Goal: Information Seeking & Learning: Learn about a topic

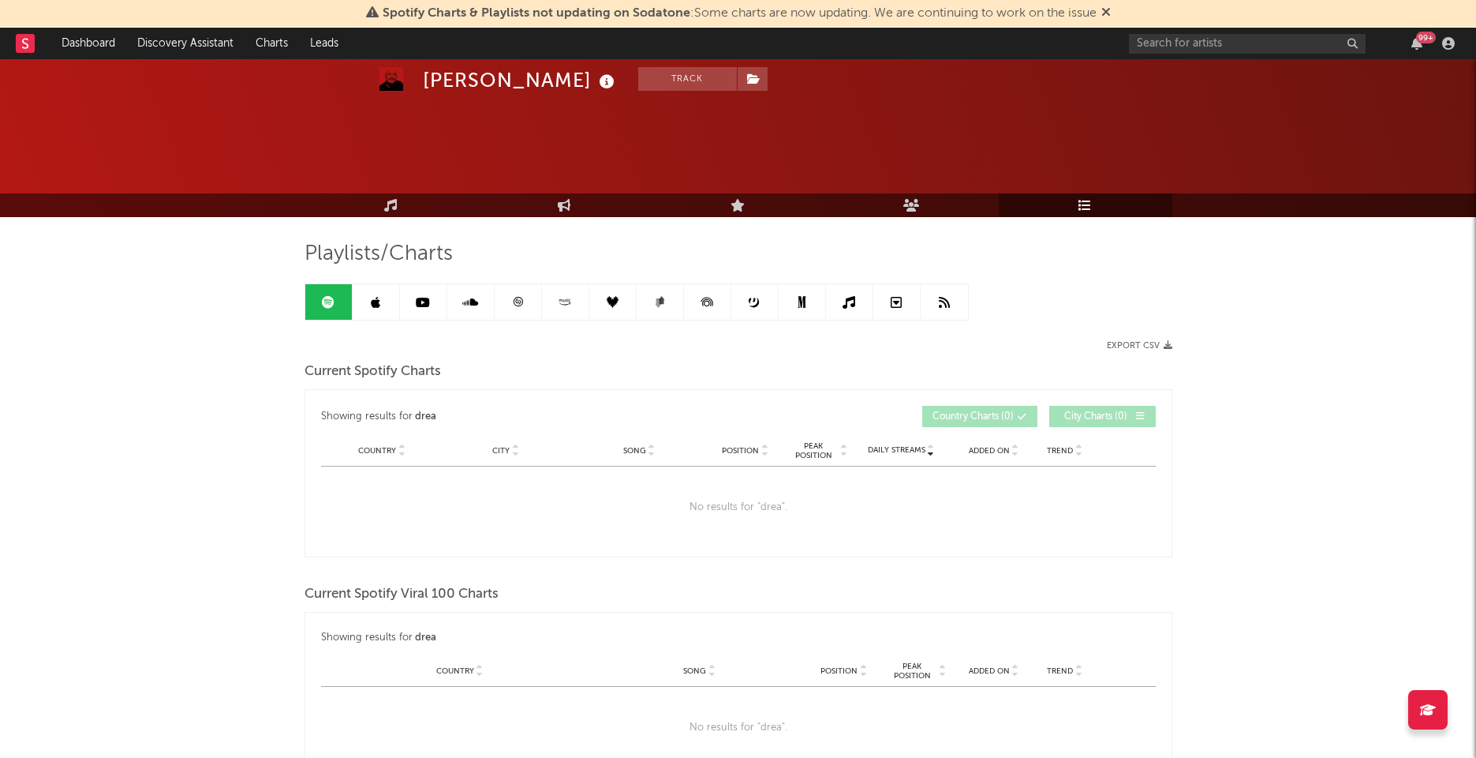
scroll to position [557, 0]
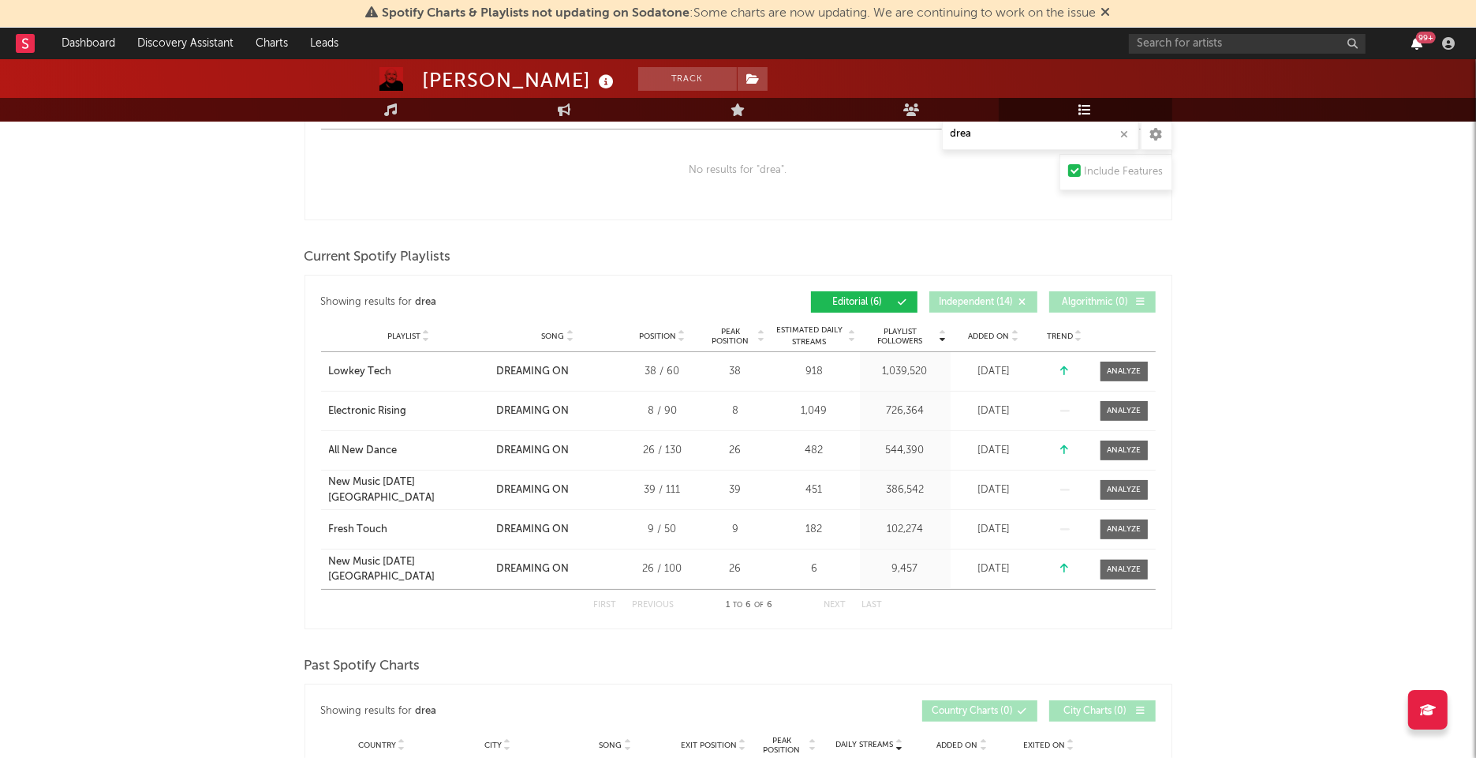
click at [1416, 39] on icon "button" at bounding box center [1417, 43] width 11 height 13
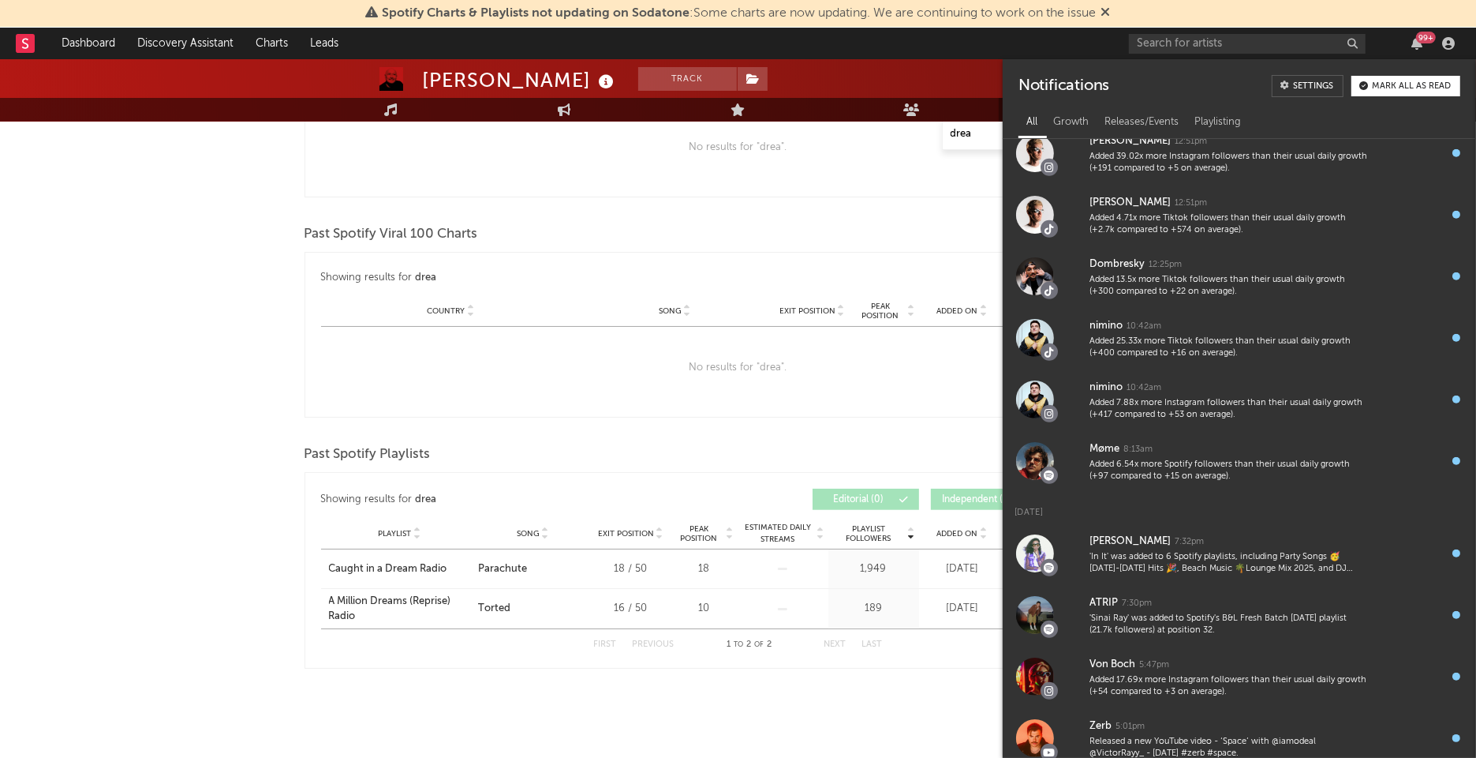
scroll to position [0, 0]
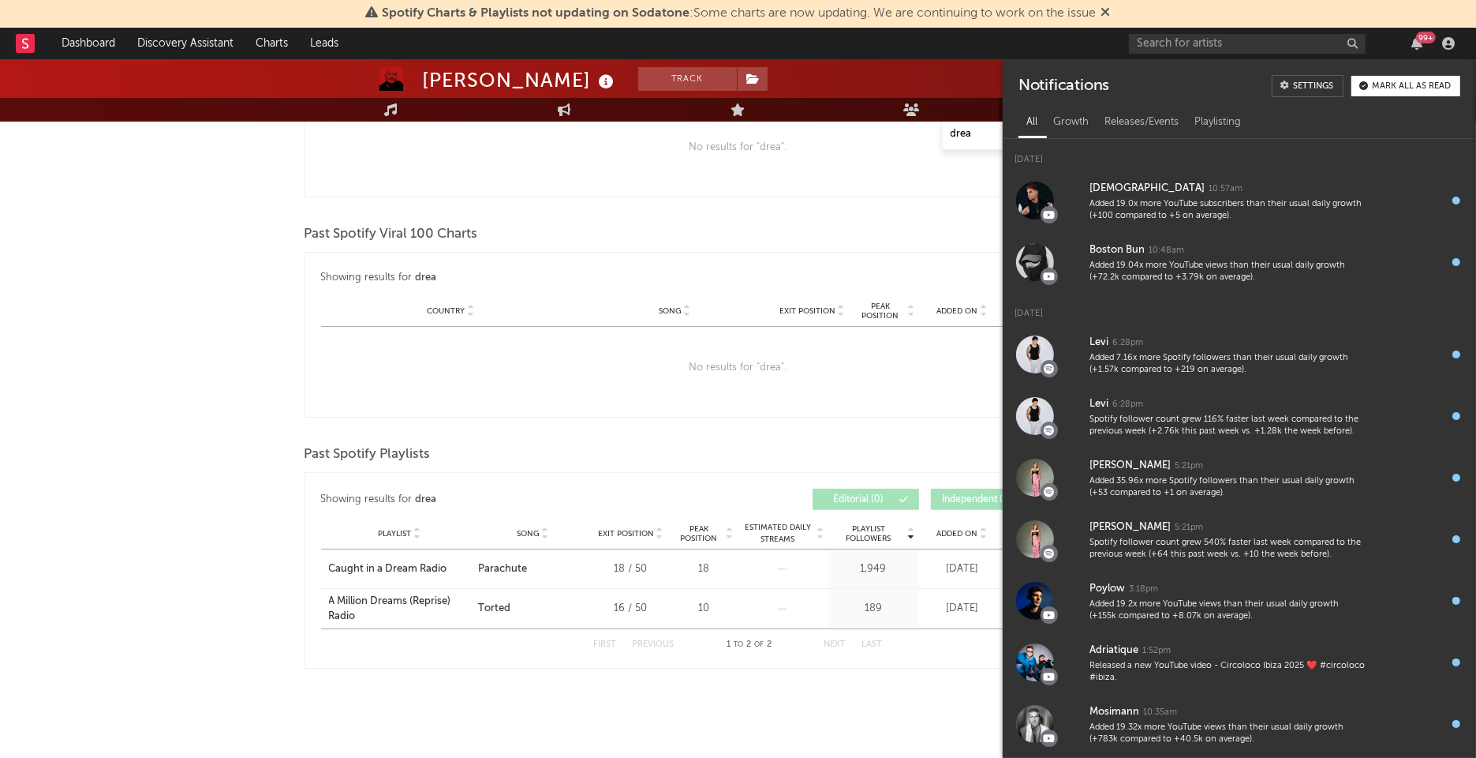
click at [1398, 92] on button "Mark all as read" at bounding box center [1406, 86] width 109 height 21
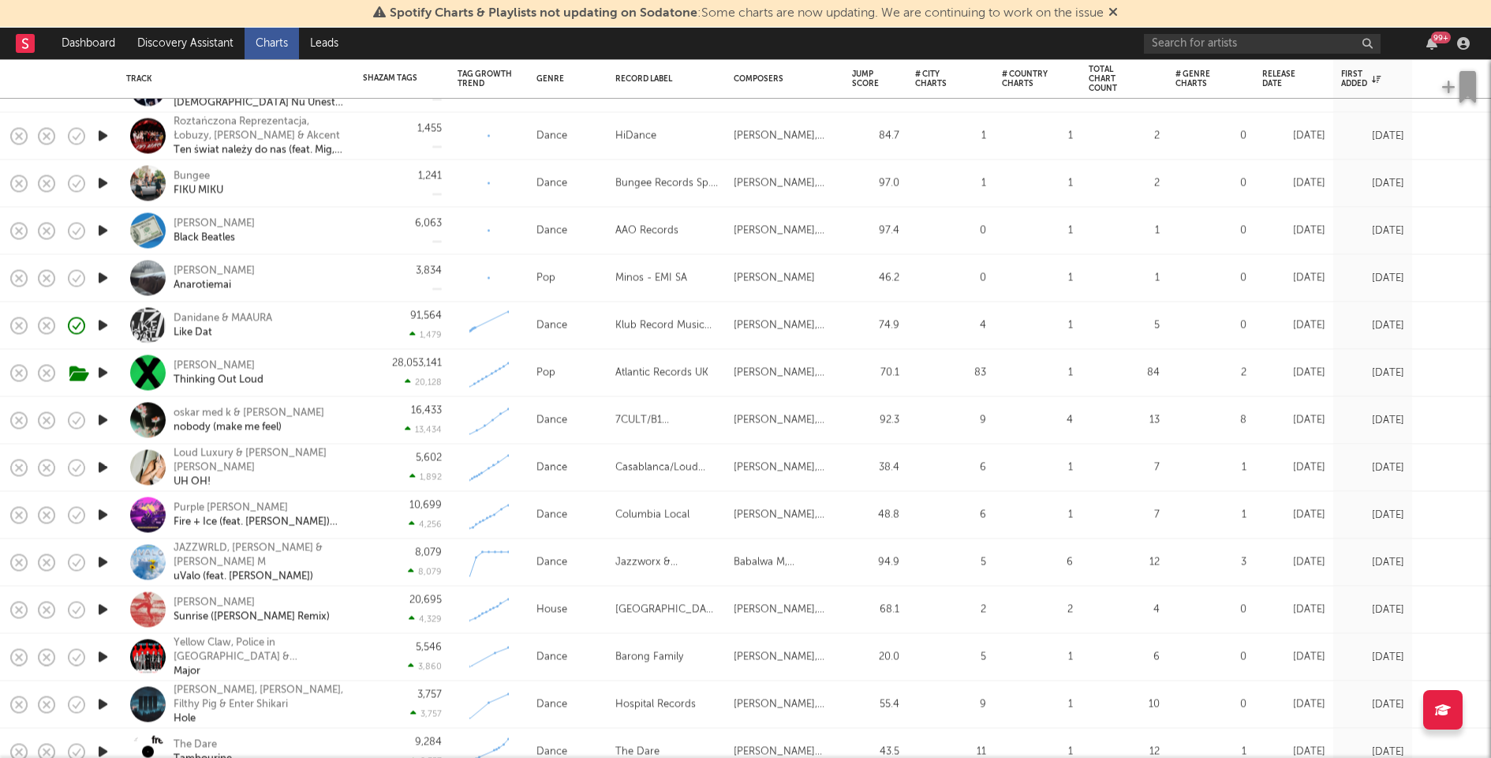
click at [367, 339] on div "91,564 1,479" at bounding box center [402, 325] width 79 height 47
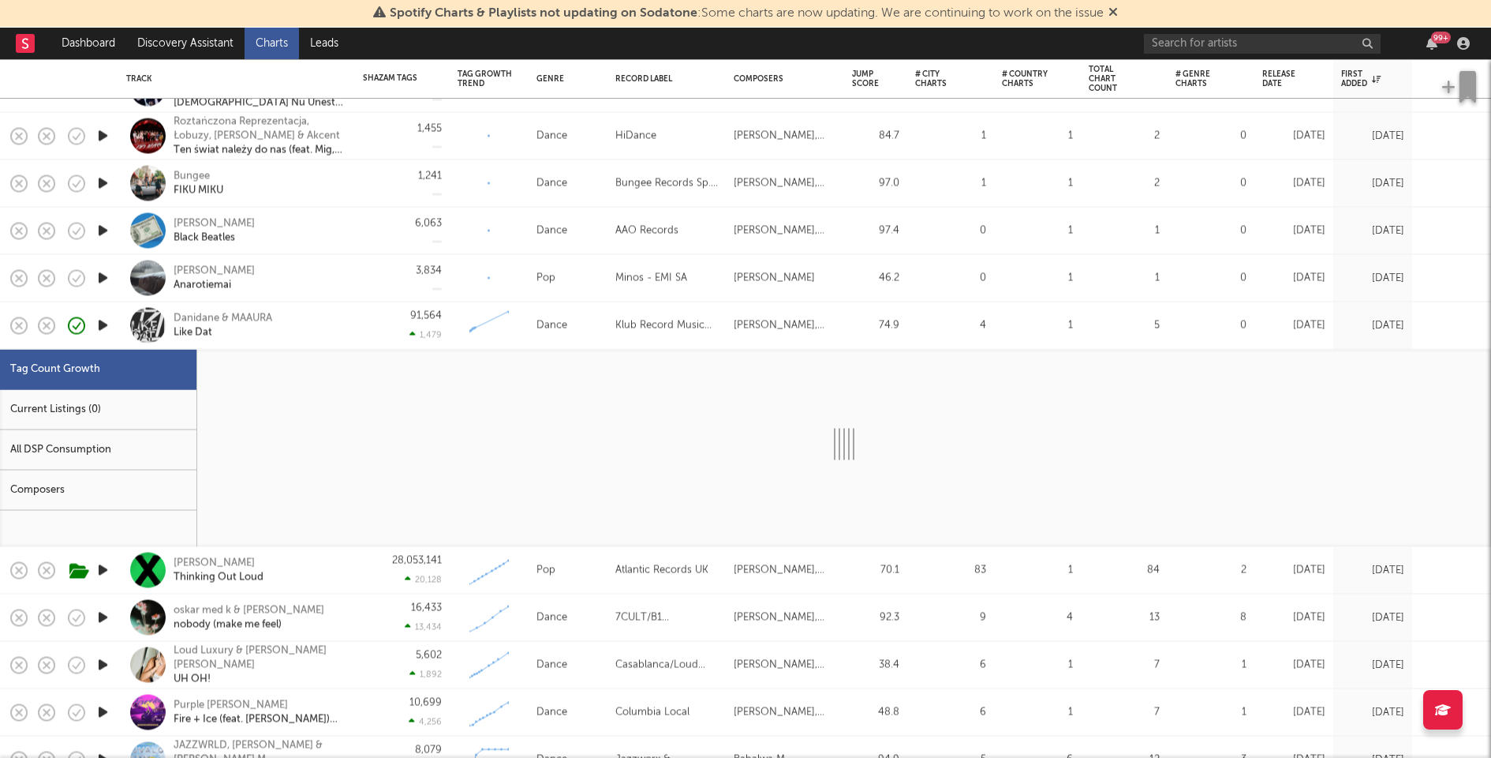
click at [129, 420] on div "Current Listings (0)" at bounding box center [98, 410] width 196 height 40
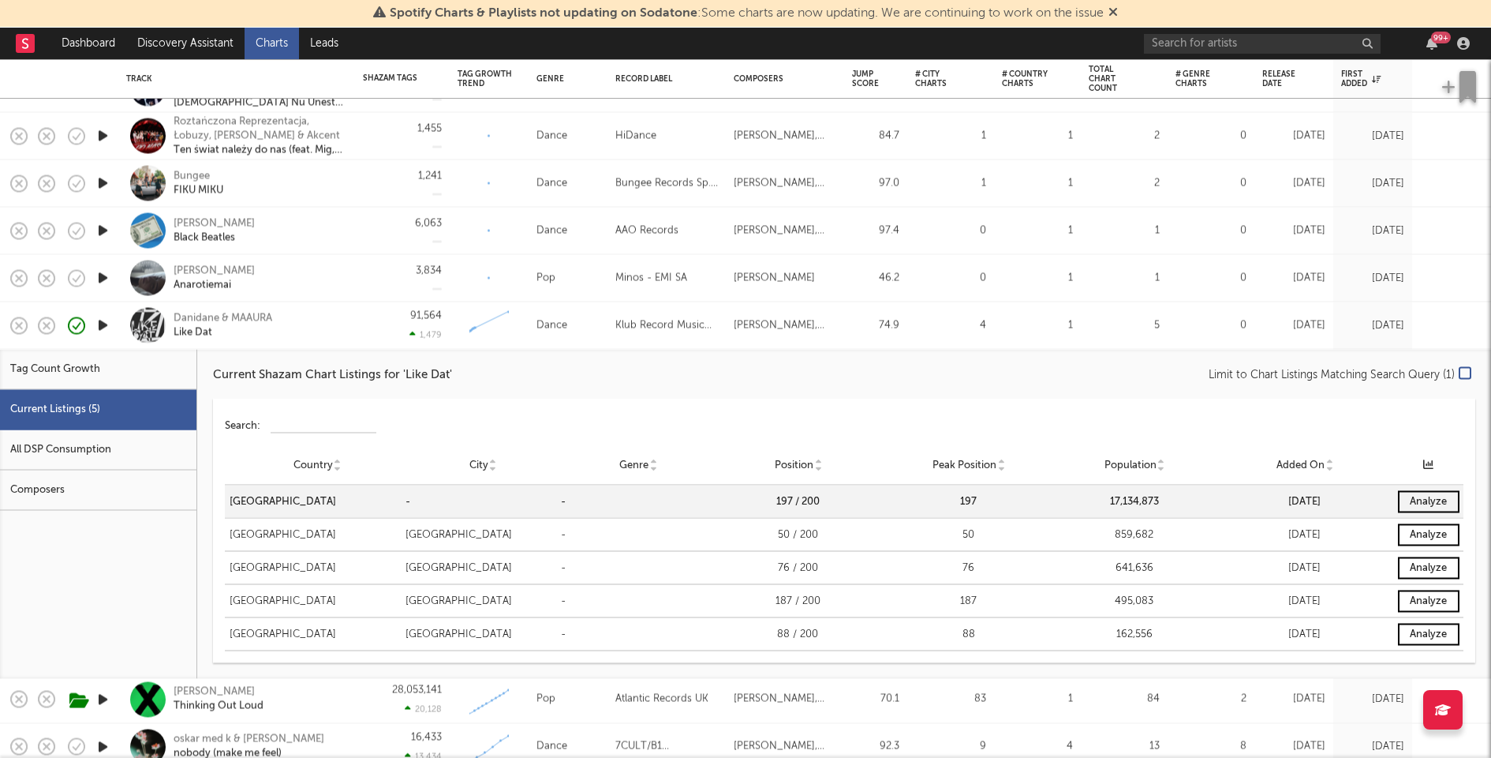
click at [337, 313] on div "Danidane & MAAURA Like Dat" at bounding box center [259, 325] width 170 height 28
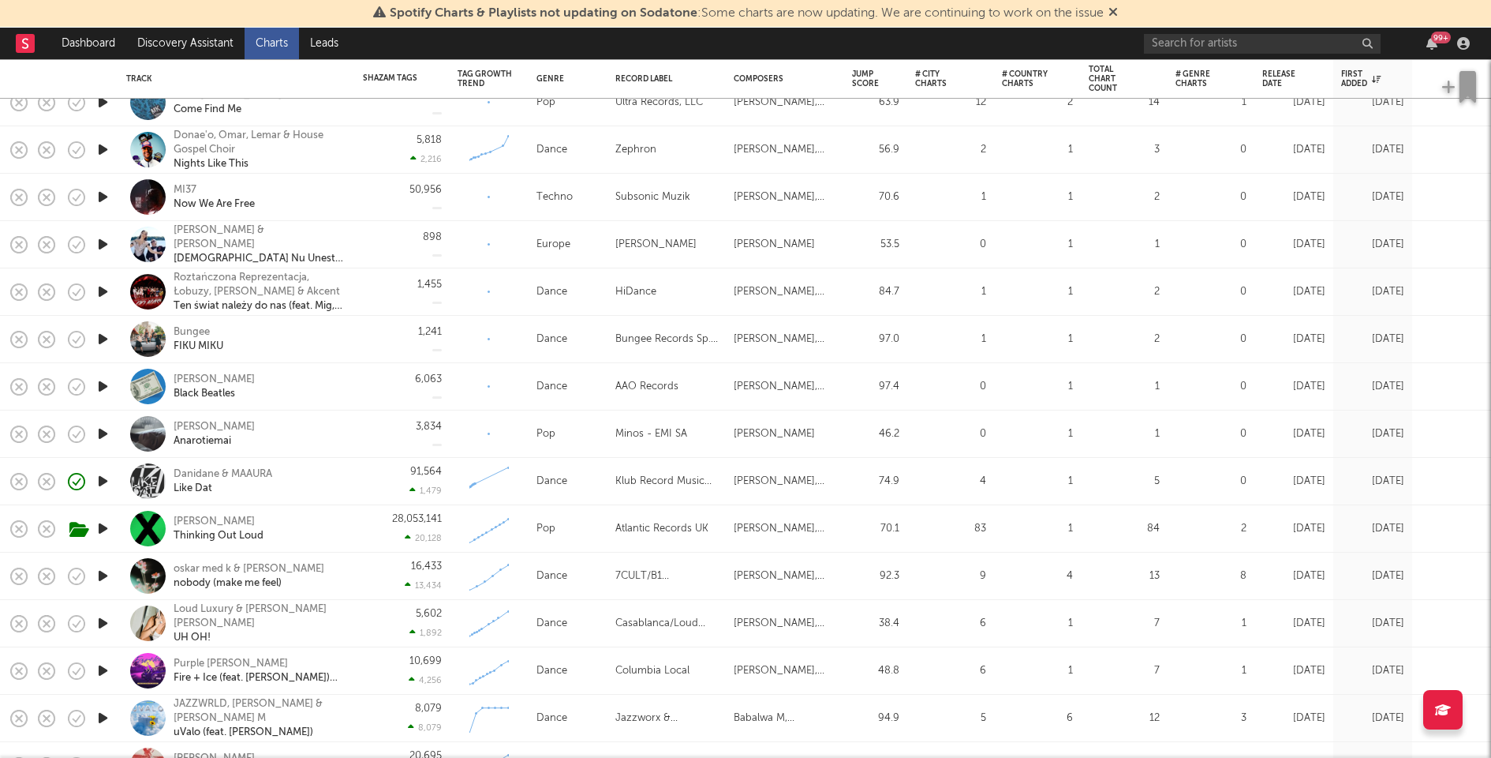
click at [102, 429] on icon "button" at bounding box center [103, 434] width 17 height 20
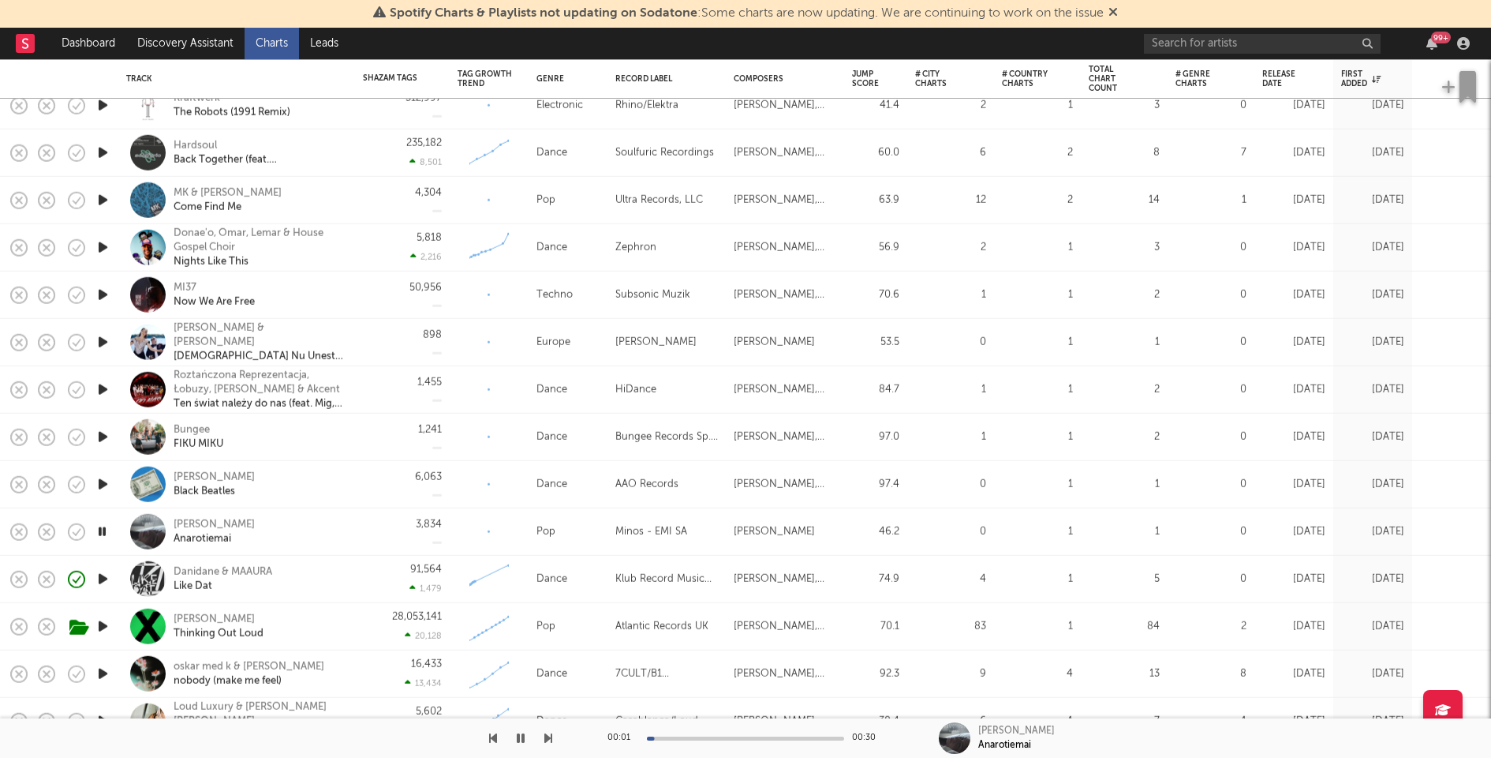
click at [102, 433] on icon "button" at bounding box center [103, 437] width 17 height 20
click at [101, 391] on icon "button" at bounding box center [103, 390] width 17 height 20
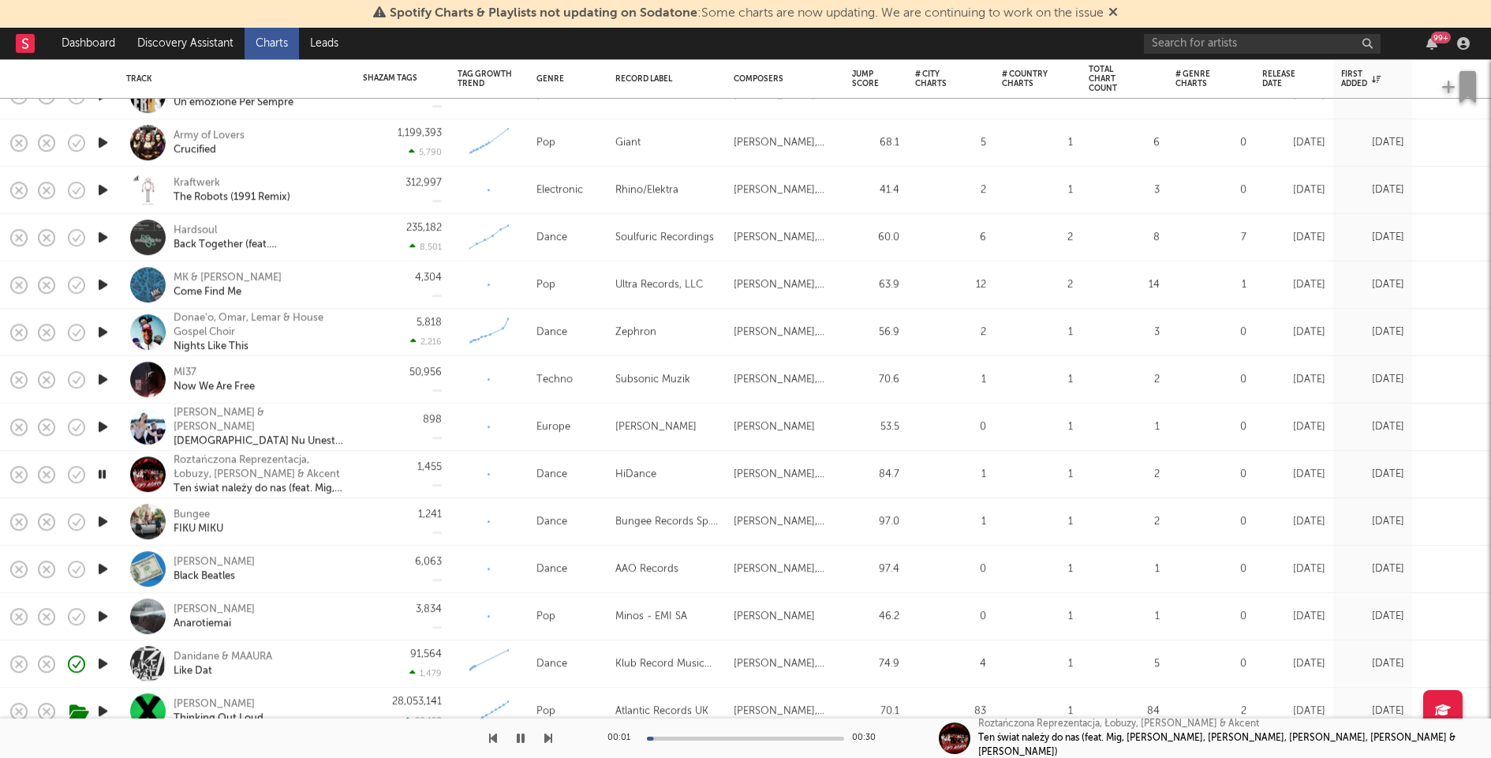
click at [102, 424] on icon "button" at bounding box center [103, 427] width 17 height 20
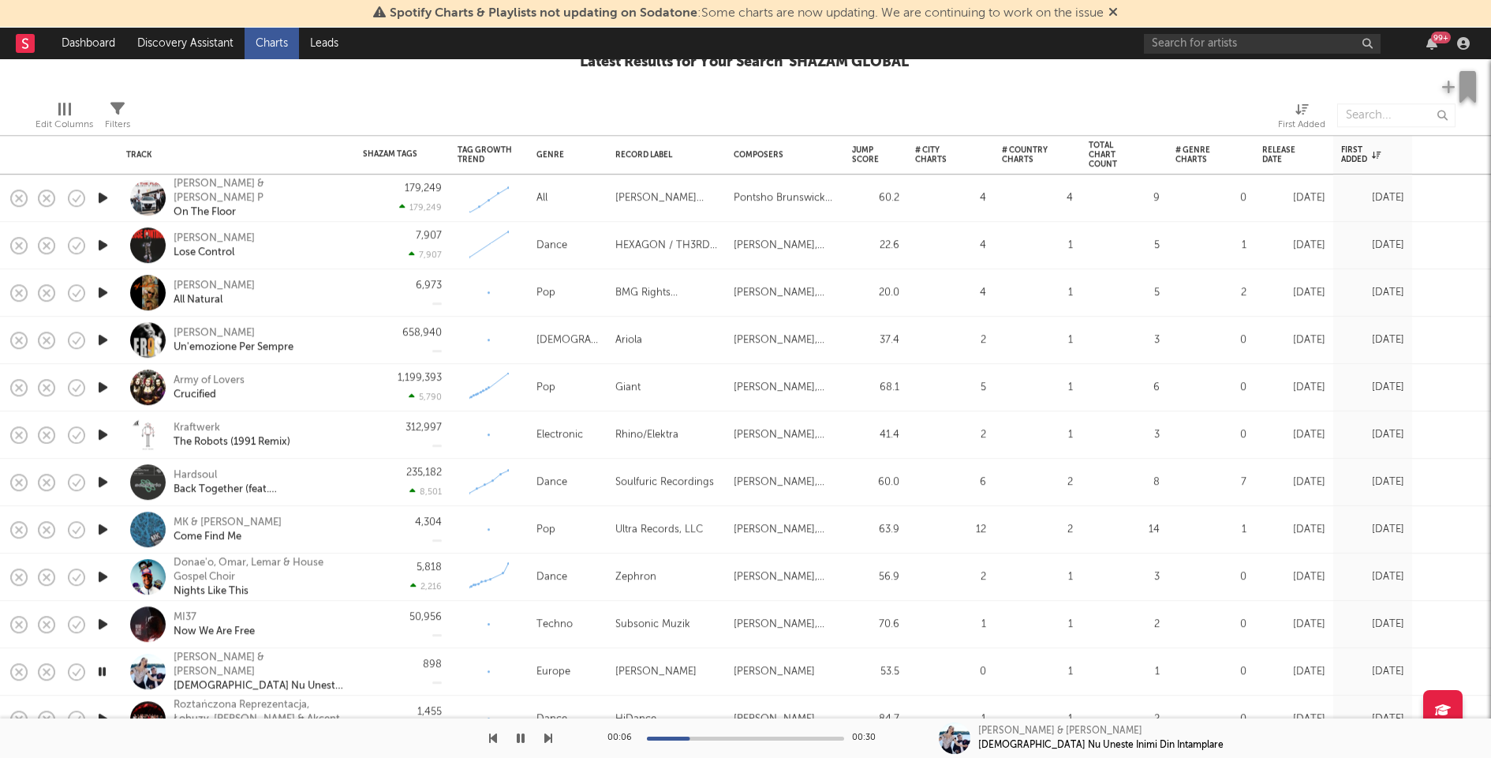
click at [107, 239] on icon "button" at bounding box center [103, 245] width 17 height 20
click at [363, 237] on div "7,907 7,907" at bounding box center [402, 245] width 79 height 47
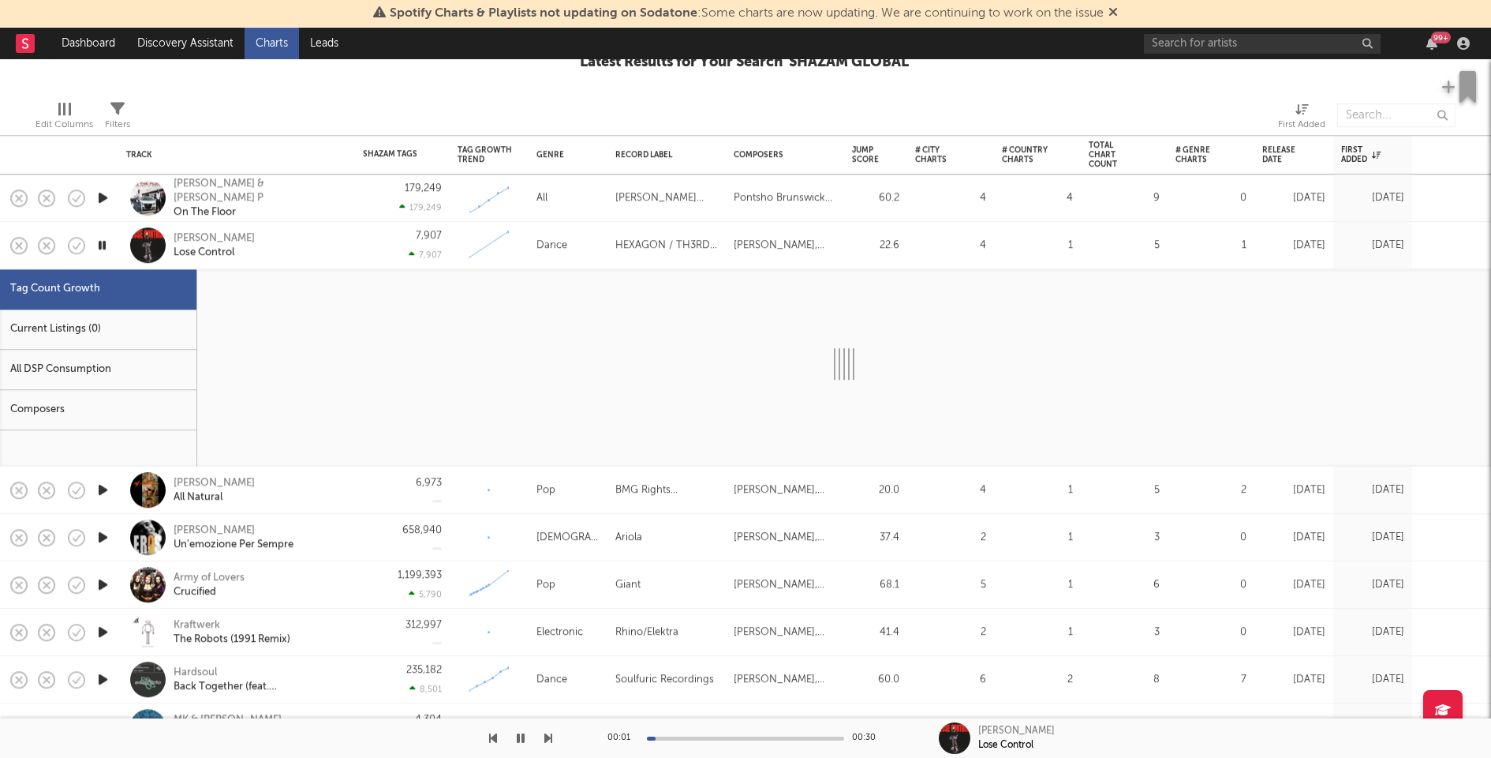
click at [113, 327] on div "Current Listings (0)" at bounding box center [98, 329] width 196 height 40
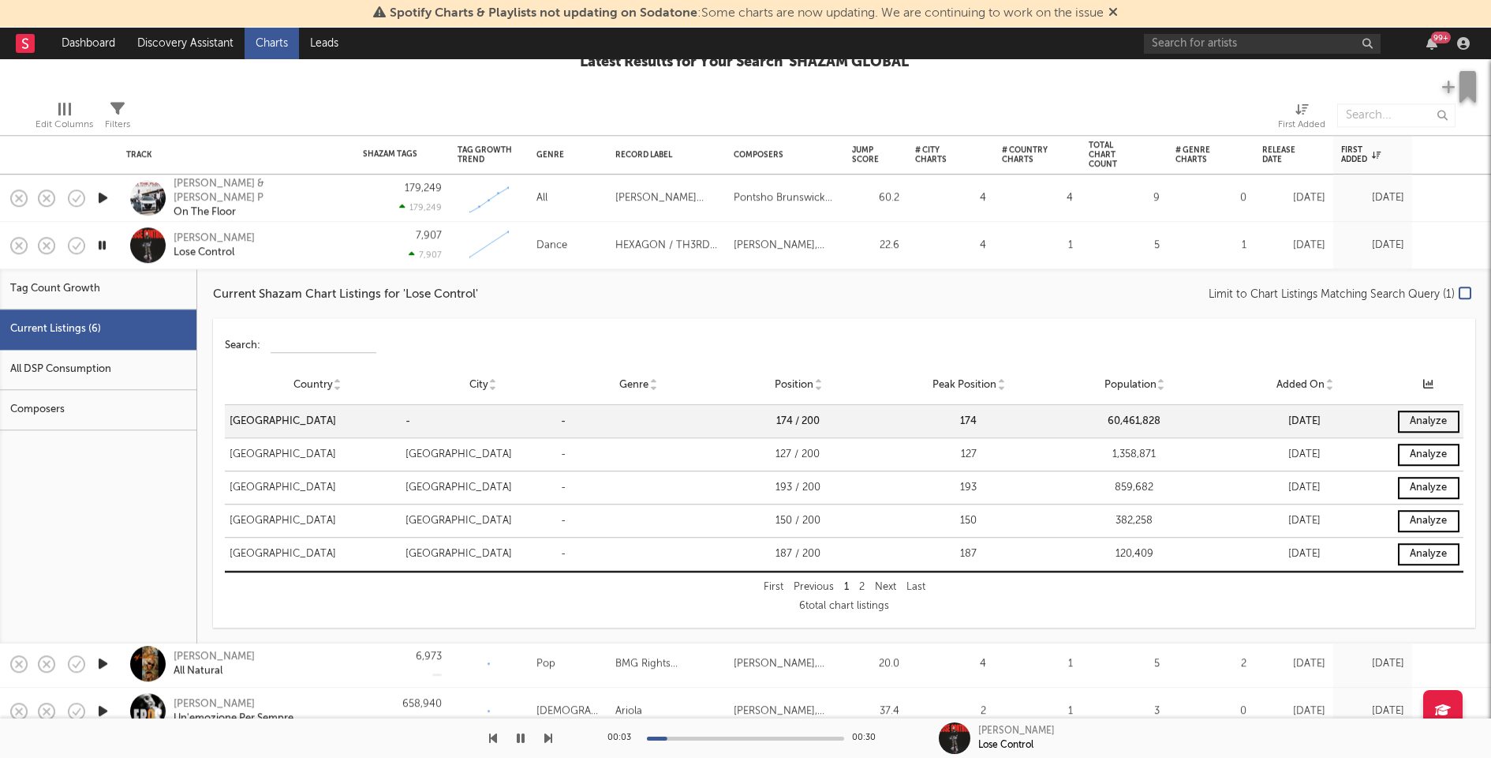
click at [350, 250] on div "Don Diablo Lose Control" at bounding box center [236, 245] width 237 height 47
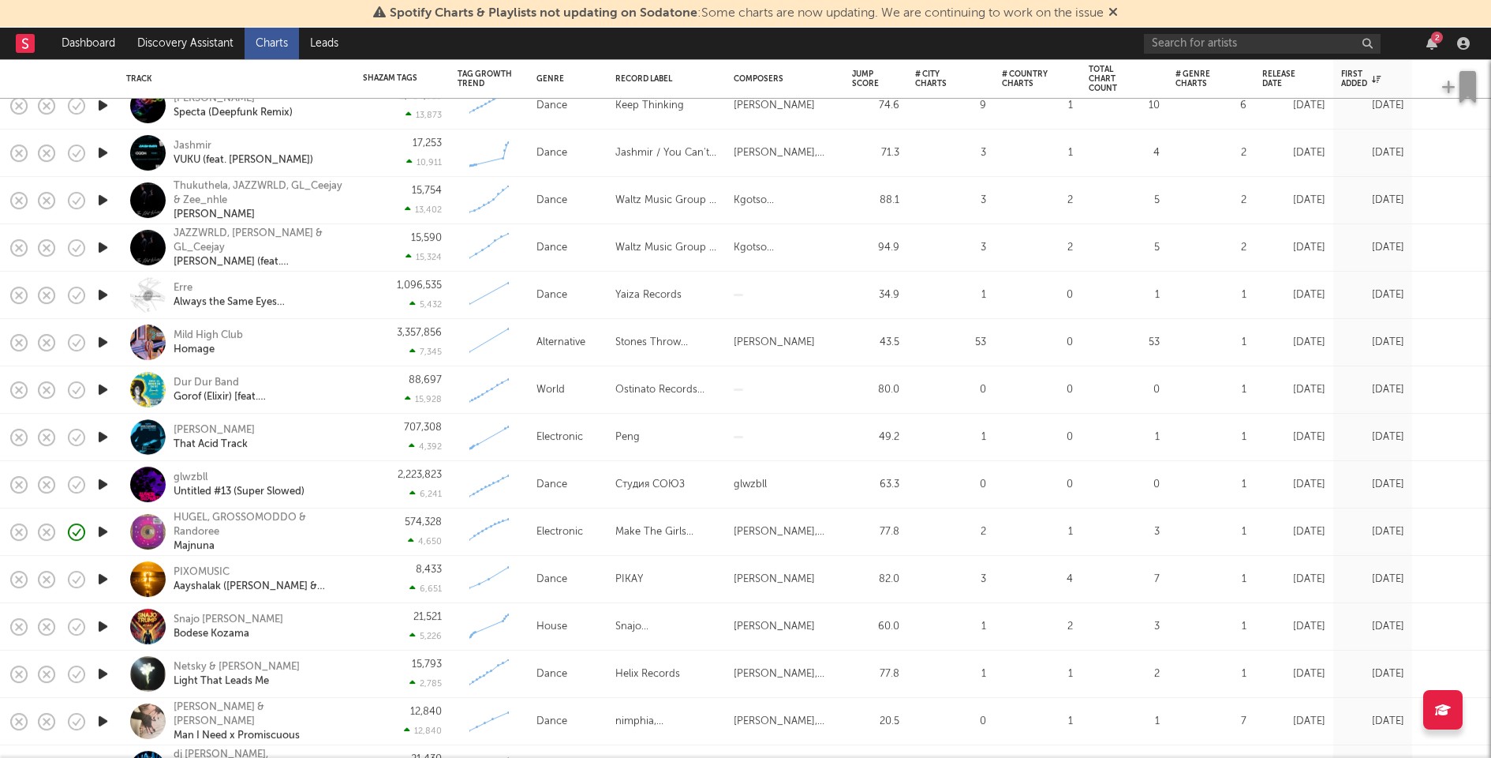
click at [100, 578] on icon "button" at bounding box center [103, 579] width 17 height 20
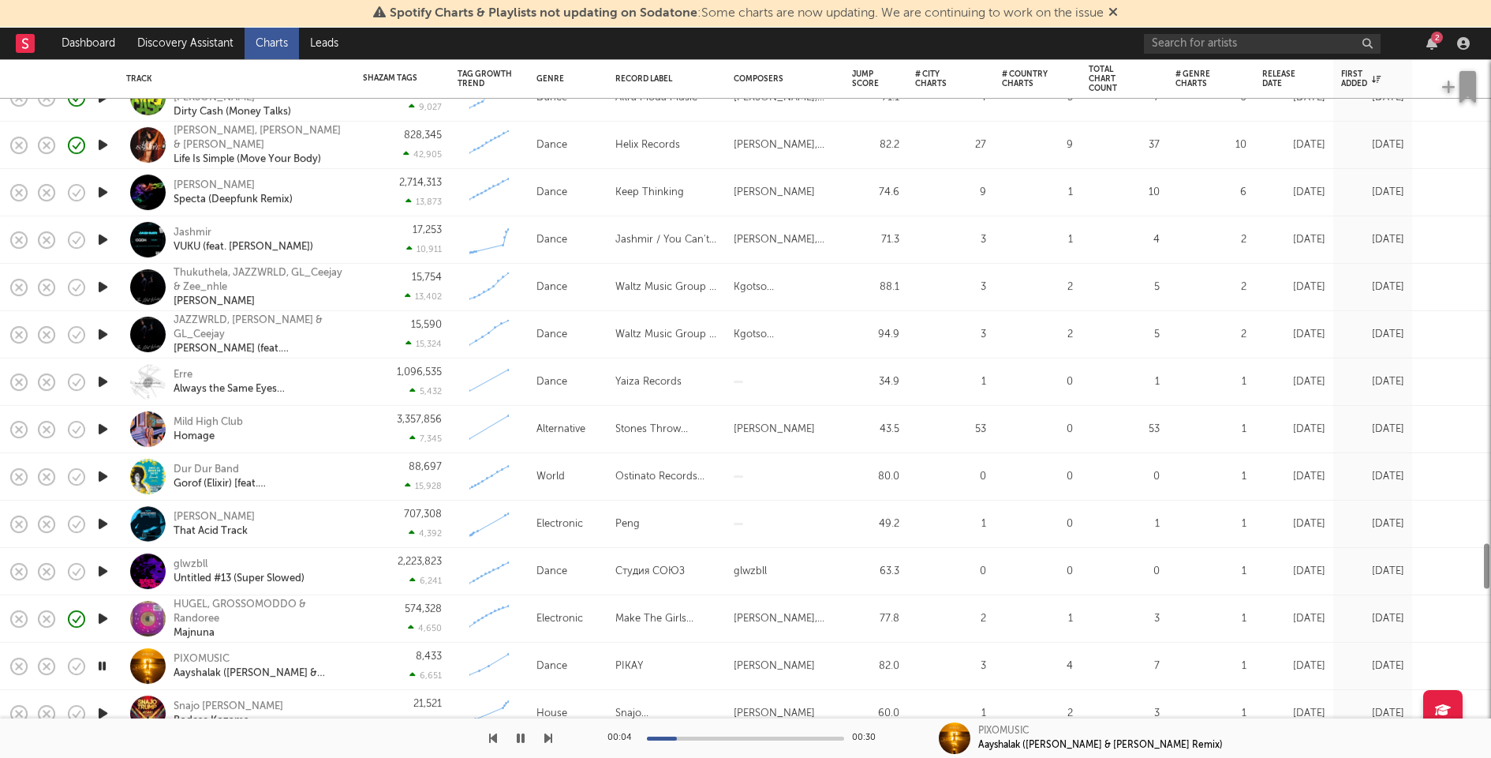
click at [100, 571] on icon "button" at bounding box center [103, 571] width 17 height 20
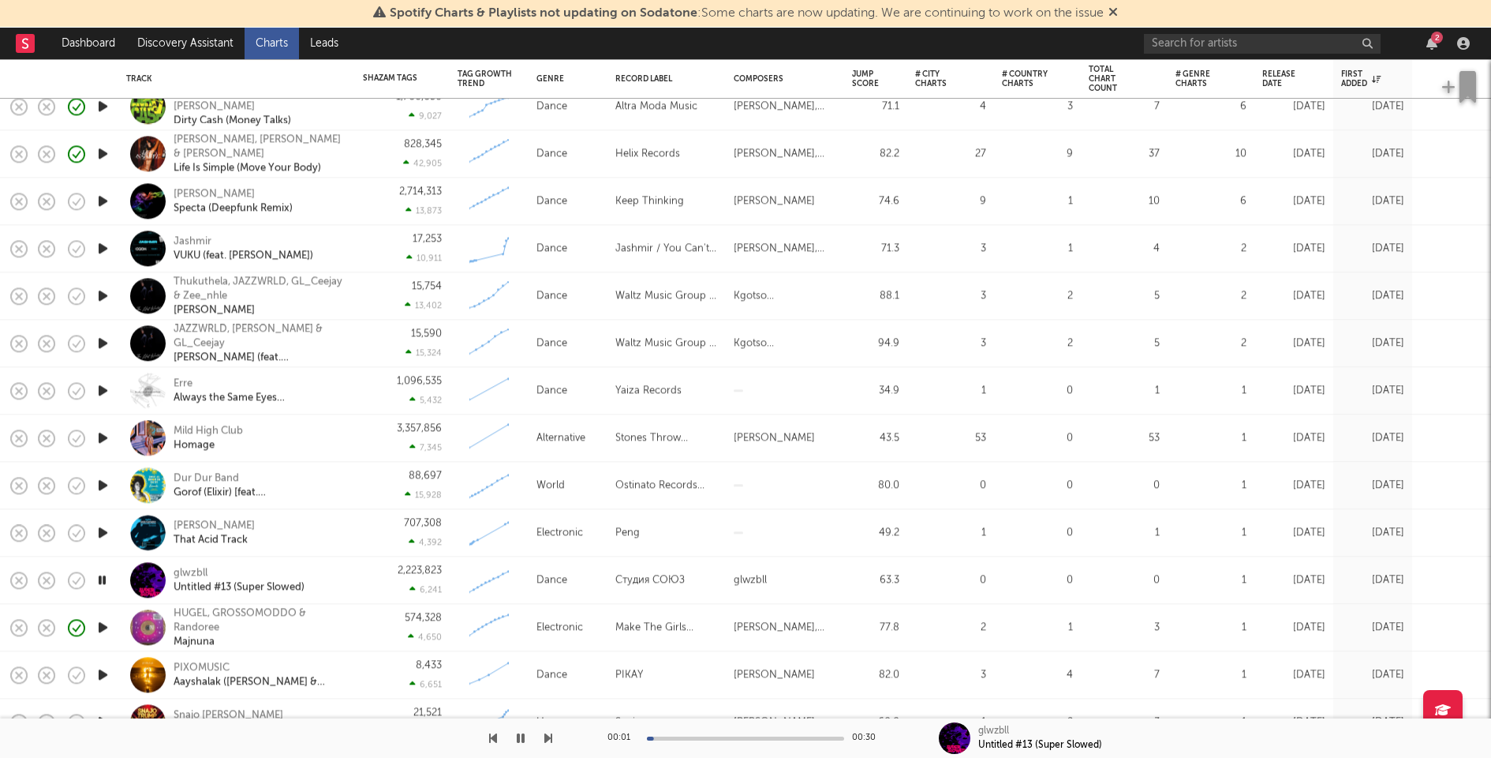
click at [100, 574] on icon "button" at bounding box center [102, 580] width 15 height 20
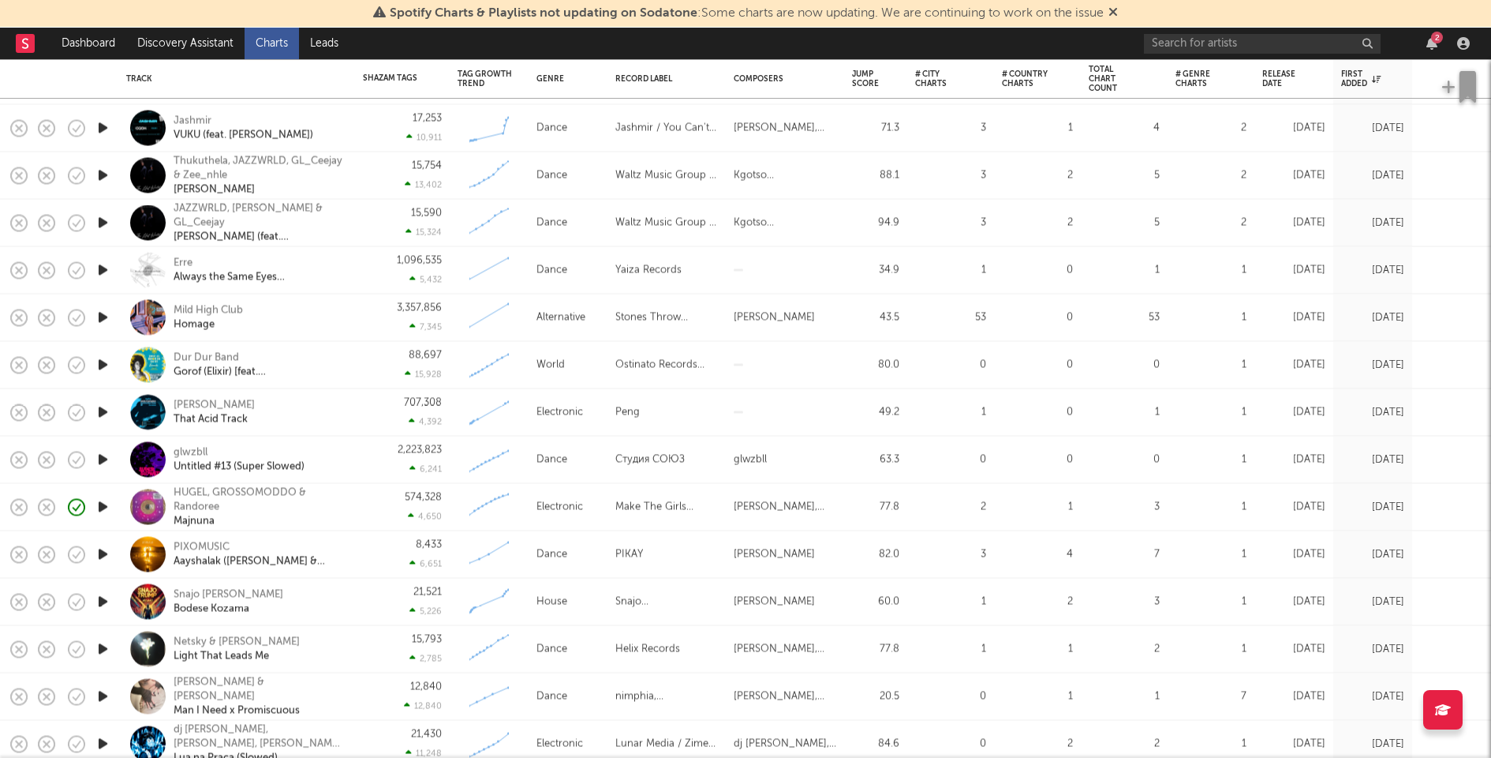
click at [346, 507] on div "HUGEL, GROSSOMODDO & Randoree Majnuna" at bounding box center [236, 507] width 221 height 47
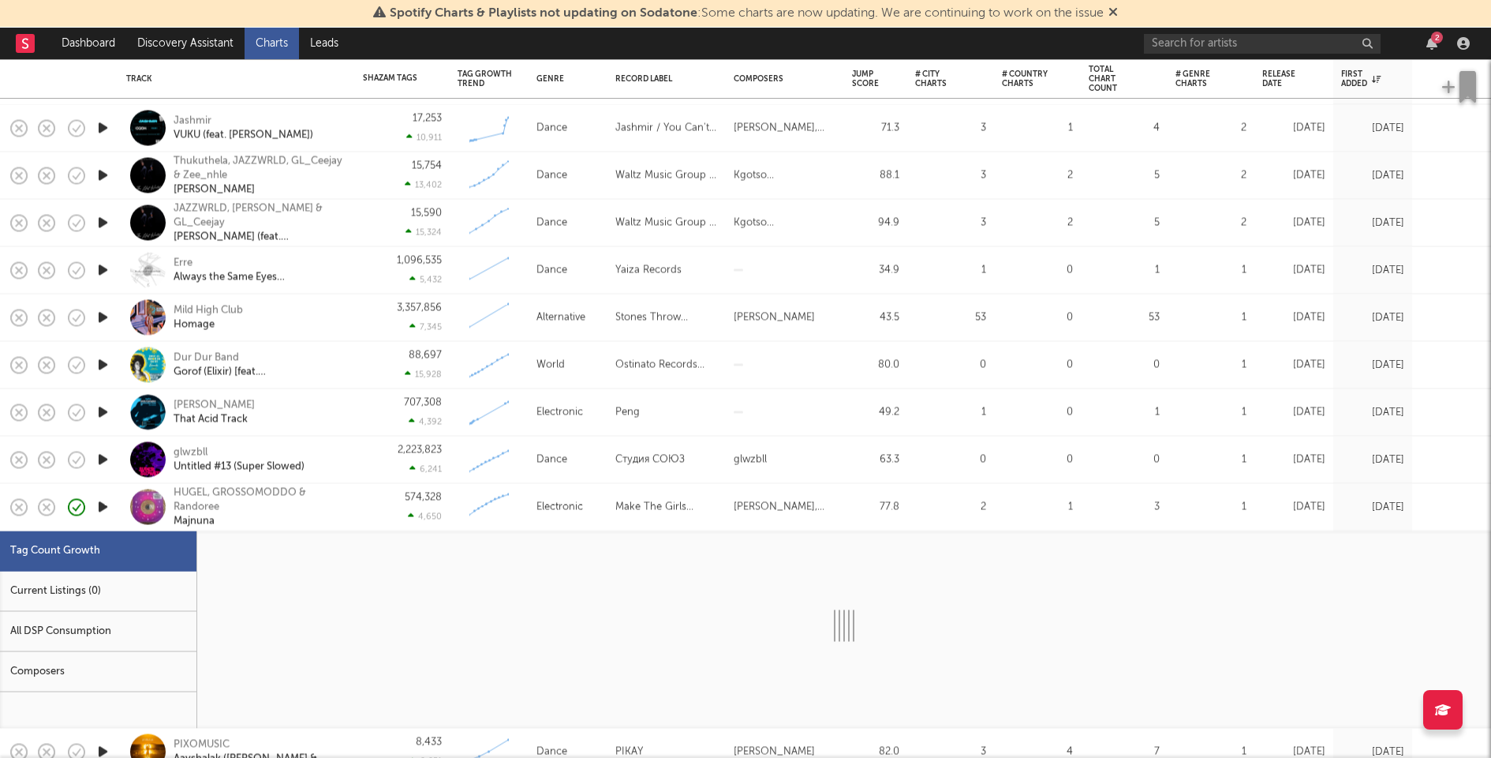
click at [110, 593] on div "Current Listings (0)" at bounding box center [98, 591] width 196 height 40
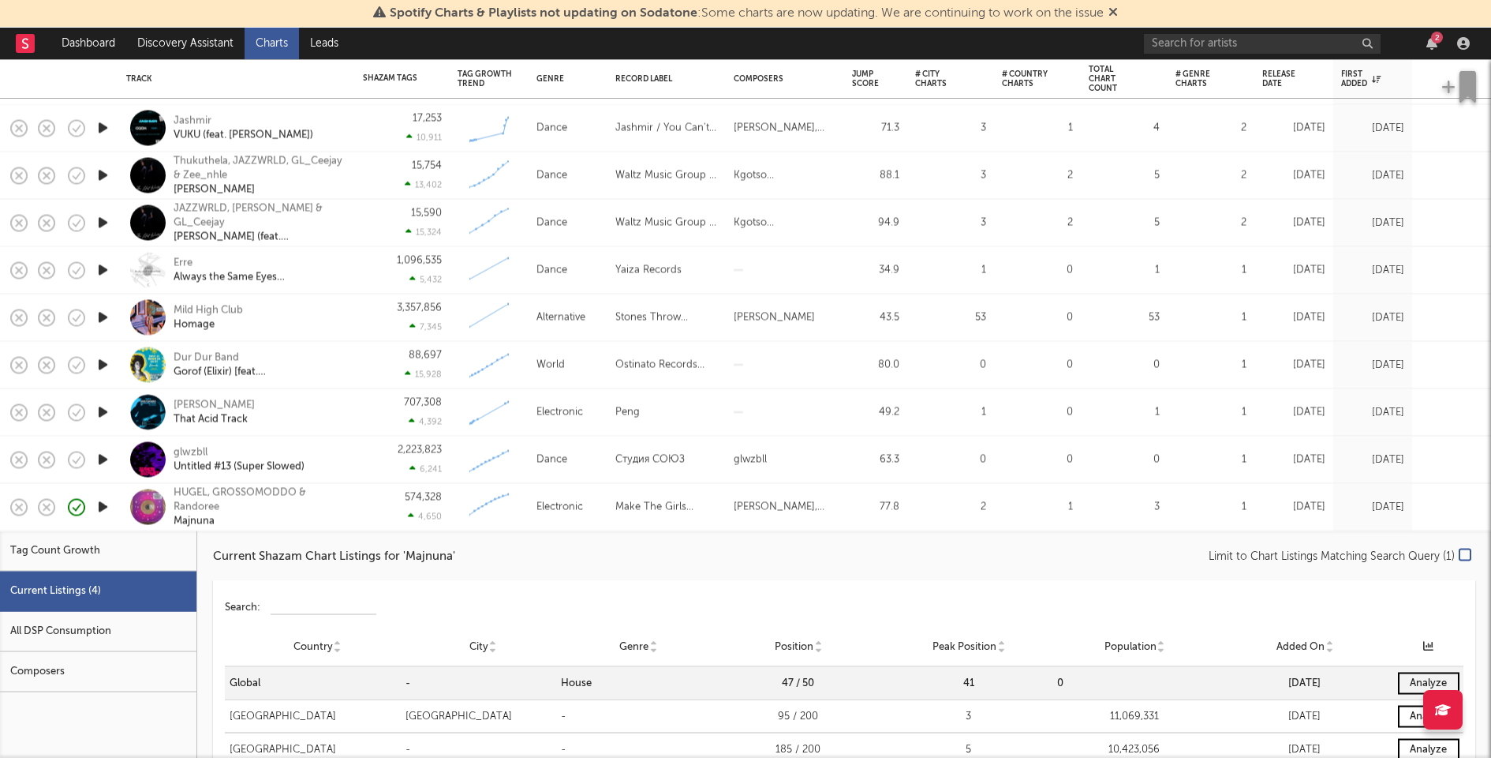
click at [372, 508] on div "574,328 4,650" at bounding box center [402, 507] width 79 height 47
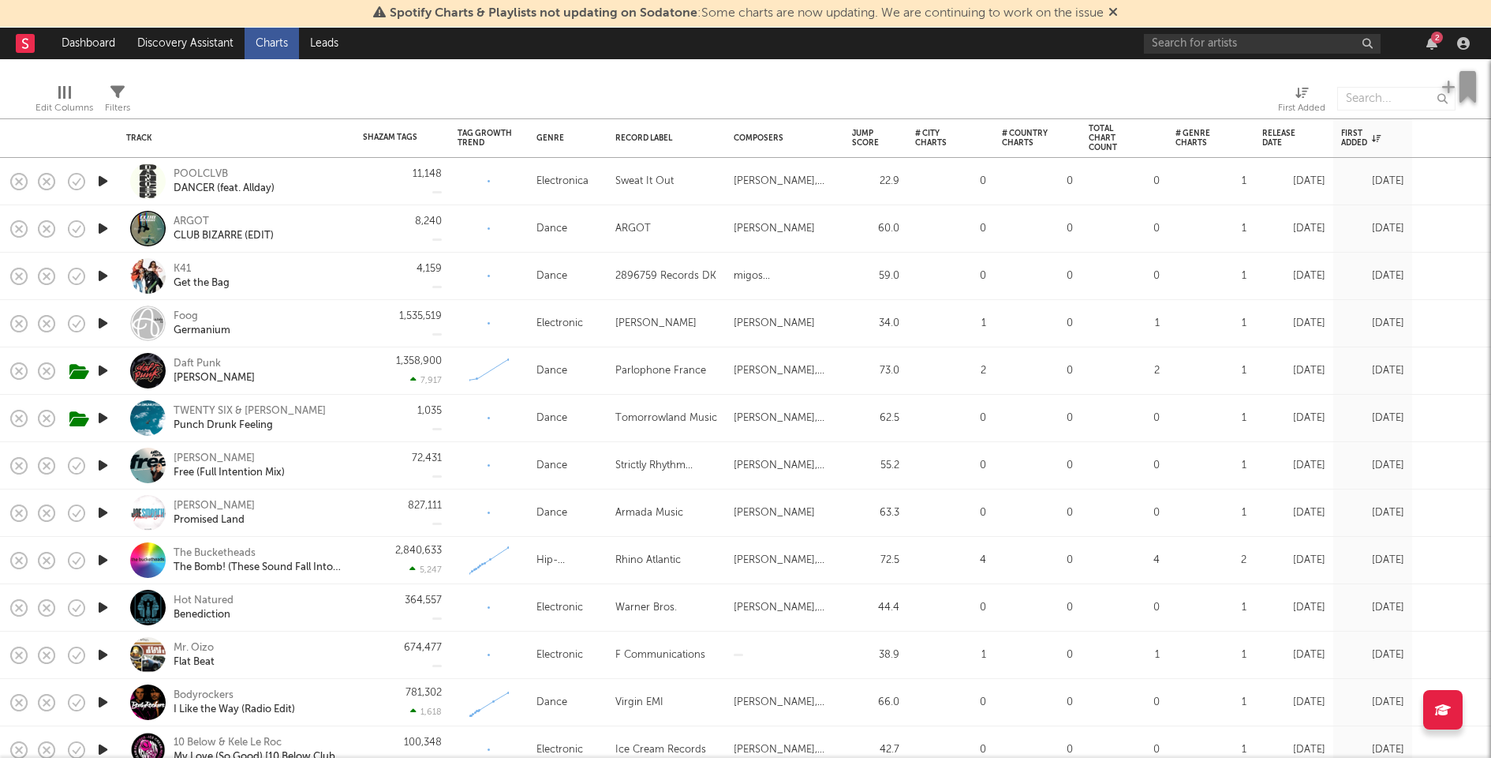
click at [106, 322] on icon "button" at bounding box center [103, 323] width 17 height 20
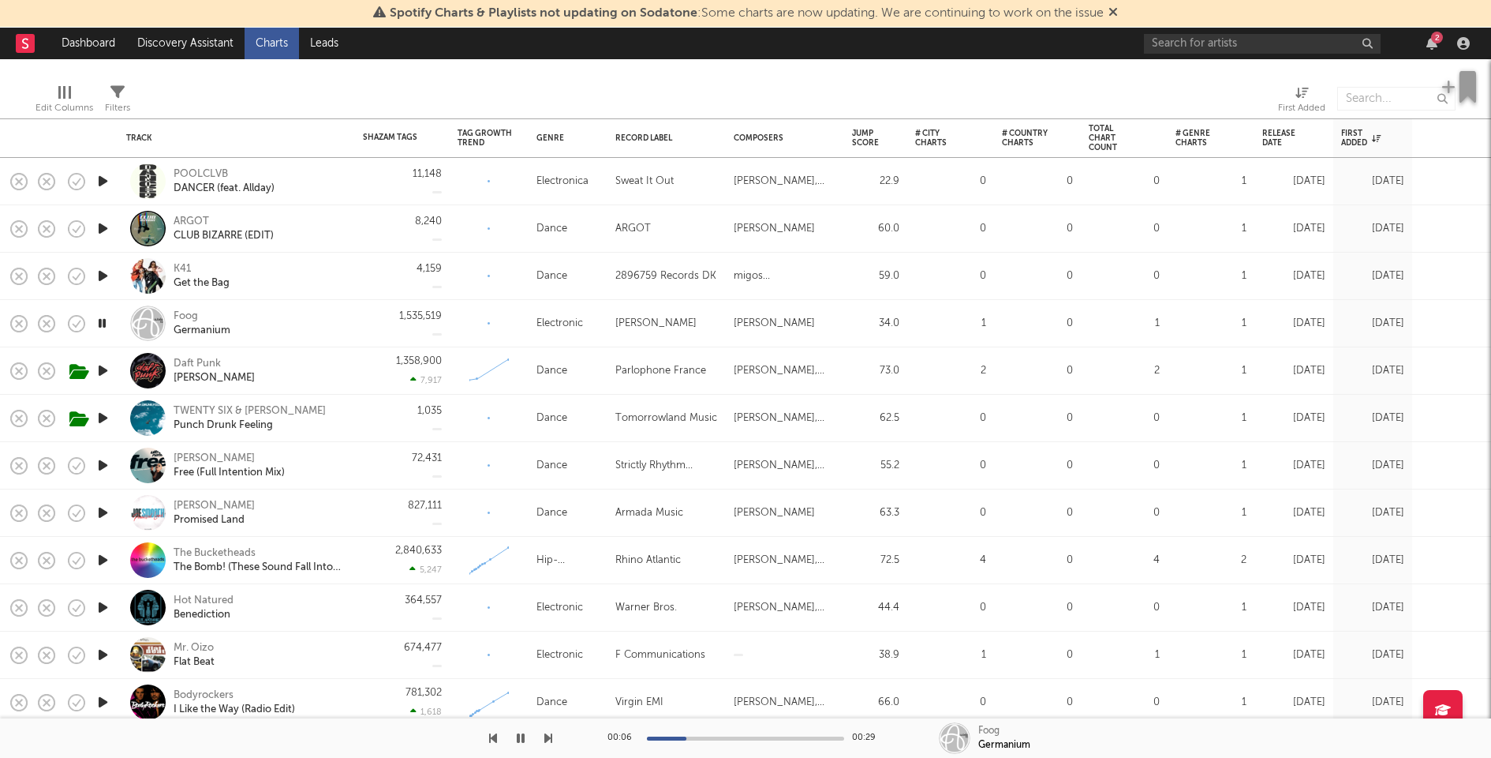
click at [102, 517] on icon "button" at bounding box center [103, 513] width 17 height 20
click at [100, 178] on icon "button" at bounding box center [103, 181] width 17 height 20
click at [325, 174] on div "POOLCLVB DANCER (feat. Allday)" at bounding box center [259, 181] width 170 height 28
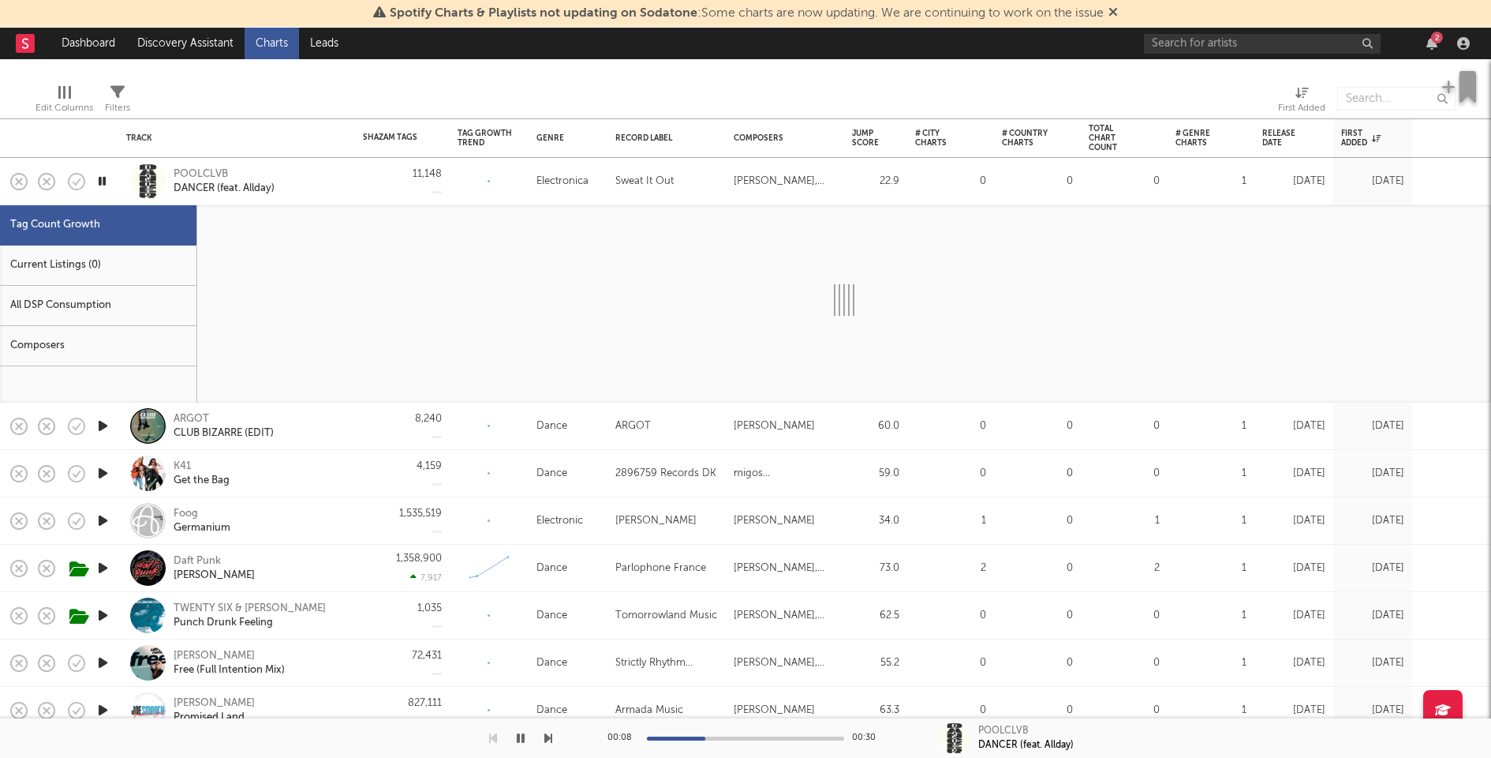
select select "3m"
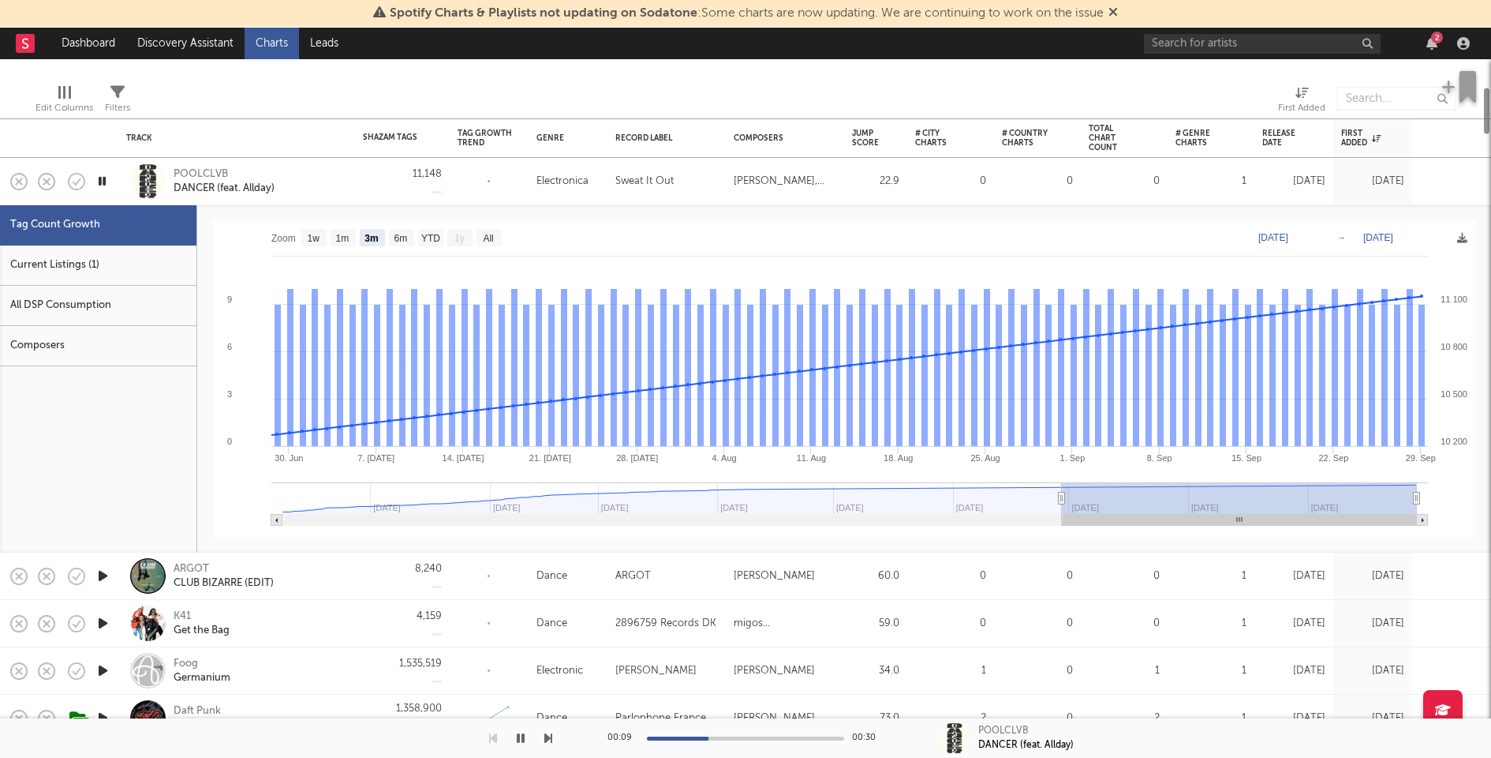
click at [142, 274] on div "Current Listings (1)" at bounding box center [98, 265] width 196 height 40
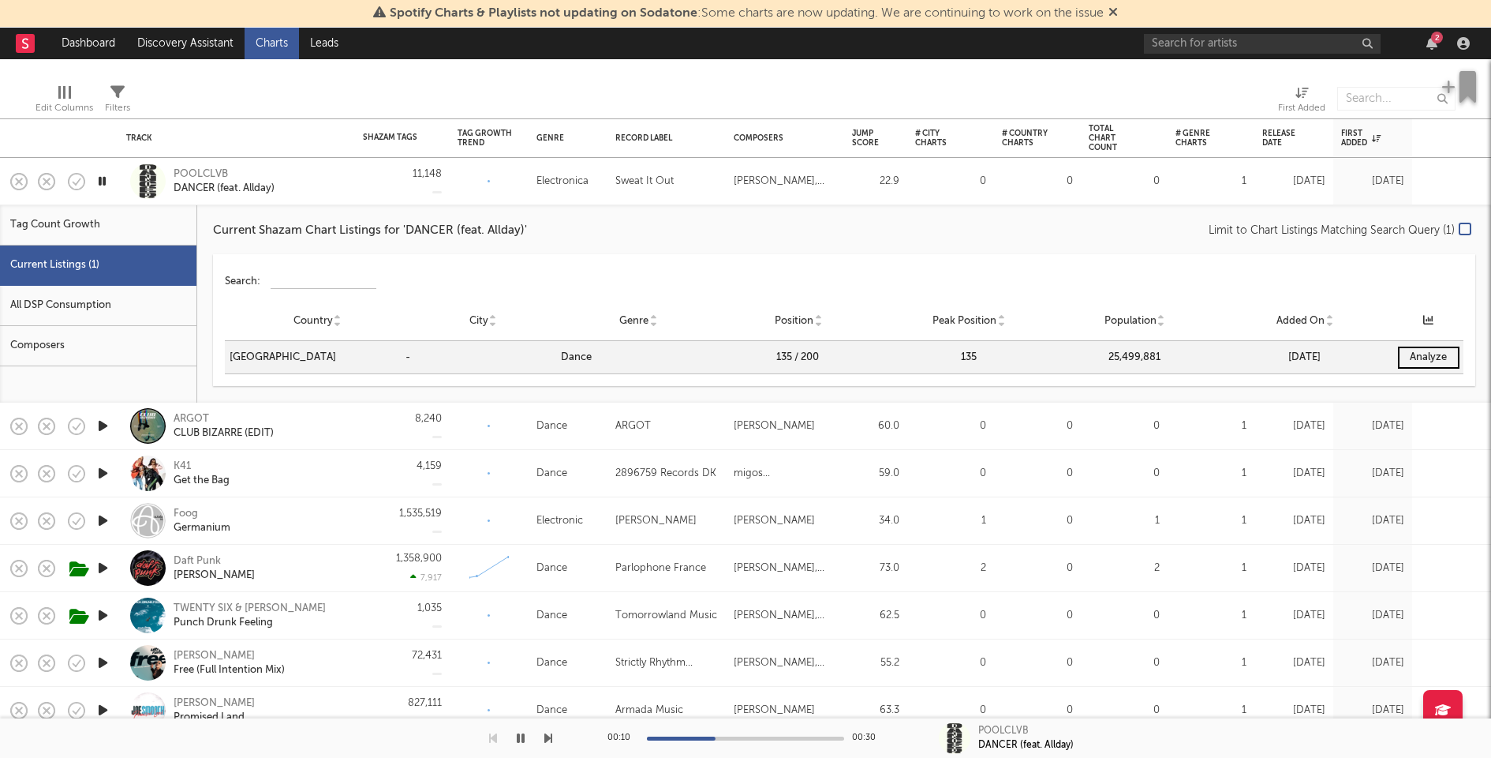
click at [350, 176] on div "POOLCLVB DANCER (feat. Allday)" at bounding box center [236, 181] width 237 height 47
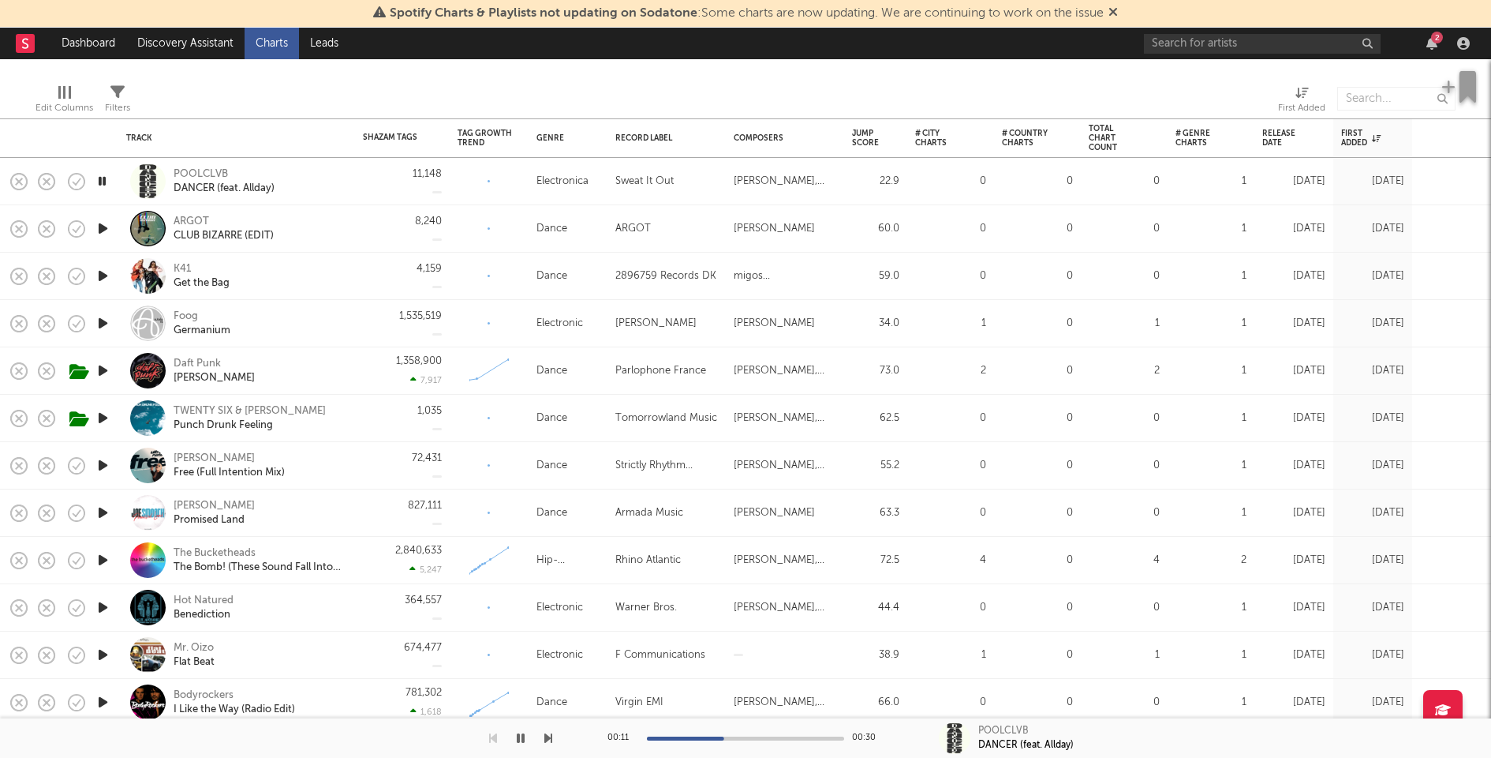
click at [100, 231] on icon "button" at bounding box center [103, 229] width 17 height 20
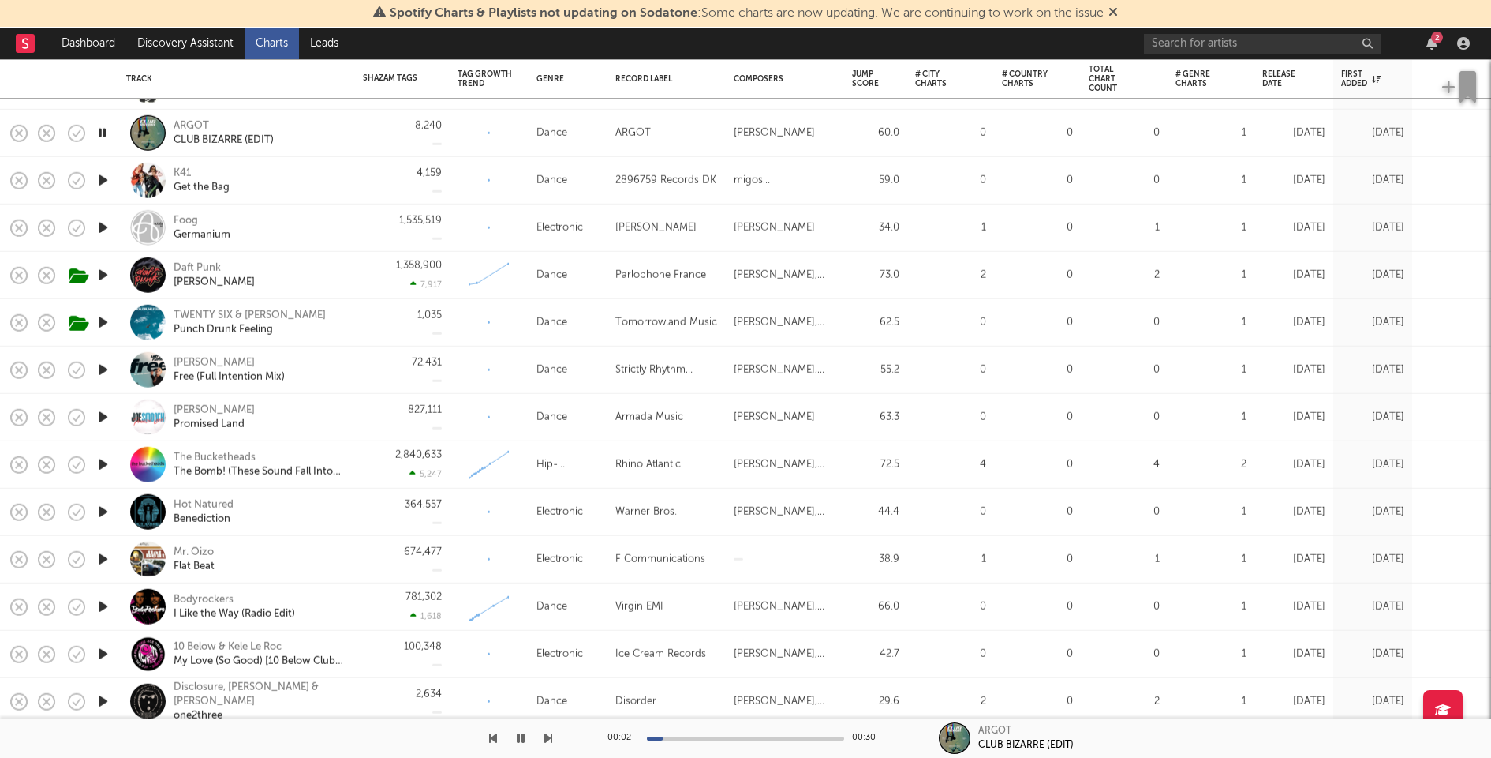
click at [99, 174] on icon "button" at bounding box center [103, 180] width 17 height 20
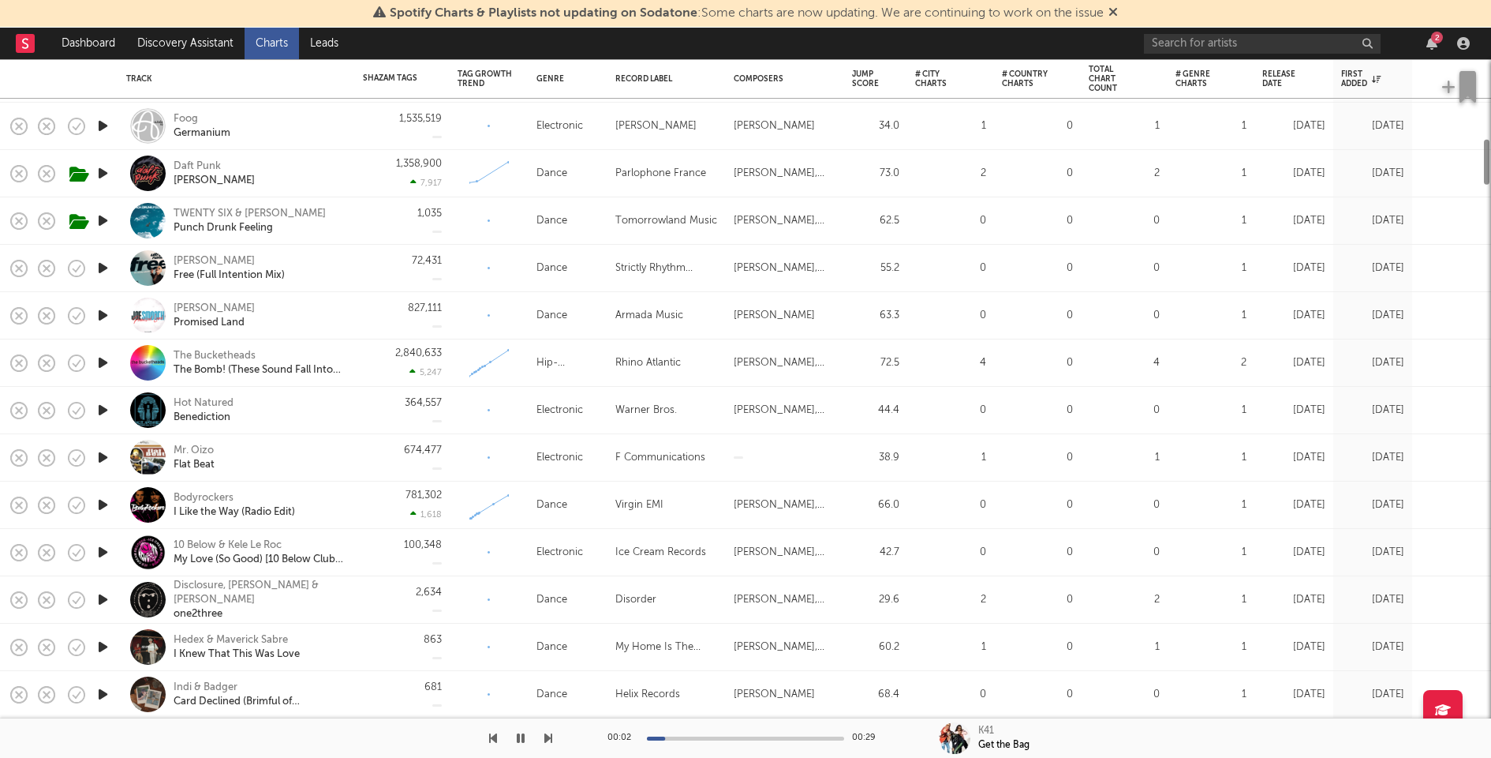
click at [95, 357] on icon "button" at bounding box center [103, 363] width 17 height 20
click at [724, 730] on div "00:06 00:29" at bounding box center [746, 737] width 276 height 39
click at [105, 408] on icon "button" at bounding box center [103, 410] width 17 height 20
click at [760, 736] on div at bounding box center [745, 738] width 197 height 4
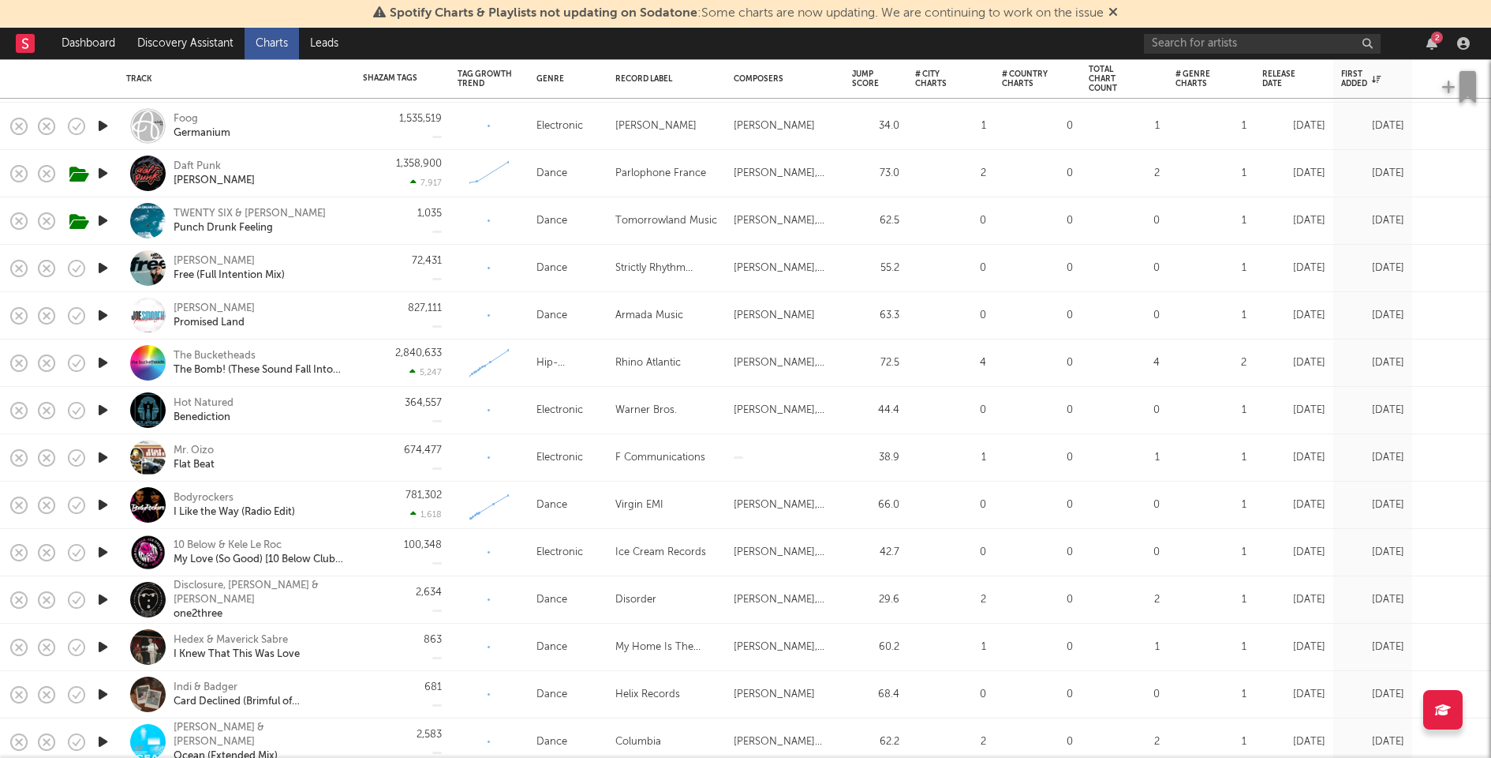
click at [372, 405] on div "364,557" at bounding box center [402, 410] width 79 height 47
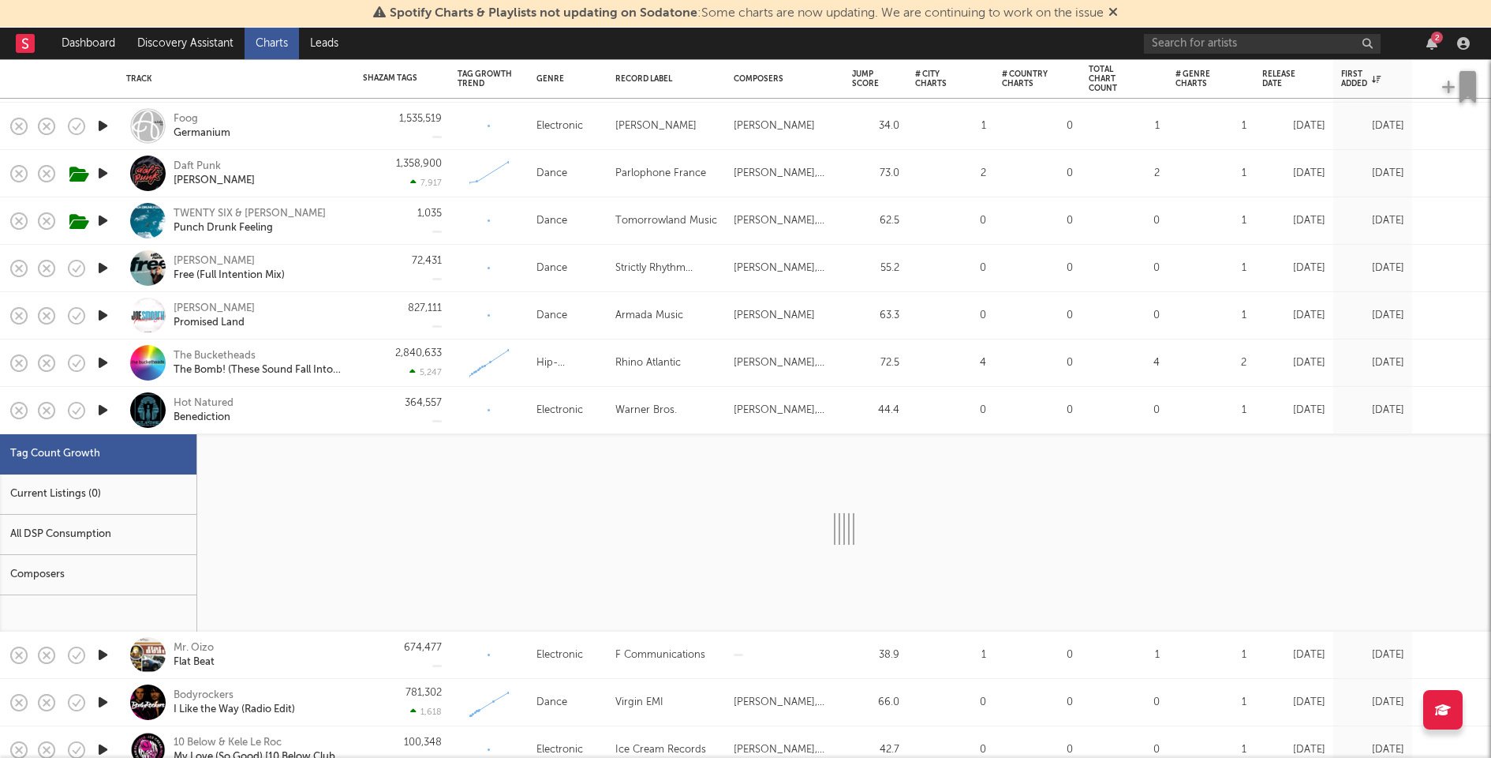
click at [171, 496] on div "Current Listings (0)" at bounding box center [98, 494] width 196 height 40
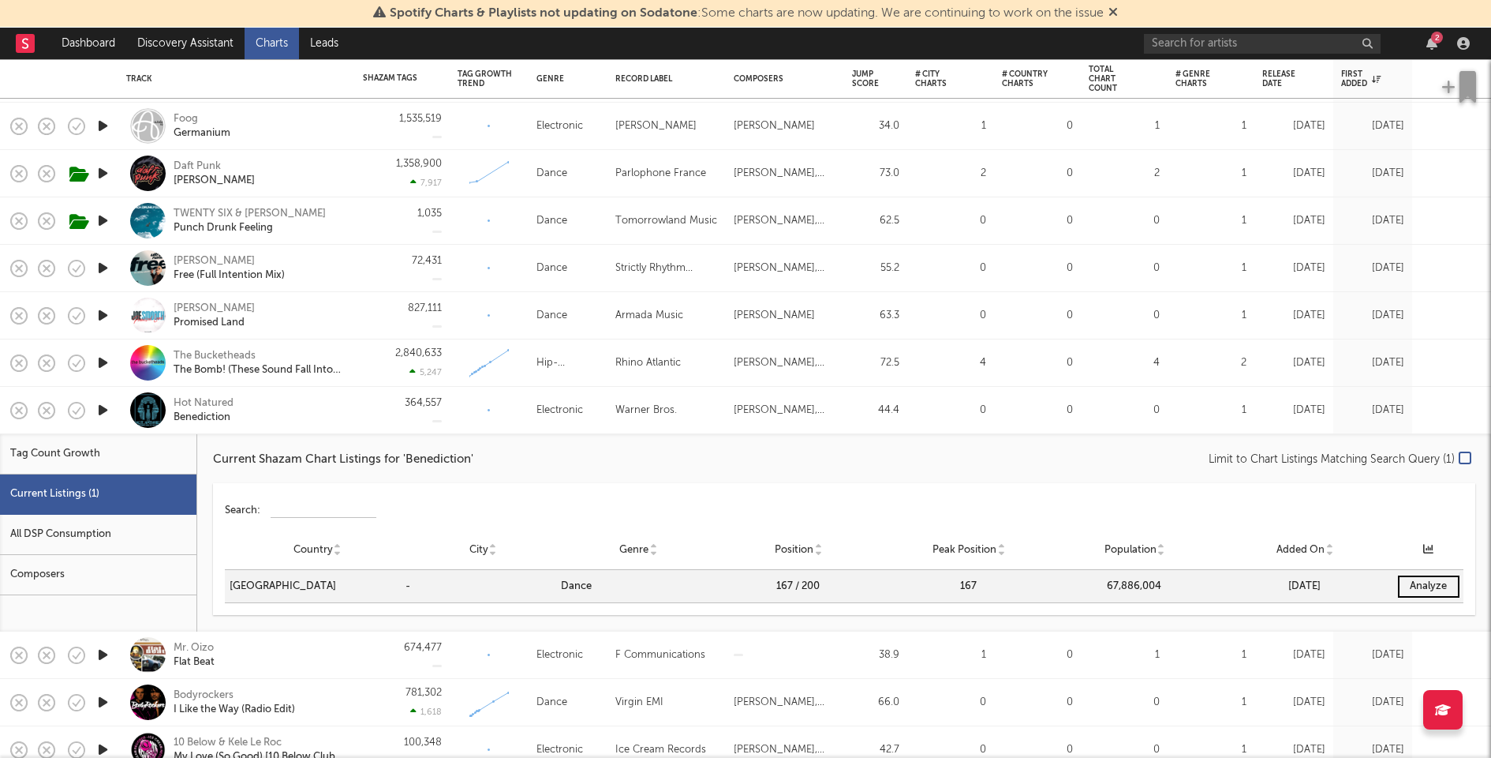
click at [352, 416] on div "Hot Natured Benediction" at bounding box center [236, 410] width 237 height 47
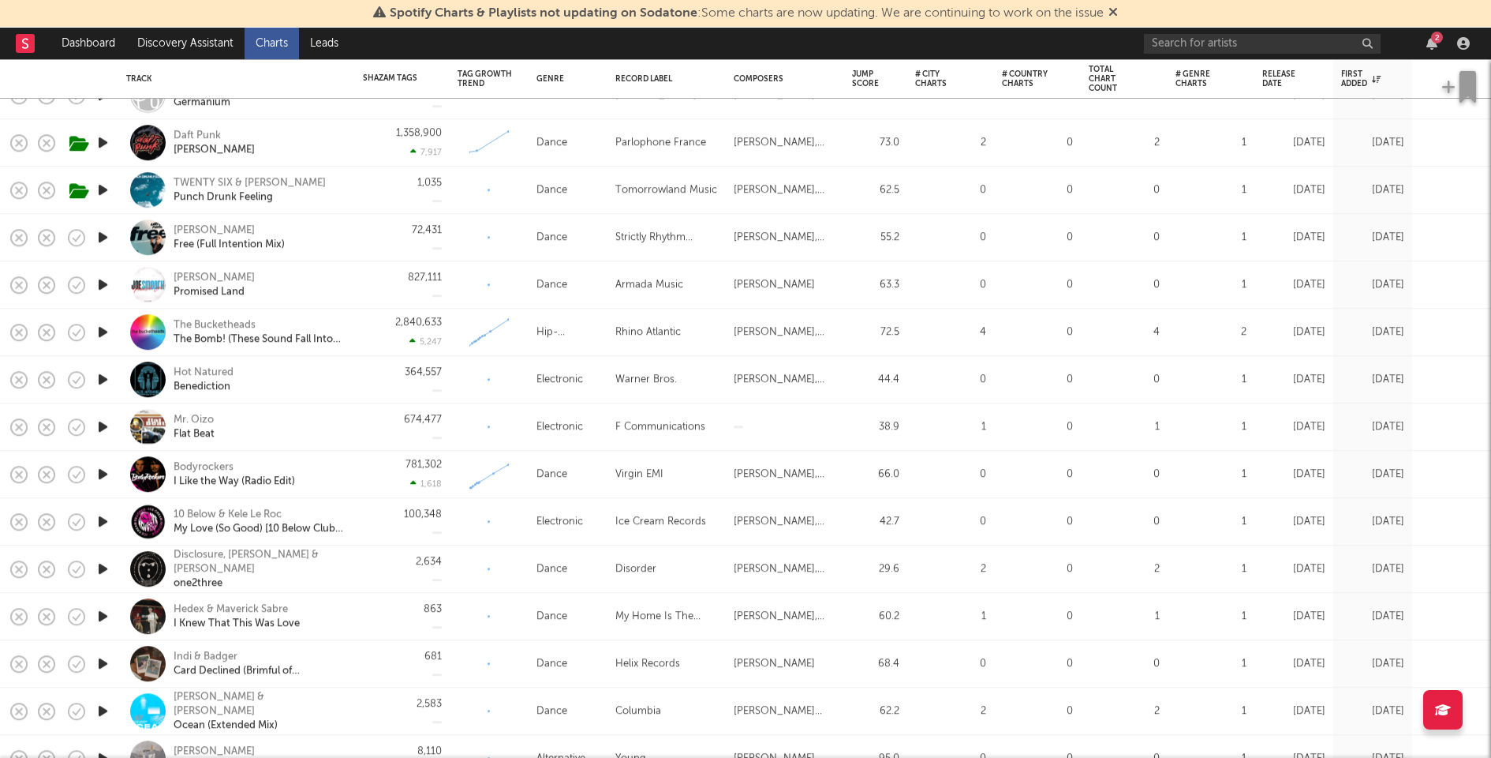
click at [105, 428] on icon "button" at bounding box center [103, 427] width 17 height 20
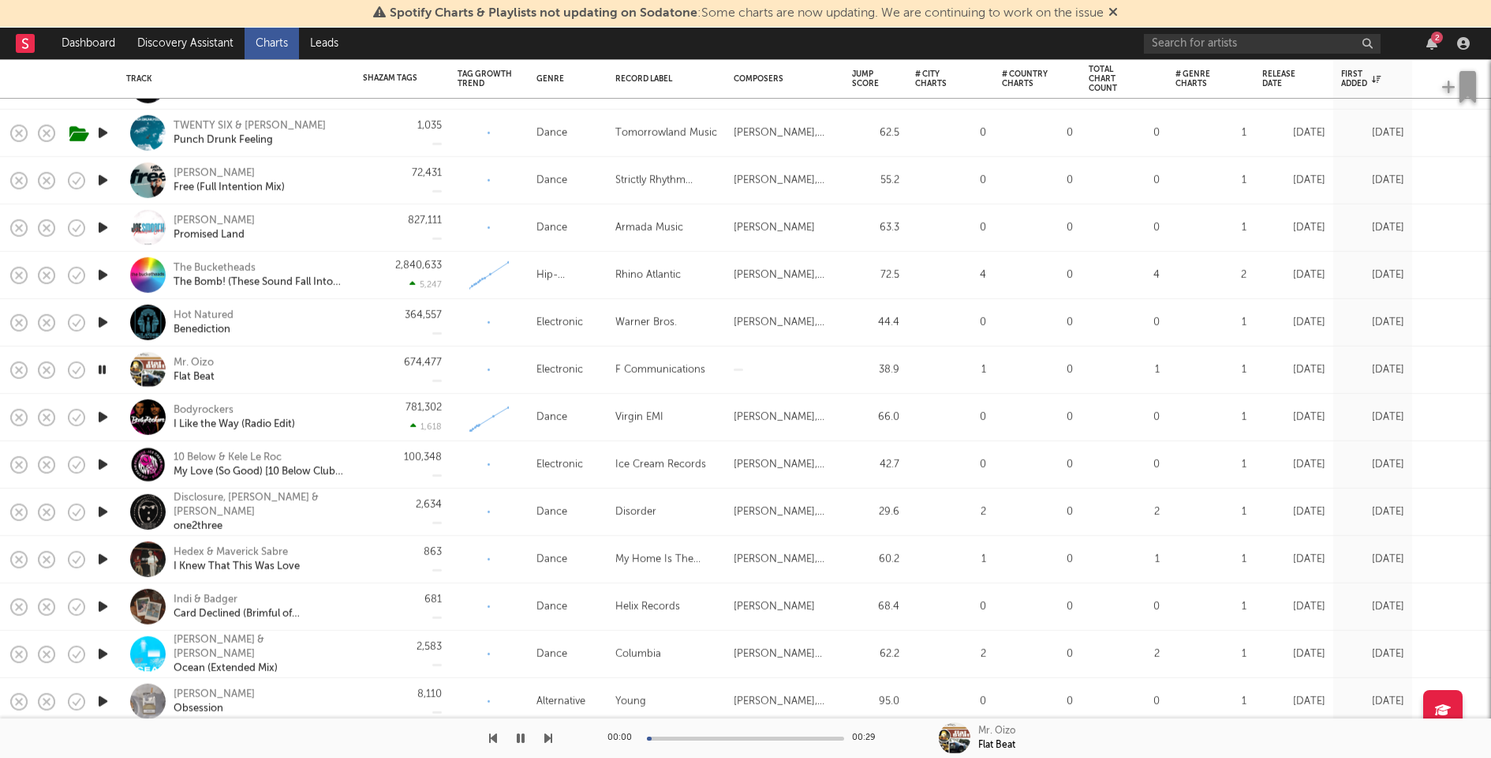
click at [106, 415] on icon "button" at bounding box center [103, 417] width 17 height 20
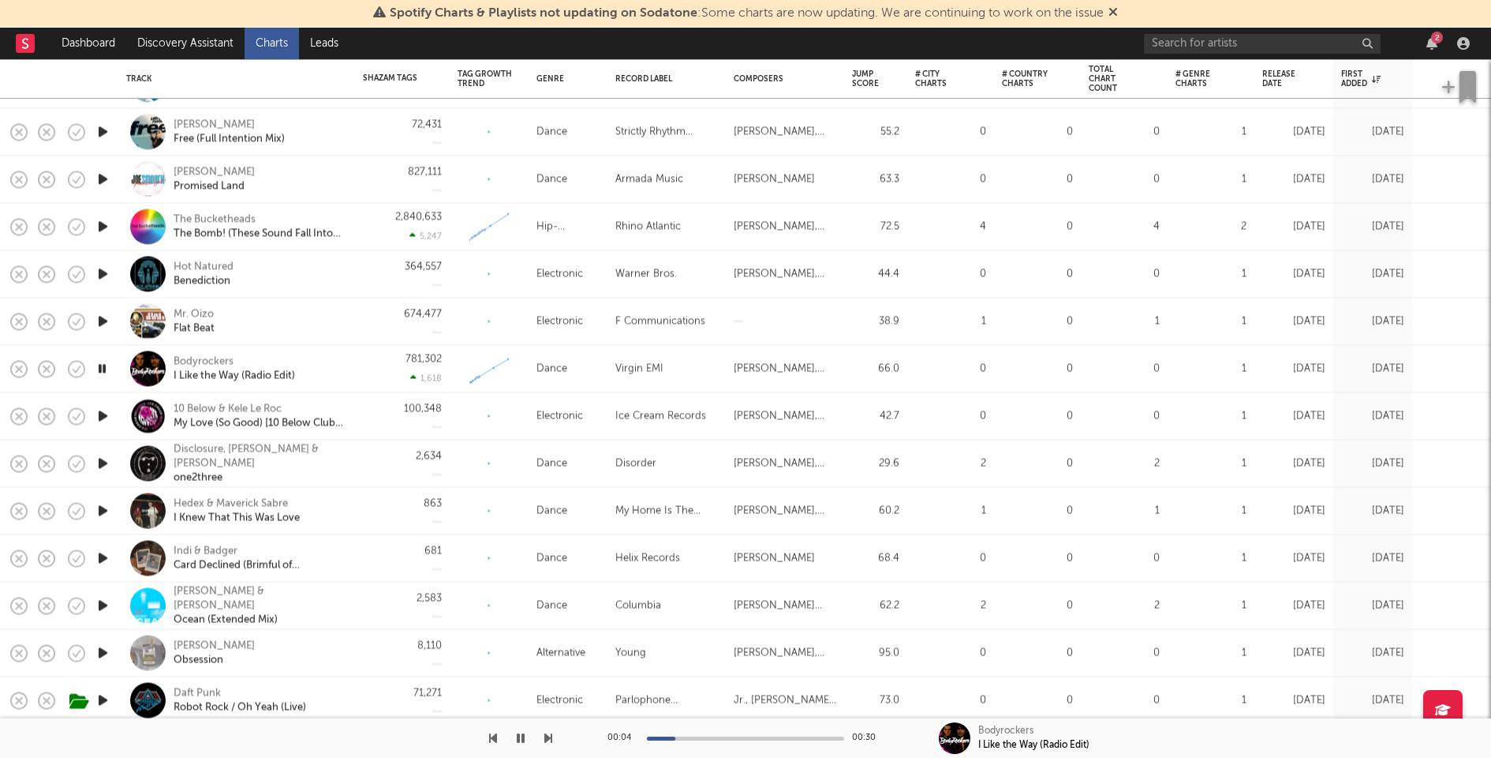
click at [755, 735] on div "00:04 00:30" at bounding box center [746, 737] width 276 height 39
click at [758, 737] on div at bounding box center [745, 738] width 197 height 4
click at [804, 738] on div at bounding box center [745, 738] width 197 height 4
click at [101, 413] on icon "button" at bounding box center [103, 416] width 17 height 20
click at [335, 278] on div "Hot Natured Benediction" at bounding box center [259, 274] width 170 height 28
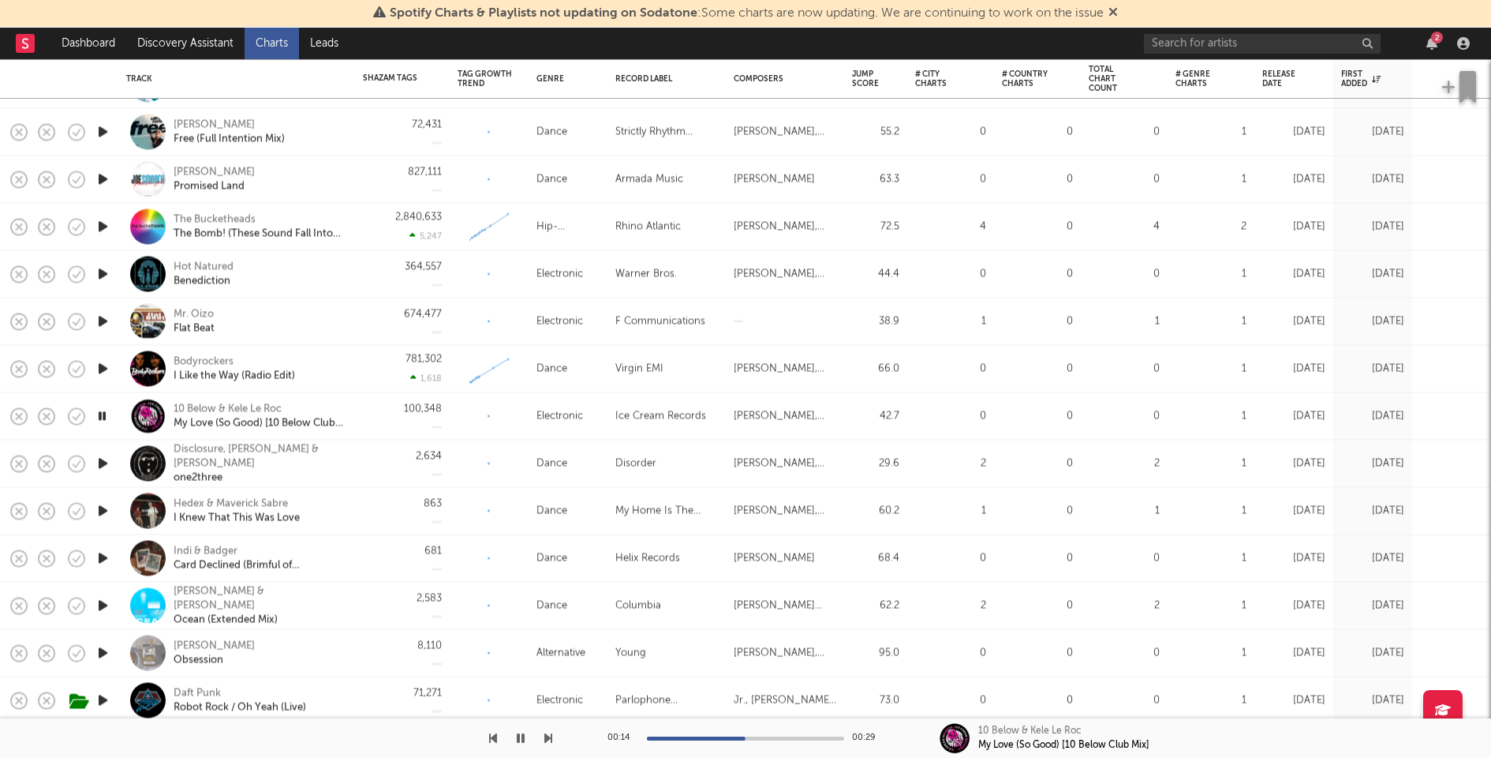
select select "3m"
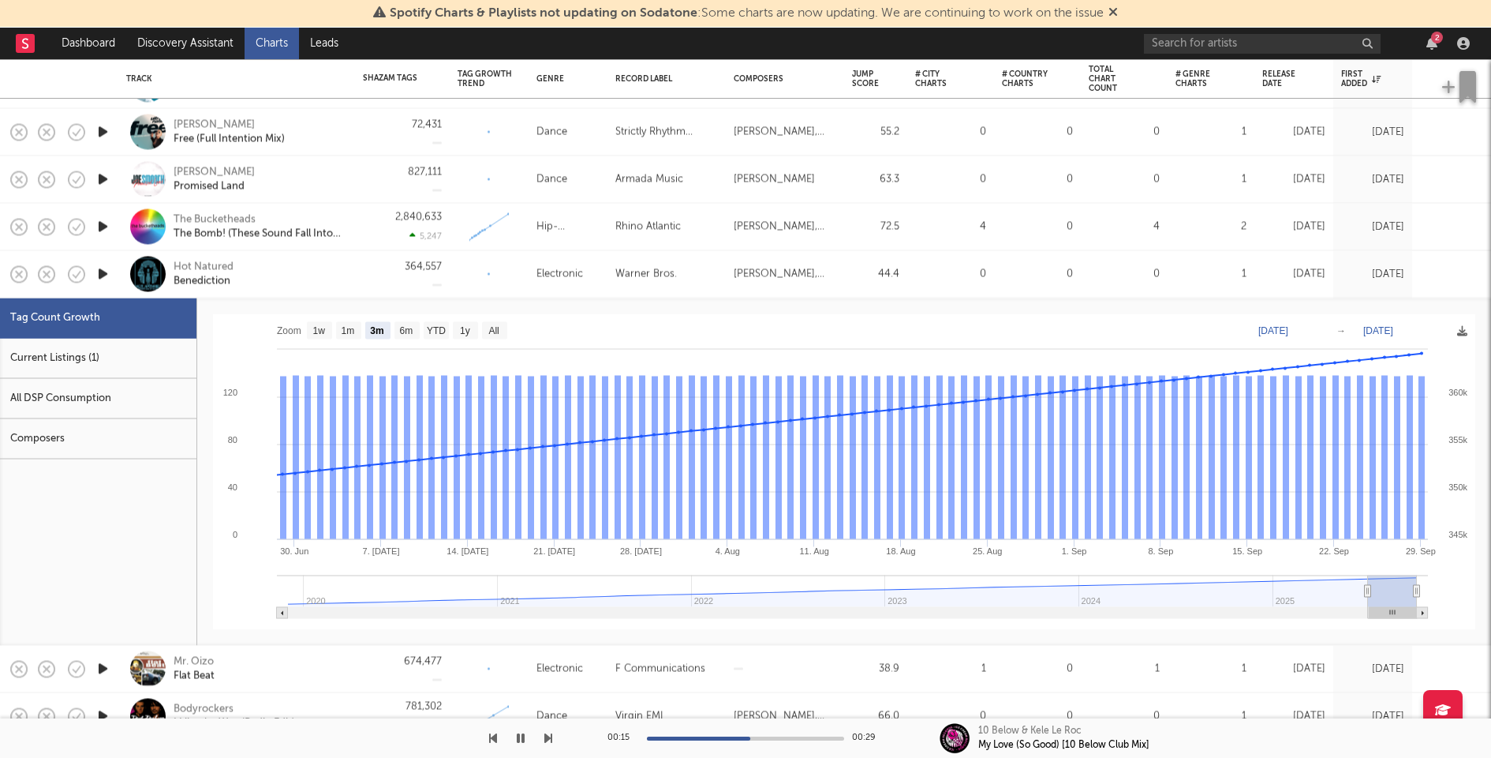
click at [133, 346] on div "Current Listings (1)" at bounding box center [98, 359] width 196 height 40
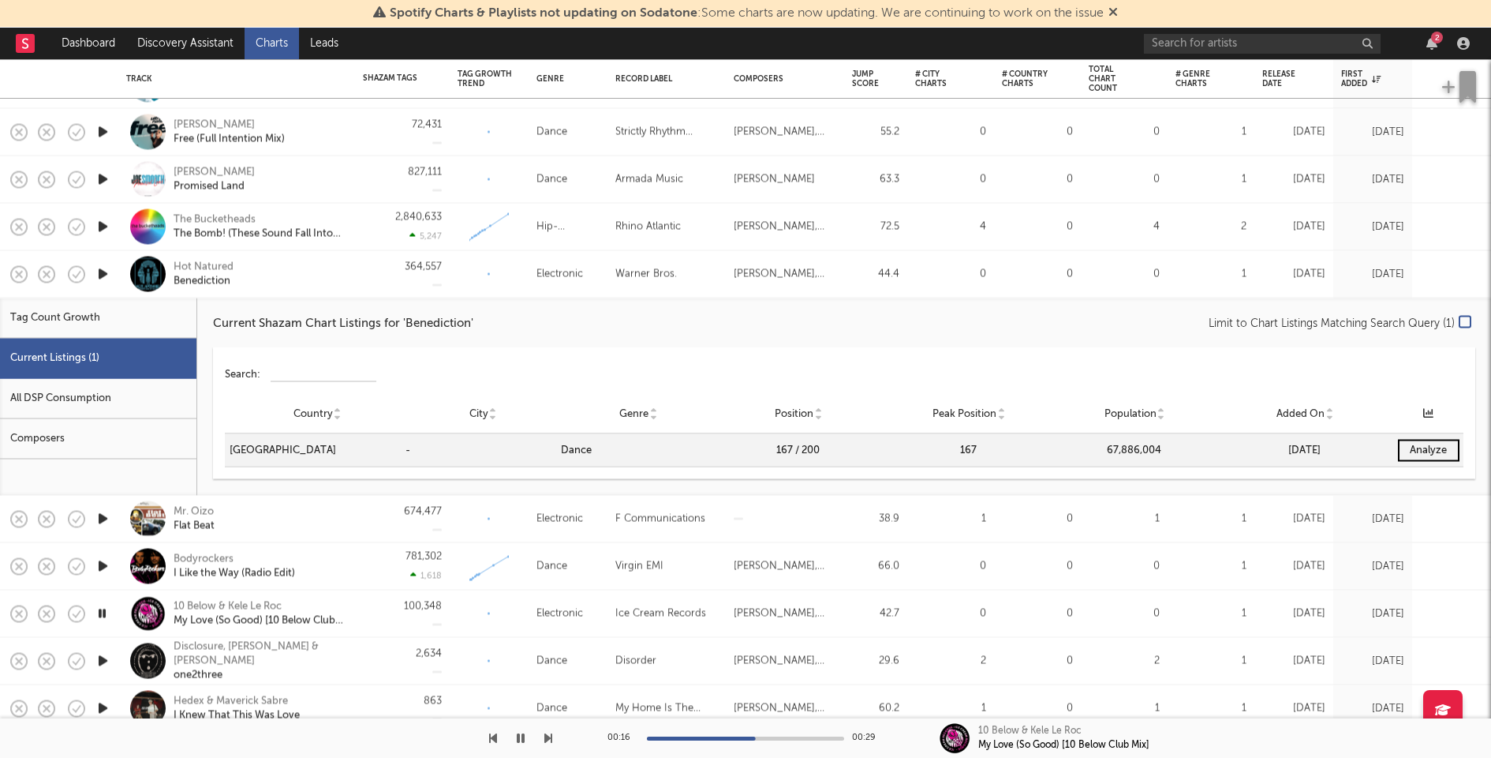
click at [309, 290] on div "Hot Natured Benediction" at bounding box center [236, 274] width 221 height 47
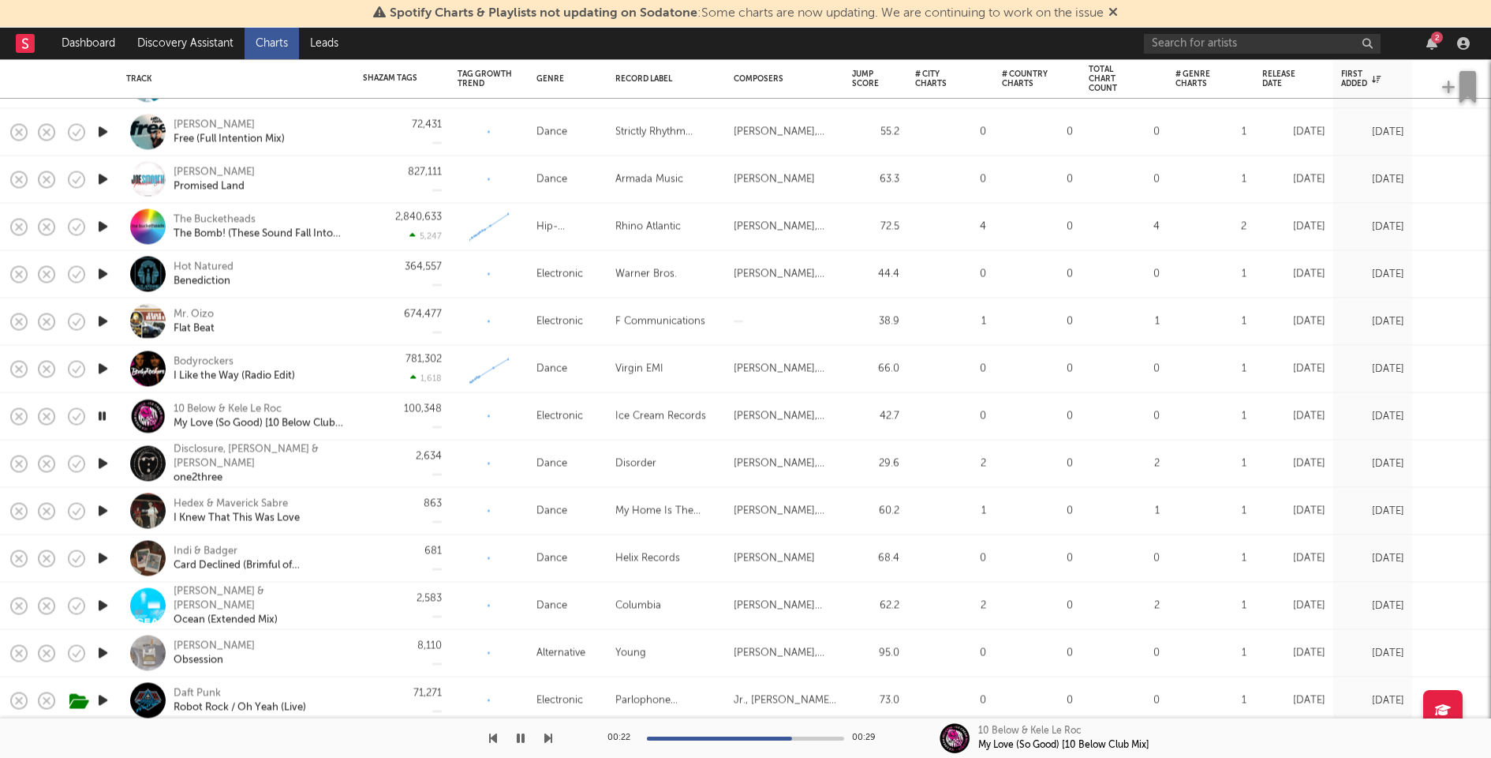
click at [103, 510] on icon "button" at bounding box center [103, 511] width 17 height 20
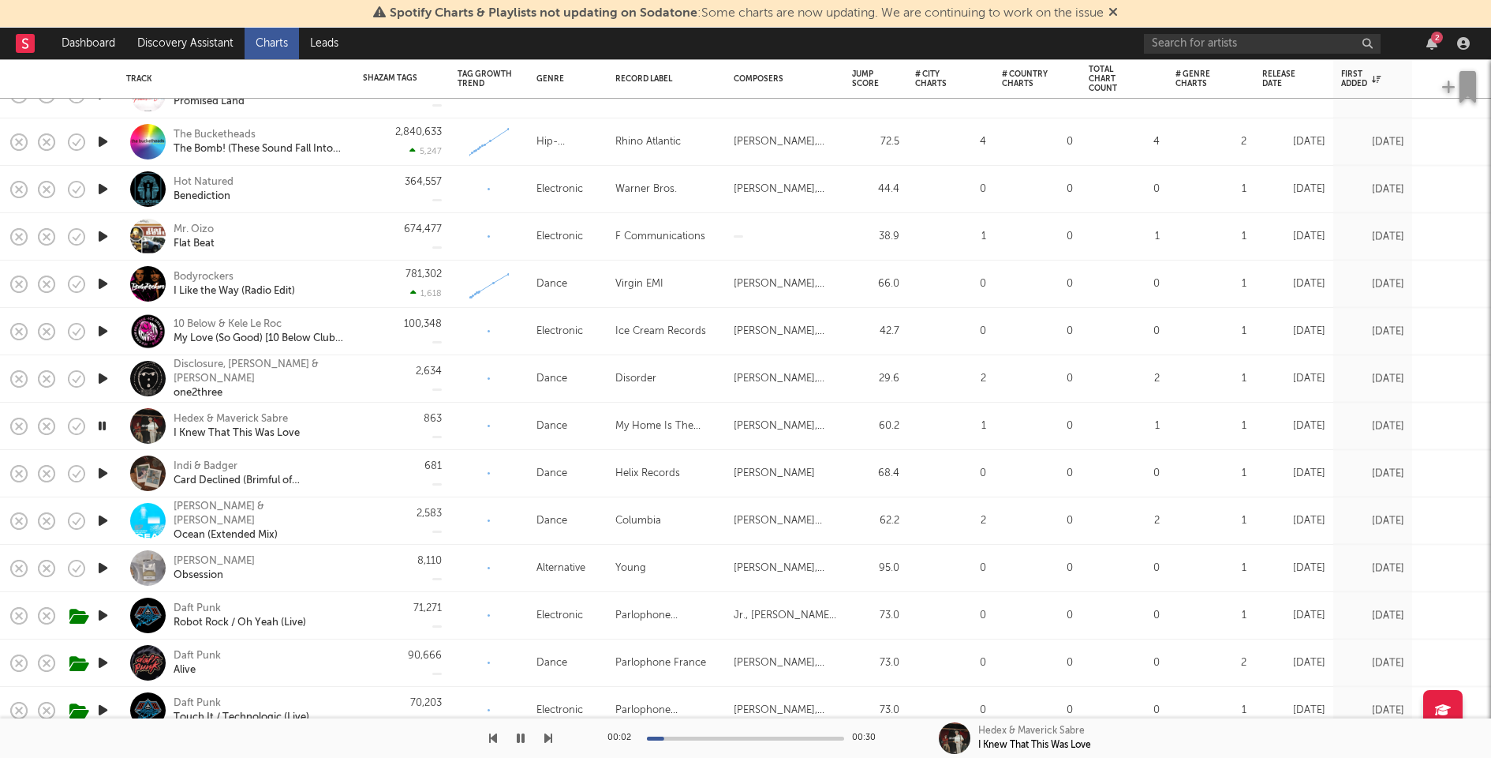
click at [720, 736] on div at bounding box center [745, 738] width 197 height 4
click at [101, 470] on icon "button" at bounding box center [103, 473] width 17 height 20
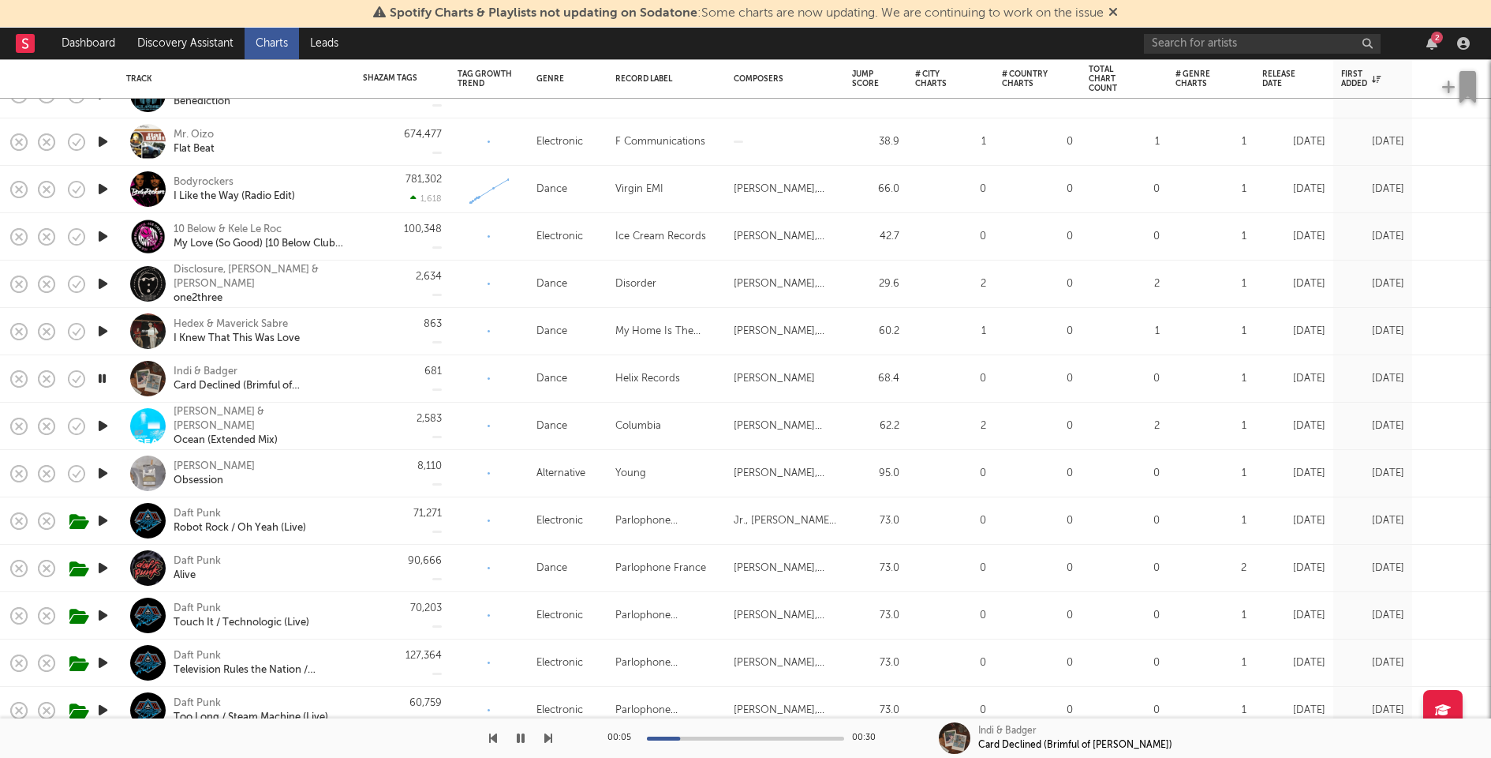
click at [103, 423] on icon "button" at bounding box center [103, 426] width 17 height 20
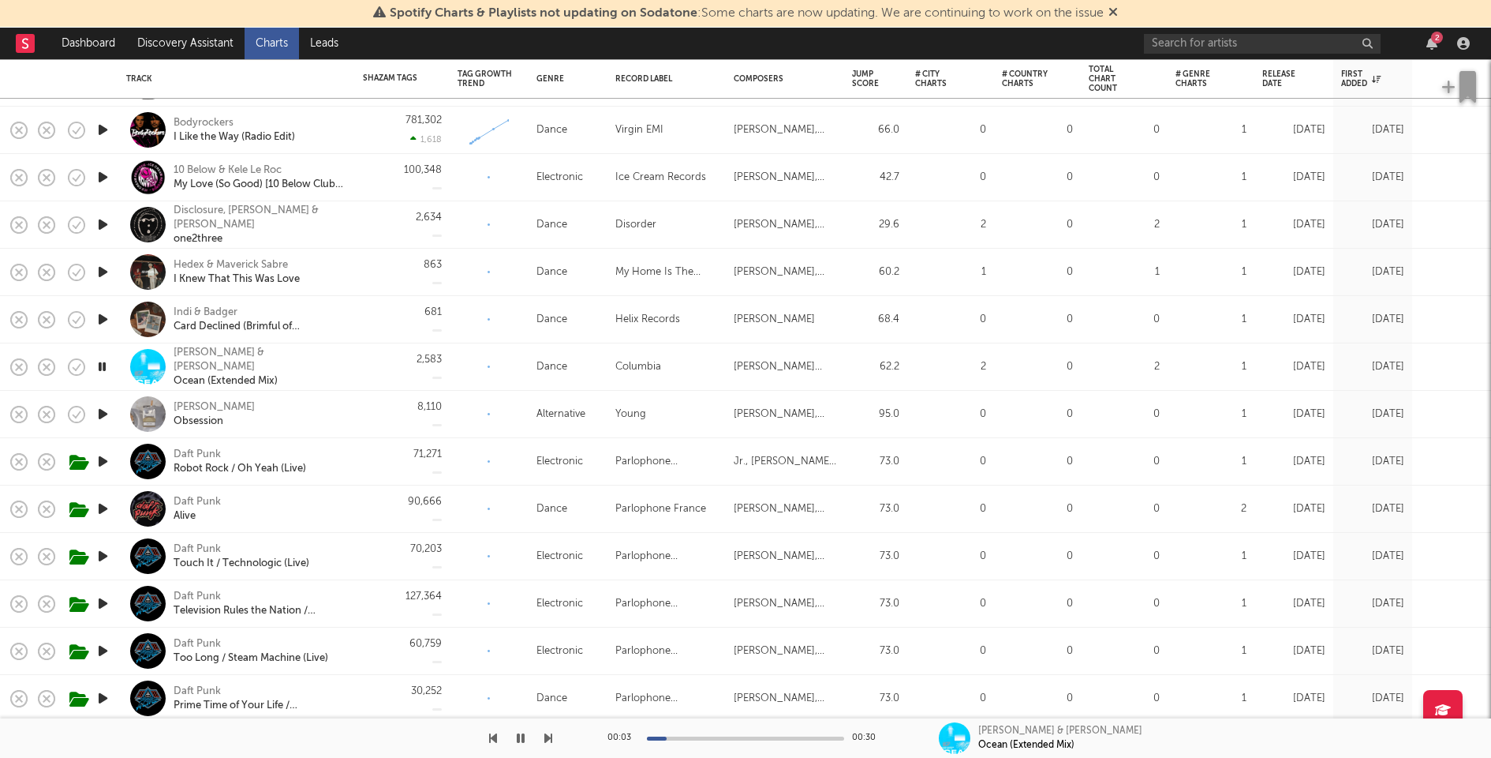
click at [102, 412] on icon "button" at bounding box center [103, 414] width 17 height 20
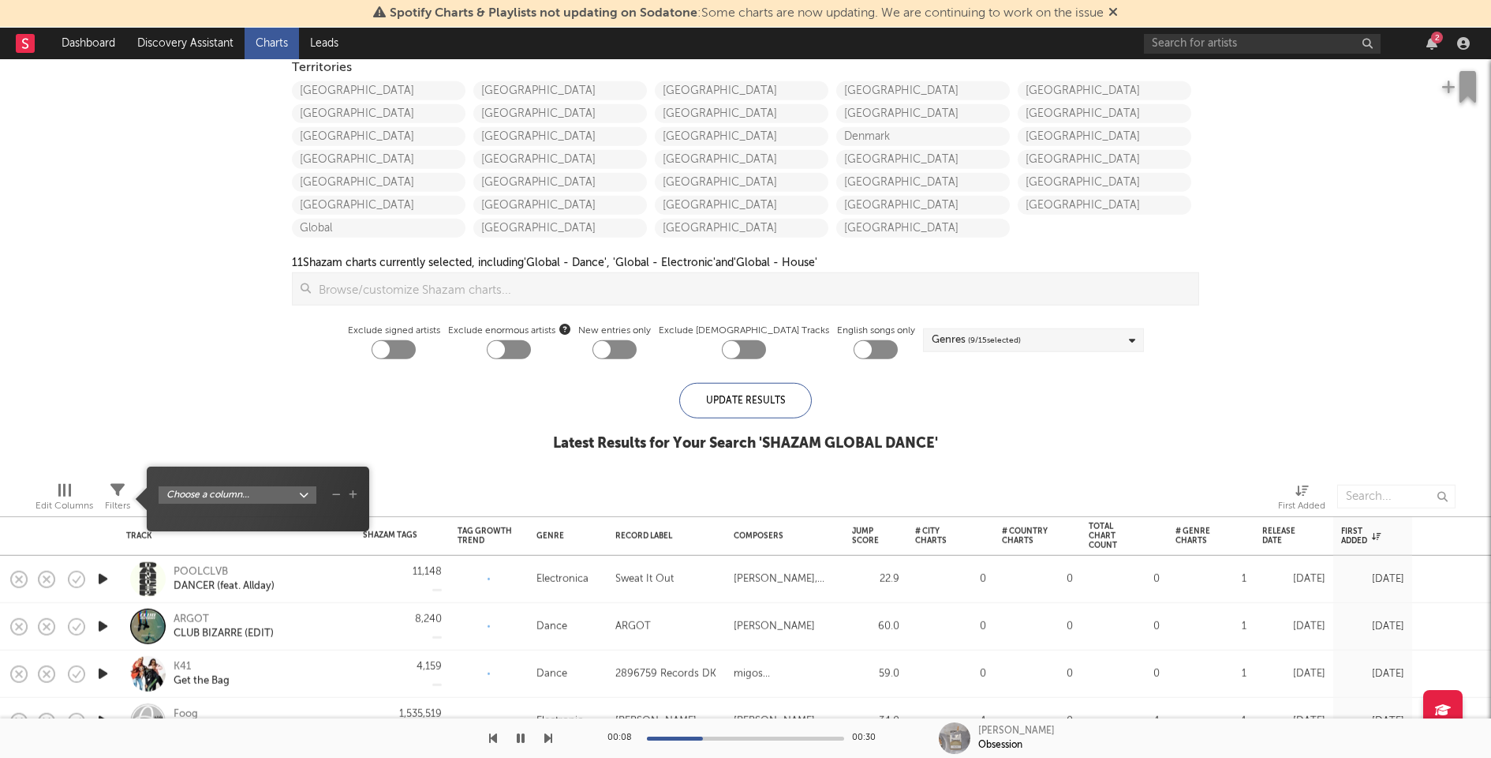
click at [107, 503] on div "Filters" at bounding box center [117, 505] width 25 height 19
click at [196, 494] on body "Spotify Charts & Playlists not updating on Sodatone : Some charts are now updat…" at bounding box center [745, 379] width 1491 height 758
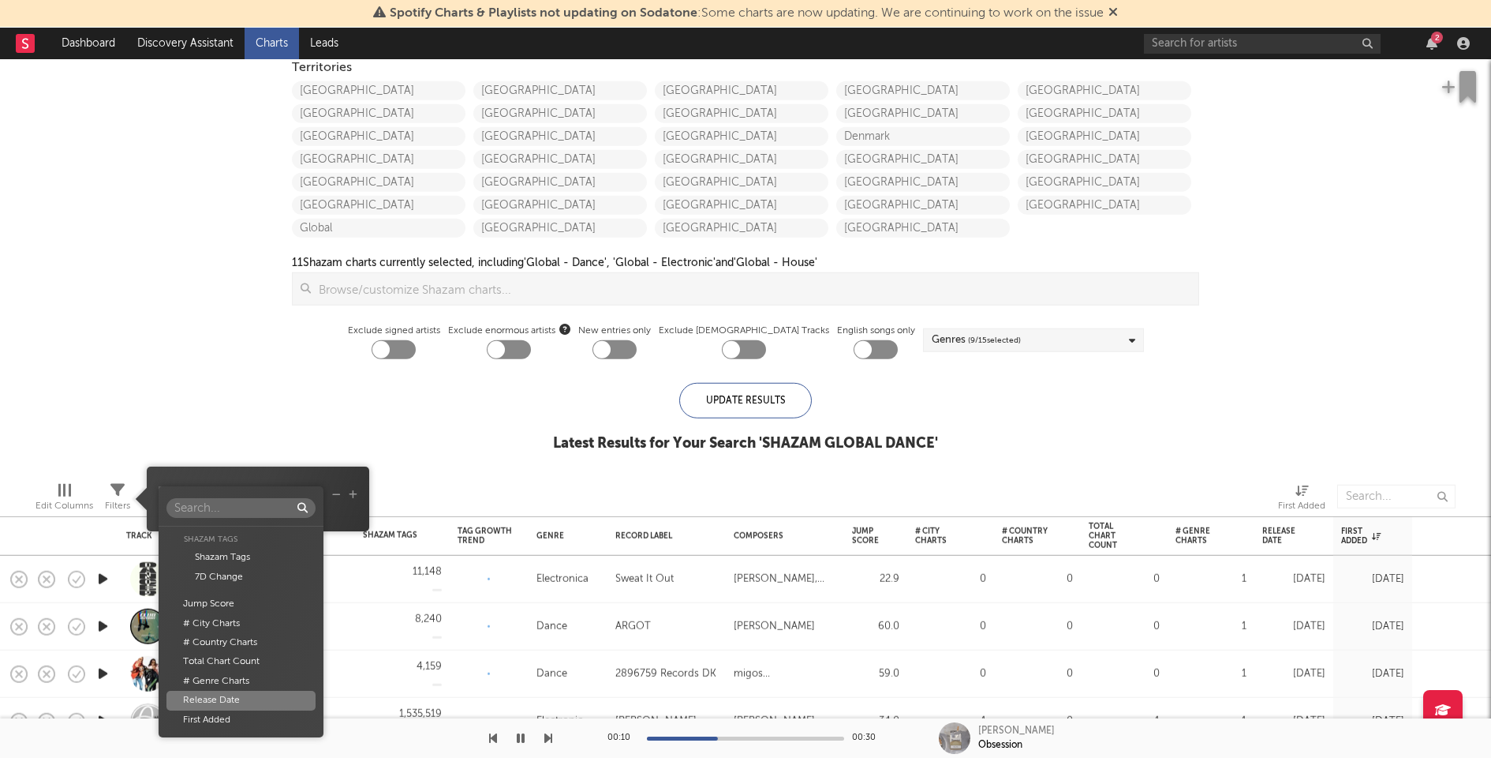
click at [227, 696] on div "Release Date" at bounding box center [241, 699] width 149 height 19
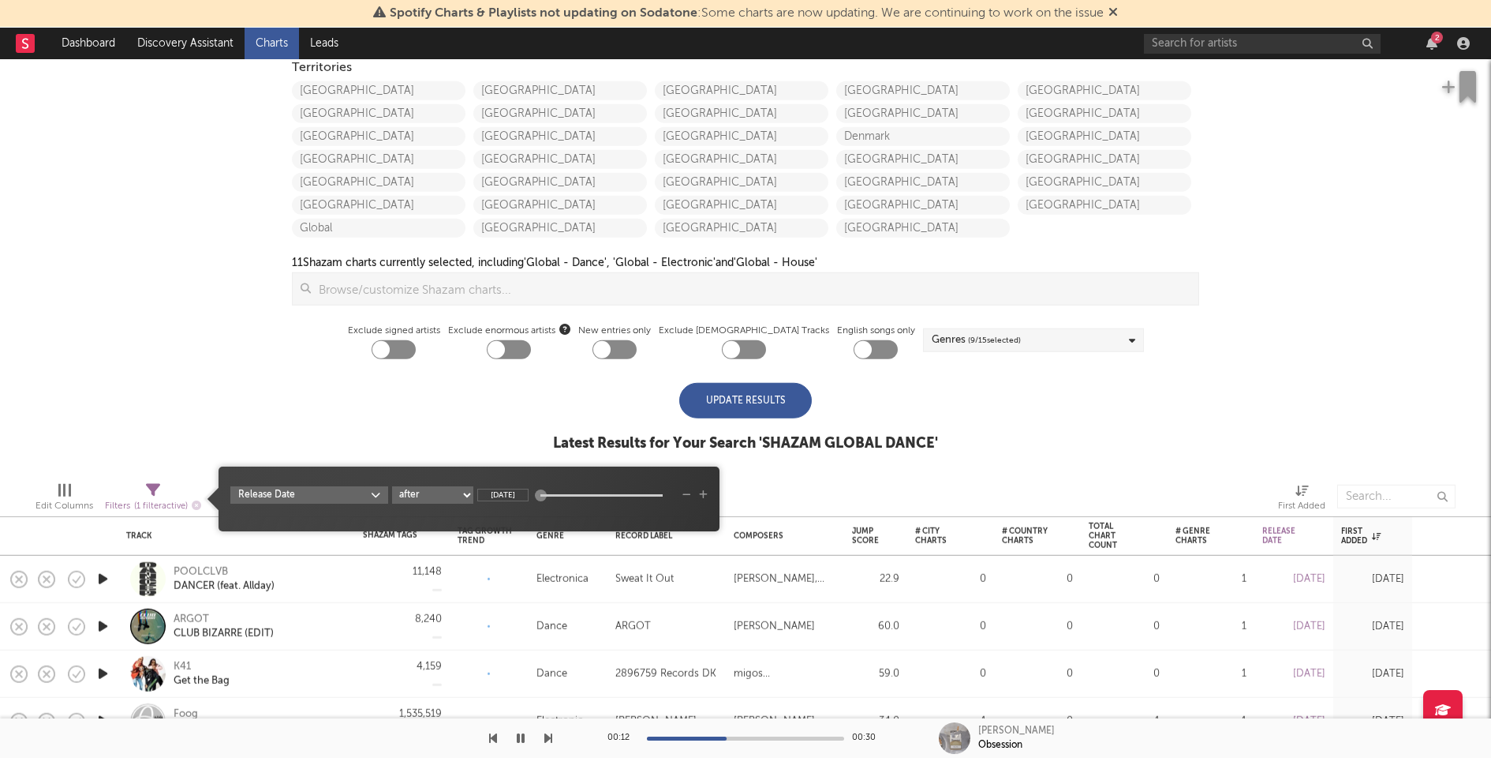
click at [467, 499] on select "after before between in the last not in the last" at bounding box center [432, 494] width 81 height 17
click at [392, 486] on select "after before between in the last not in the last" at bounding box center [432, 494] width 81 height 17
select select "before"
click at [526, 485] on span "Release Date after before between in the last not in the last Dec 29, 1976" at bounding box center [469, 498] width 501 height 49
click at [524, 495] on input "Dec 29, 1976" at bounding box center [502, 494] width 51 height 13
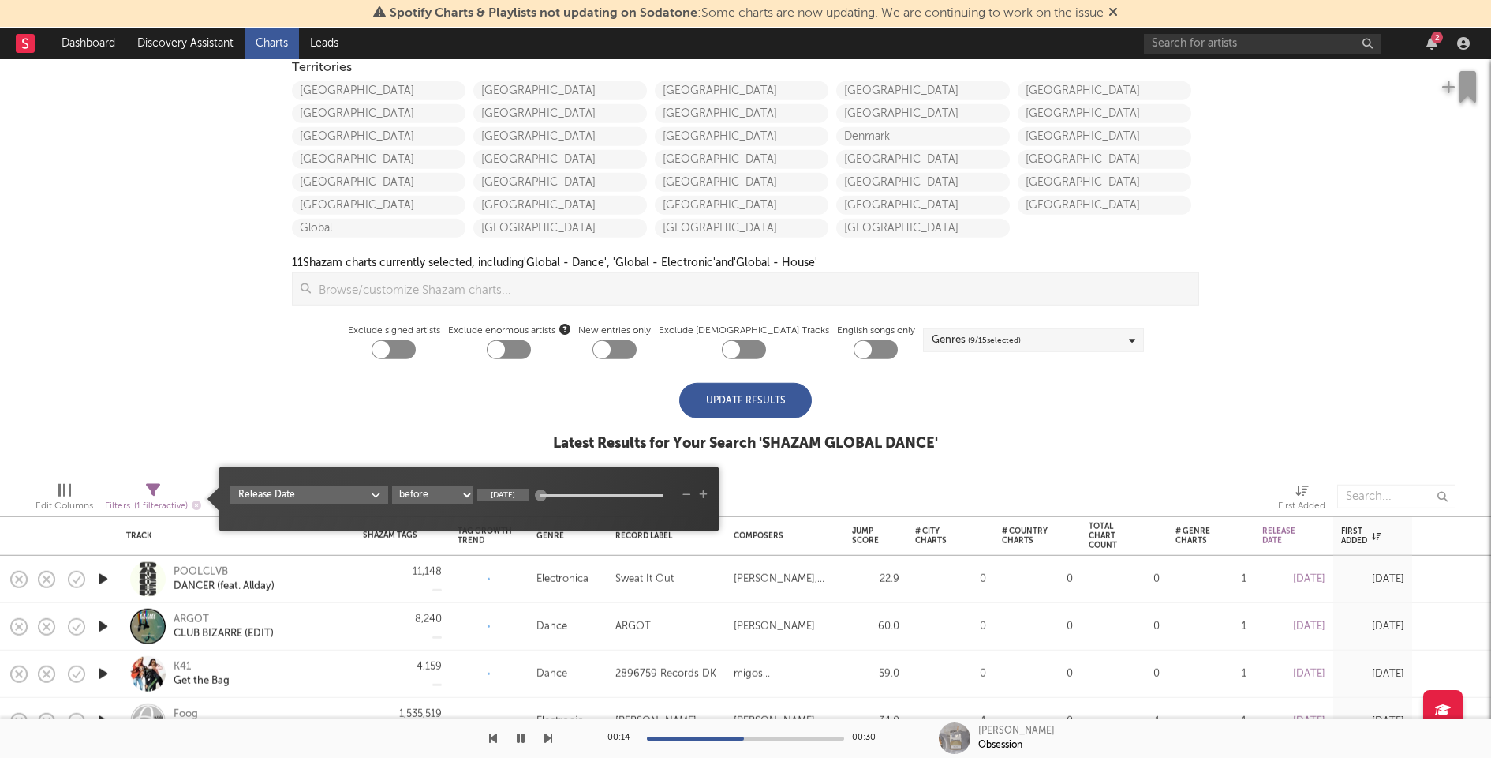
click at [524, 495] on input "Dec 29, 1976" at bounding box center [502, 494] width 51 height 13
click at [528, 492] on input "Dec 29, 1976" at bounding box center [502, 494] width 51 height 13
click at [451, 434] on div "iTunes Top 100 Soundcloud Playlists Shazam Warner Chappell QQ BMAT Blocklist ( …" at bounding box center [745, 244] width 1491 height 450
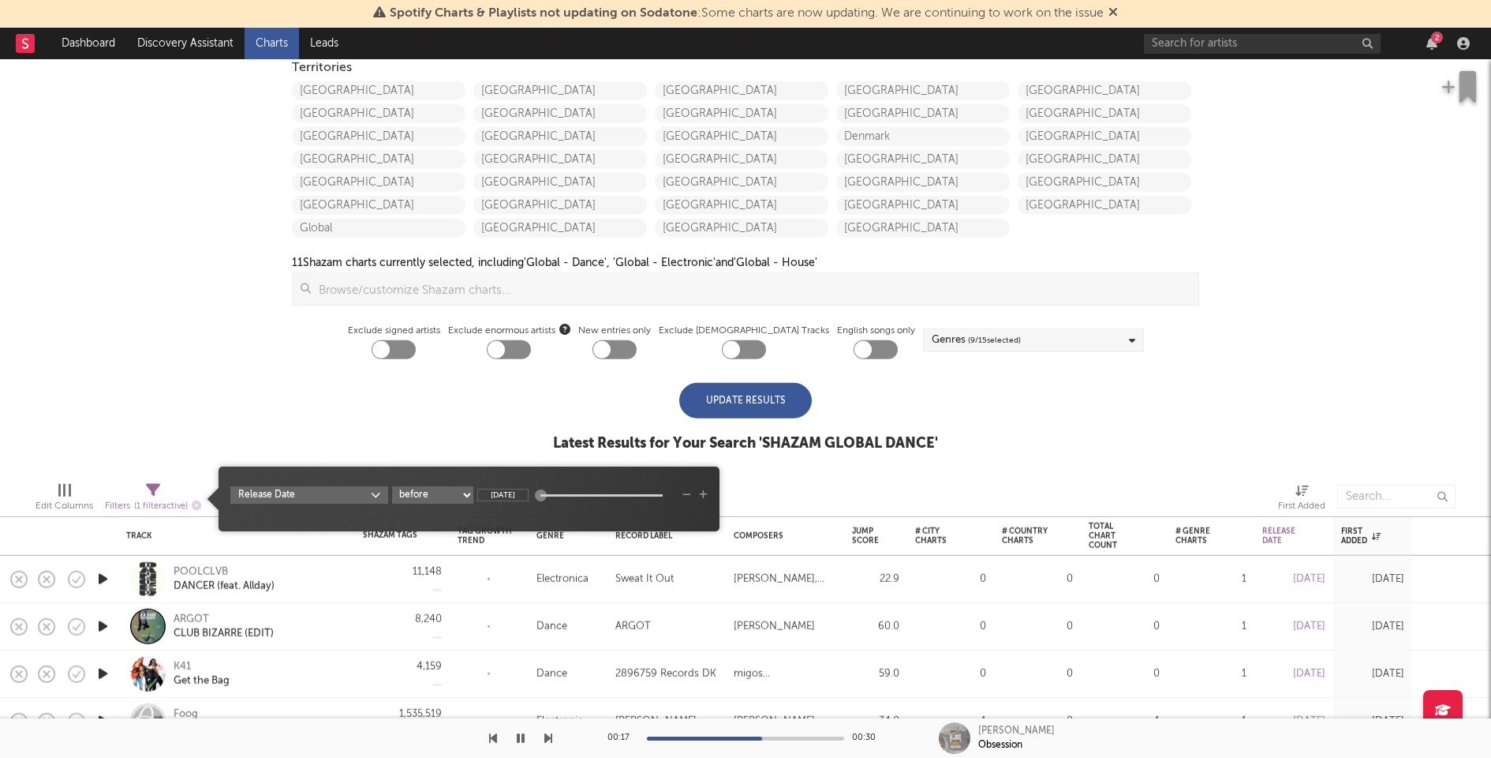
type input "Dec 29, 2000"
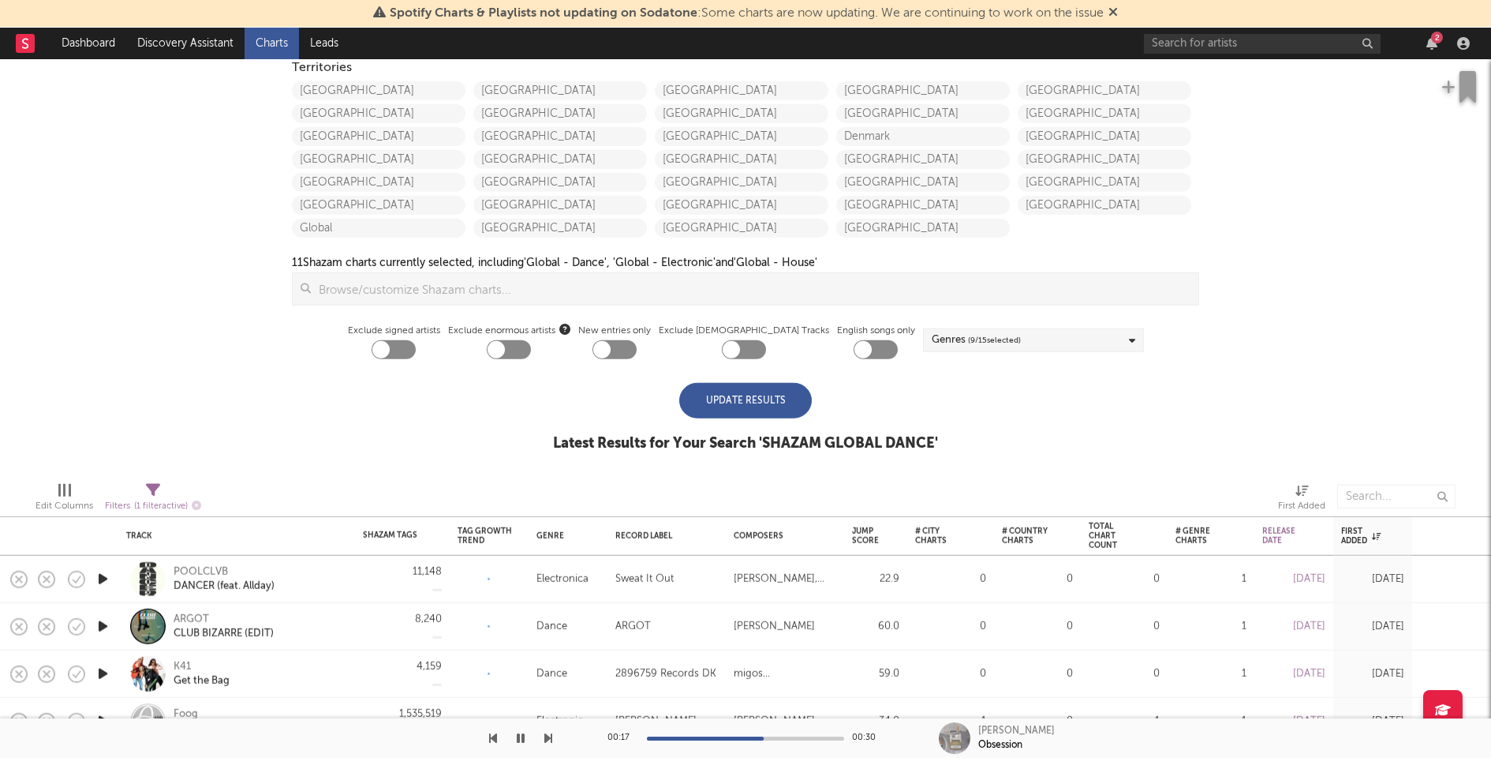
scroll to position [0, 0]
click at [758, 391] on div "Update Results" at bounding box center [745, 401] width 133 height 36
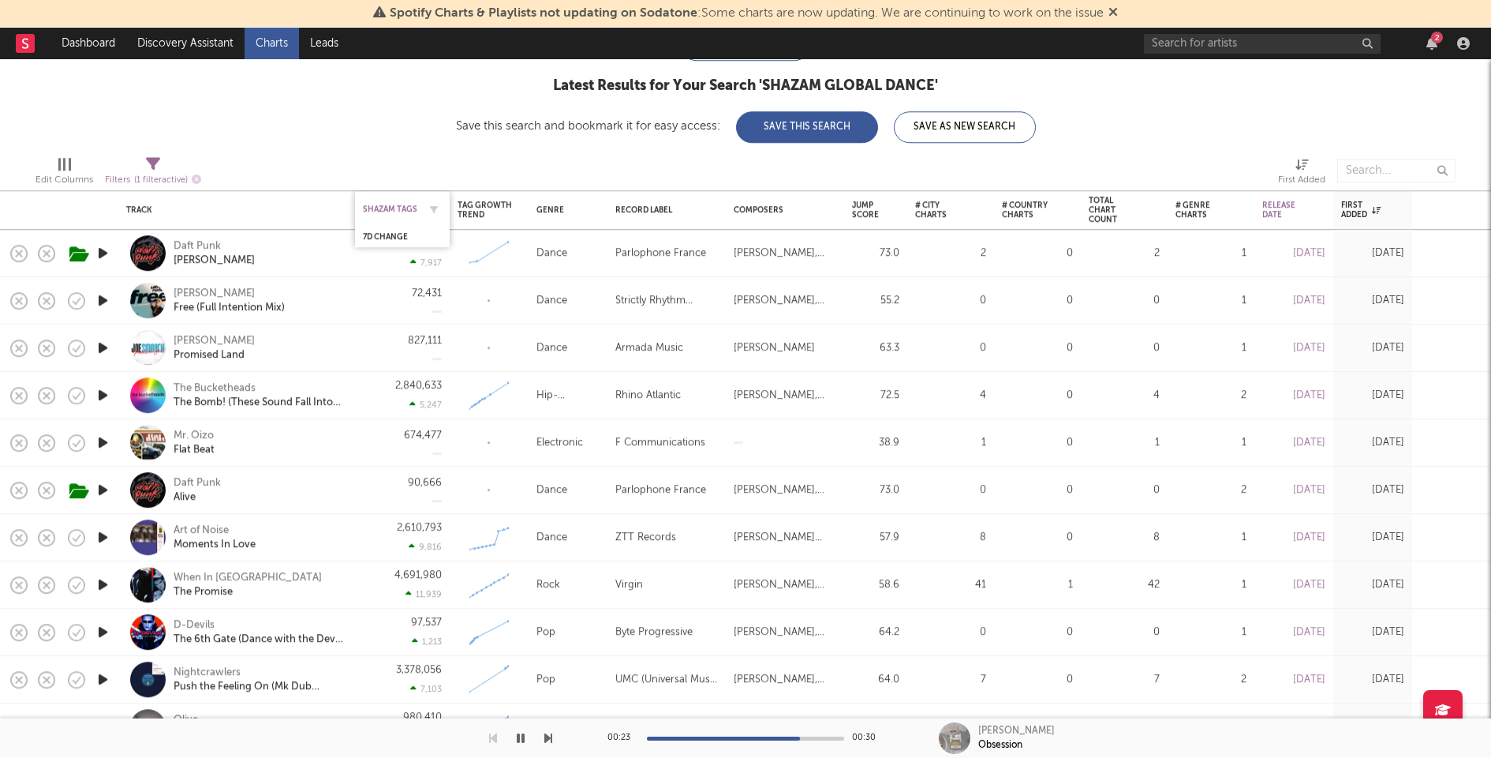
click at [402, 204] on div "Shazam Tags" at bounding box center [390, 208] width 55 height 9
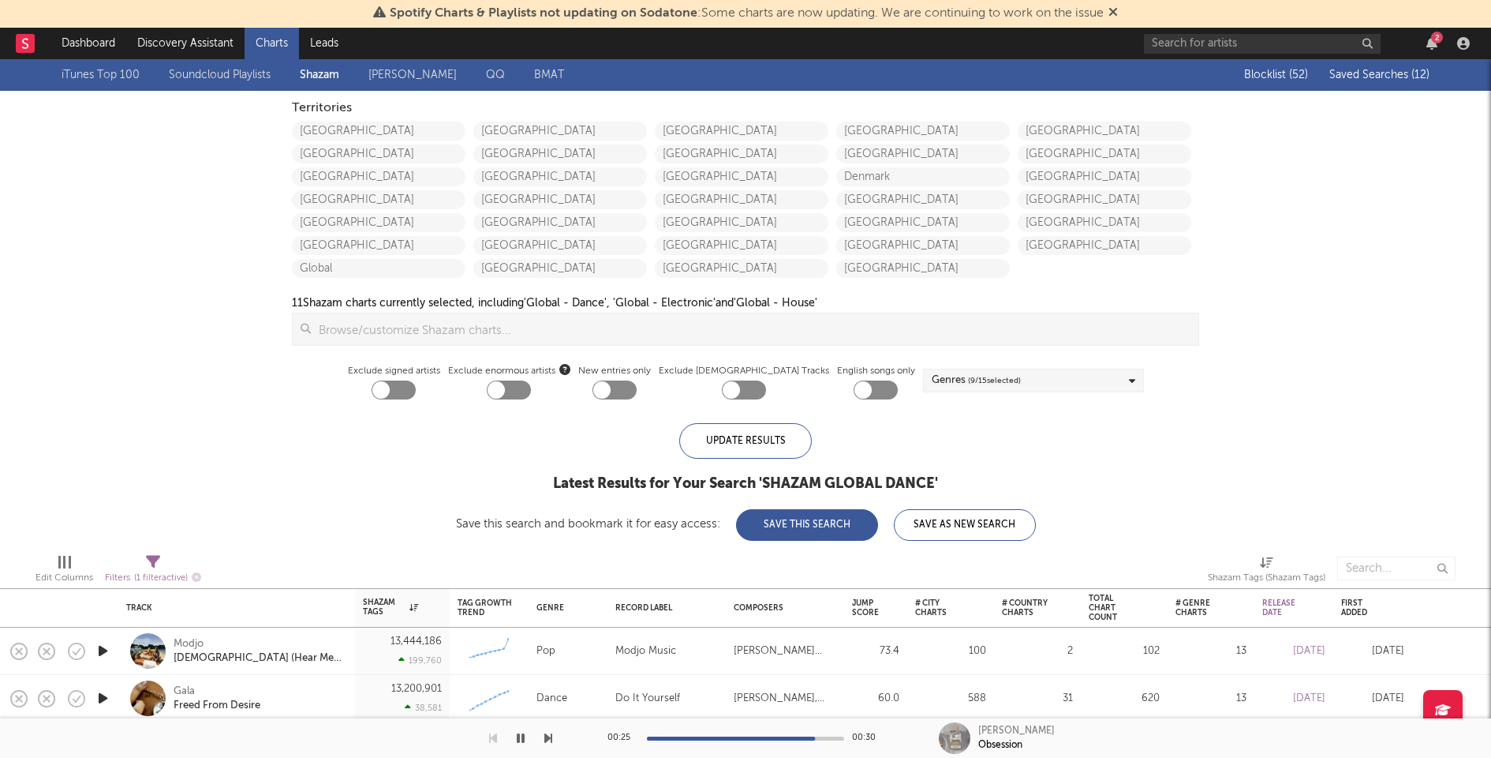
click at [522, 735] on icon "button" at bounding box center [521, 738] width 8 height 13
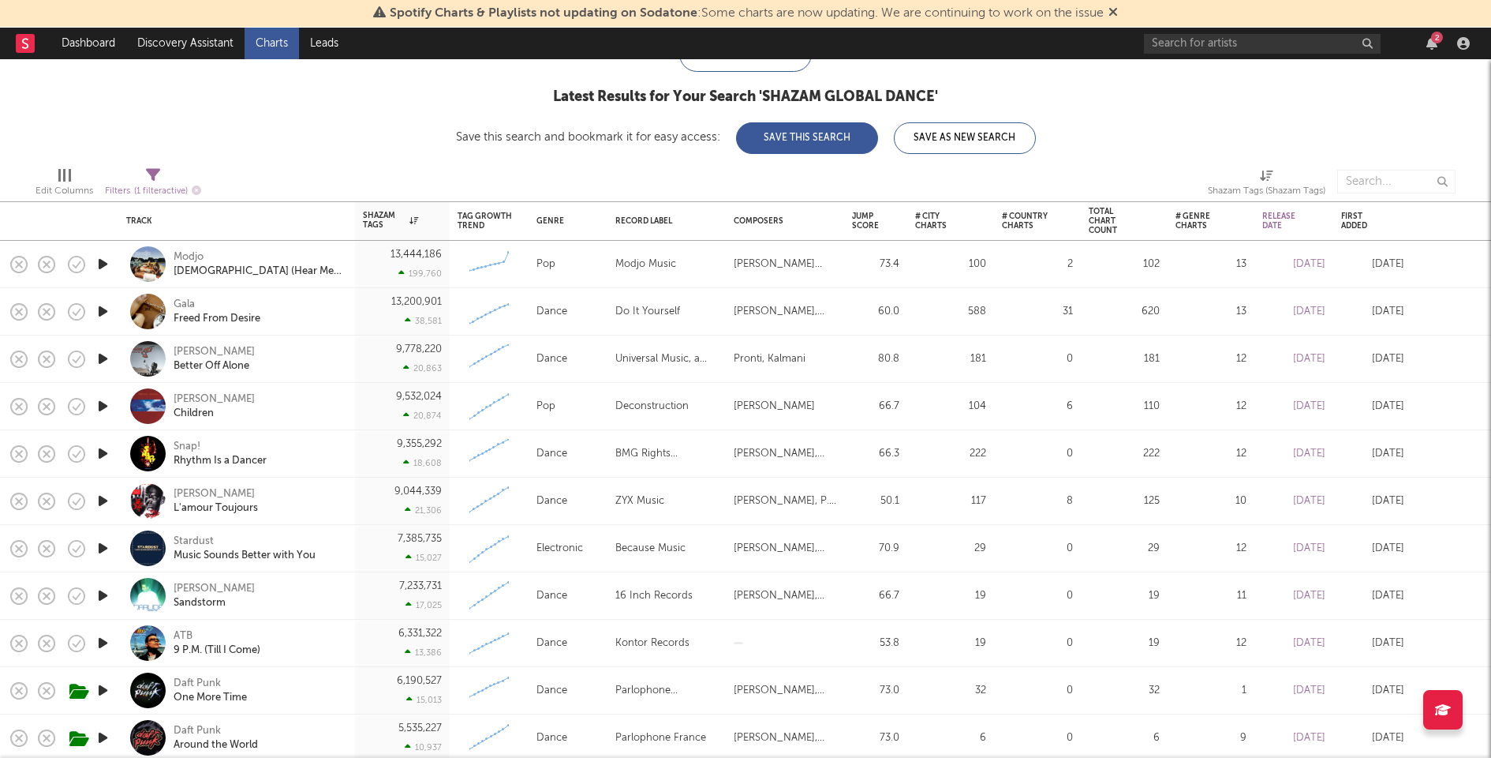
click at [104, 359] on icon "button" at bounding box center [103, 359] width 17 height 20
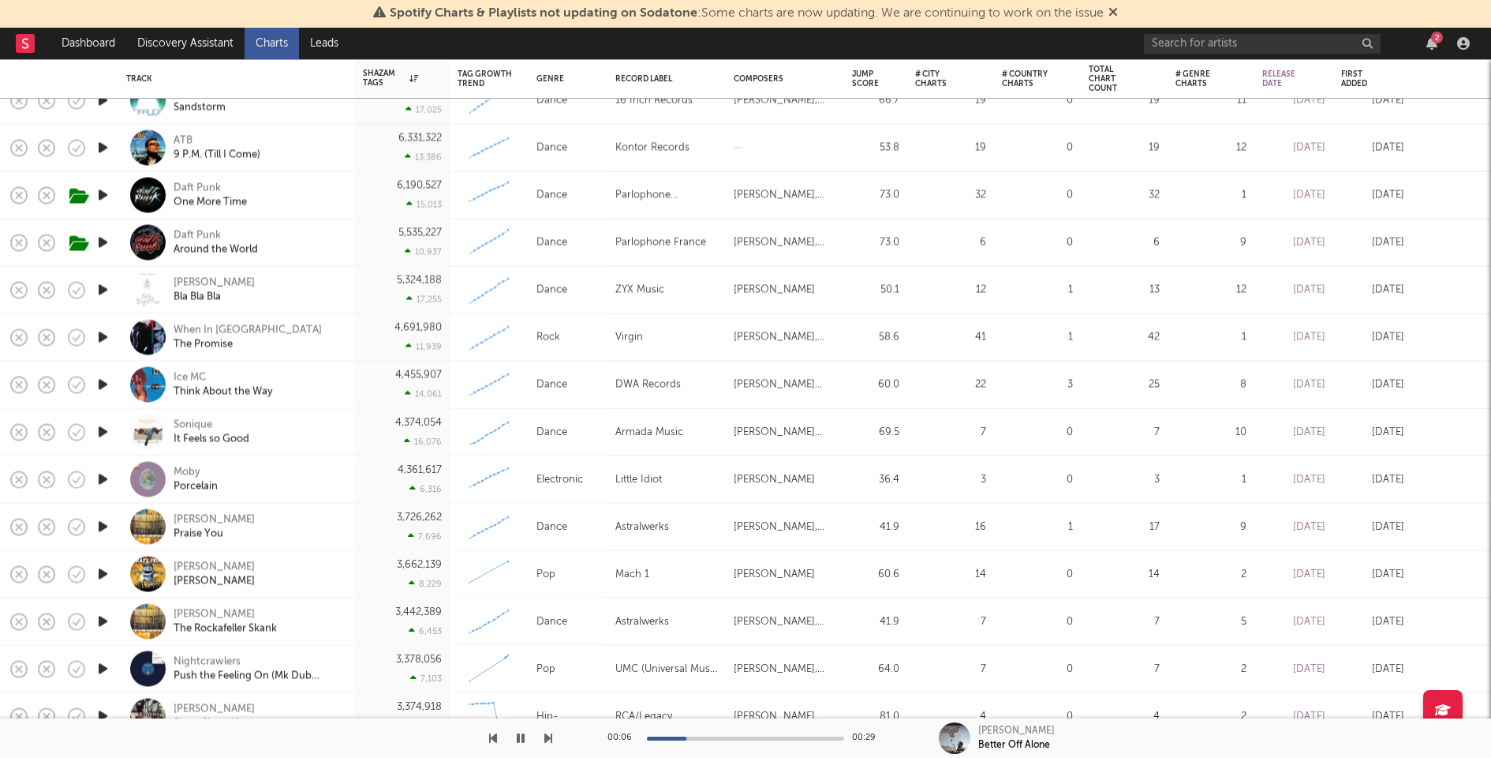
click at [101, 341] on icon "button" at bounding box center [103, 337] width 17 height 20
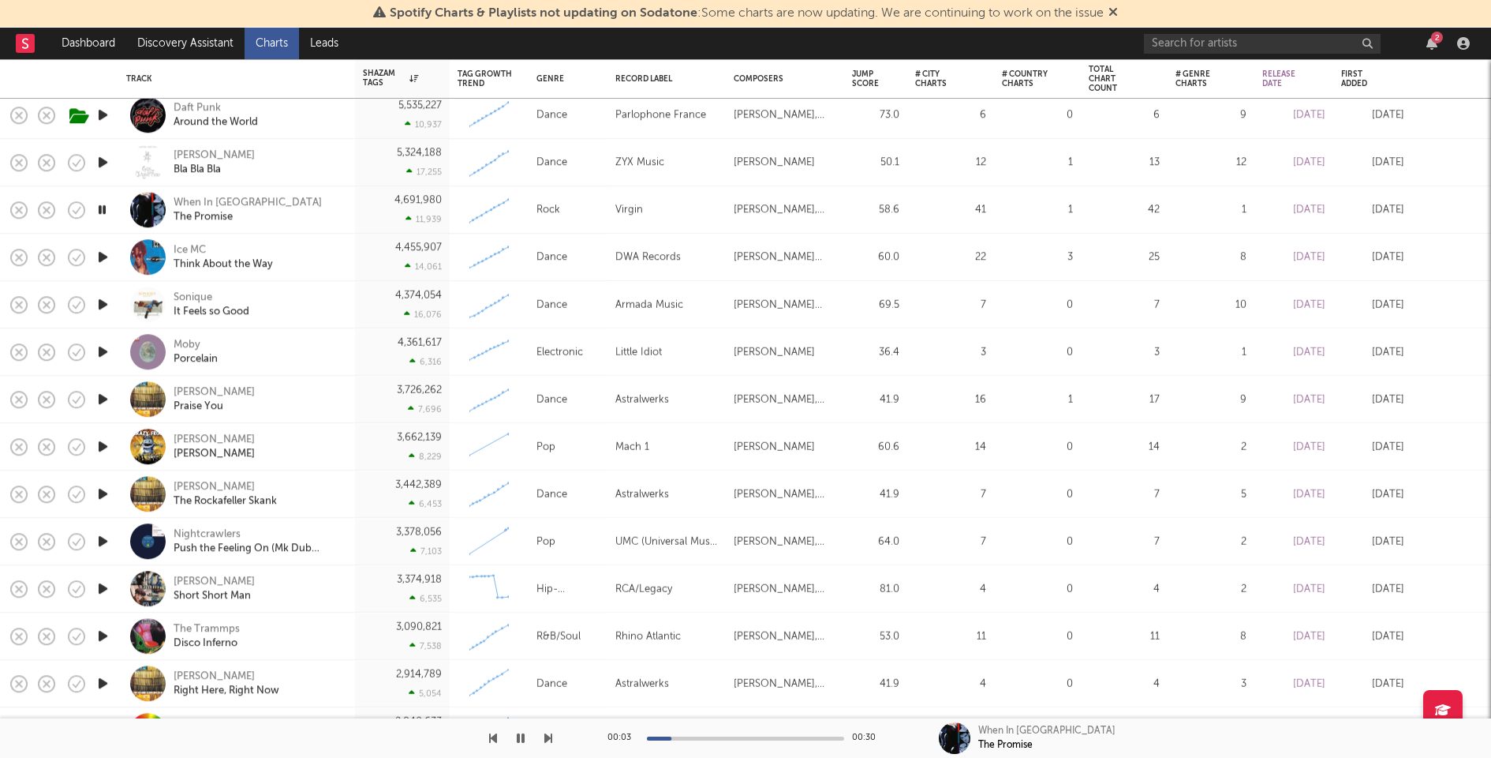
click at [103, 301] on icon "button" at bounding box center [103, 304] width 17 height 20
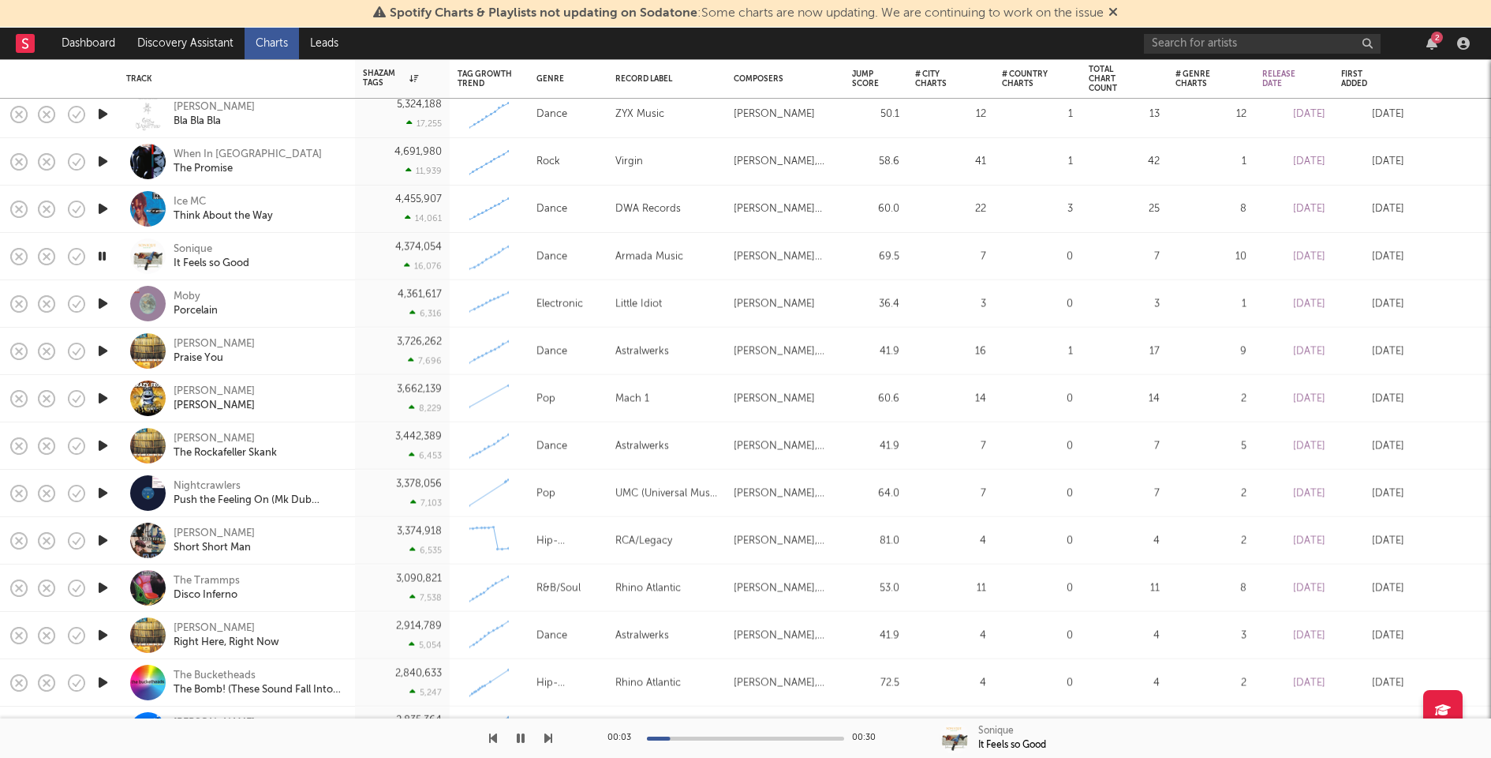
click at [103, 302] on icon "button" at bounding box center [103, 304] width 17 height 20
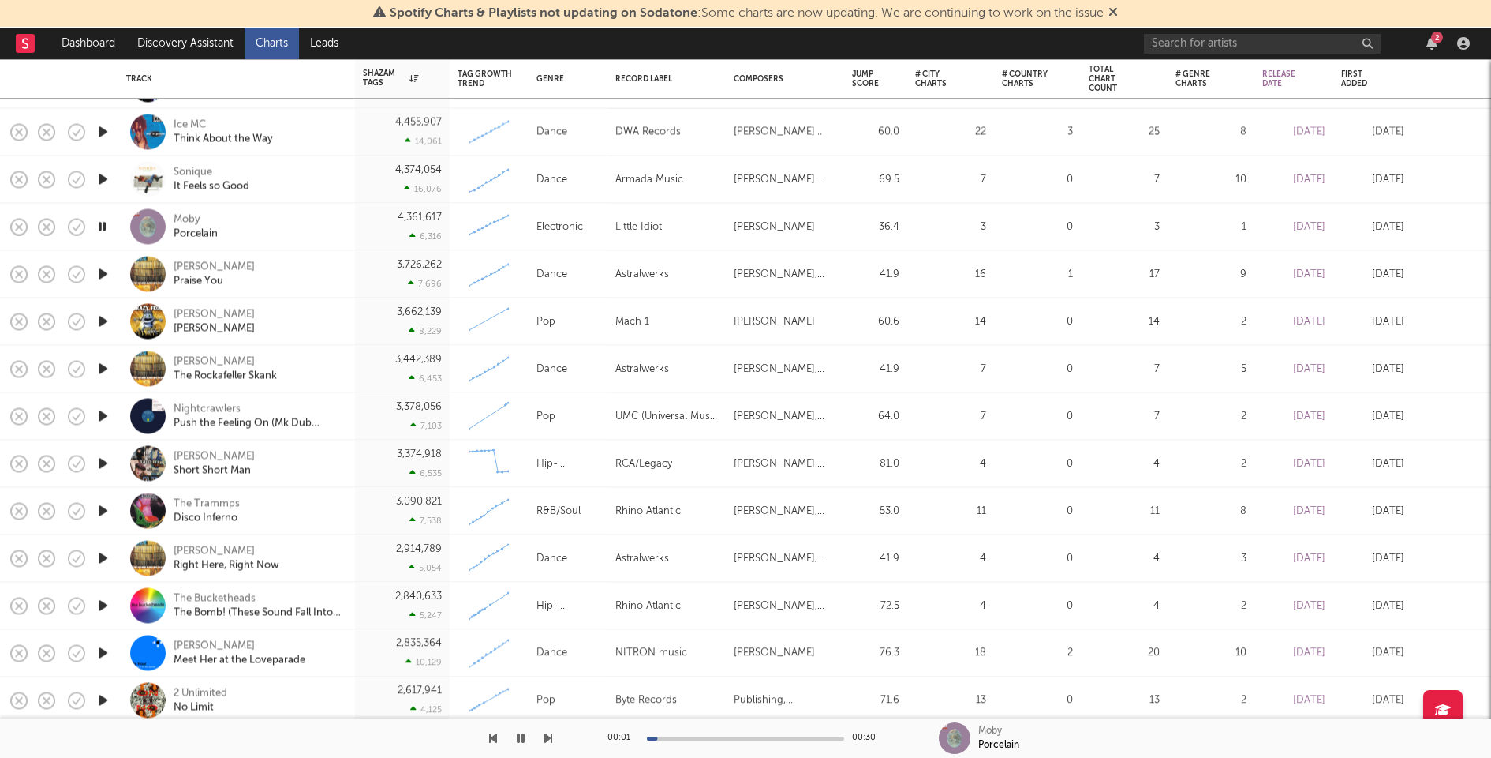
click at [103, 273] on icon "button" at bounding box center [103, 274] width 17 height 20
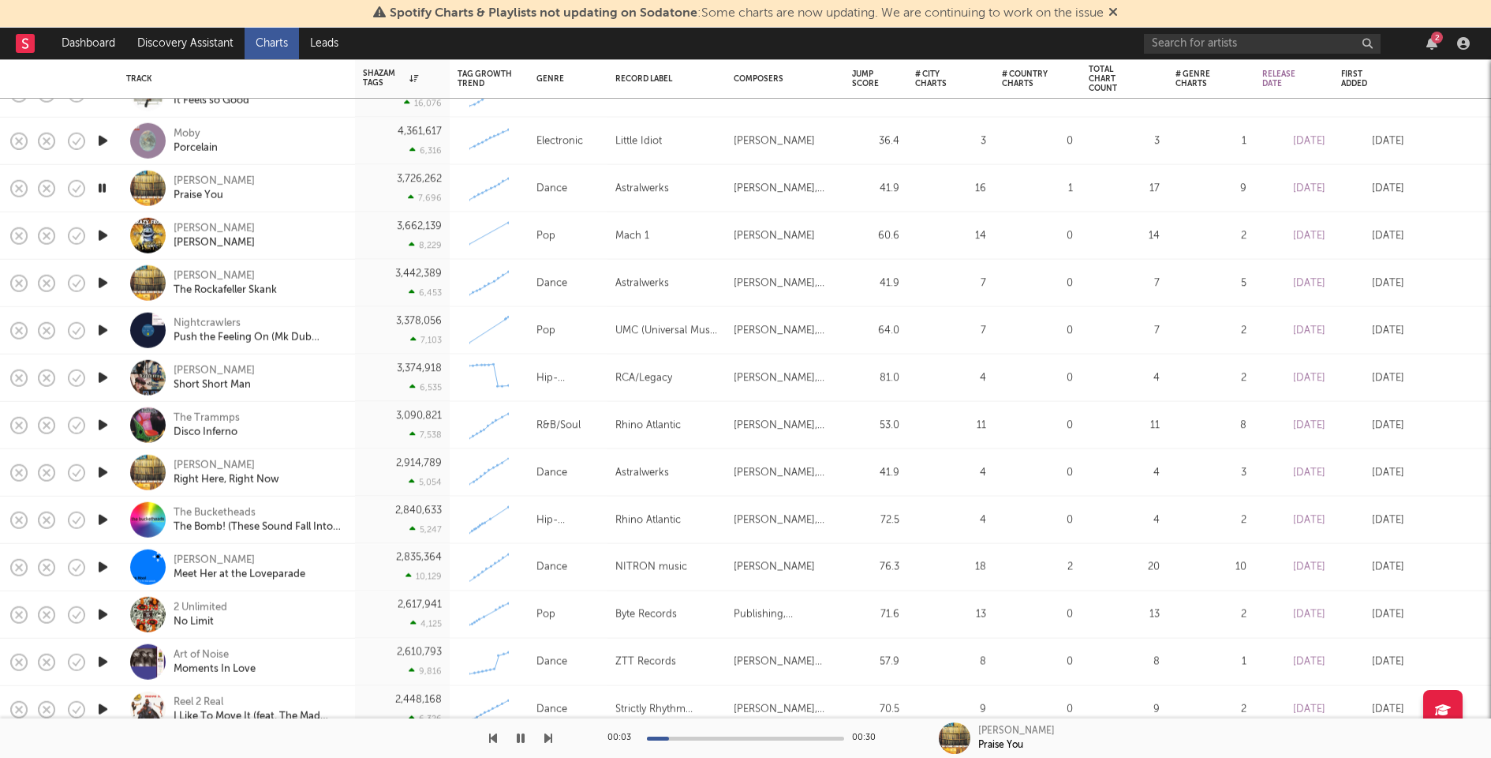
click at [101, 234] on icon "button" at bounding box center [103, 236] width 17 height 20
click at [99, 284] on icon "button" at bounding box center [103, 283] width 17 height 20
click at [102, 330] on icon "button" at bounding box center [103, 330] width 17 height 20
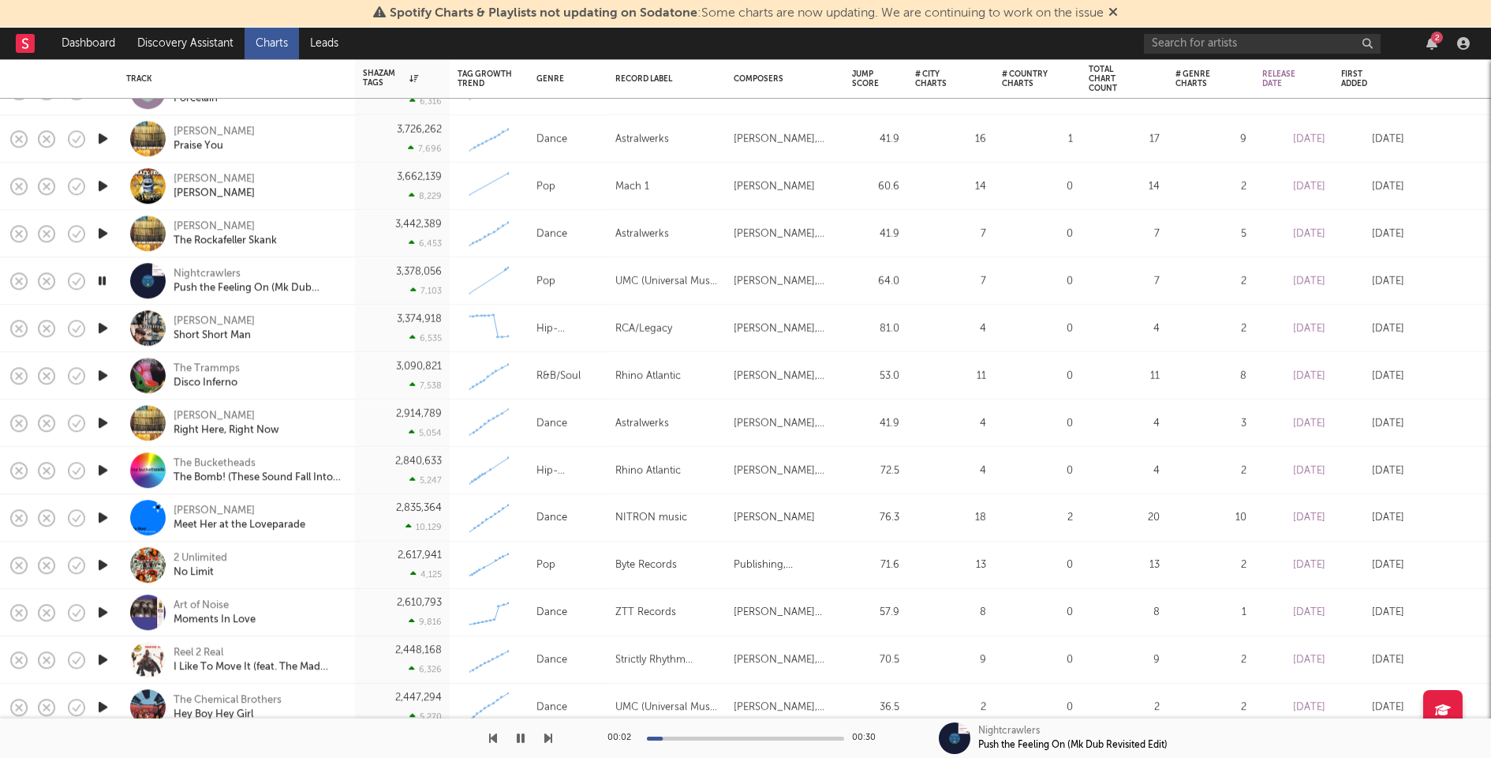
click at [103, 325] on icon "button" at bounding box center [103, 328] width 17 height 20
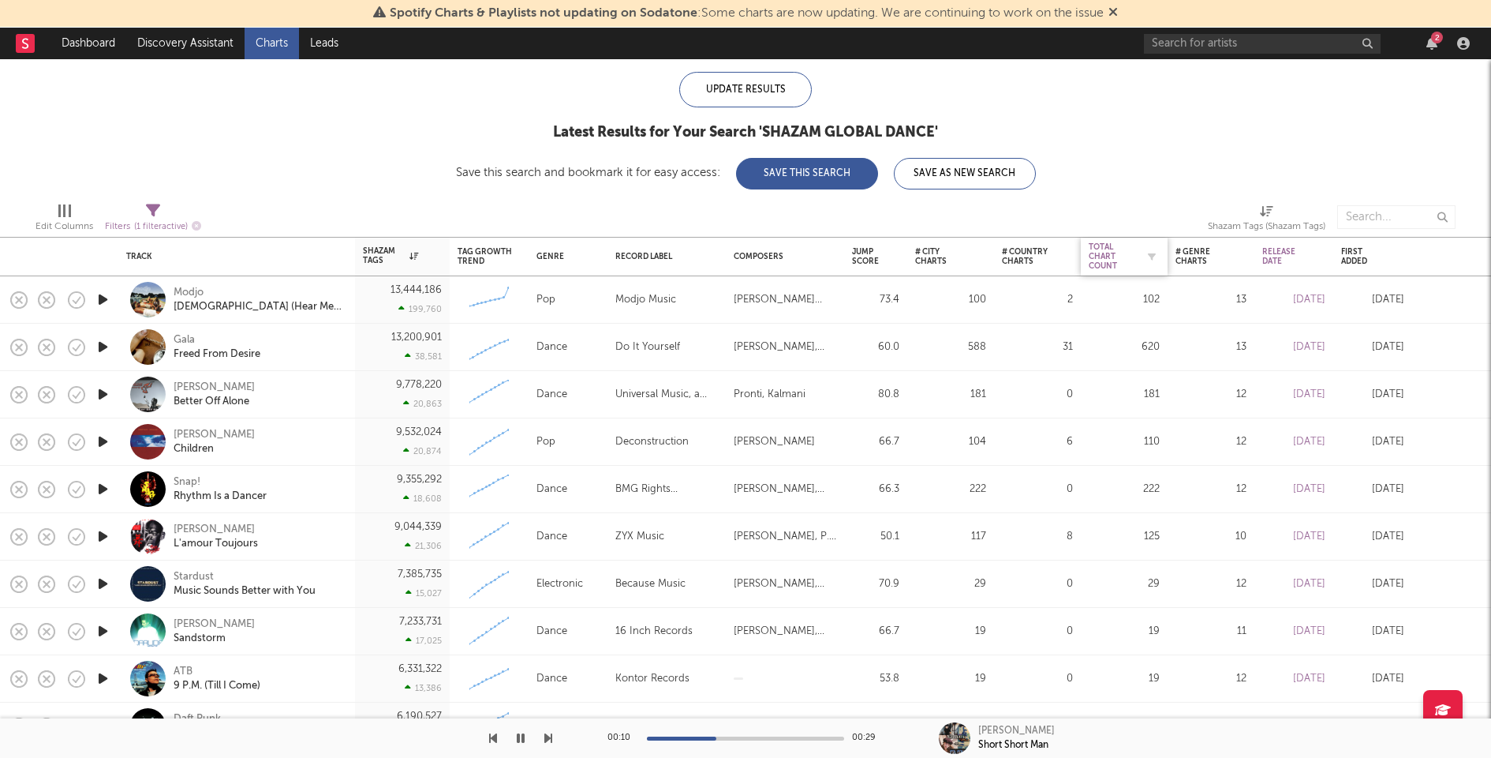
click at [1106, 249] on div "Total Chart Count" at bounding box center [1112, 256] width 47 height 28
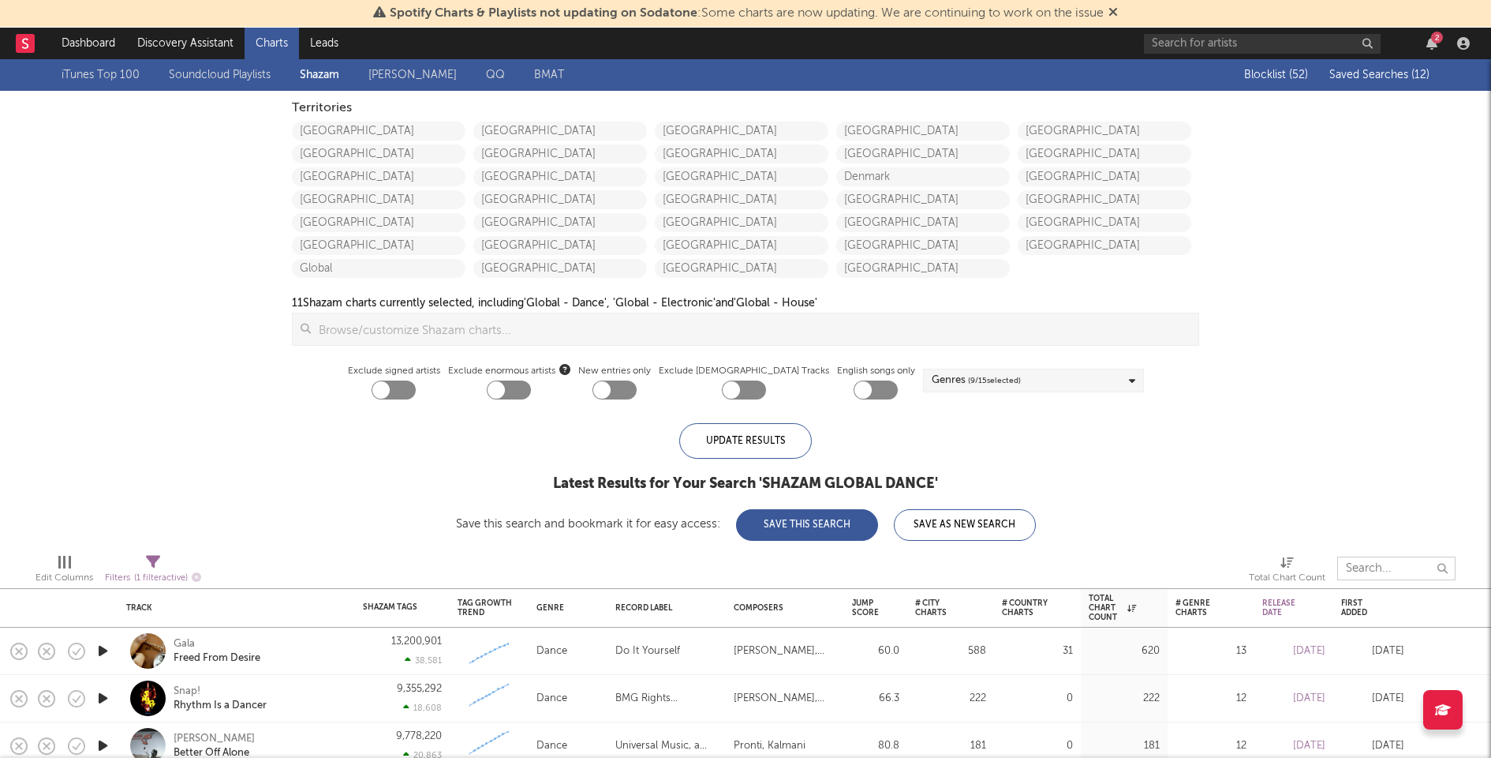
click at [1383, 574] on input "text" at bounding box center [1397, 568] width 118 height 24
type input "ultra"
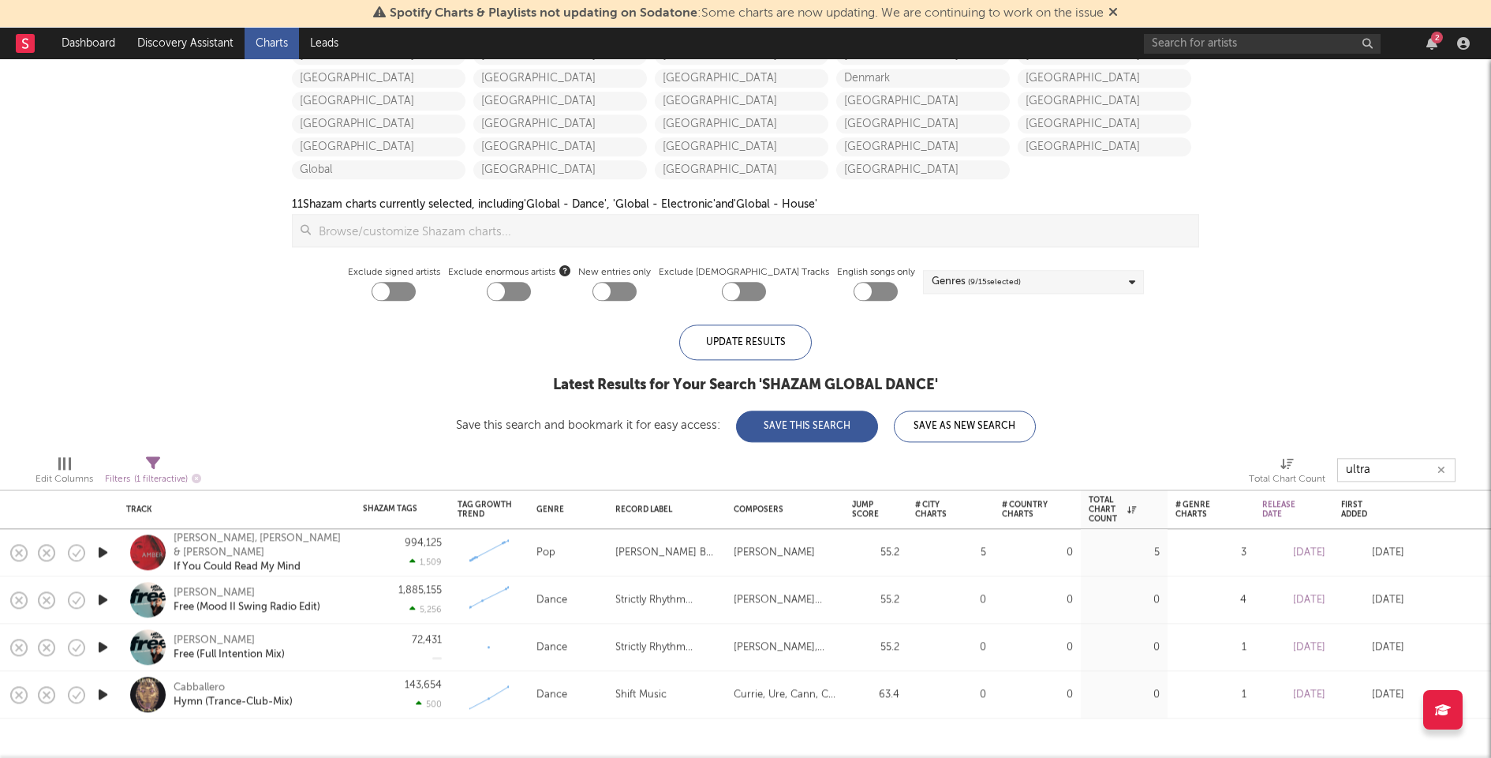
click at [1444, 470] on icon "button" at bounding box center [1442, 470] width 8 height 10
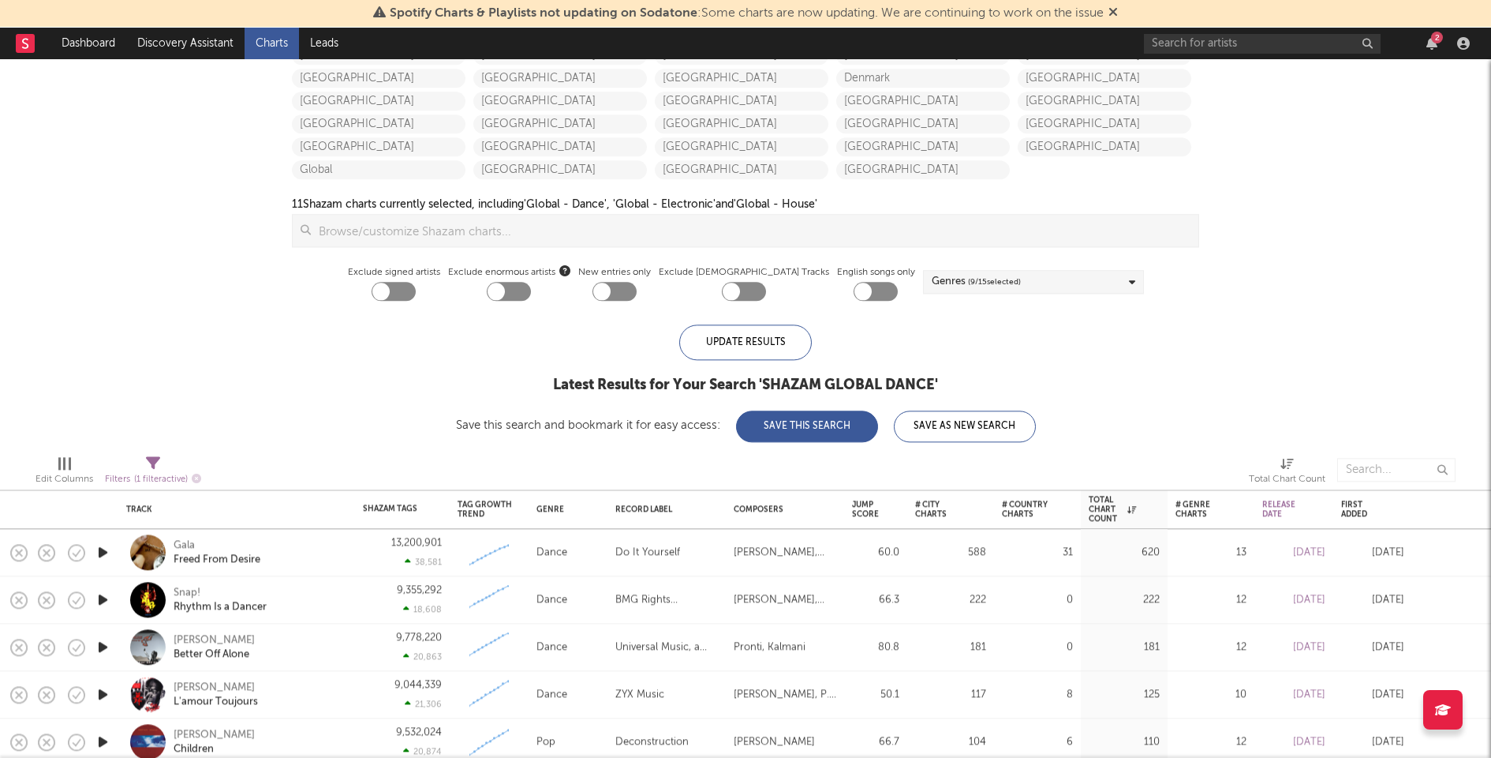
click at [1375, 455] on div at bounding box center [1397, 469] width 118 height 39
click at [1375, 468] on input "text" at bounding box center [1397, 470] width 118 height 24
type input "ultra"
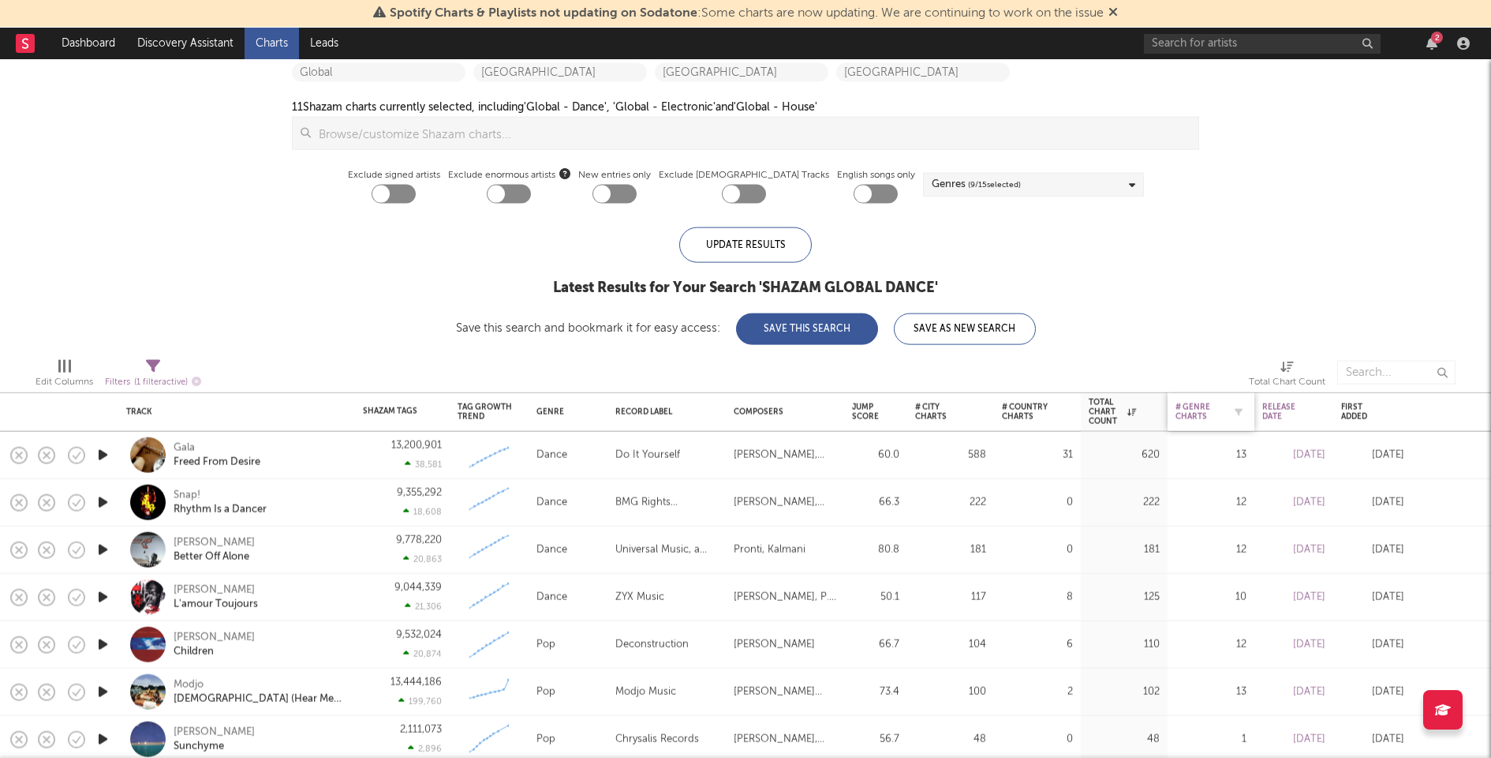
click at [1203, 415] on div "# Genre Charts" at bounding box center [1199, 411] width 47 height 19
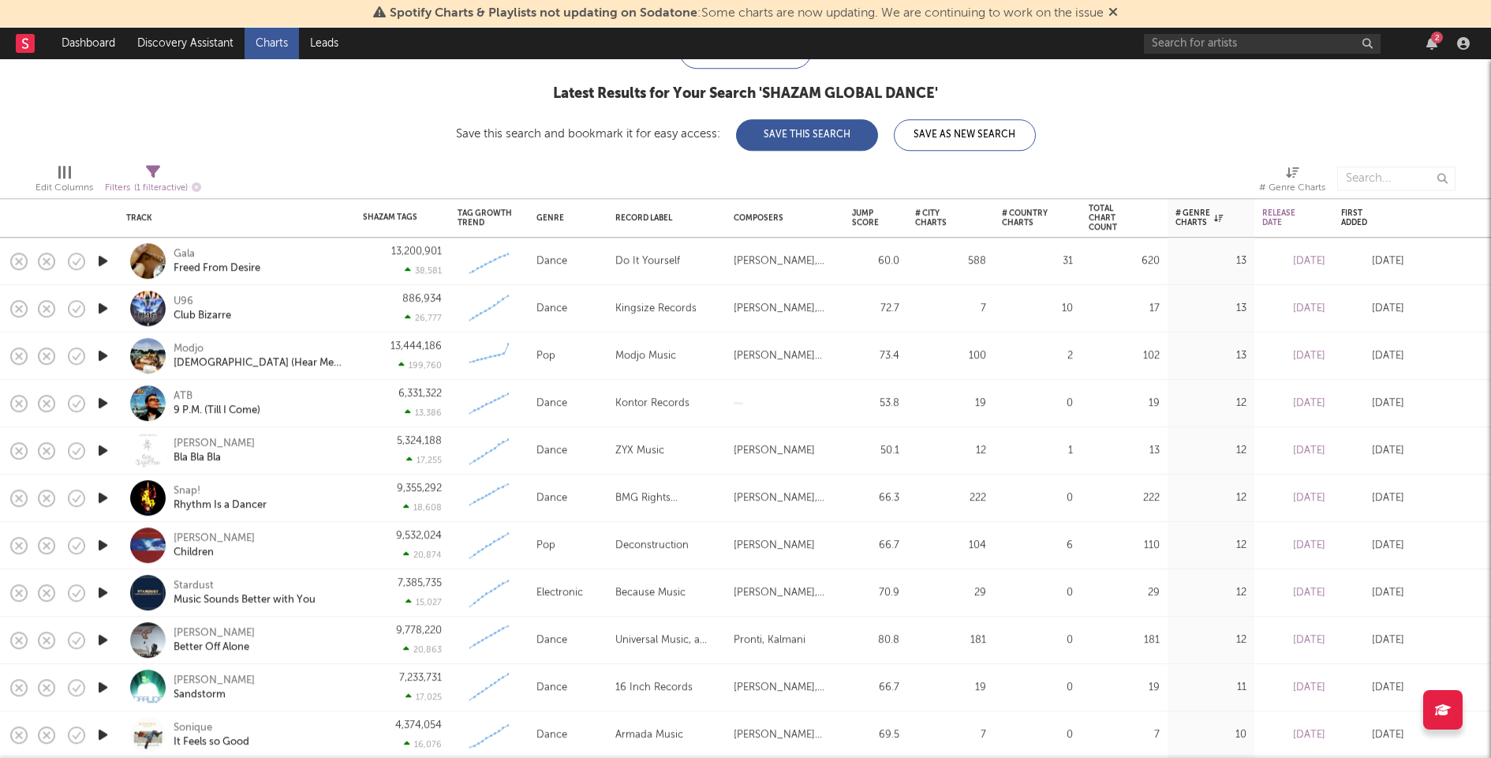
click at [105, 311] on icon "button" at bounding box center [103, 308] width 17 height 20
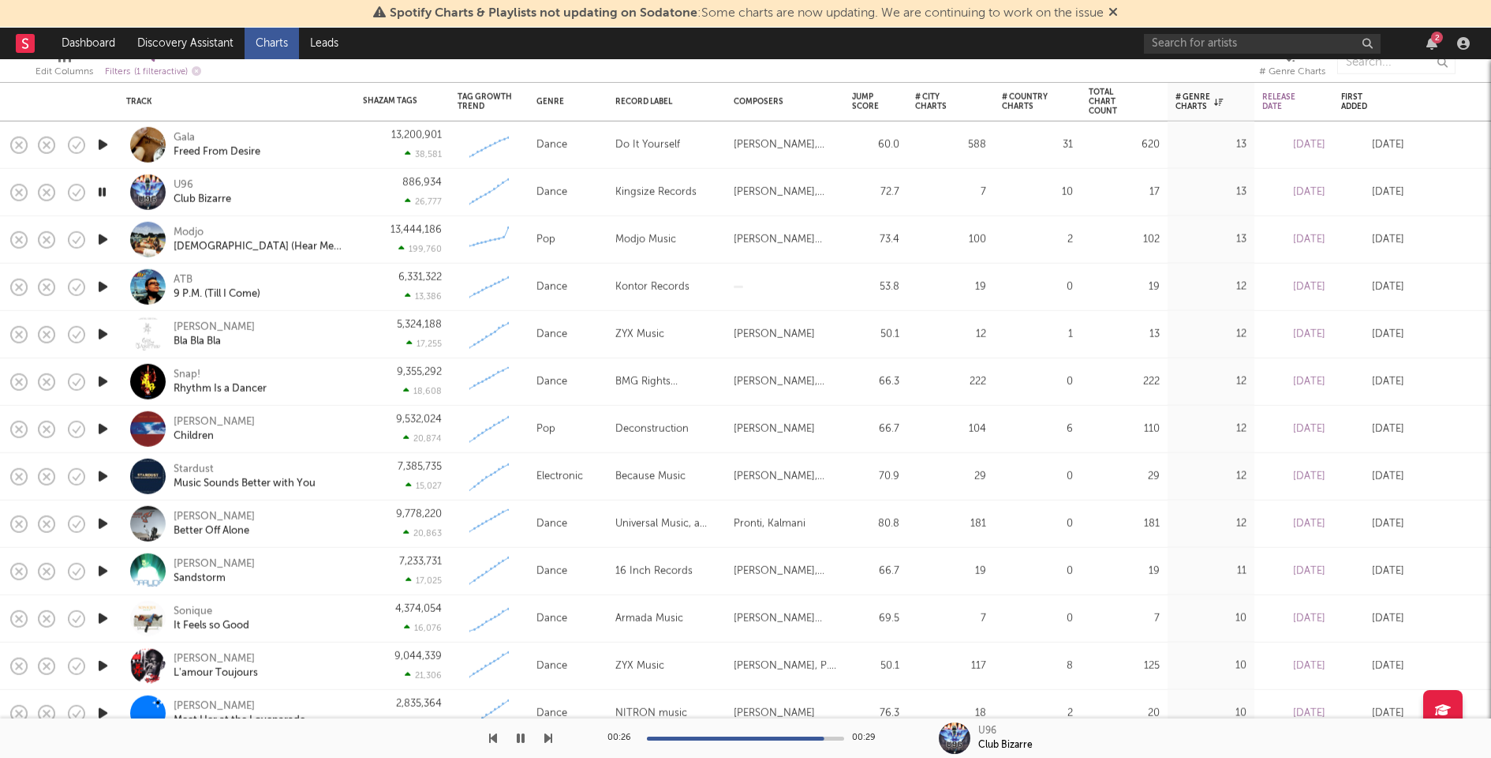
click at [106, 188] on icon "button" at bounding box center [102, 192] width 15 height 20
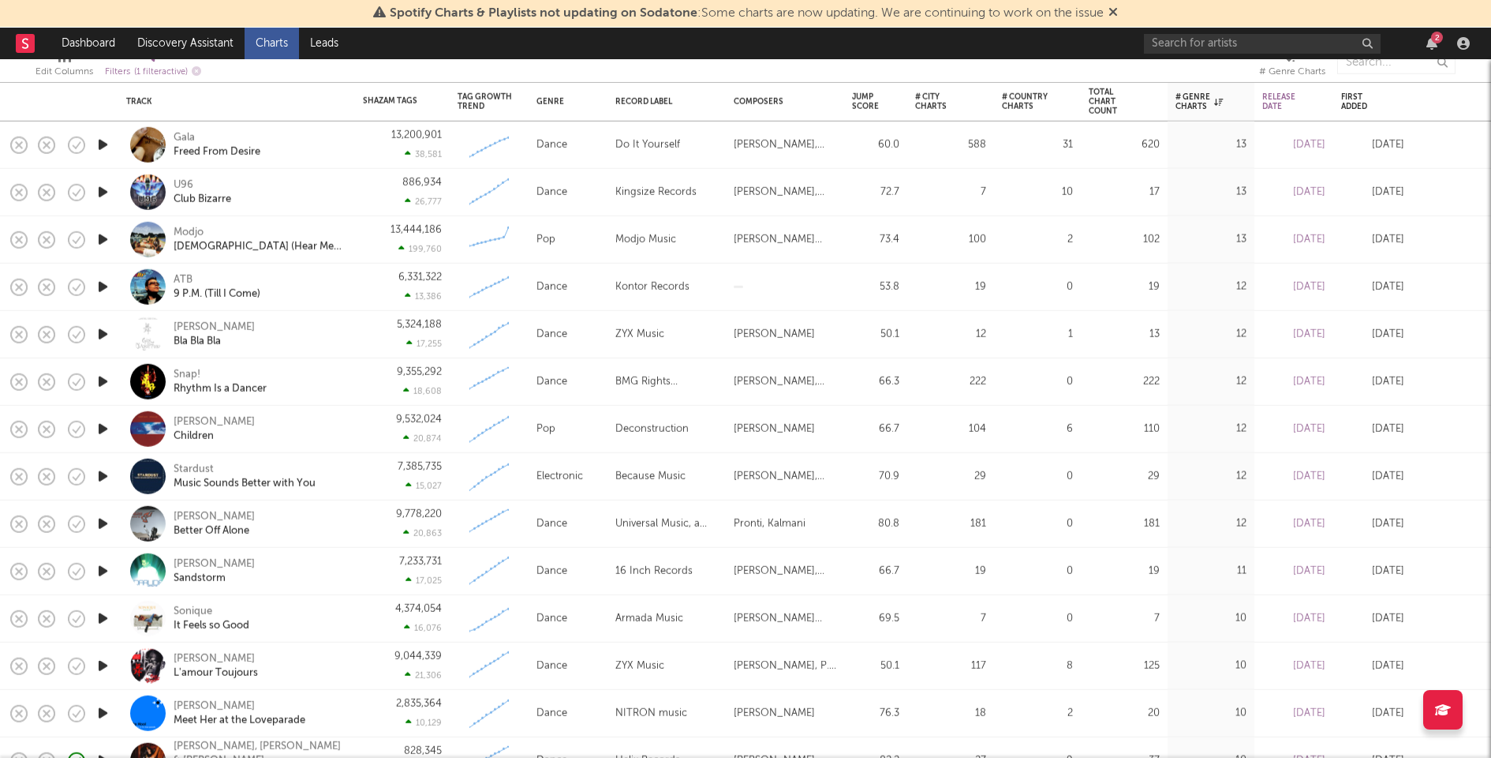
click at [102, 331] on icon "button" at bounding box center [103, 334] width 17 height 20
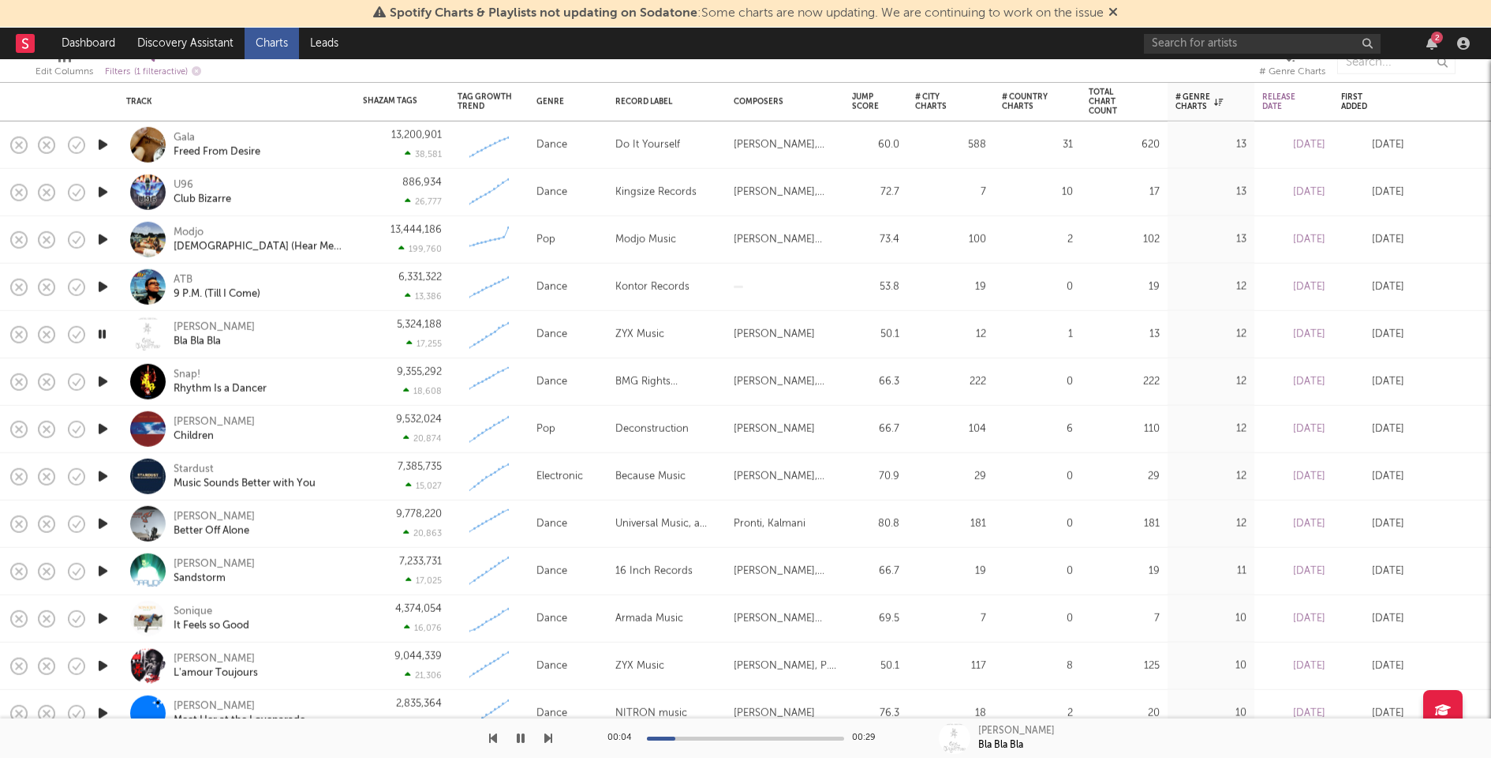
click at [102, 380] on icon "button" at bounding box center [103, 382] width 17 height 20
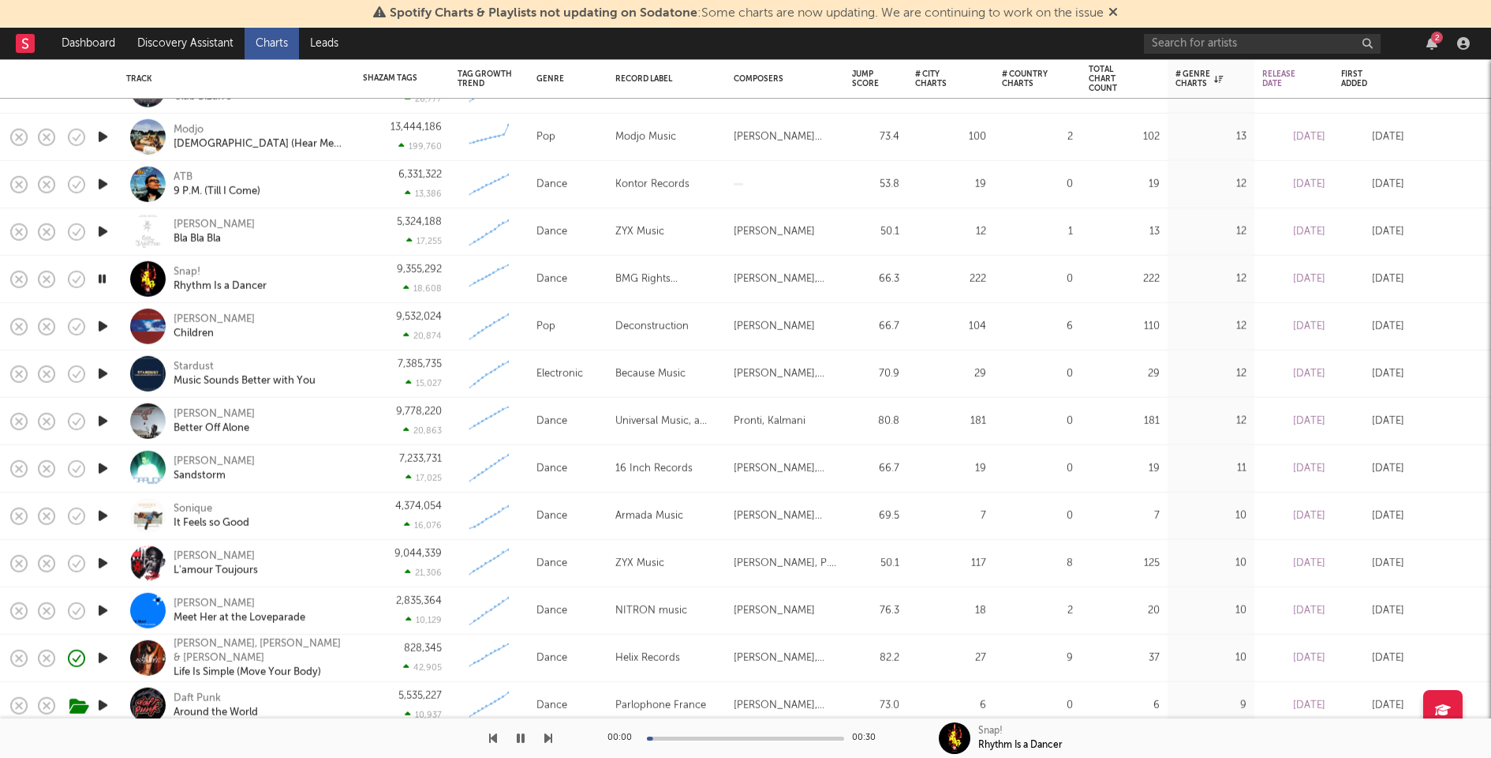
click at [99, 324] on icon "button" at bounding box center [103, 326] width 17 height 20
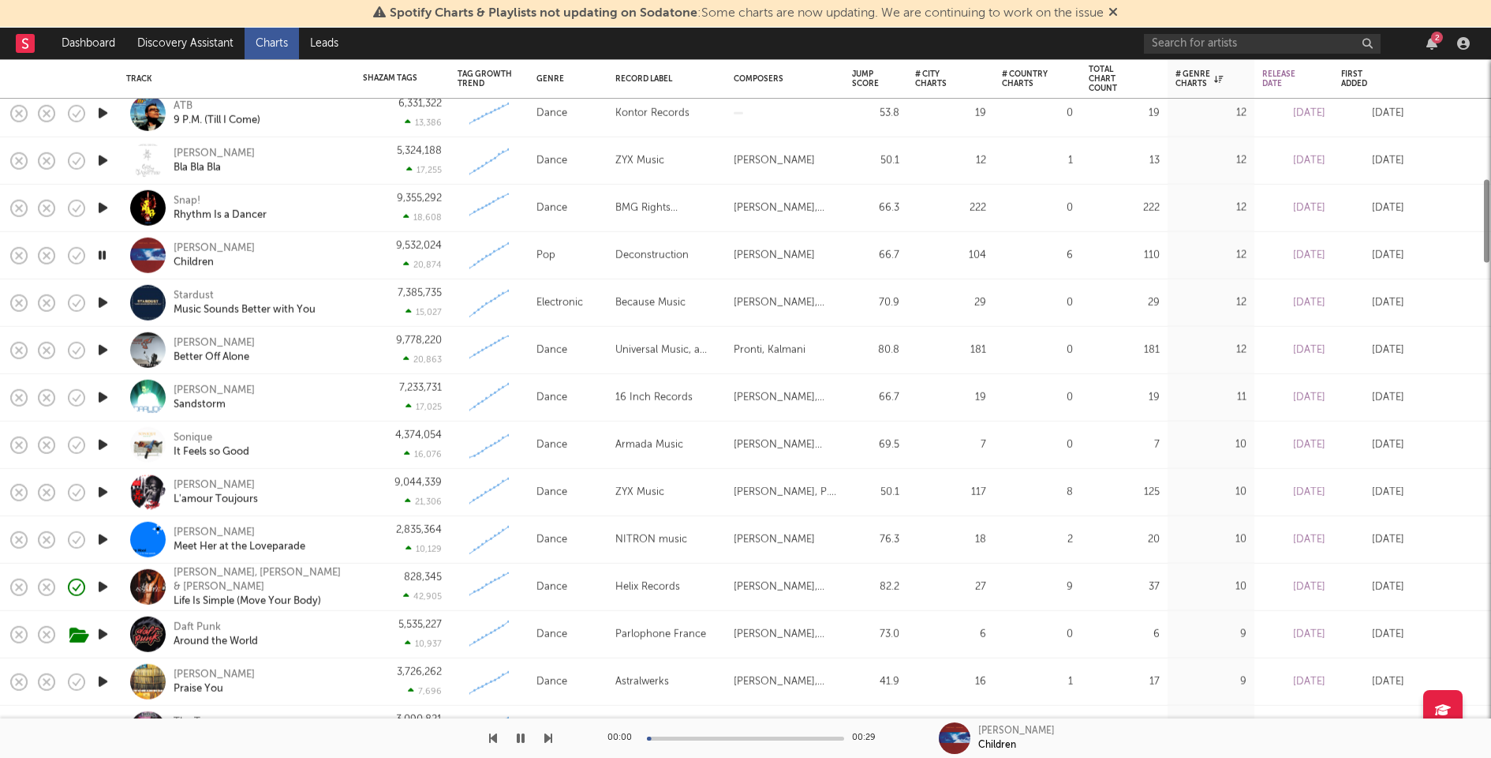
click at [99, 296] on icon "button" at bounding box center [103, 303] width 17 height 20
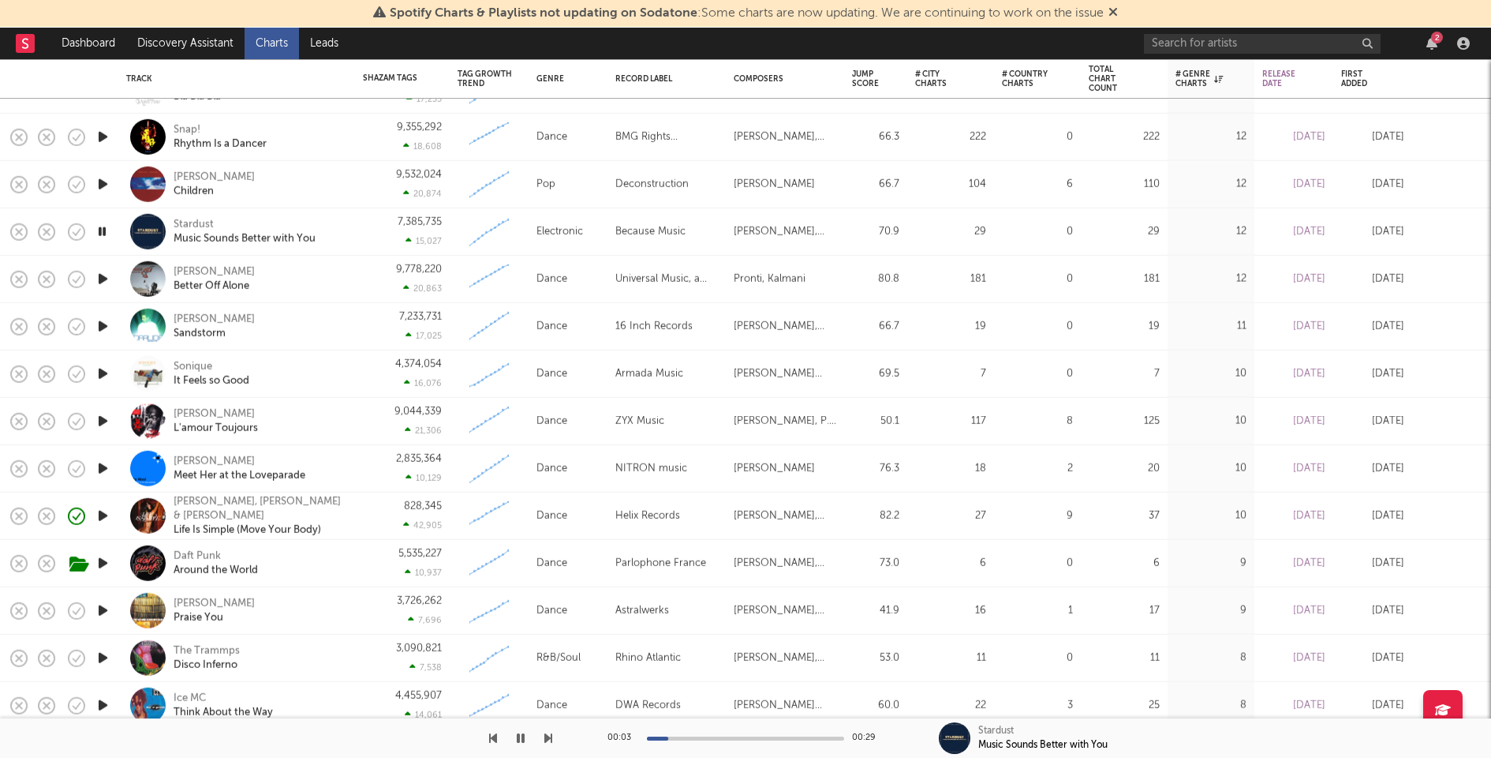
click at [101, 276] on icon "button" at bounding box center [103, 279] width 17 height 20
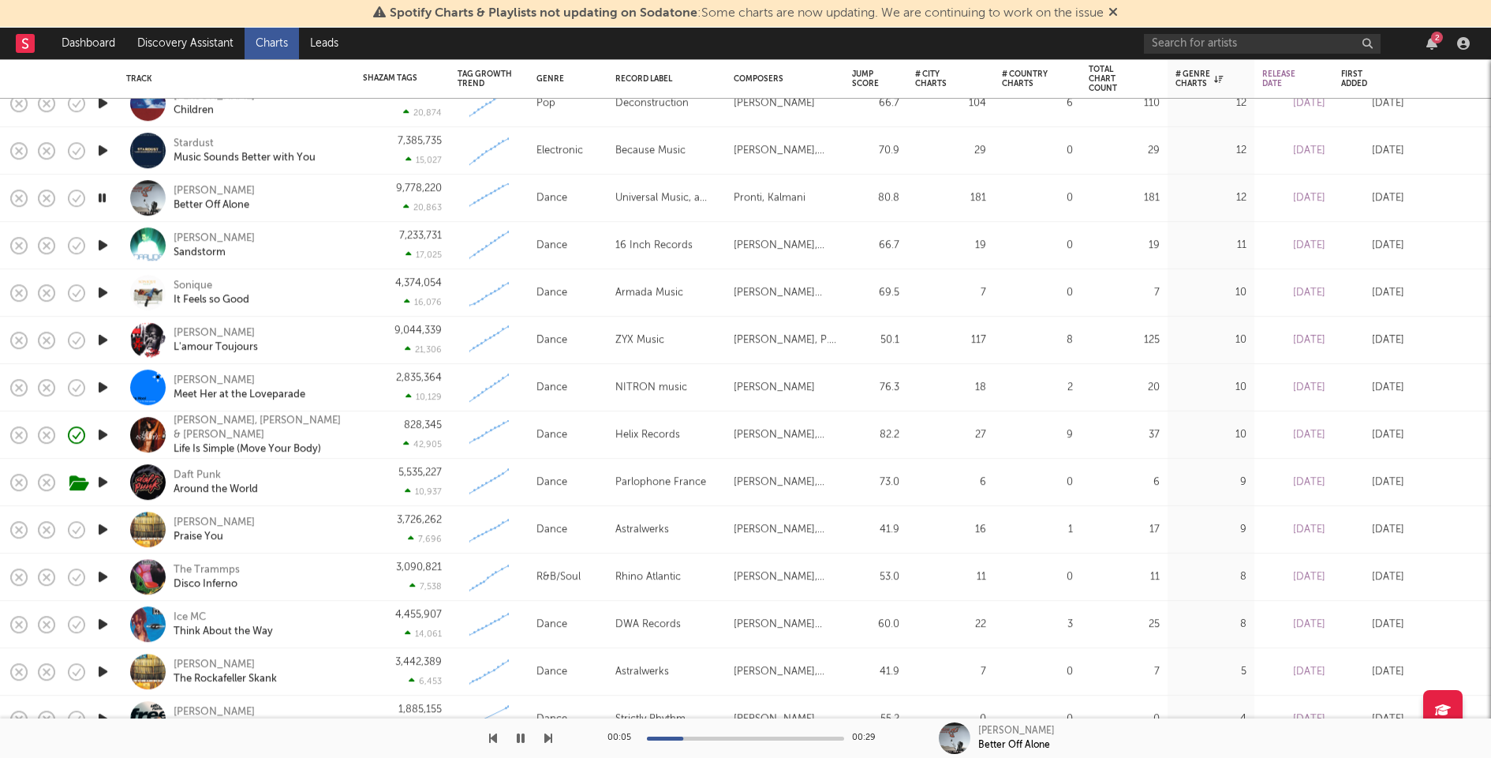
click at [99, 242] on icon "button" at bounding box center [103, 245] width 17 height 20
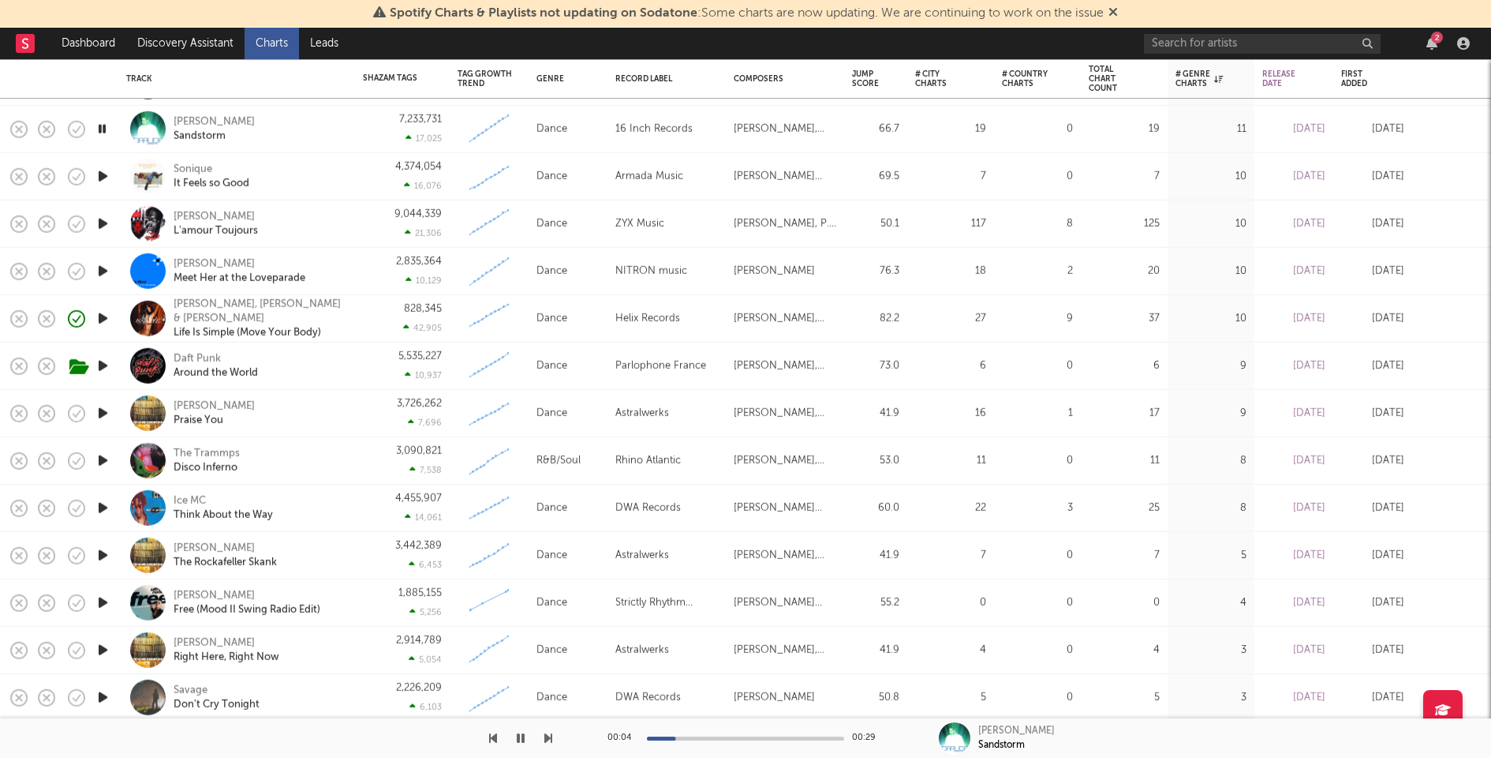
click at [782, 737] on div at bounding box center [745, 738] width 197 height 4
click at [100, 170] on icon "button" at bounding box center [103, 177] width 17 height 20
click at [103, 222] on icon "button" at bounding box center [103, 224] width 17 height 20
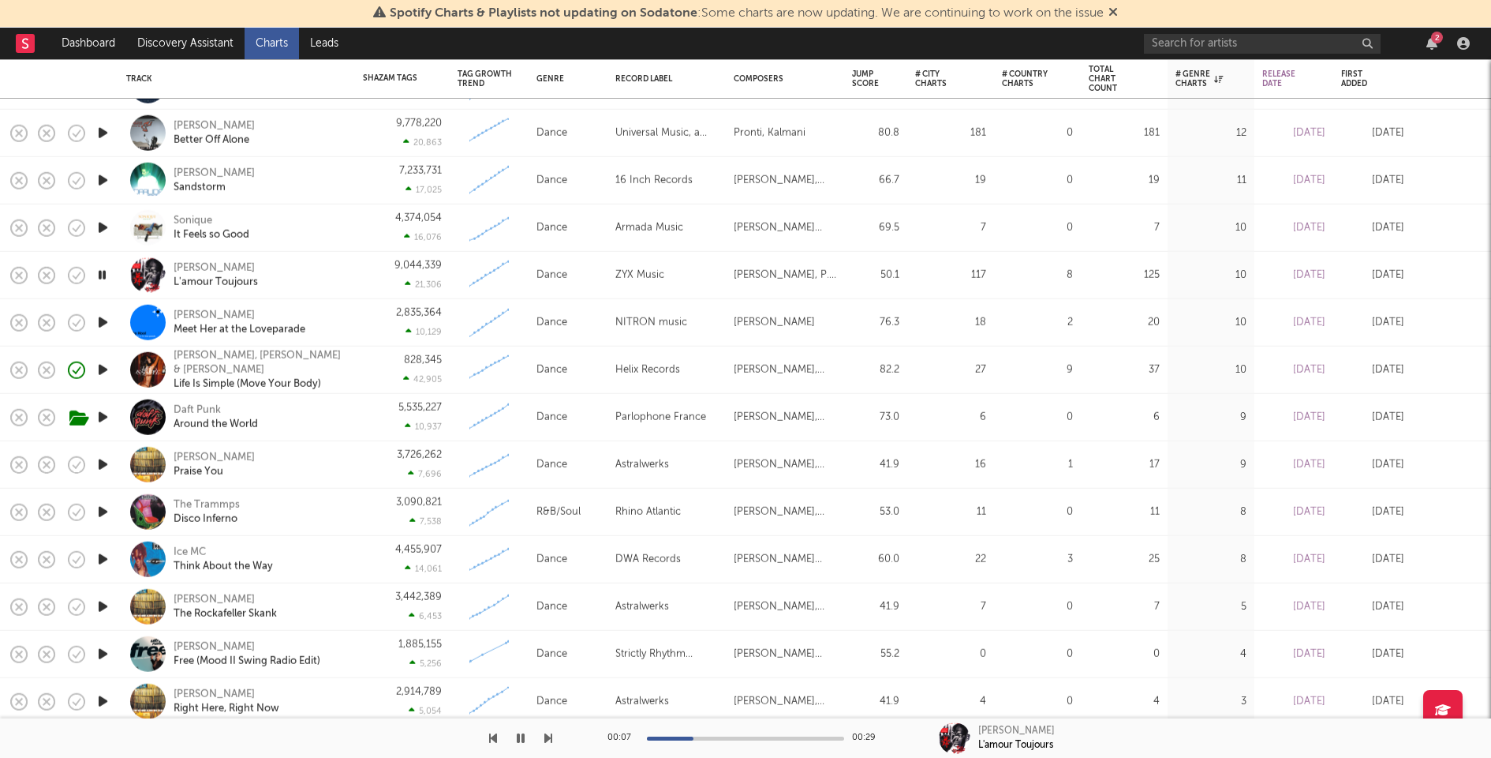
click at [96, 320] on icon "button" at bounding box center [103, 322] width 17 height 20
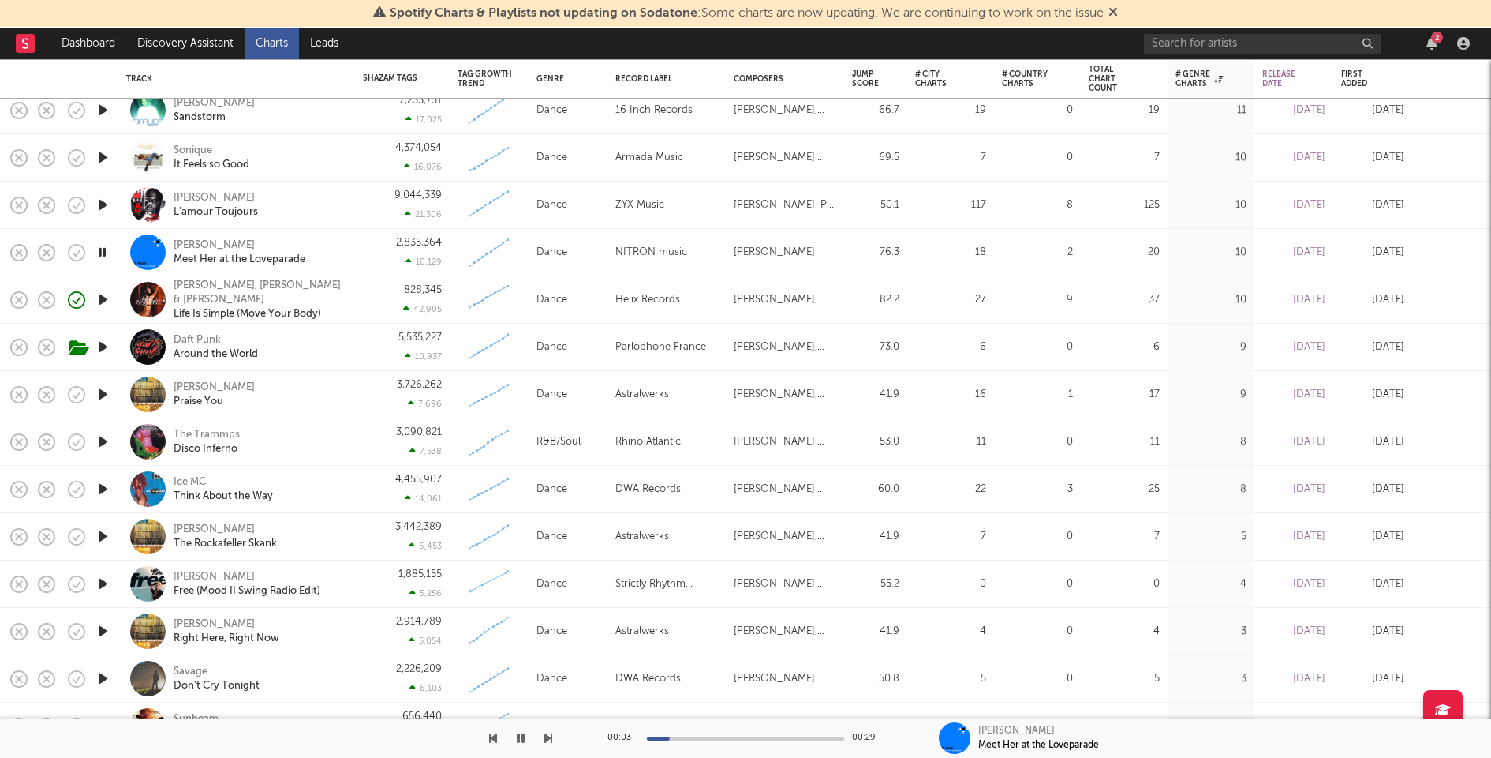
click at [99, 393] on icon "button" at bounding box center [103, 394] width 17 height 20
click at [102, 443] on icon "button" at bounding box center [103, 442] width 17 height 20
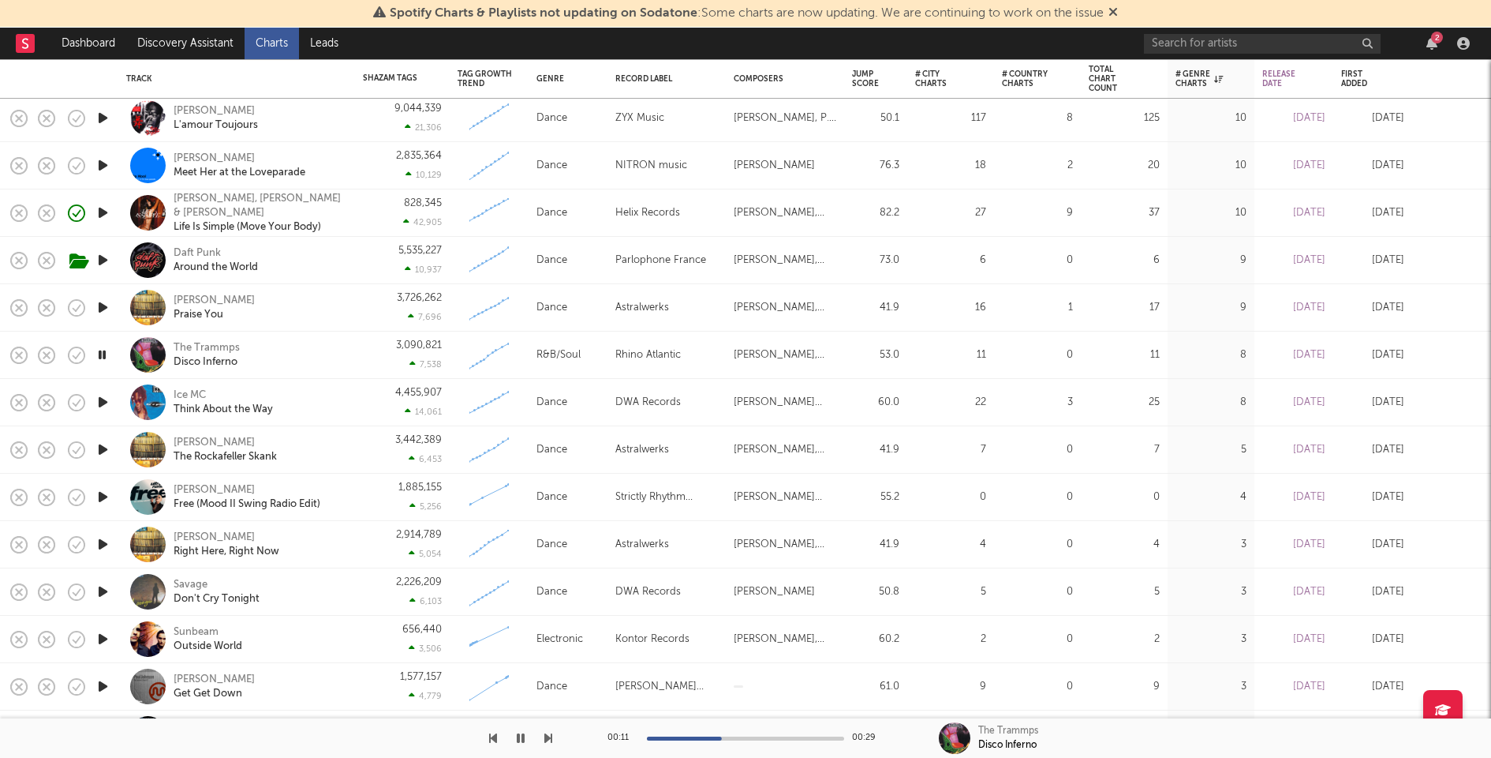
click at [99, 404] on icon "button" at bounding box center [103, 402] width 17 height 20
click at [101, 446] on icon "button" at bounding box center [103, 450] width 17 height 20
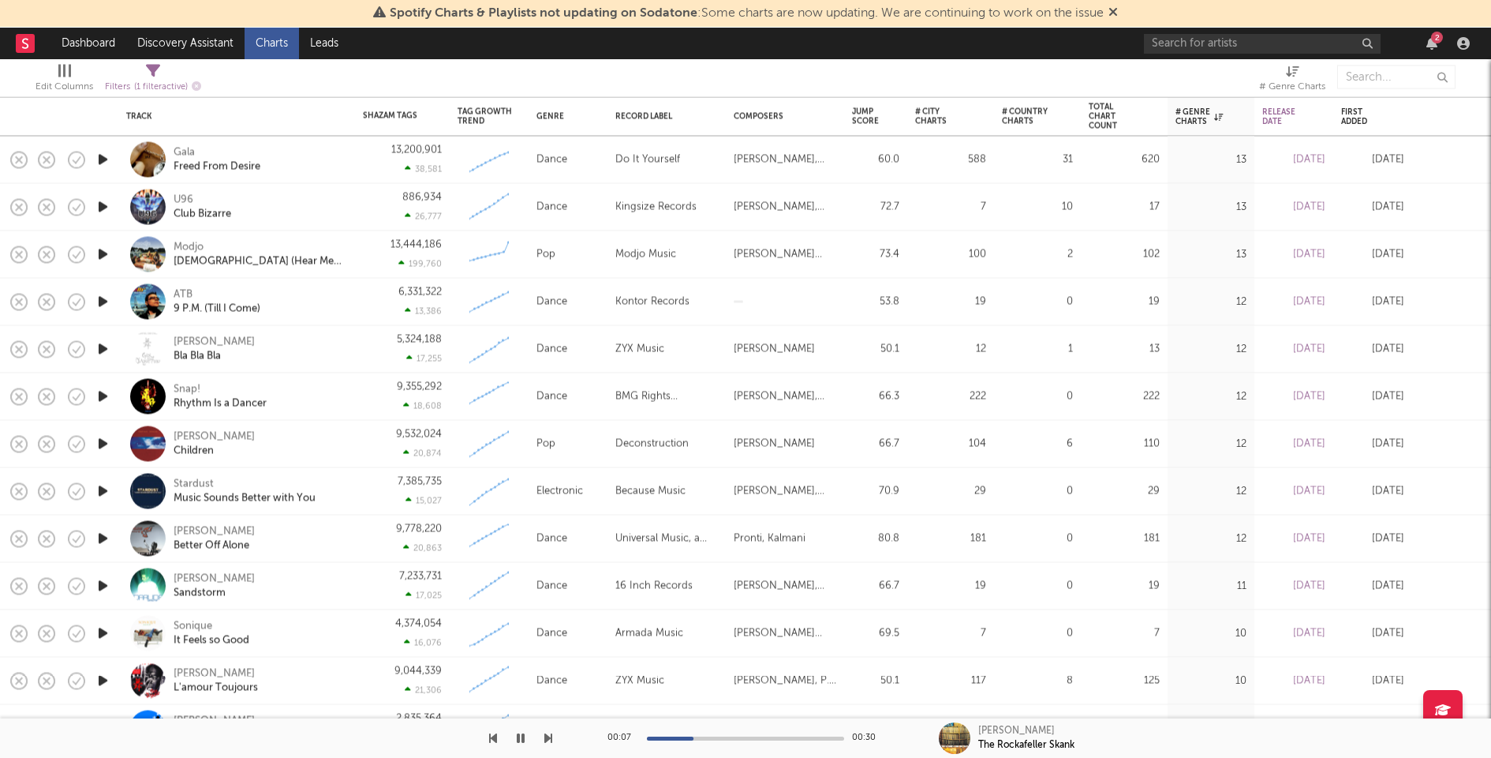
click at [101, 204] on icon "button" at bounding box center [103, 207] width 17 height 20
click at [793, 738] on div at bounding box center [745, 738] width 197 height 4
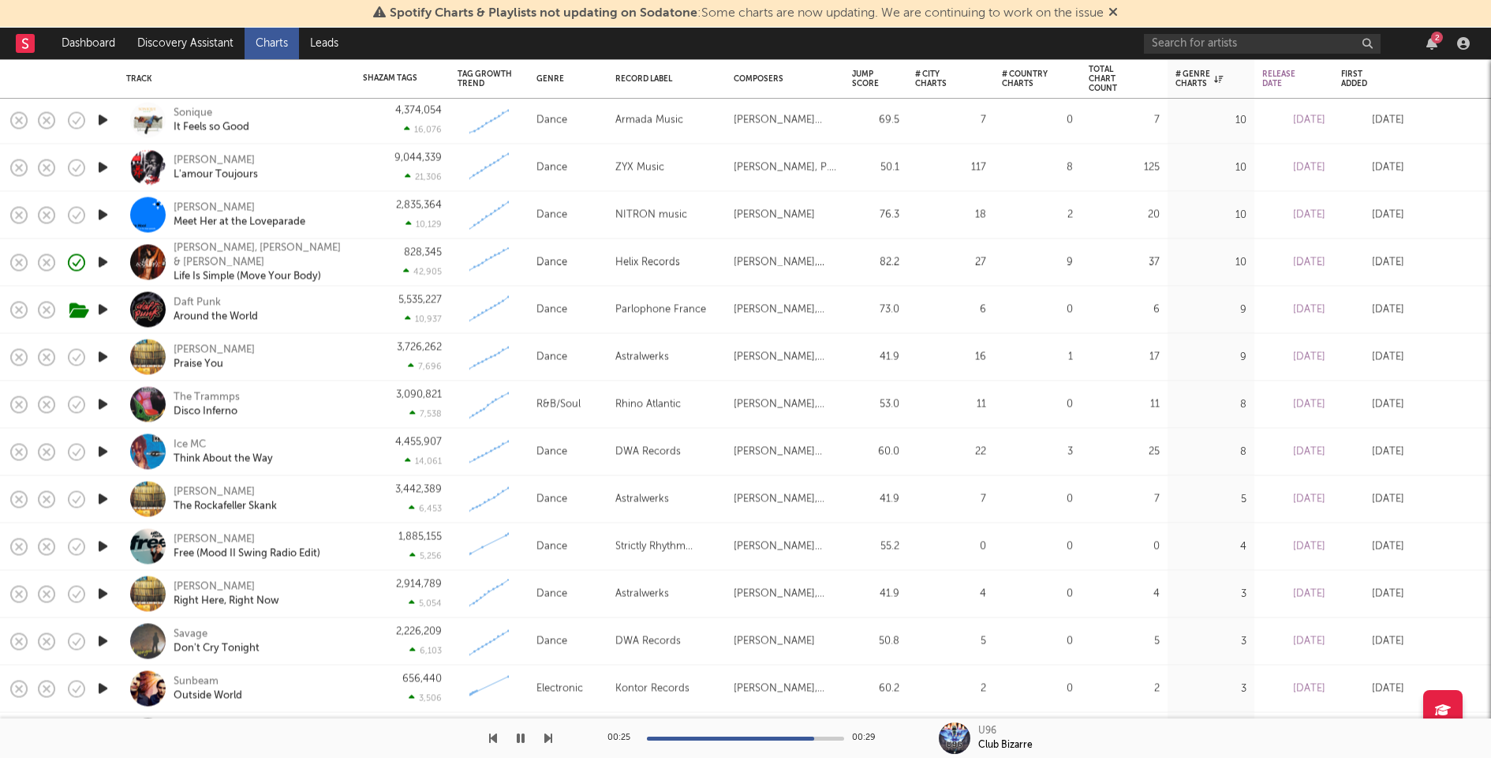
click at [104, 404] on icon "button" at bounding box center [103, 405] width 17 height 20
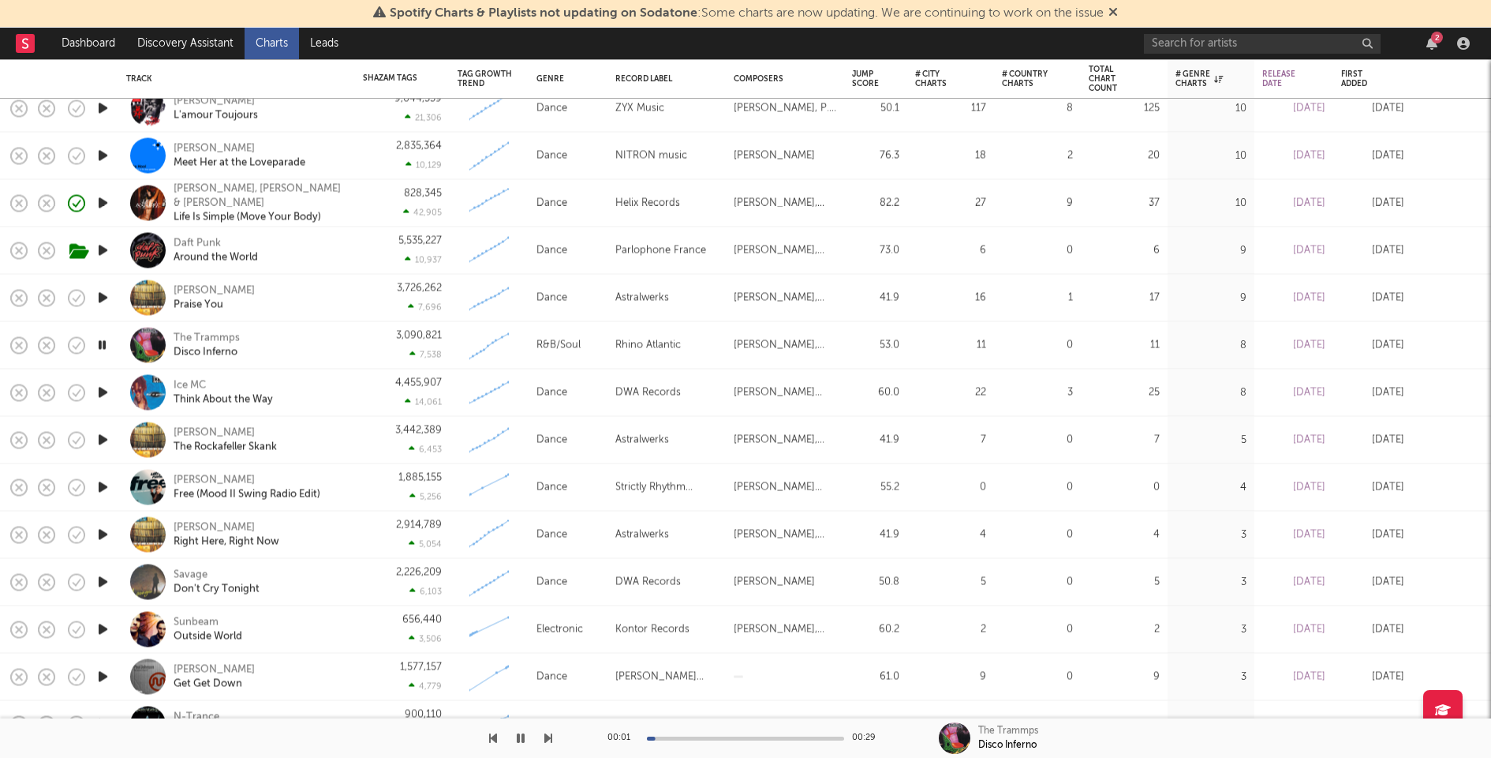
click at [103, 392] on icon "button" at bounding box center [103, 393] width 17 height 20
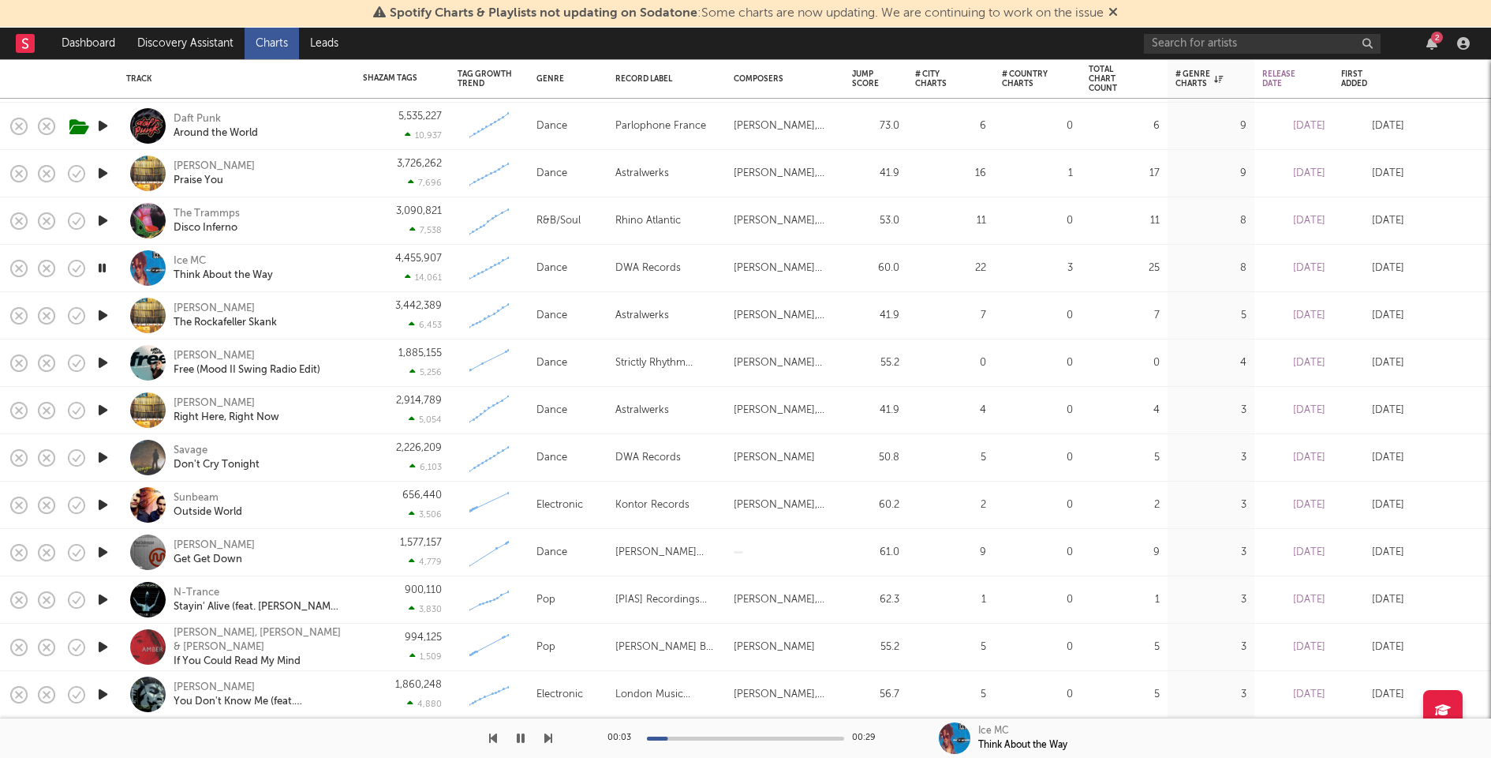
click at [104, 450] on icon "button" at bounding box center [103, 457] width 17 height 20
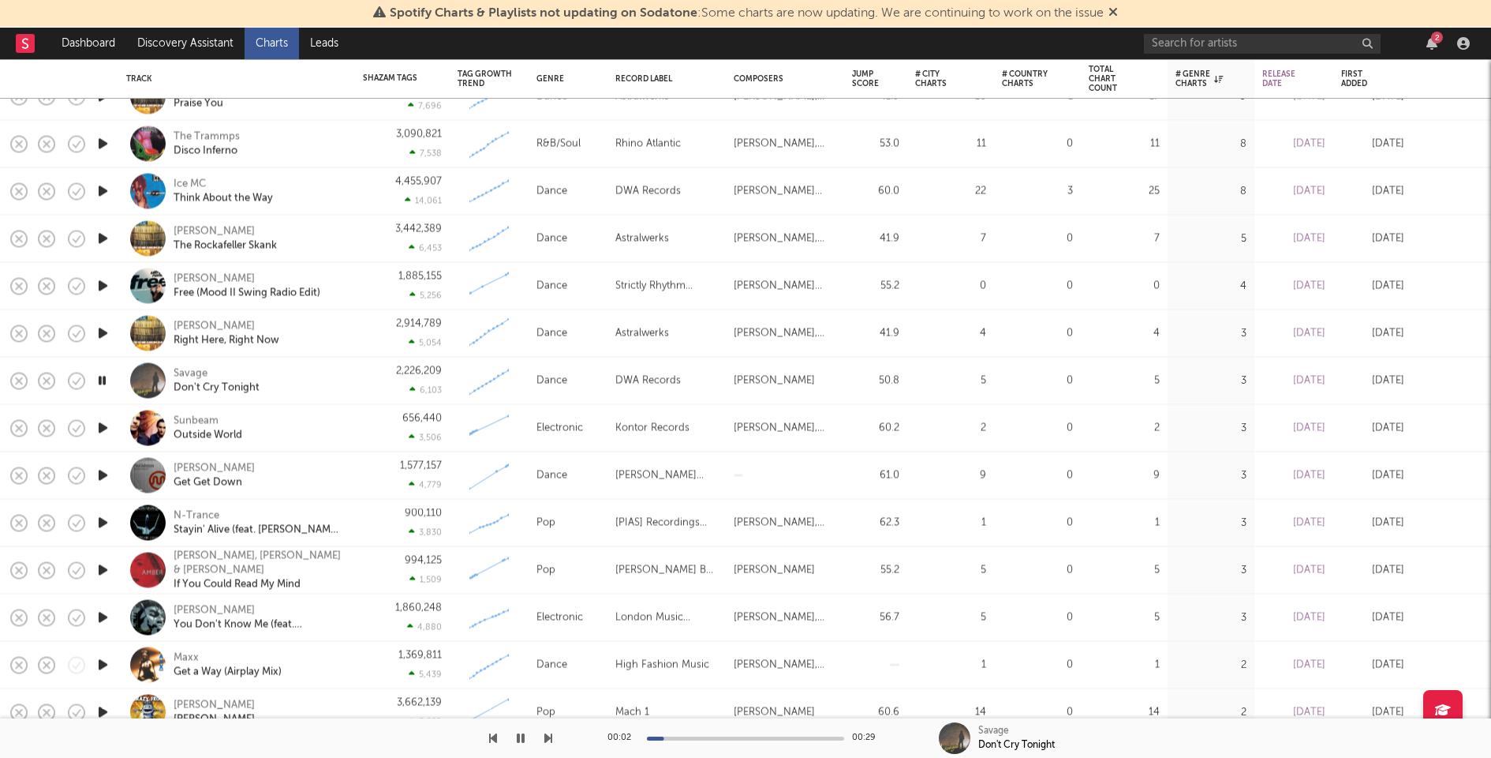
click at [103, 427] on icon "button" at bounding box center [103, 428] width 17 height 20
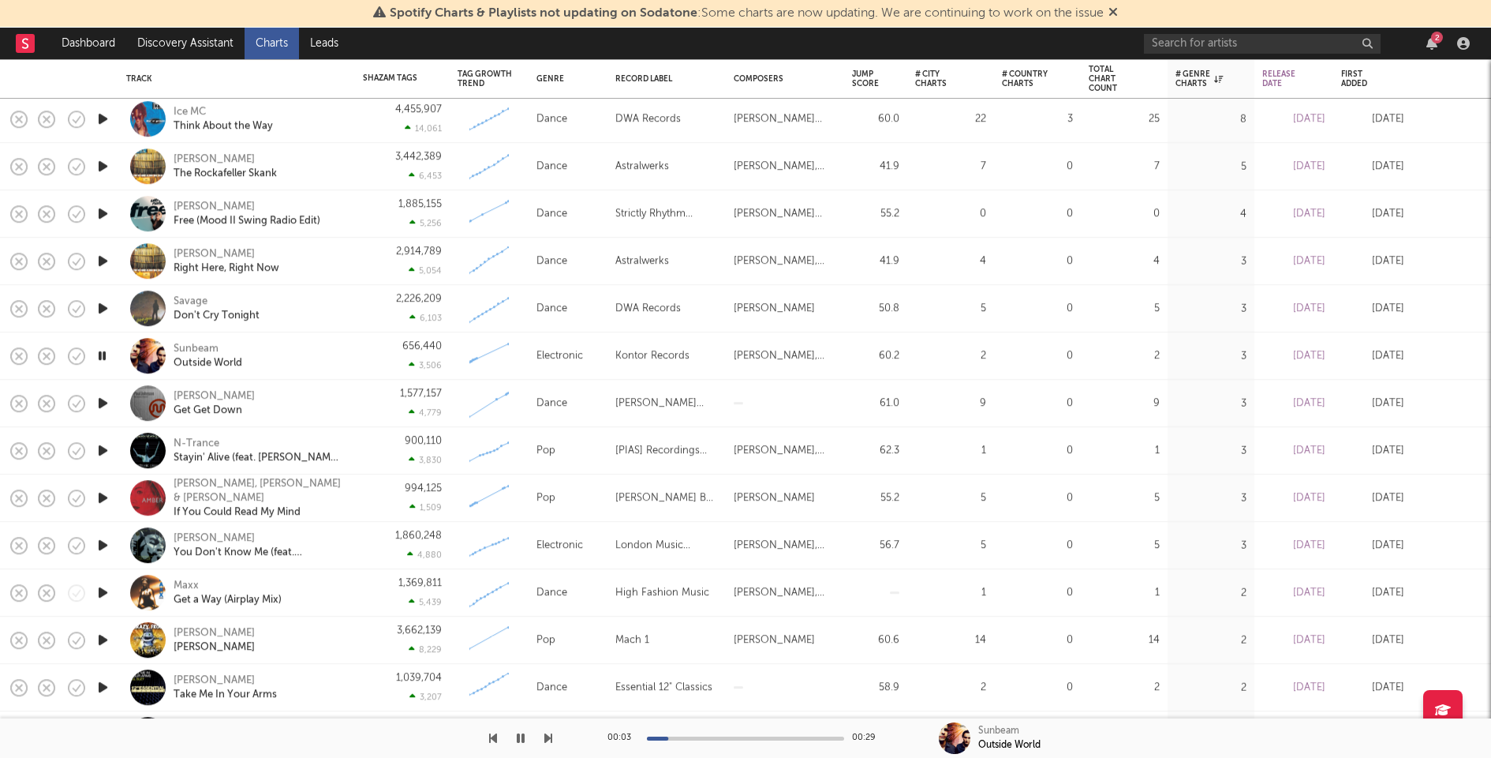
click at [99, 496] on icon "button" at bounding box center [103, 498] width 17 height 20
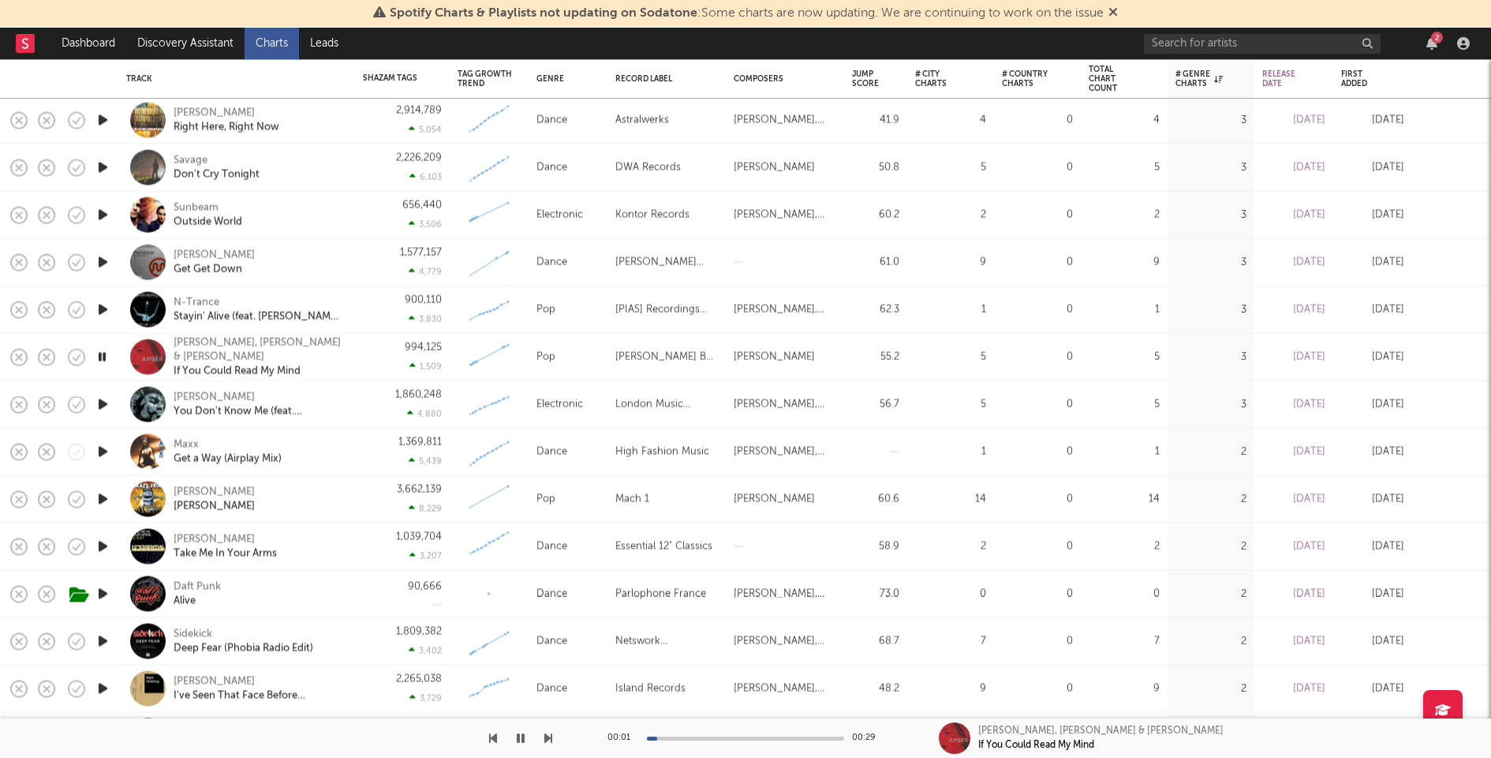
click at [99, 402] on icon "button" at bounding box center [103, 405] width 17 height 20
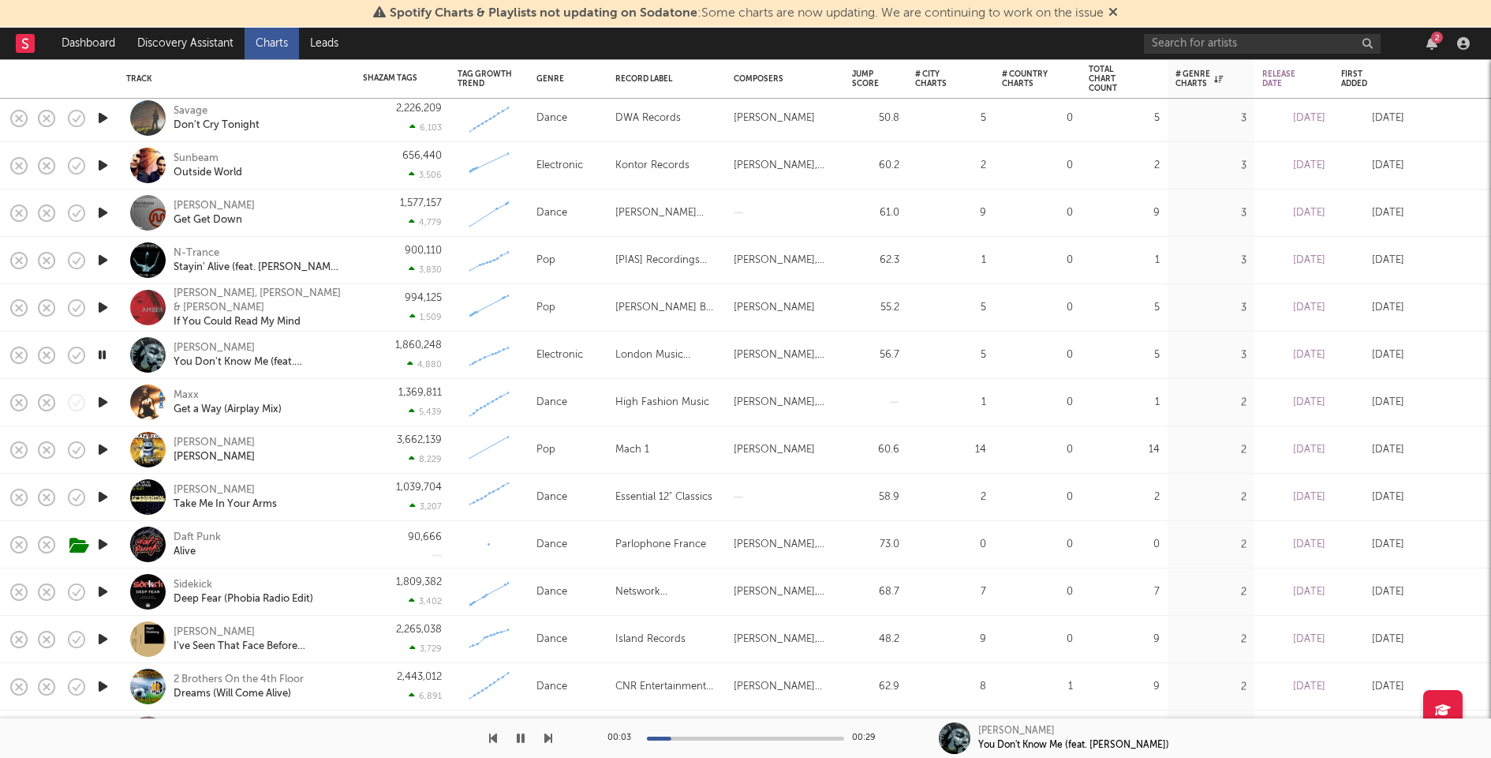
click at [739, 743] on div "00:03 00:29" at bounding box center [746, 737] width 276 height 39
click at [740, 737] on div at bounding box center [745, 738] width 197 height 4
click at [777, 736] on div at bounding box center [745, 738] width 197 height 4
click at [102, 402] on icon "button" at bounding box center [103, 402] width 17 height 20
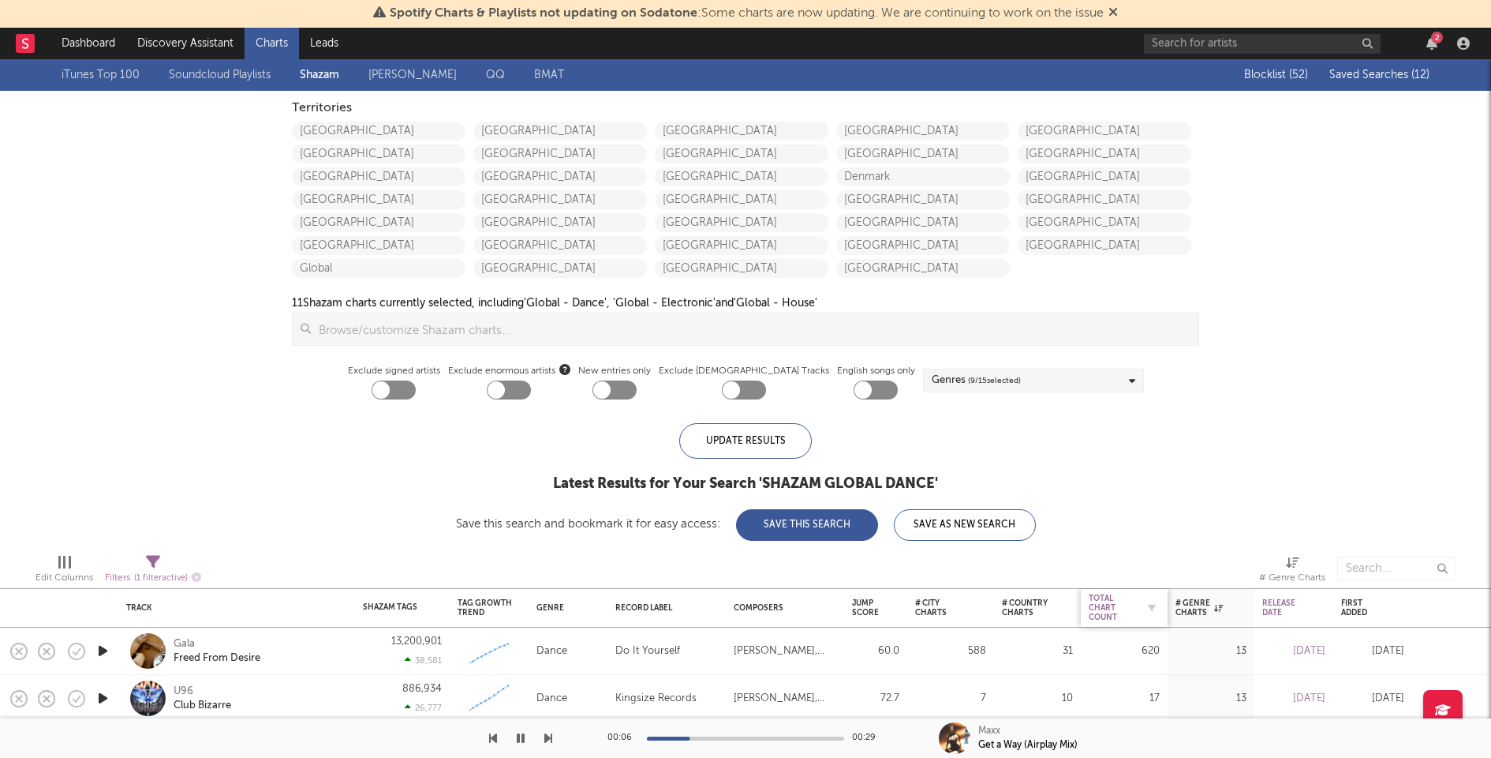
click at [1099, 596] on div "Total Chart Count" at bounding box center [1112, 607] width 47 height 28
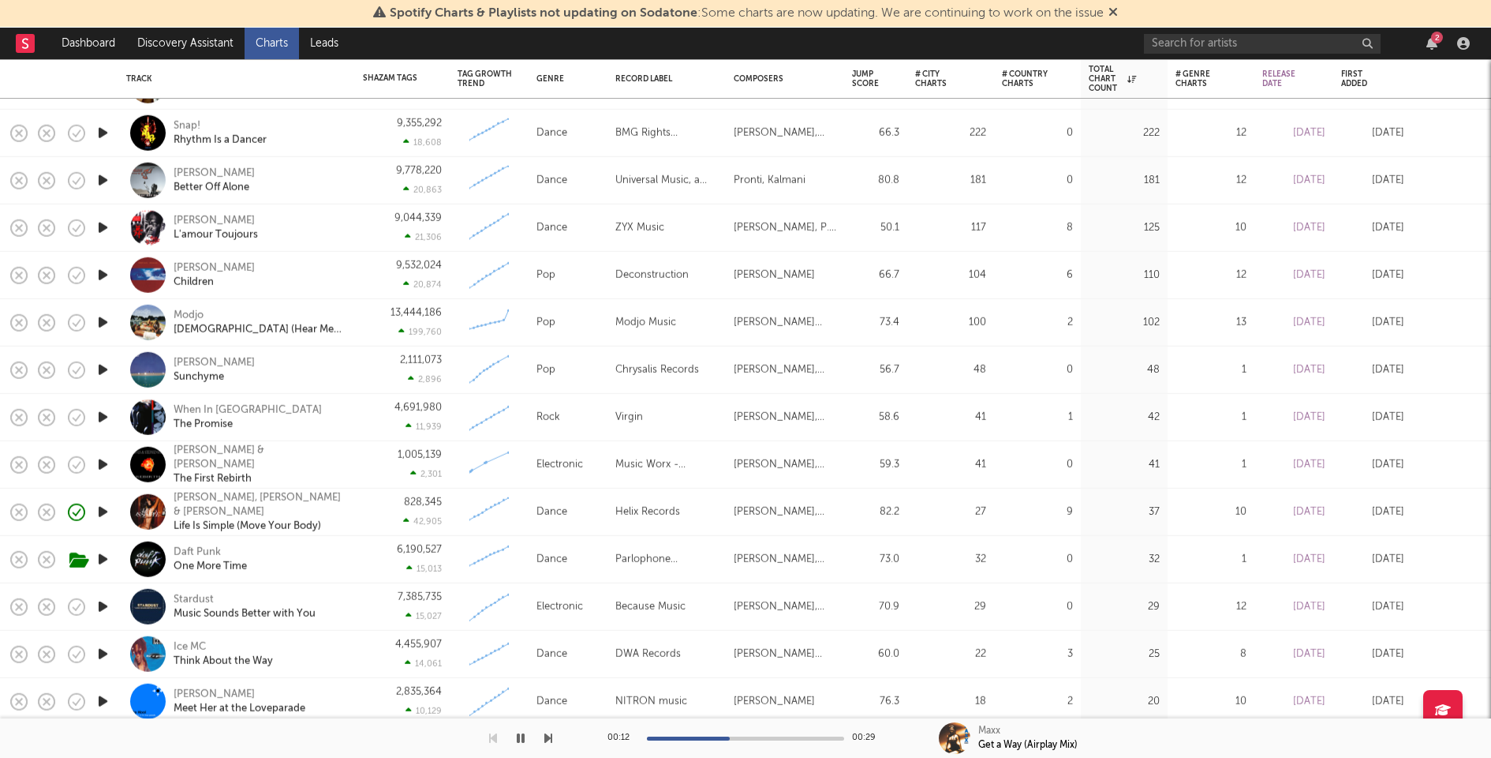
click at [101, 369] on icon "button" at bounding box center [103, 370] width 17 height 20
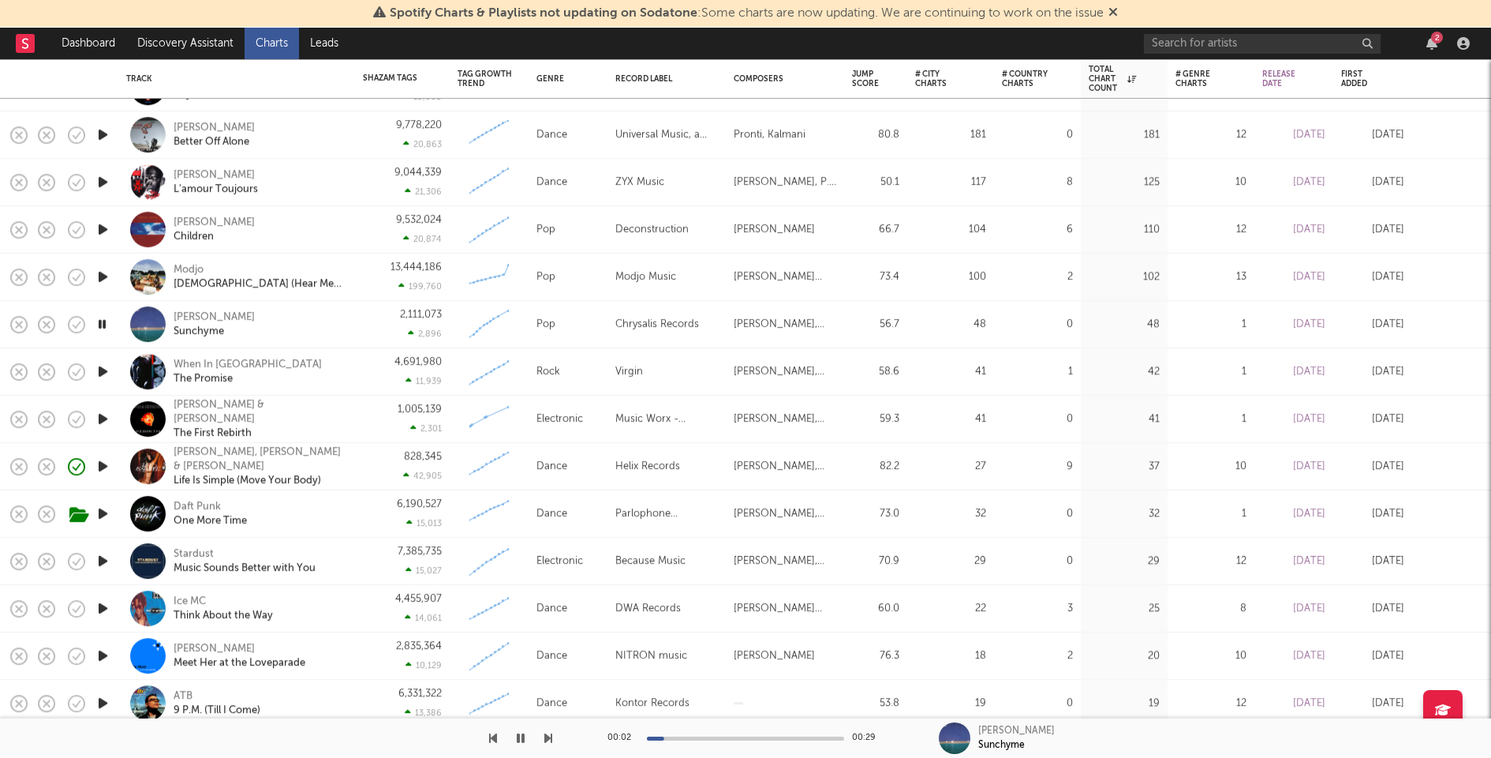
click at [735, 740] on div "00:02 00:29" at bounding box center [746, 737] width 276 height 39
click at [735, 739] on div "00:03 00:29" at bounding box center [746, 737] width 276 height 39
click at [735, 736] on div at bounding box center [745, 738] width 197 height 4
click at [99, 371] on icon "button" at bounding box center [103, 371] width 17 height 20
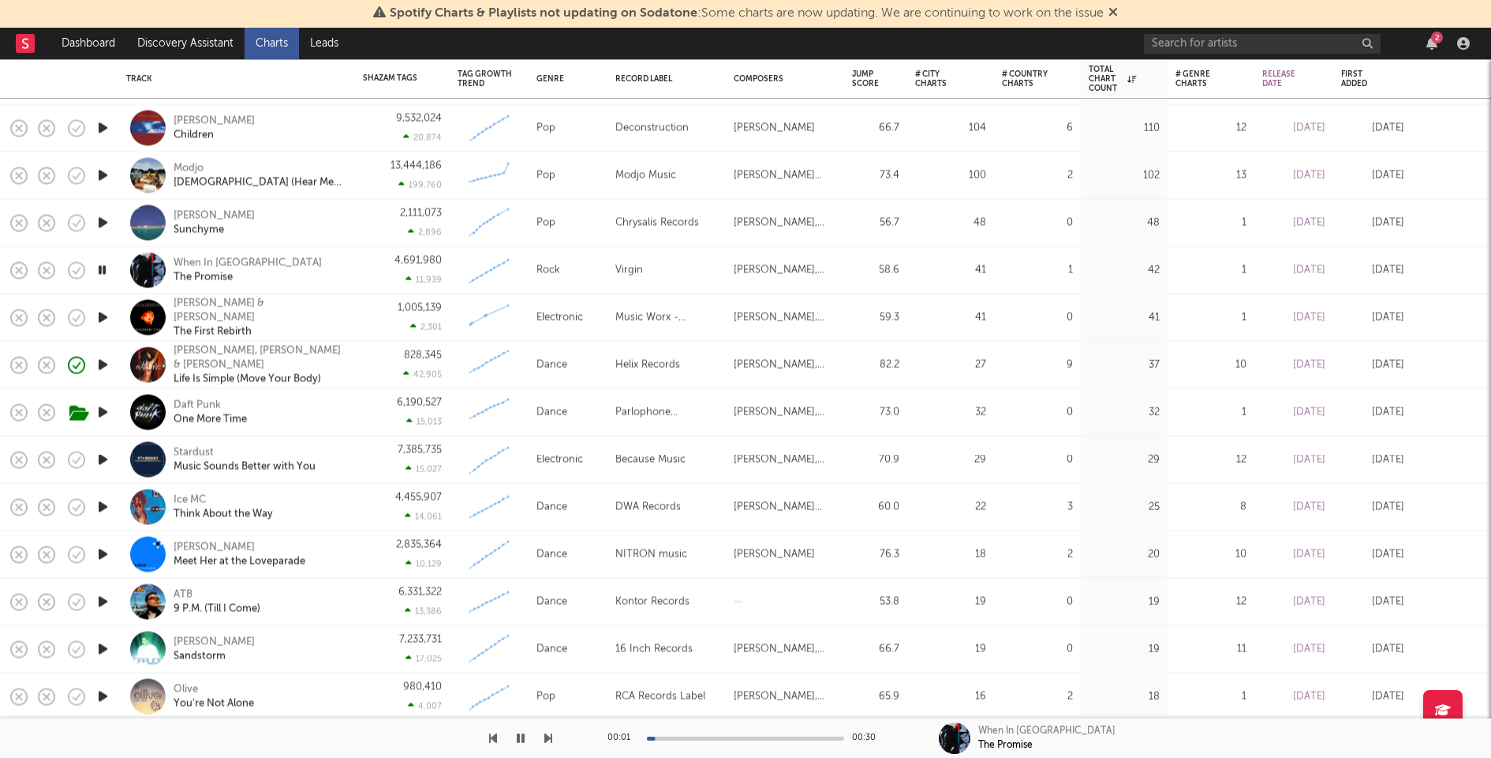
click at [101, 309] on icon "button" at bounding box center [103, 318] width 17 height 20
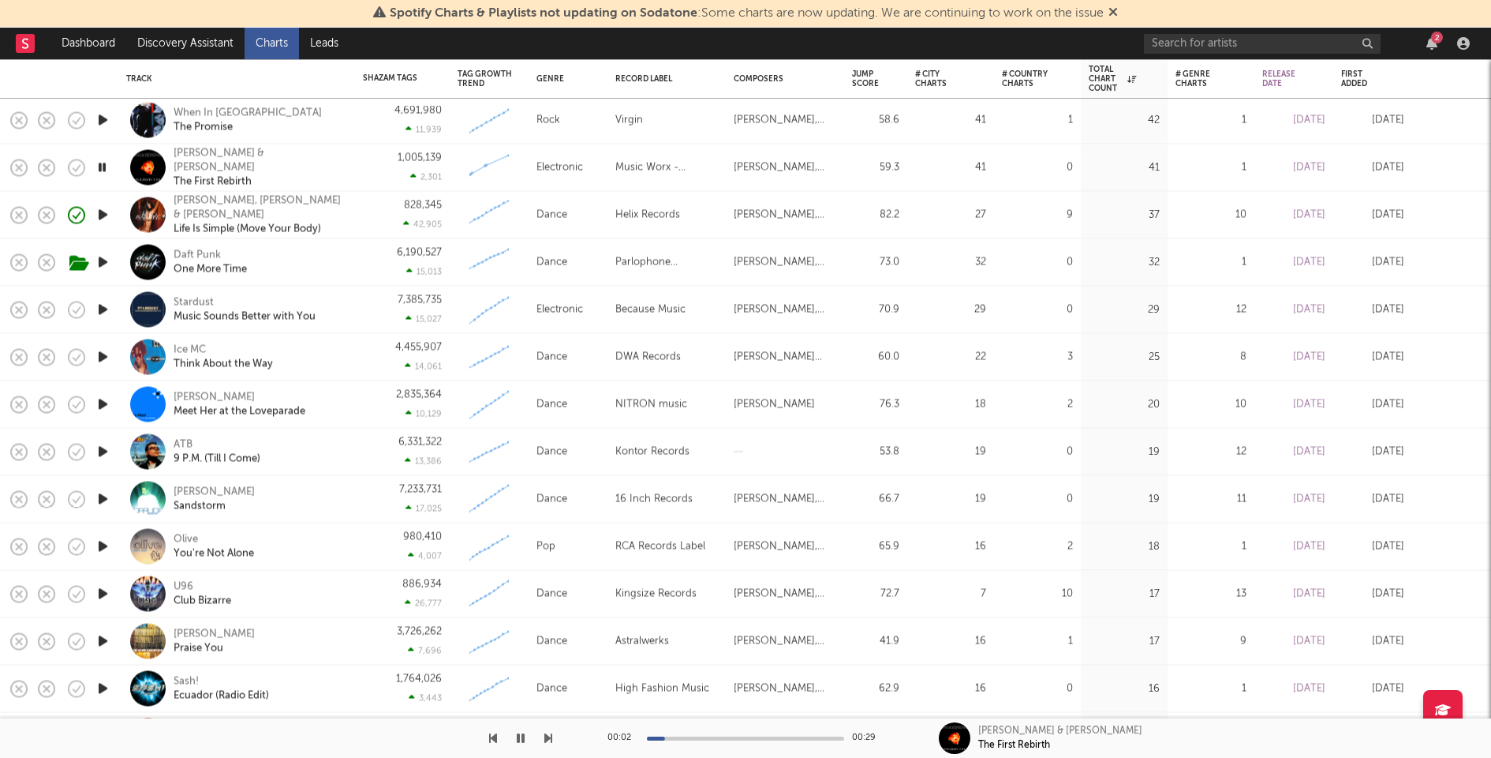
click at [105, 354] on icon "button" at bounding box center [103, 357] width 17 height 20
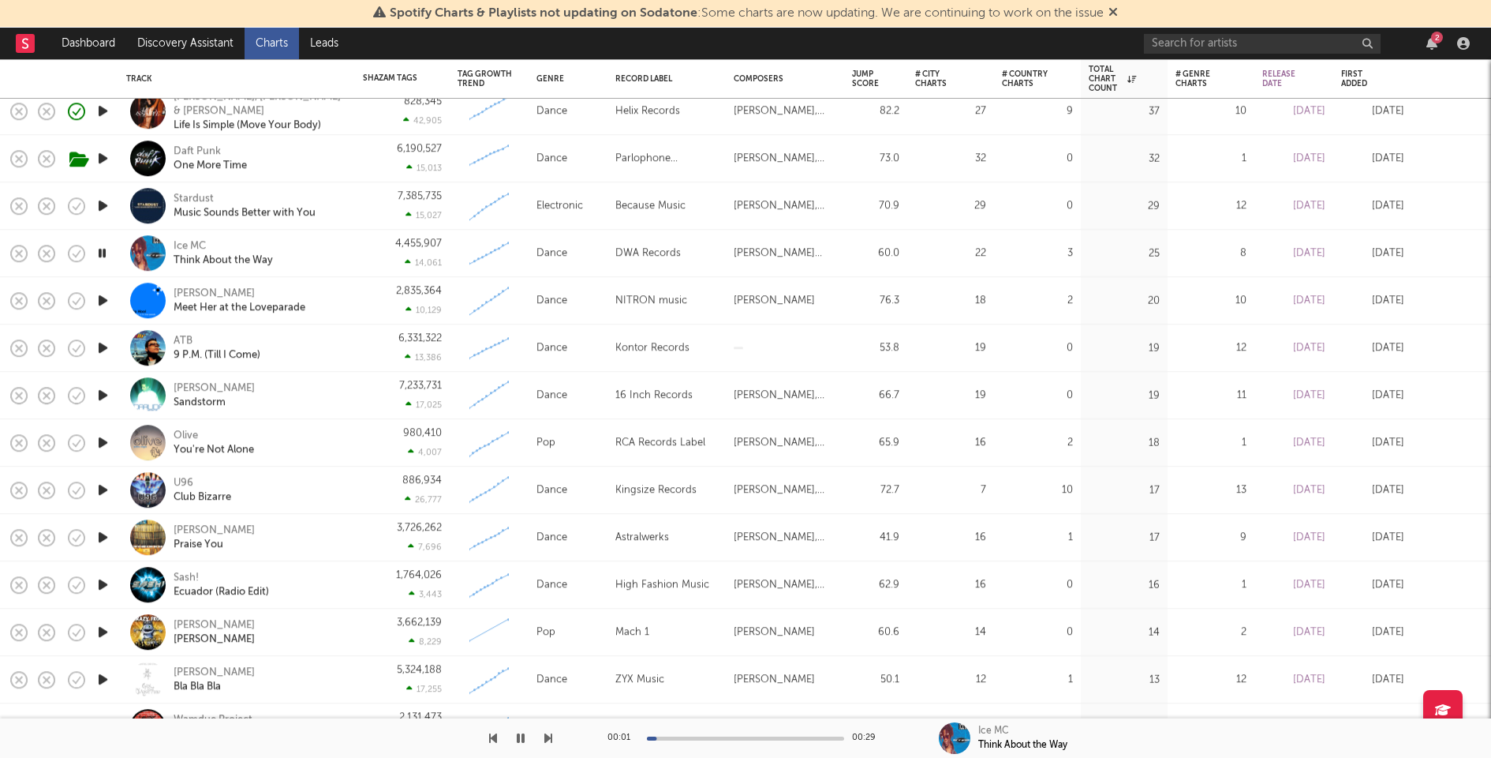
click at [103, 347] on icon "button" at bounding box center [103, 348] width 17 height 20
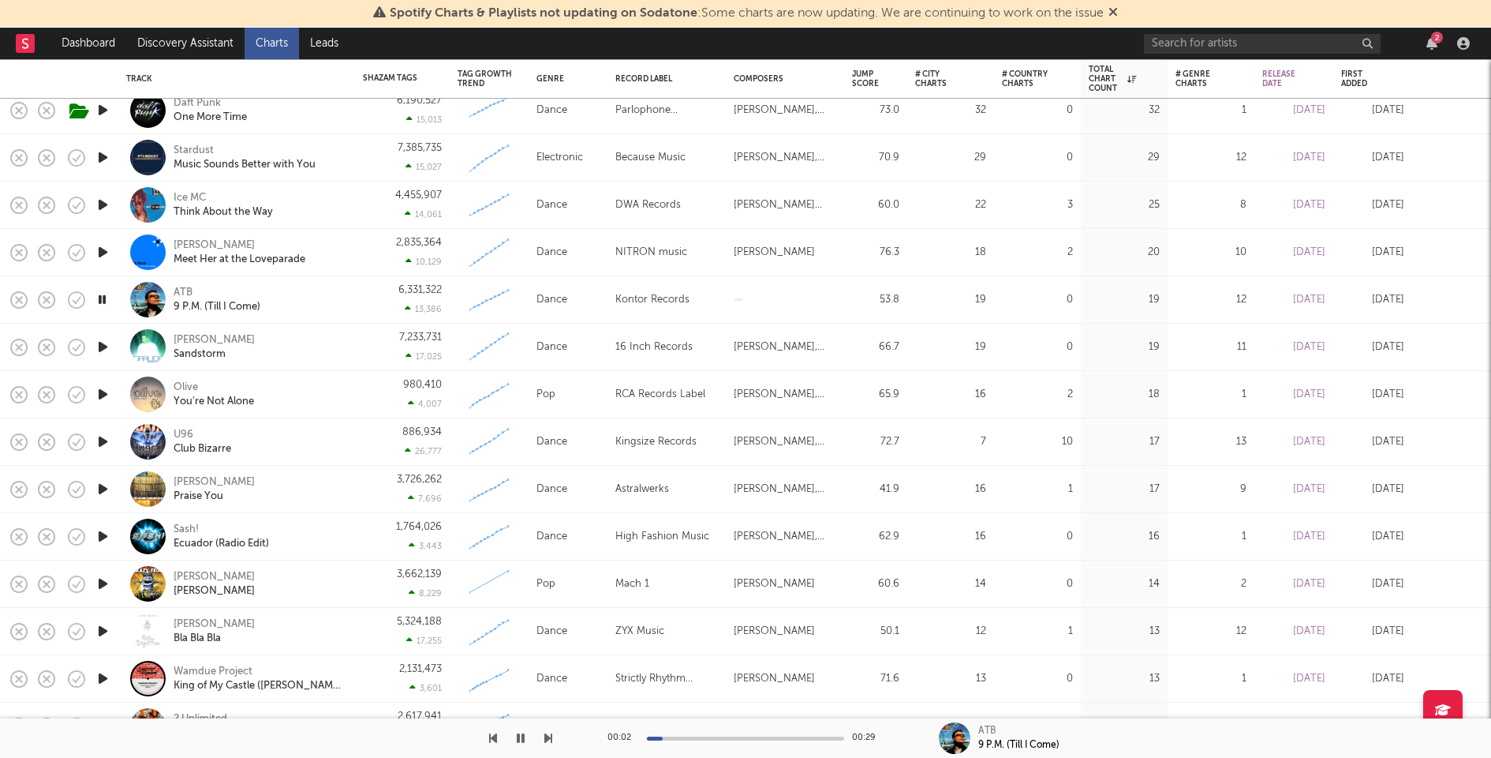
click at [100, 344] on icon "button" at bounding box center [103, 347] width 17 height 20
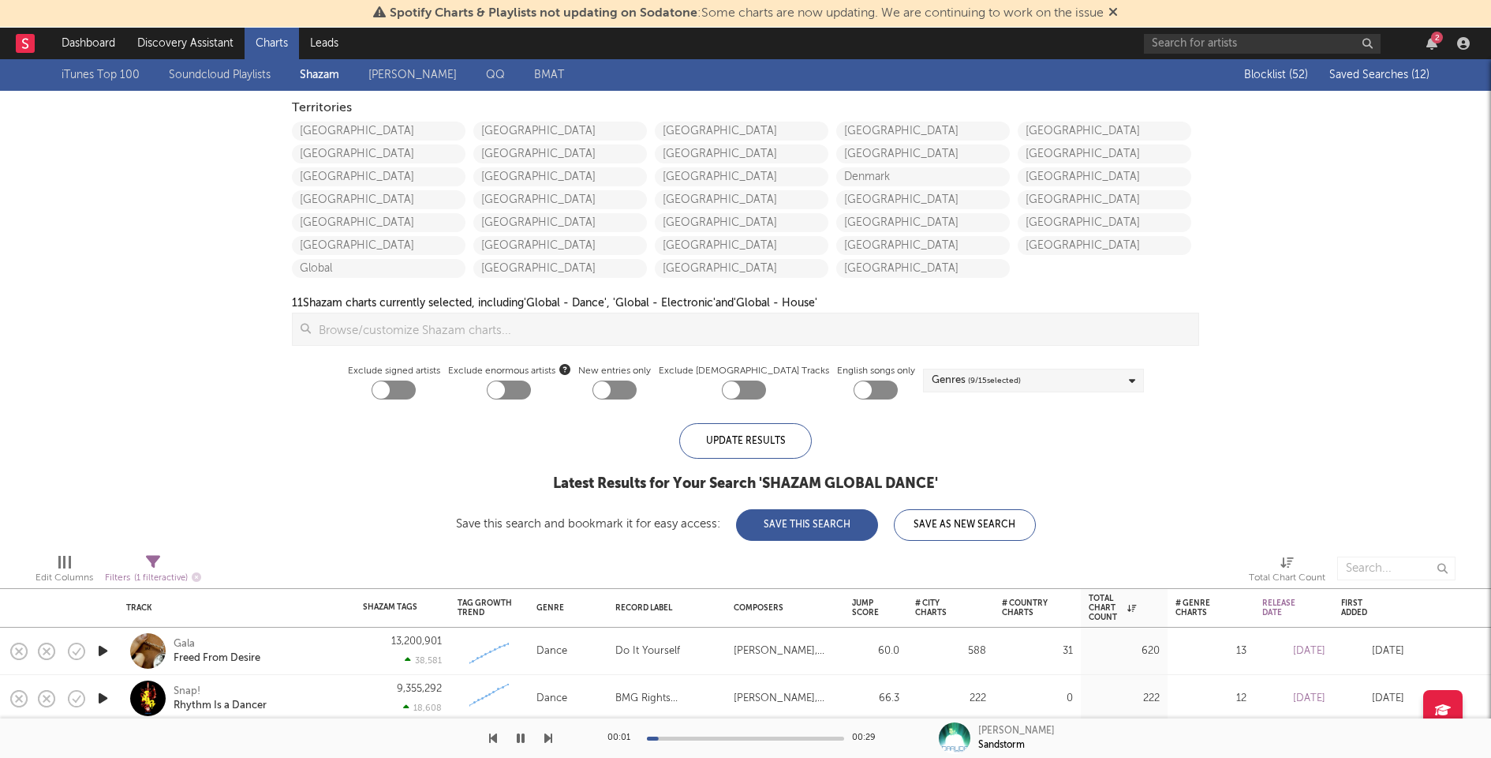
click at [152, 574] on span "( 1 filter active)" at bounding box center [161, 578] width 54 height 9
select select "before"
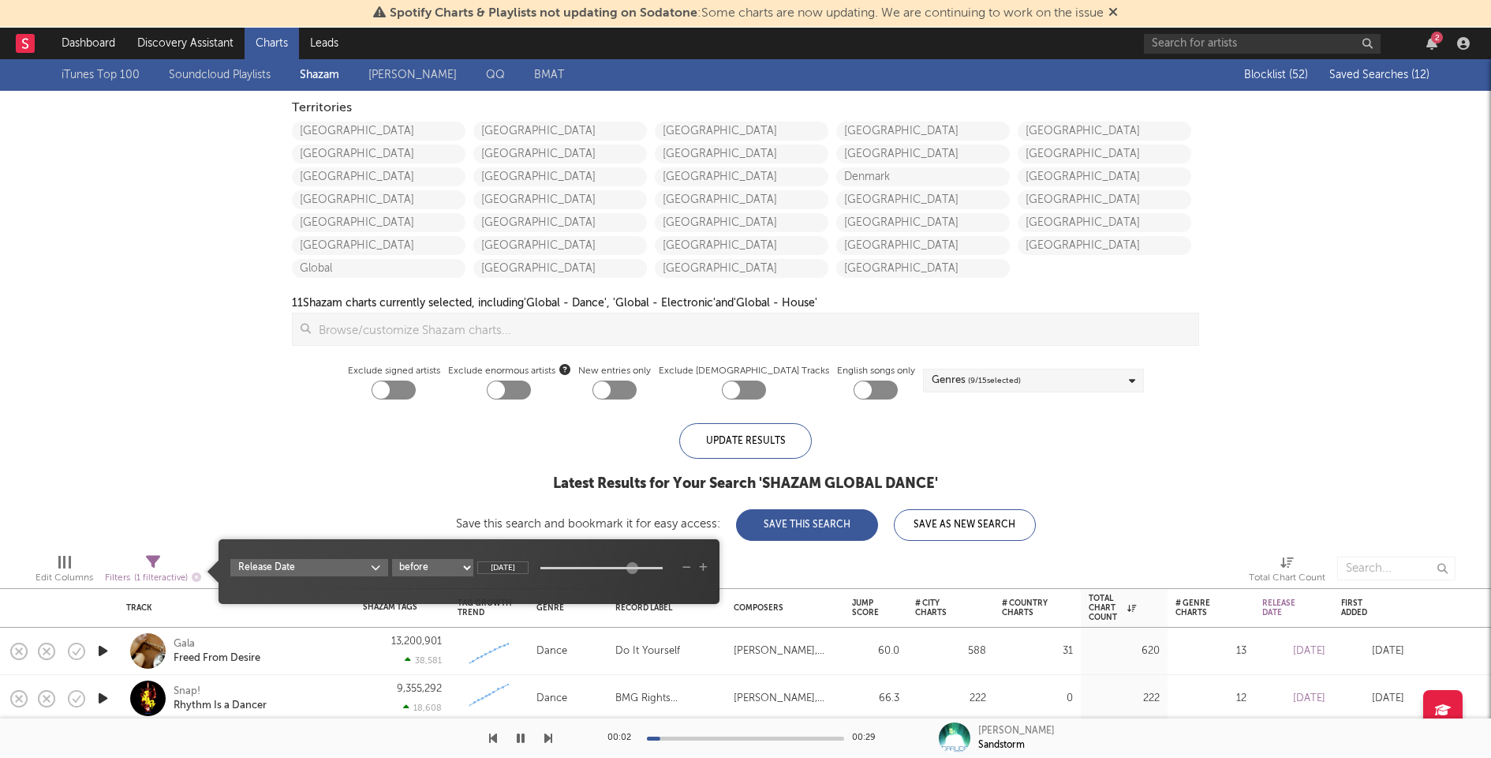
scroll to position [0, 2]
click at [522, 570] on input "Dec 29, 2000" at bounding box center [502, 567] width 51 height 13
click at [443, 495] on div "iTunes Top 100 Soundcloud Playlists Shazam Warner Chappell QQ BMAT Blocklist ( …" at bounding box center [745, 299] width 1491 height 481
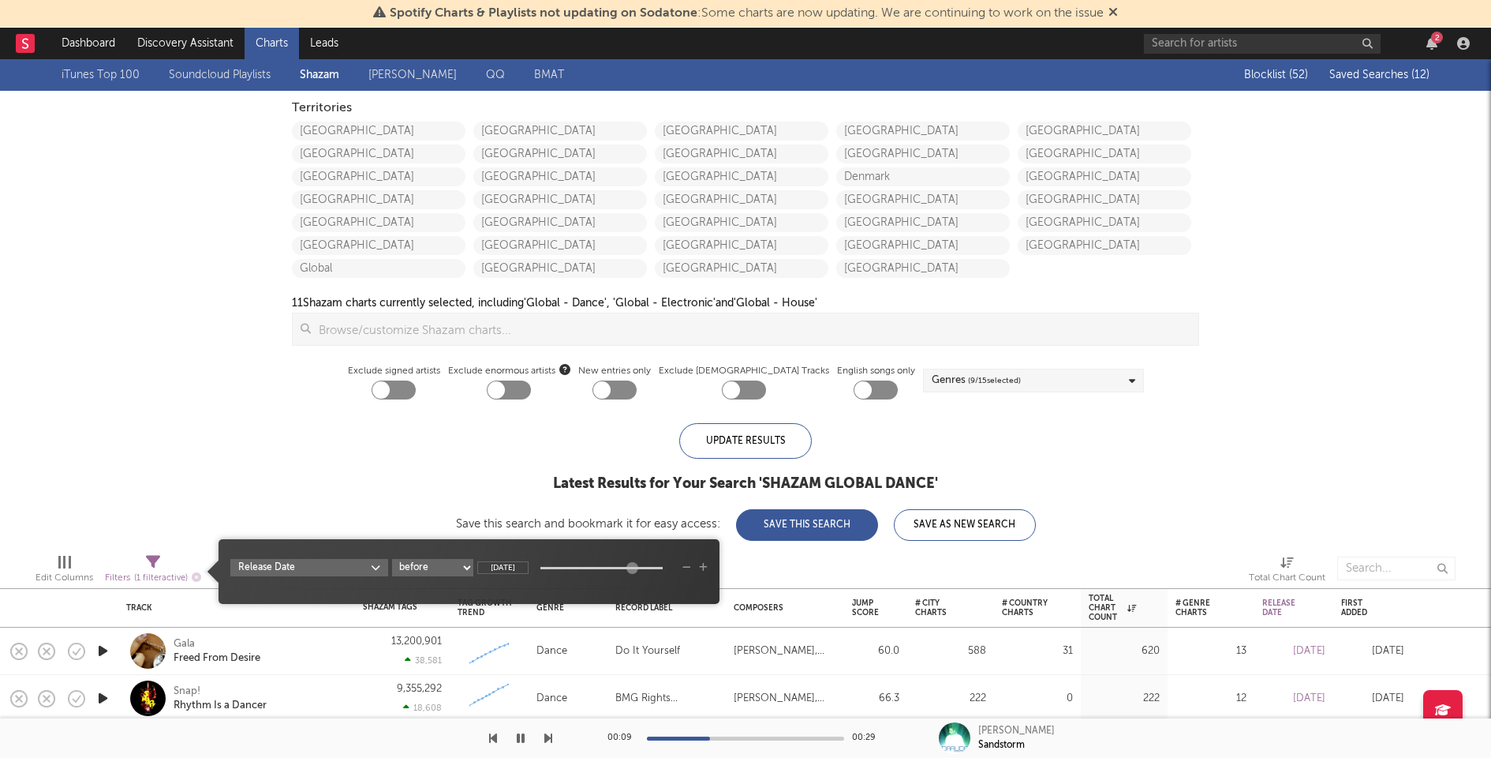
type input "Dec 29, 2013"
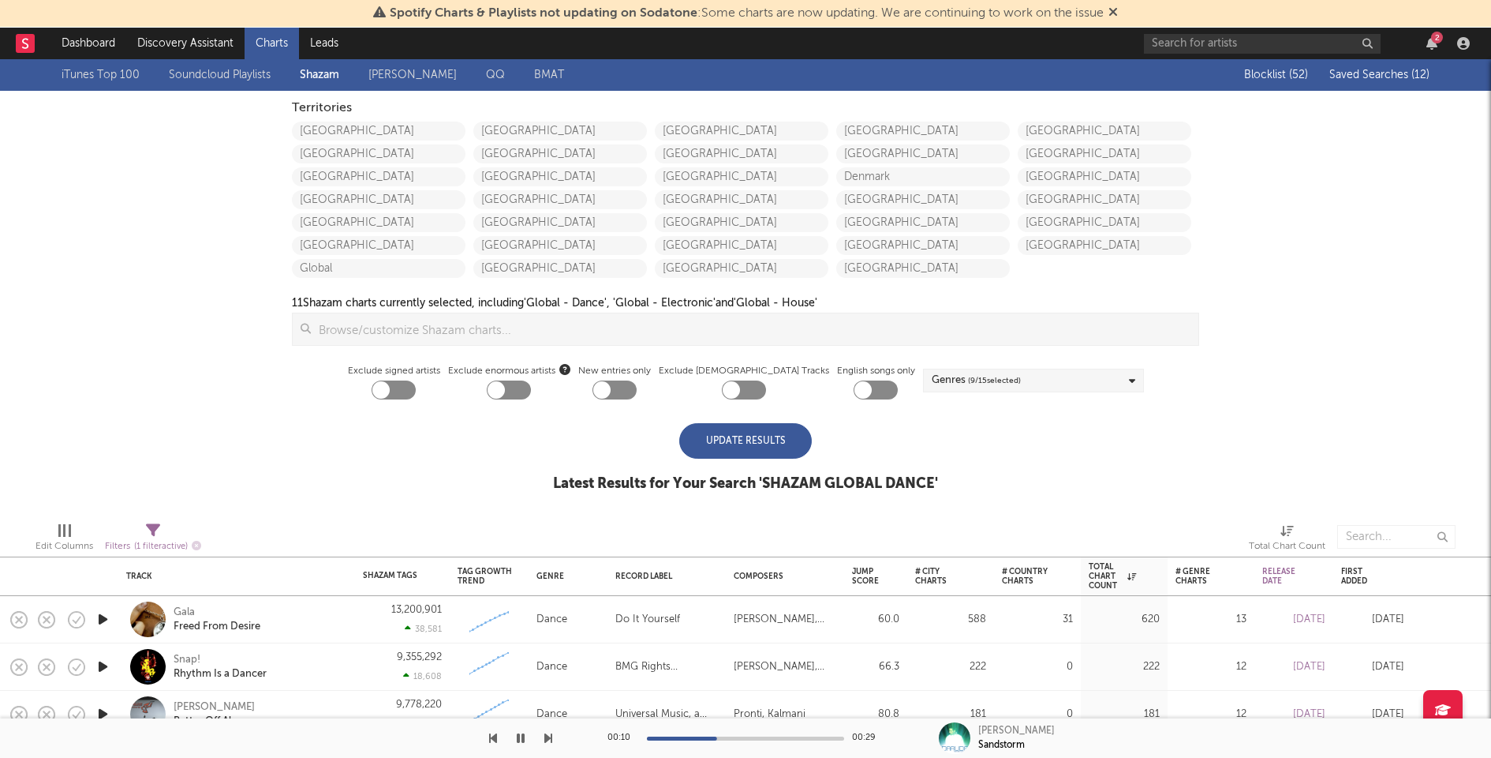
click at [754, 451] on div "Update Results" at bounding box center [745, 441] width 133 height 36
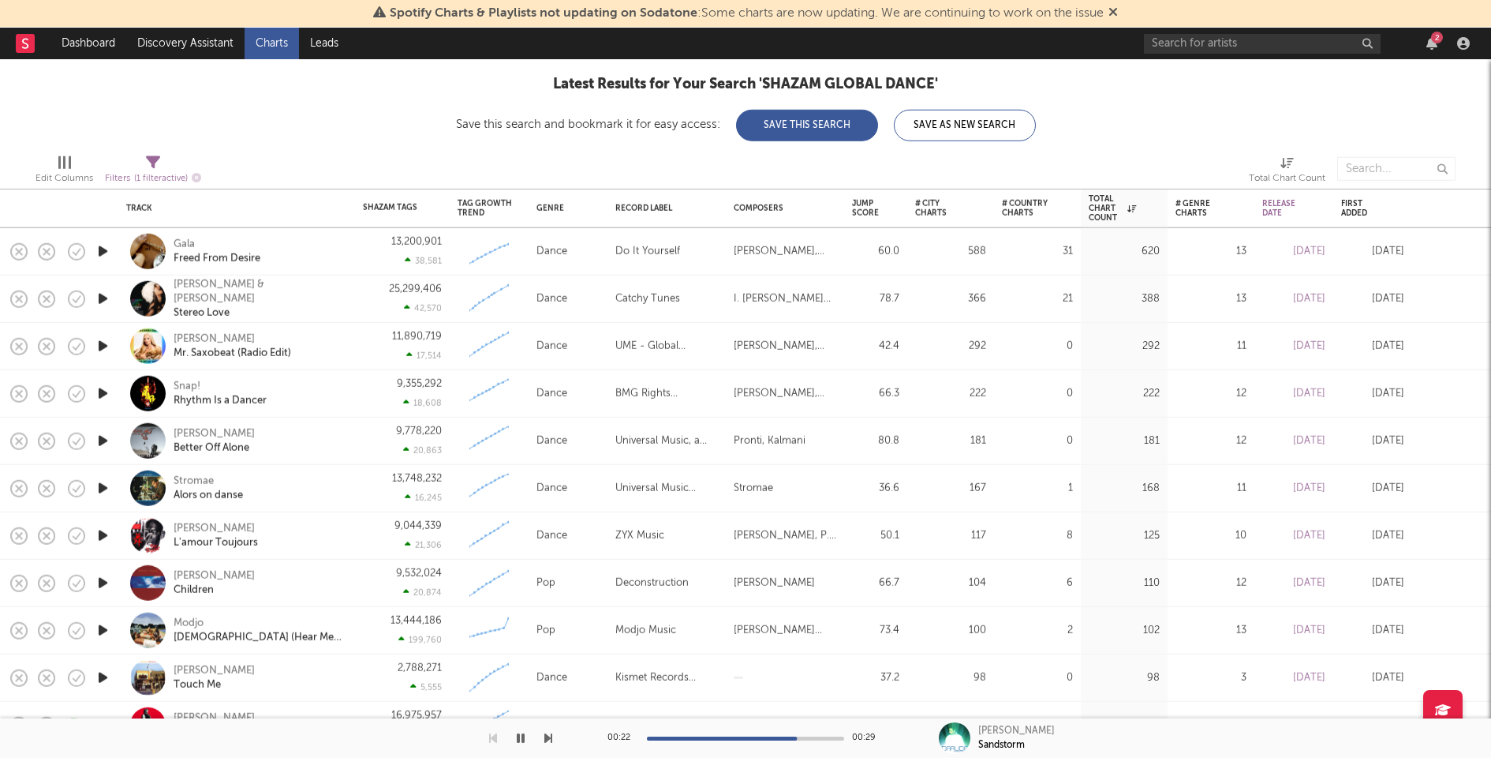
click at [105, 673] on icon "button" at bounding box center [103, 678] width 17 height 20
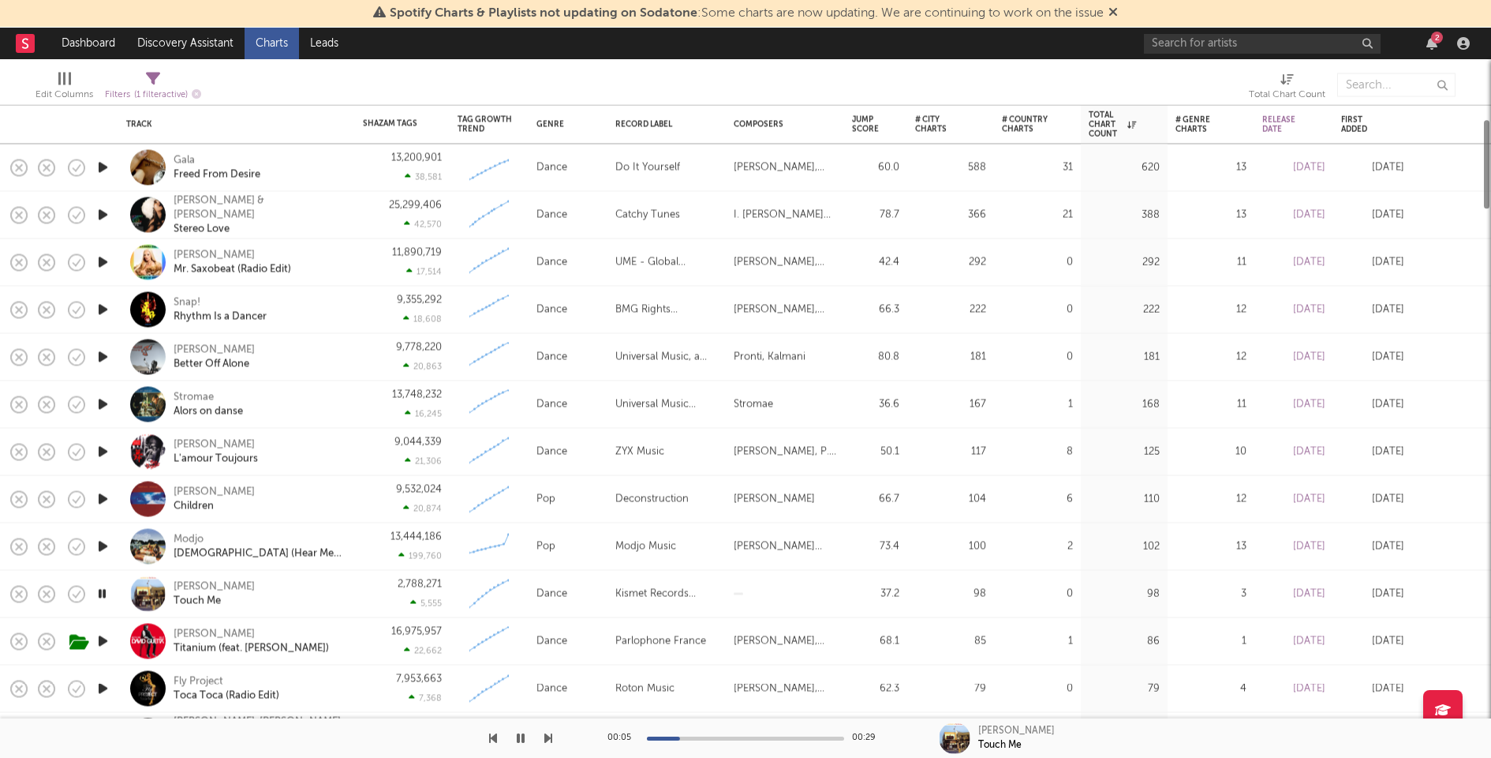
click at [107, 357] on icon "button" at bounding box center [103, 357] width 17 height 20
click at [750, 743] on div "00:01 00:29" at bounding box center [746, 737] width 276 height 39
click at [737, 736] on div at bounding box center [745, 738] width 197 height 4
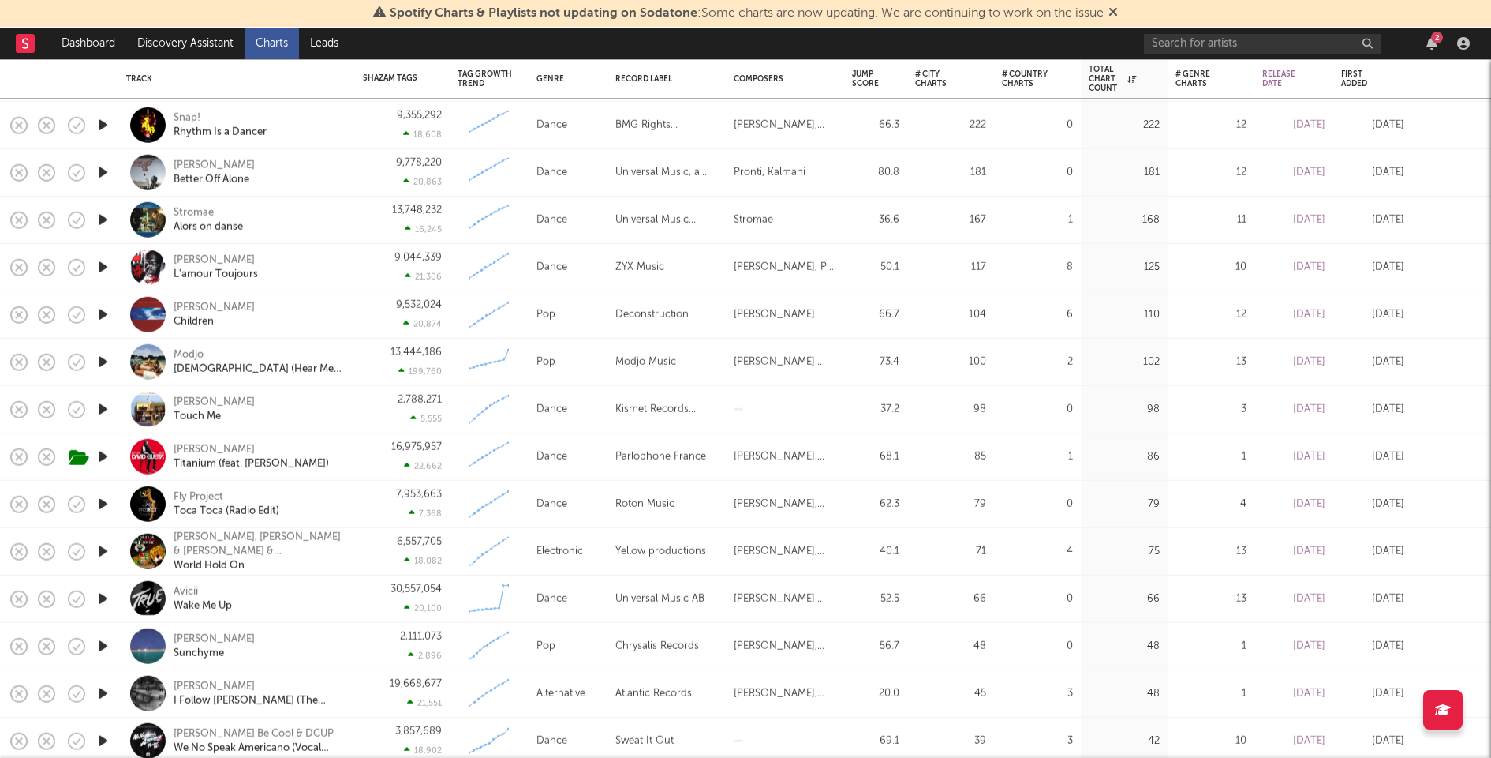
click at [105, 407] on icon "button" at bounding box center [103, 409] width 17 height 20
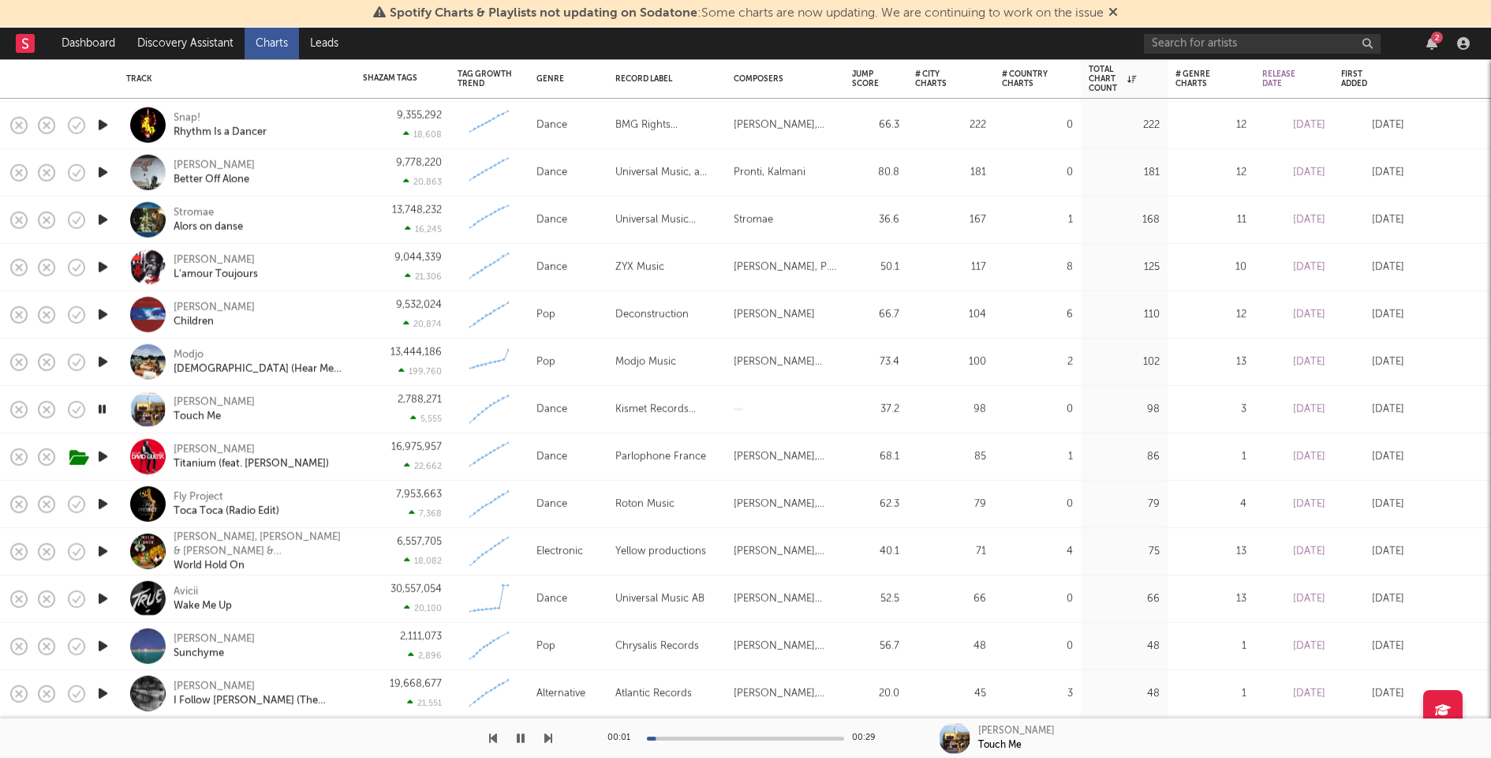
click at [105, 407] on icon "button" at bounding box center [102, 409] width 15 height 20
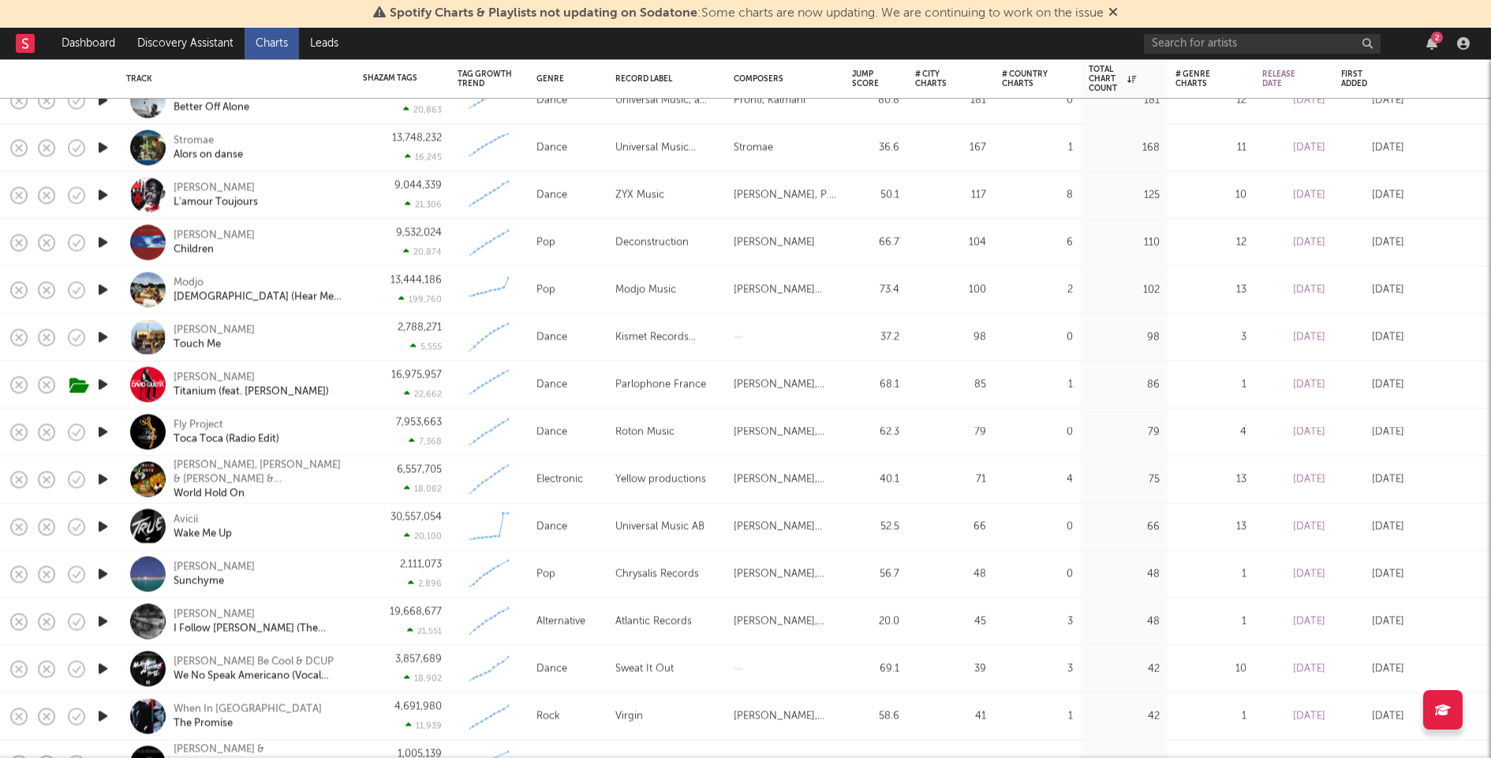
click at [103, 429] on icon "button" at bounding box center [103, 432] width 17 height 20
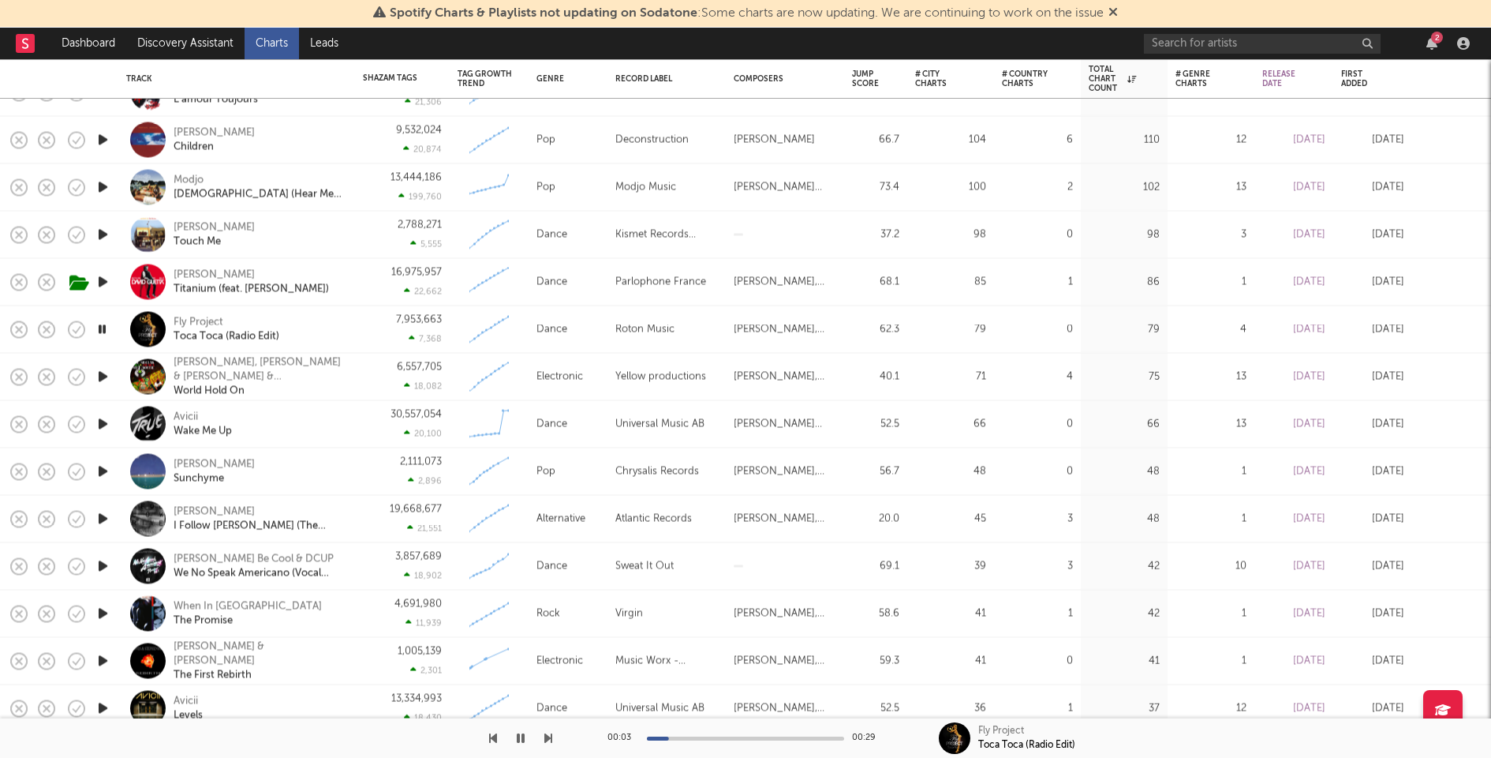
click at [103, 373] on icon "button" at bounding box center [103, 377] width 17 height 20
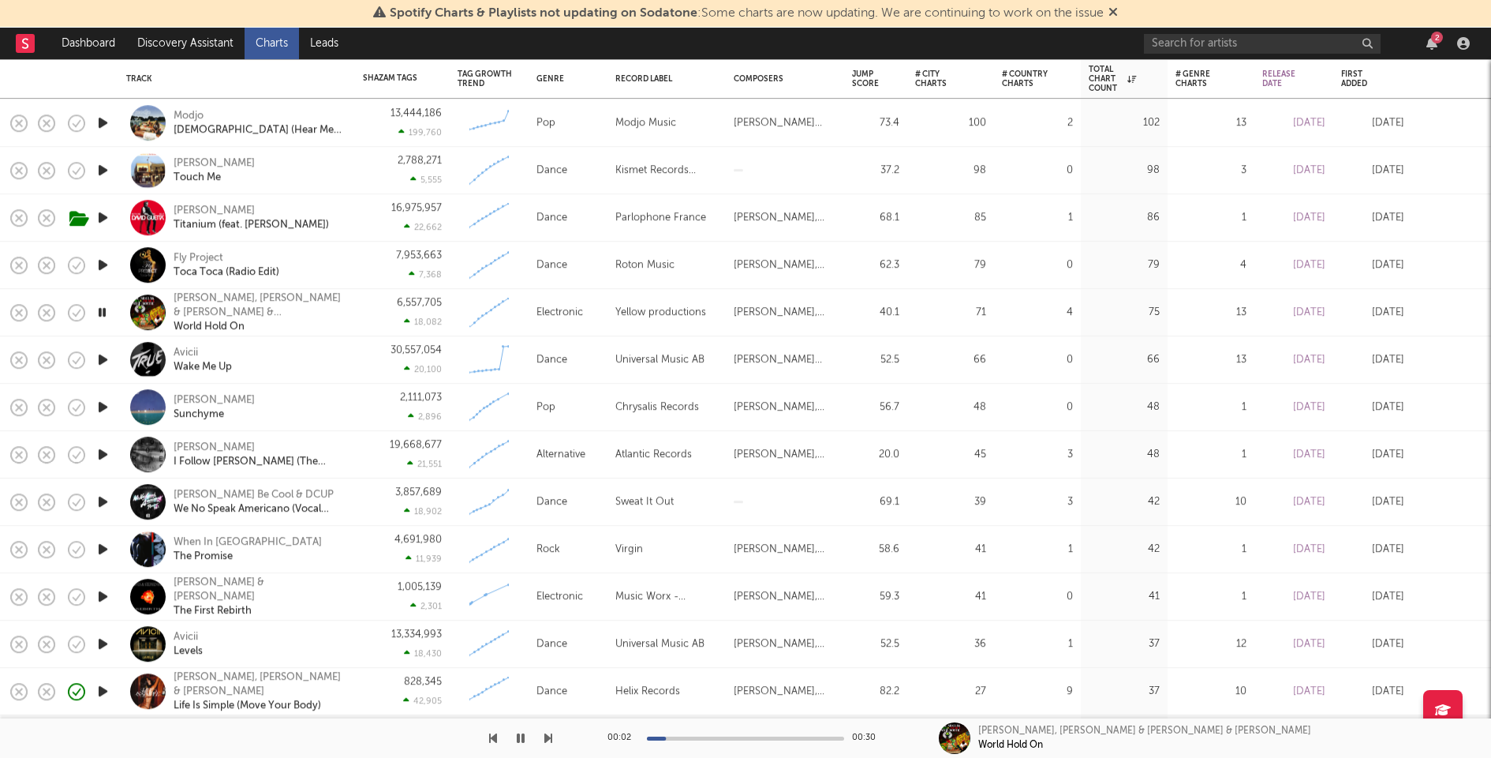
click at [103, 360] on icon "button" at bounding box center [103, 360] width 17 height 20
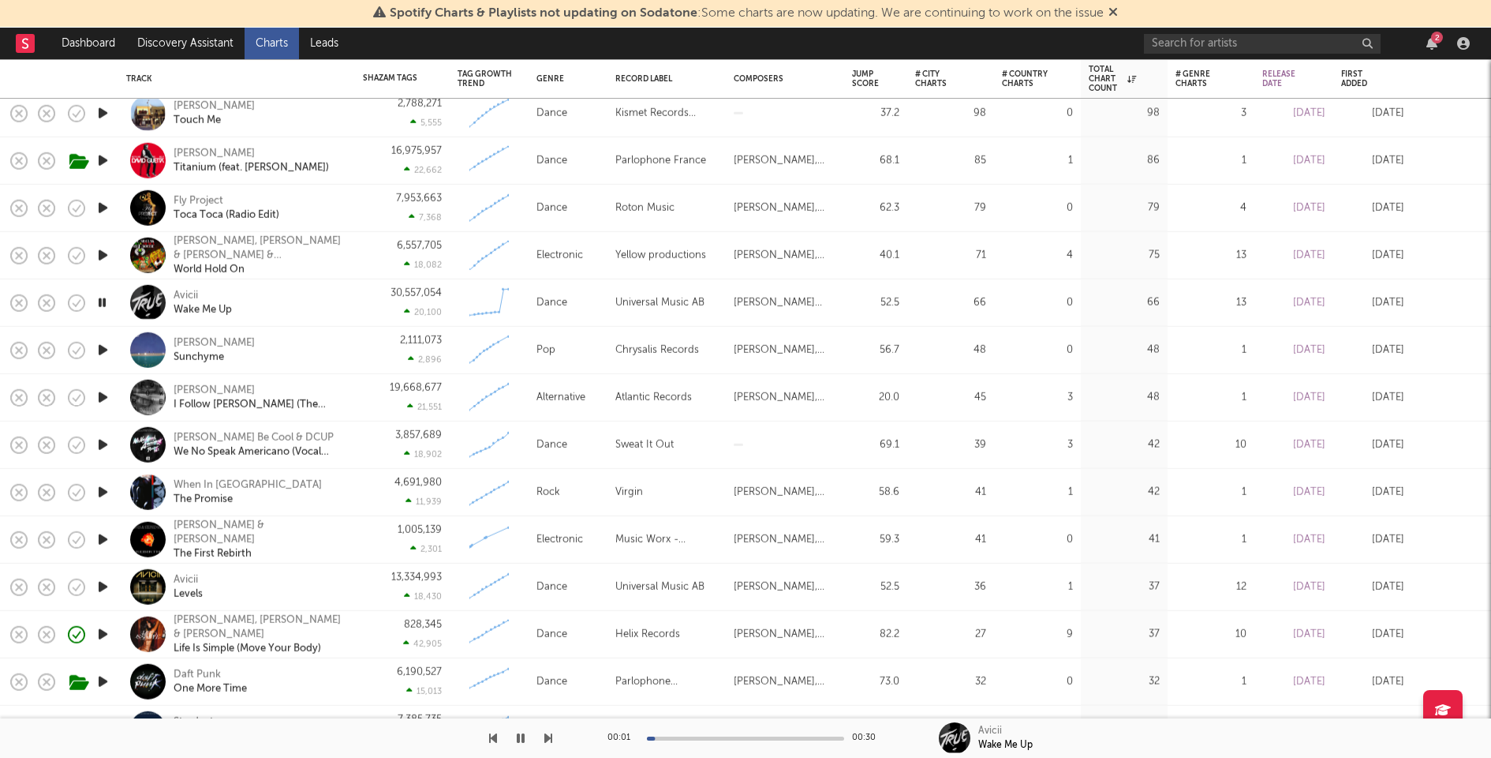
click at [99, 351] on icon "button" at bounding box center [103, 350] width 17 height 20
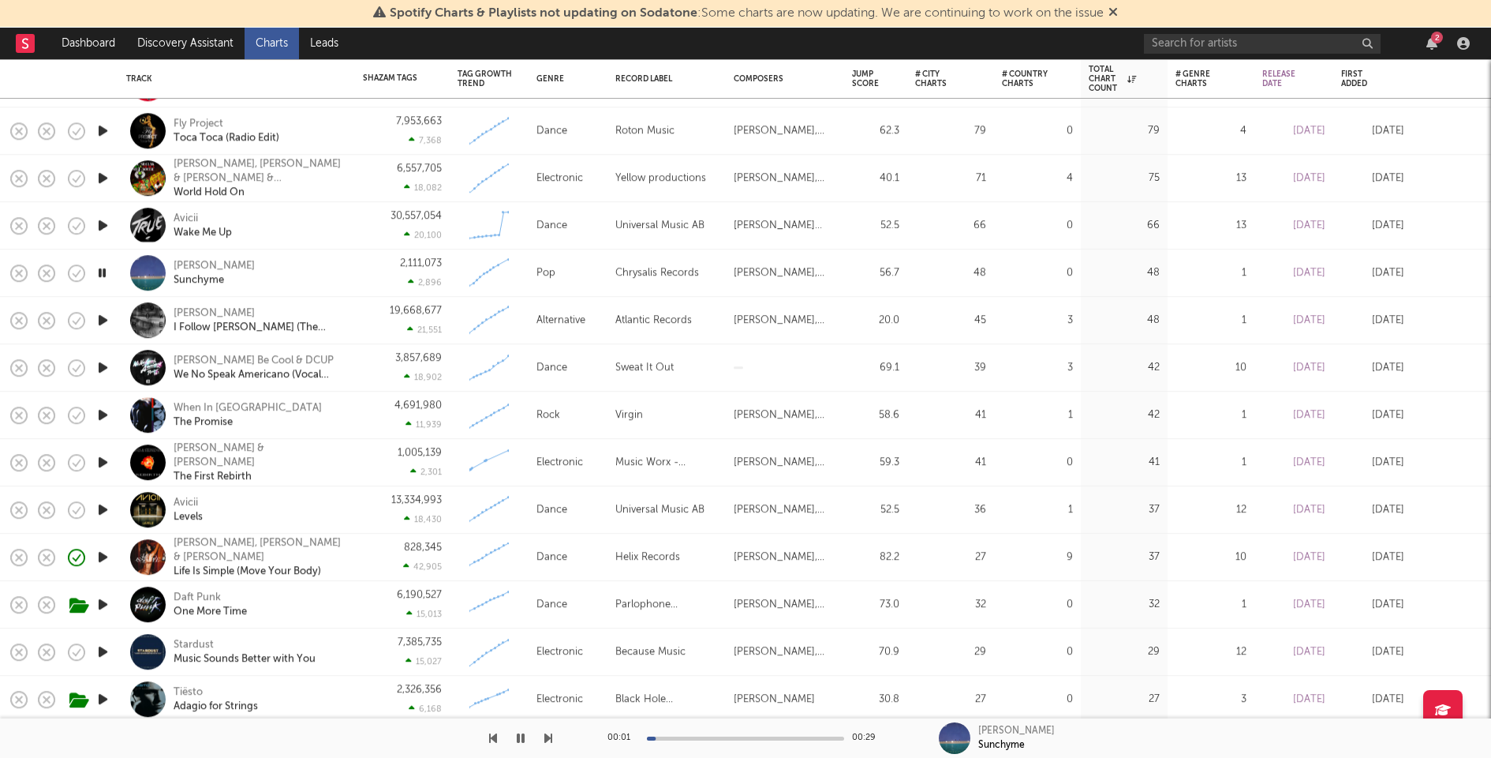
click at [107, 317] on icon "button" at bounding box center [103, 320] width 17 height 20
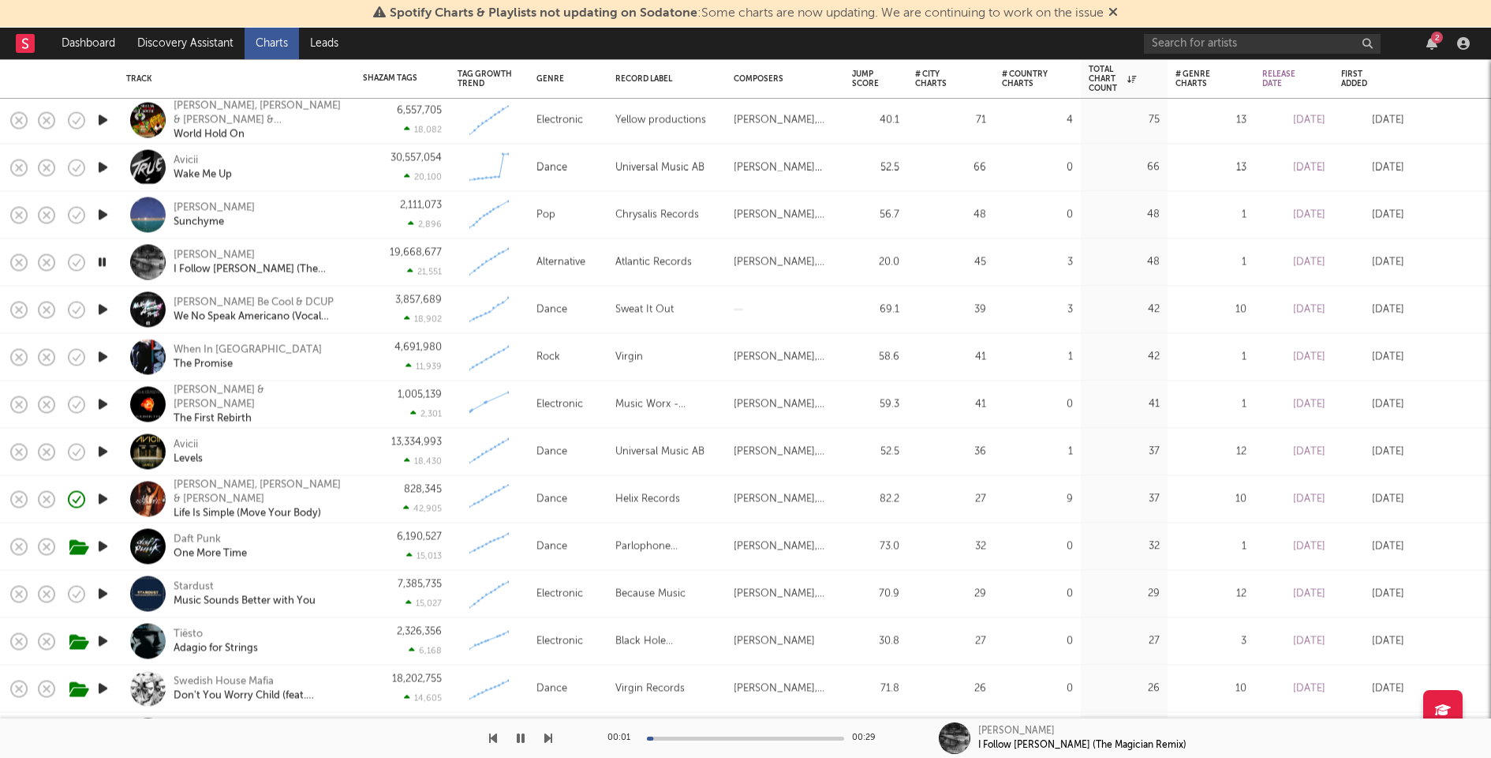
click at [105, 309] on icon "button" at bounding box center [103, 310] width 17 height 20
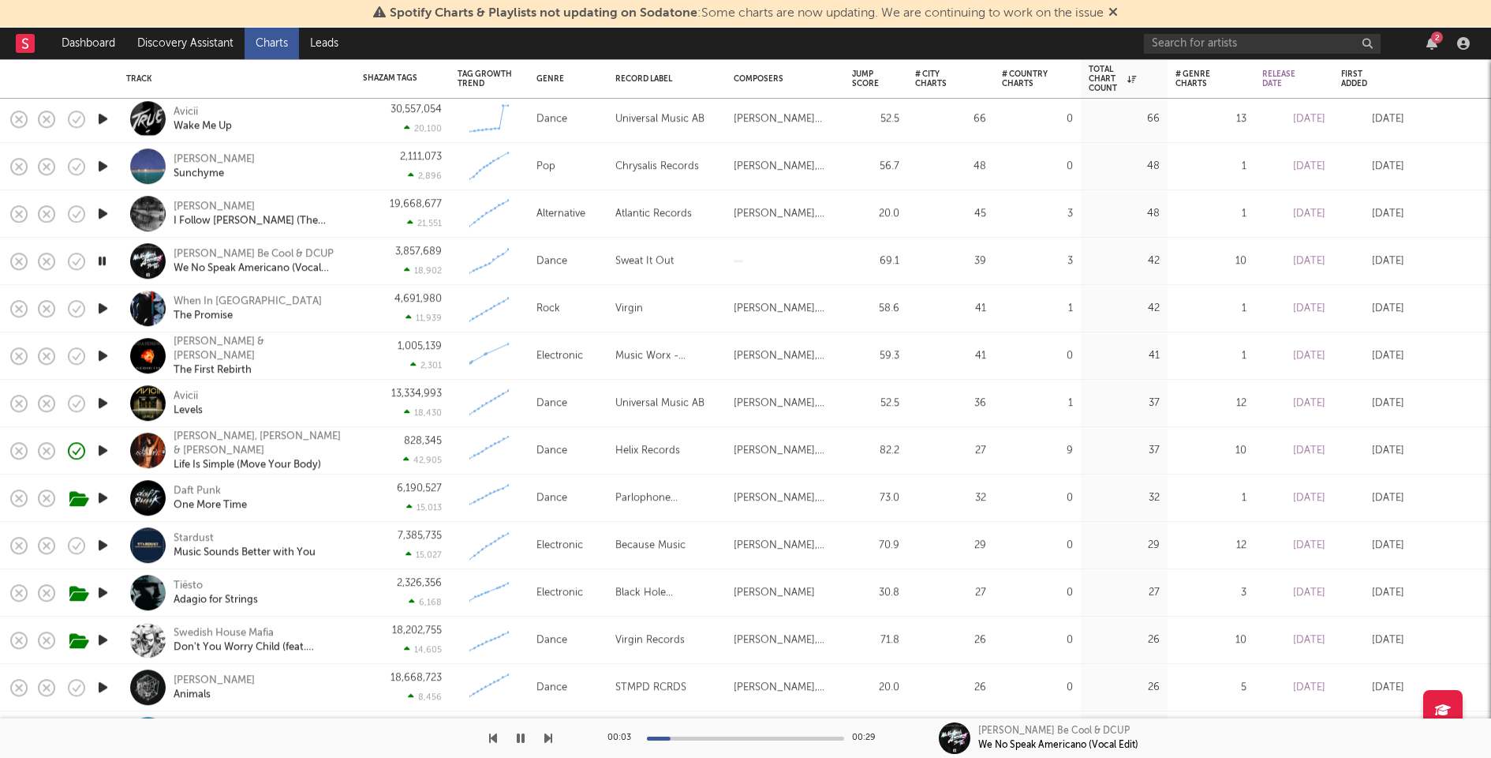
click at [103, 307] on icon "button" at bounding box center [103, 308] width 17 height 20
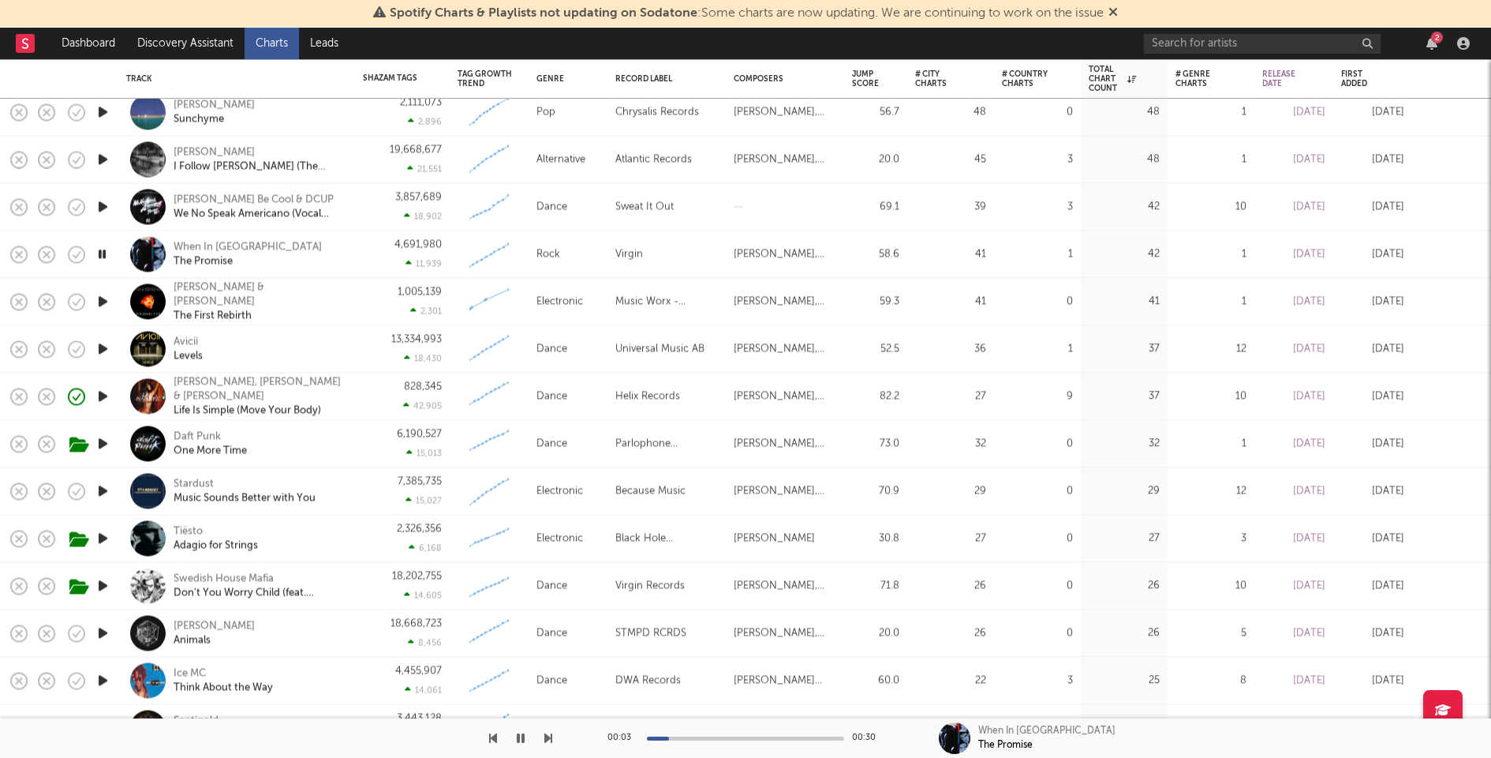
click at [100, 298] on icon "button" at bounding box center [103, 302] width 17 height 20
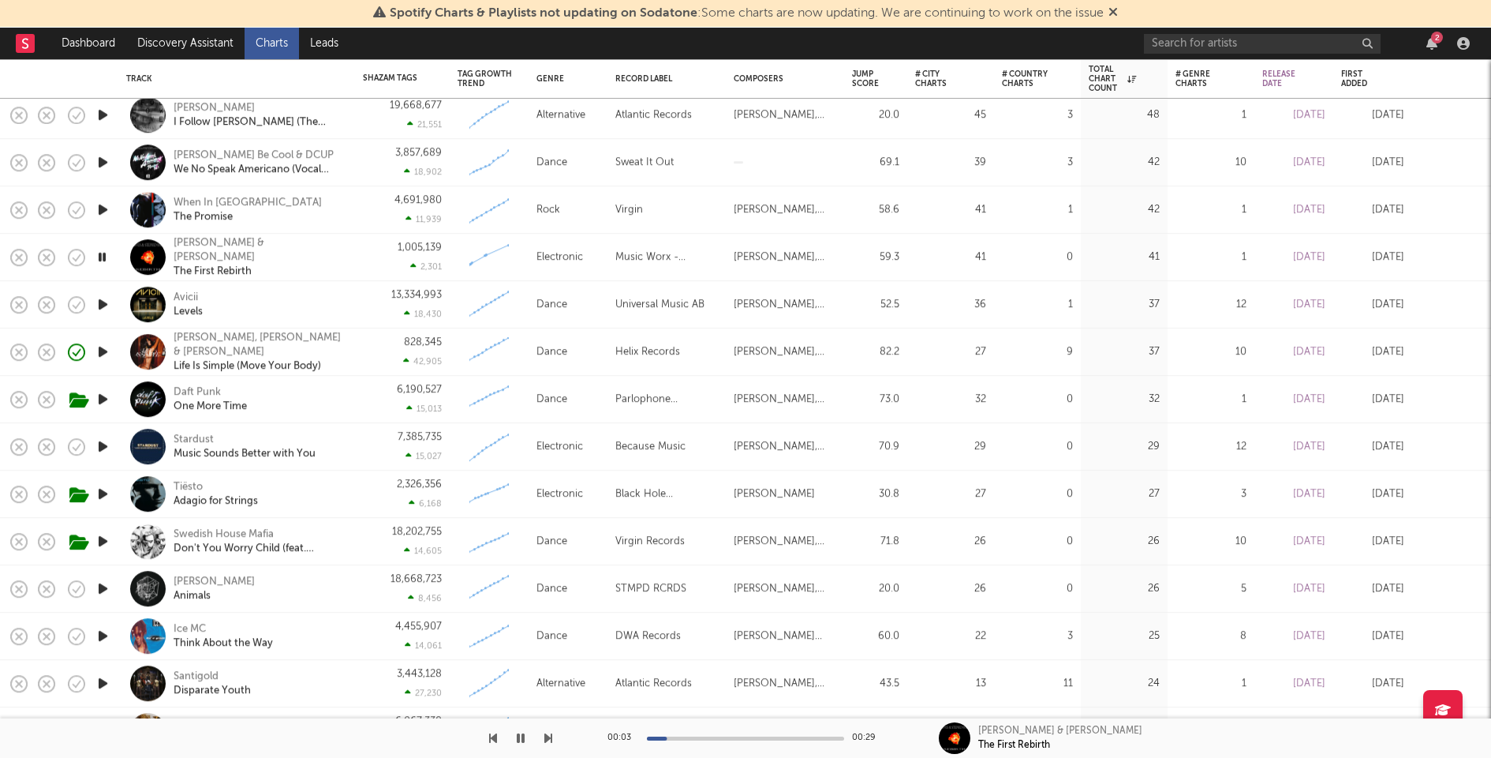
click at [101, 302] on icon "button" at bounding box center [103, 304] width 17 height 20
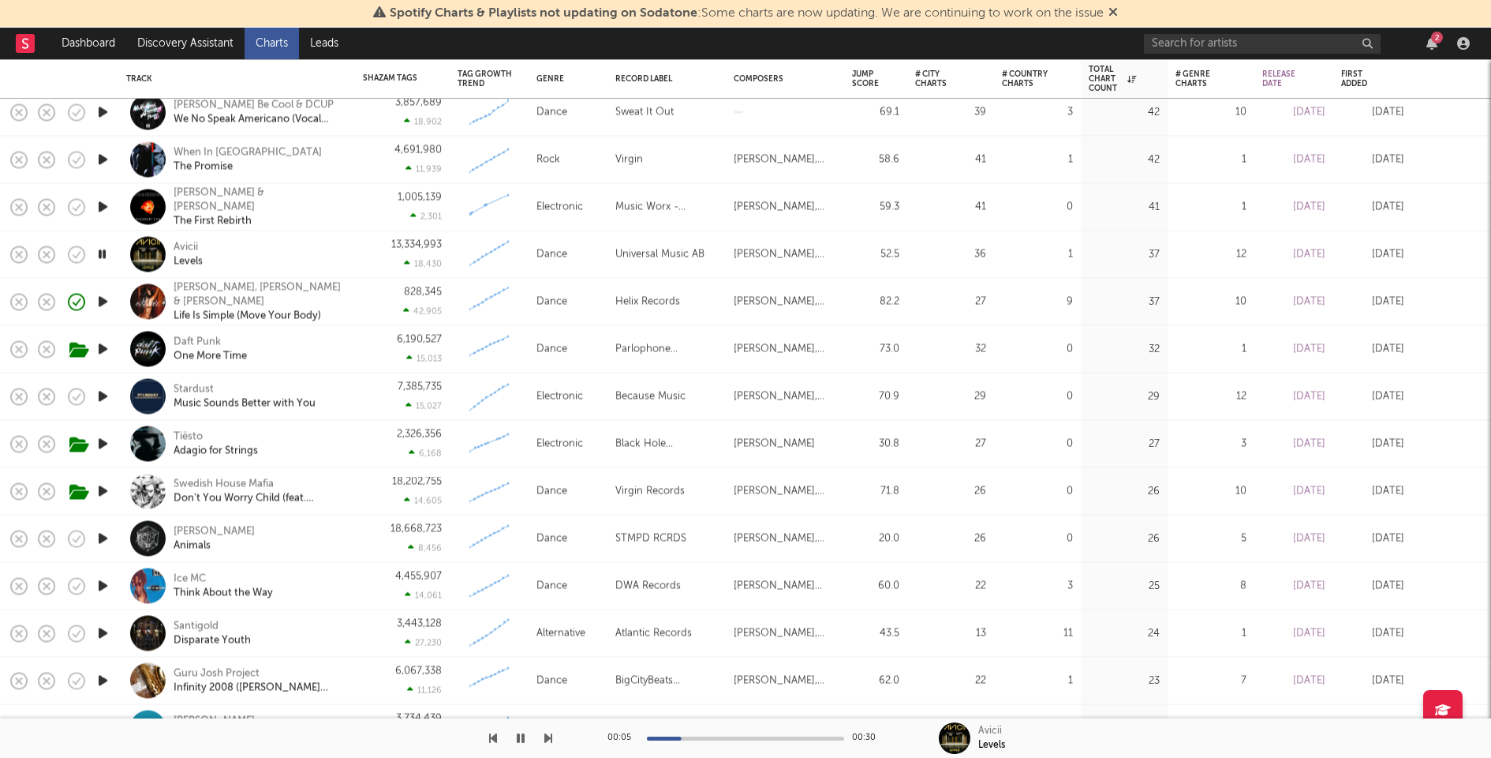
click at [101, 342] on icon "button" at bounding box center [103, 349] width 17 height 20
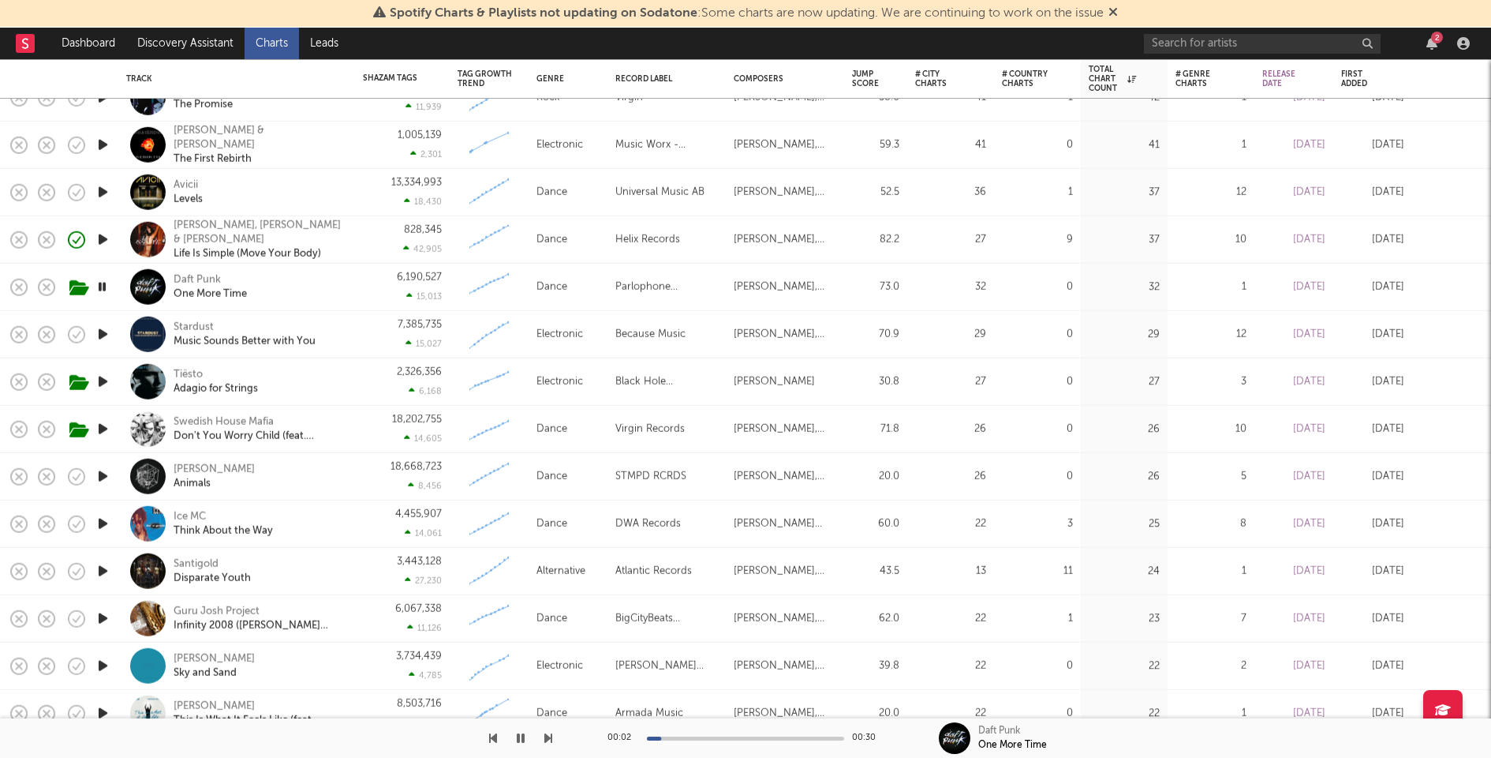
click at [103, 334] on icon "button" at bounding box center [103, 334] width 17 height 20
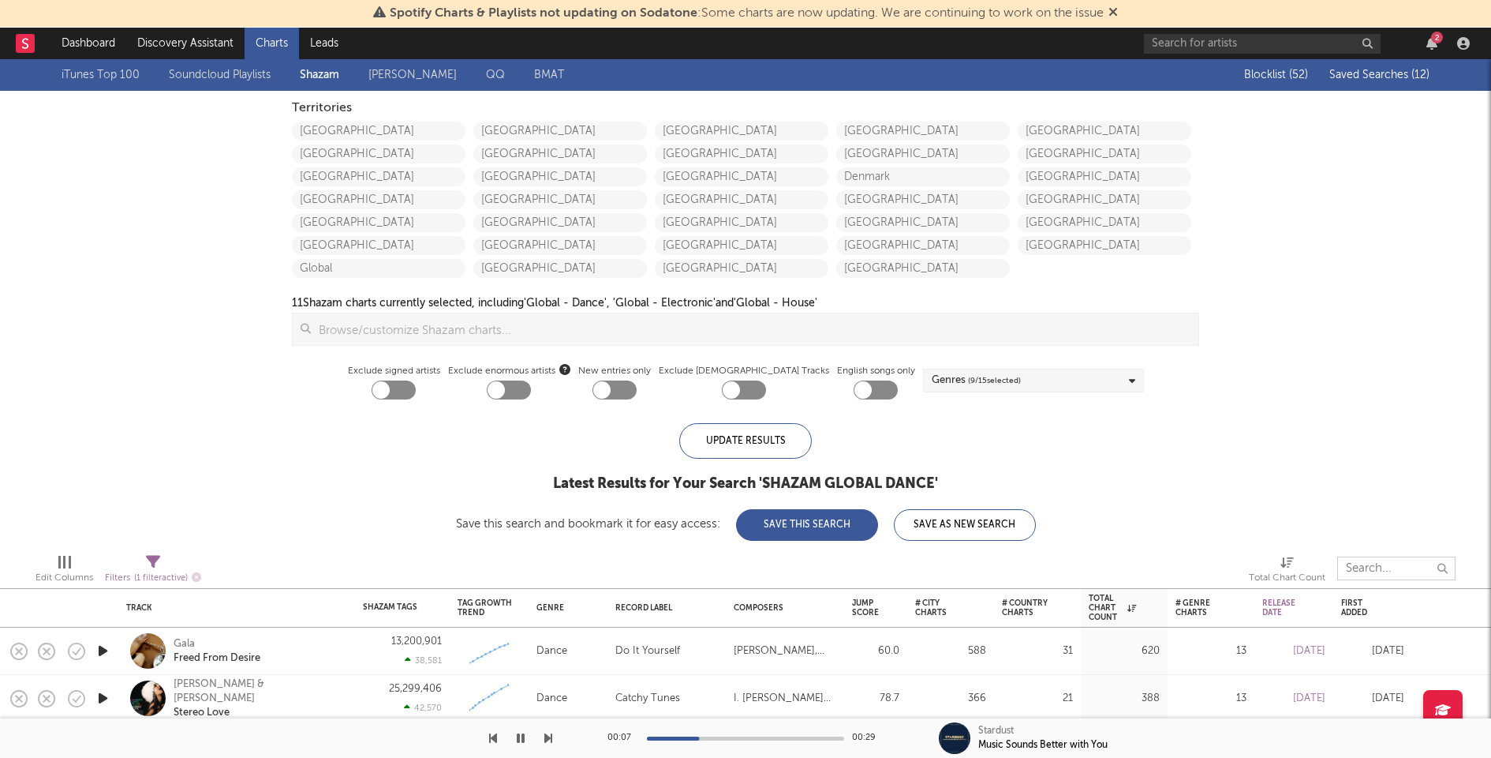
click at [1380, 569] on input "text" at bounding box center [1397, 568] width 118 height 24
type input "jefferso"
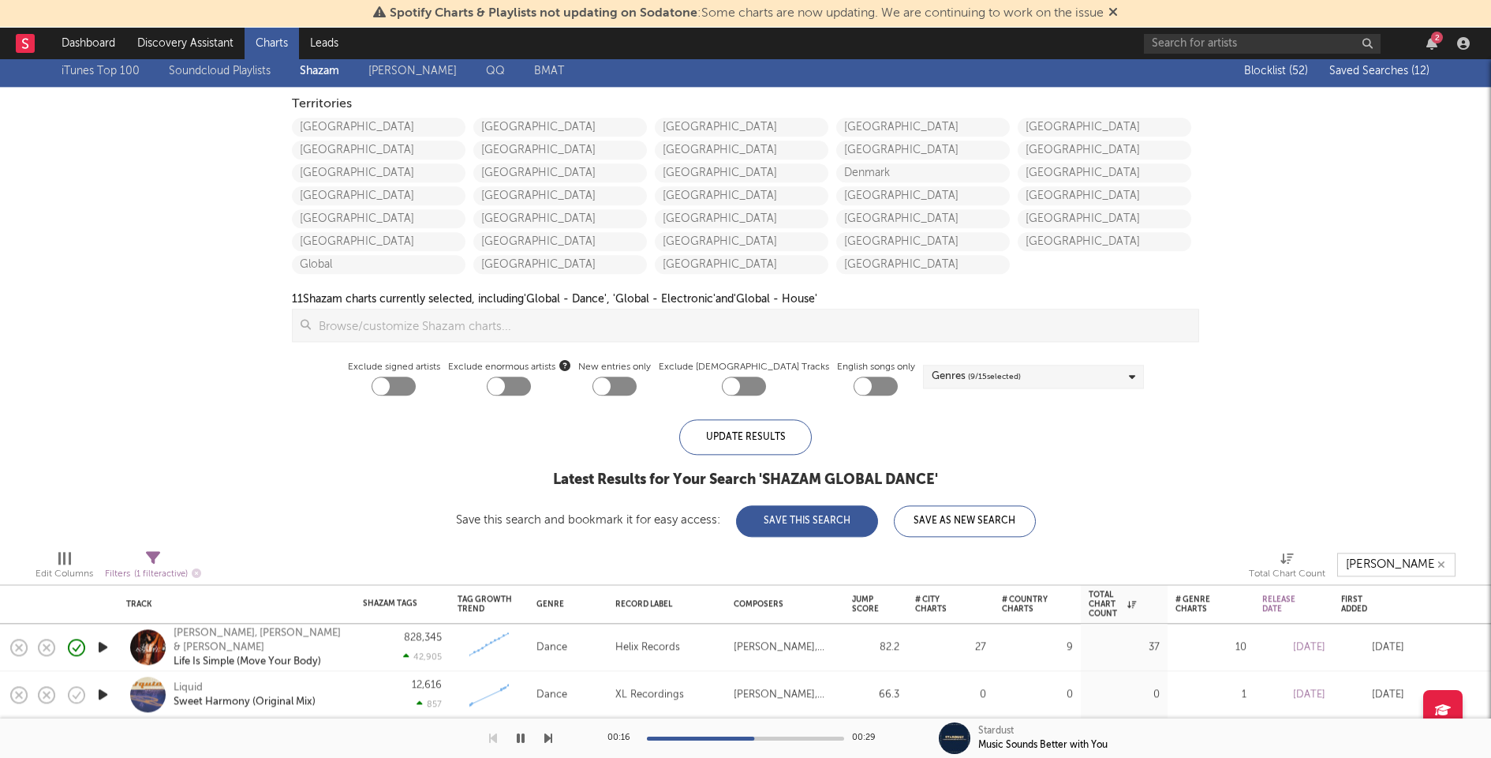
click at [1443, 563] on icon "button" at bounding box center [1442, 564] width 8 height 10
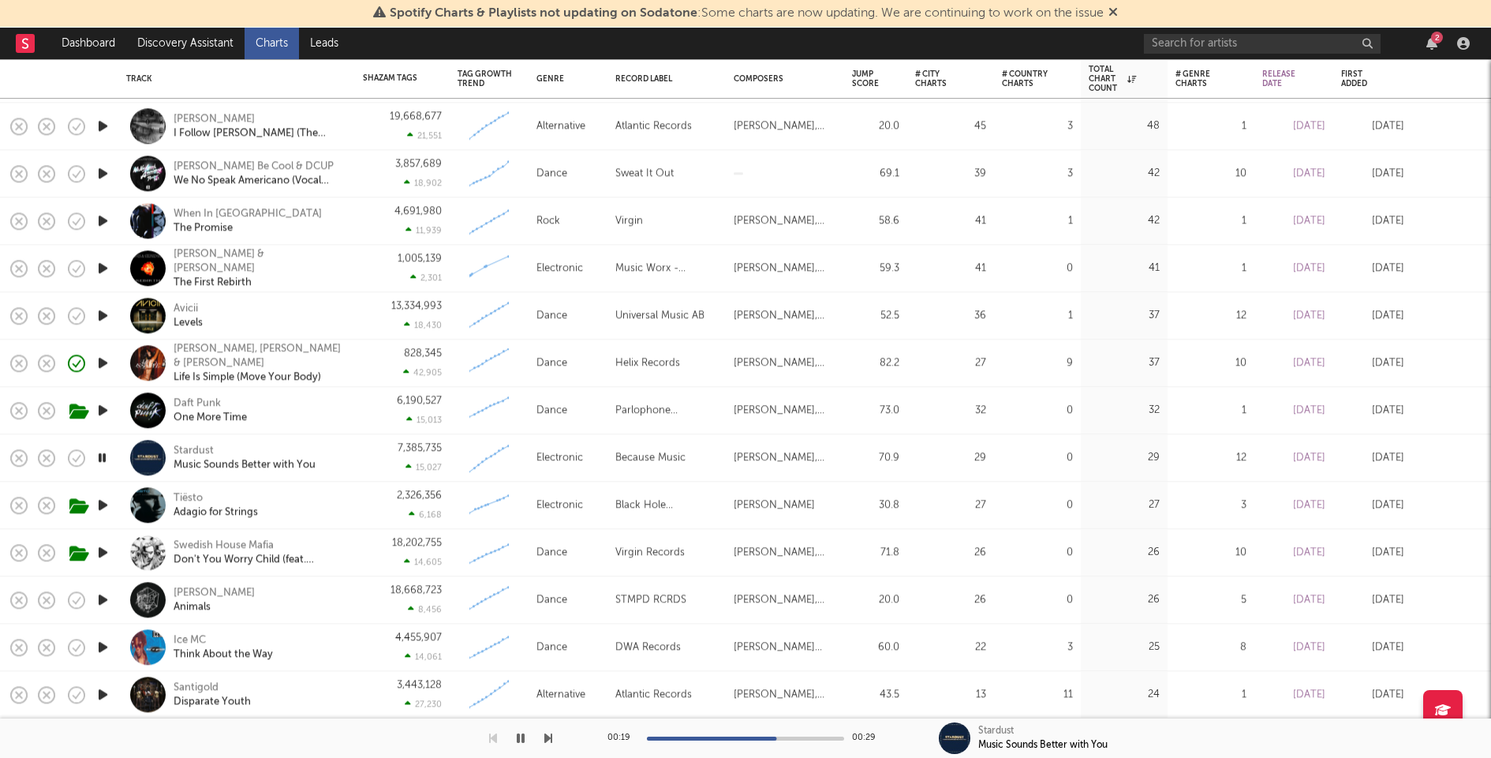
click at [103, 501] on icon "button" at bounding box center [103, 505] width 17 height 20
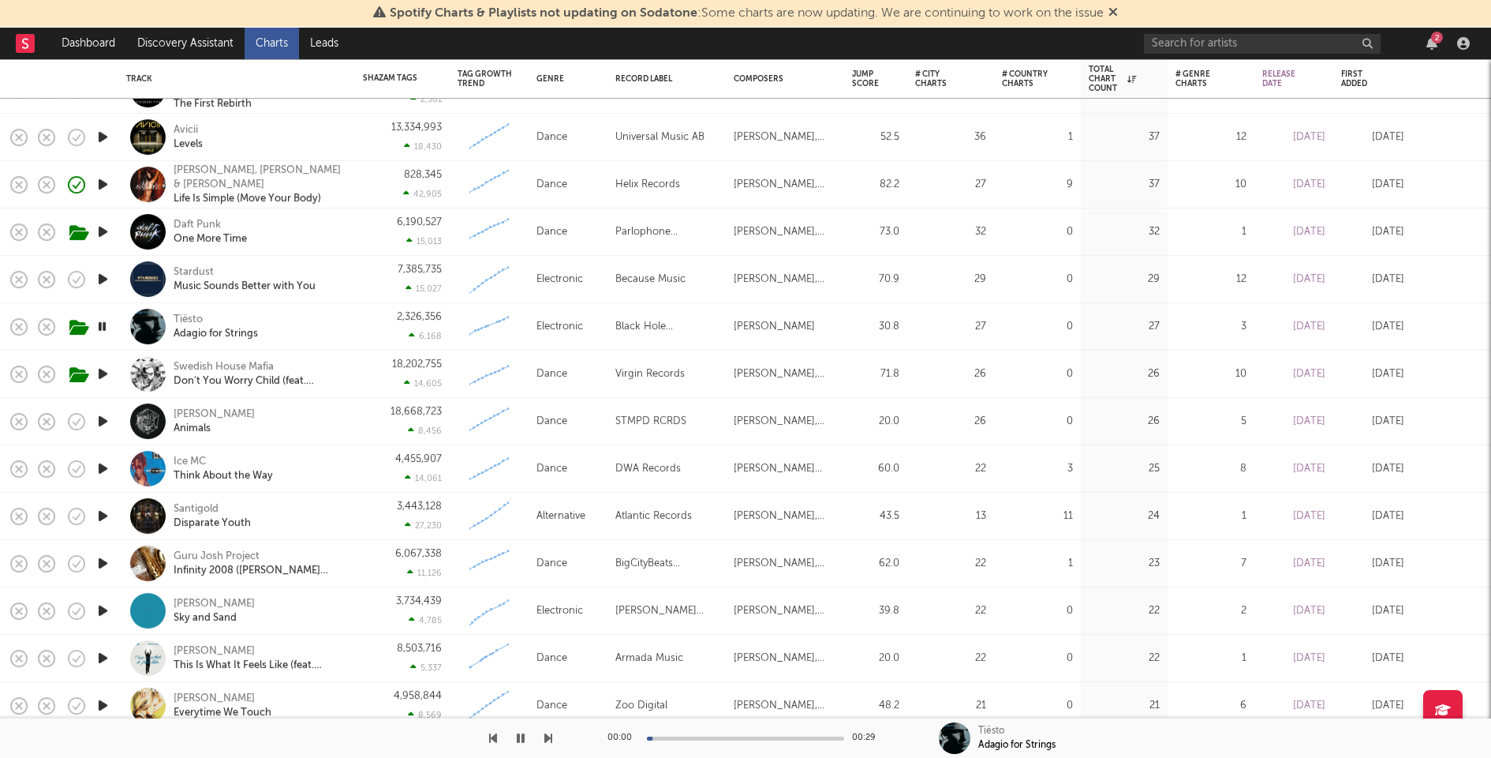
click at [104, 375] on icon "button" at bounding box center [103, 374] width 17 height 20
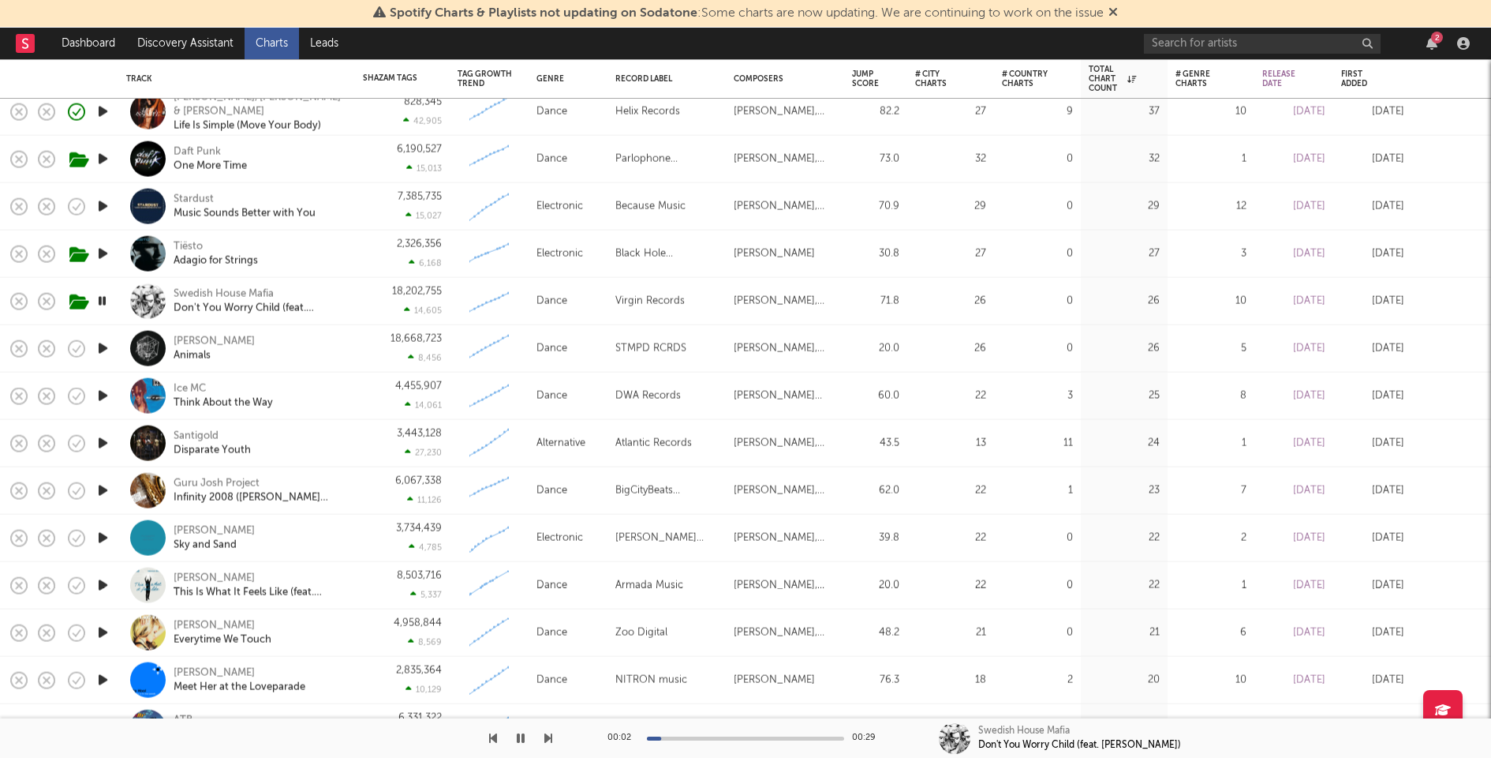
click at [102, 347] on icon "button" at bounding box center [103, 349] width 17 height 20
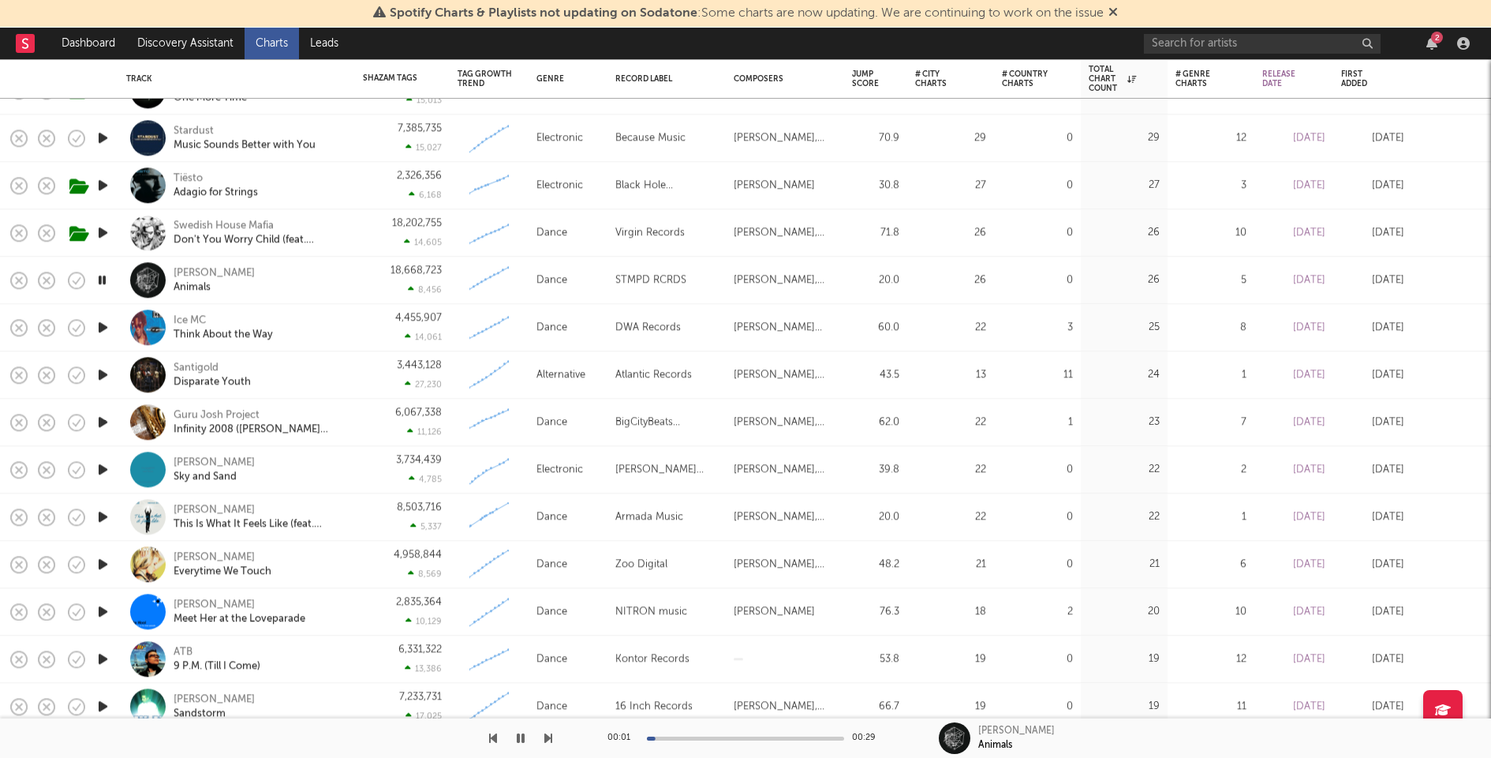
click at [101, 328] on icon "button" at bounding box center [103, 327] width 17 height 20
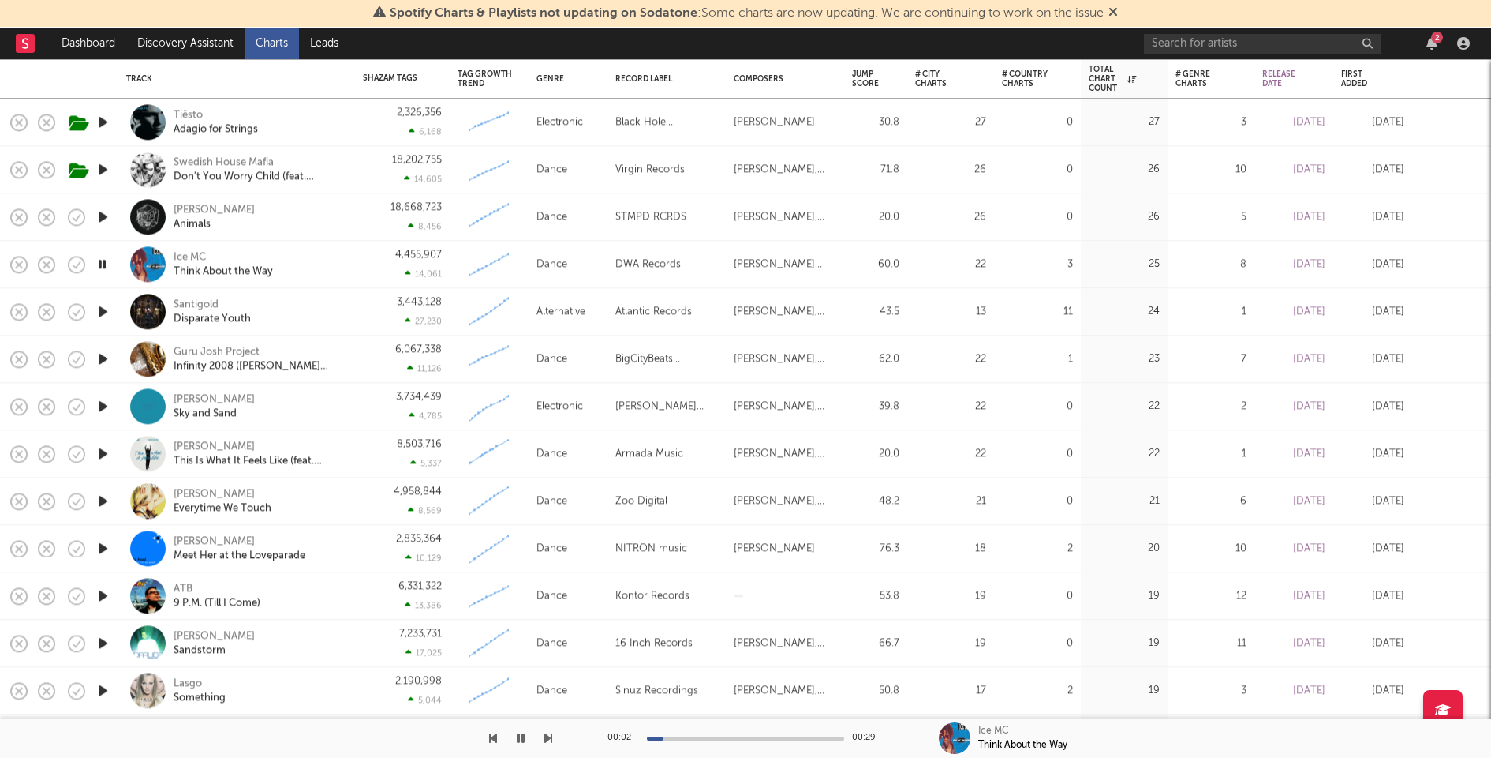
click at [103, 316] on icon "button" at bounding box center [103, 311] width 17 height 20
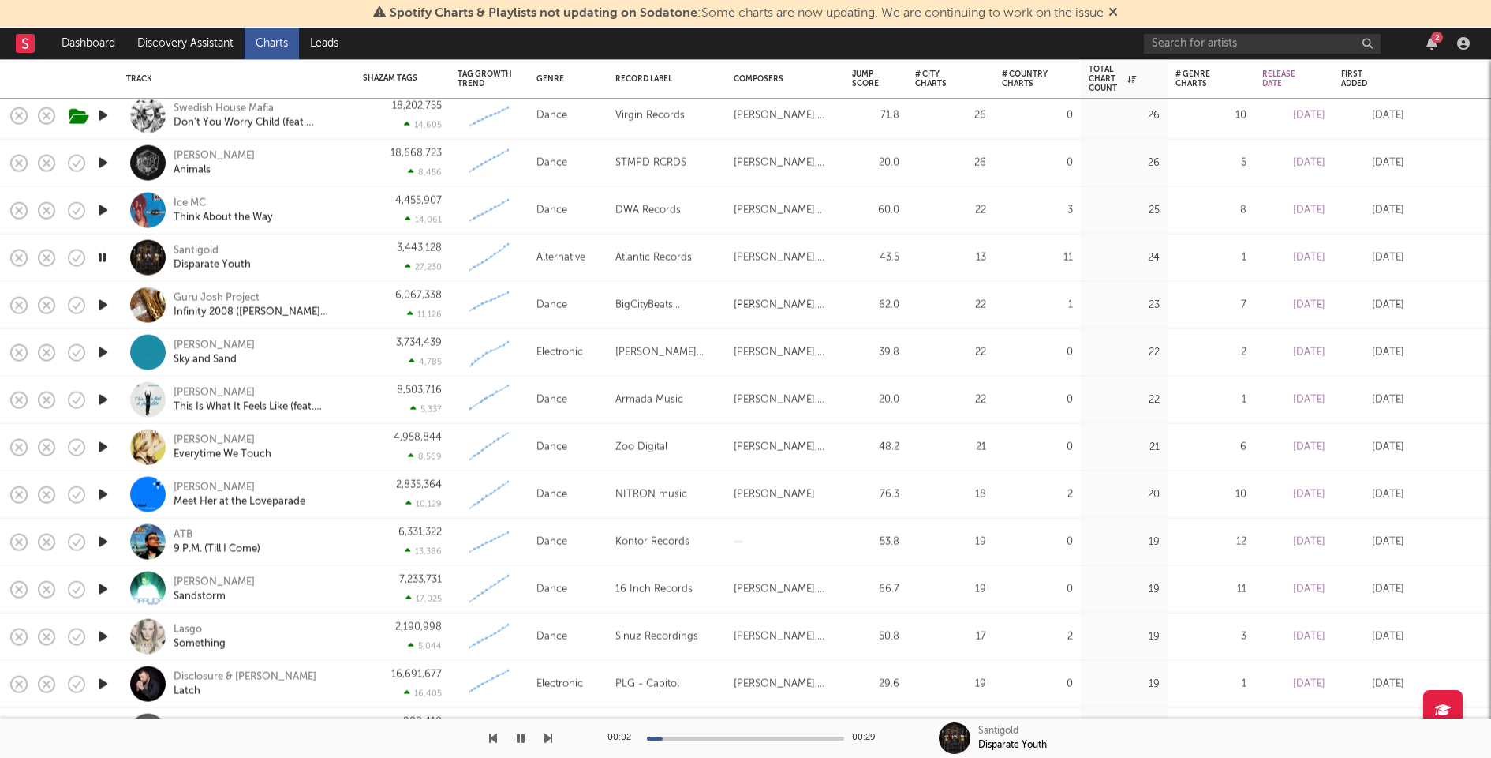
click at [104, 305] on icon "button" at bounding box center [103, 305] width 17 height 20
click at [99, 349] on icon "button" at bounding box center [103, 352] width 17 height 20
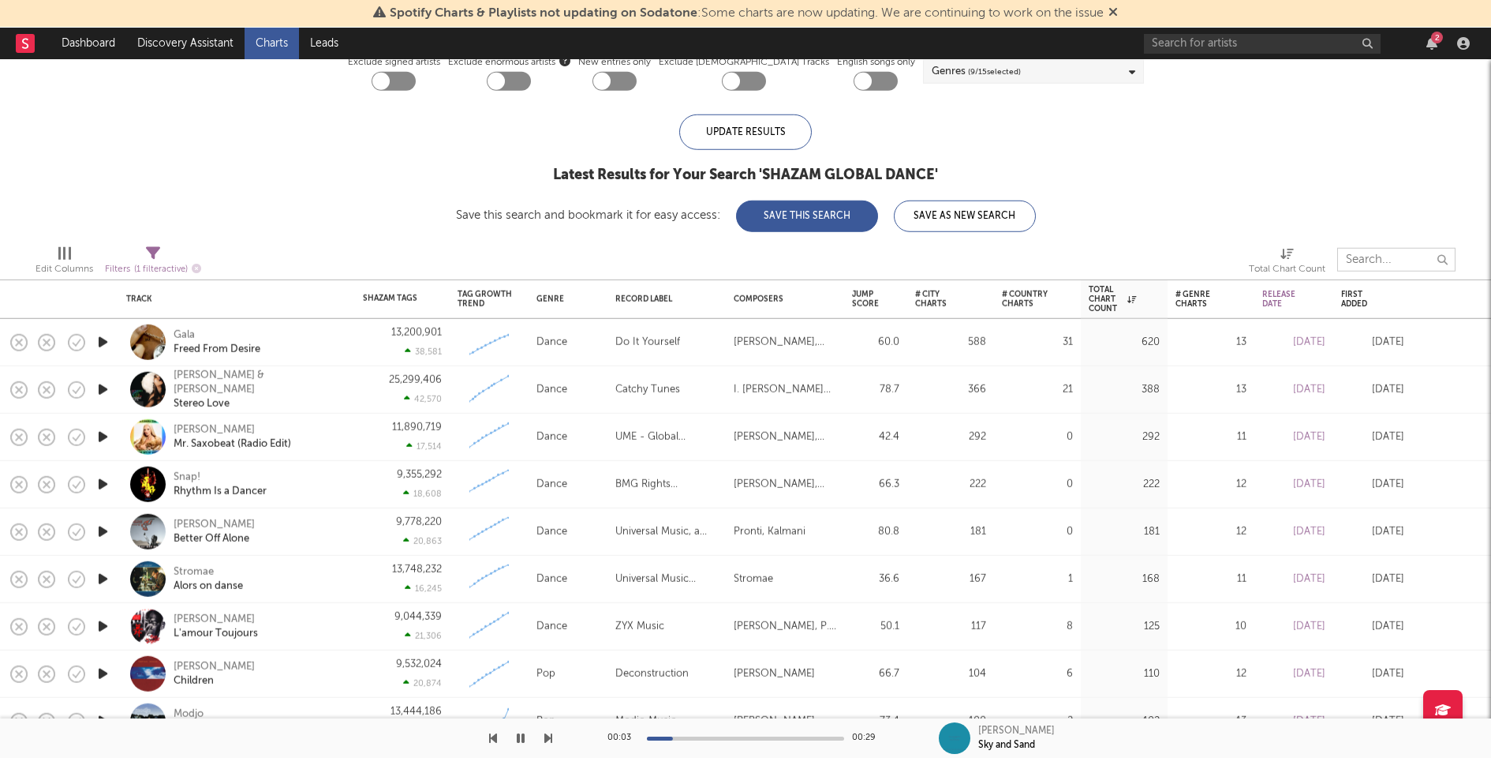
click at [1365, 260] on input "text" at bounding box center [1397, 260] width 118 height 24
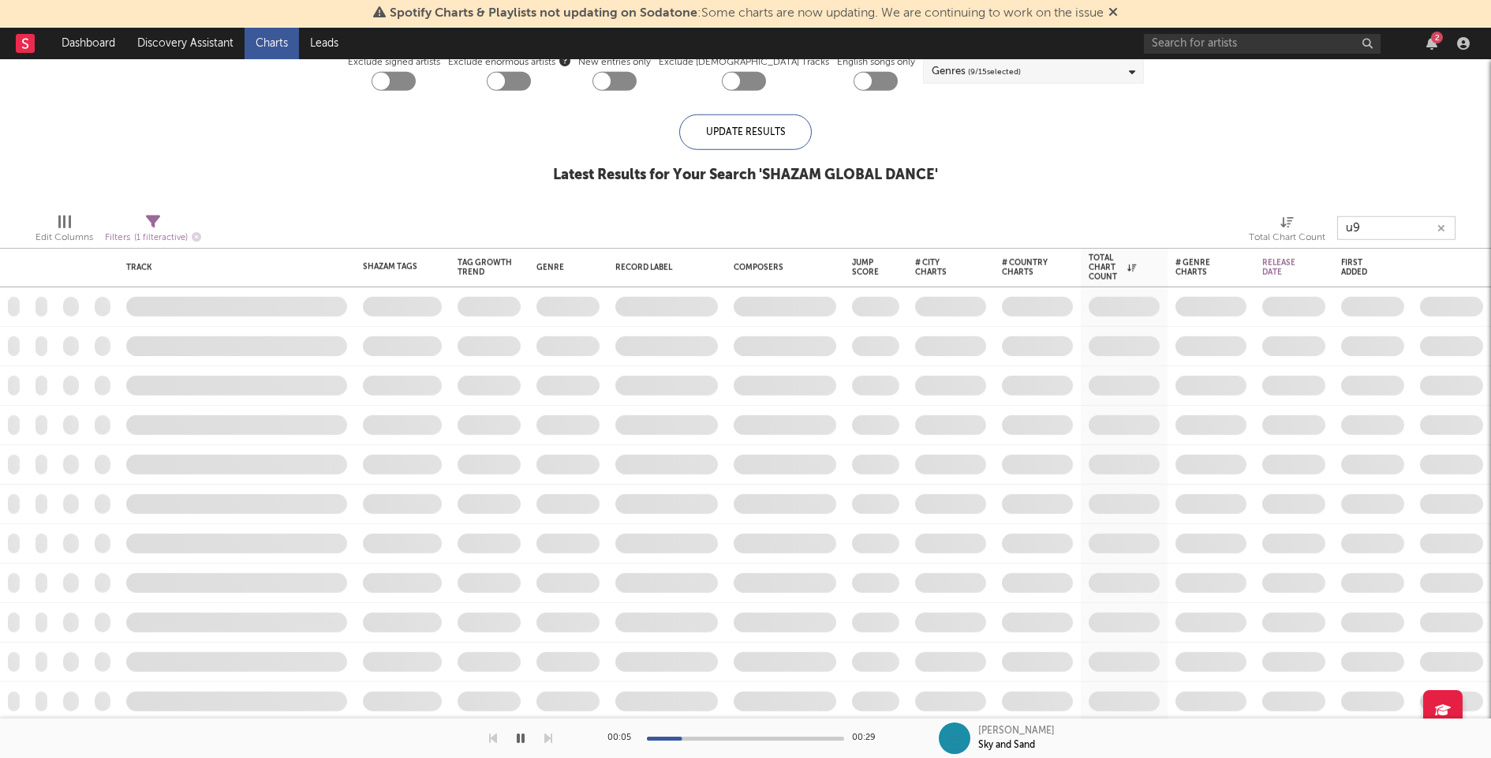
type input "u96"
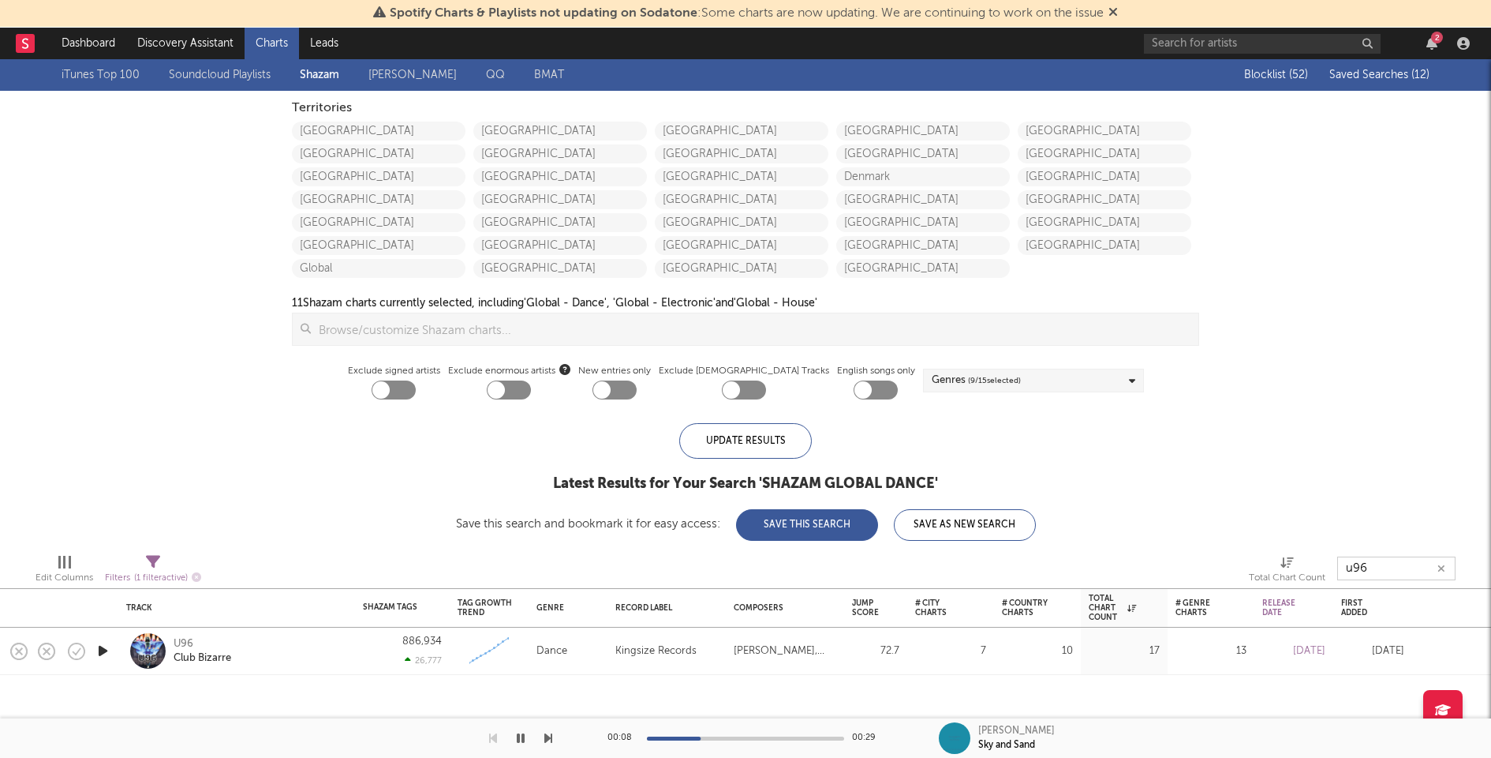
click at [1444, 567] on icon "button" at bounding box center [1442, 568] width 8 height 10
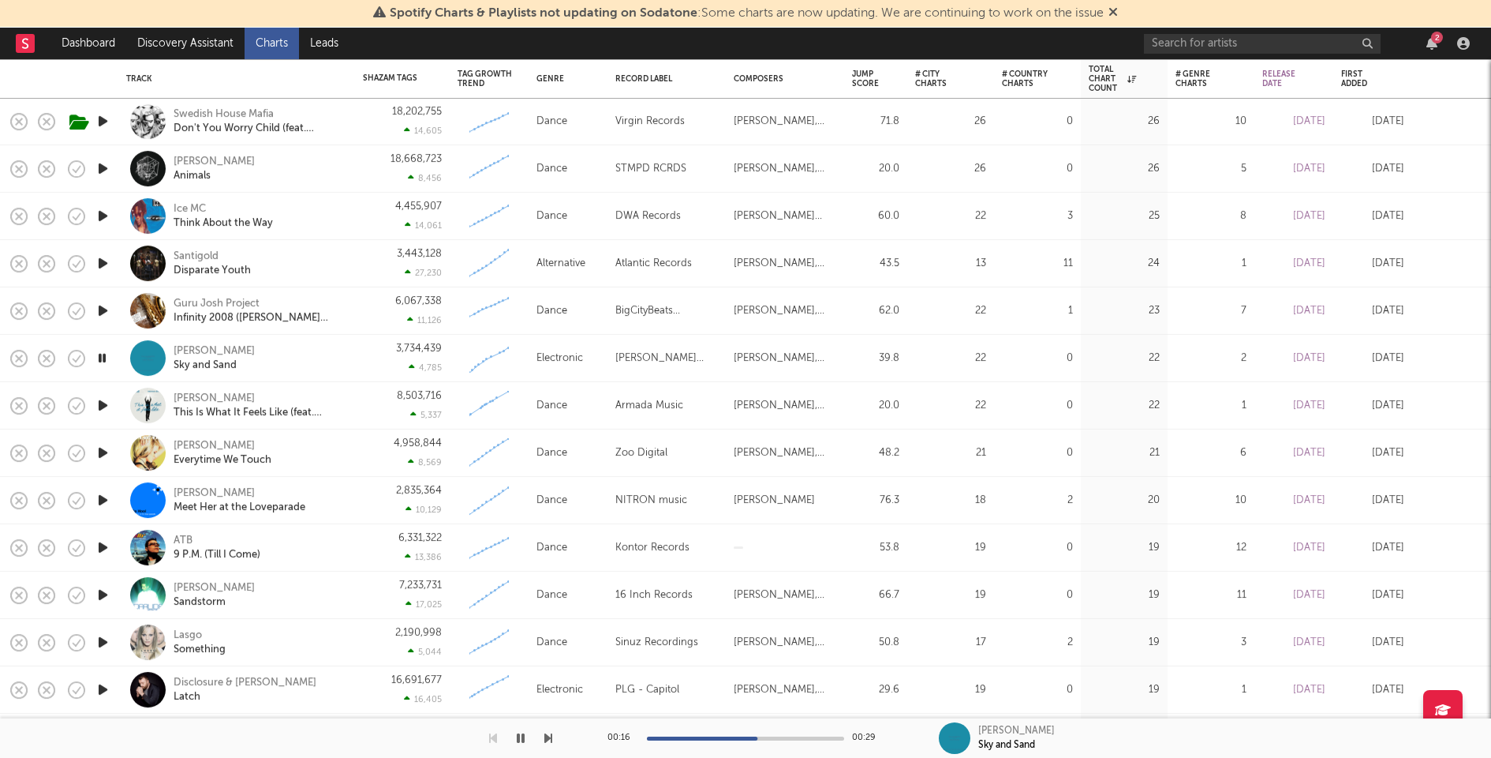
click at [107, 406] on icon "button" at bounding box center [103, 405] width 17 height 20
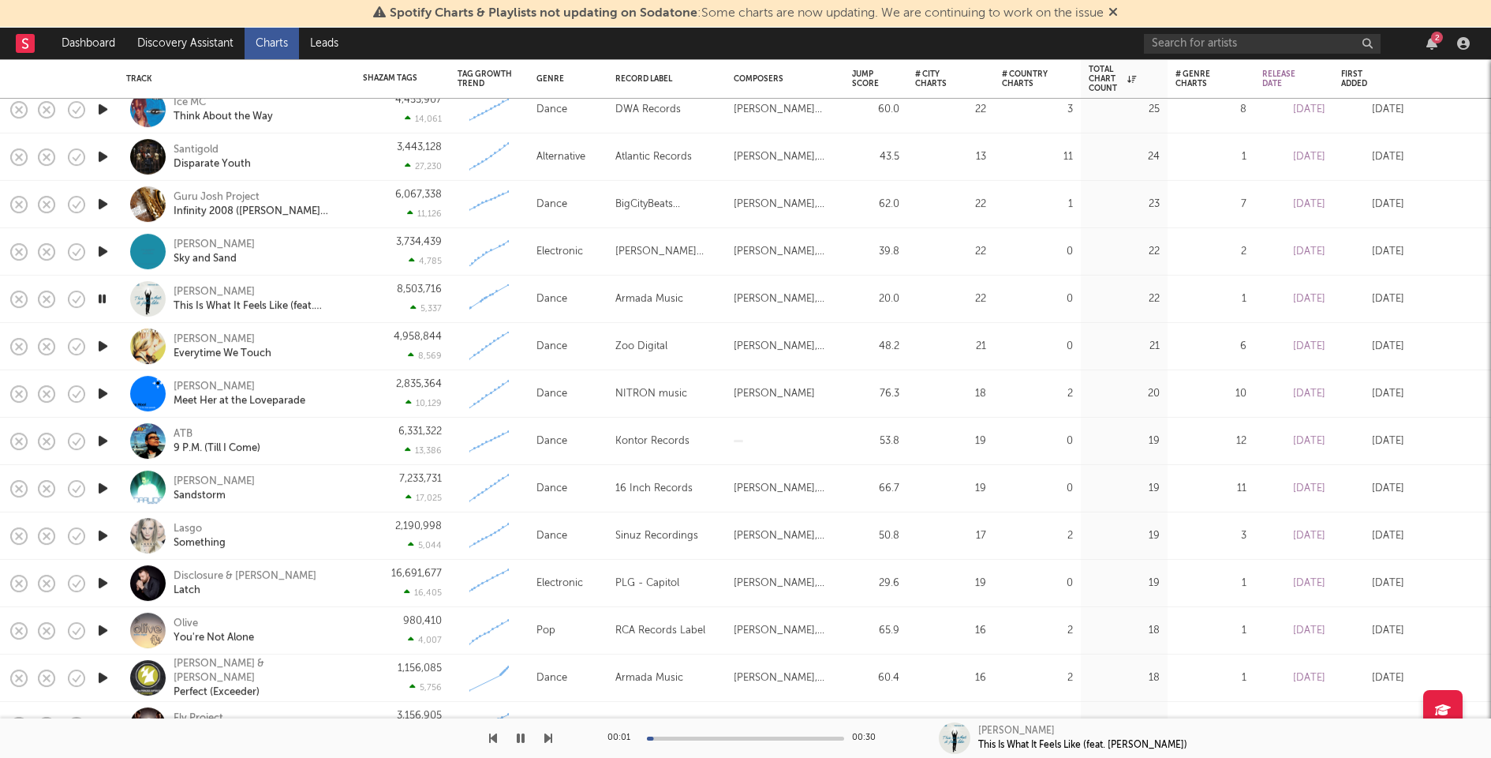
click at [105, 343] on icon "button" at bounding box center [103, 346] width 17 height 20
click at [105, 346] on icon "button" at bounding box center [102, 346] width 15 height 20
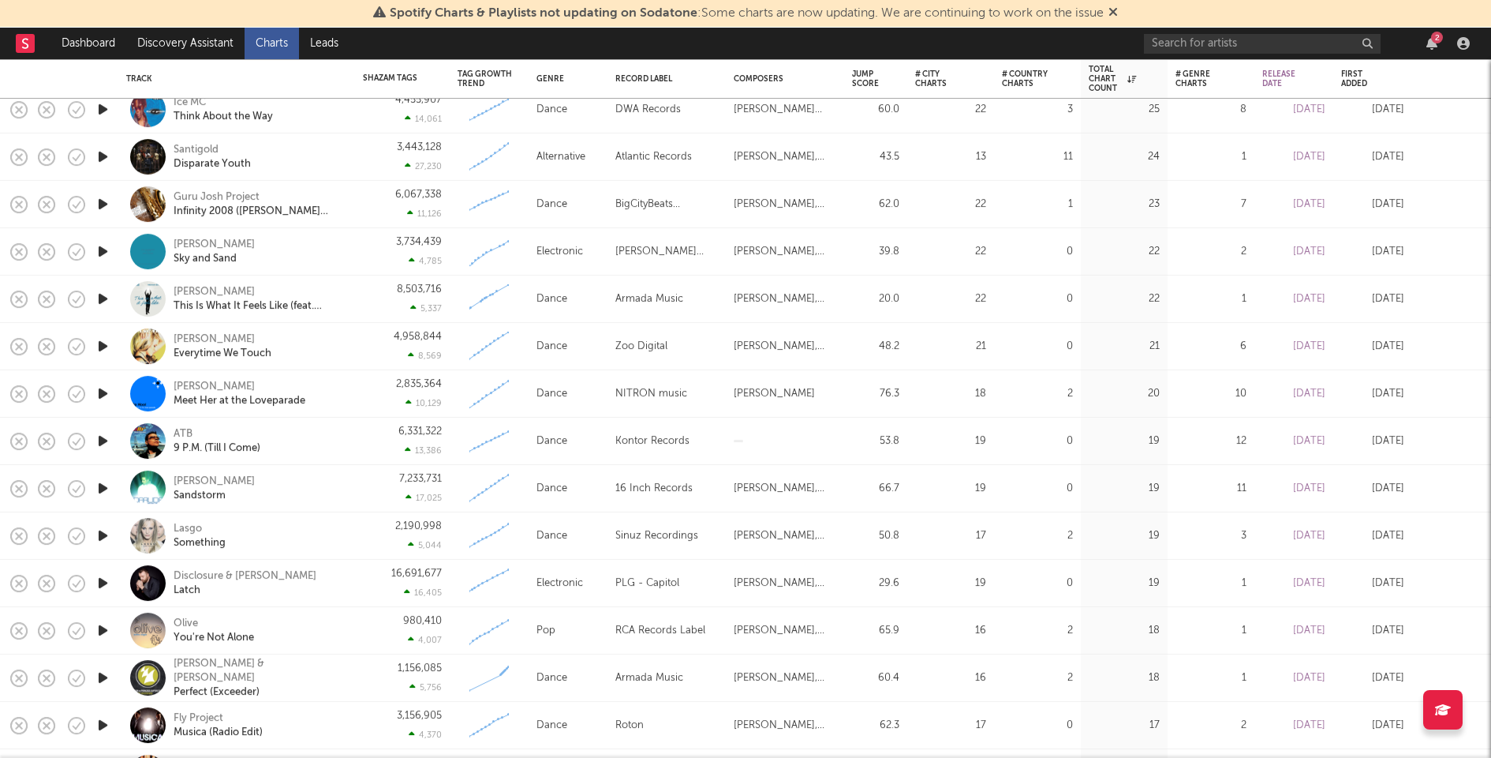
click at [99, 538] on icon "button" at bounding box center [103, 536] width 17 height 20
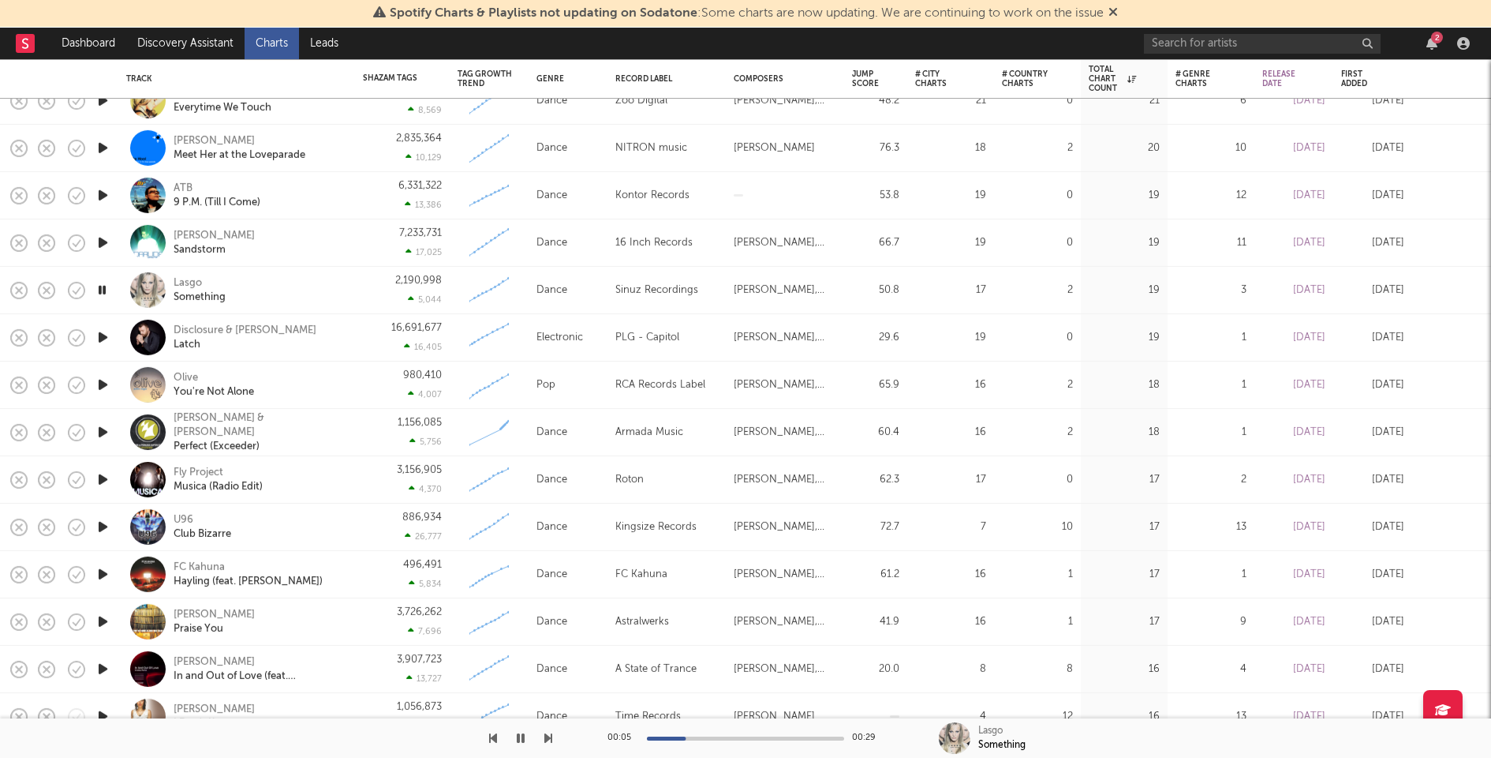
click at [100, 478] on icon "button" at bounding box center [103, 480] width 17 height 20
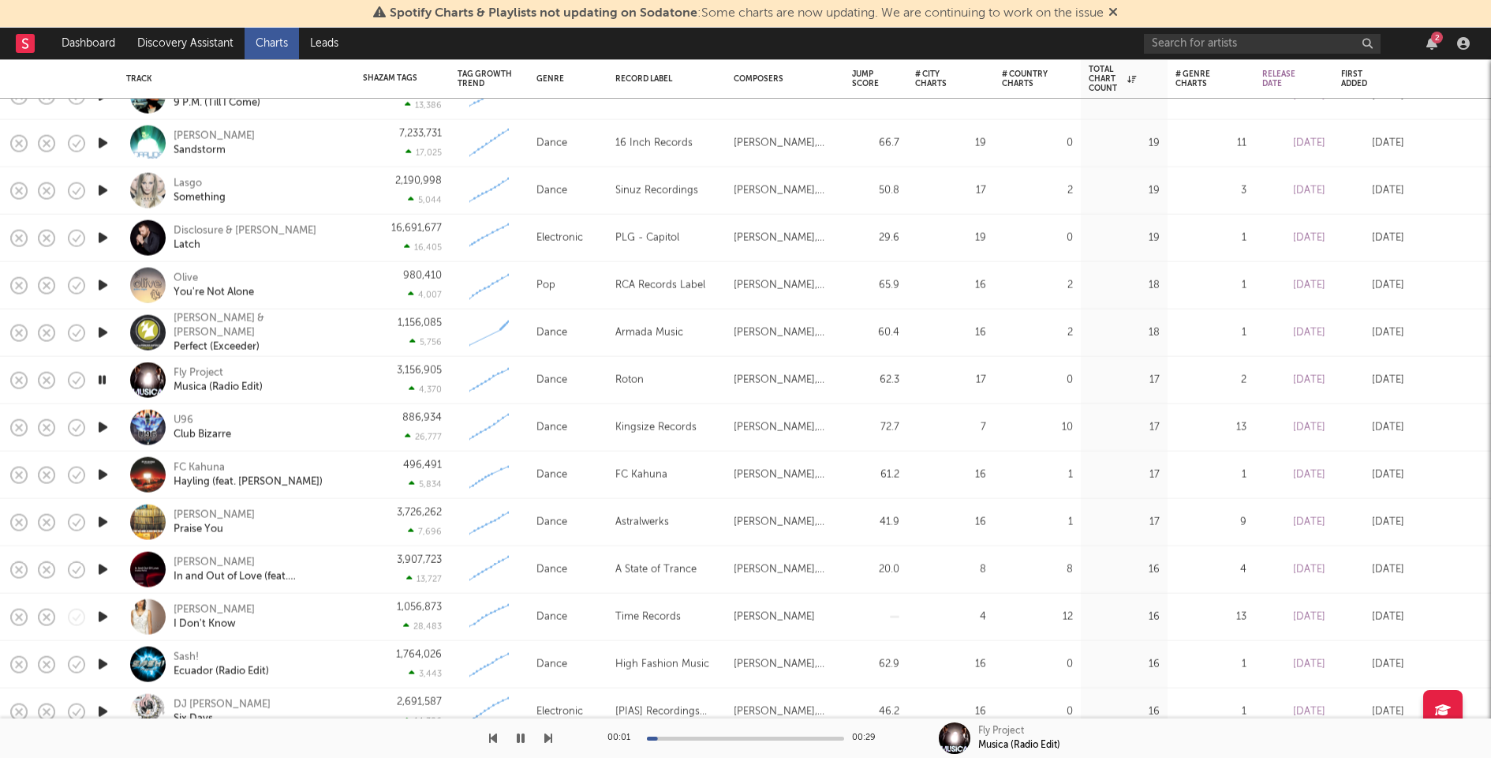
click at [102, 425] on icon "button" at bounding box center [103, 427] width 17 height 20
click at [101, 470] on icon "button" at bounding box center [103, 475] width 17 height 20
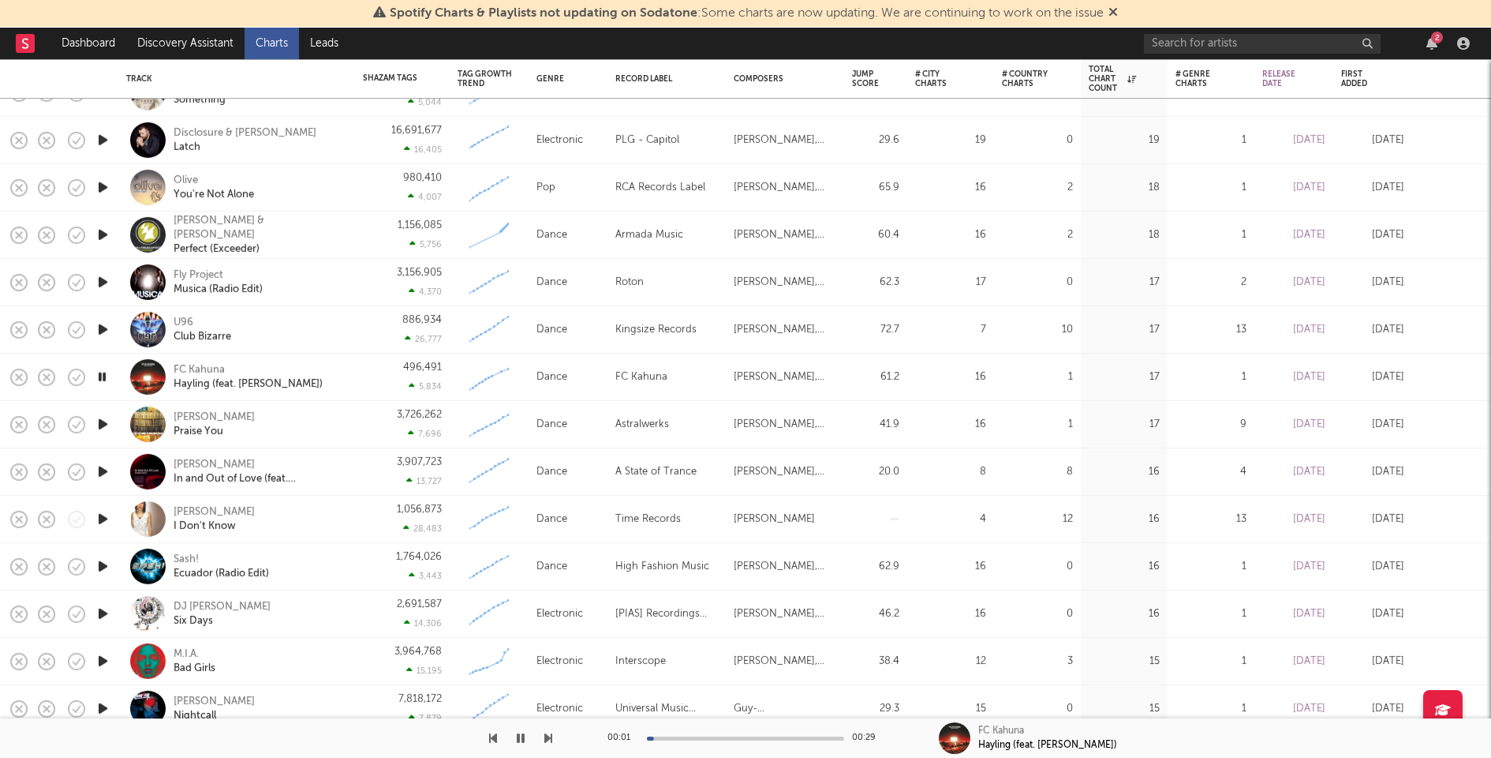
click at [103, 335] on icon "button" at bounding box center [103, 330] width 17 height 20
click at [768, 741] on div "00:00 00:29" at bounding box center [746, 737] width 276 height 39
click at [776, 739] on div at bounding box center [745, 738] width 197 height 4
click at [101, 472] on icon "button" at bounding box center [103, 472] width 17 height 20
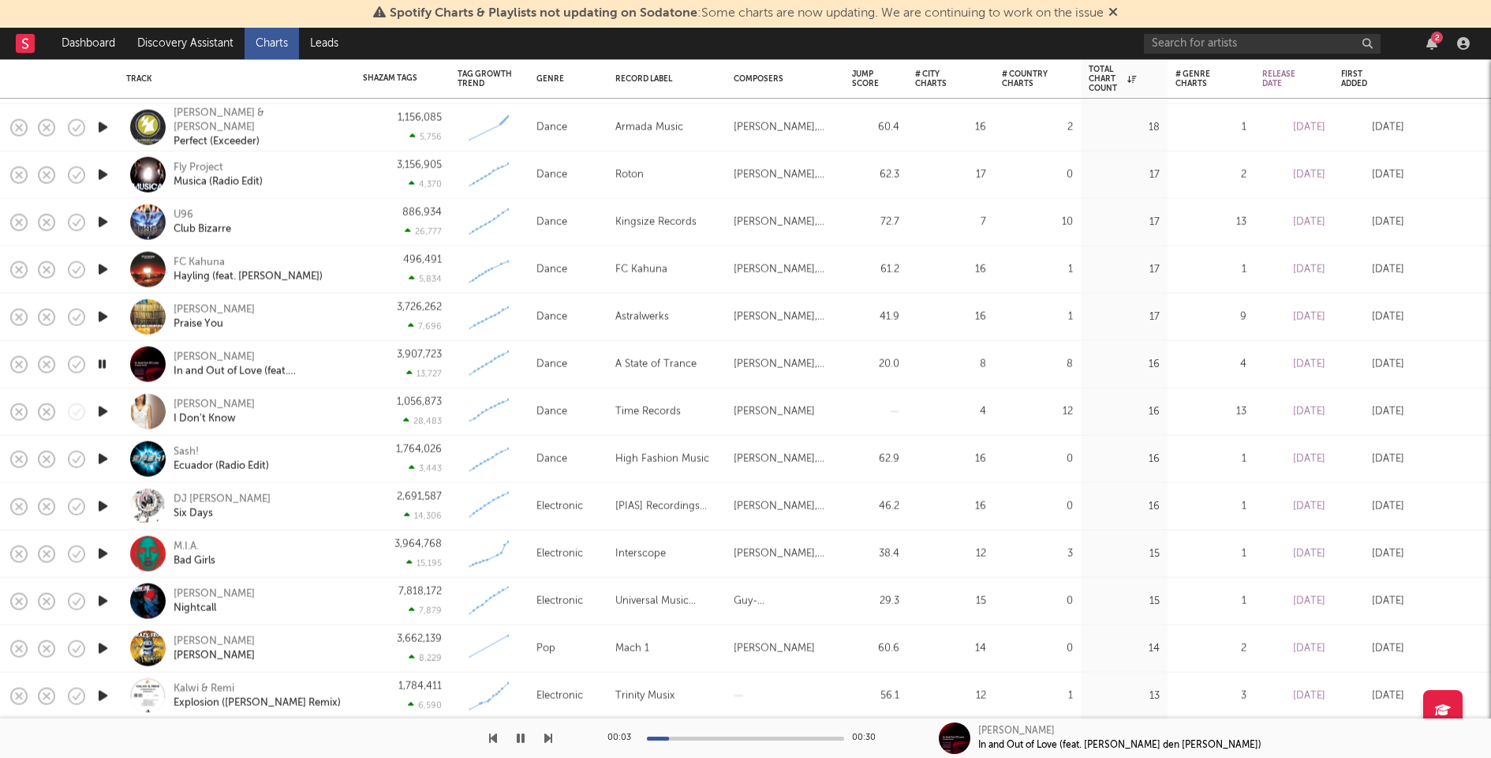
click at [103, 411] on icon "button" at bounding box center [103, 412] width 17 height 20
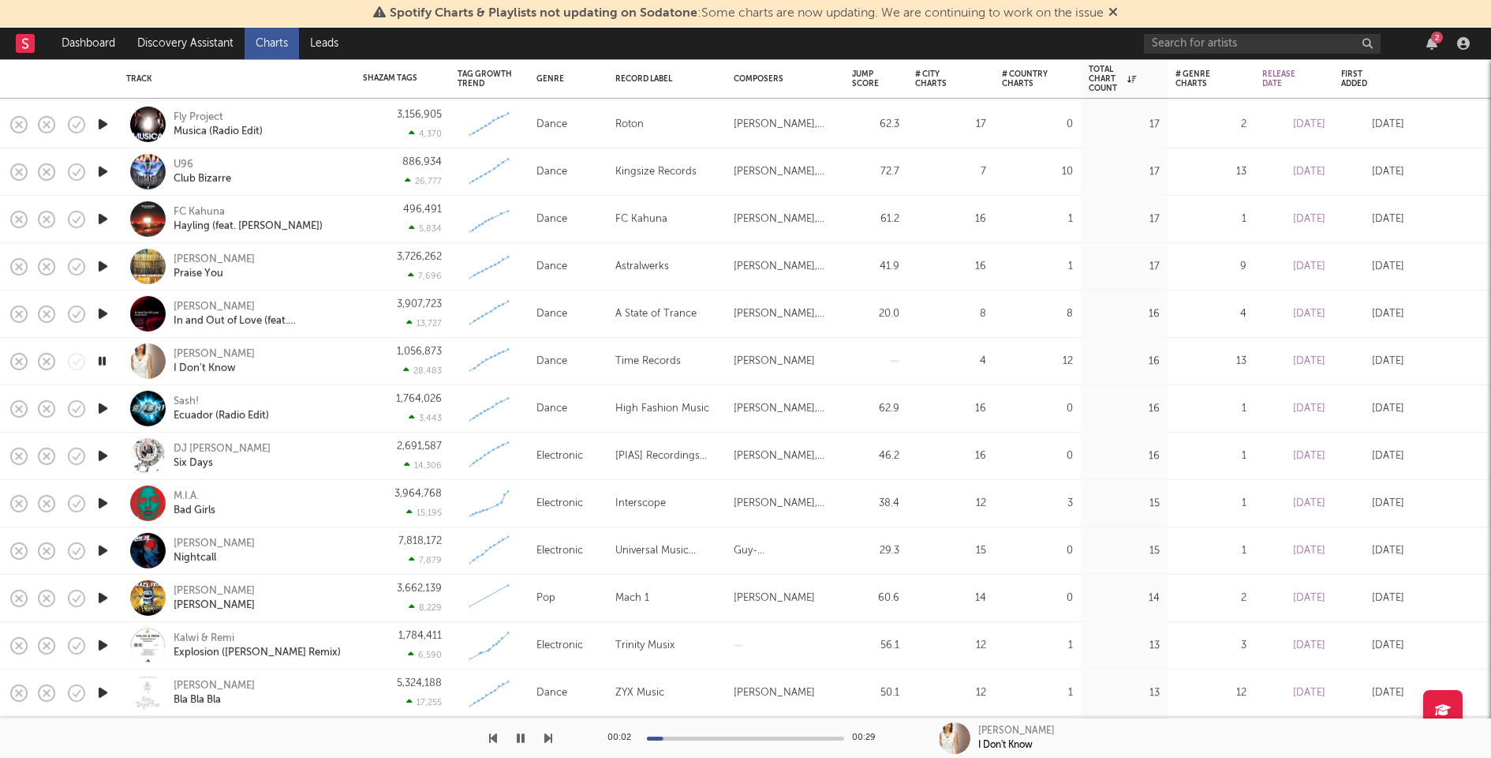
click at [103, 410] on icon "button" at bounding box center [103, 408] width 17 height 20
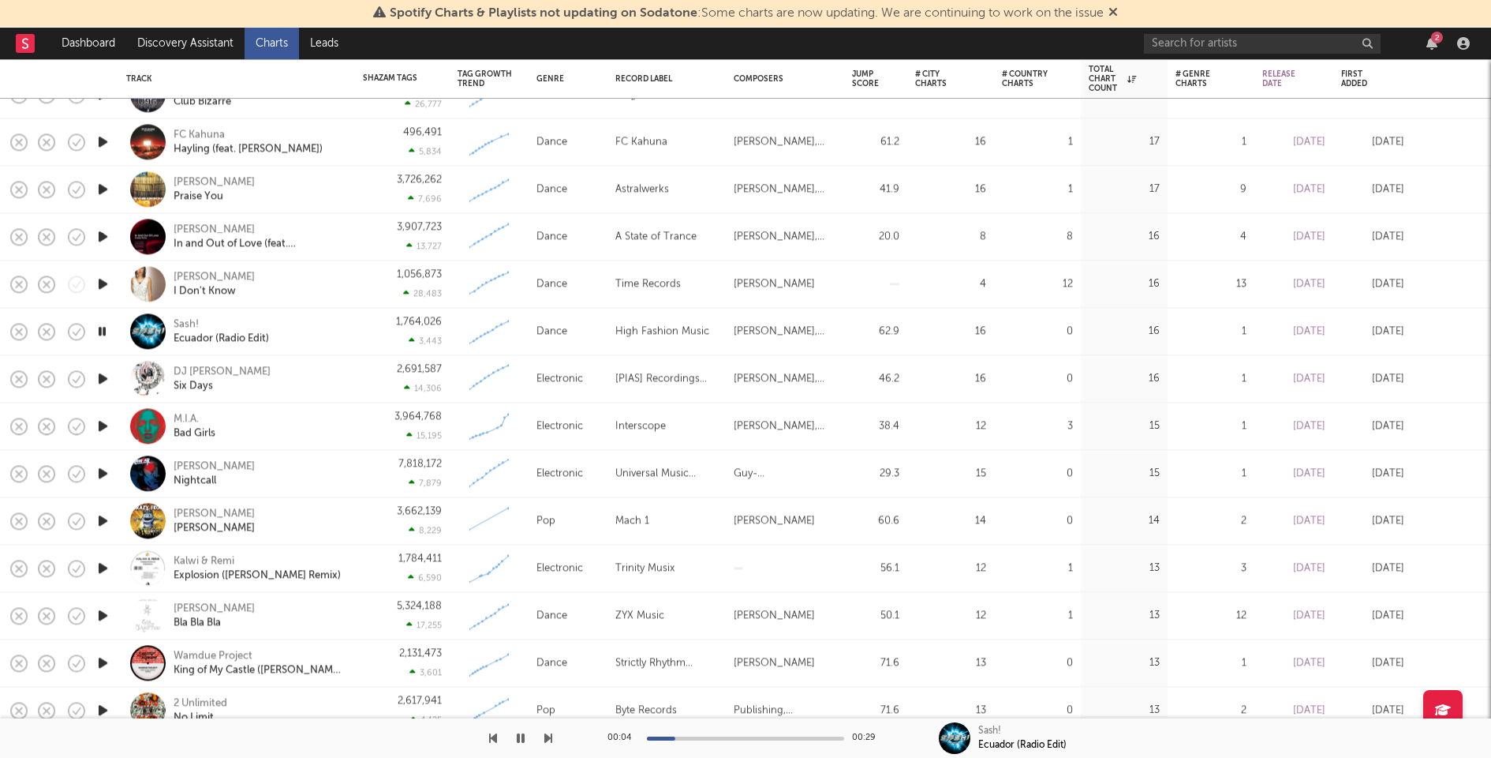
click at [103, 380] on icon "button" at bounding box center [103, 379] width 17 height 20
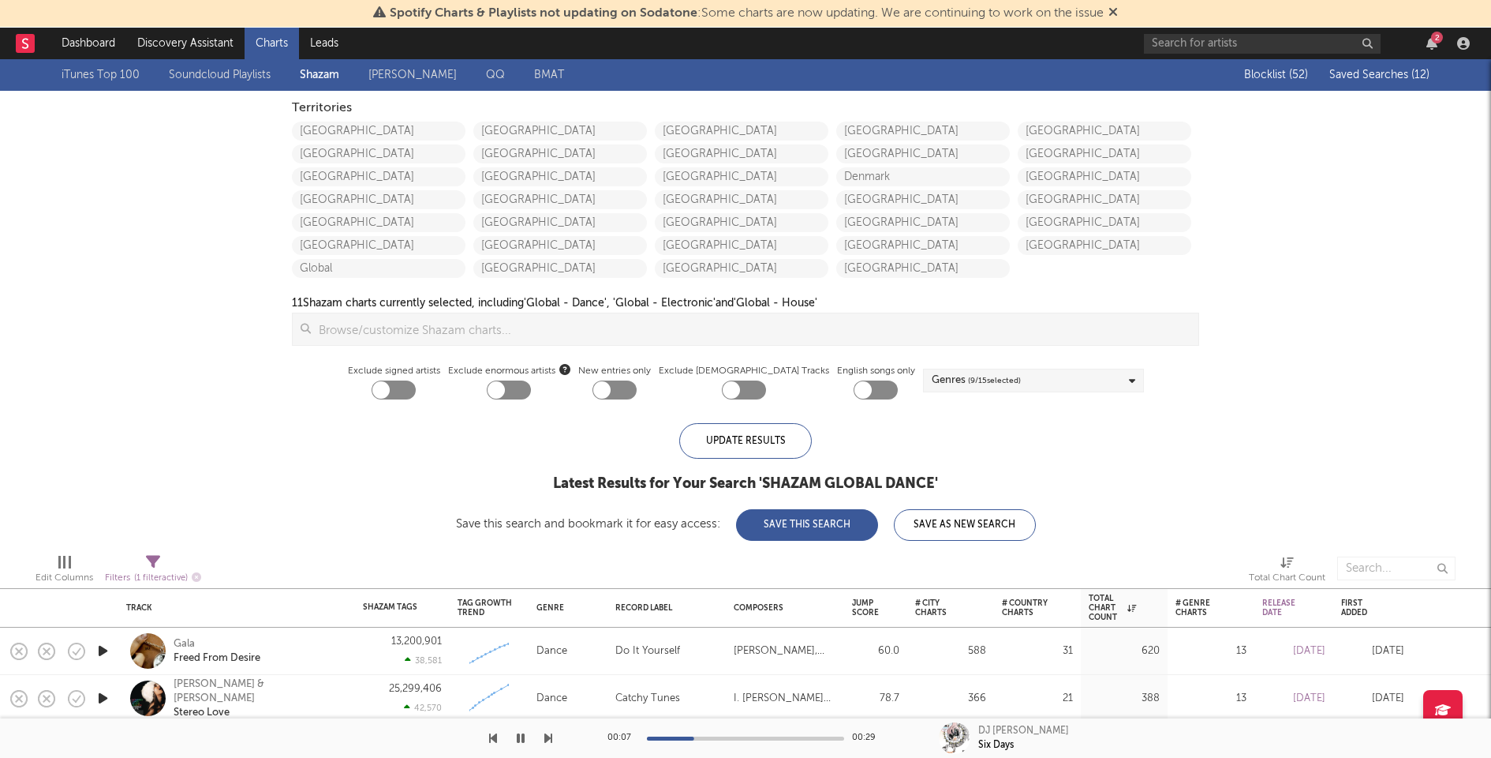
click at [997, 377] on span "( 9 / 15 selected)" at bounding box center [994, 380] width 53 height 19
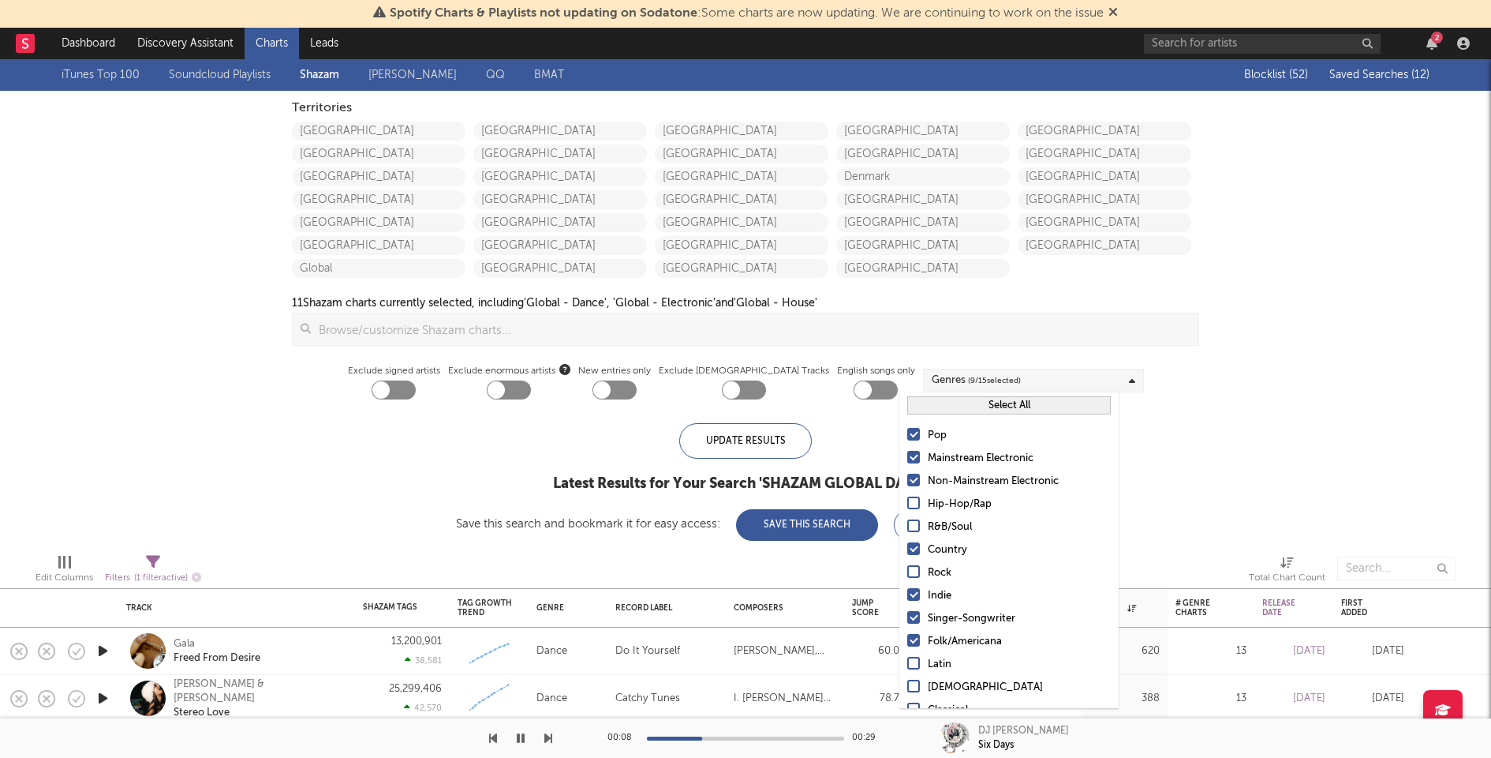
click at [1198, 427] on div "iTunes Top 100 Soundcloud Playlists Shazam Warner Chappell QQ BMAT Blocklist ( …" at bounding box center [745, 299] width 1491 height 481
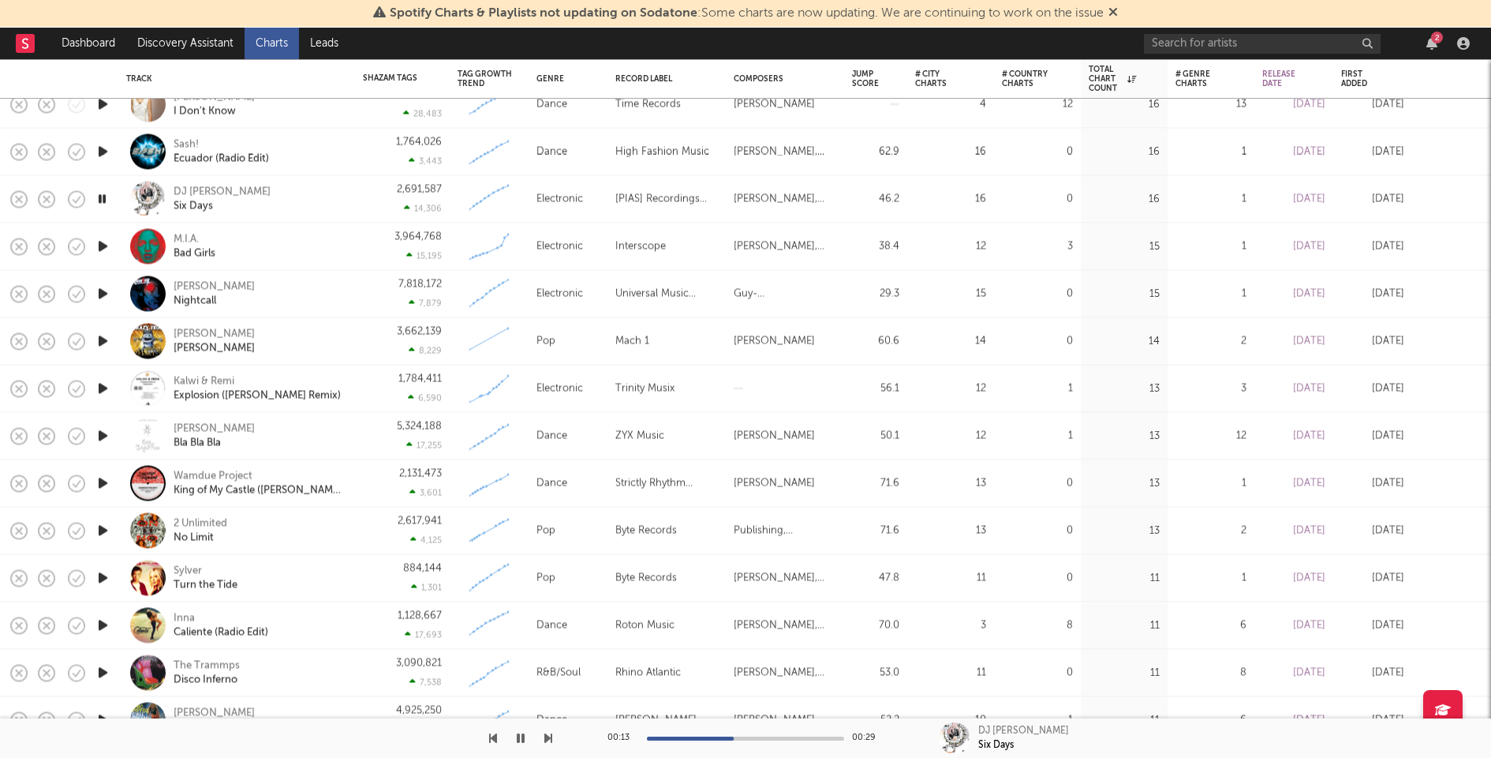
click at [99, 242] on icon "button" at bounding box center [103, 247] width 17 height 20
click at [101, 296] on icon "button" at bounding box center [103, 294] width 17 height 20
click at [103, 339] on icon "button" at bounding box center [103, 341] width 17 height 20
click at [101, 386] on icon "button" at bounding box center [103, 389] width 17 height 20
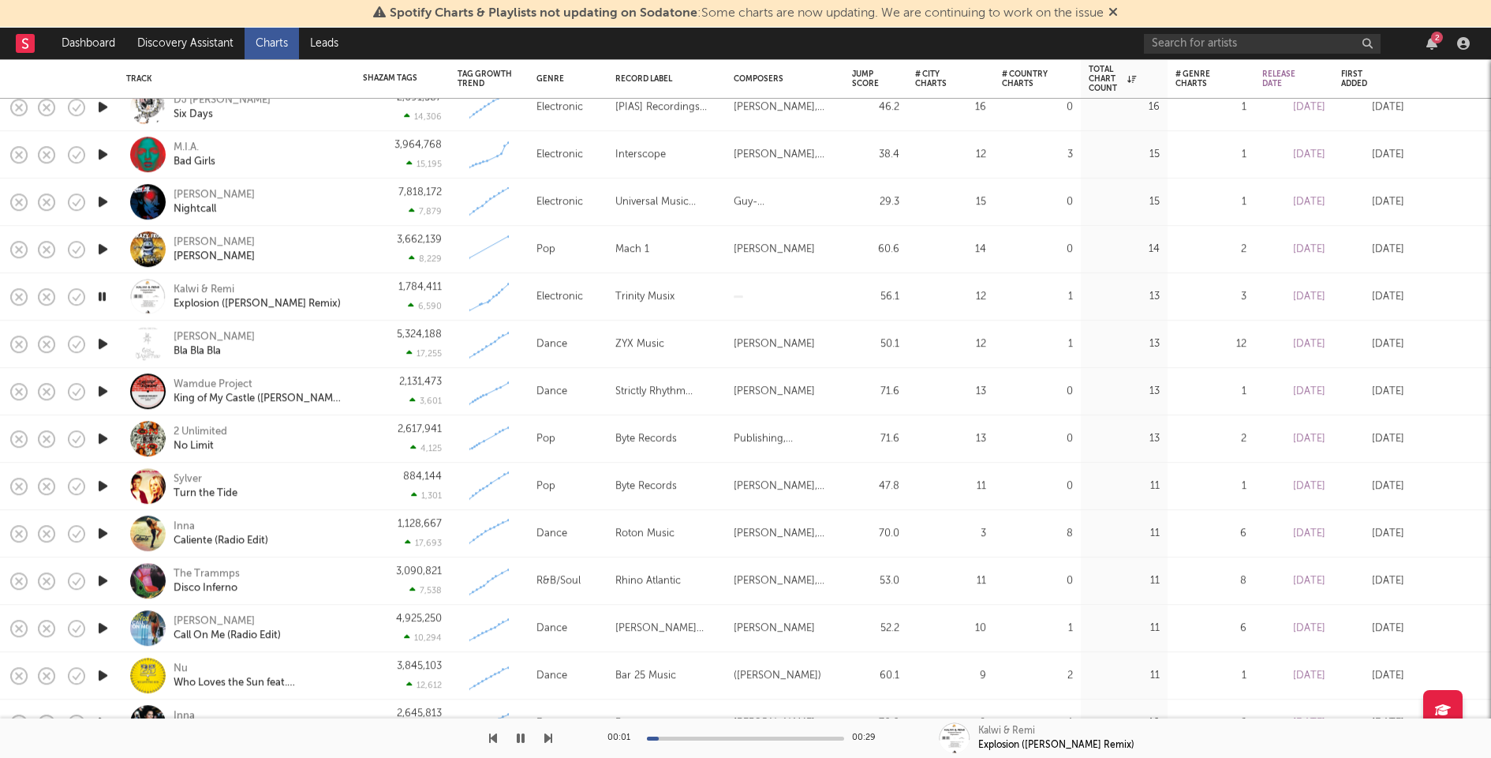
click at [102, 342] on icon "button" at bounding box center [103, 344] width 17 height 20
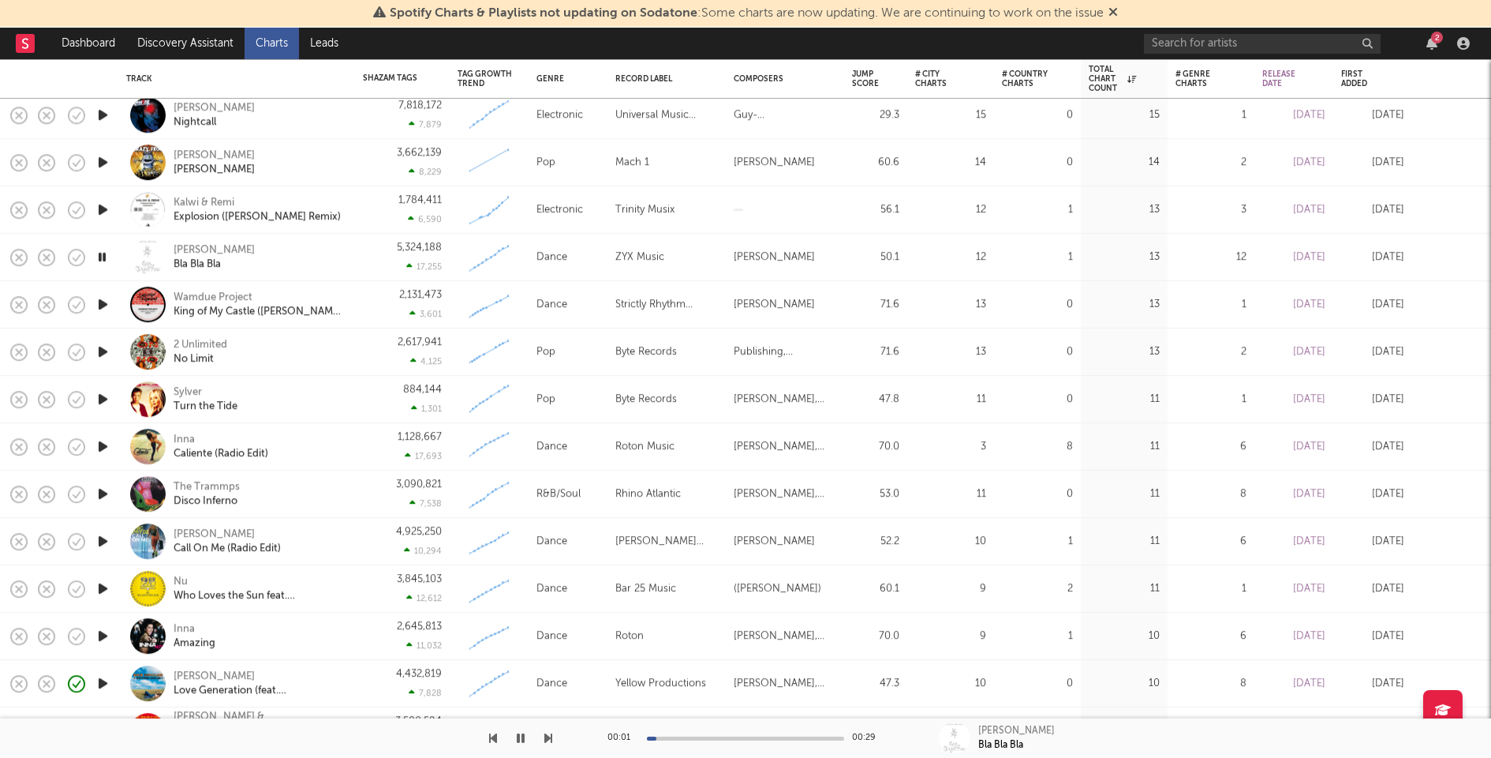
click at [103, 301] on icon "button" at bounding box center [103, 304] width 17 height 20
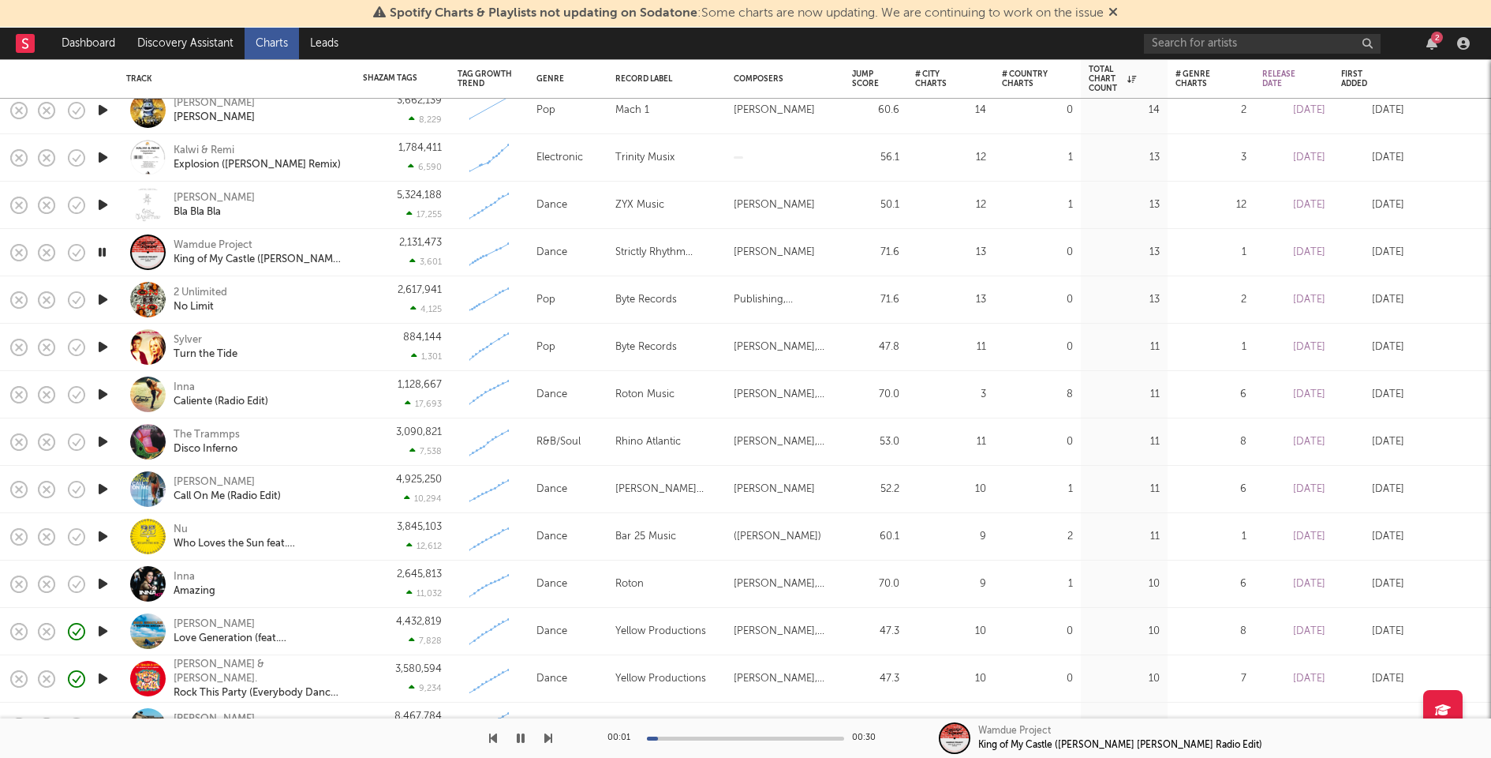
click at [104, 297] on icon "button" at bounding box center [103, 300] width 17 height 20
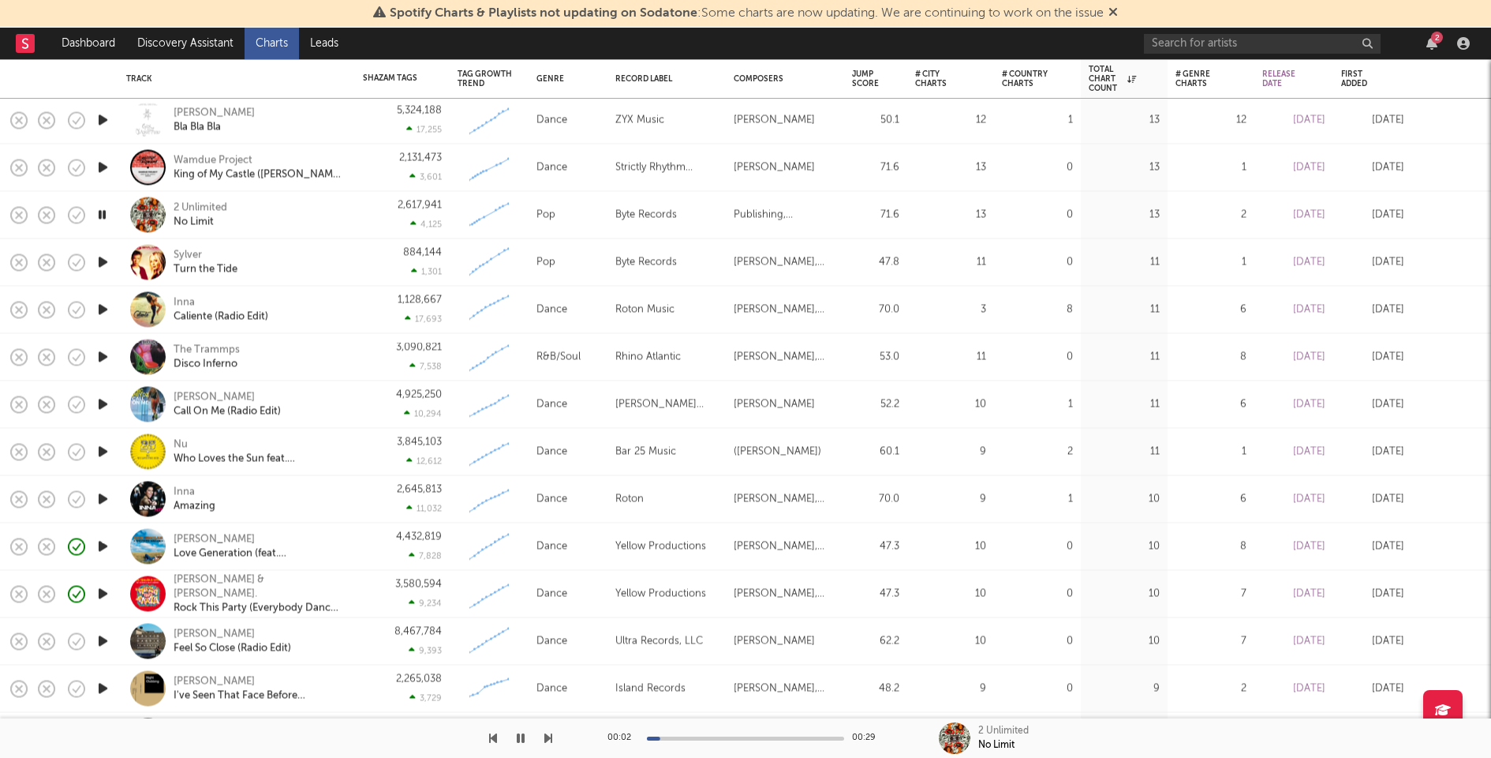
click at [103, 261] on icon "button" at bounding box center [103, 263] width 17 height 20
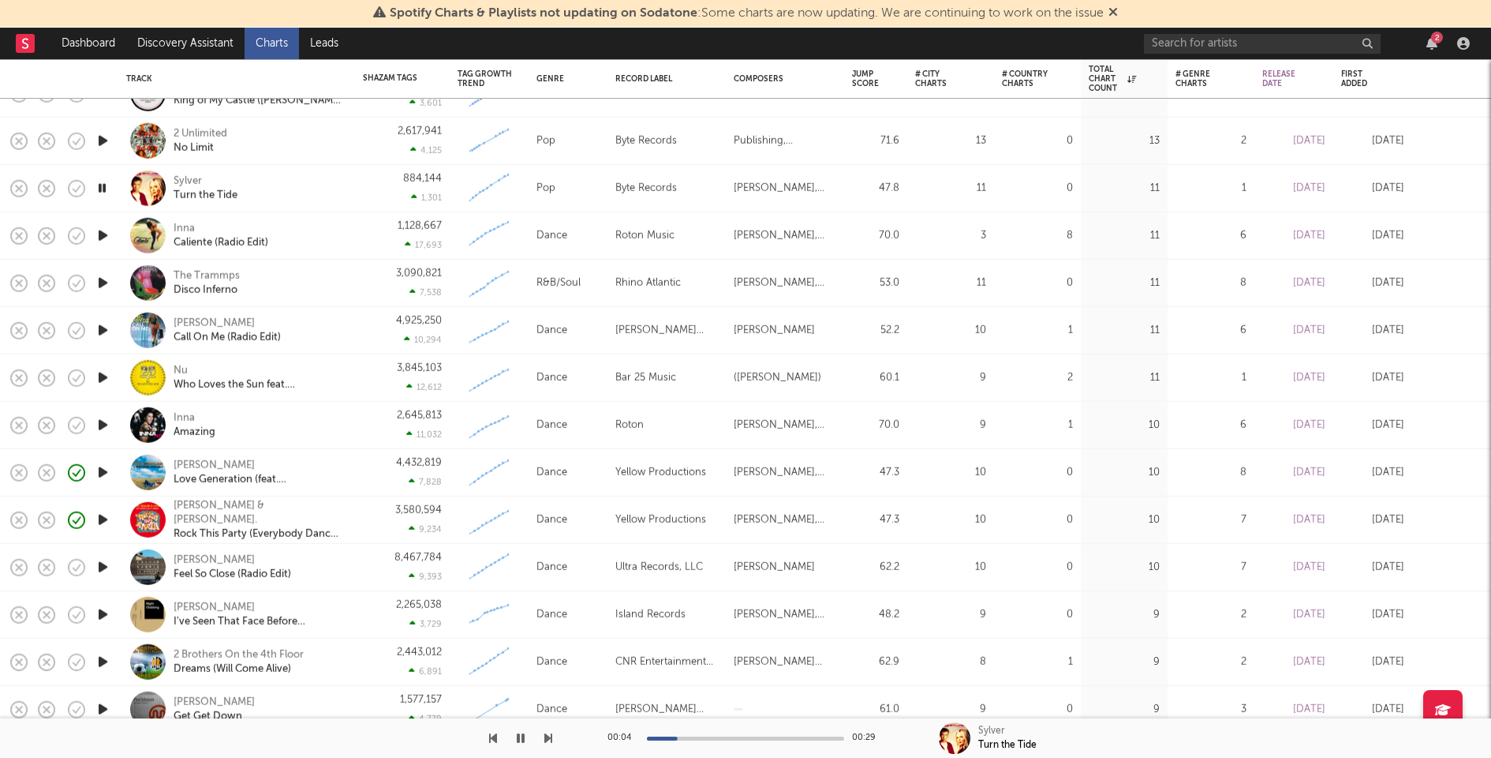
click at [103, 230] on icon "button" at bounding box center [103, 236] width 17 height 20
click at [99, 279] on icon "button" at bounding box center [103, 283] width 17 height 20
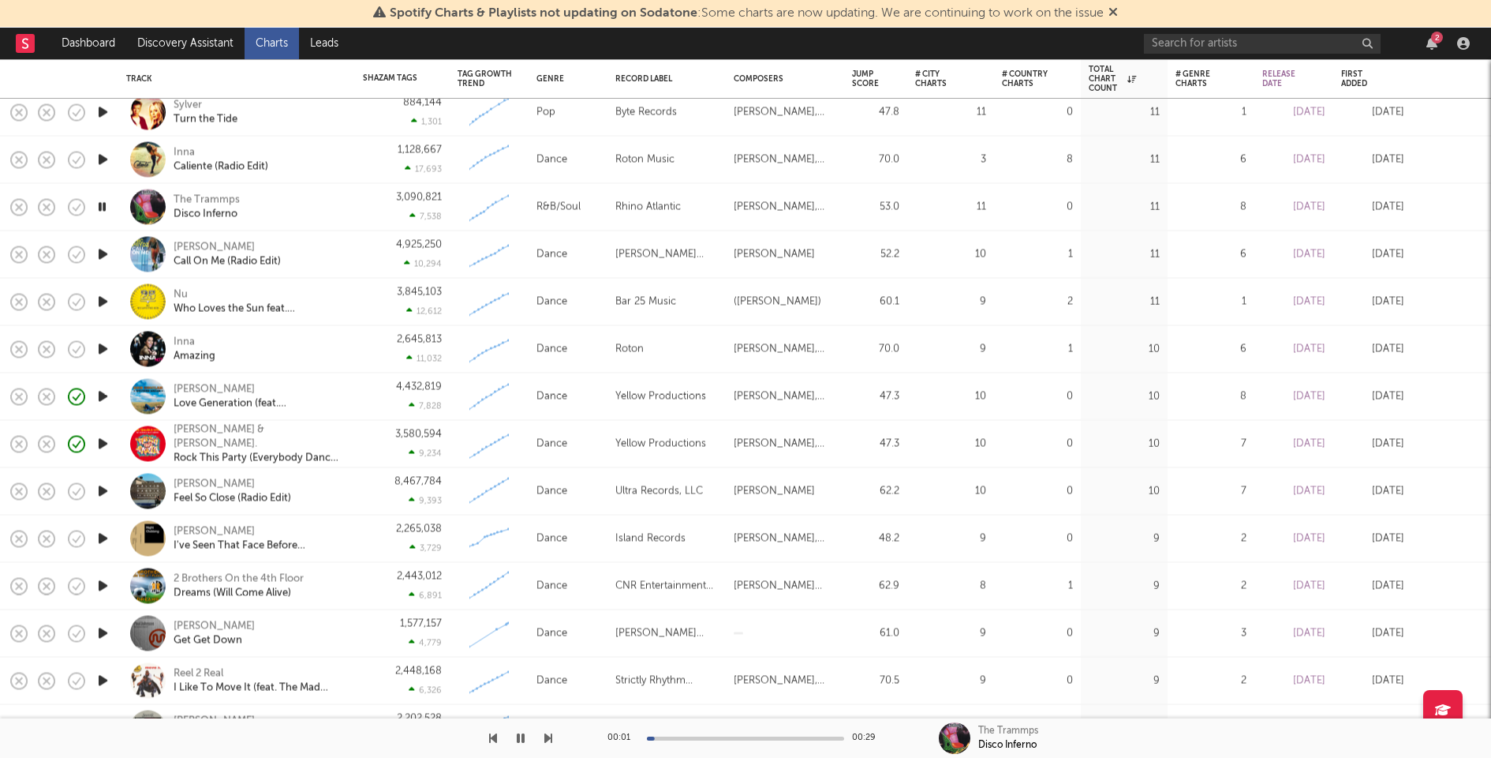
click at [101, 253] on icon "button" at bounding box center [103, 255] width 17 height 20
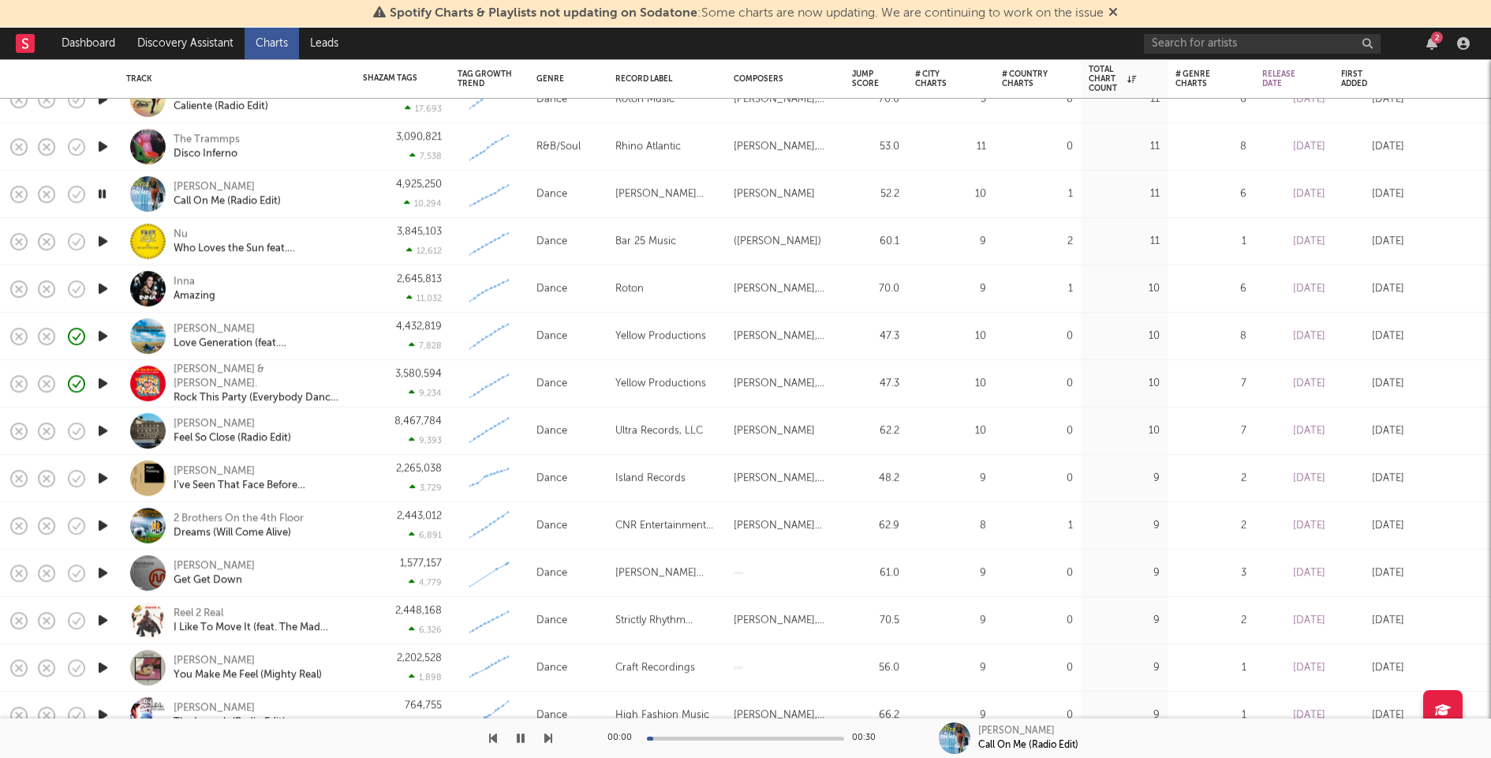
click at [104, 243] on icon "button" at bounding box center [103, 241] width 17 height 20
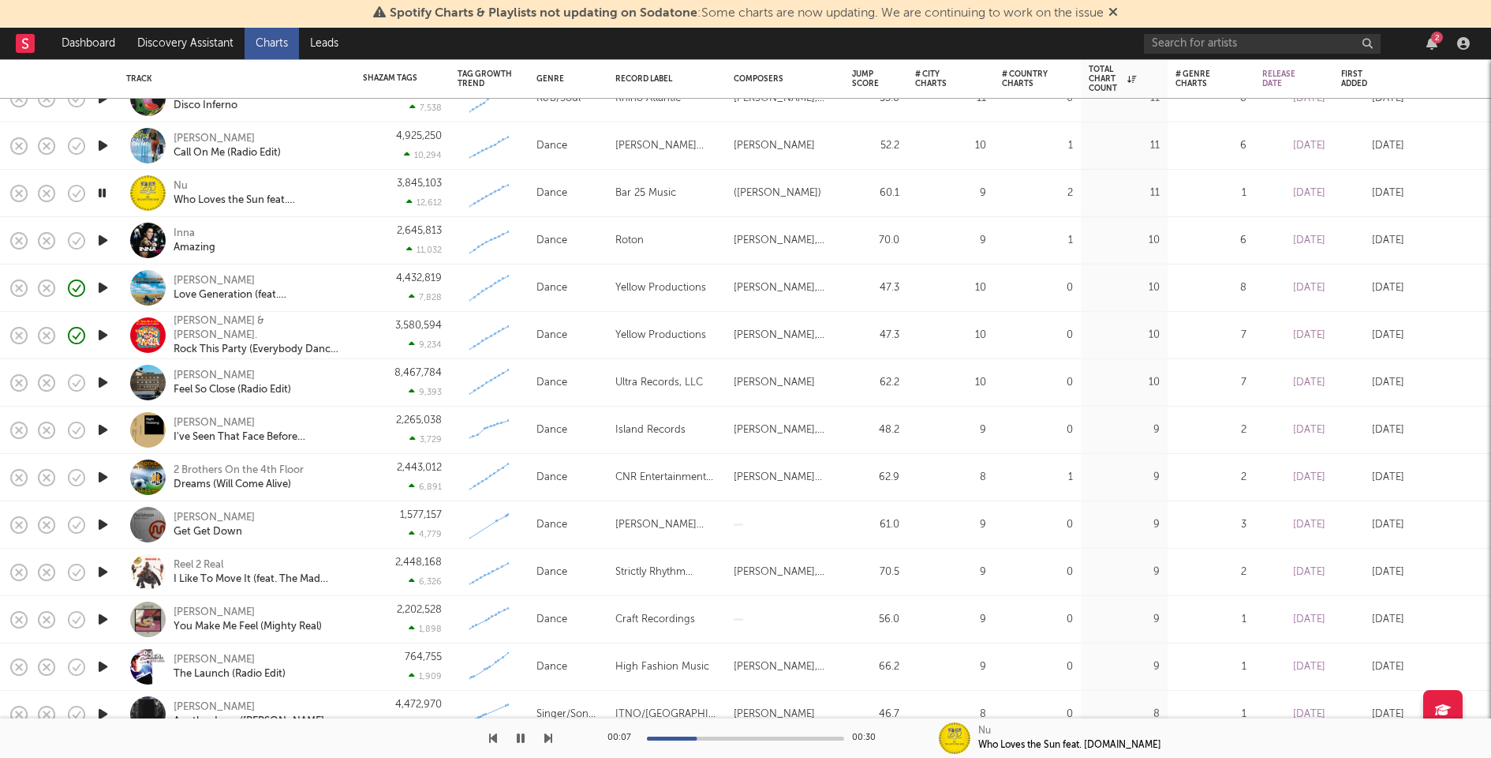
click at [776, 736] on div at bounding box center [745, 738] width 197 height 4
click at [717, 738] on div at bounding box center [697, 738] width 197 height 4
click at [694, 739] on div at bounding box center [630, 738] width 197 height 4
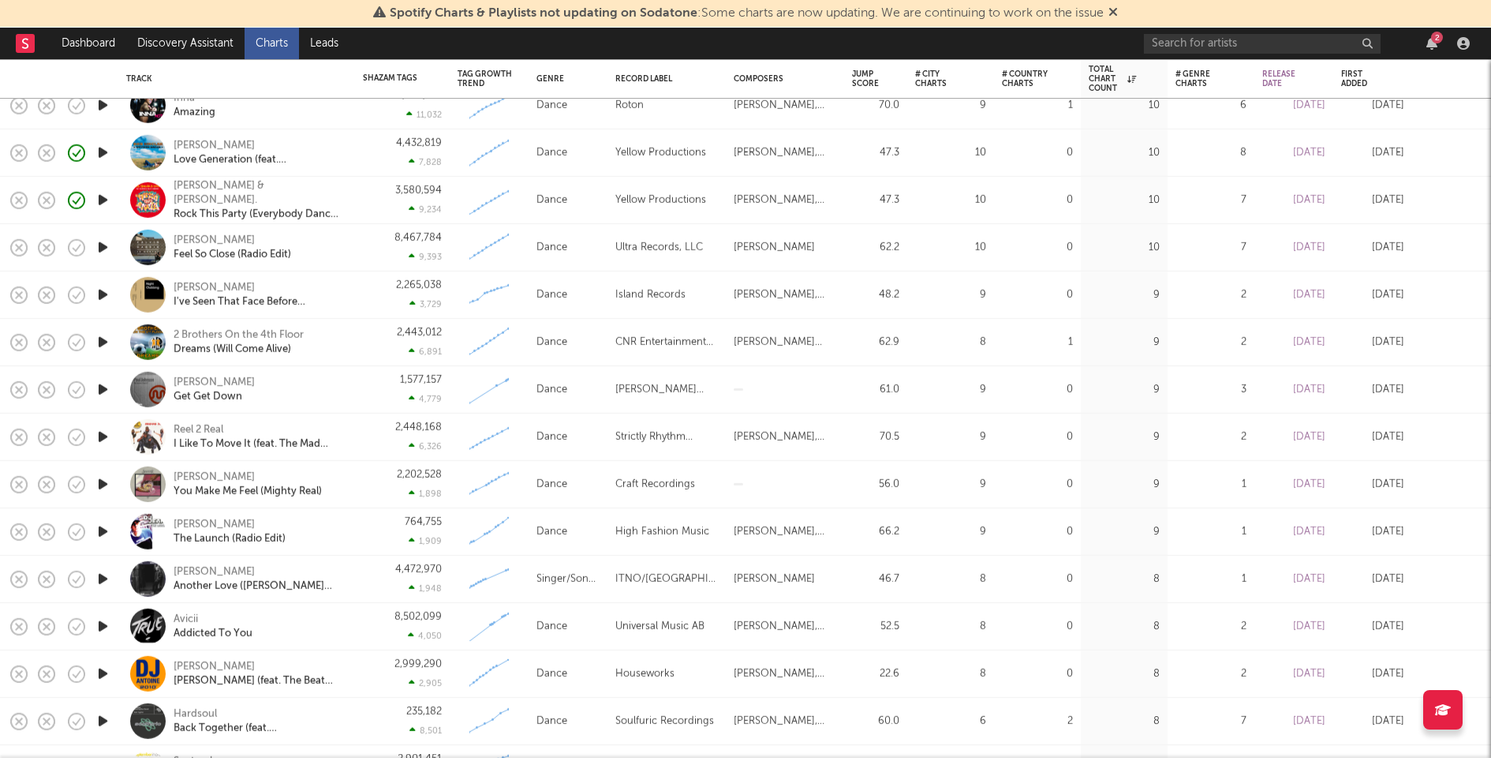
click at [100, 294] on icon "button" at bounding box center [103, 295] width 17 height 20
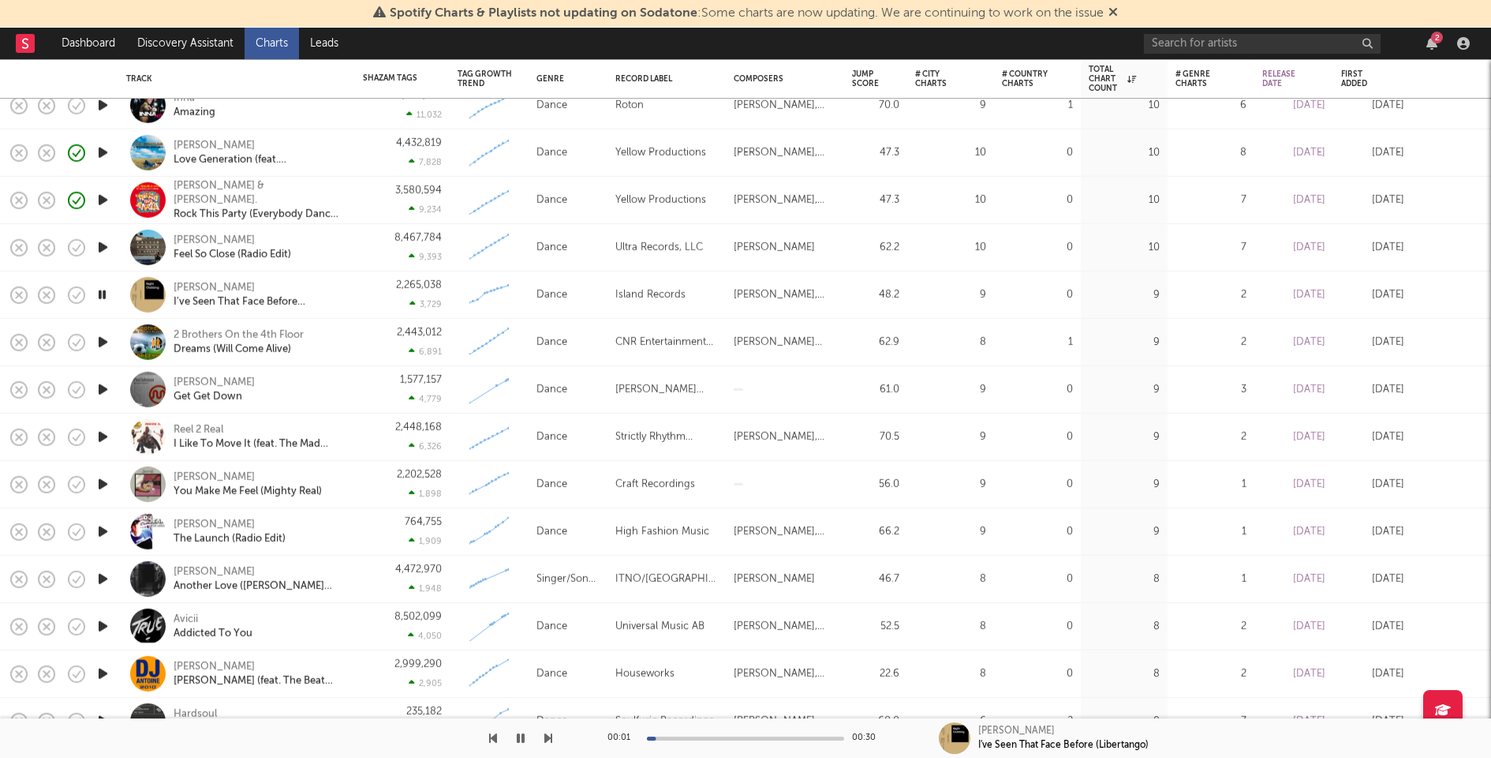
click at [101, 335] on icon "button" at bounding box center [103, 342] width 17 height 20
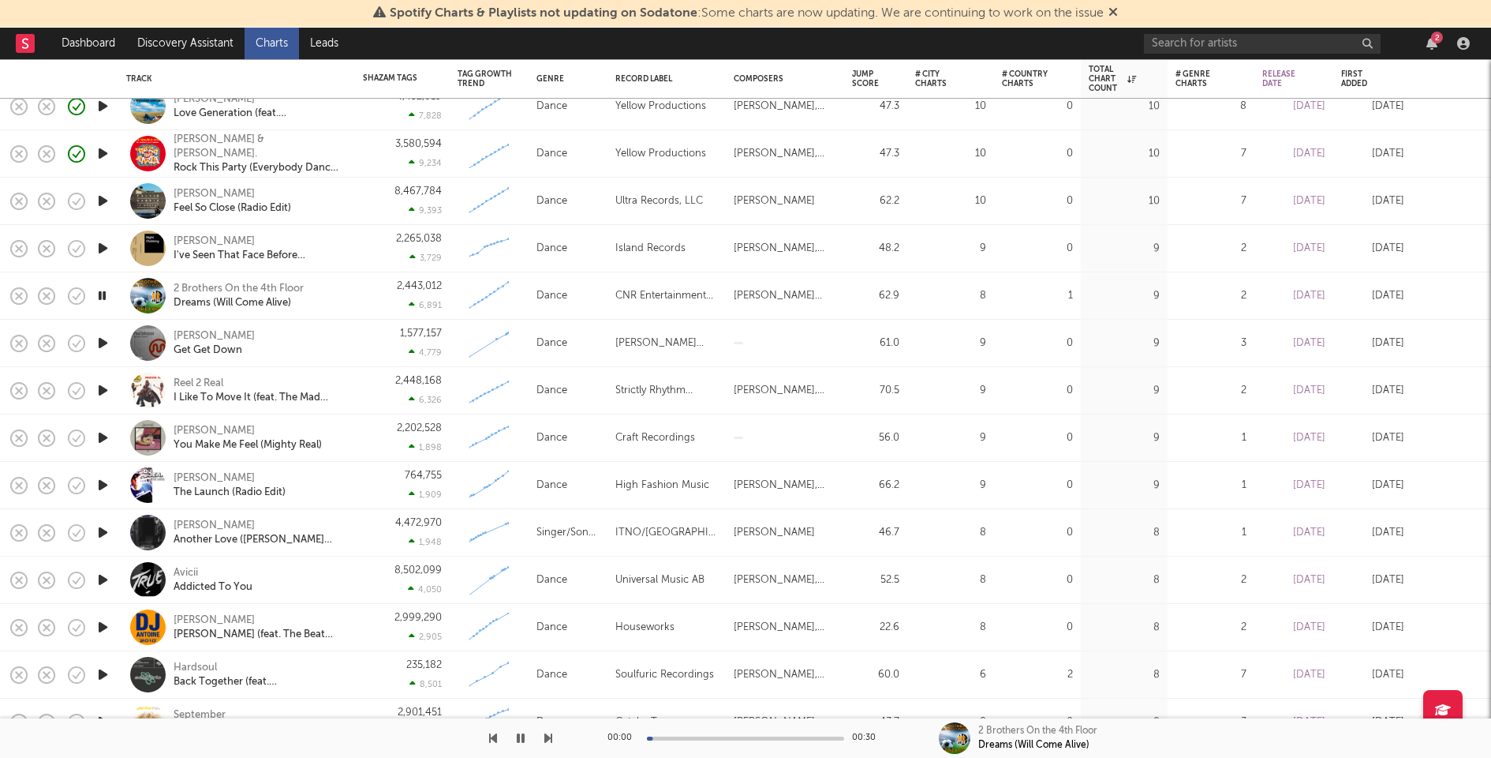
click at [102, 346] on icon "button" at bounding box center [103, 343] width 17 height 20
click at [99, 385] on icon "button" at bounding box center [103, 390] width 17 height 20
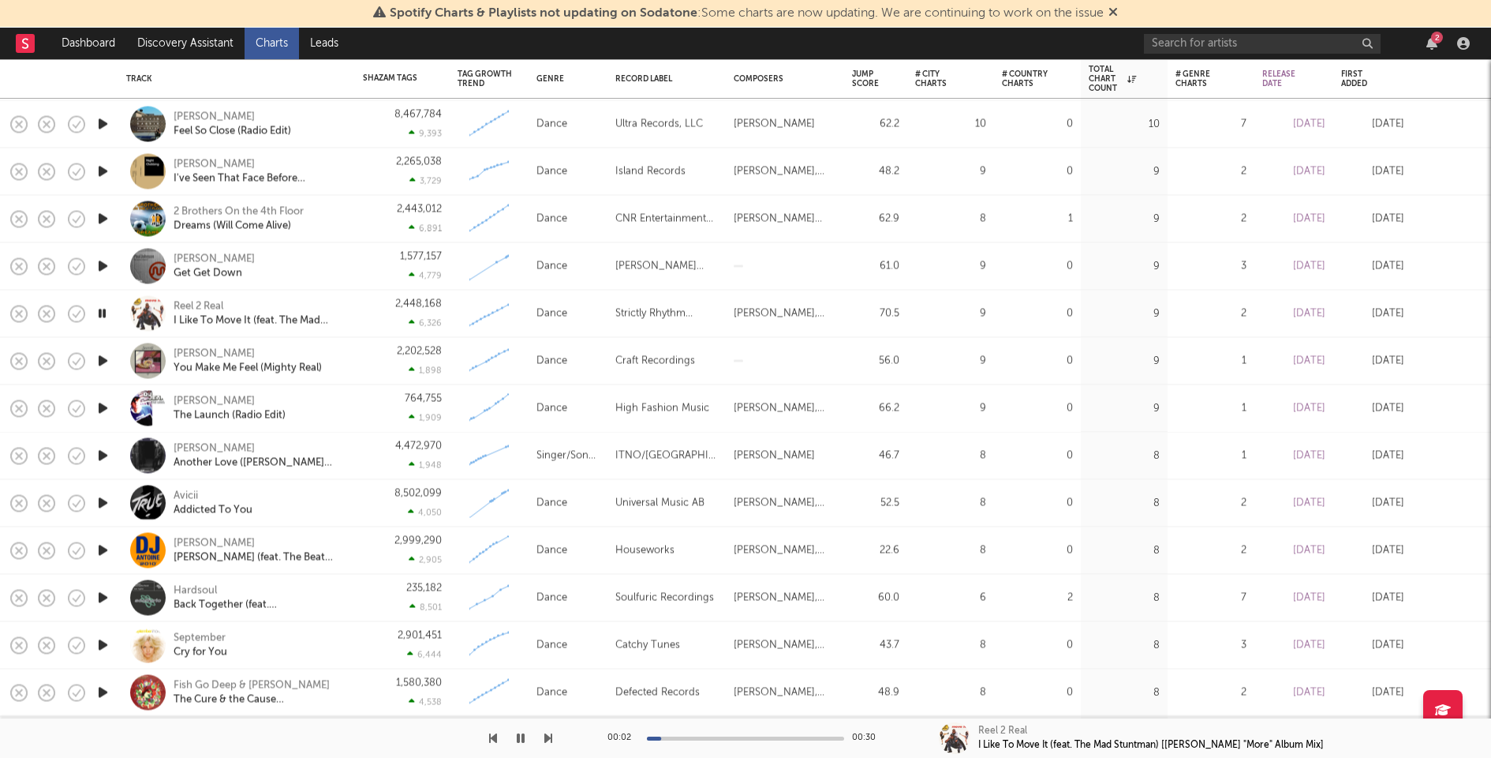
click at [99, 357] on icon "button" at bounding box center [103, 361] width 17 height 20
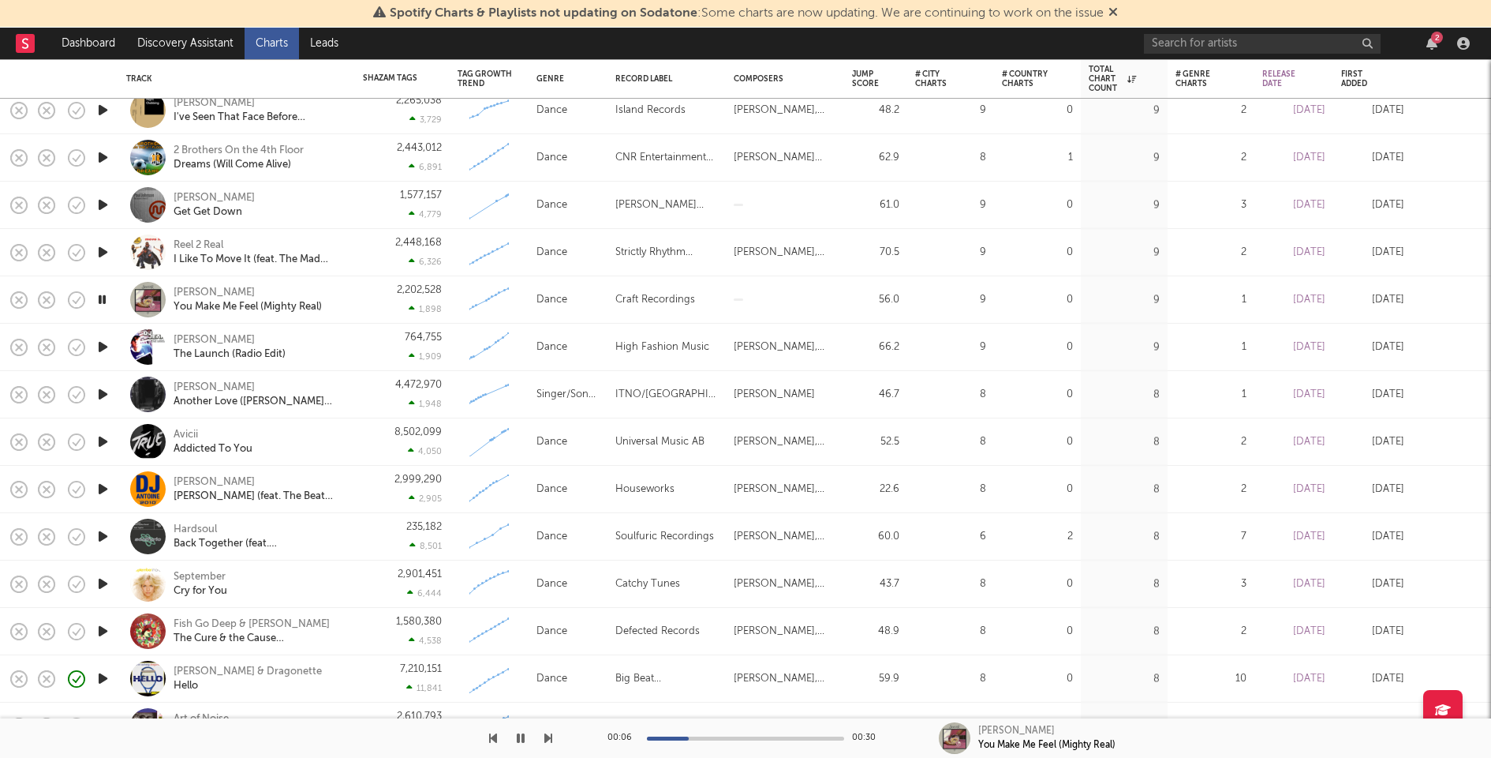
click at [102, 347] on icon "button" at bounding box center [103, 347] width 17 height 20
click at [101, 391] on icon "button" at bounding box center [103, 394] width 17 height 20
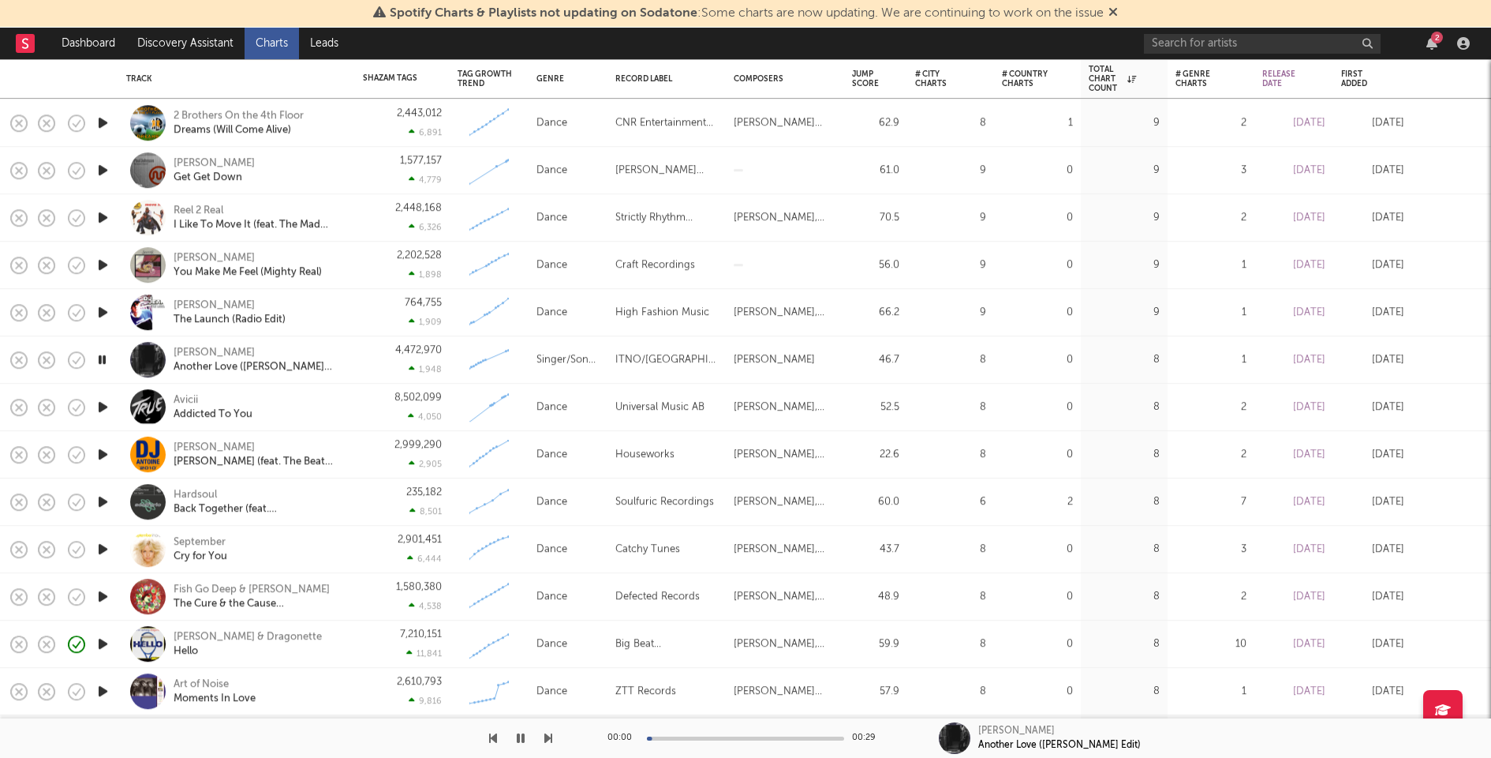
click at [98, 402] on icon "button" at bounding box center [103, 407] width 17 height 20
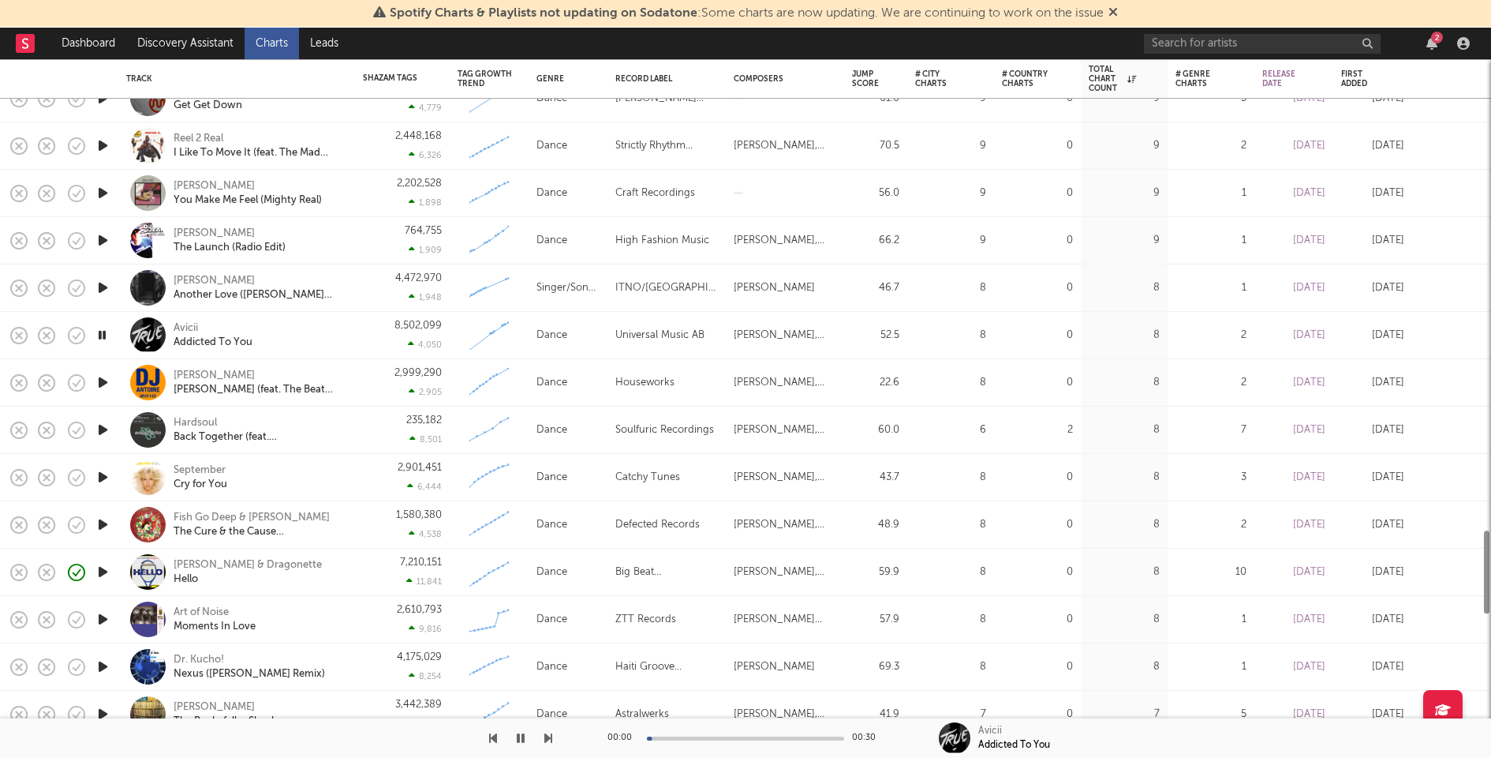
click at [103, 380] on icon "button" at bounding box center [103, 382] width 17 height 20
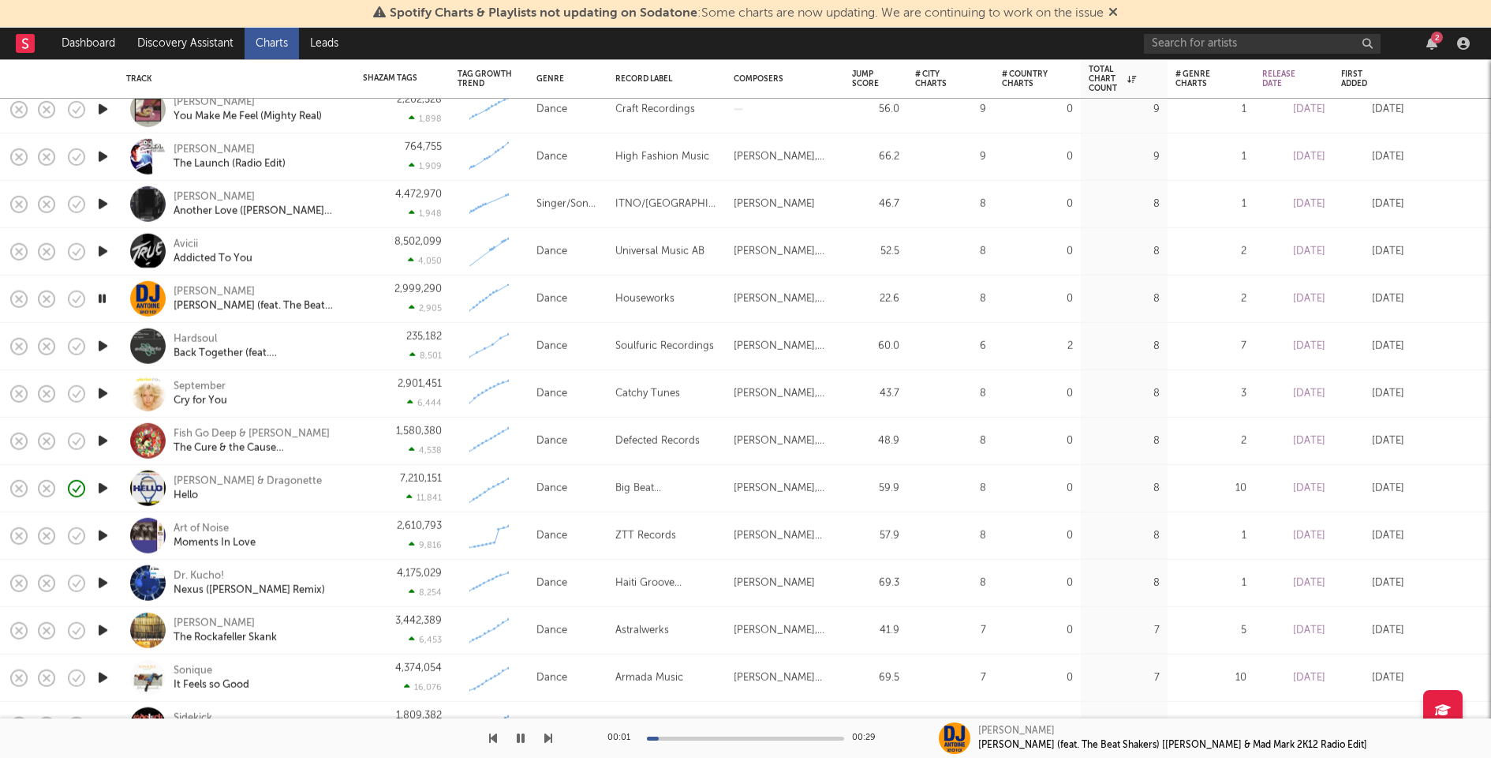
click at [101, 444] on icon "button" at bounding box center [103, 441] width 17 height 20
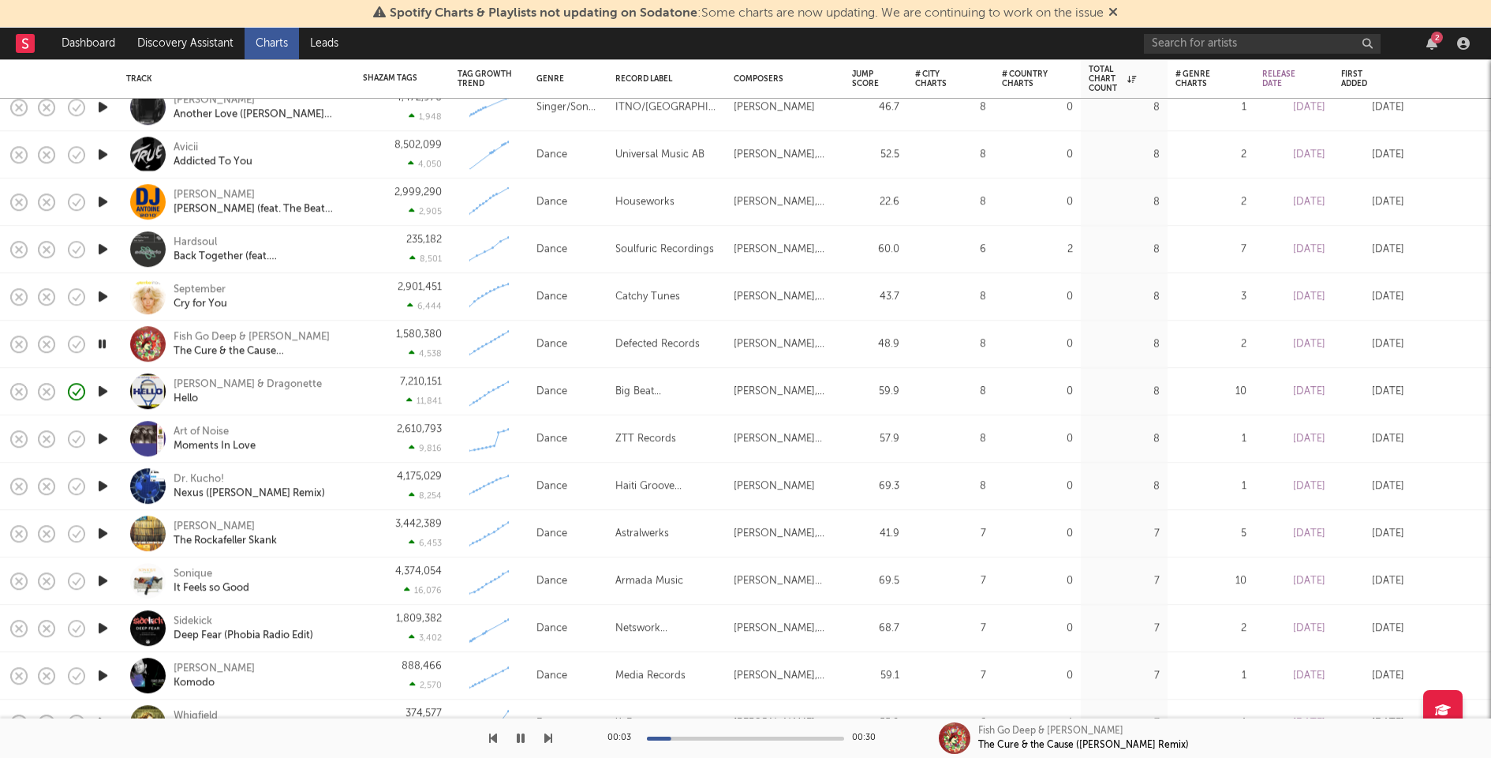
click at [100, 441] on icon "button" at bounding box center [103, 438] width 17 height 20
click at [103, 482] on icon "button" at bounding box center [103, 486] width 17 height 20
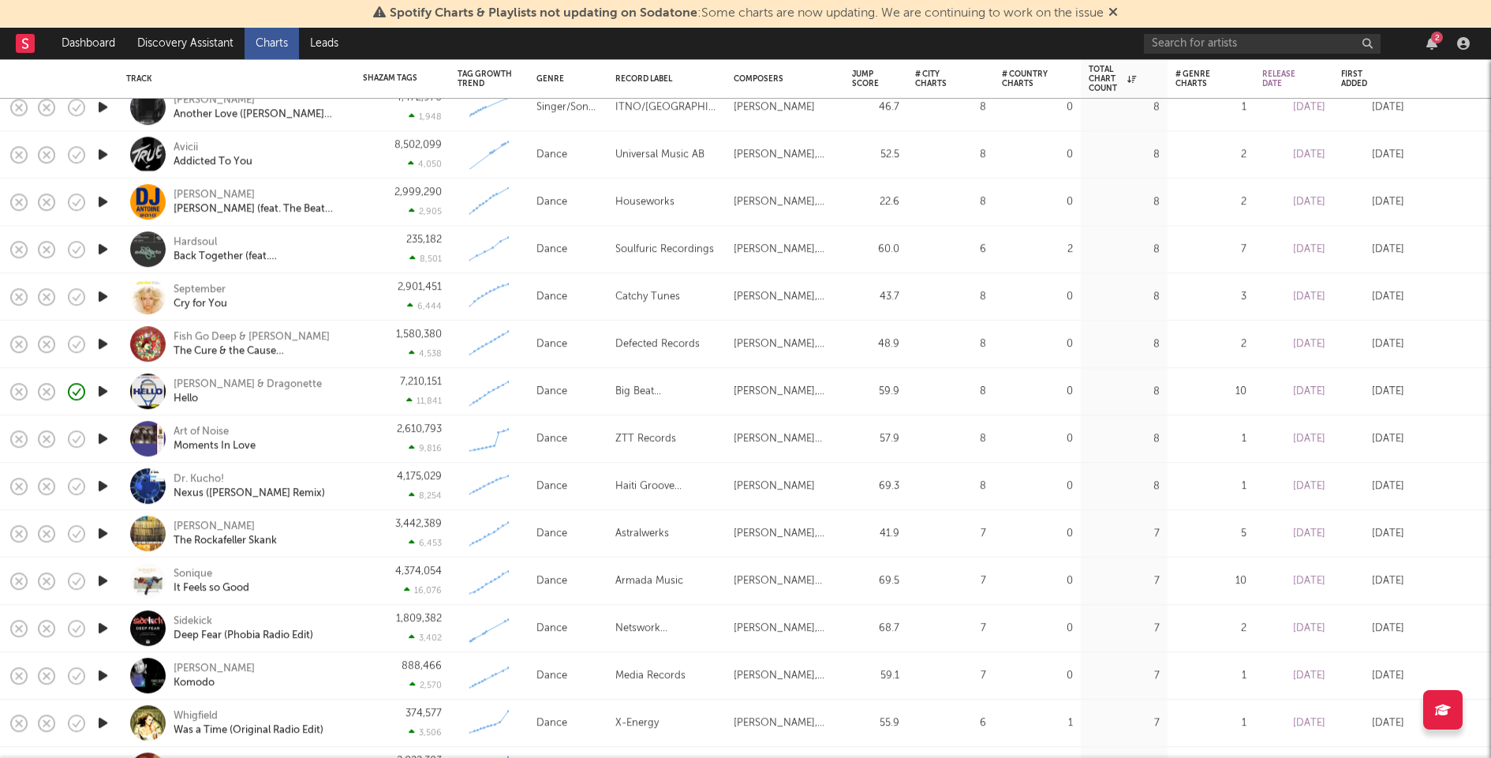
click at [103, 482] on icon "button" at bounding box center [103, 486] width 17 height 20
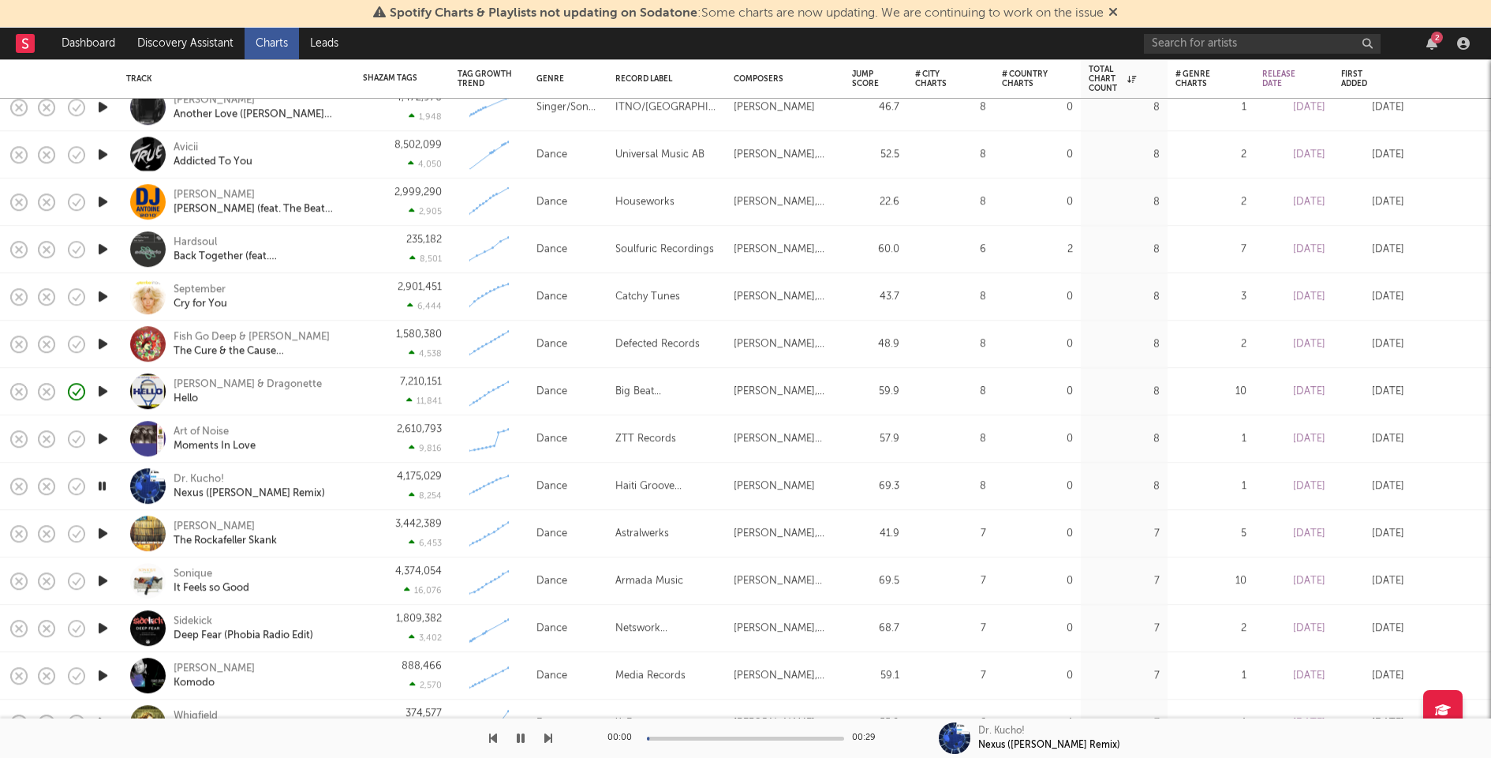
click at [103, 482] on icon "button" at bounding box center [102, 486] width 15 height 20
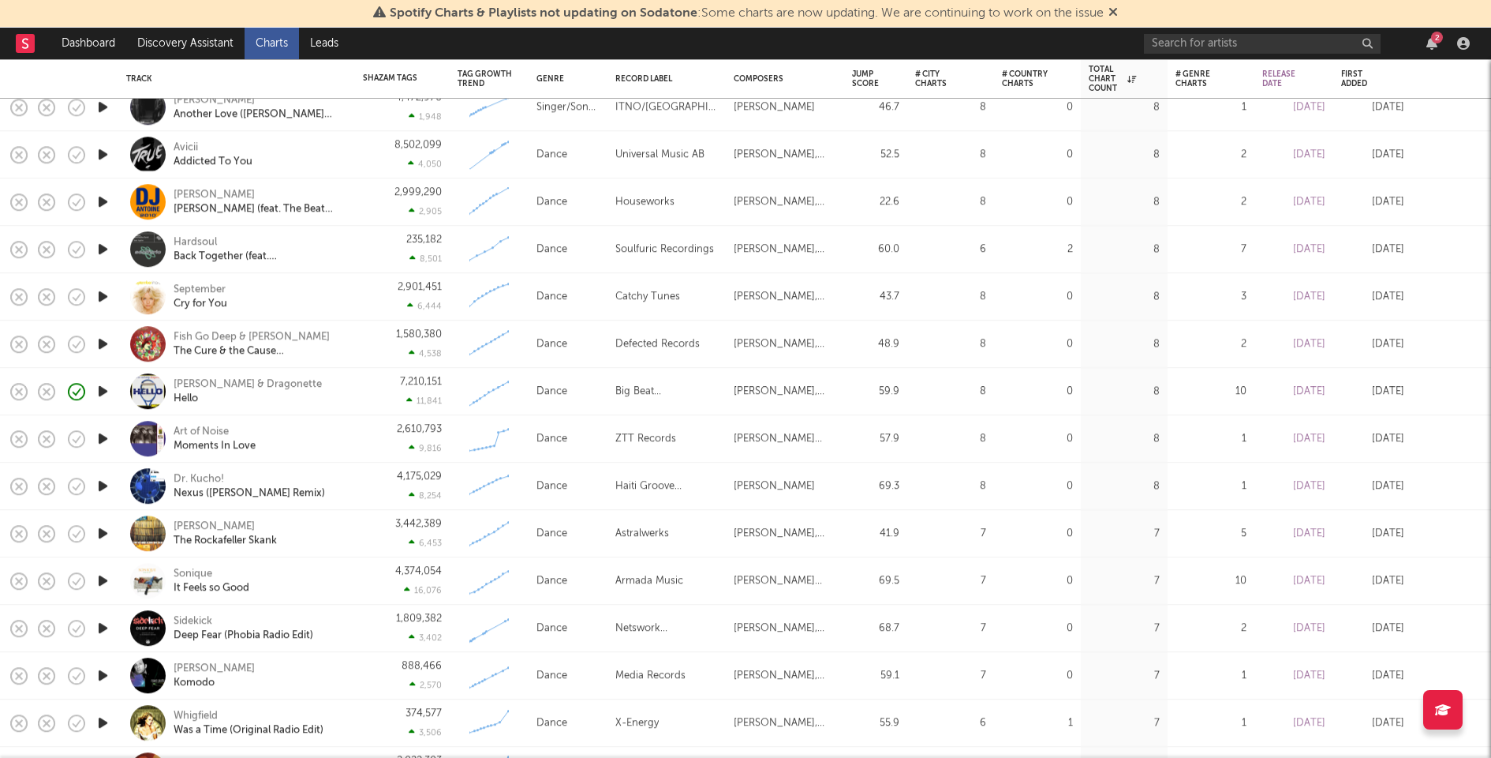
click at [104, 248] on icon "button" at bounding box center [103, 249] width 17 height 20
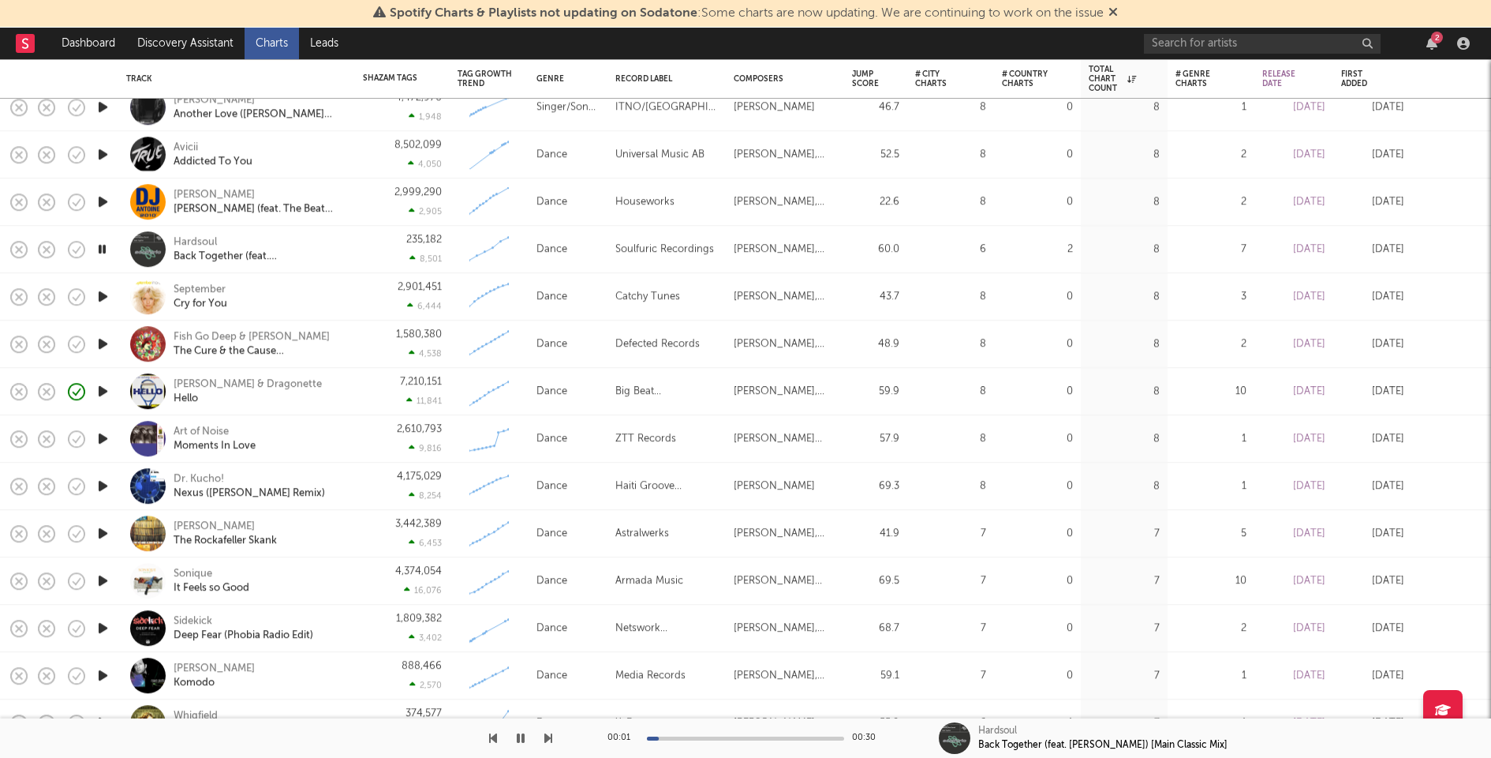
click at [104, 248] on icon "button" at bounding box center [102, 249] width 15 height 20
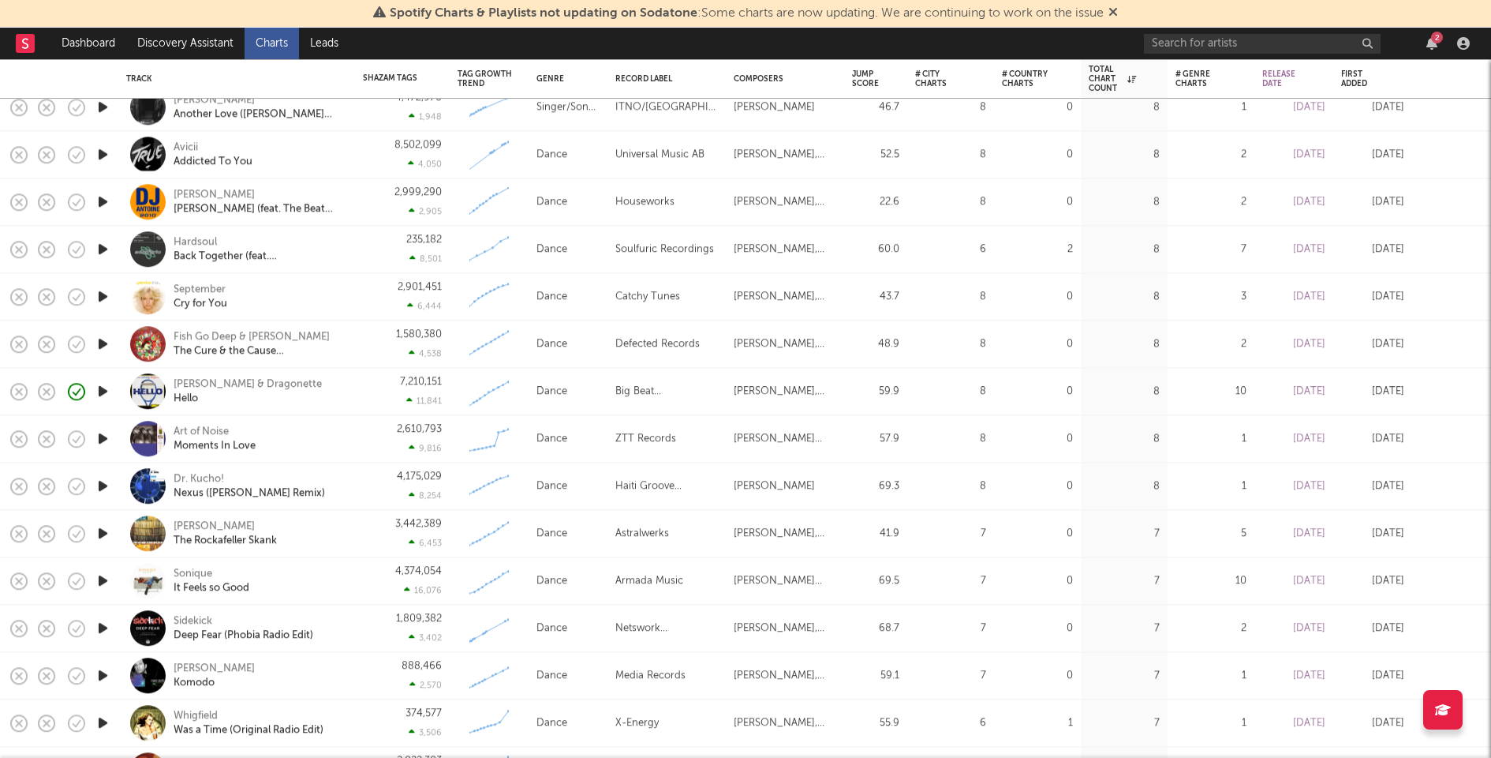
click at [104, 294] on icon "button" at bounding box center [103, 296] width 17 height 20
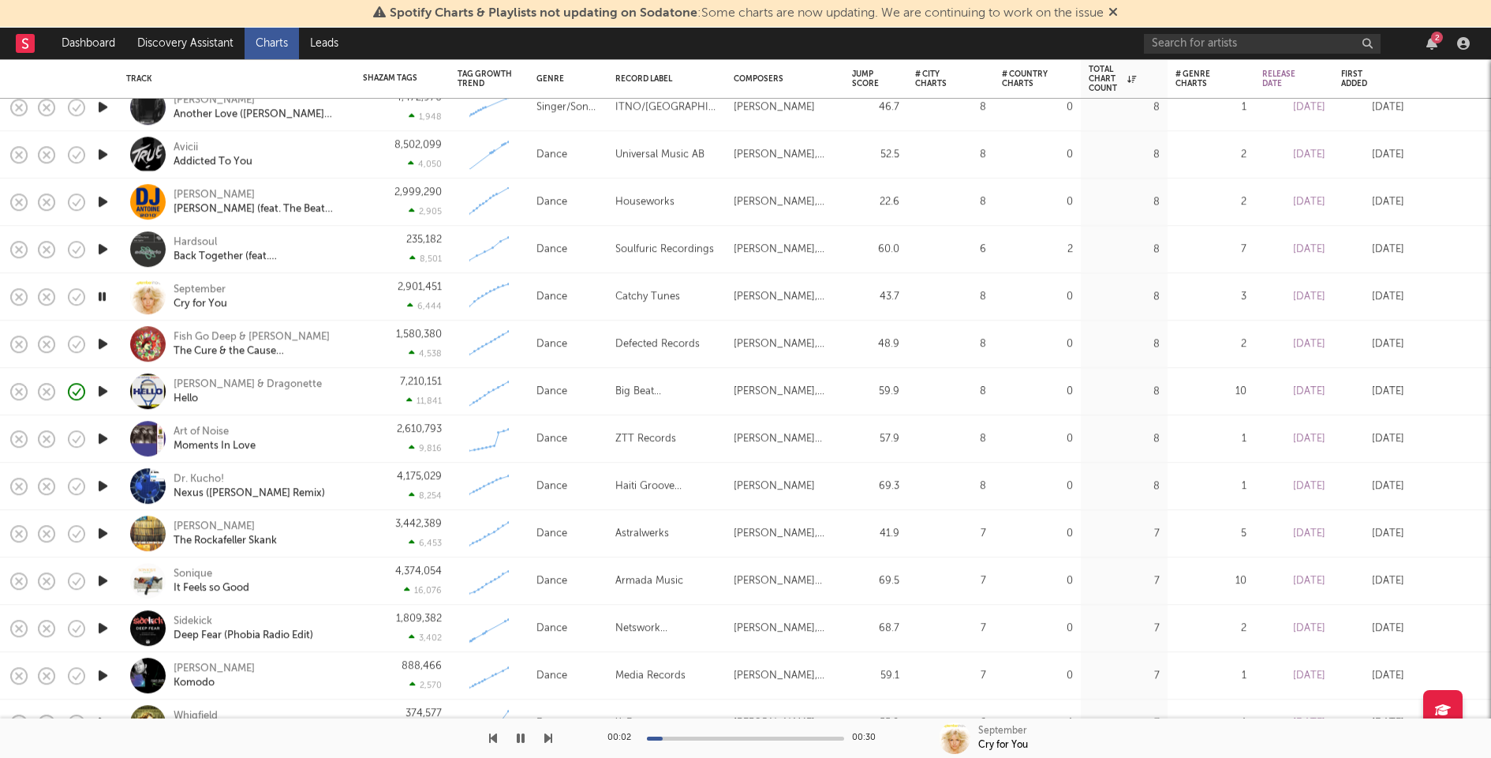
click at [103, 340] on icon "button" at bounding box center [103, 344] width 17 height 20
click at [745, 738] on div at bounding box center [745, 738] width 197 height 4
click at [103, 433] on icon "button" at bounding box center [103, 438] width 17 height 20
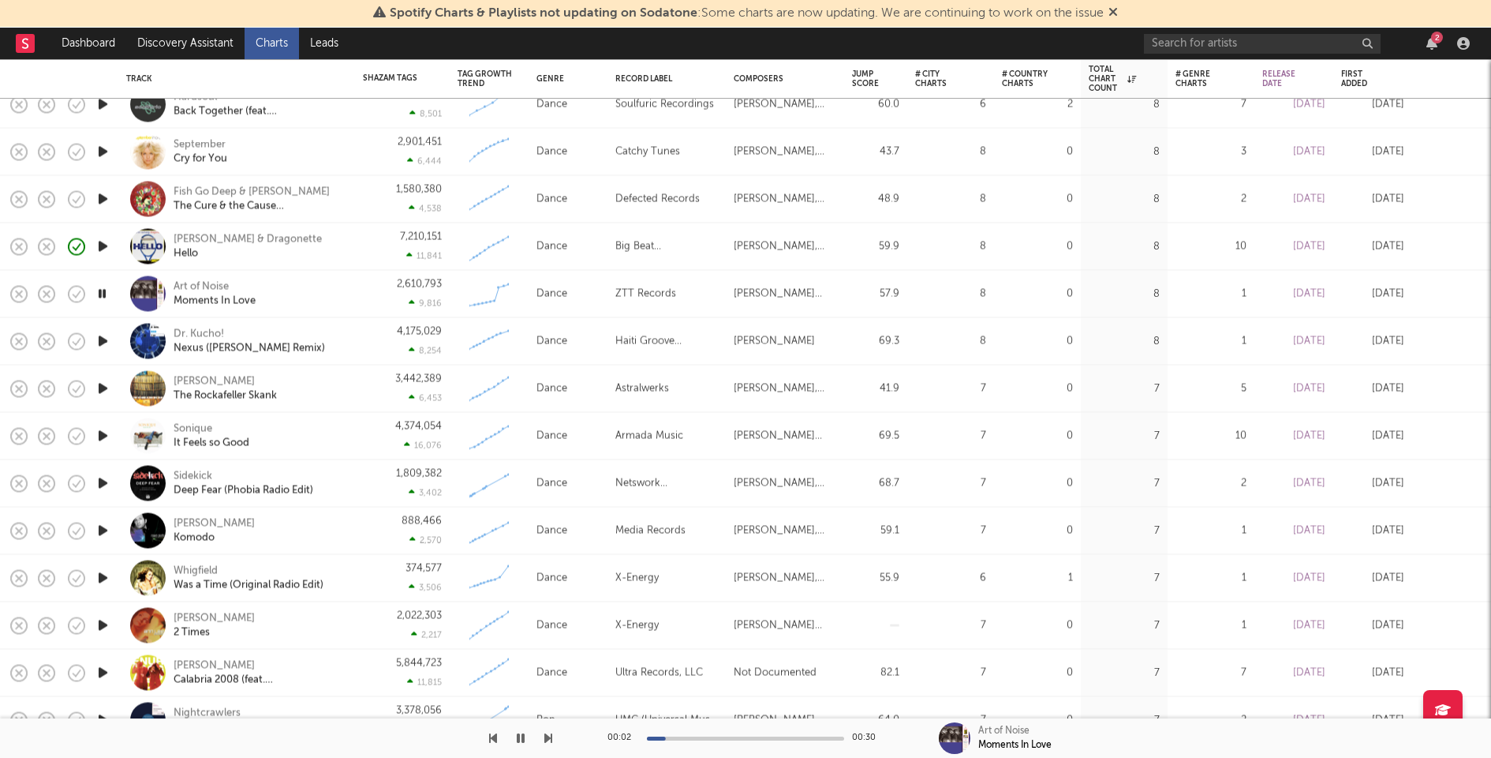
click at [103, 336] on icon "button" at bounding box center [103, 341] width 17 height 20
click at [99, 293] on icon "button" at bounding box center [103, 294] width 17 height 20
click at [729, 739] on div "00:01 00:30" at bounding box center [746, 737] width 276 height 39
click at [725, 737] on div at bounding box center [745, 738] width 197 height 4
click at [103, 339] on icon "button" at bounding box center [103, 341] width 17 height 20
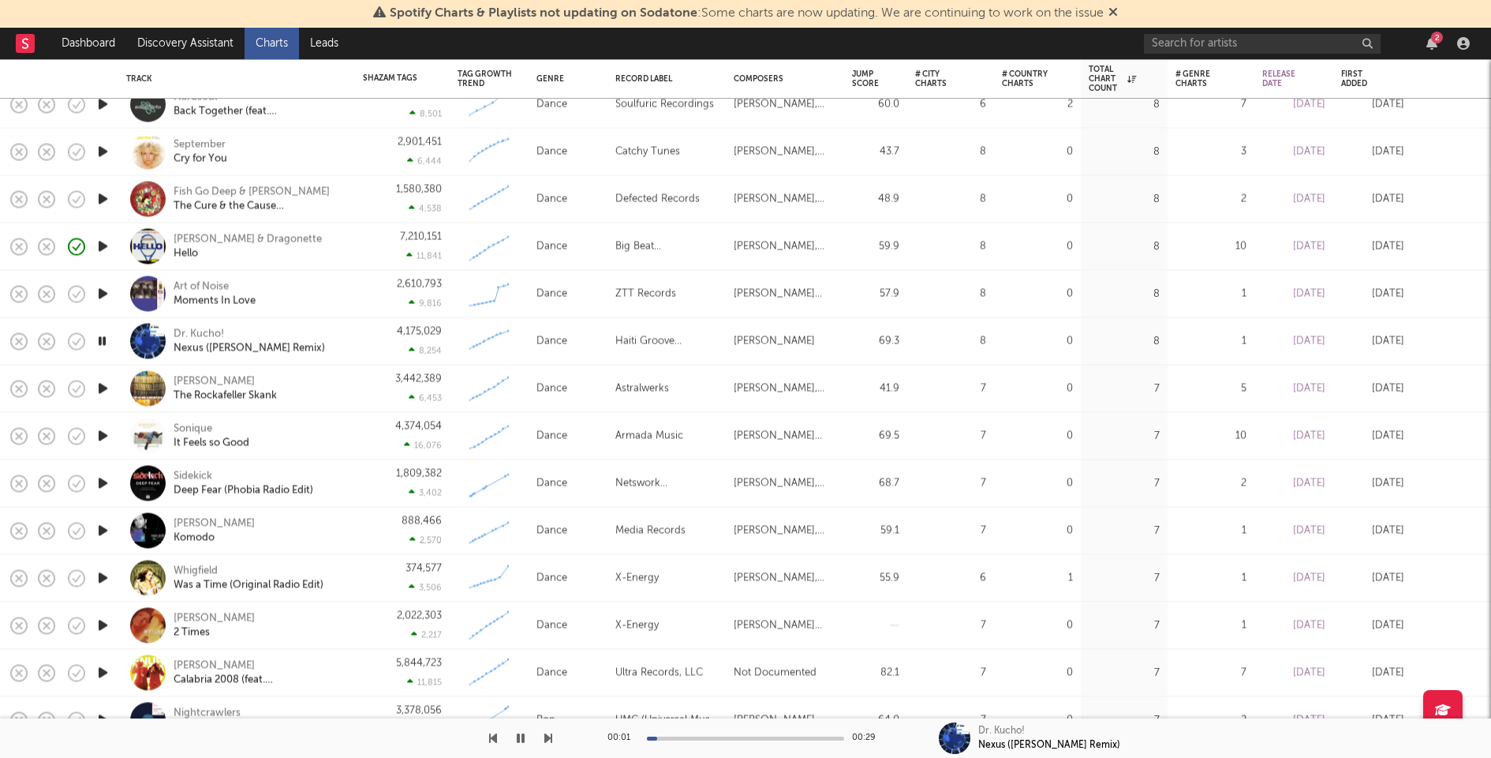
click at [735, 736] on div at bounding box center [745, 738] width 197 height 4
click at [809, 736] on div at bounding box center [745, 738] width 197 height 4
click at [100, 387] on icon "button" at bounding box center [103, 389] width 17 height 20
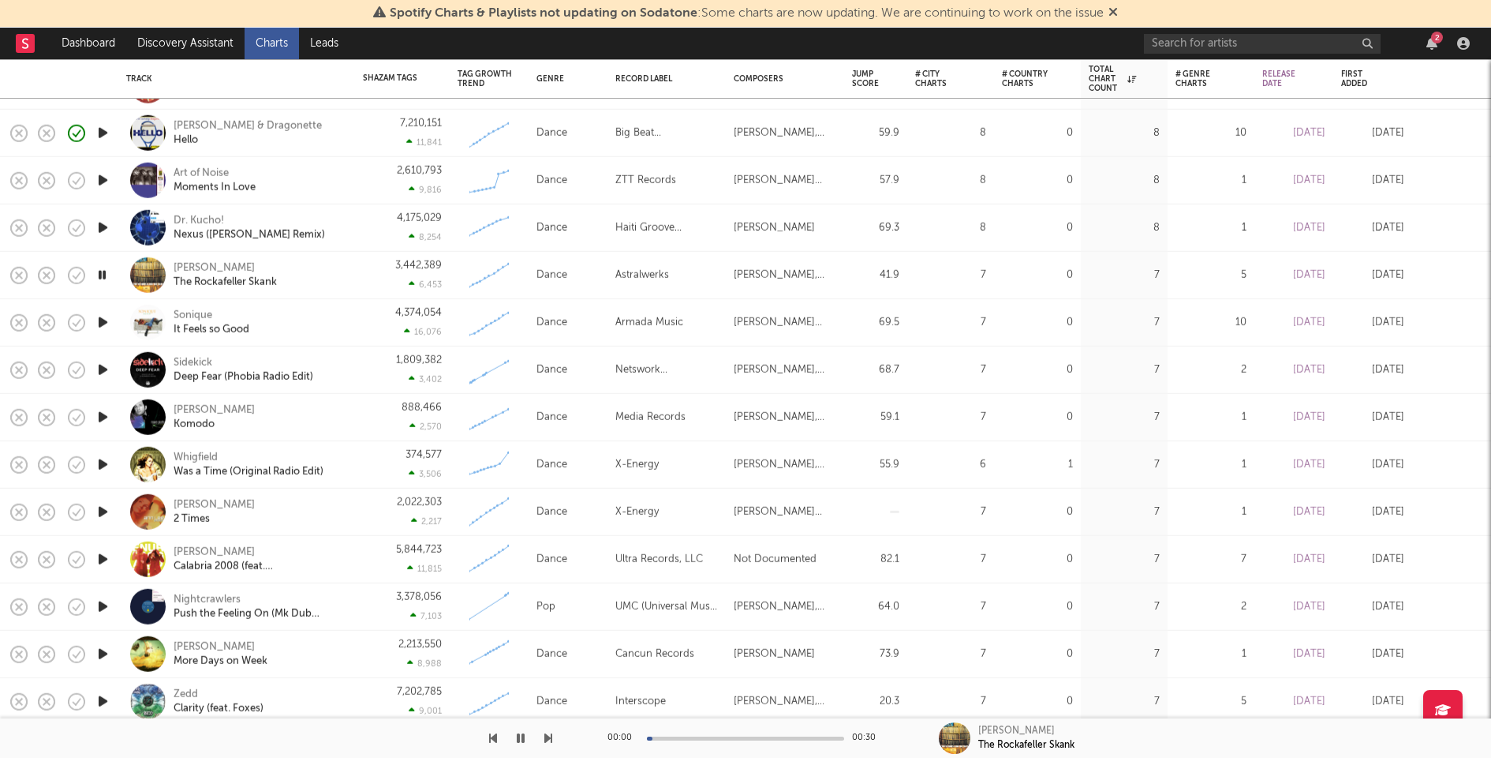
click at [99, 321] on icon "button" at bounding box center [103, 322] width 17 height 20
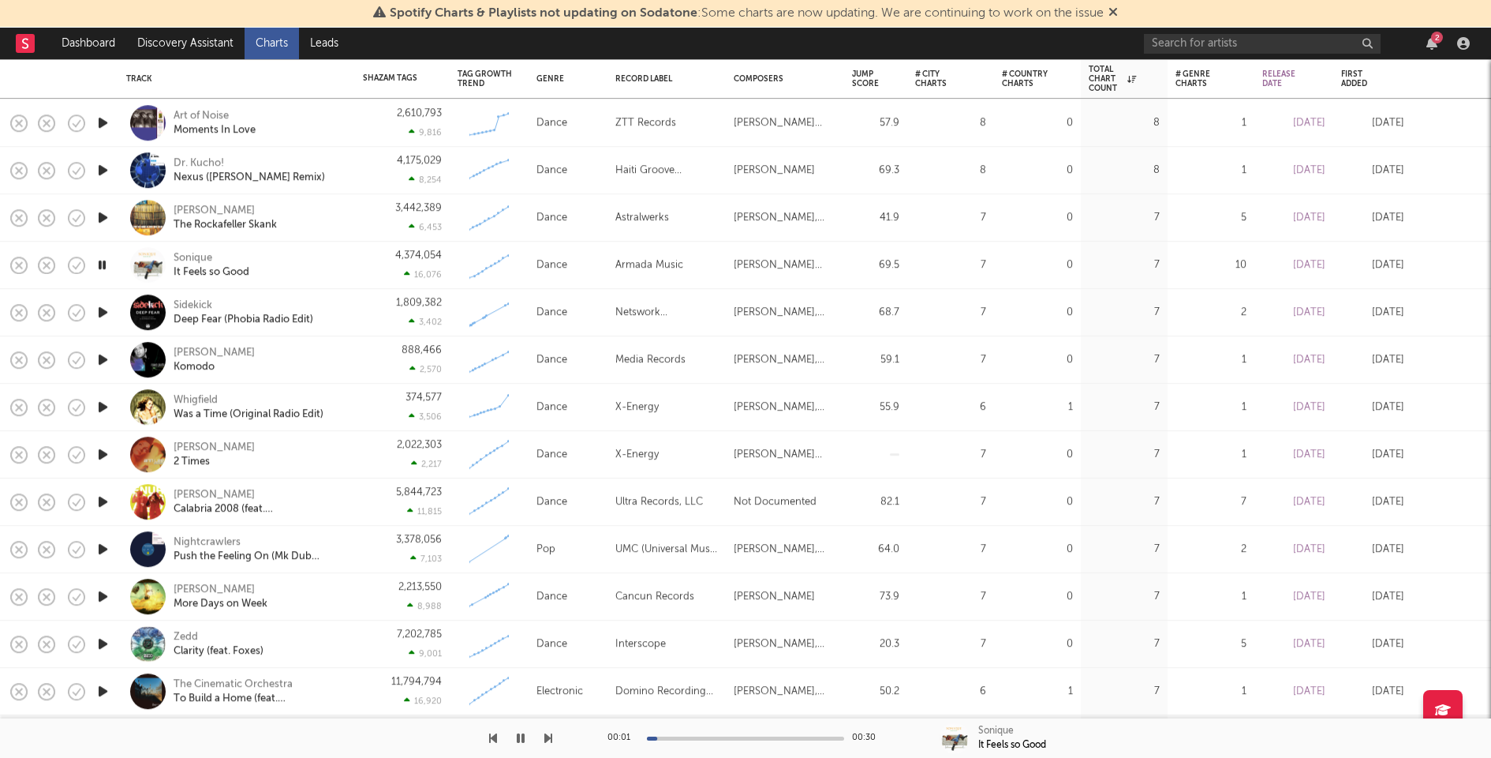
click at [100, 309] on icon "button" at bounding box center [103, 312] width 17 height 20
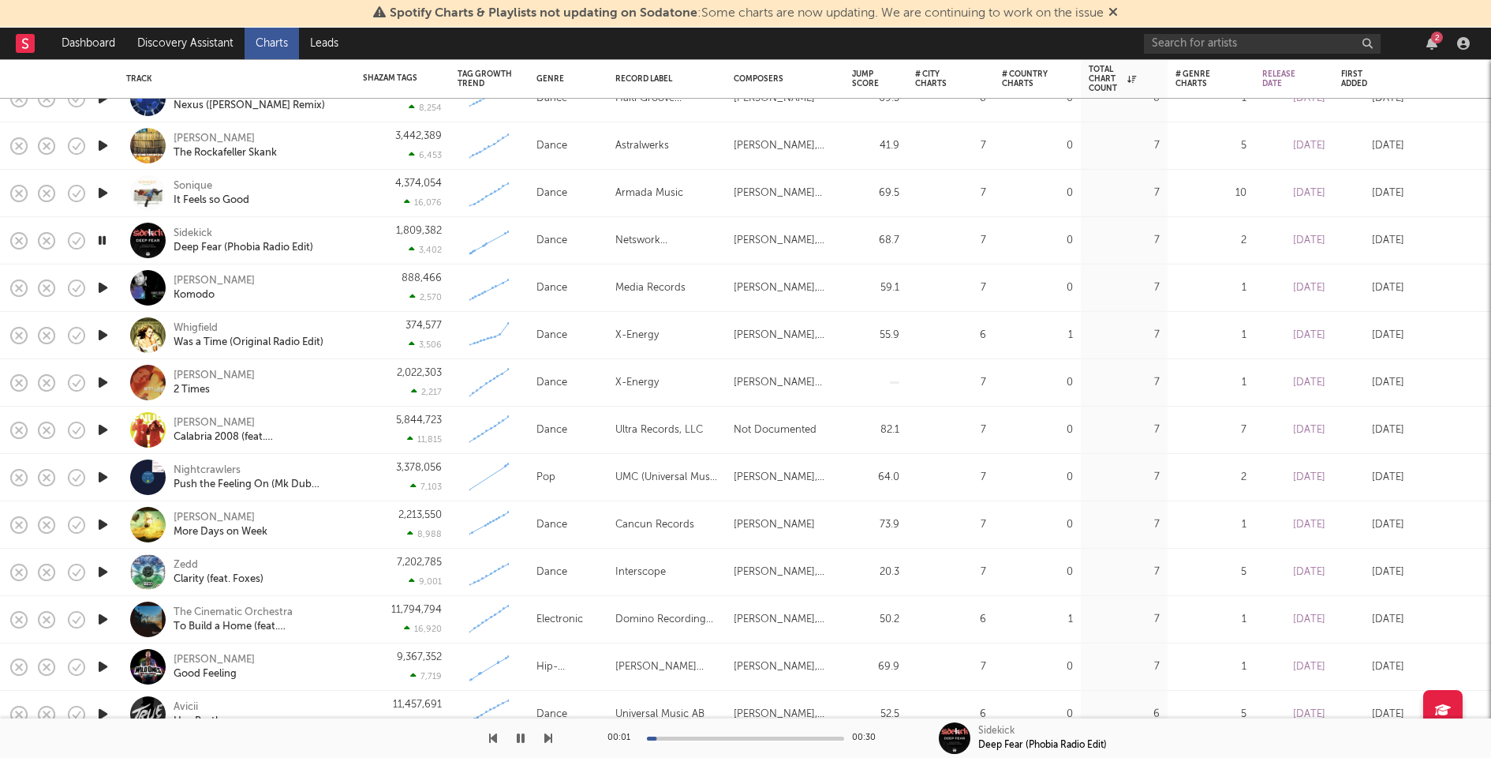
click at [100, 286] on icon "button" at bounding box center [103, 288] width 17 height 20
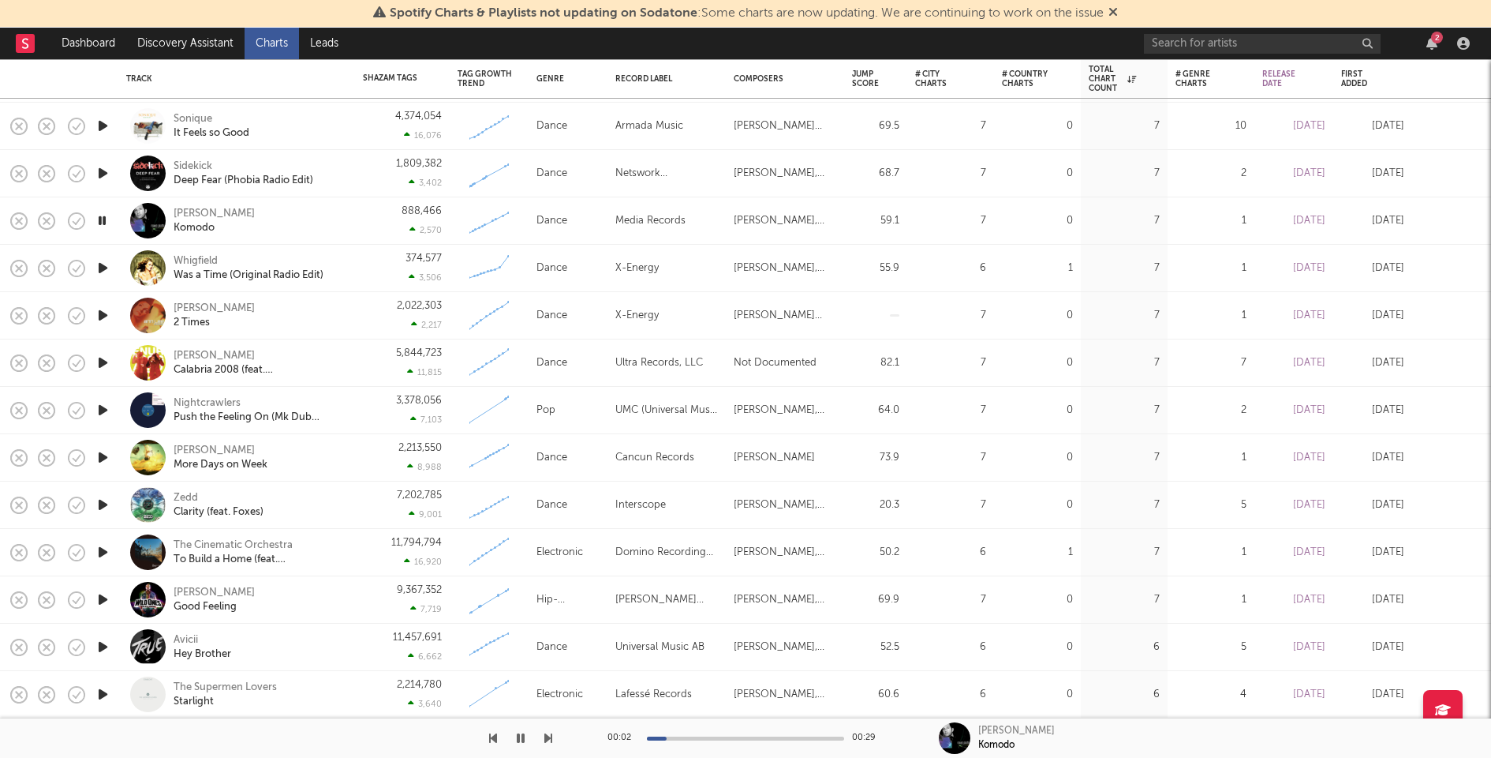
click at [740, 736] on div at bounding box center [745, 738] width 197 height 4
click at [782, 735] on div "00:15 00:29" at bounding box center [746, 737] width 276 height 39
click at [800, 738] on div at bounding box center [745, 738] width 197 height 4
click at [313, 216] on div "Mauro Picotto Komodo" at bounding box center [259, 221] width 170 height 28
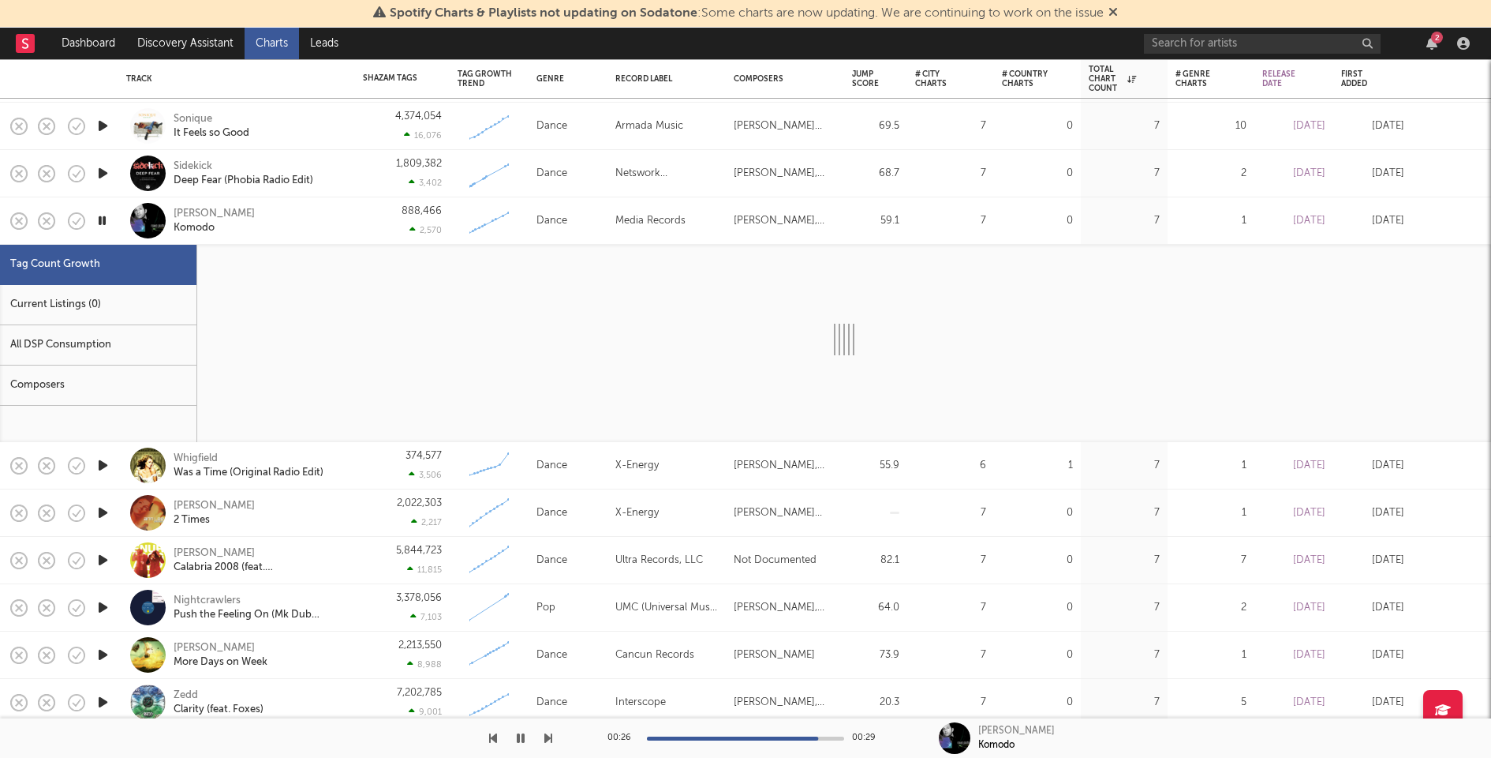
click at [86, 297] on div "Current Listings (0)" at bounding box center [98, 305] width 196 height 40
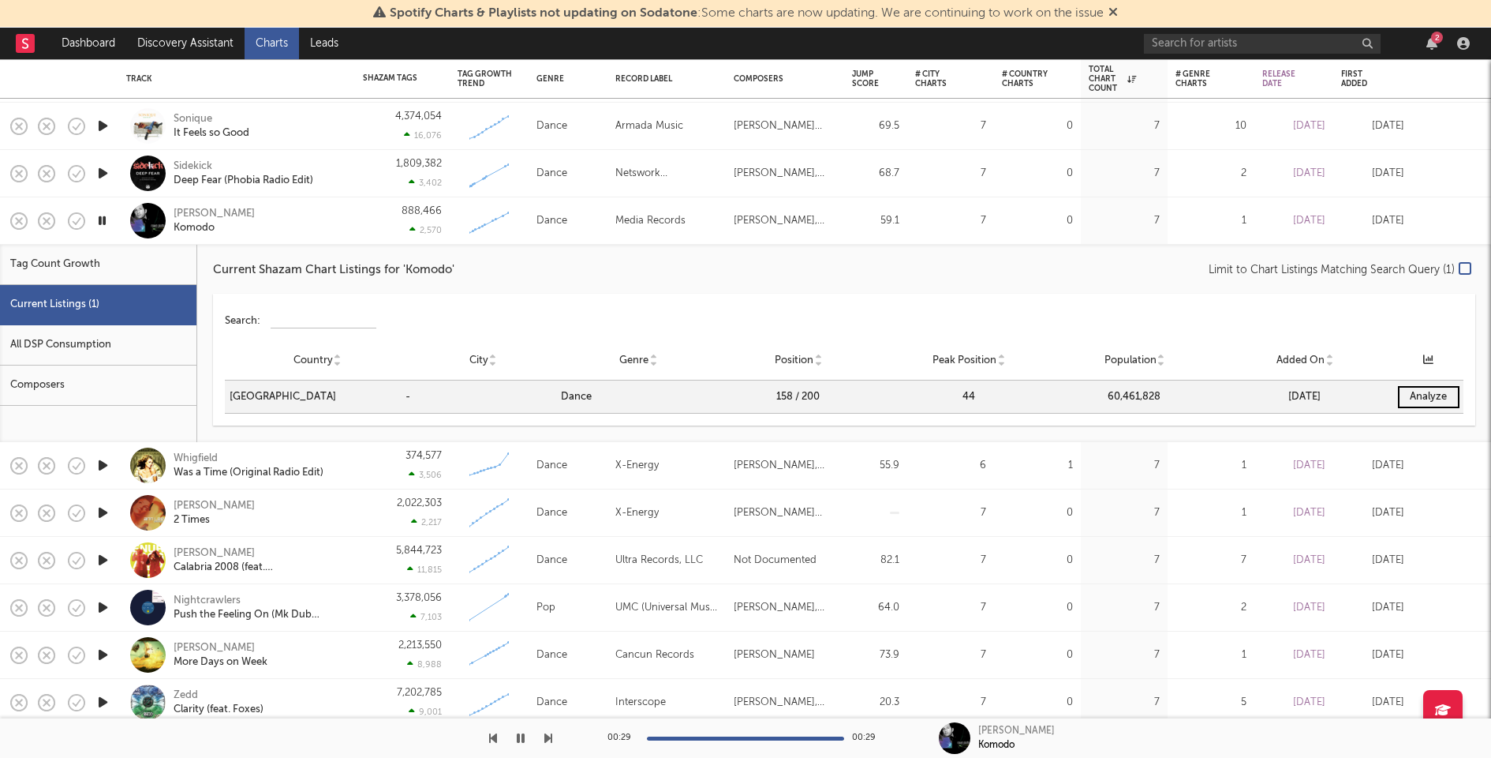
click at [304, 223] on div "Mauro Picotto Komodo" at bounding box center [259, 221] width 170 height 28
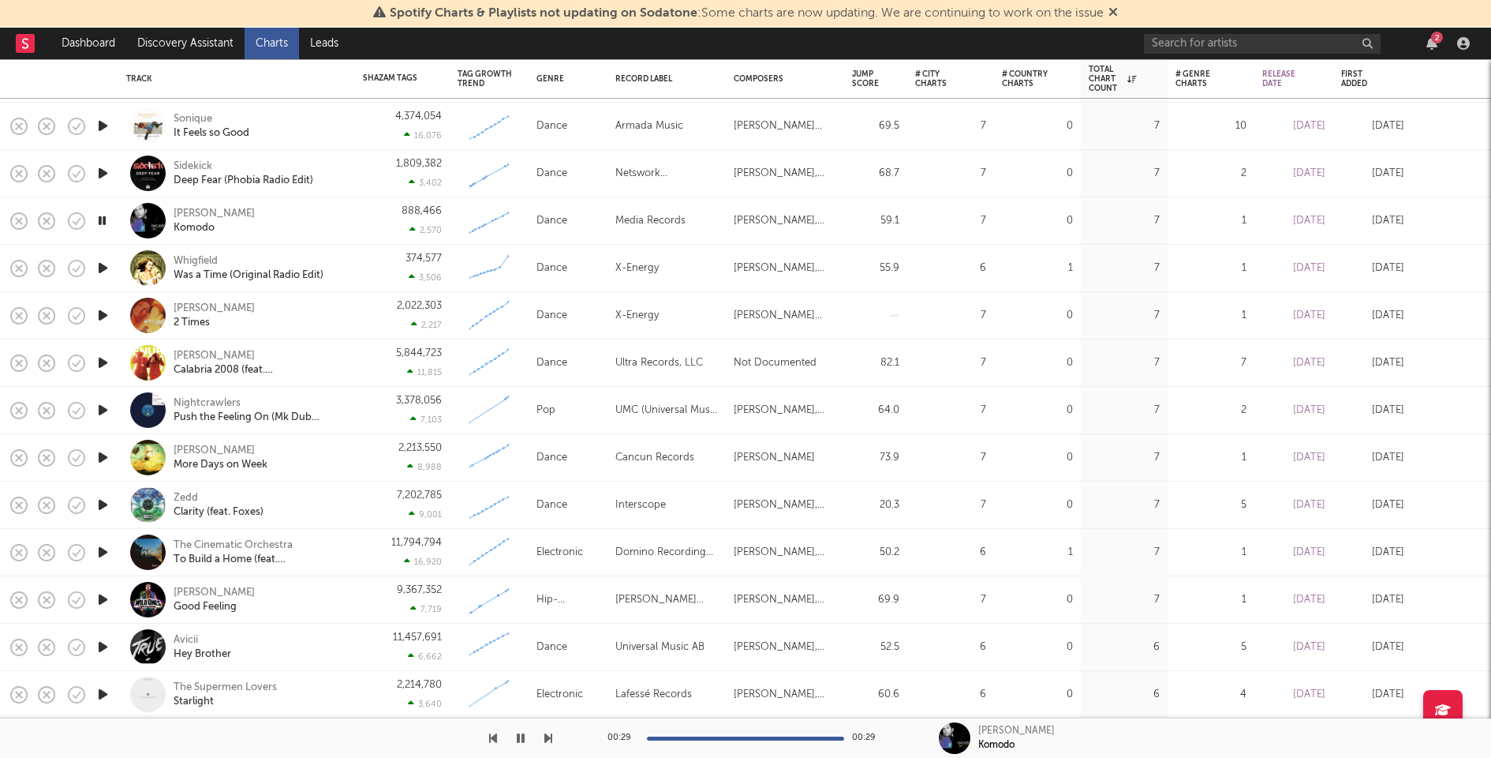
click at [99, 366] on icon "button" at bounding box center [103, 363] width 17 height 20
click at [105, 503] on icon "button" at bounding box center [103, 505] width 17 height 20
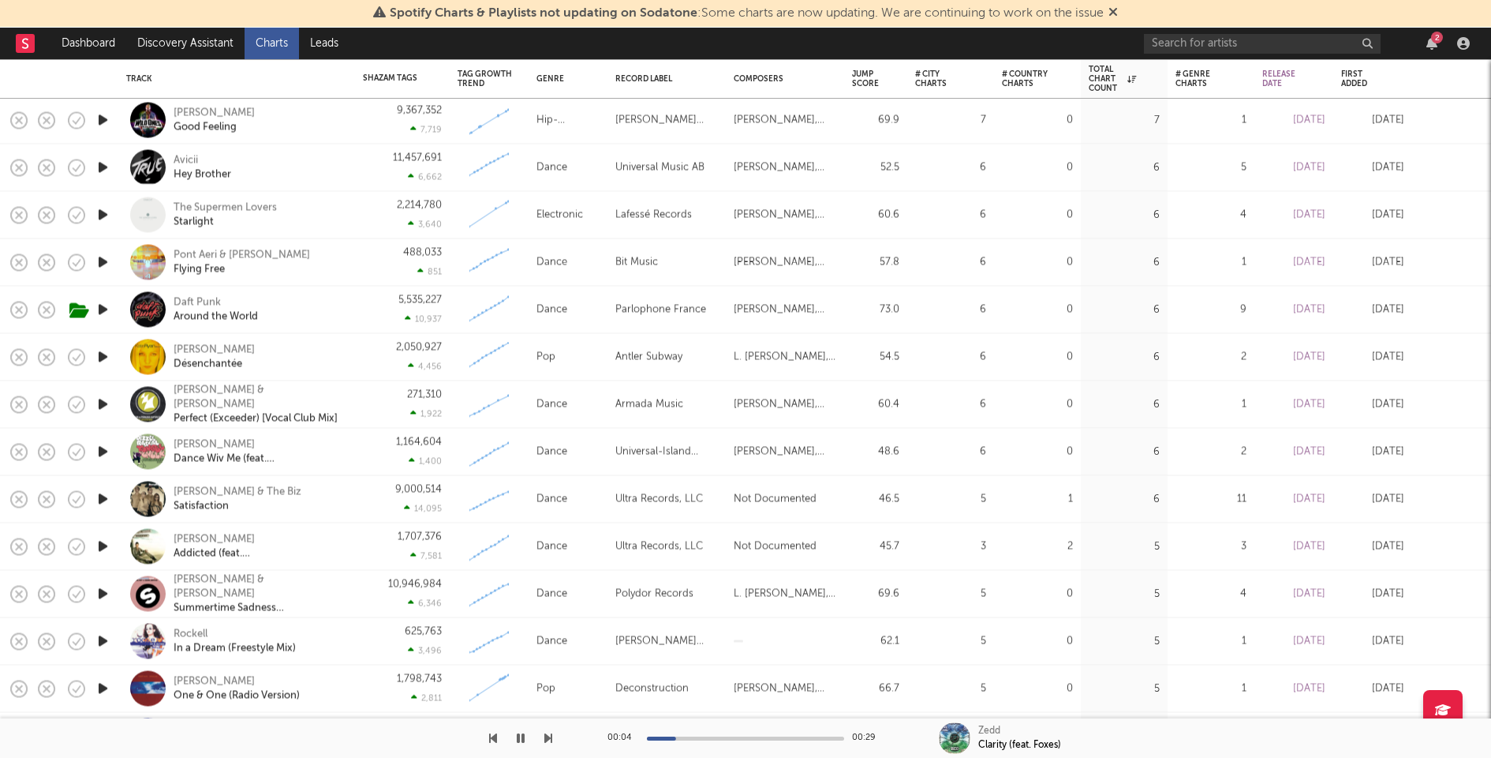
click at [100, 499] on icon "button" at bounding box center [103, 499] width 17 height 20
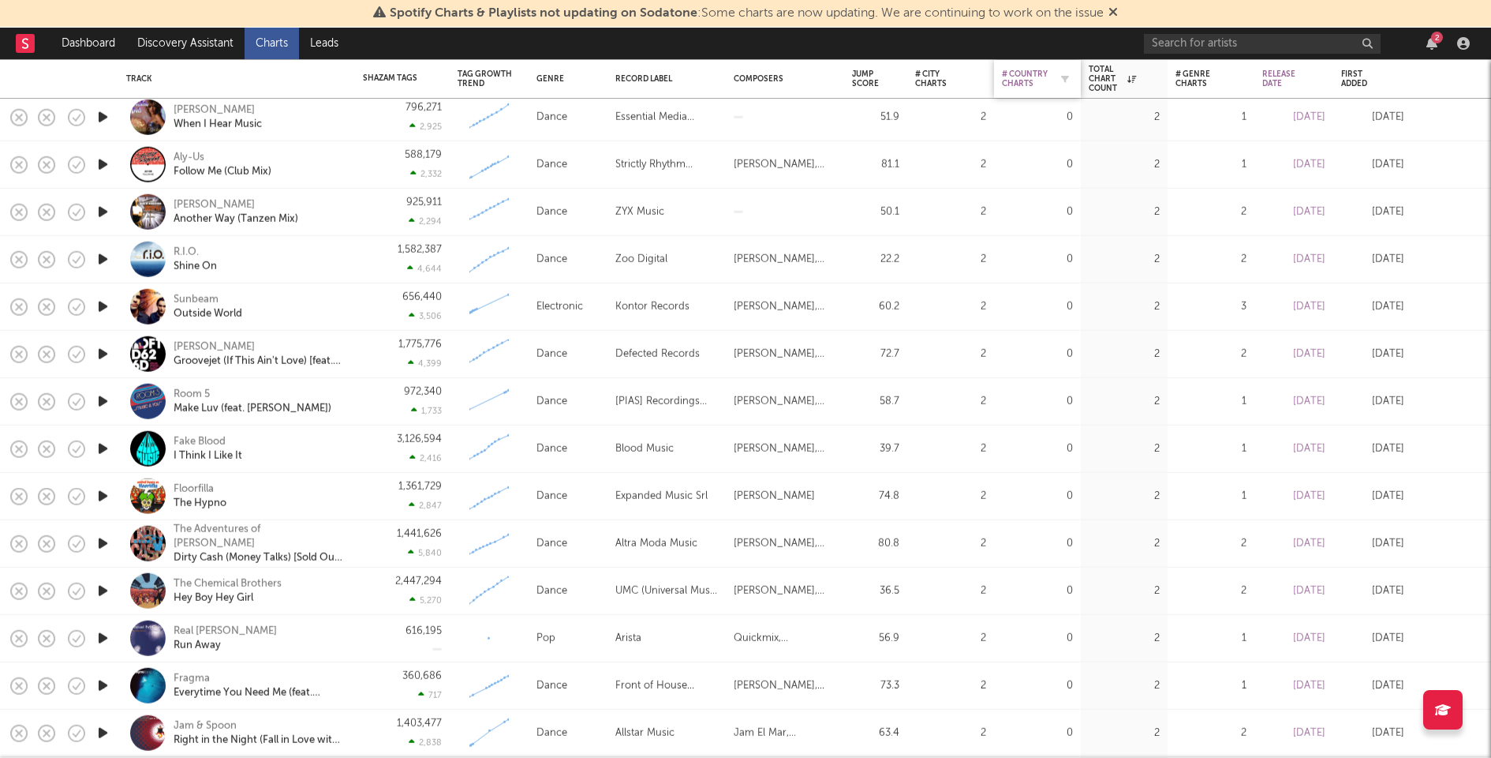
click at [1029, 77] on div "# Country Charts" at bounding box center [1025, 78] width 47 height 19
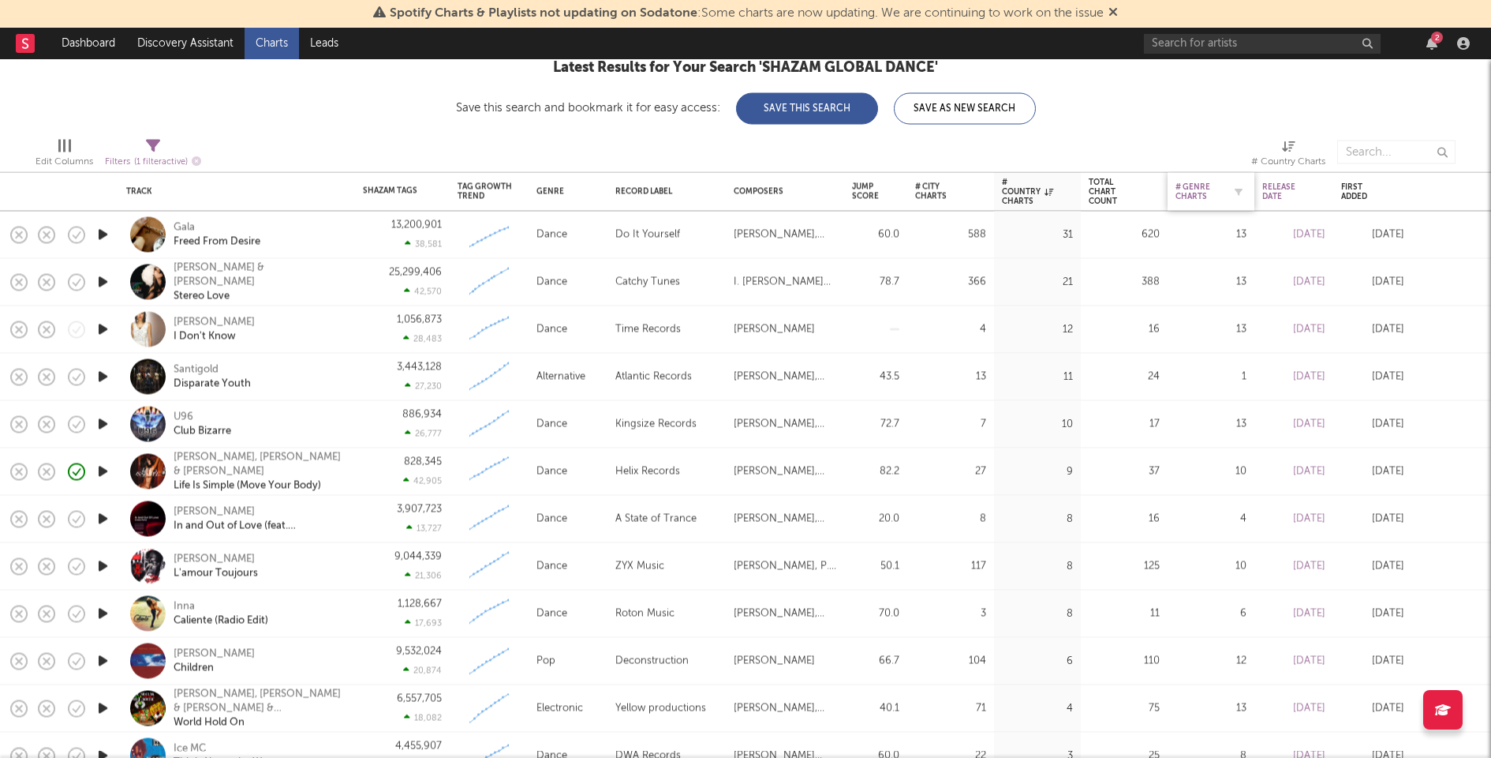
click at [1189, 189] on div "# Genre Charts" at bounding box center [1199, 191] width 47 height 19
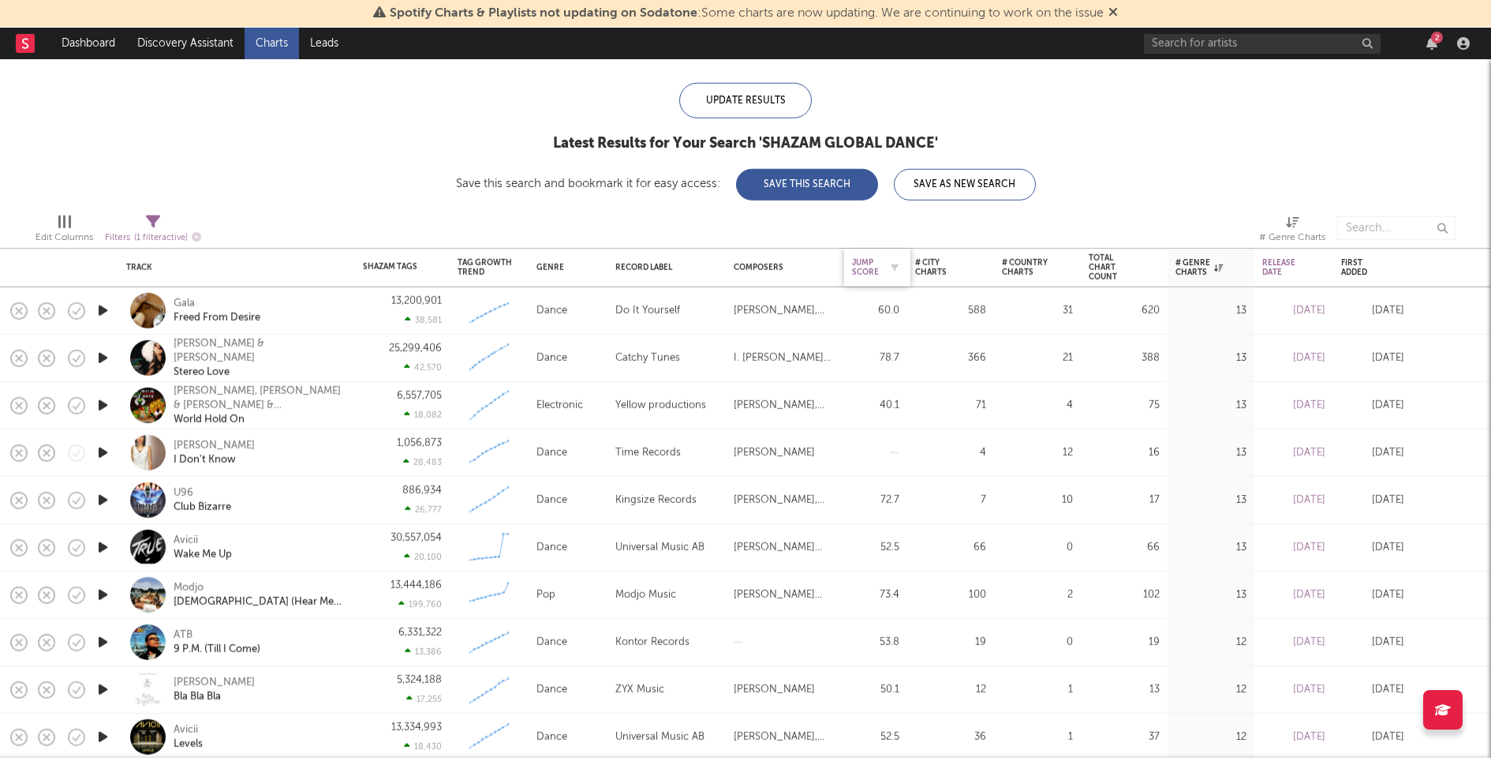
click at [866, 264] on div "Jump Score" at bounding box center [865, 267] width 27 height 19
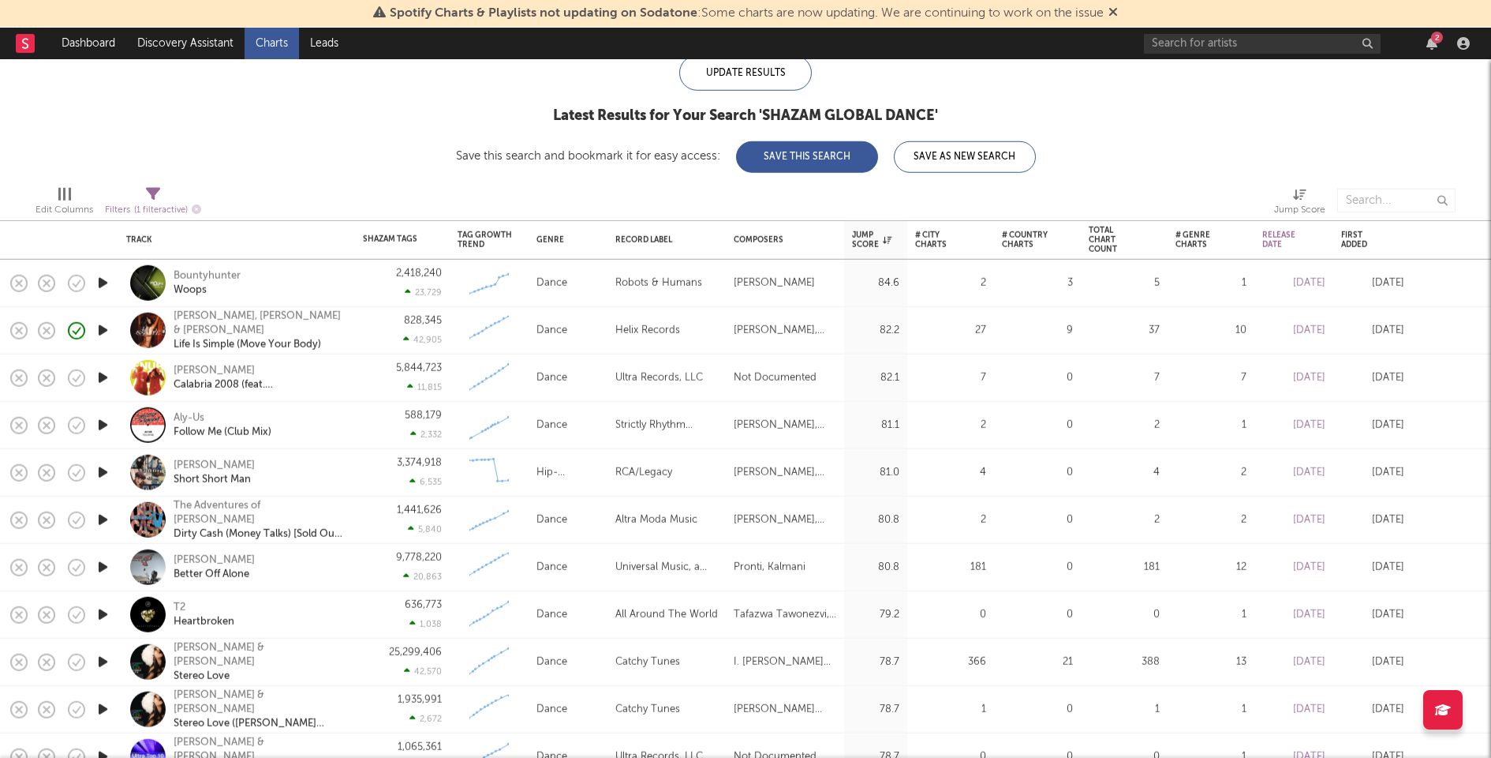
click at [105, 278] on icon "button" at bounding box center [103, 283] width 17 height 20
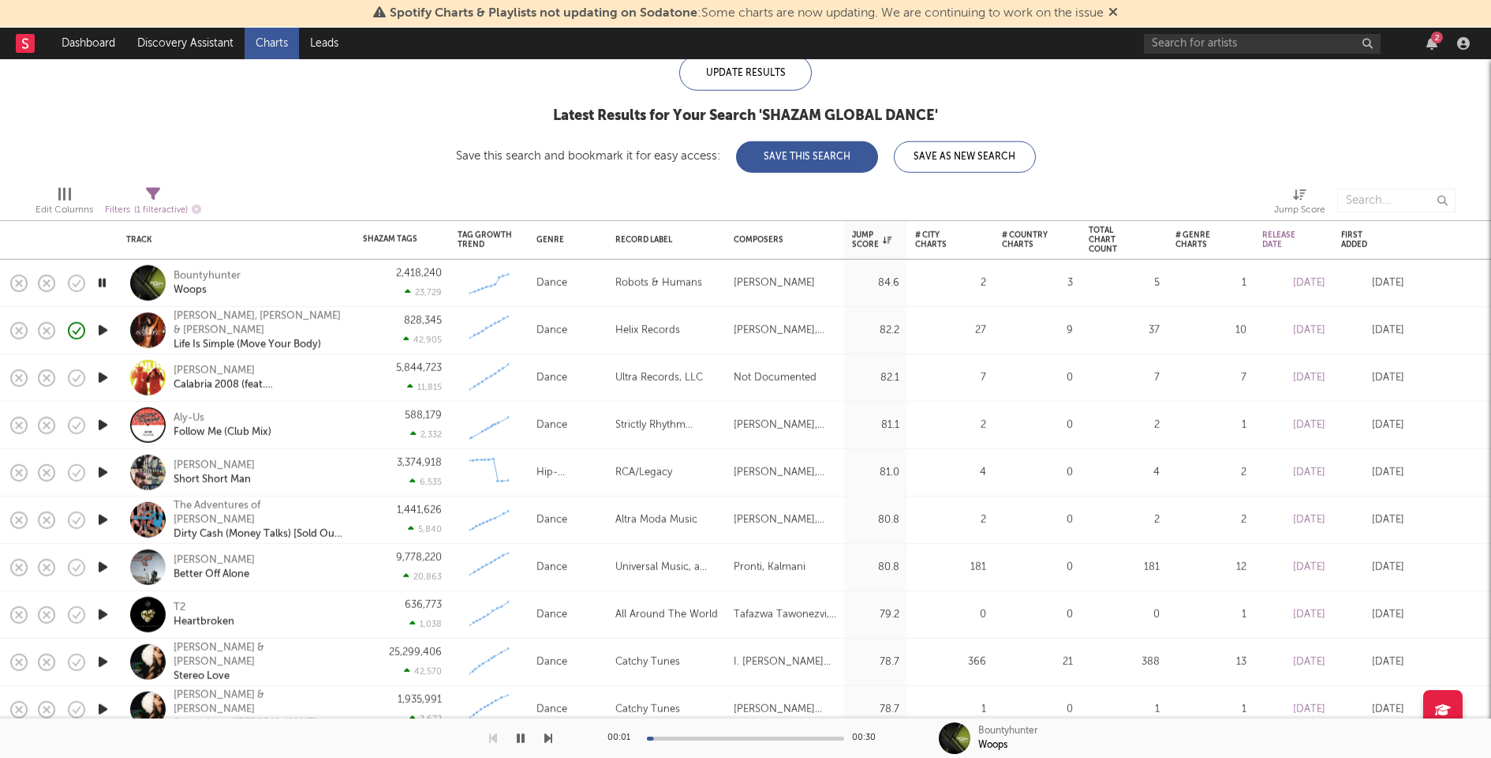
click at [104, 373] on icon "button" at bounding box center [103, 378] width 17 height 20
click at [104, 467] on icon "button" at bounding box center [103, 472] width 17 height 20
click at [390, 265] on div "7D Change" at bounding box center [390, 266] width 55 height 9
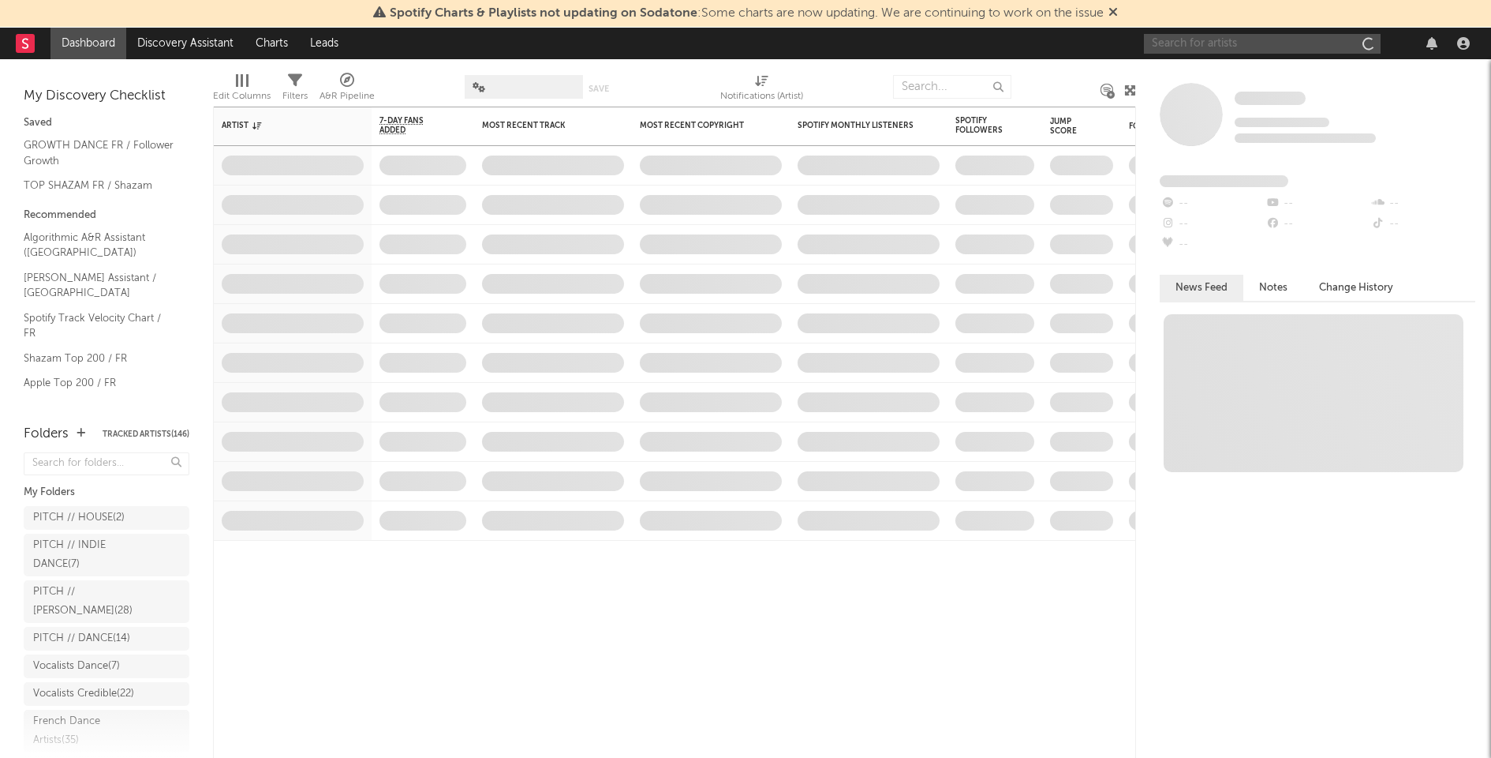
click at [1282, 38] on input "text" at bounding box center [1262, 44] width 237 height 20
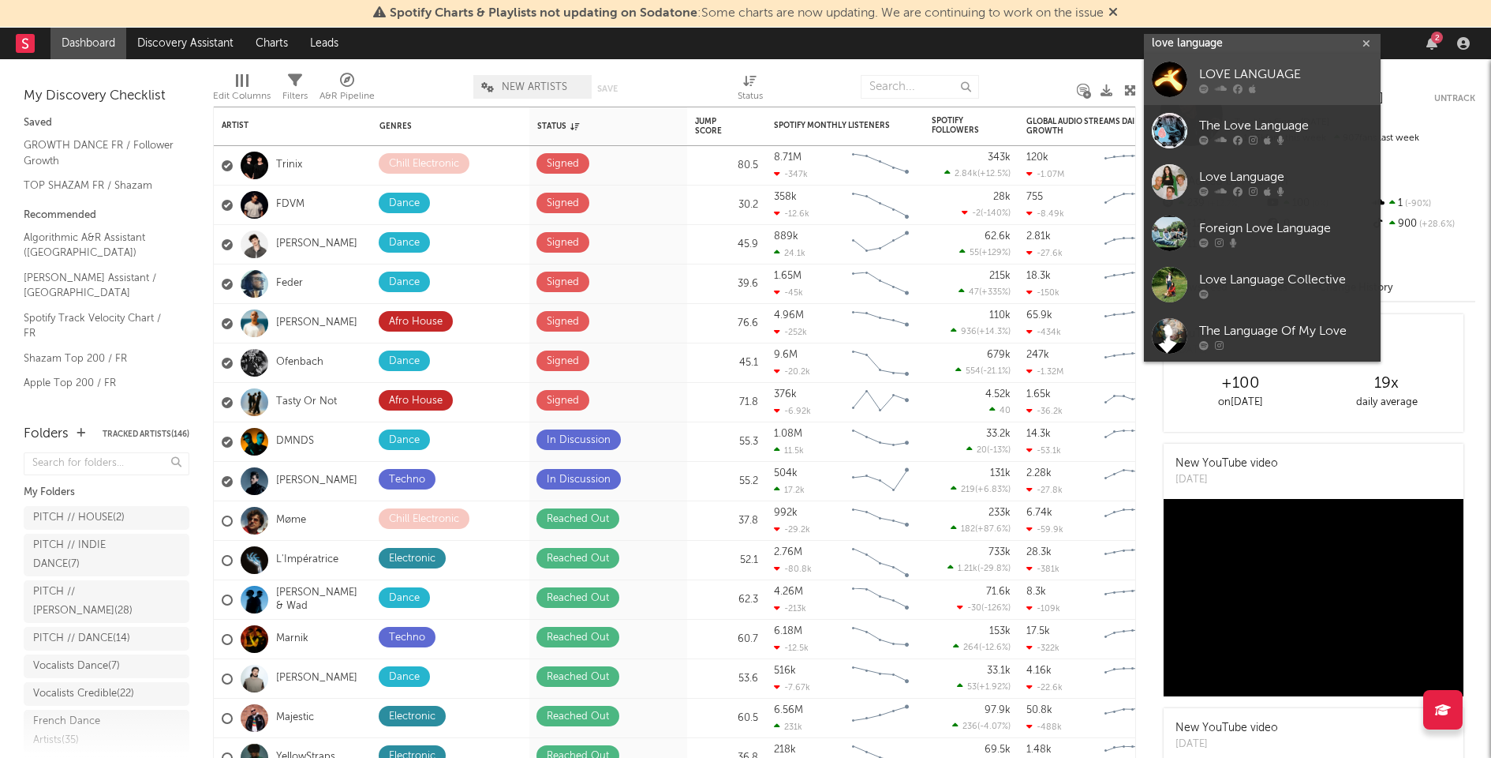
type input "love language"
click at [1250, 64] on link "LOVE LANGUAGE" at bounding box center [1262, 79] width 237 height 51
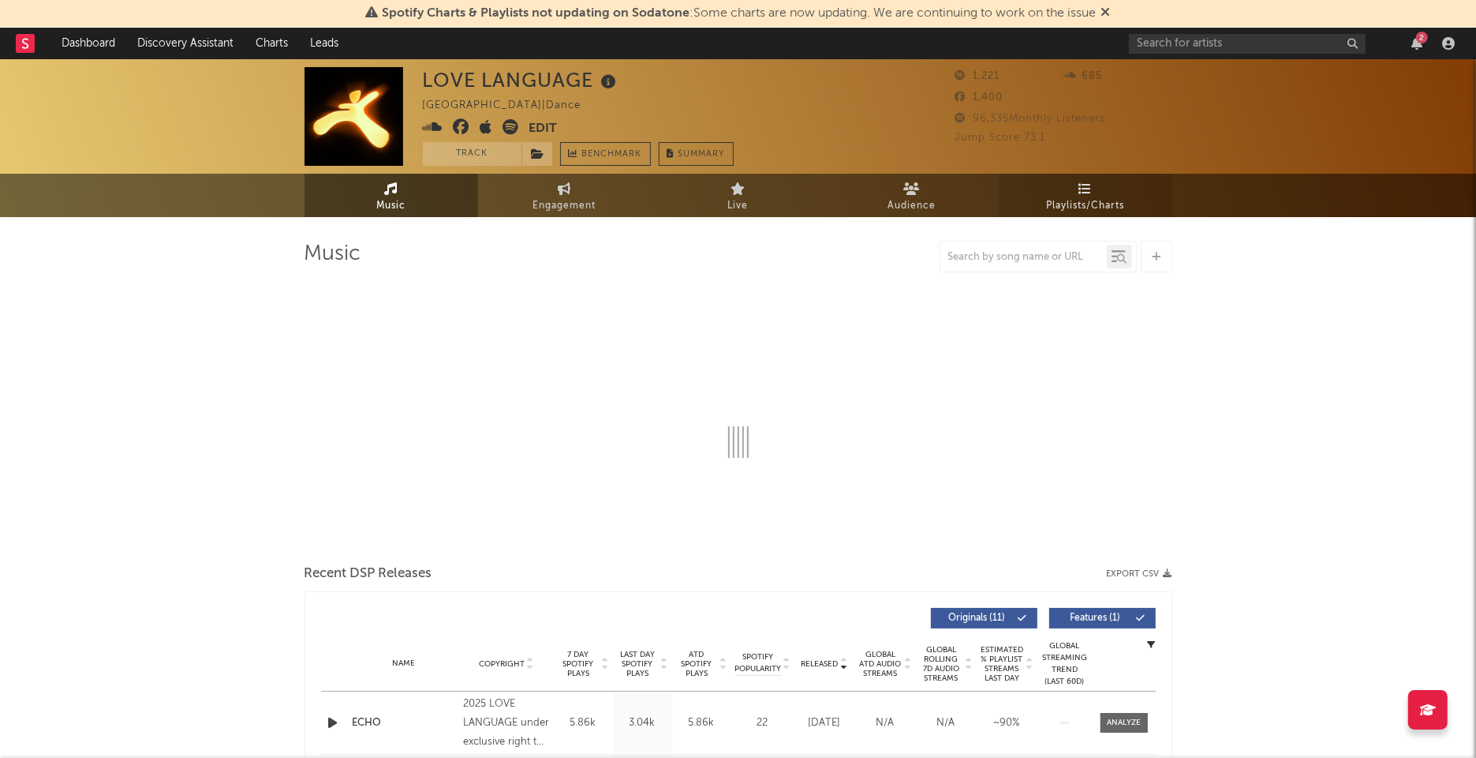
select select "6m"
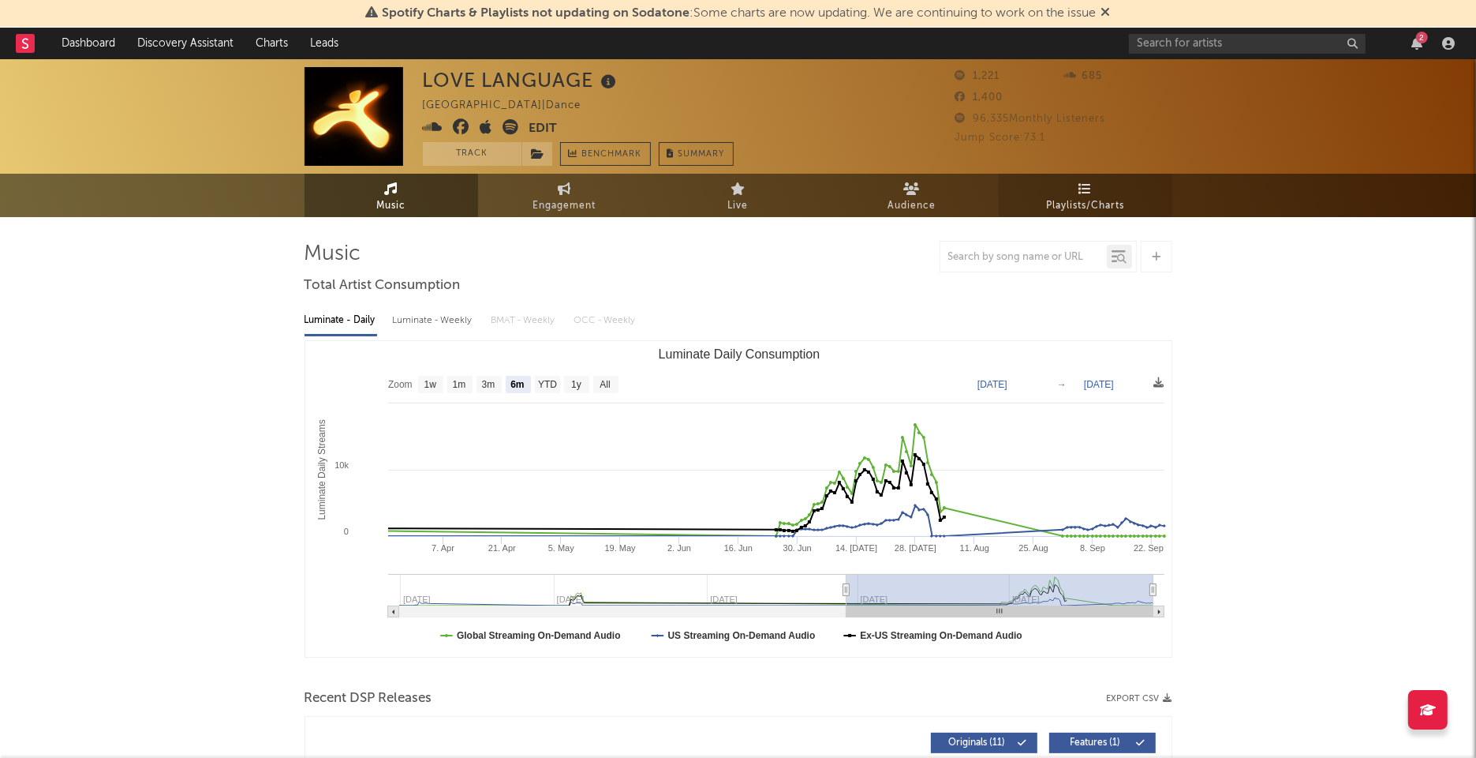
click at [1050, 207] on span "Playlists/Charts" at bounding box center [1085, 205] width 78 height 19
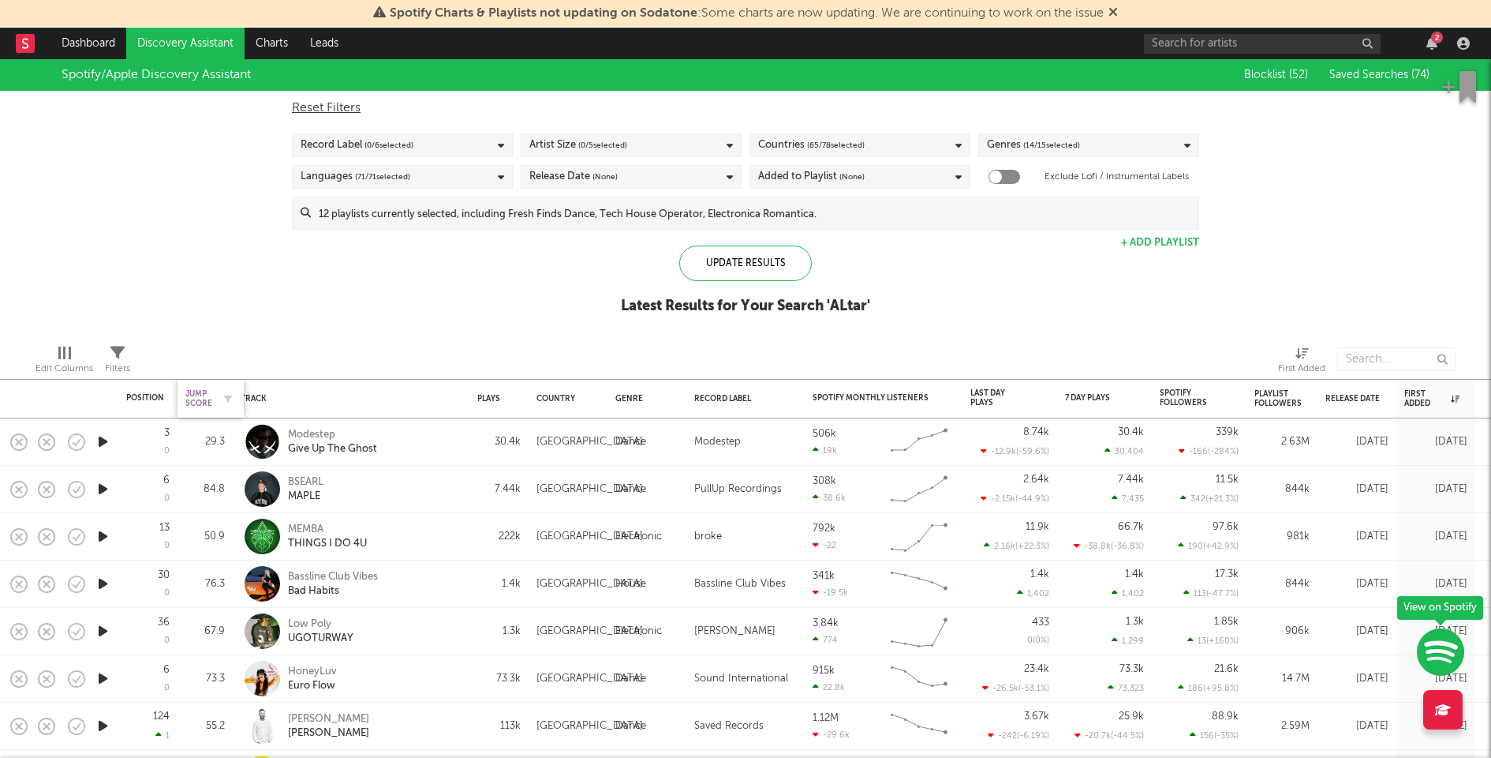
click at [189, 400] on div "Jump Score" at bounding box center [198, 398] width 27 height 19
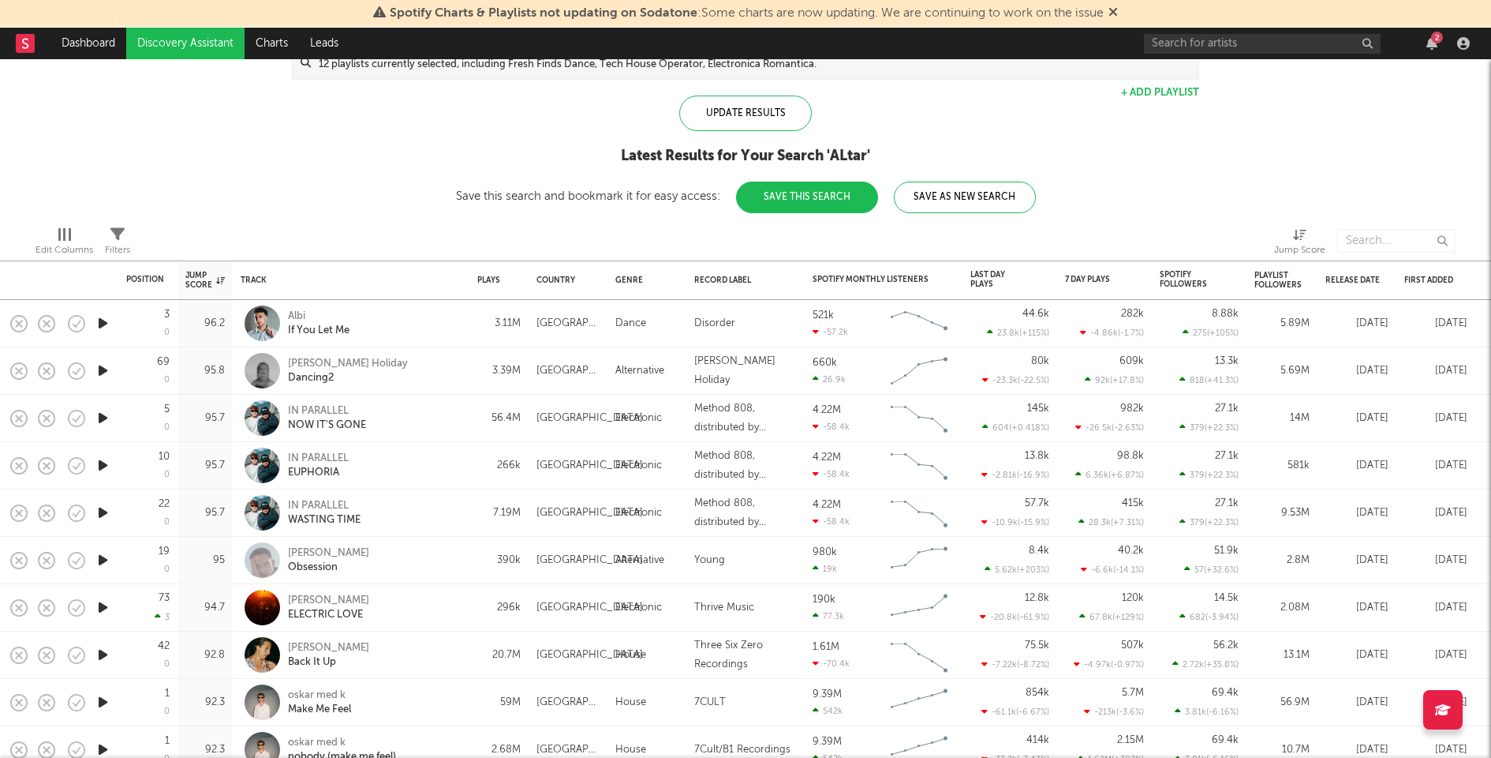
click at [103, 322] on icon "button" at bounding box center [103, 323] width 17 height 20
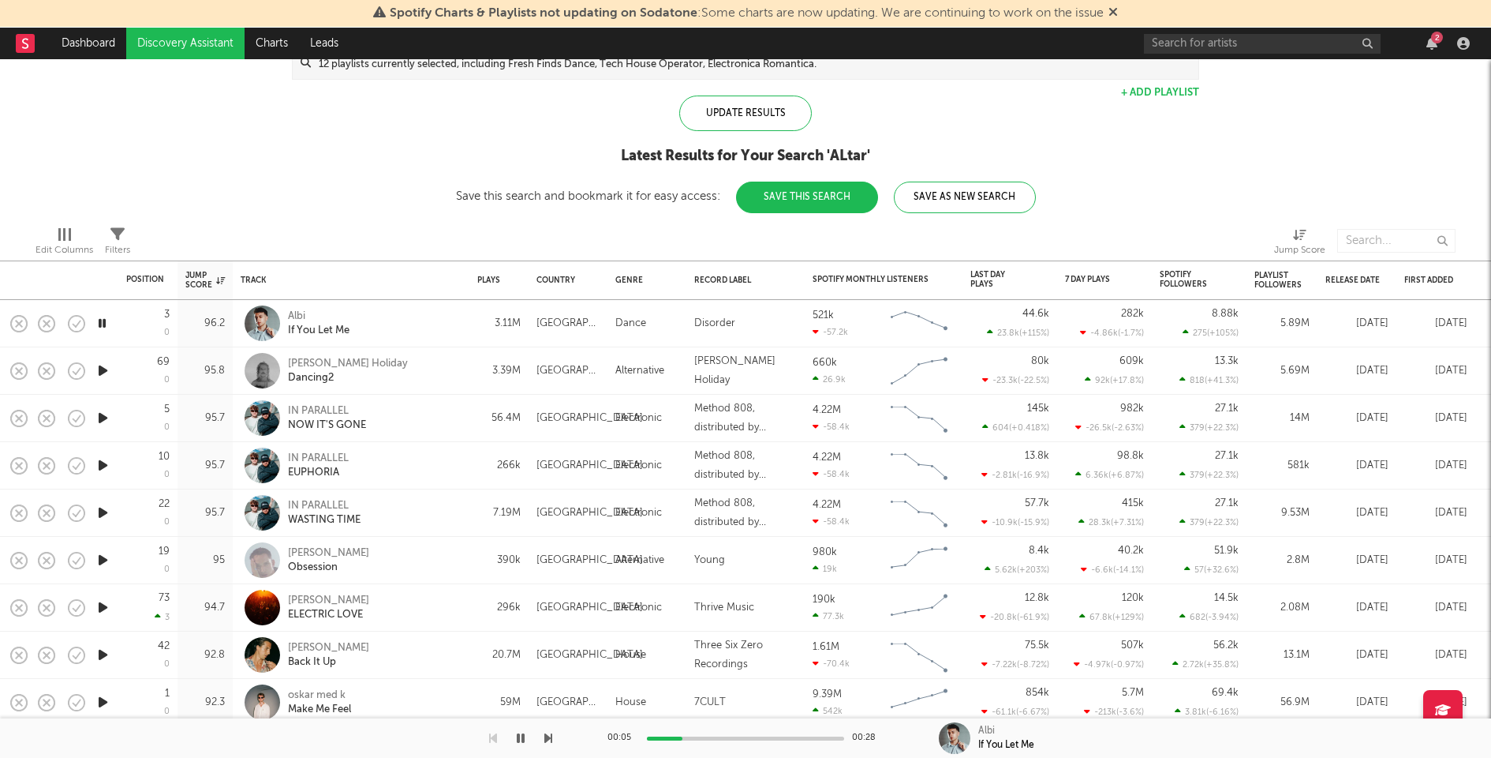
click at [765, 736] on div at bounding box center [745, 738] width 197 height 4
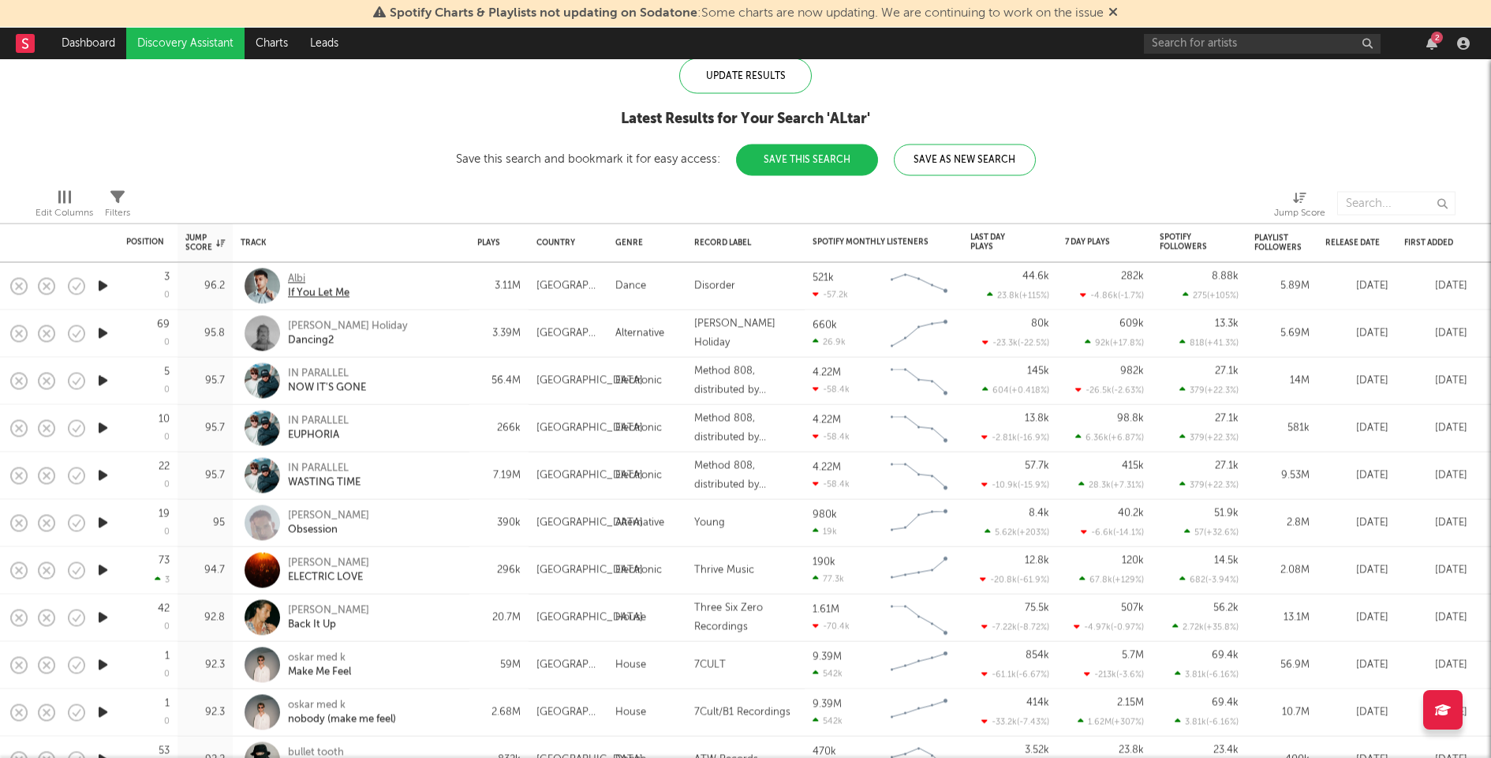
click at [305, 271] on div "Albi" at bounding box center [319, 278] width 62 height 14
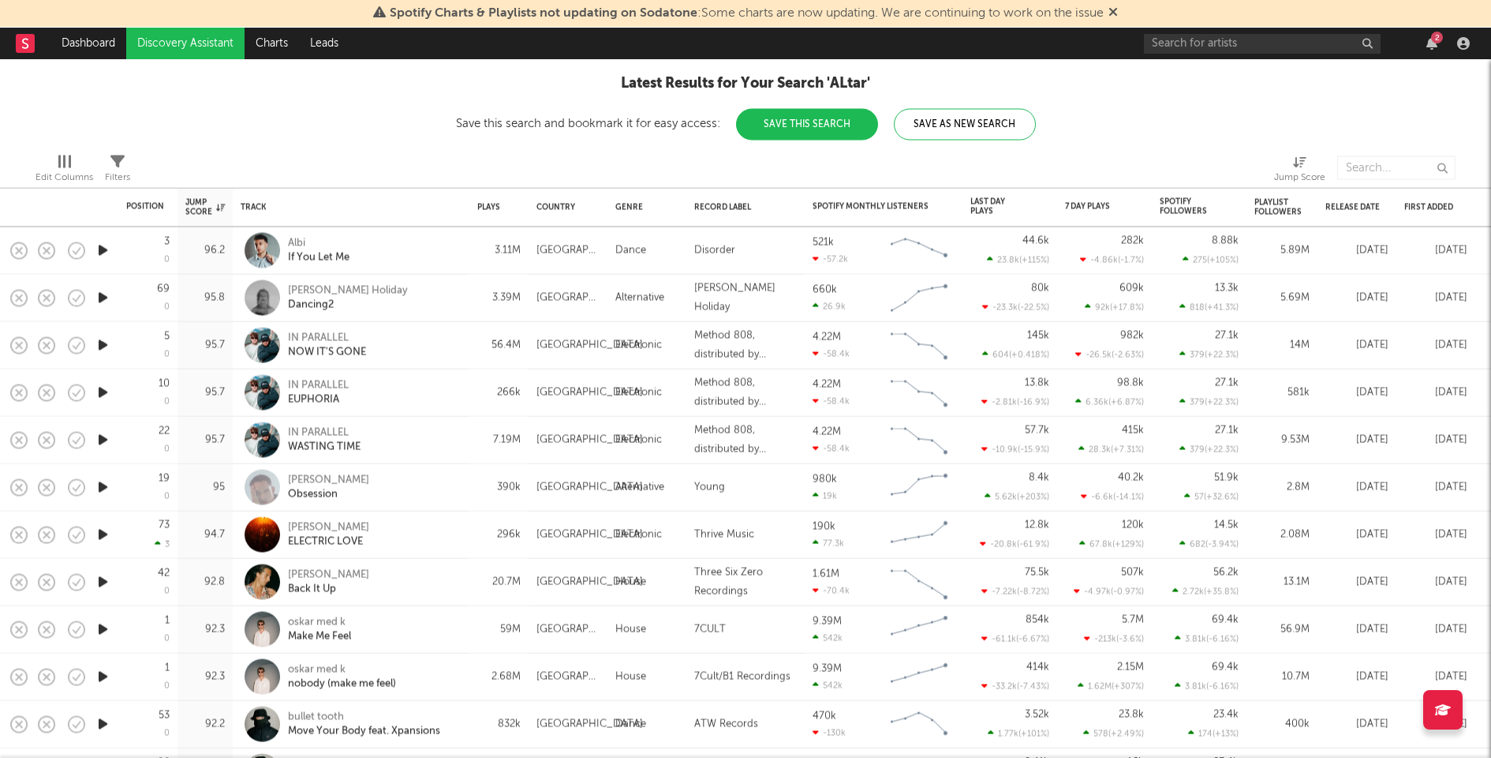
click at [95, 480] on icon "button" at bounding box center [103, 487] width 17 height 20
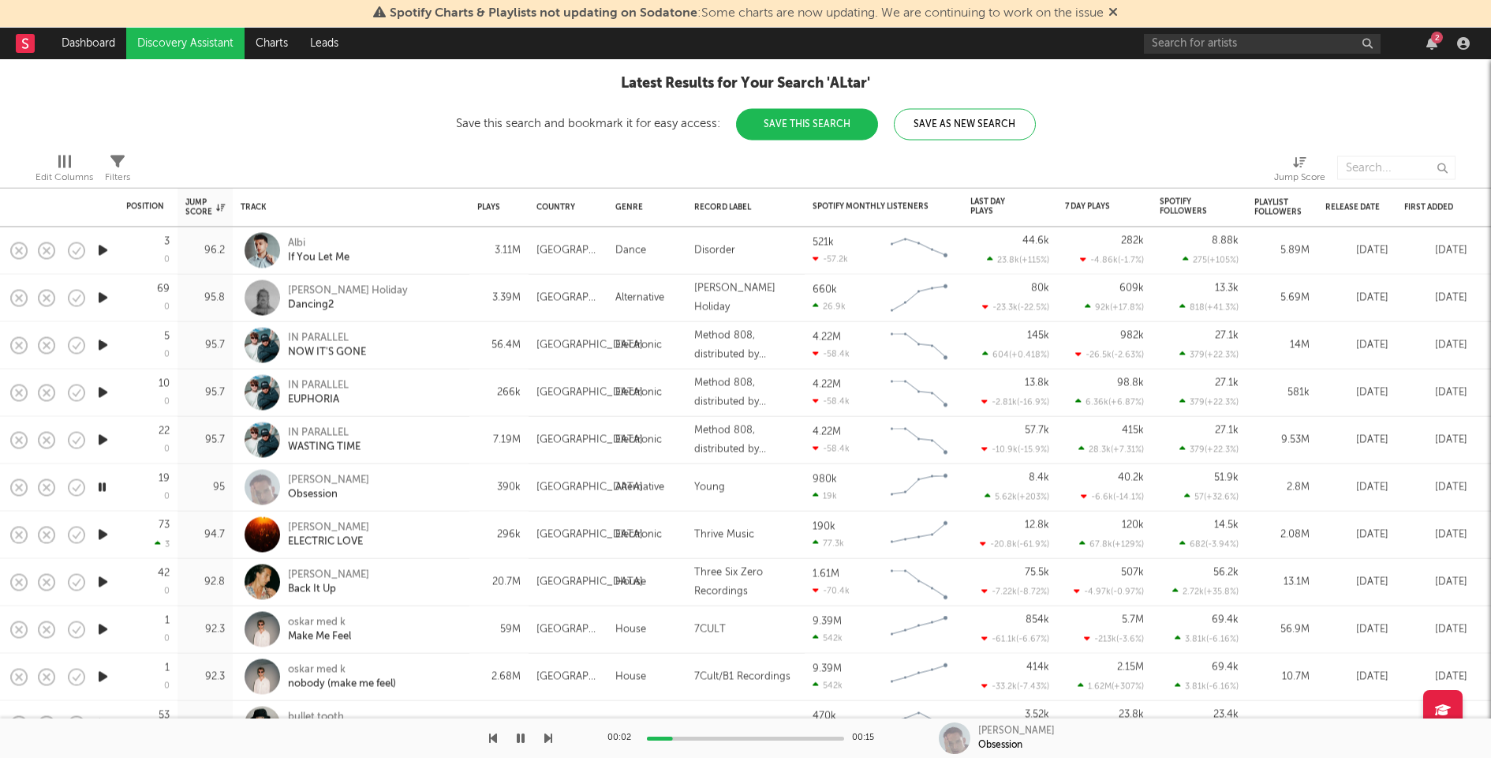
click at [97, 481] on icon "button" at bounding box center [102, 487] width 15 height 20
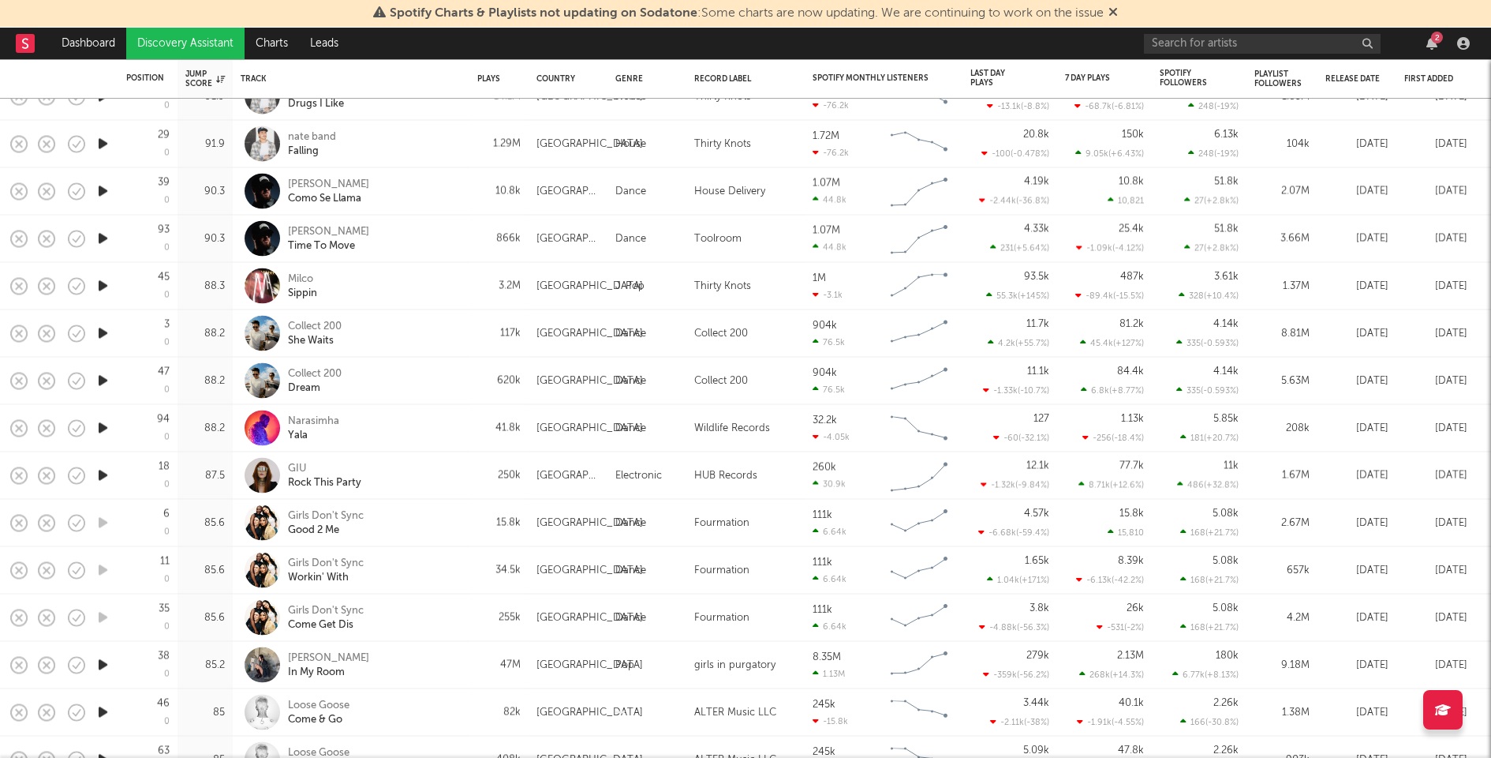
click at [99, 473] on icon "button" at bounding box center [103, 476] width 17 height 20
click at [99, 473] on icon "button" at bounding box center [102, 476] width 15 height 20
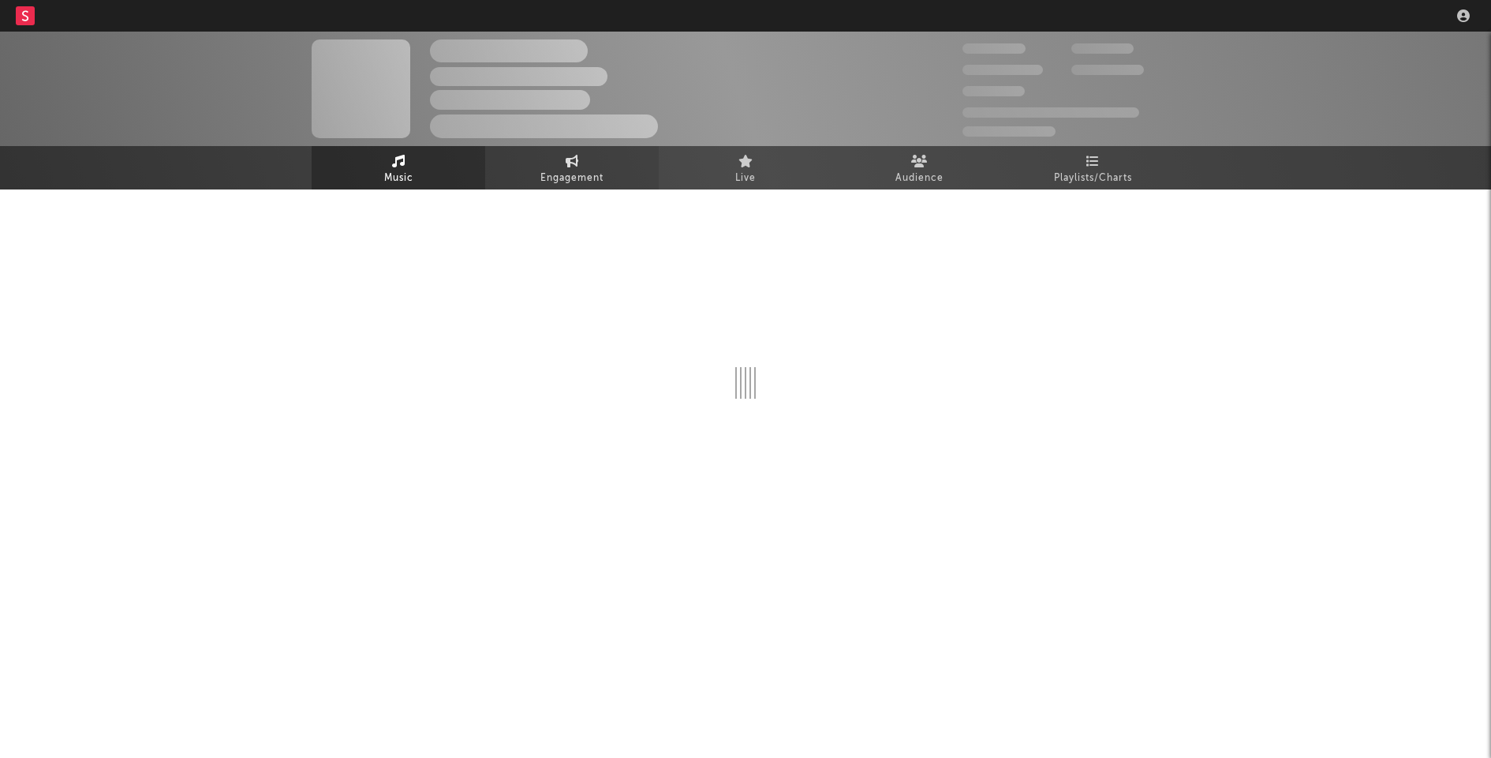
click at [555, 163] on link "Engagement" at bounding box center [572, 167] width 174 height 43
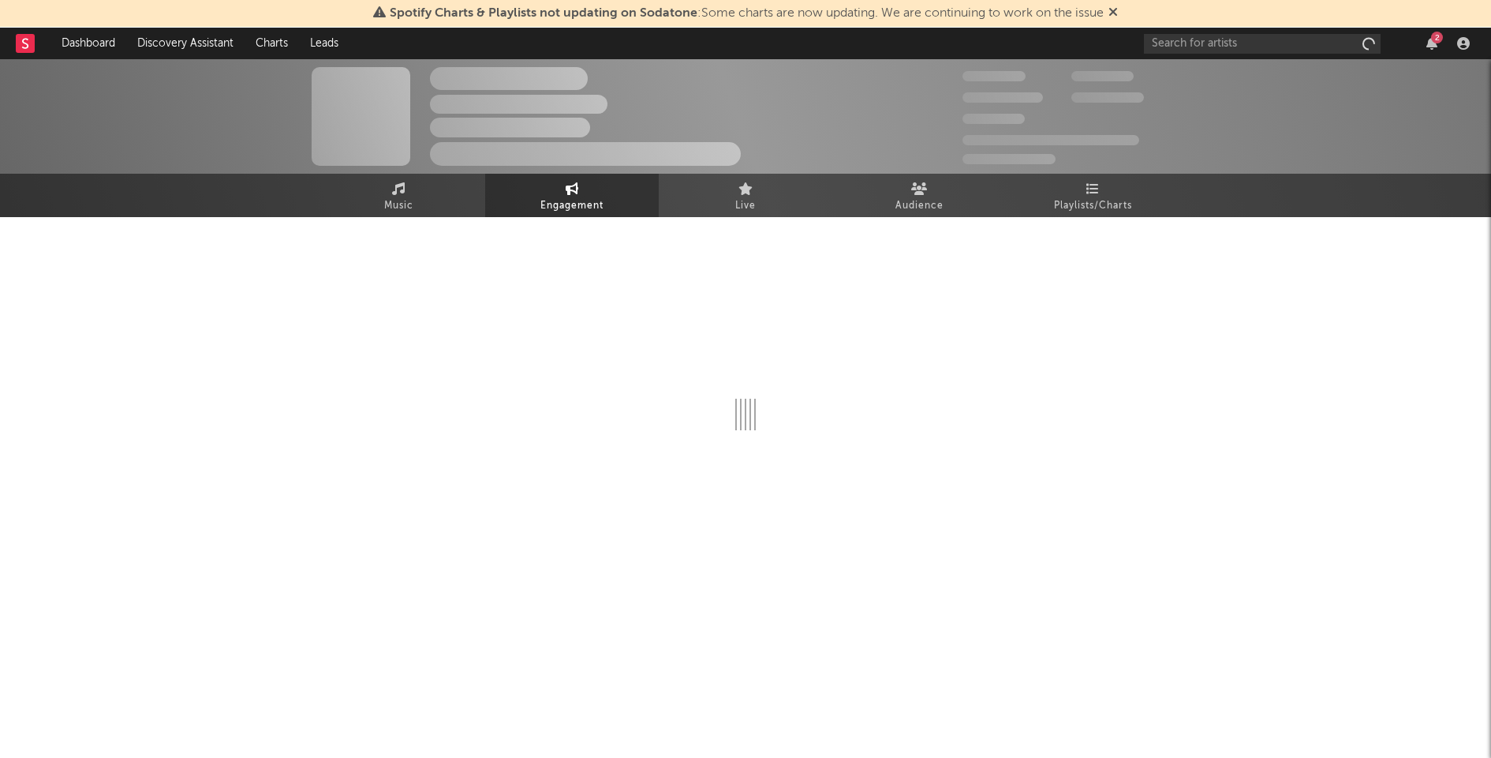
select select "1w"
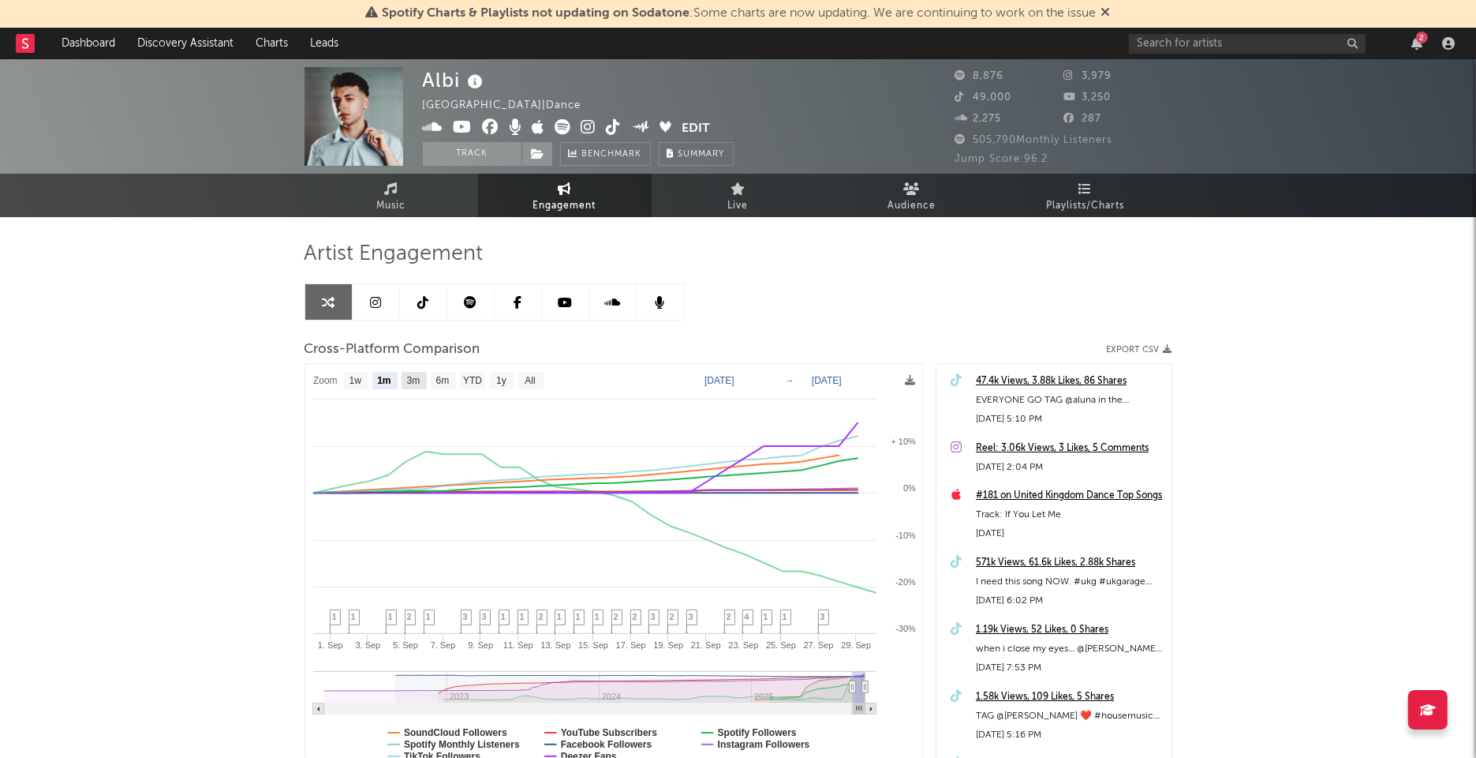
click at [413, 376] on text "3m" at bounding box center [412, 381] width 13 height 11
select select "3m"
type input "2025-06-30"
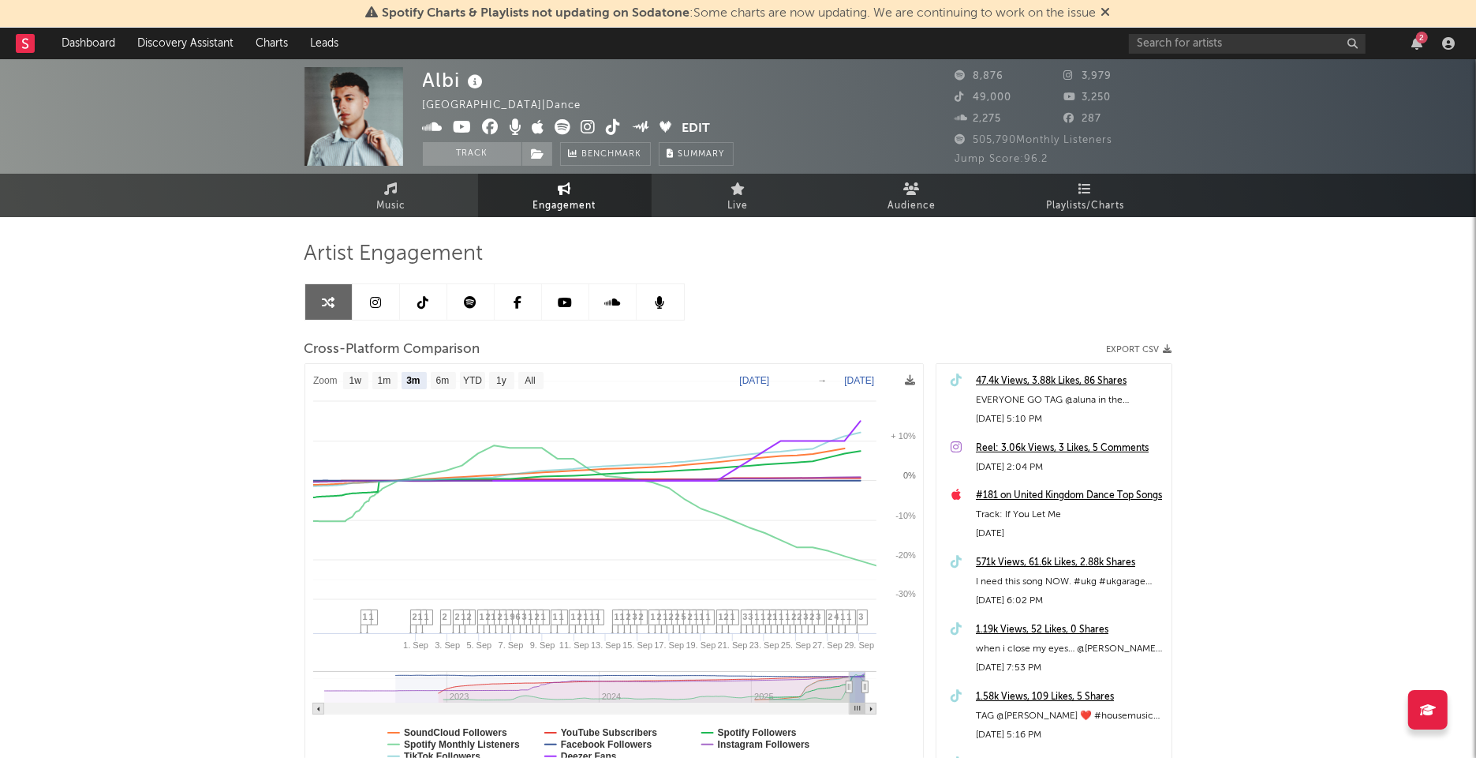
select select "3m"
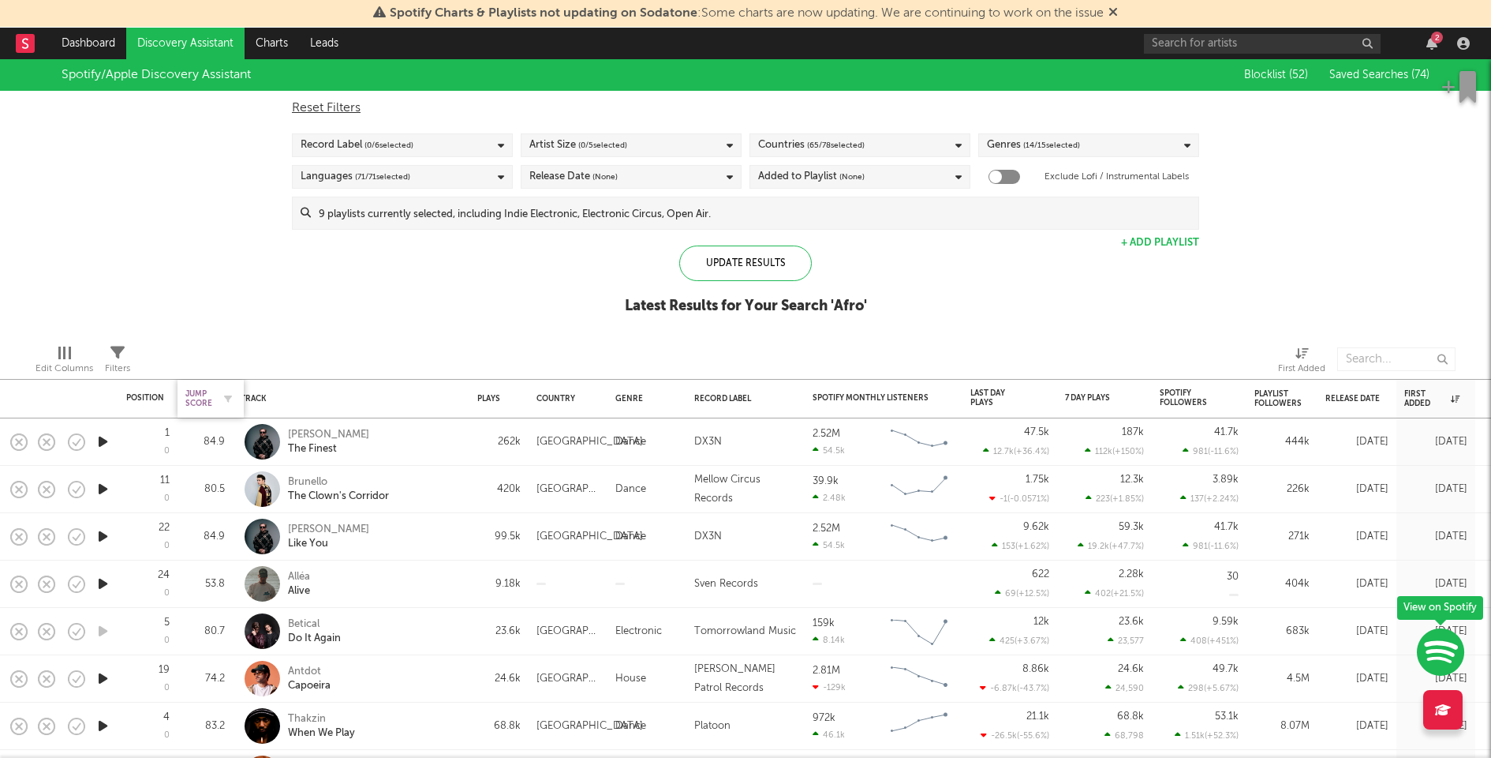
click at [203, 399] on div "Jump Score" at bounding box center [198, 398] width 27 height 19
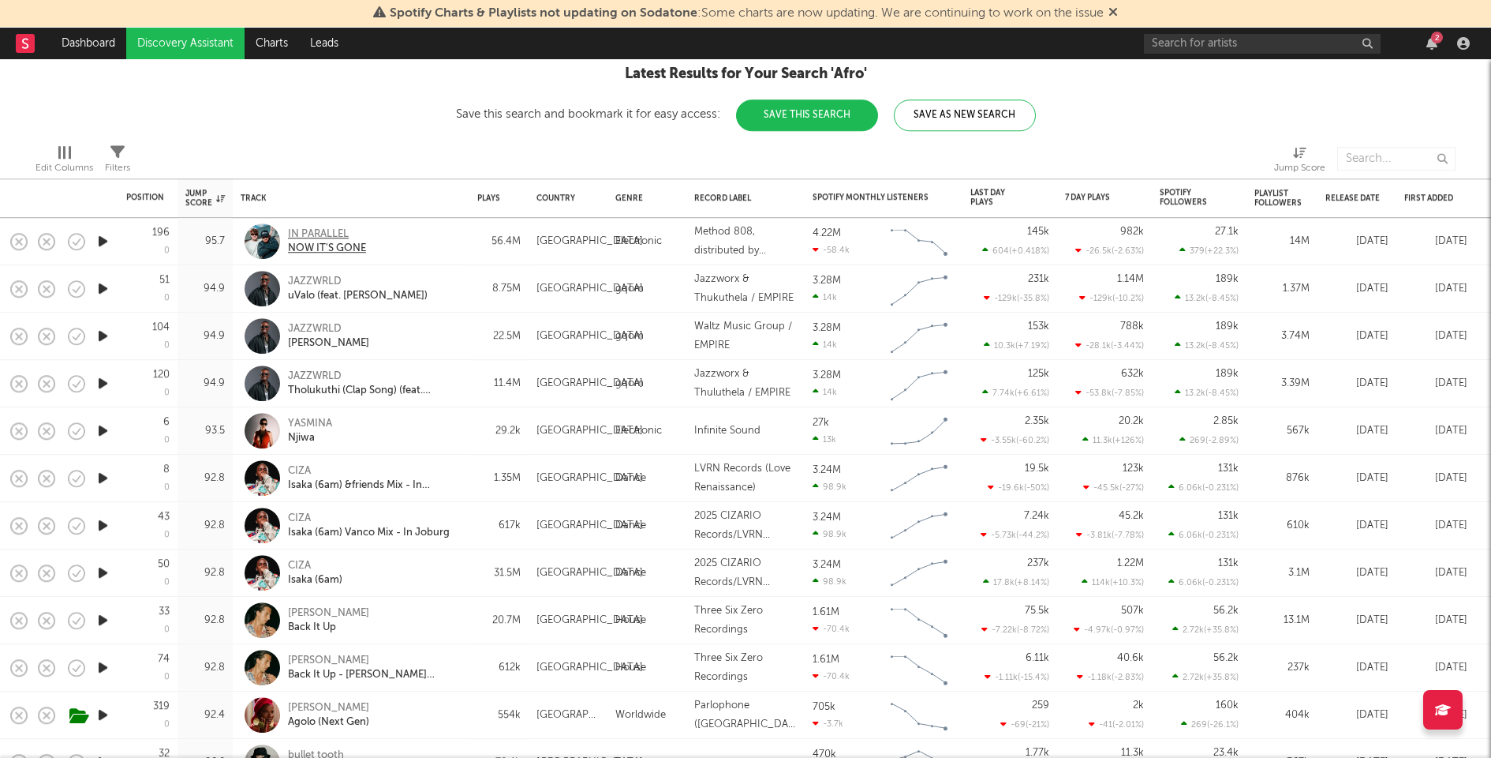
click at [324, 230] on div "IN PARALLEL" at bounding box center [327, 234] width 78 height 14
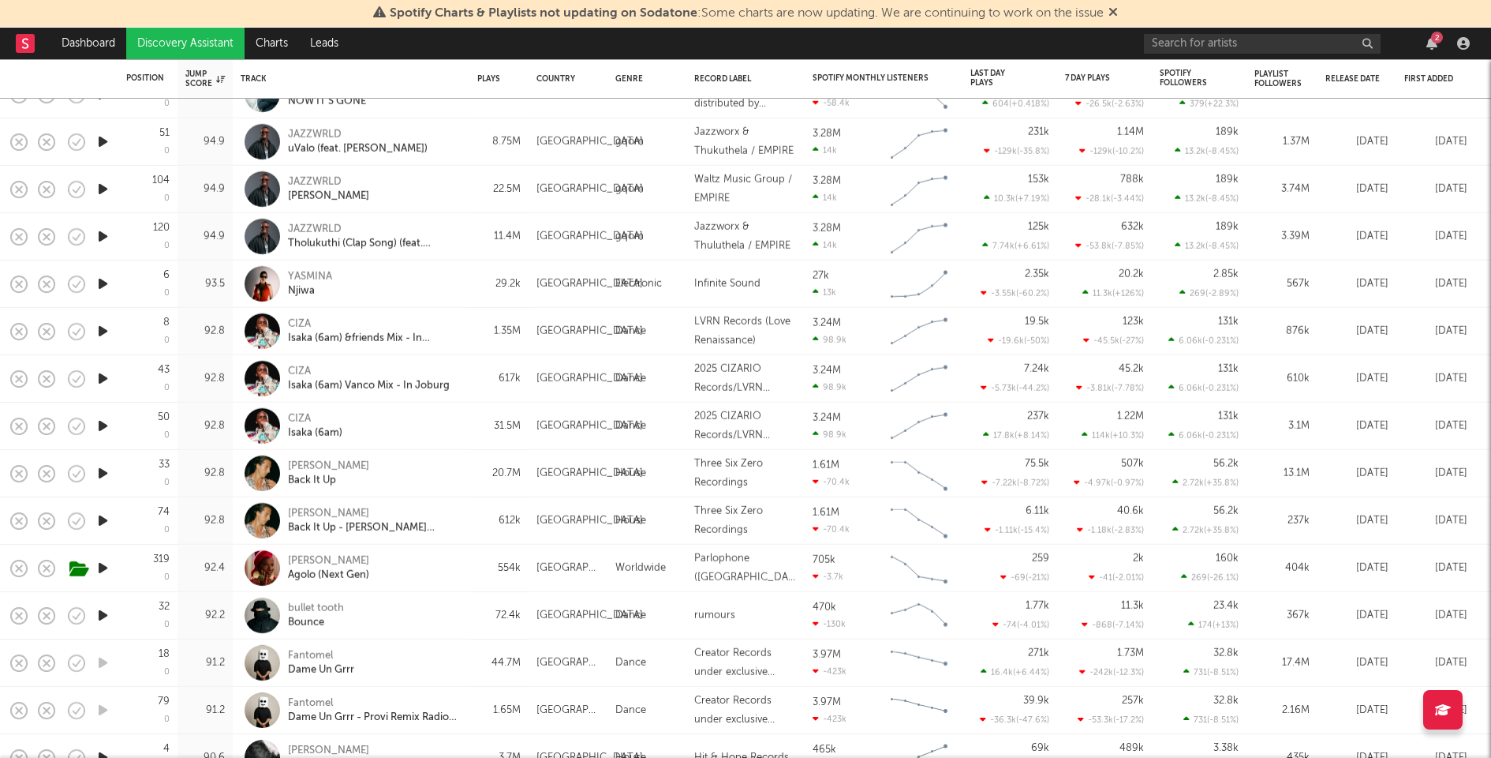
click at [100, 282] on icon "button" at bounding box center [103, 284] width 17 height 20
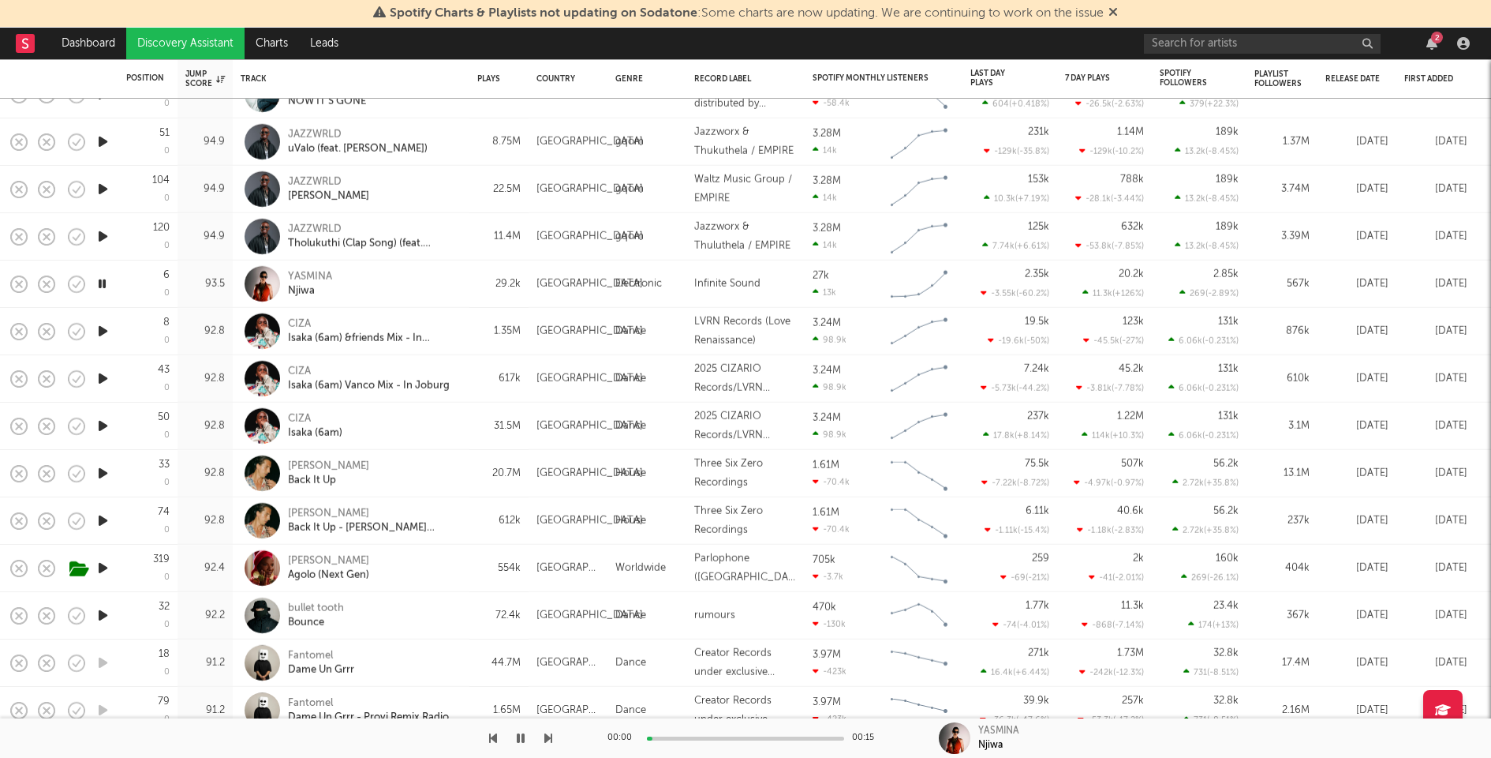
click at [425, 279] on div "[PERSON_NAME]" at bounding box center [373, 284] width 170 height 28
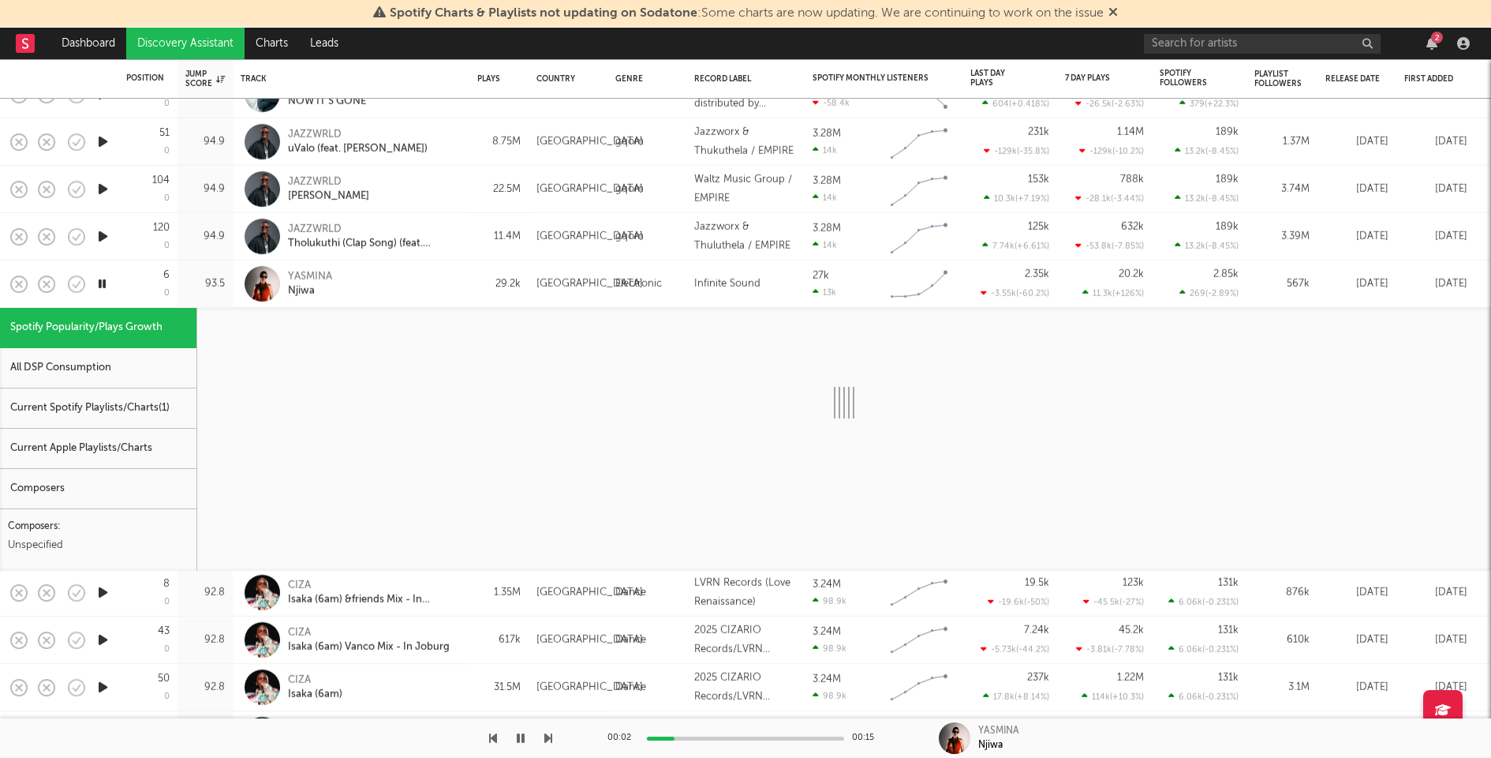
click at [144, 413] on div "Current Spotify Playlists/Charts ( 1 )" at bounding box center [98, 408] width 196 height 40
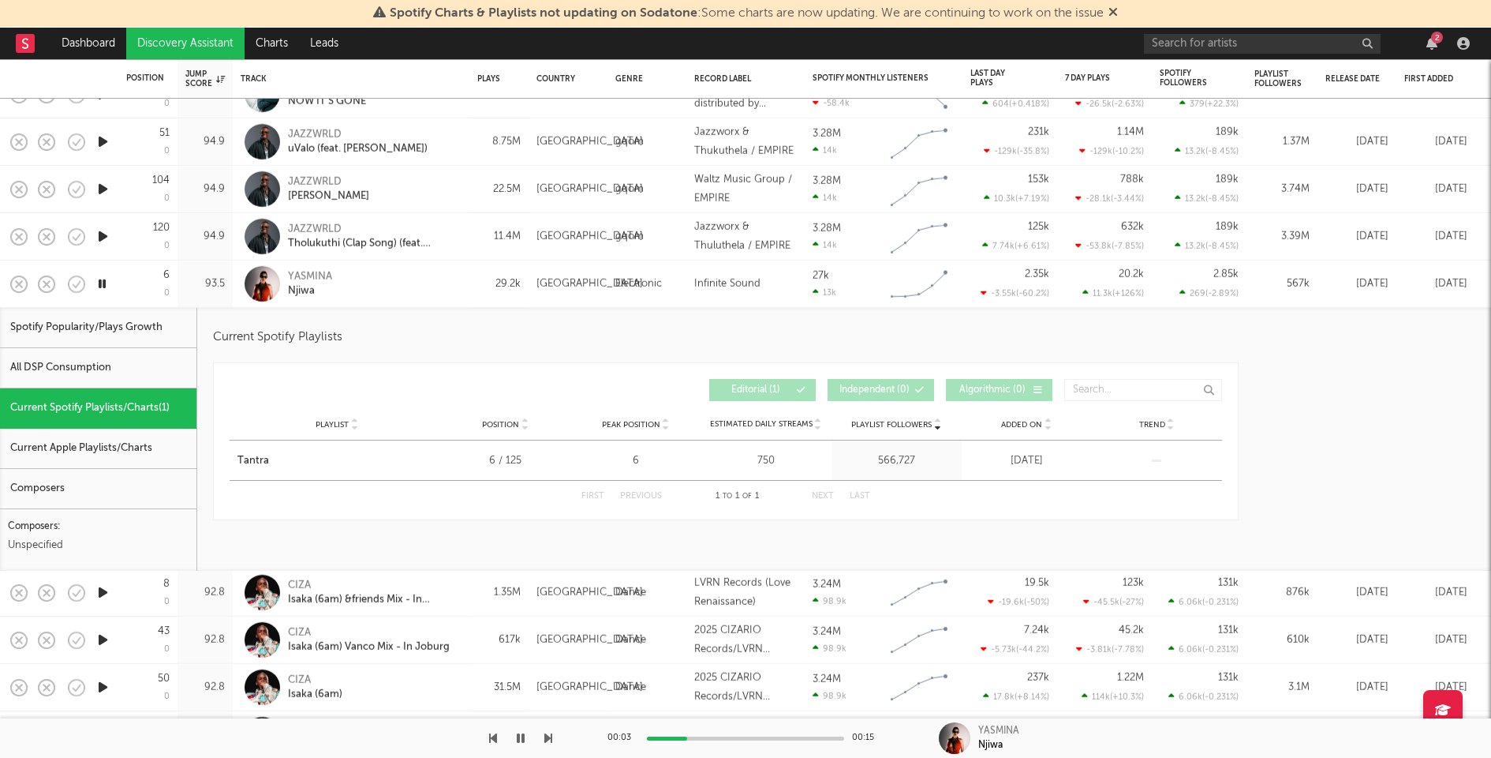
click at [459, 274] on div "[PERSON_NAME]" at bounding box center [351, 283] width 221 height 47
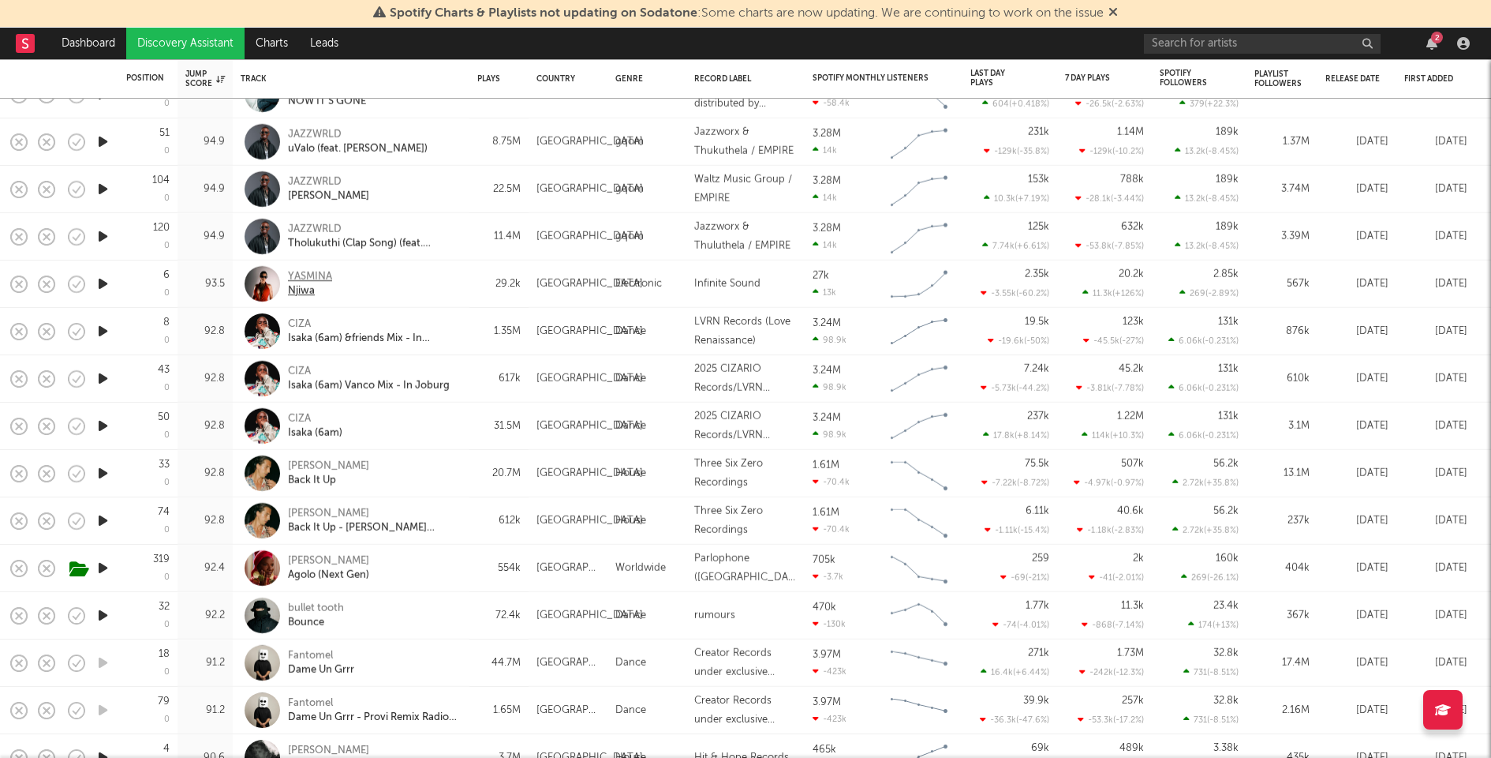
click at [312, 281] on div "YASMINA" at bounding box center [310, 277] width 44 height 14
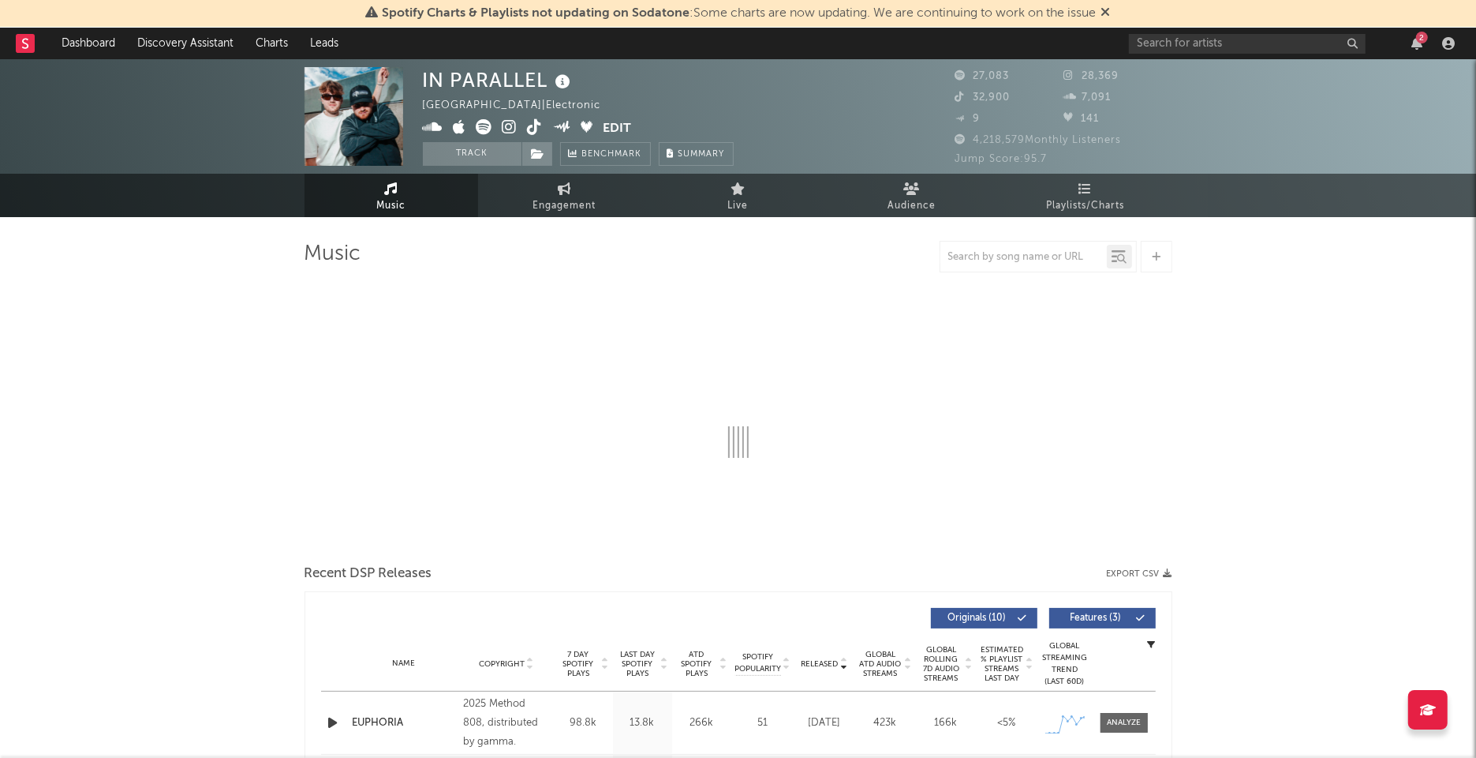
select select "6m"
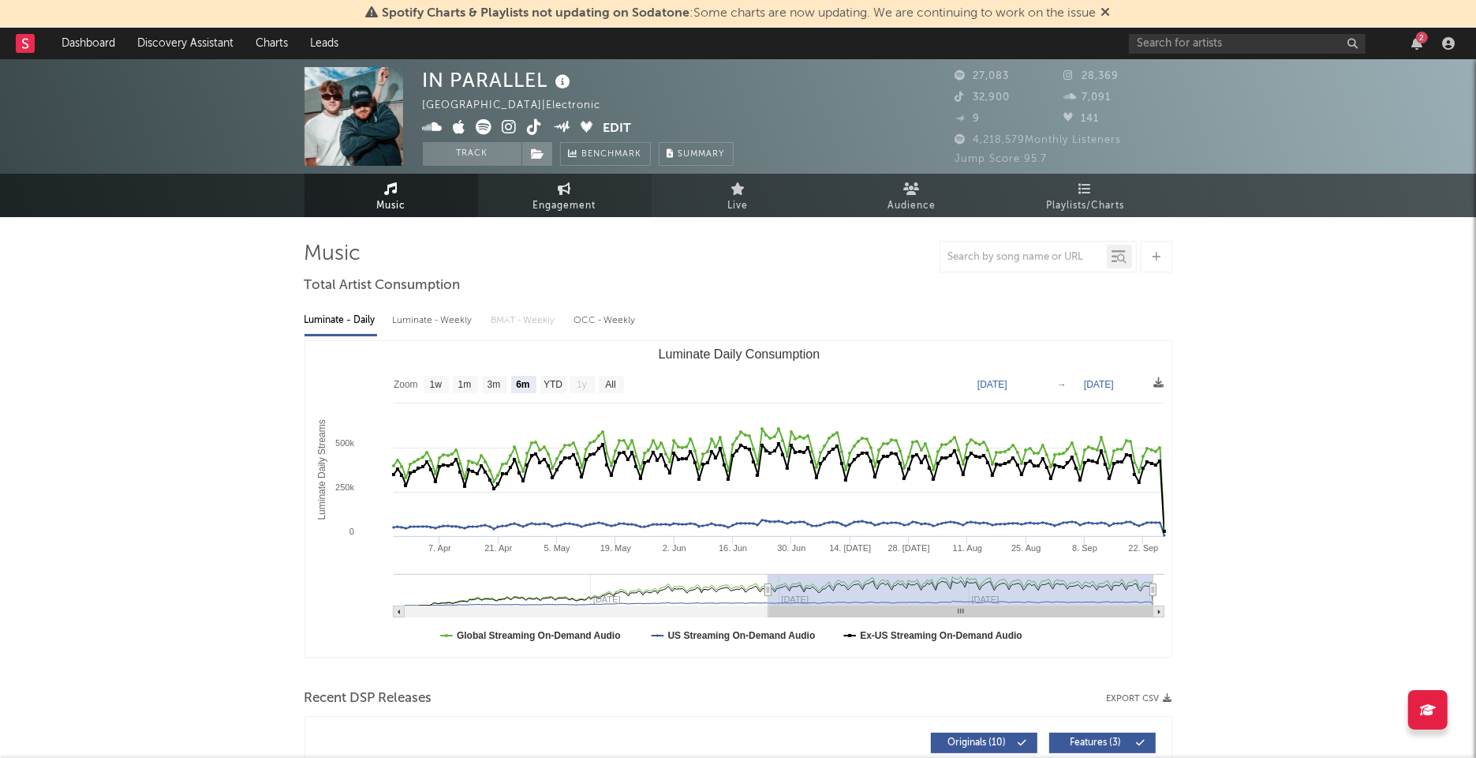
click at [563, 211] on span "Engagement" at bounding box center [564, 205] width 63 height 19
select select "1w"
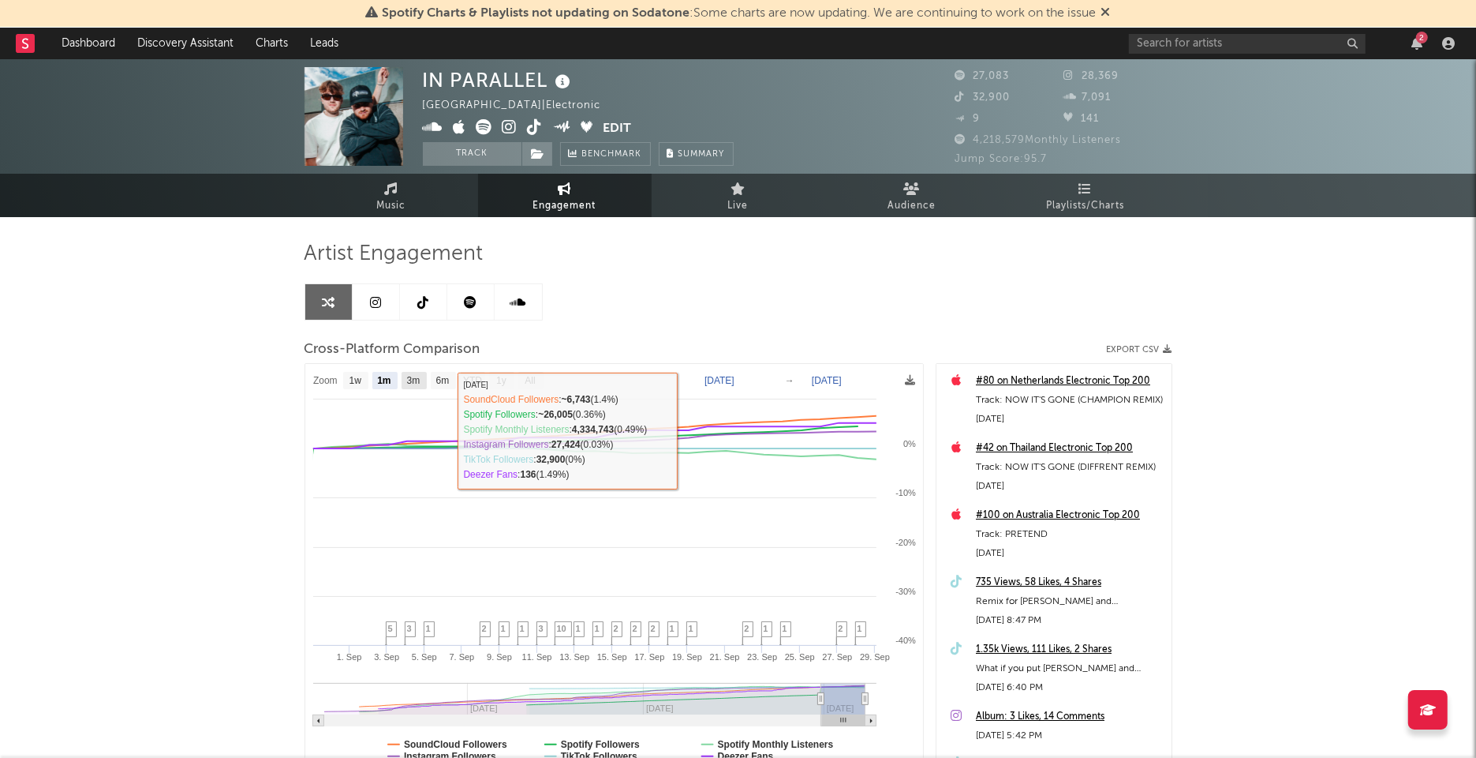
click at [409, 384] on text "3m" at bounding box center [412, 381] width 13 height 11
select select "3m"
type input "[DATE]"
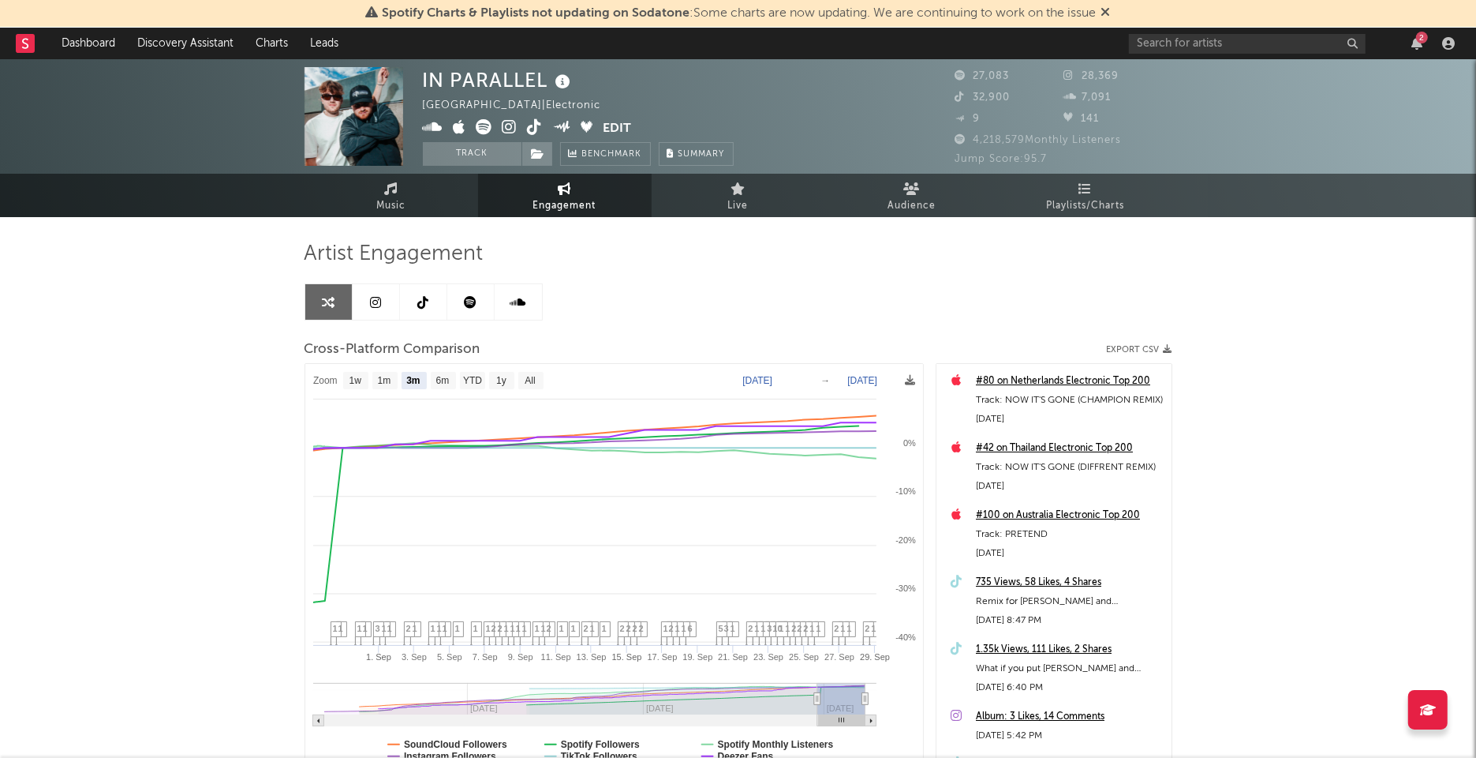
select select "3m"
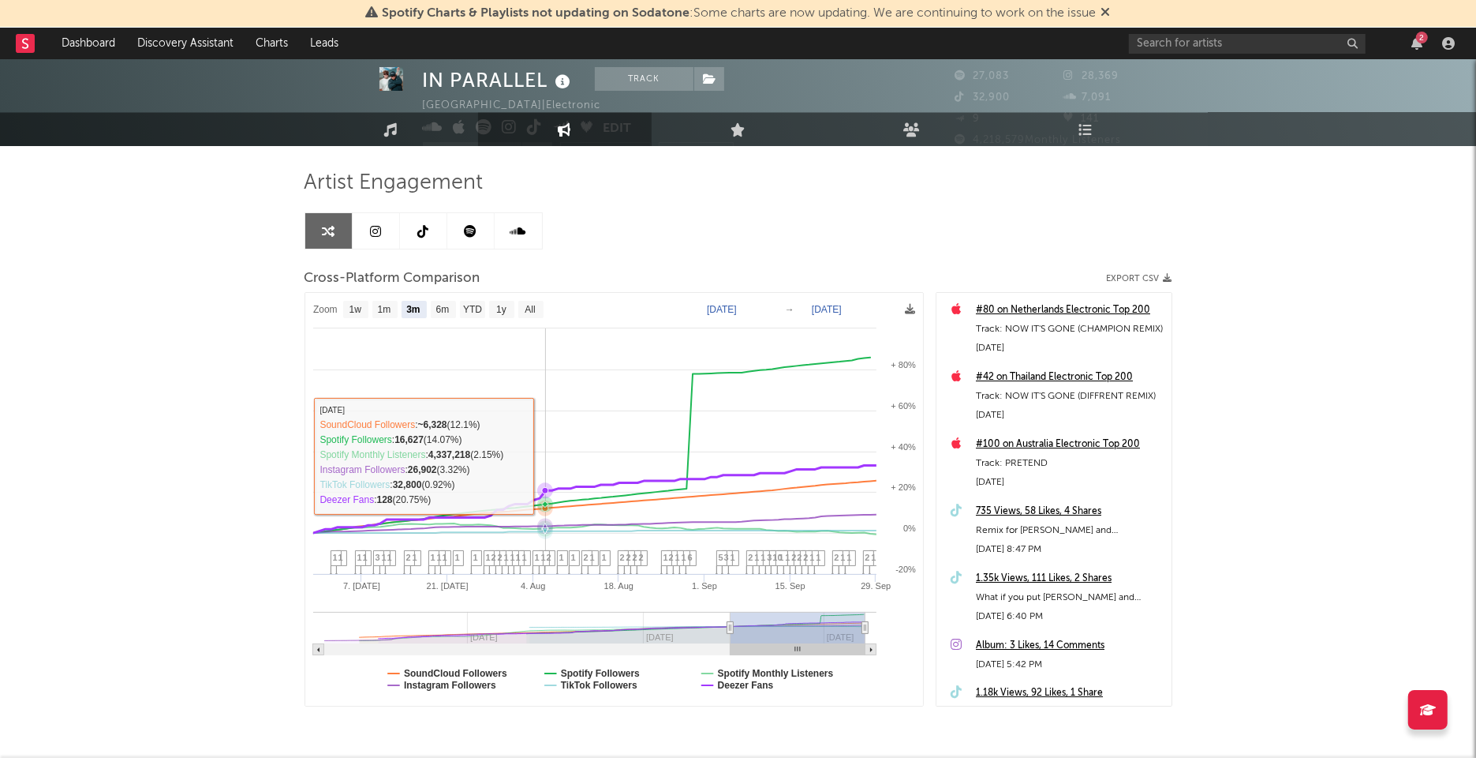
scroll to position [76, 0]
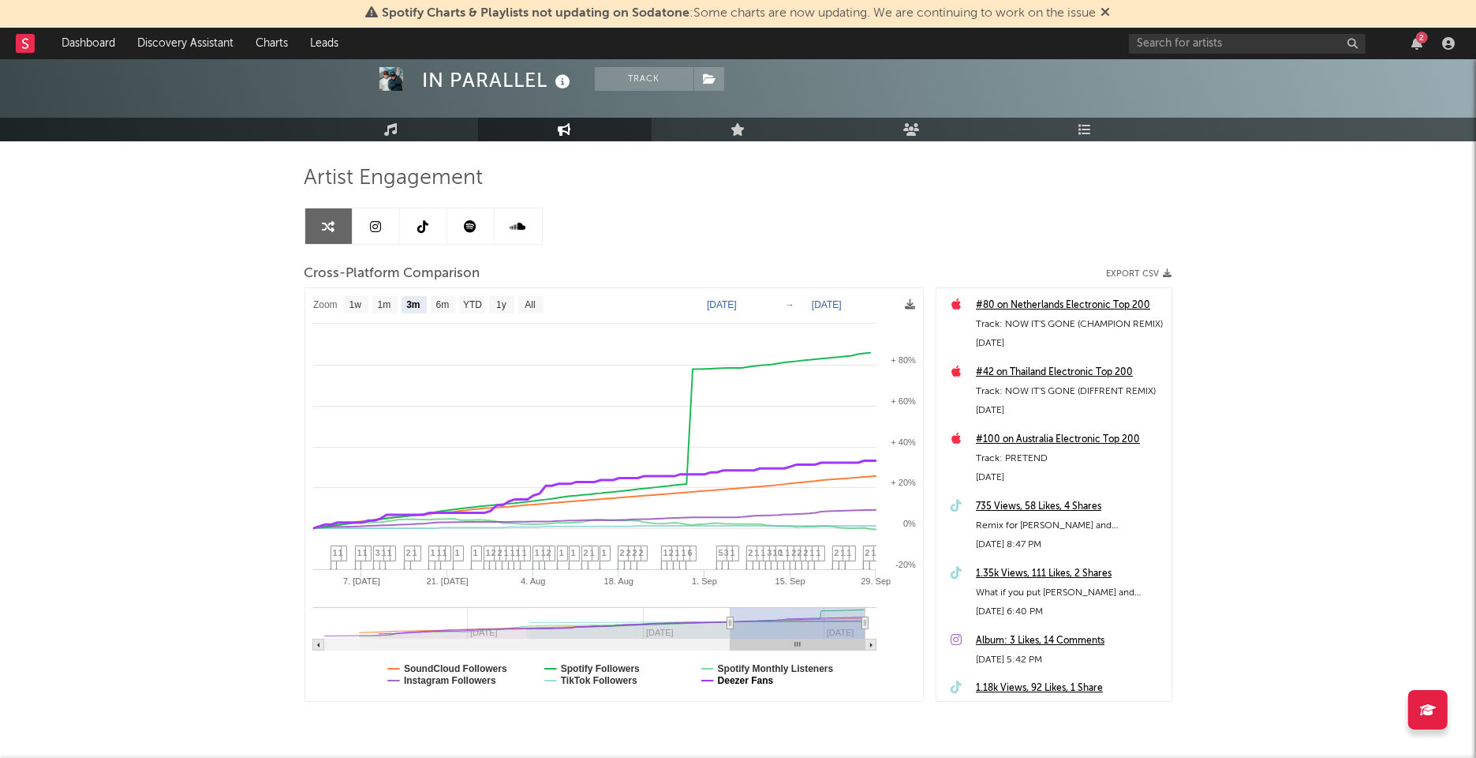
click at [755, 682] on text "Deezer Fans" at bounding box center [745, 680] width 56 height 11
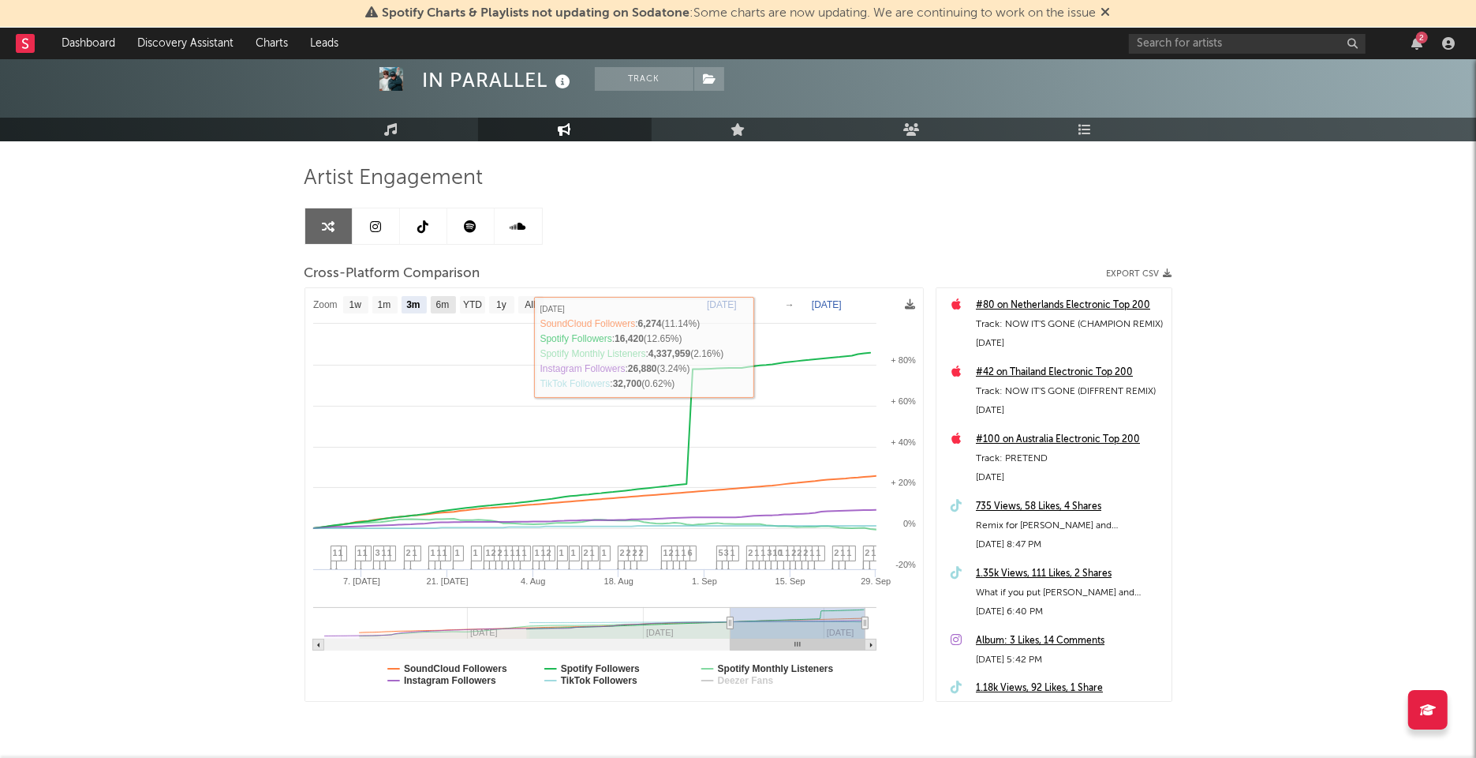
click at [443, 301] on text "6m" at bounding box center [442, 305] width 13 height 11
select select "6m"
type input "[DATE]"
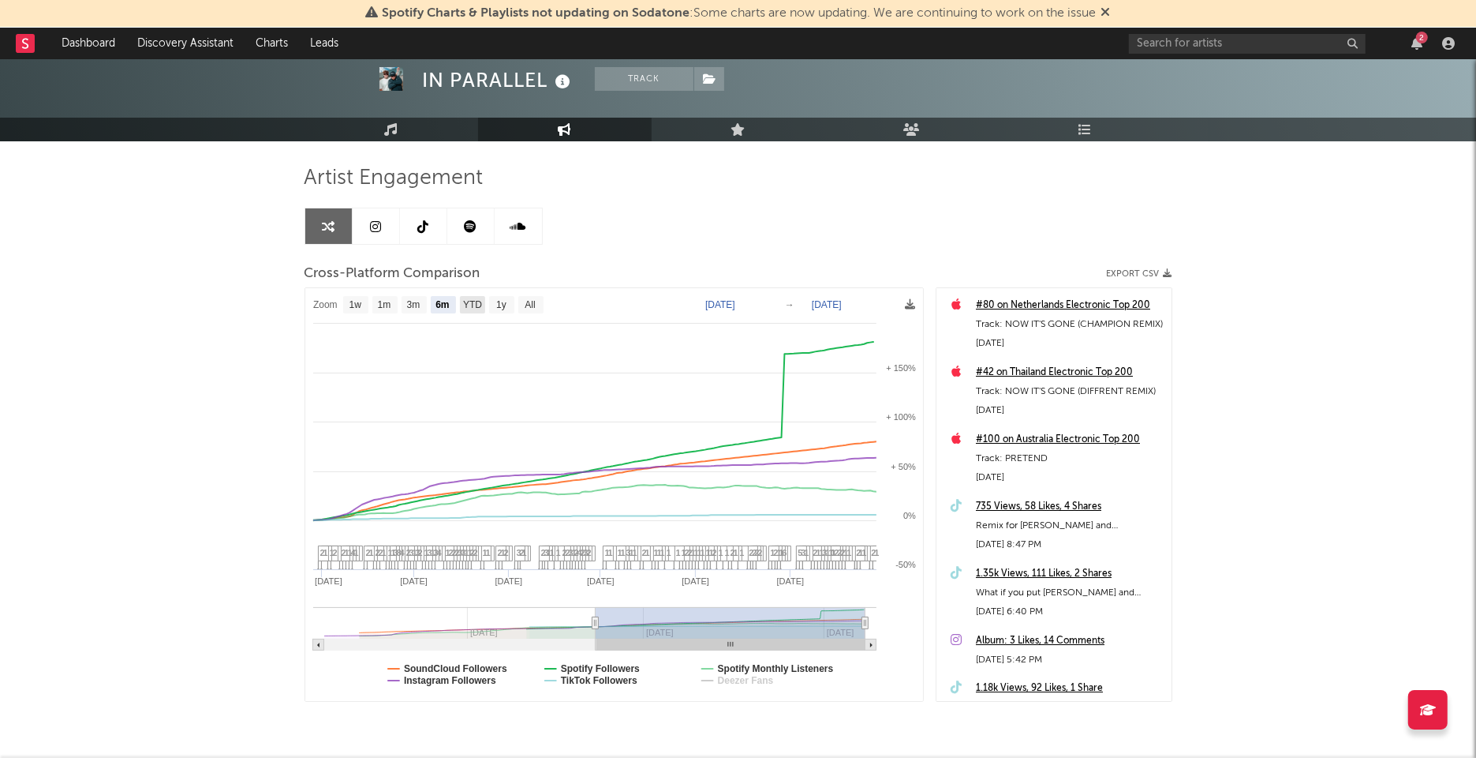
click at [479, 303] on text "YTD" at bounding box center [471, 305] width 19 height 11
select select "YTD"
type input "[DATE]"
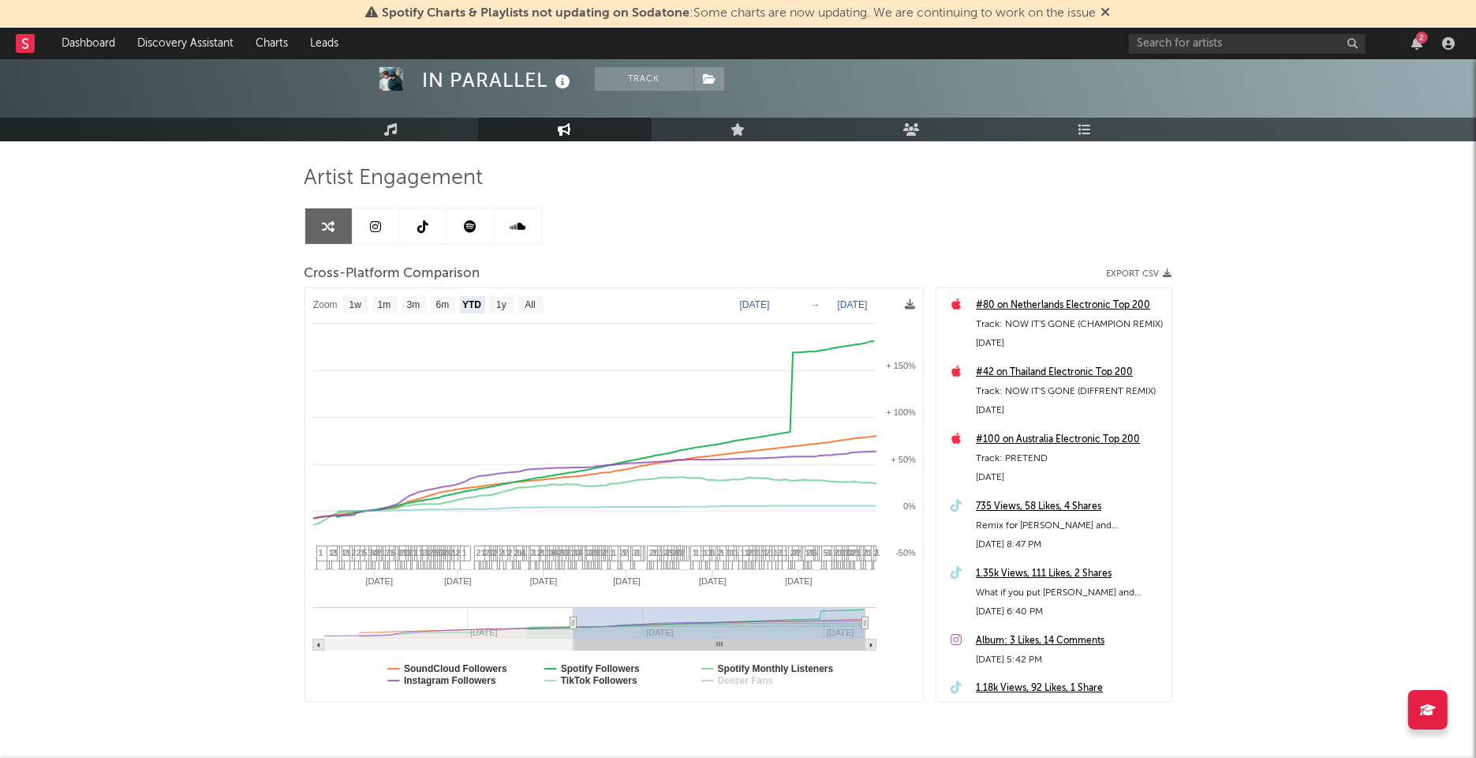
select select "1w"
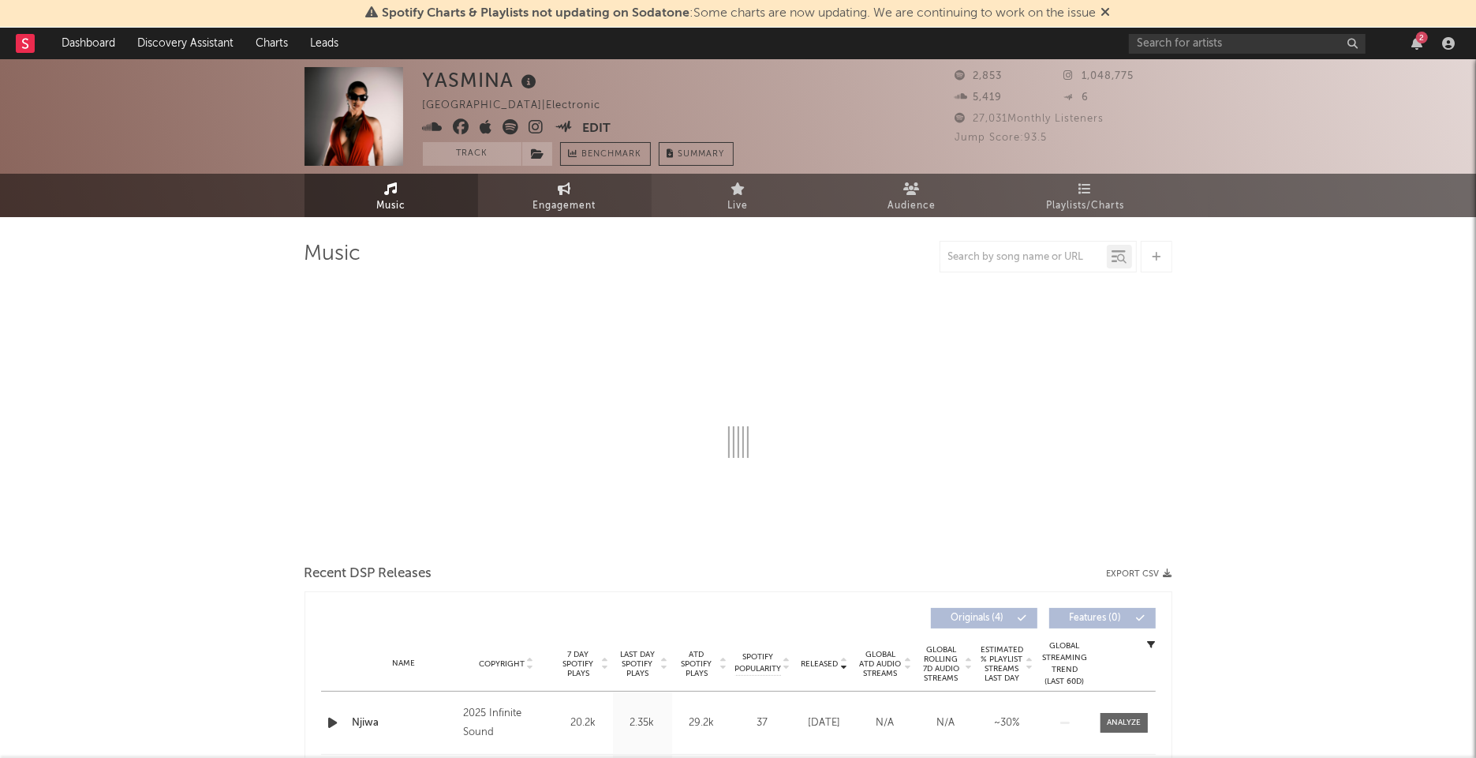
select select "1w"
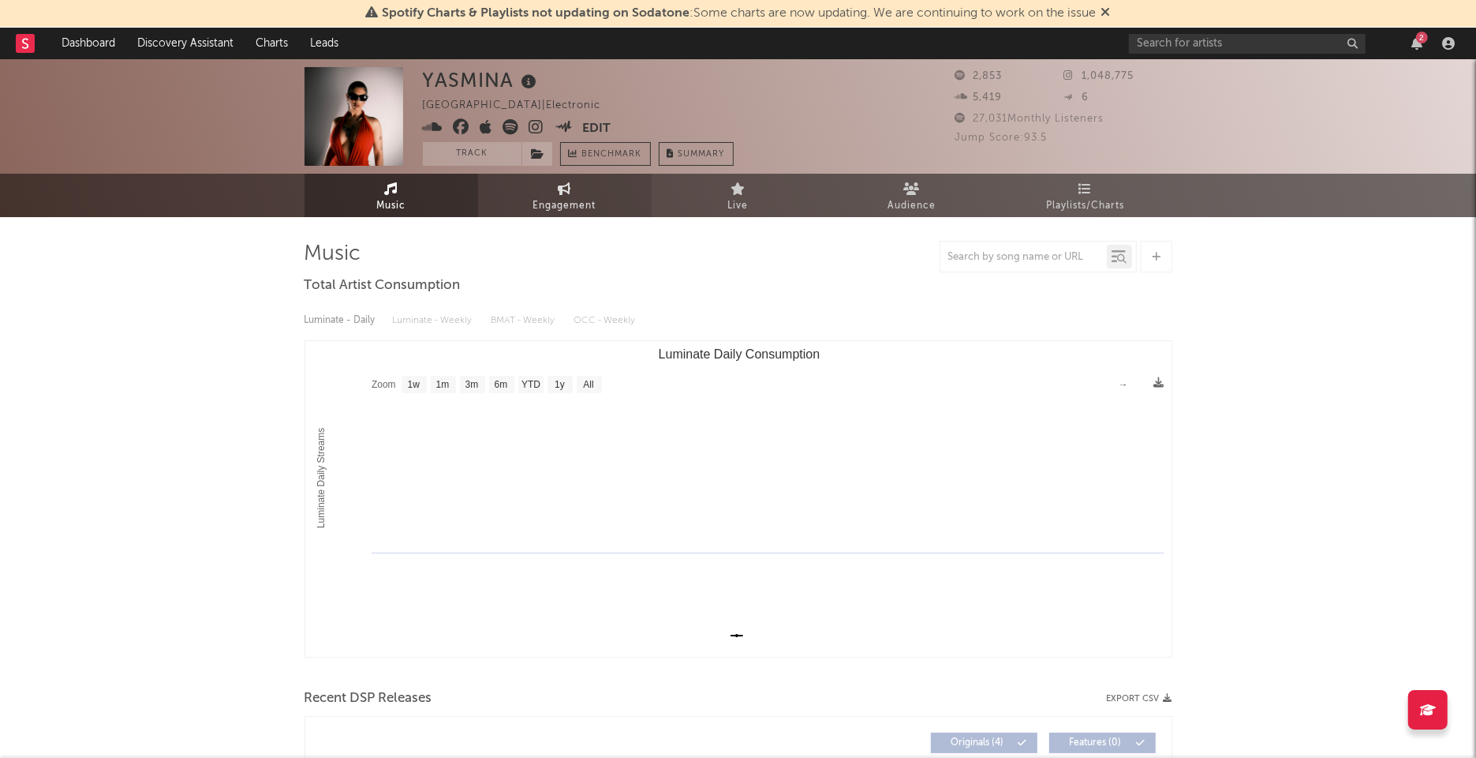
click at [554, 192] on link "Engagement" at bounding box center [565, 195] width 174 height 43
select select "1w"
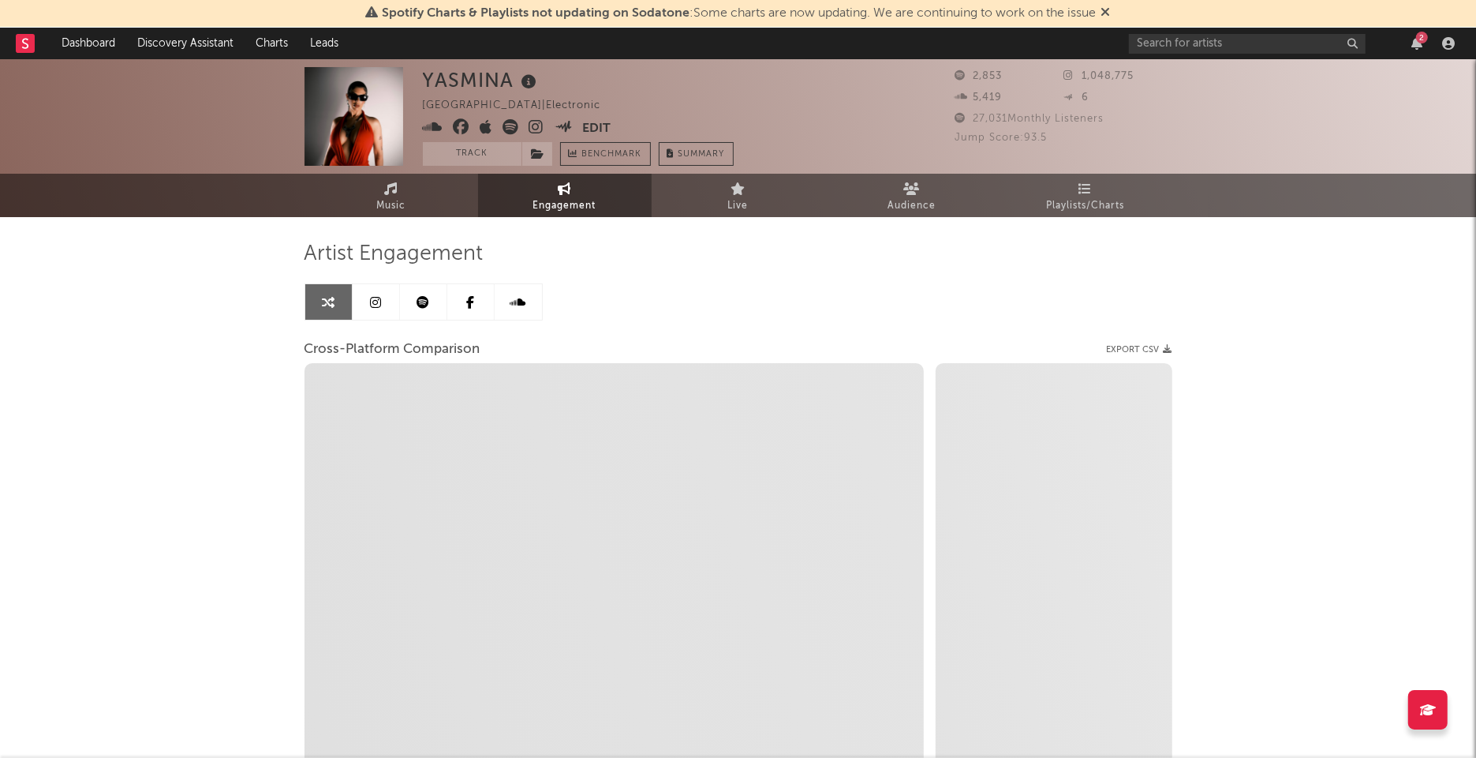
select select "1m"
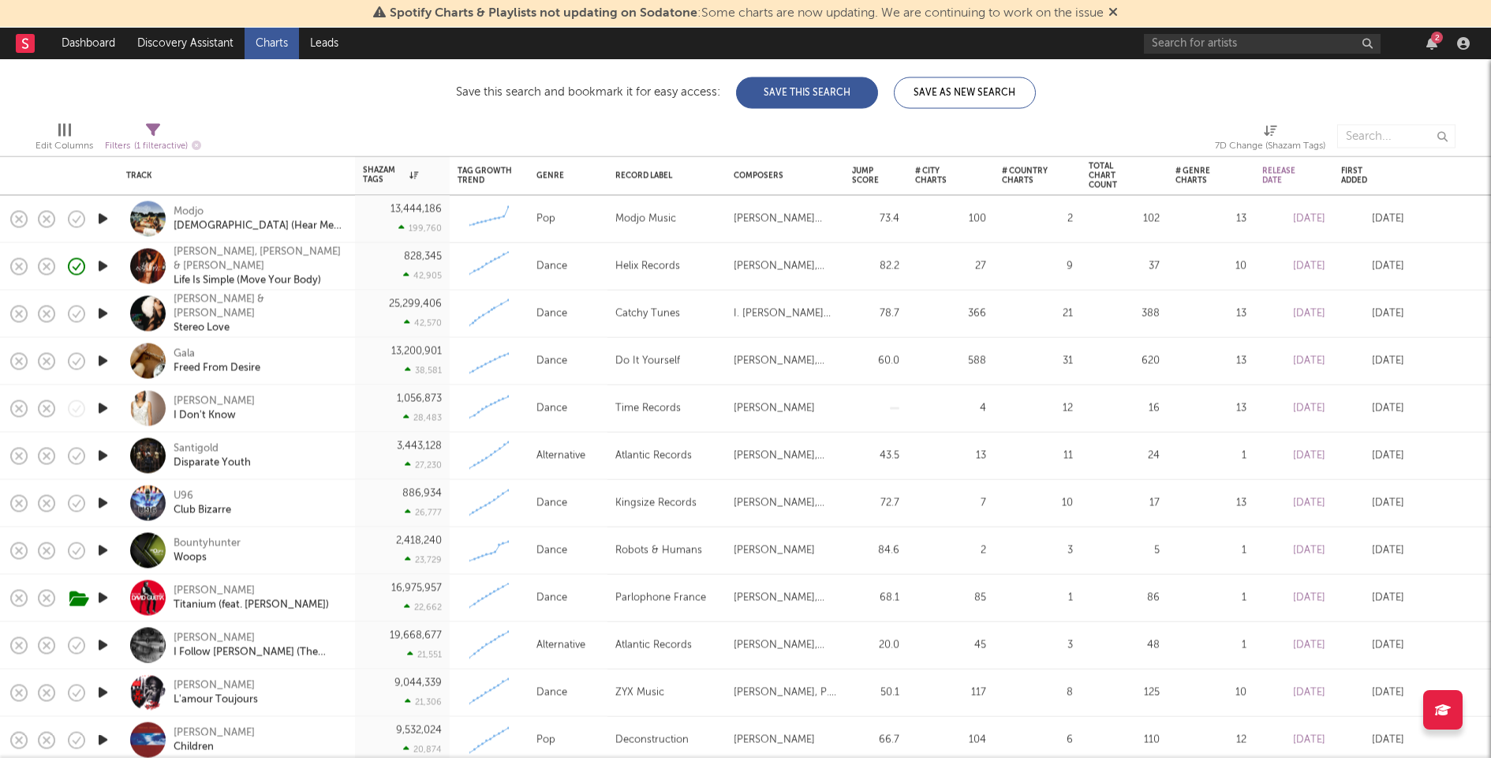
click at [104, 409] on icon "button" at bounding box center [103, 408] width 17 height 20
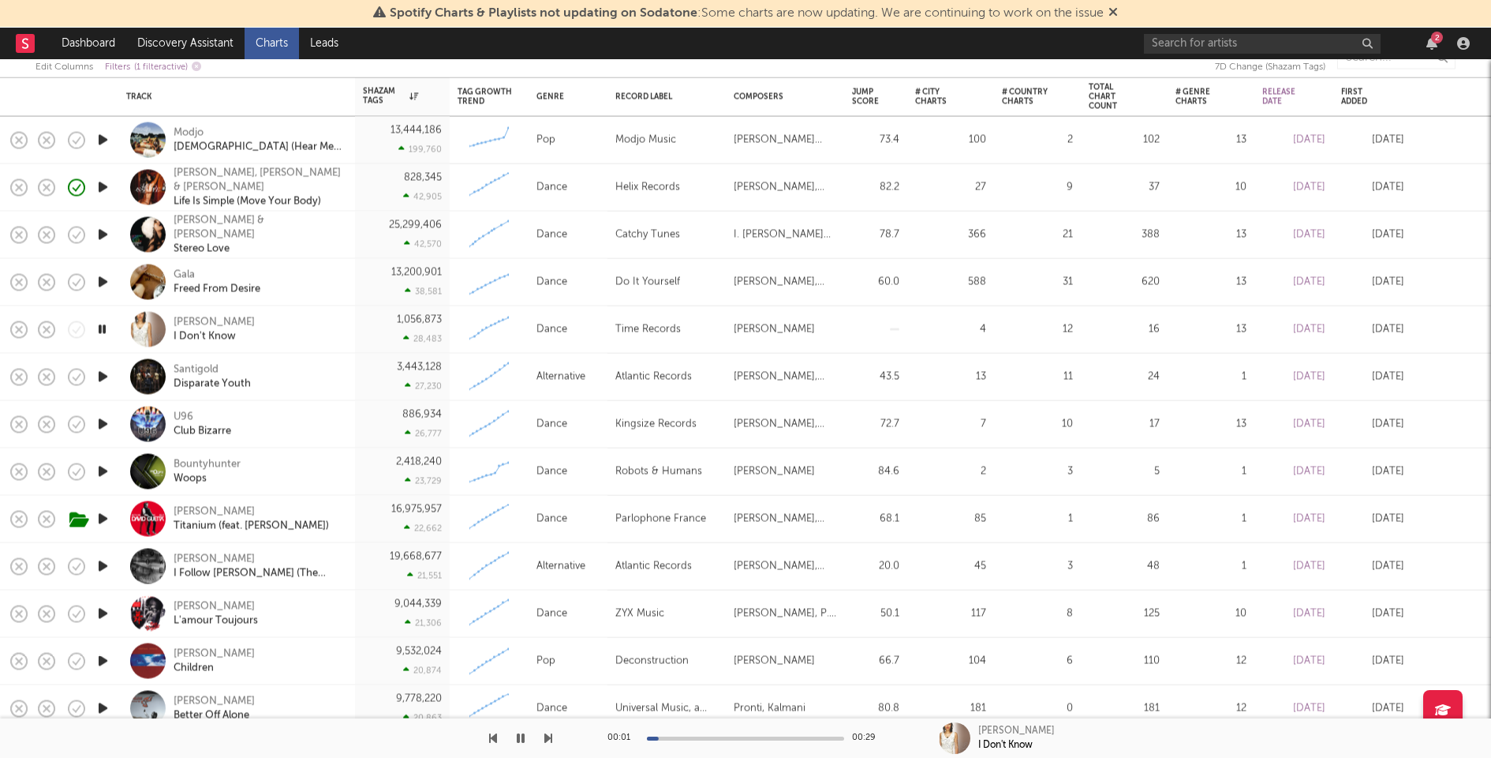
click at [104, 375] on icon "button" at bounding box center [103, 377] width 17 height 20
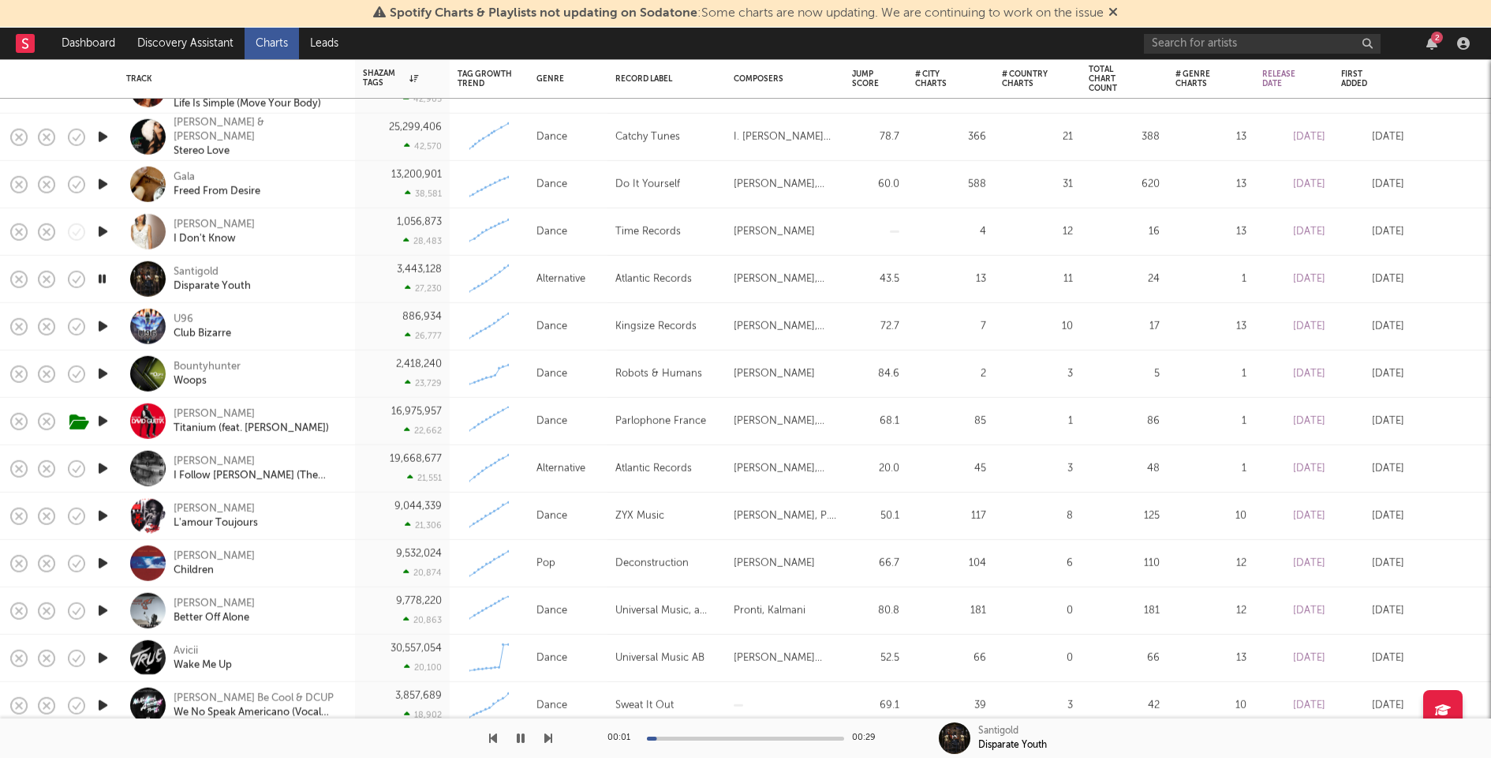
click at [99, 369] on icon "button" at bounding box center [103, 374] width 17 height 20
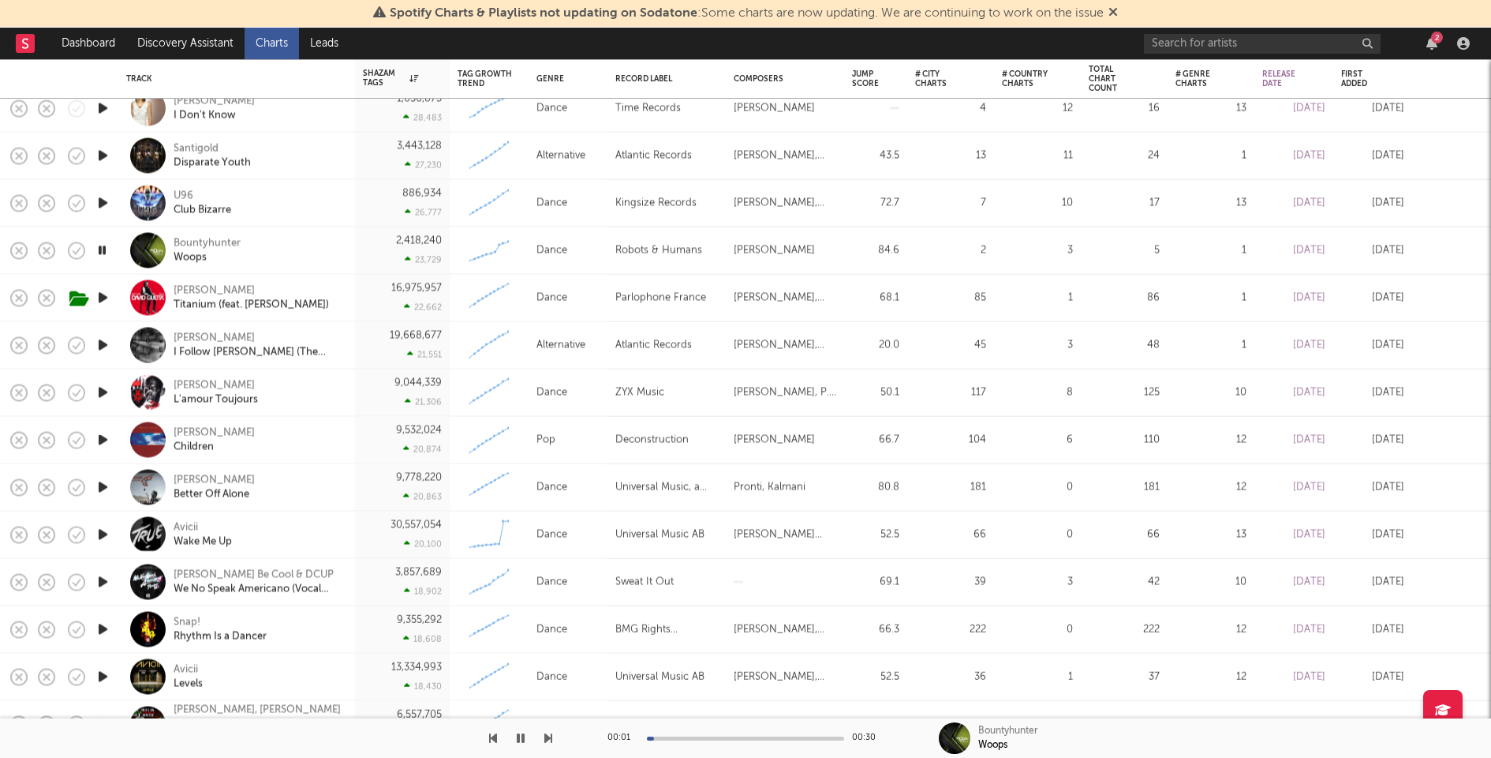
click at [101, 341] on icon "button" at bounding box center [103, 345] width 17 height 20
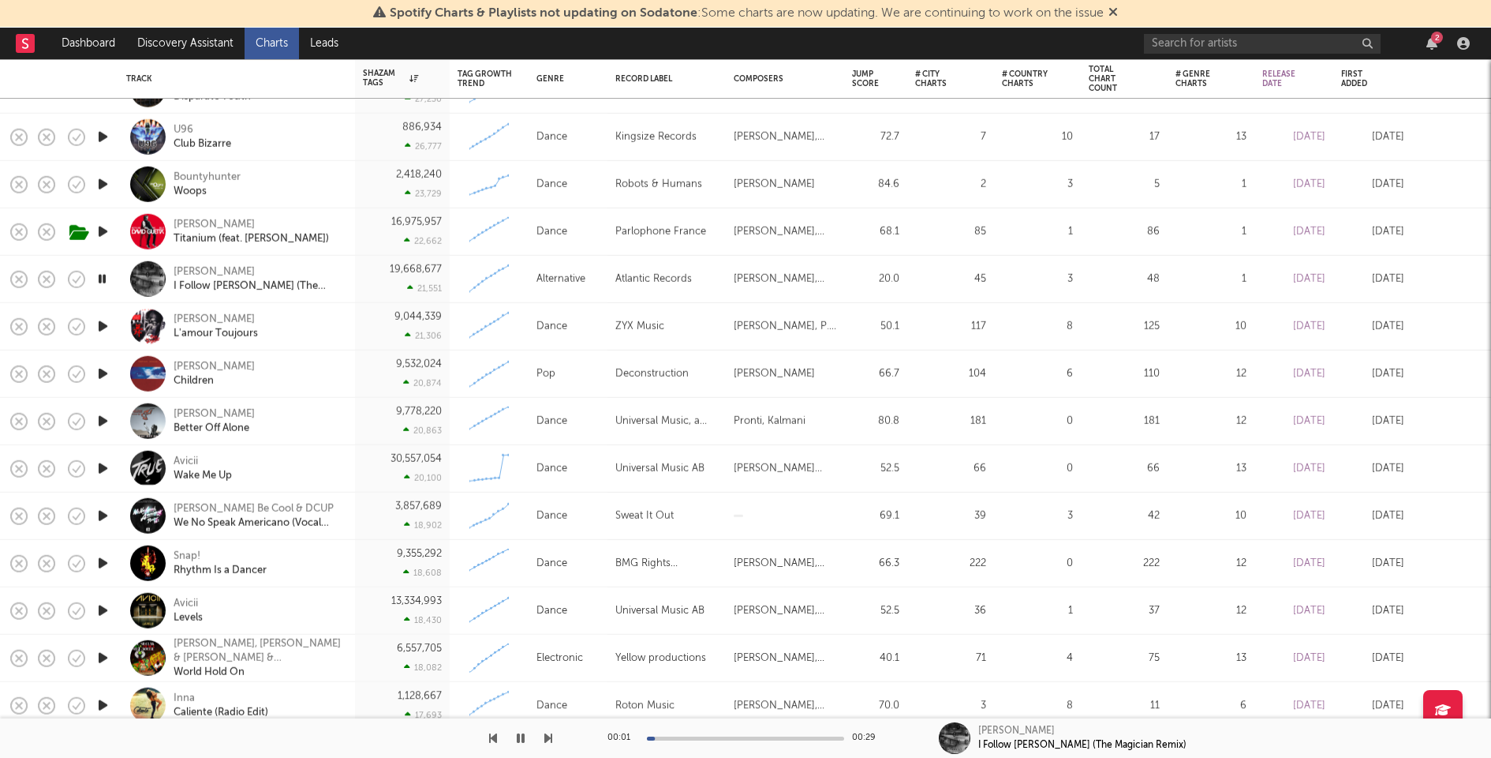
click at [101, 374] on icon "button" at bounding box center [103, 374] width 17 height 20
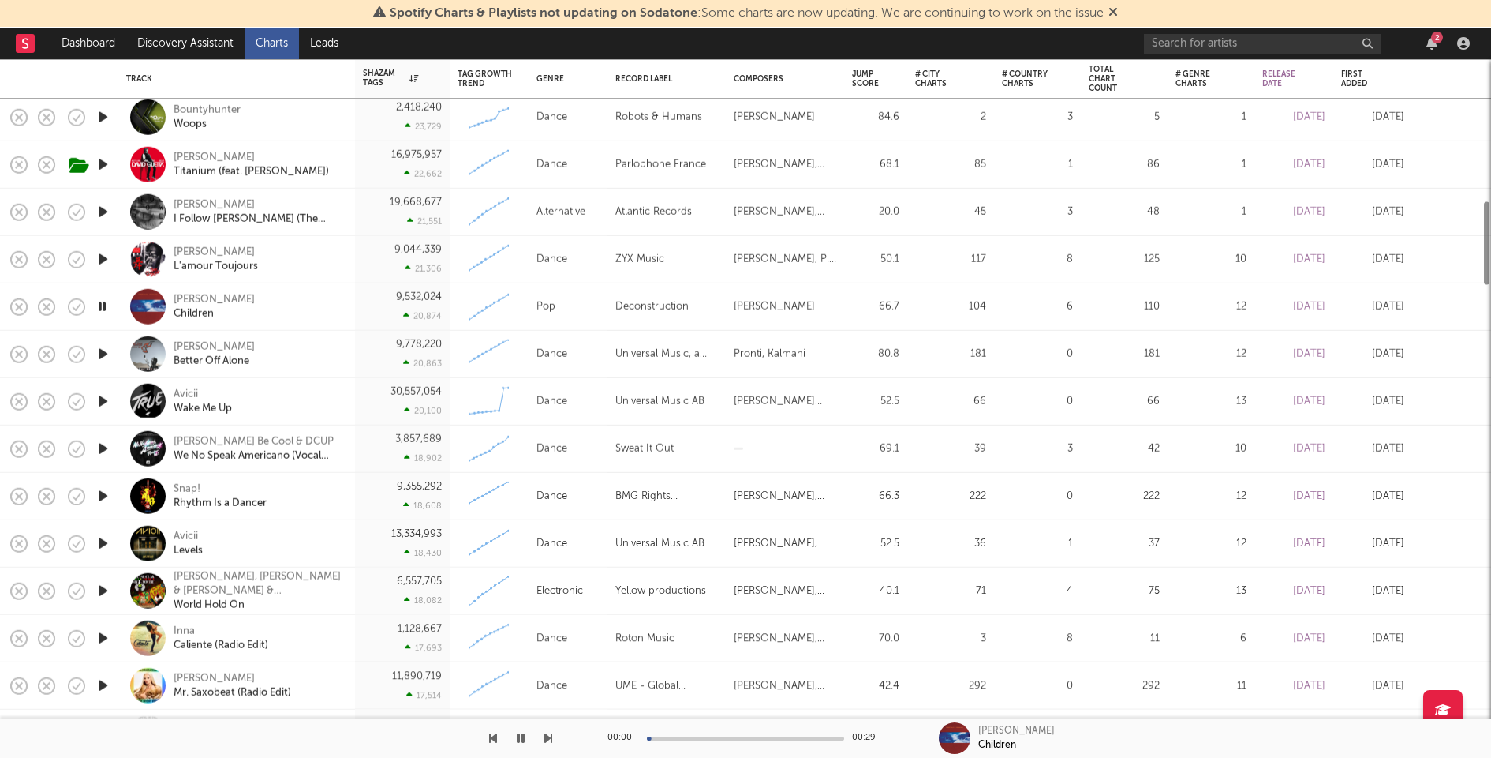
click at [102, 353] on icon "button" at bounding box center [103, 354] width 17 height 20
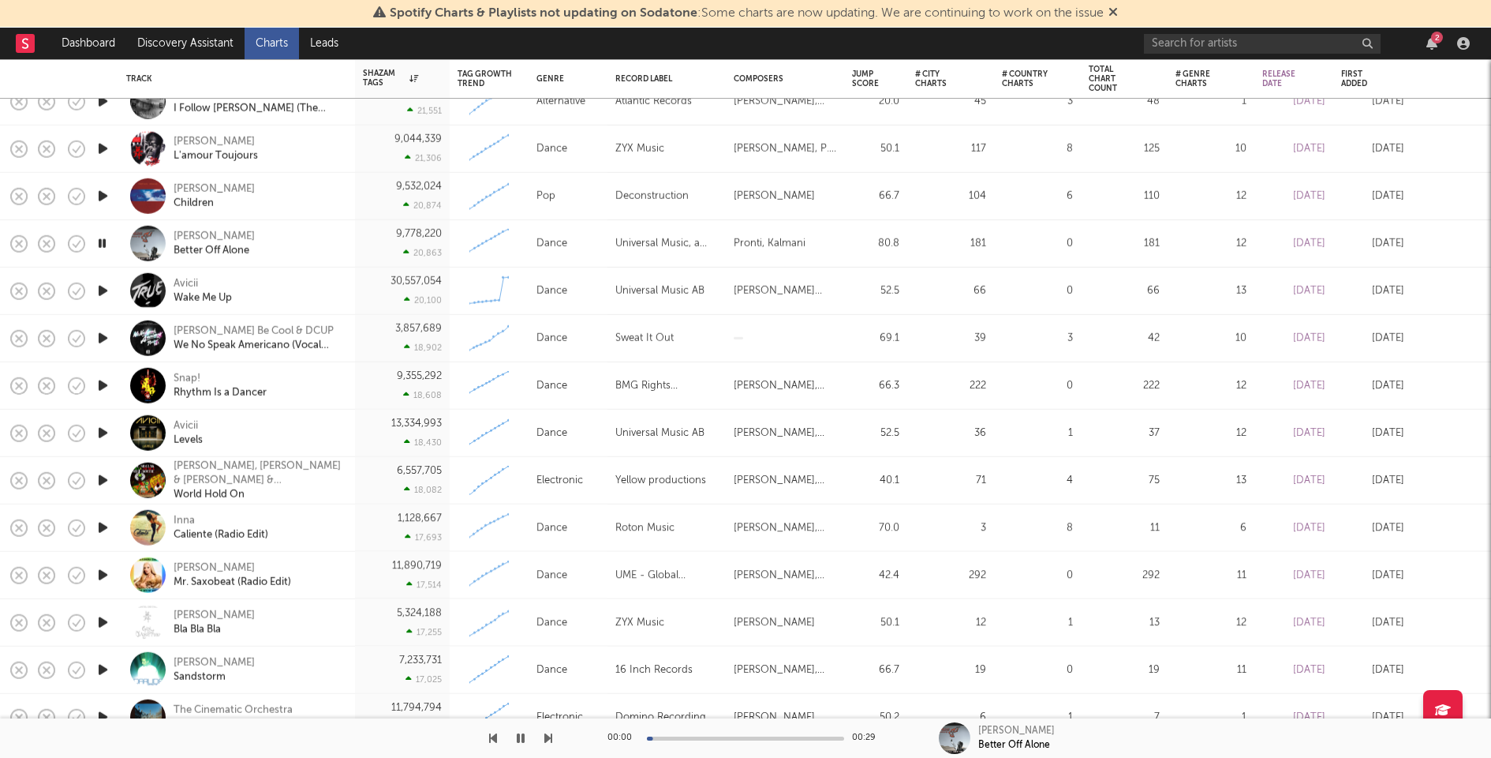
click at [103, 337] on icon "button" at bounding box center [103, 338] width 17 height 20
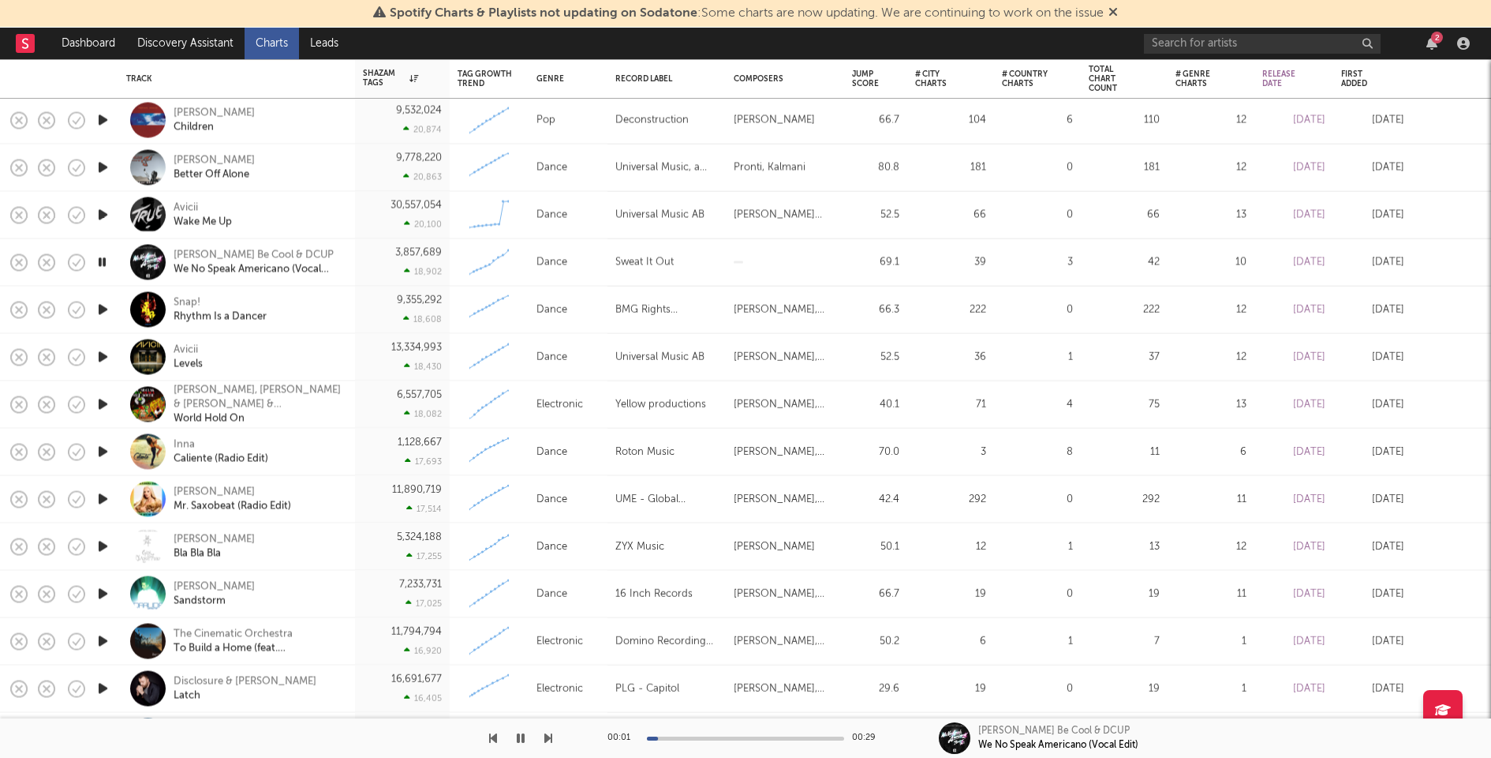
click at [102, 308] on icon "button" at bounding box center [103, 310] width 17 height 20
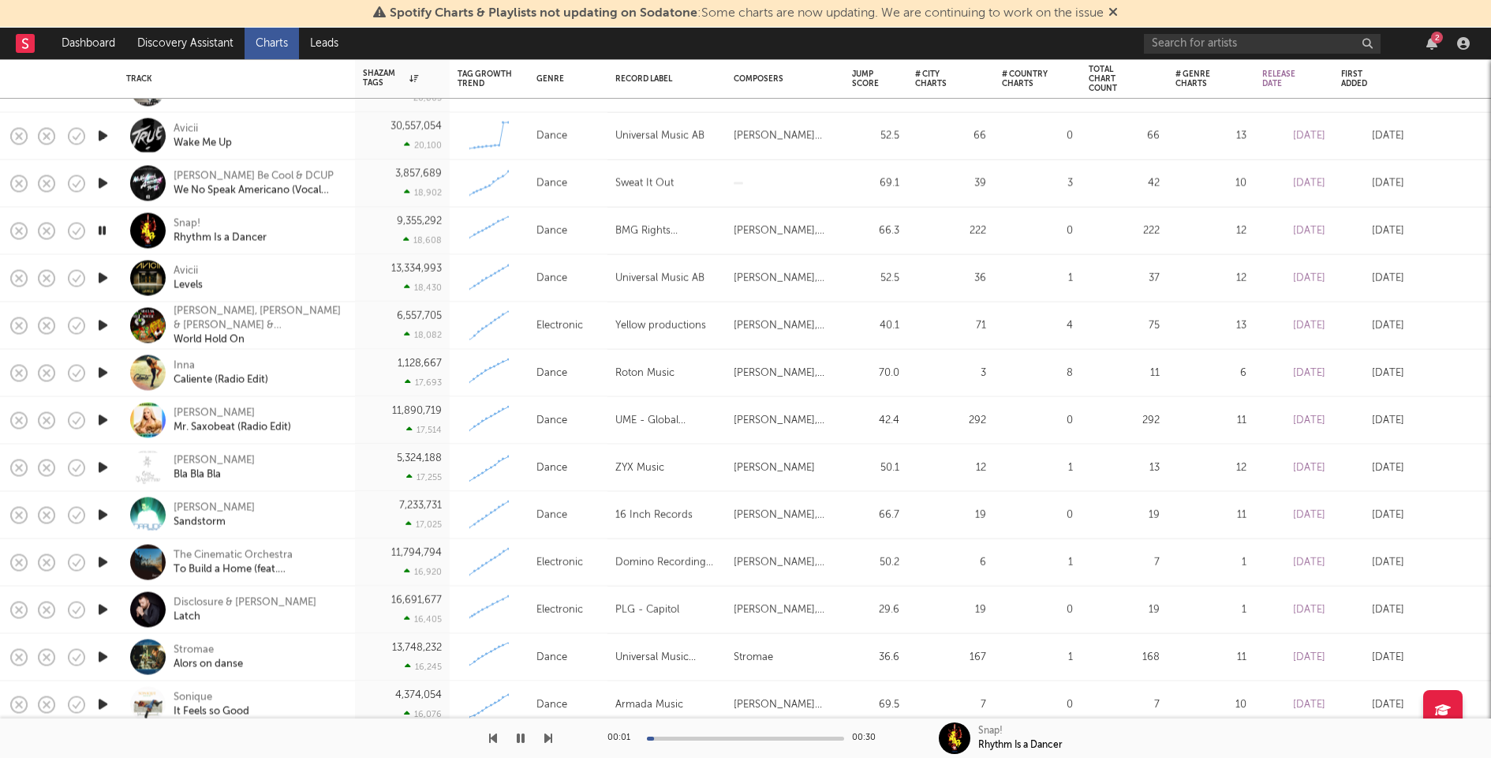
click at [106, 279] on icon "button" at bounding box center [103, 278] width 17 height 20
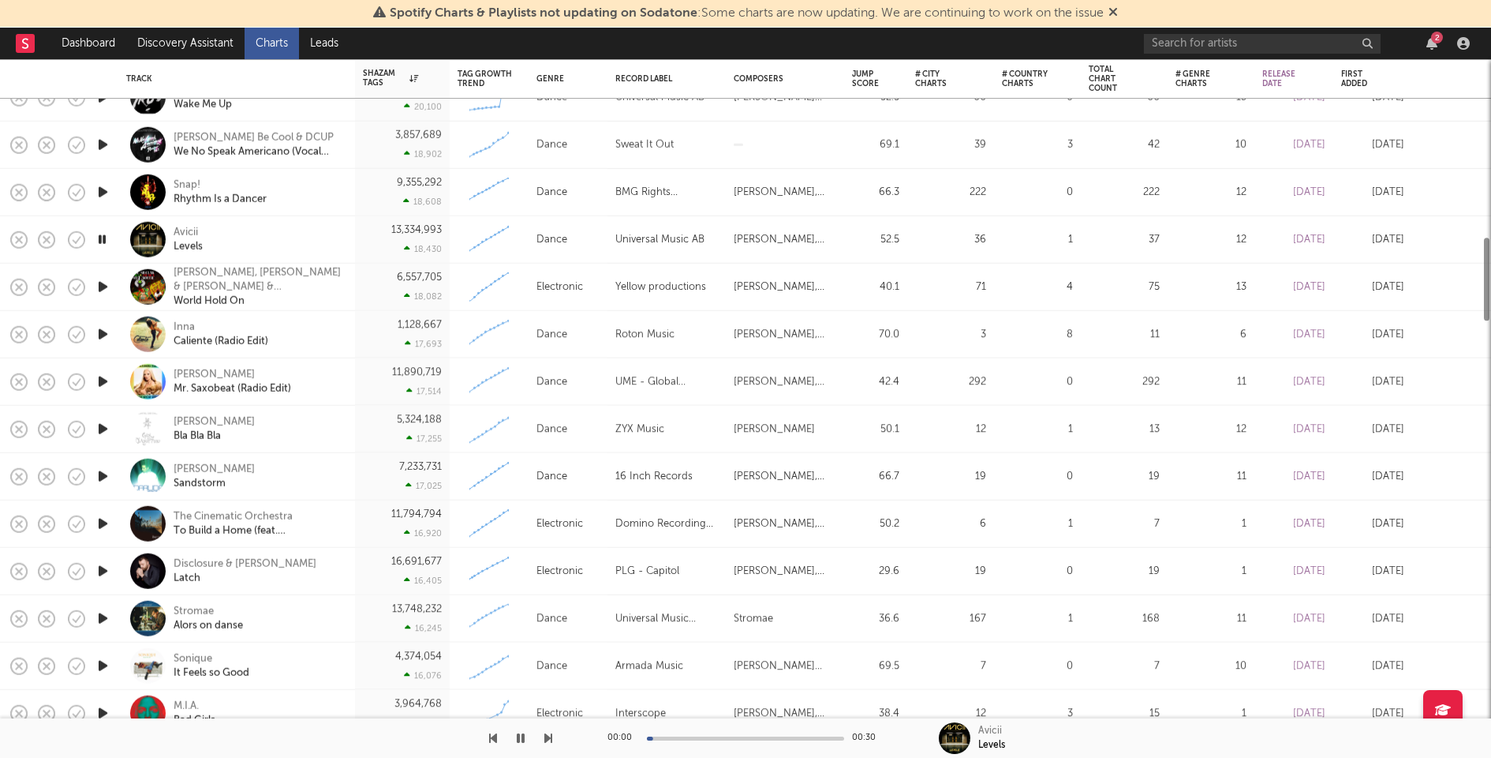
click at [103, 280] on icon "button" at bounding box center [103, 287] width 17 height 20
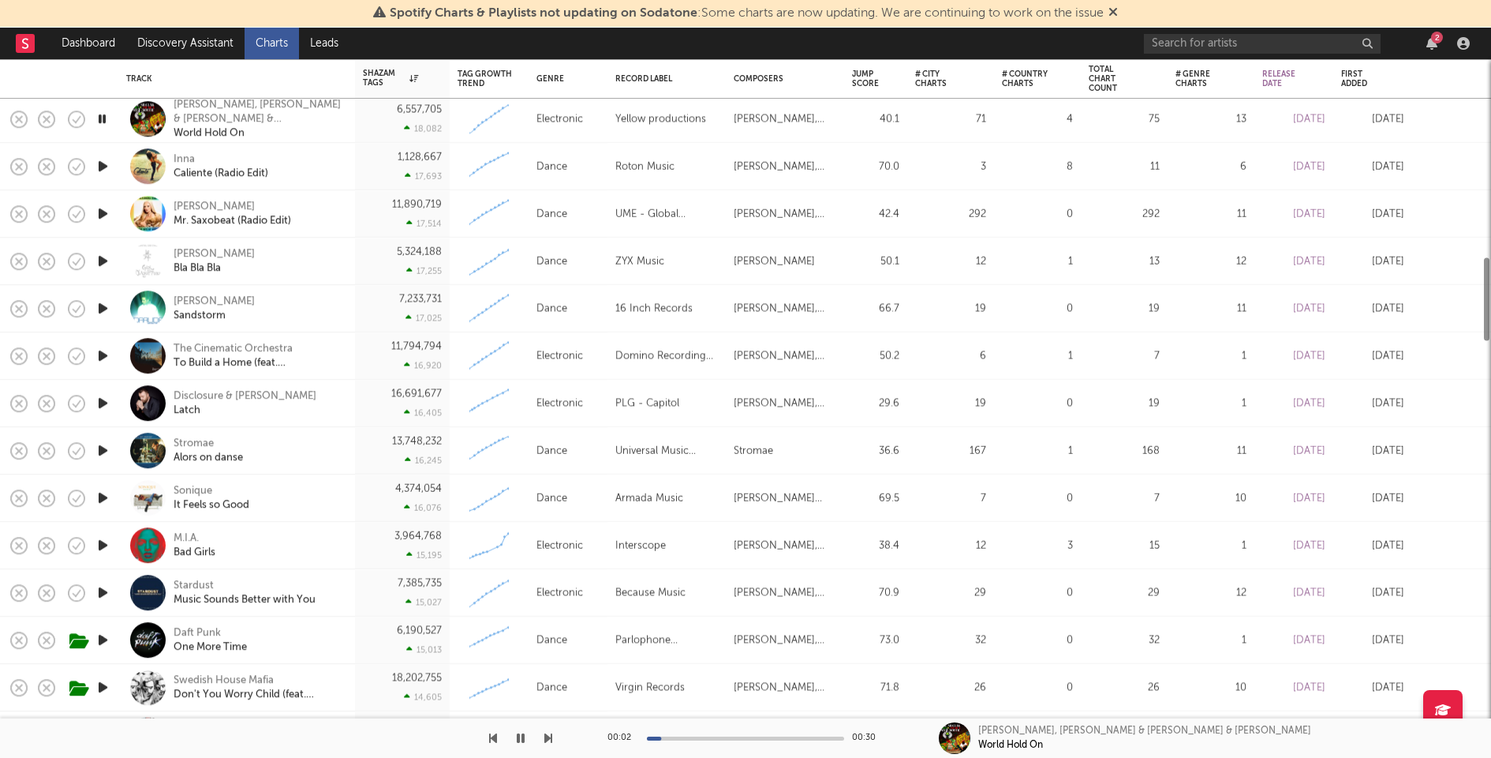
click at [103, 357] on icon "button" at bounding box center [103, 356] width 17 height 20
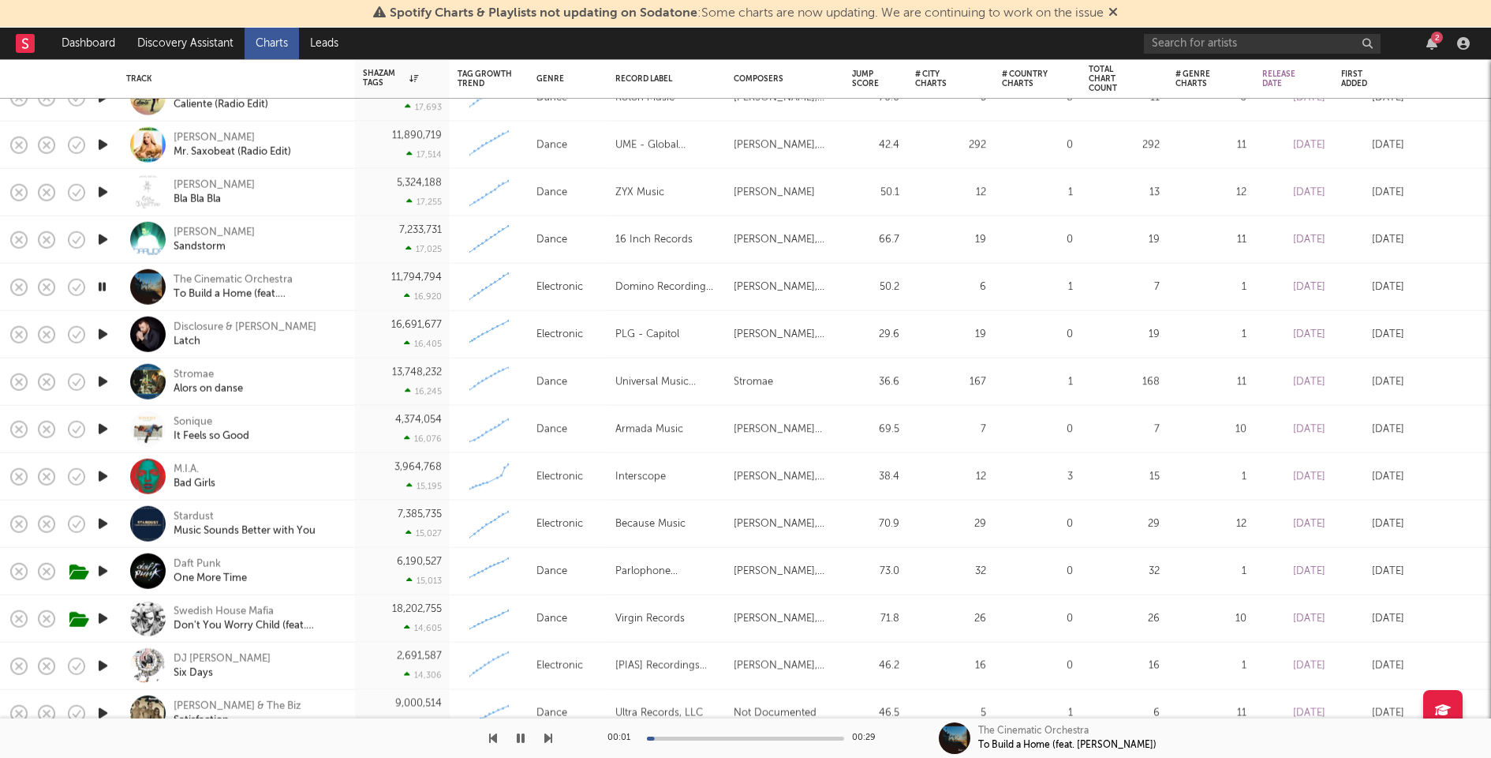
click at [100, 331] on icon "button" at bounding box center [103, 334] width 17 height 20
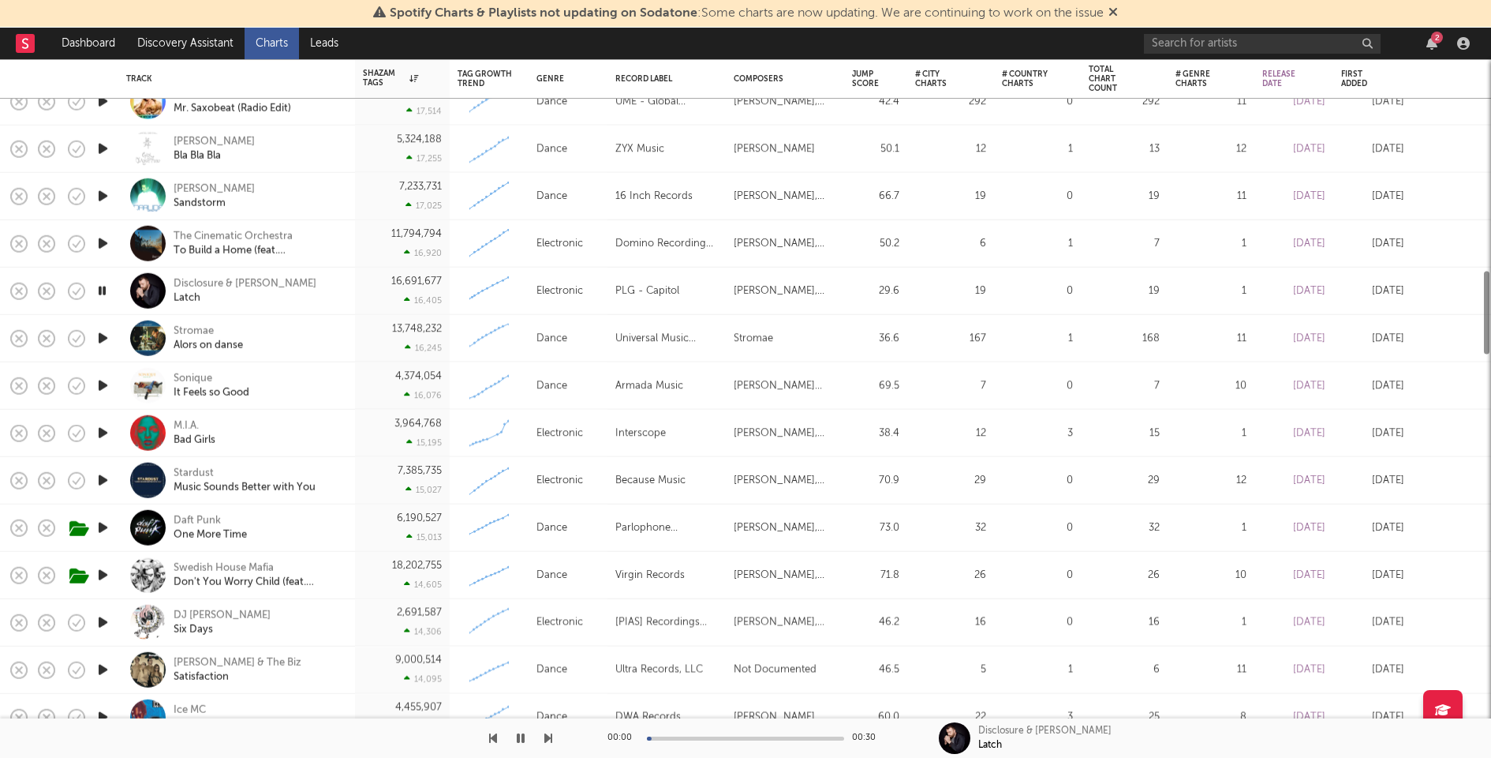
click at [102, 336] on icon "button" at bounding box center [103, 338] width 17 height 20
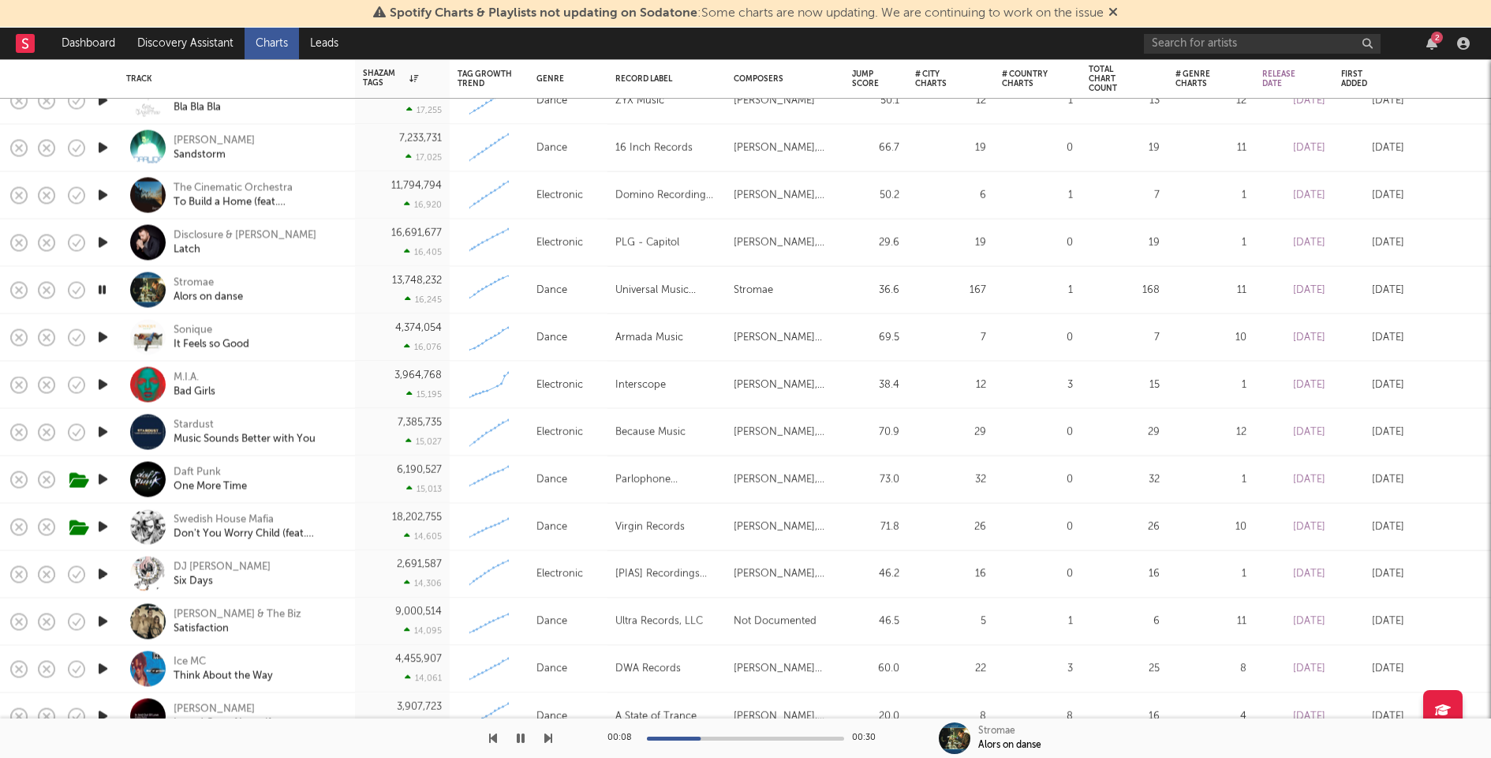
click at [102, 336] on icon "button" at bounding box center [103, 337] width 17 height 20
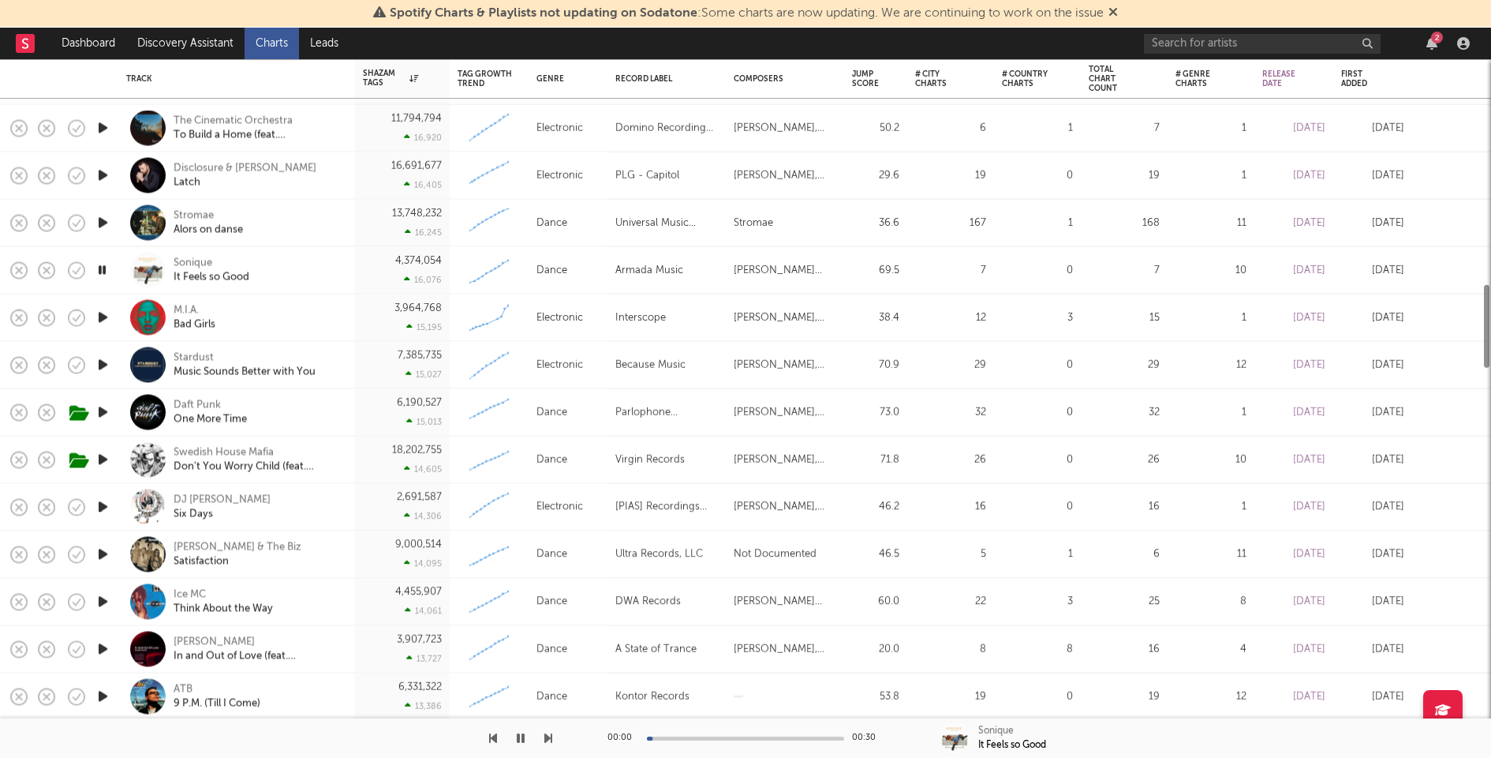
click at [102, 318] on icon "button" at bounding box center [103, 318] width 17 height 20
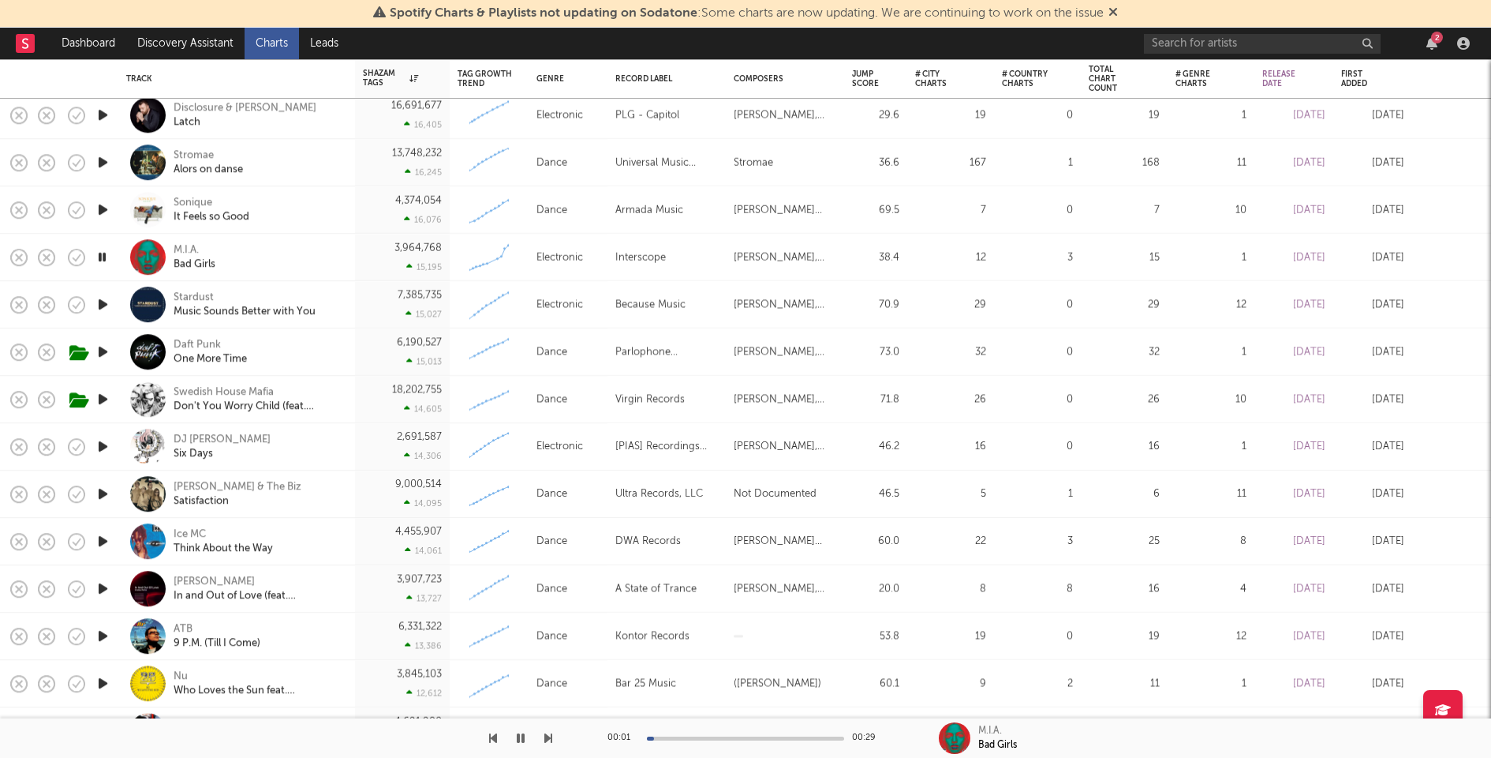
click at [105, 303] on icon "button" at bounding box center [103, 304] width 17 height 20
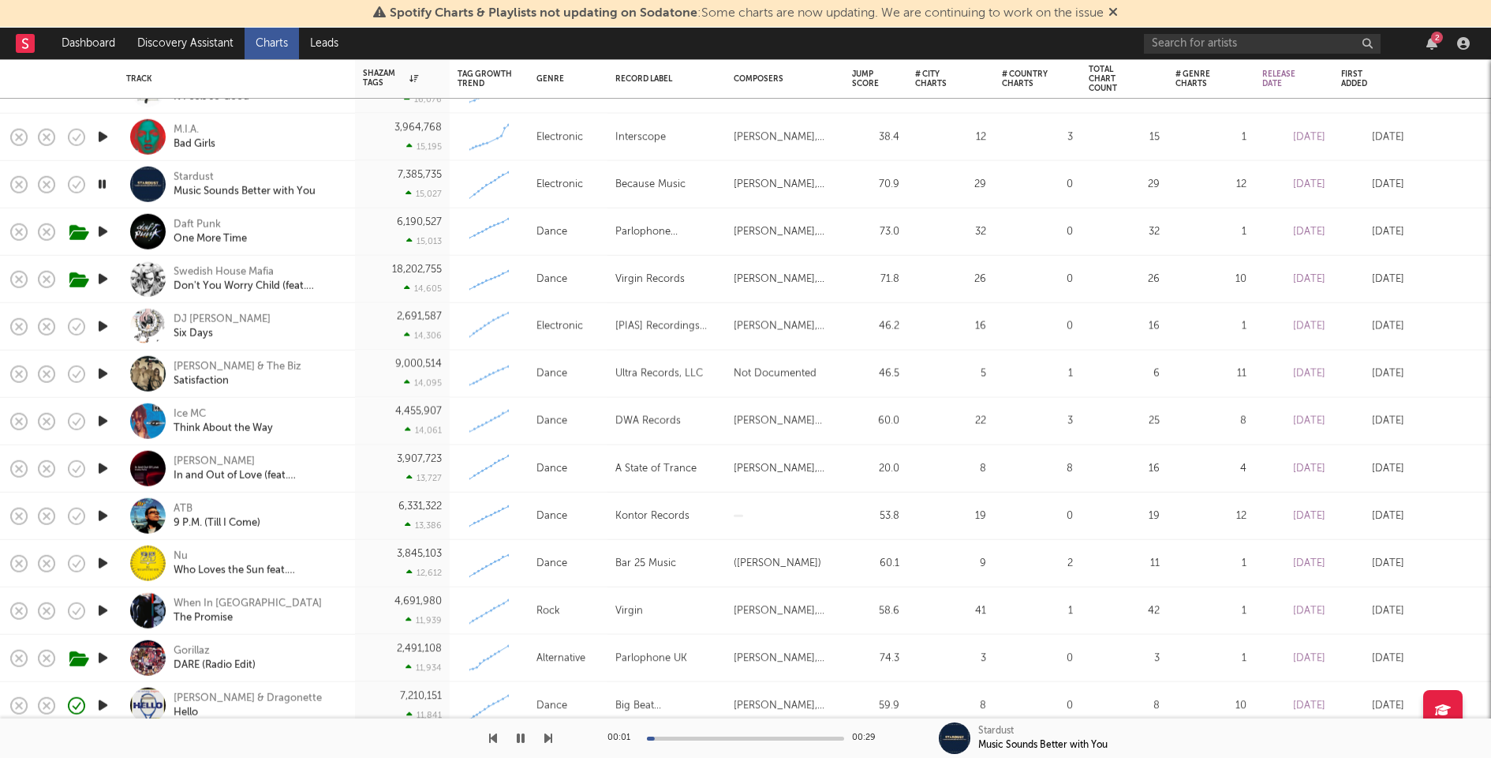
click at [100, 324] on icon "button" at bounding box center [103, 326] width 17 height 20
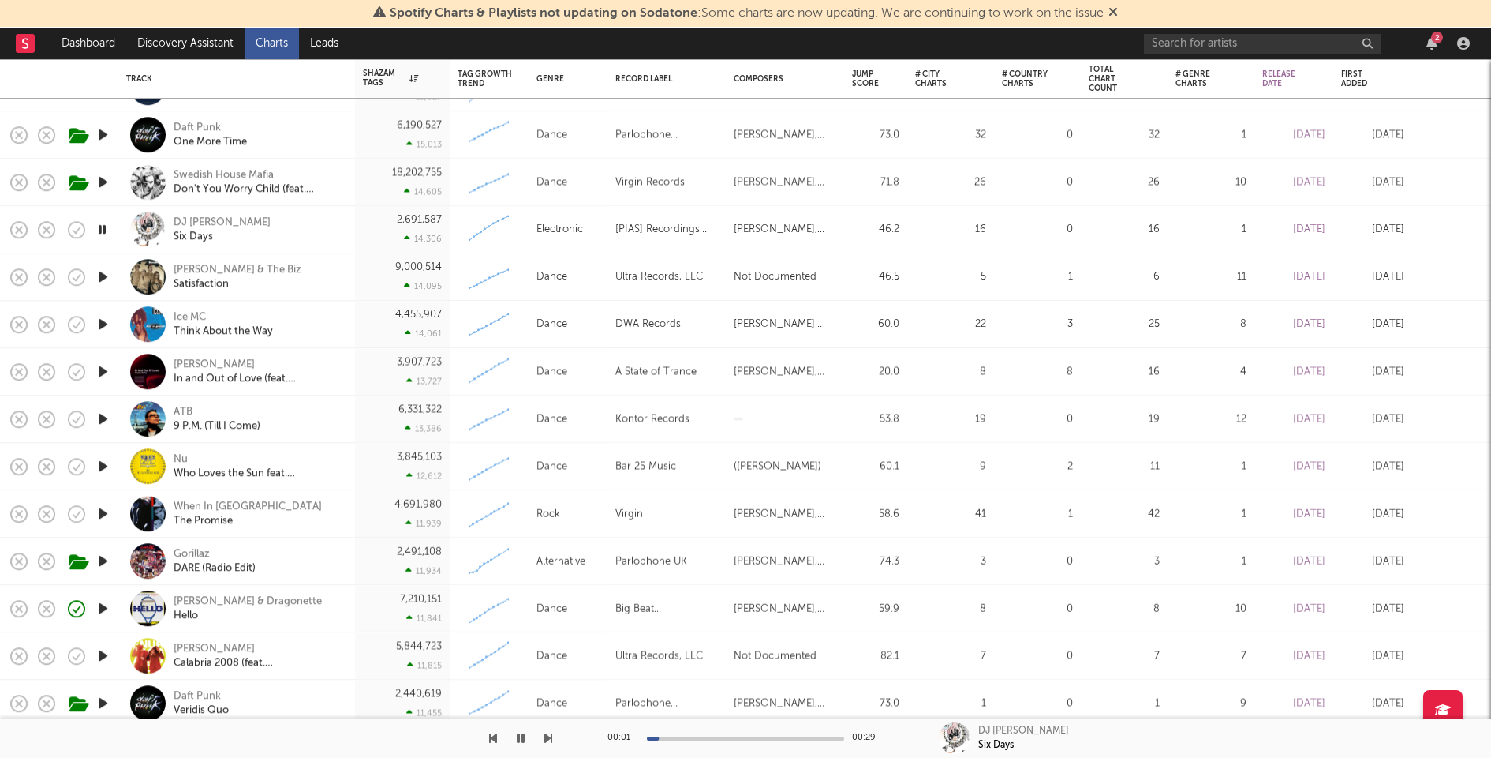
click at [100, 323] on icon "button" at bounding box center [103, 324] width 17 height 20
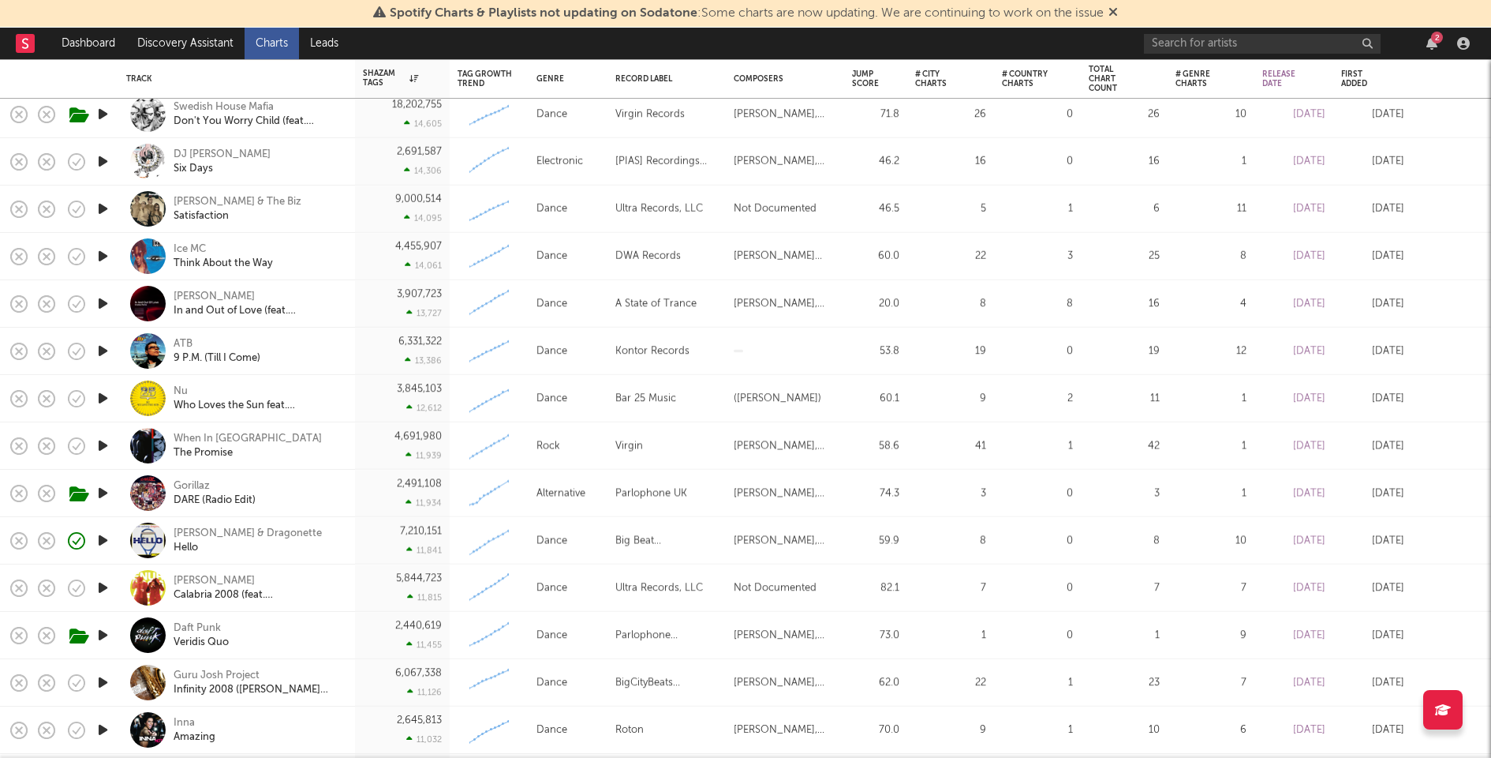
click at [107, 345] on icon "button" at bounding box center [103, 351] width 17 height 20
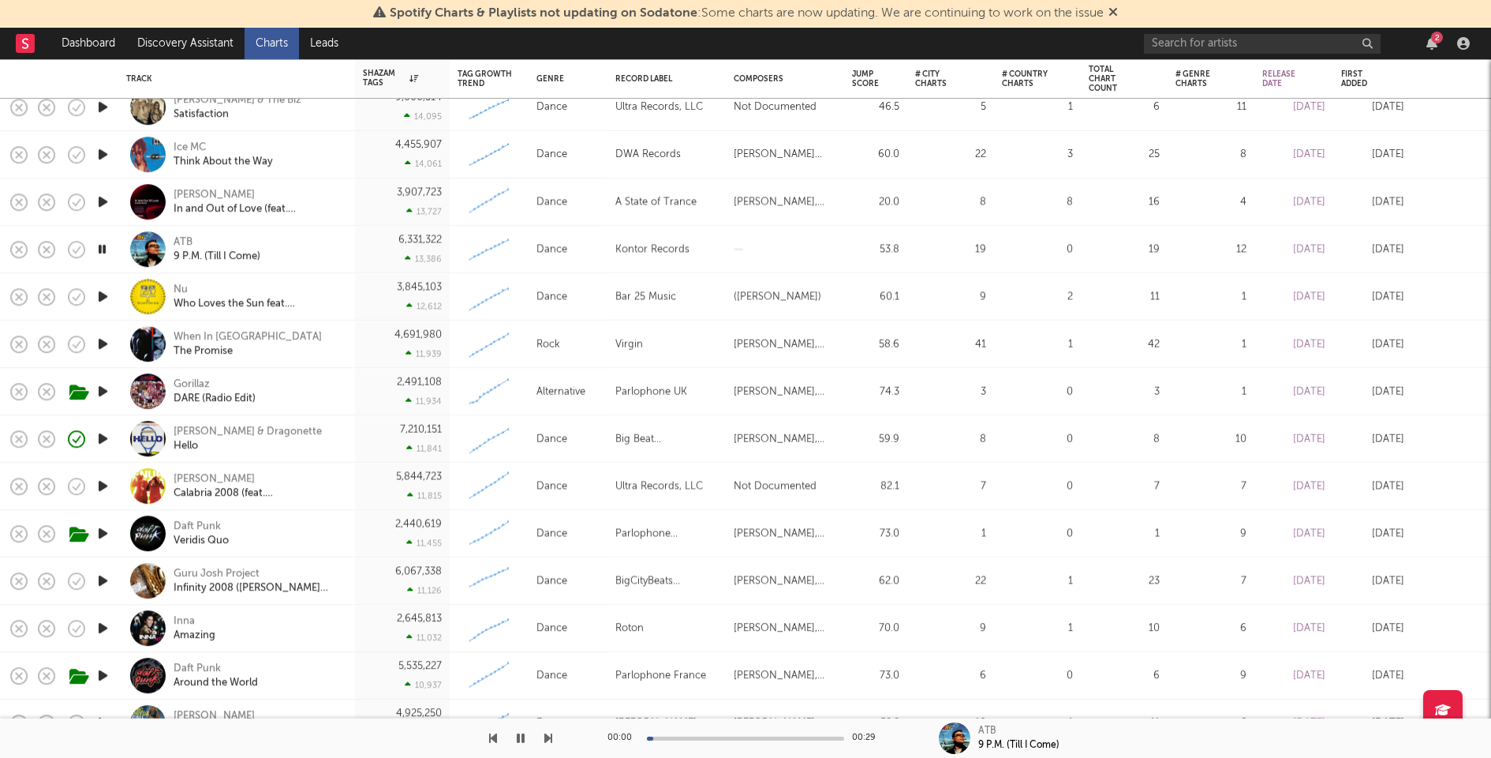
click at [105, 342] on icon "button" at bounding box center [103, 344] width 17 height 20
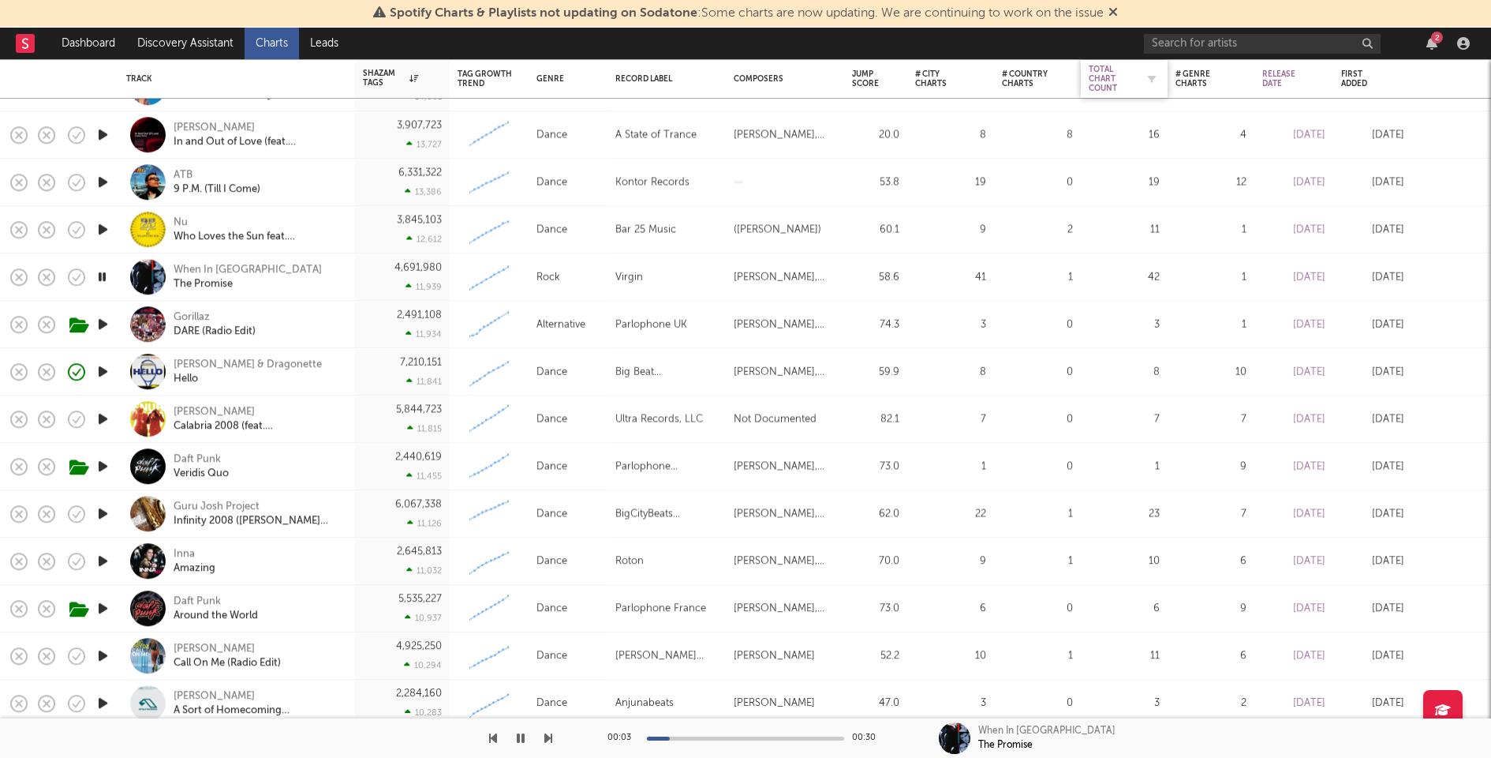
click at [1096, 84] on div "Total Chart Count" at bounding box center [1112, 79] width 47 height 28
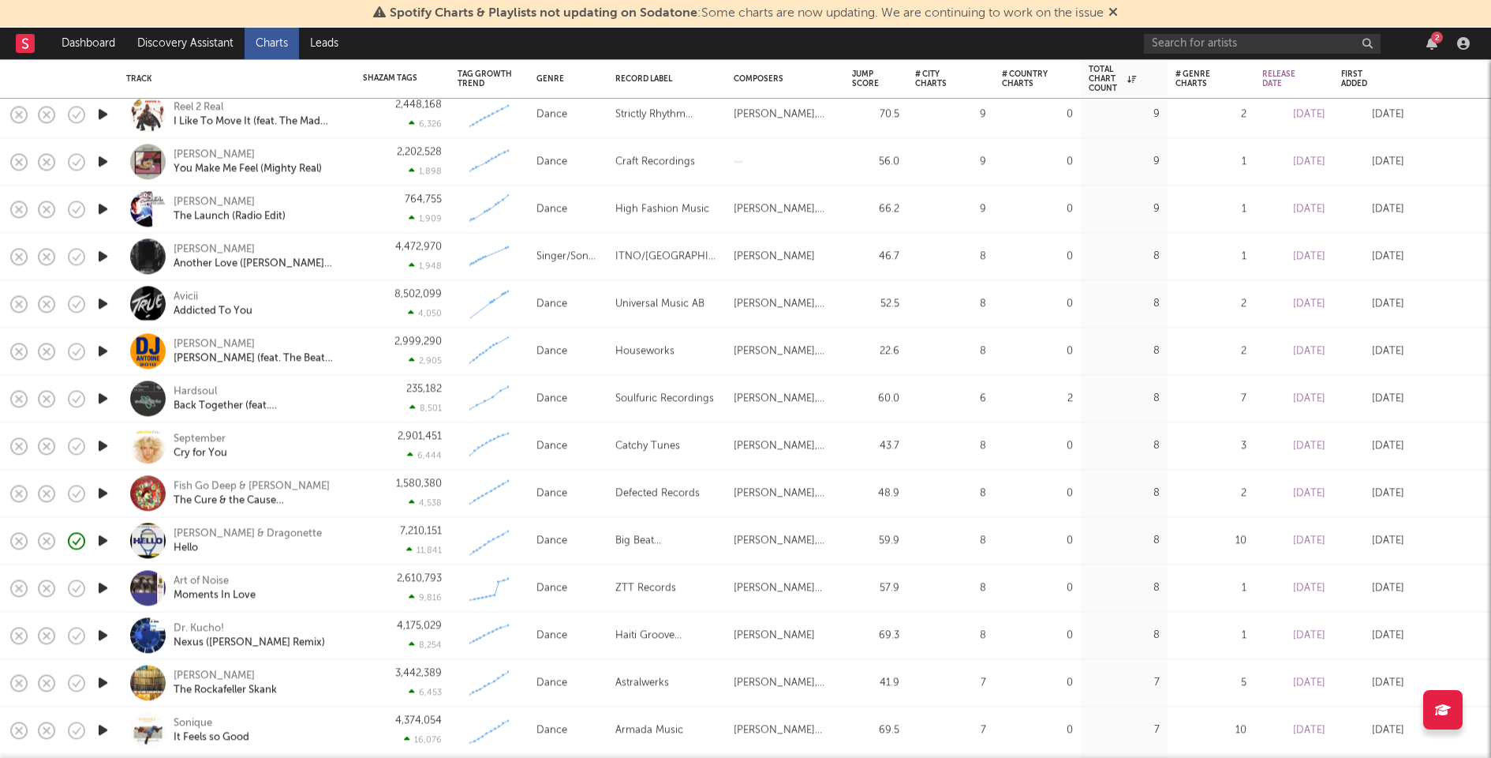
click at [103, 440] on icon "button" at bounding box center [103, 446] width 17 height 20
click at [102, 632] on icon "button" at bounding box center [103, 635] width 17 height 20
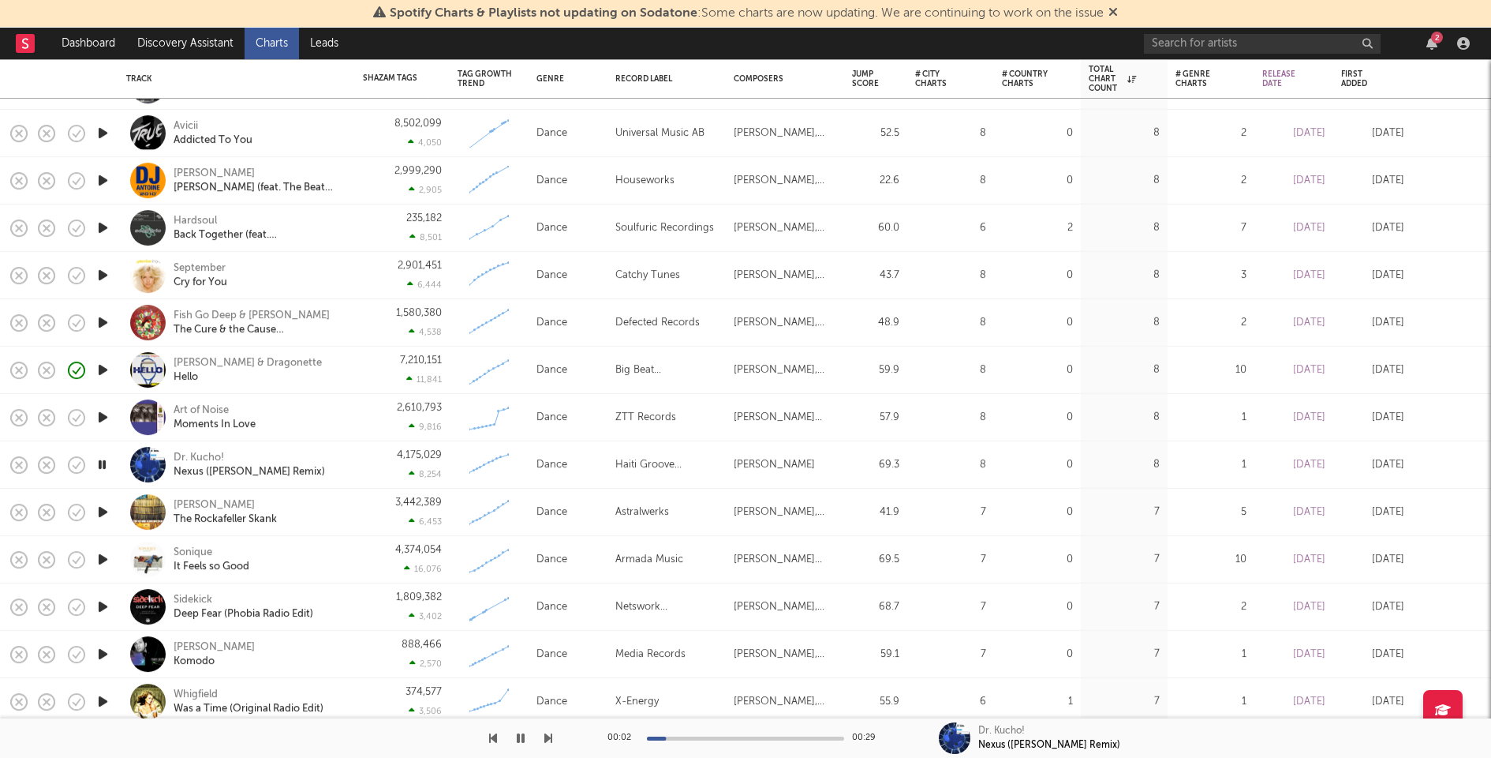
click at [103, 604] on icon "button" at bounding box center [103, 607] width 17 height 20
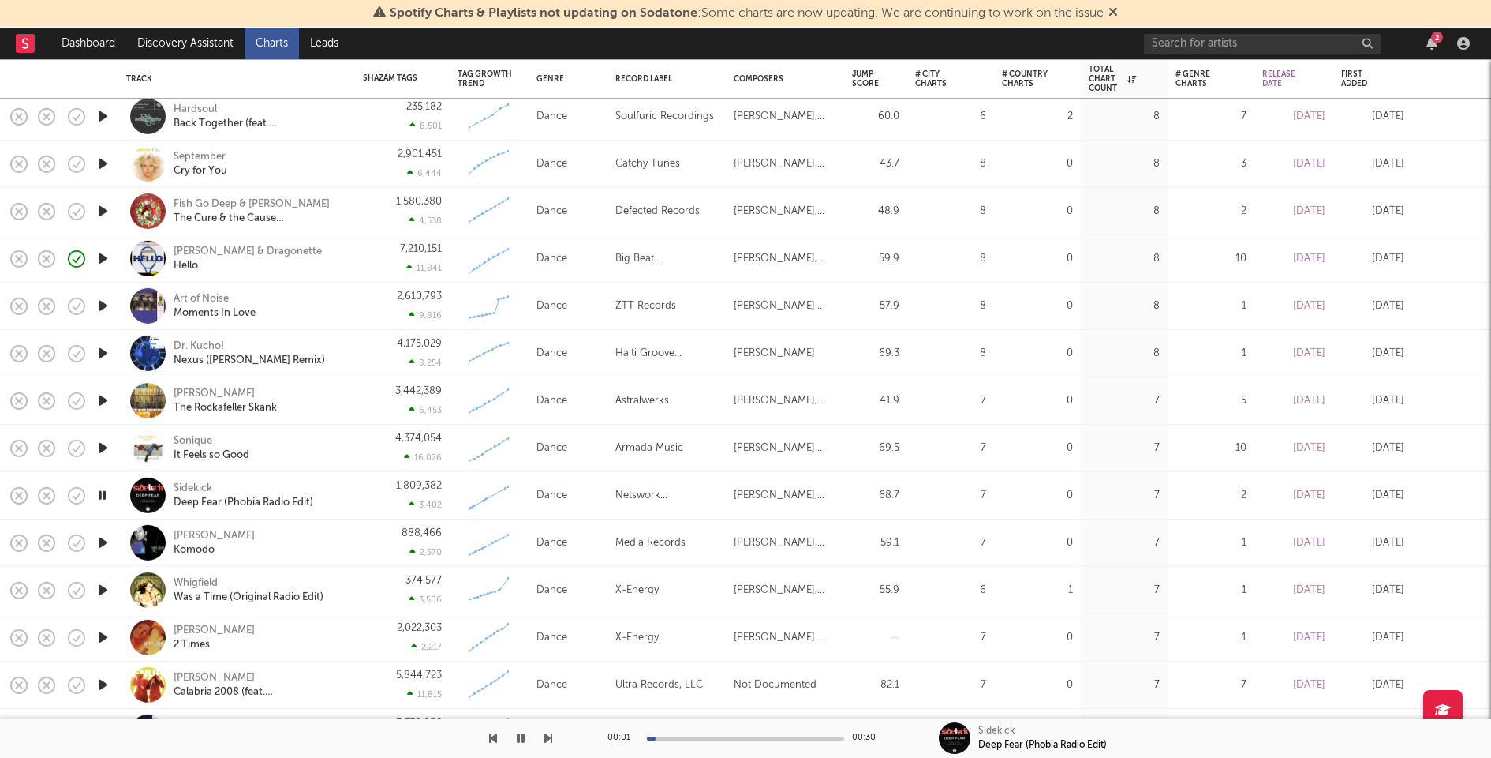
click at [103, 542] on icon "button" at bounding box center [103, 543] width 17 height 20
click at [356, 546] on div "888,466 2,570" at bounding box center [402, 542] width 95 height 47
select select "3m"
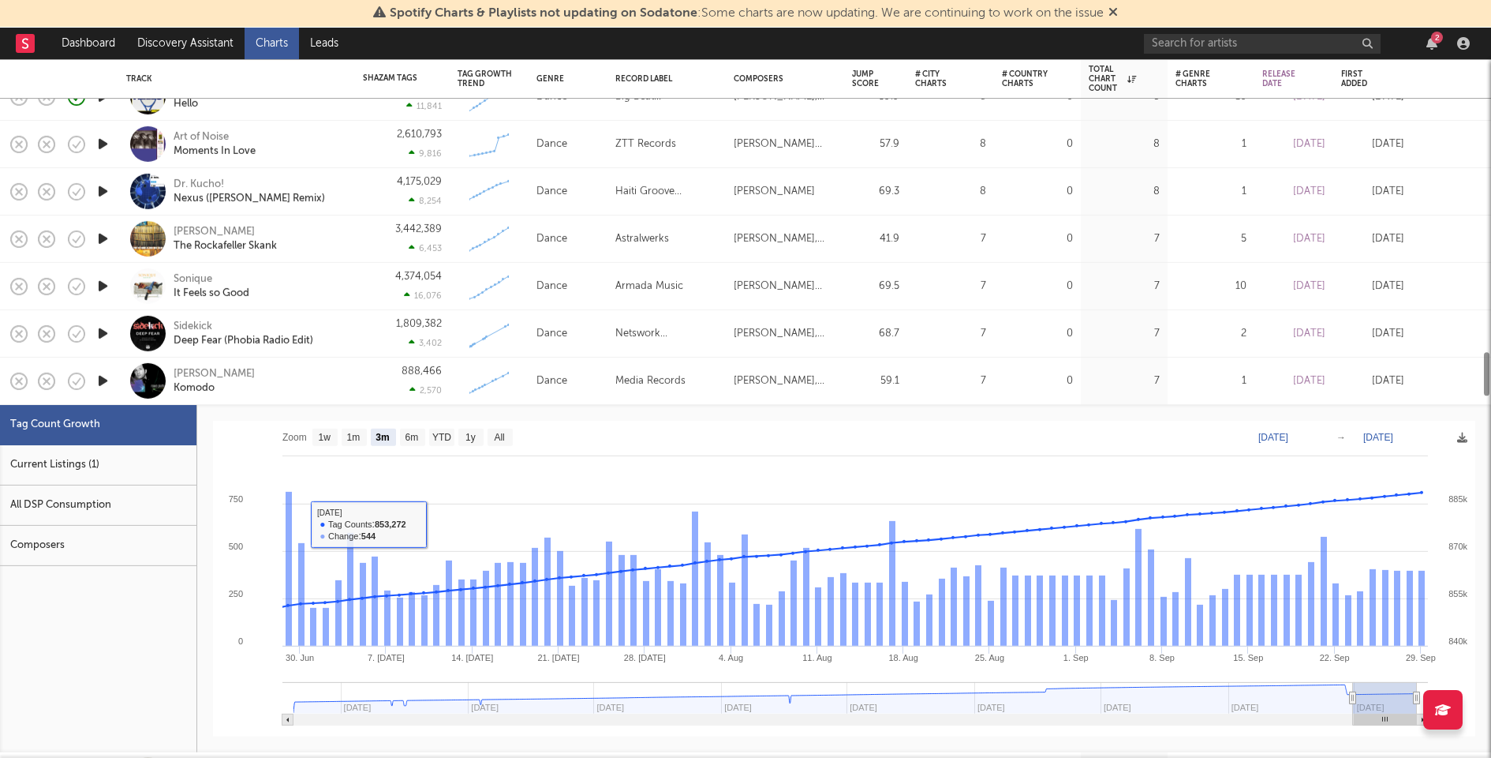
click at [167, 473] on div "Current Listings (1)" at bounding box center [98, 465] width 196 height 40
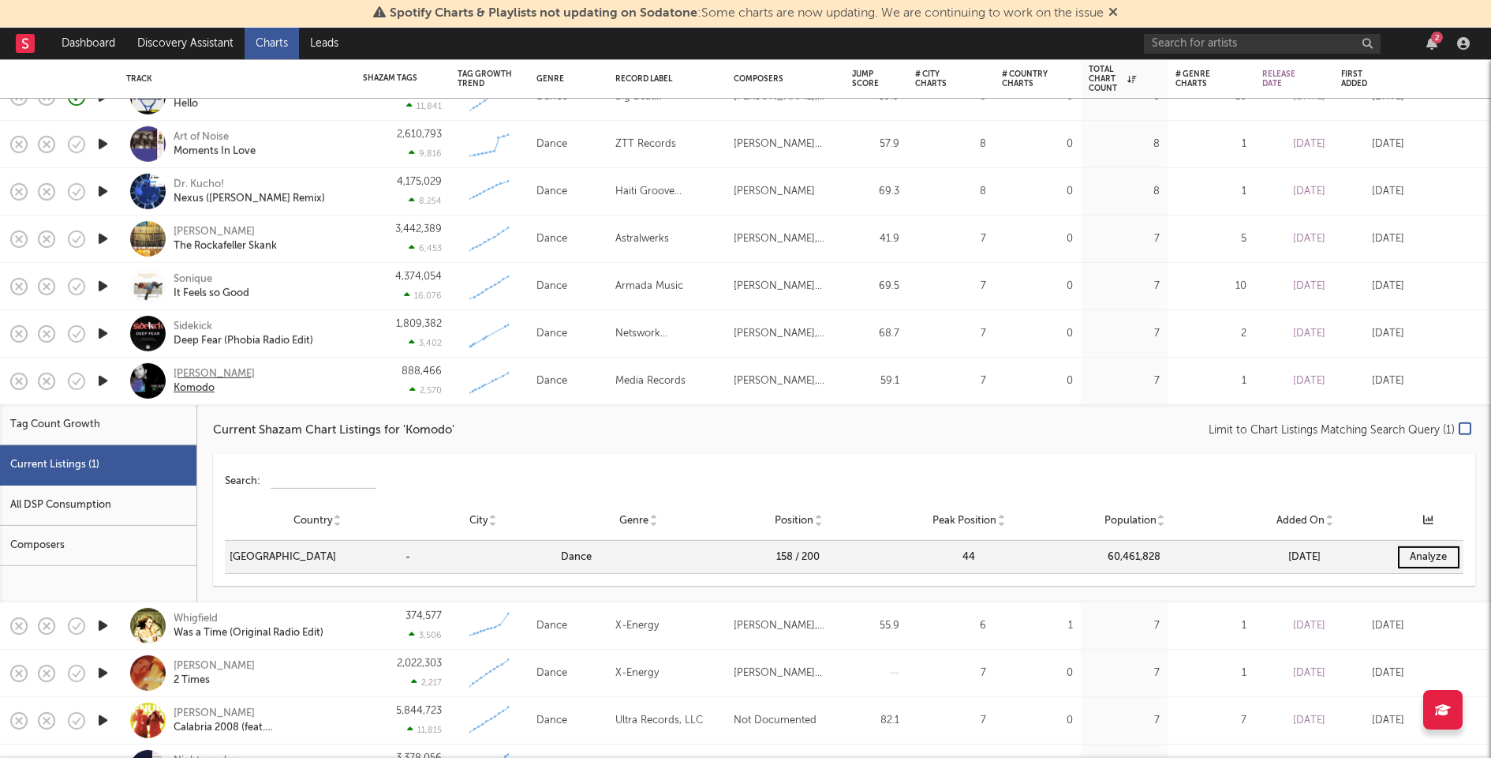
click at [186, 372] on div "Mauro Picotto" at bounding box center [214, 373] width 81 height 14
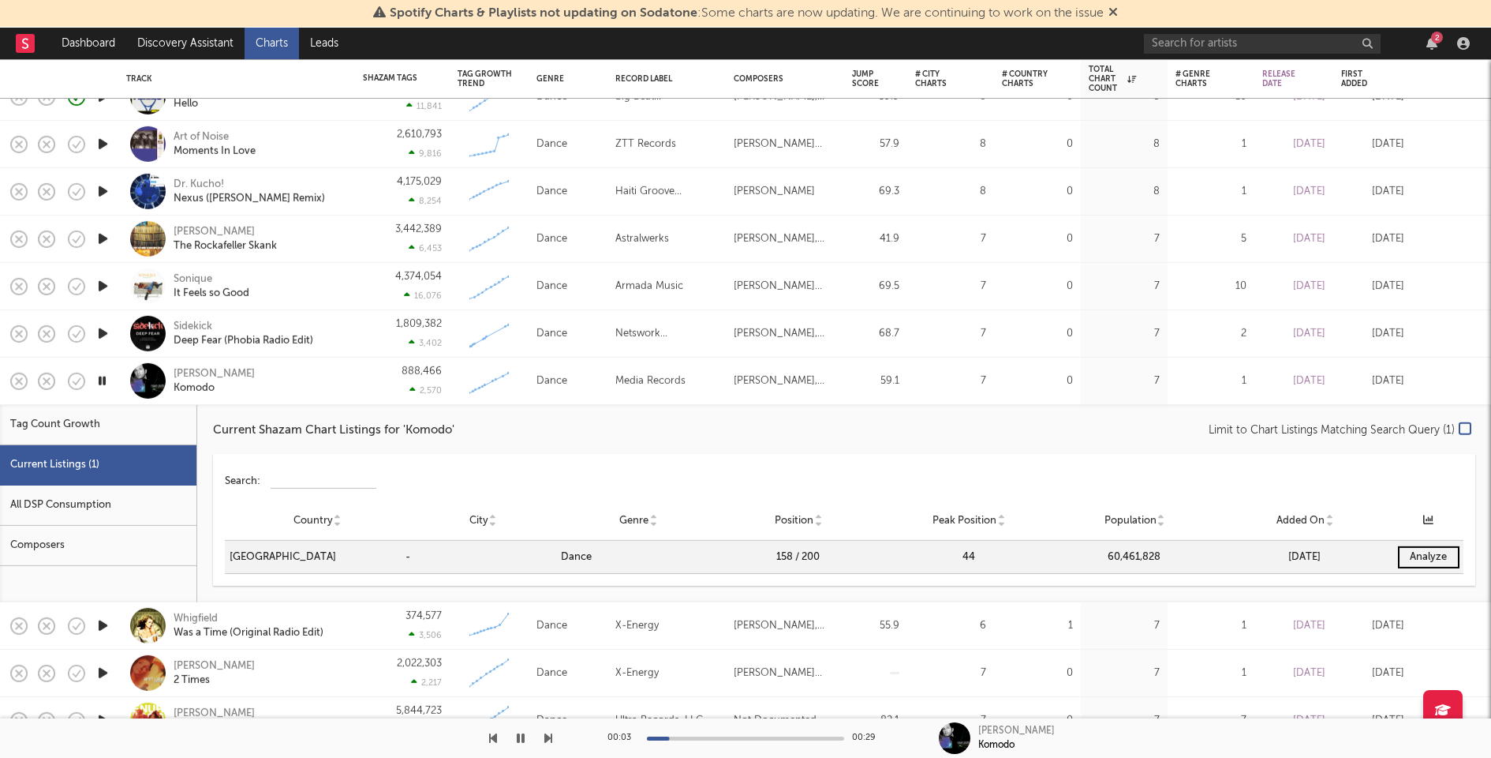
click at [370, 380] on div "888,466 2,570" at bounding box center [402, 380] width 79 height 47
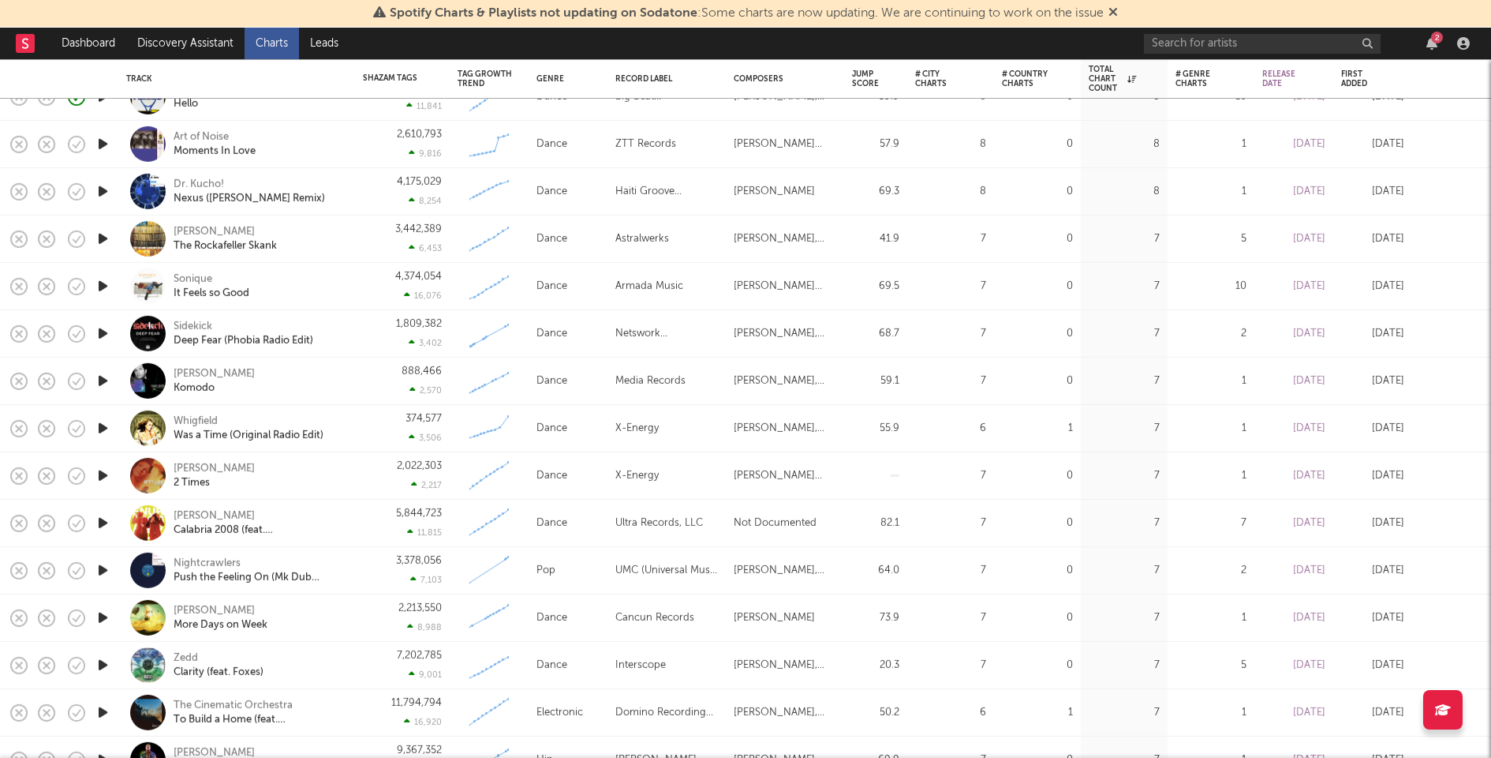
click at [101, 426] on icon "button" at bounding box center [103, 428] width 17 height 20
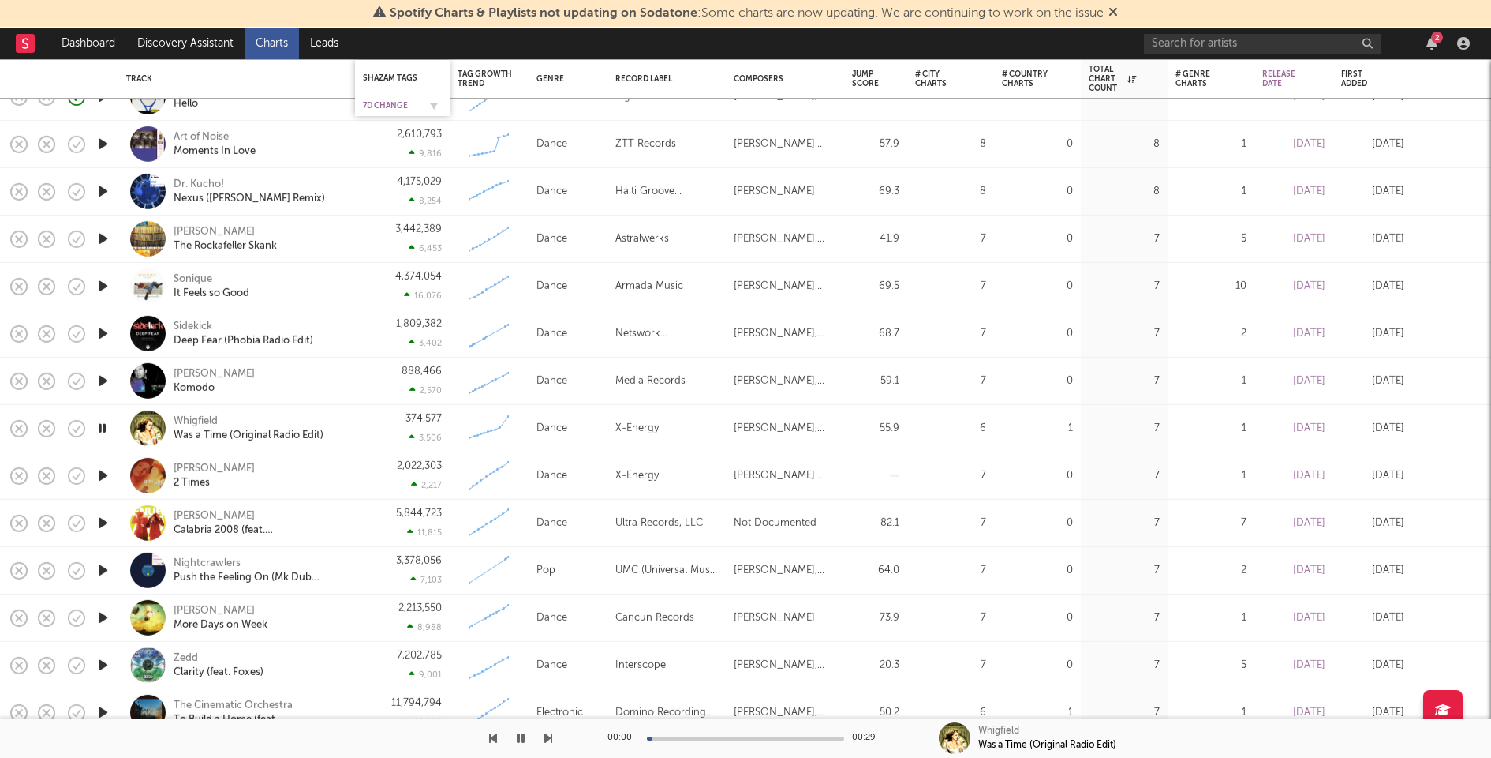
click at [387, 101] on div "7D Change" at bounding box center [390, 105] width 55 height 9
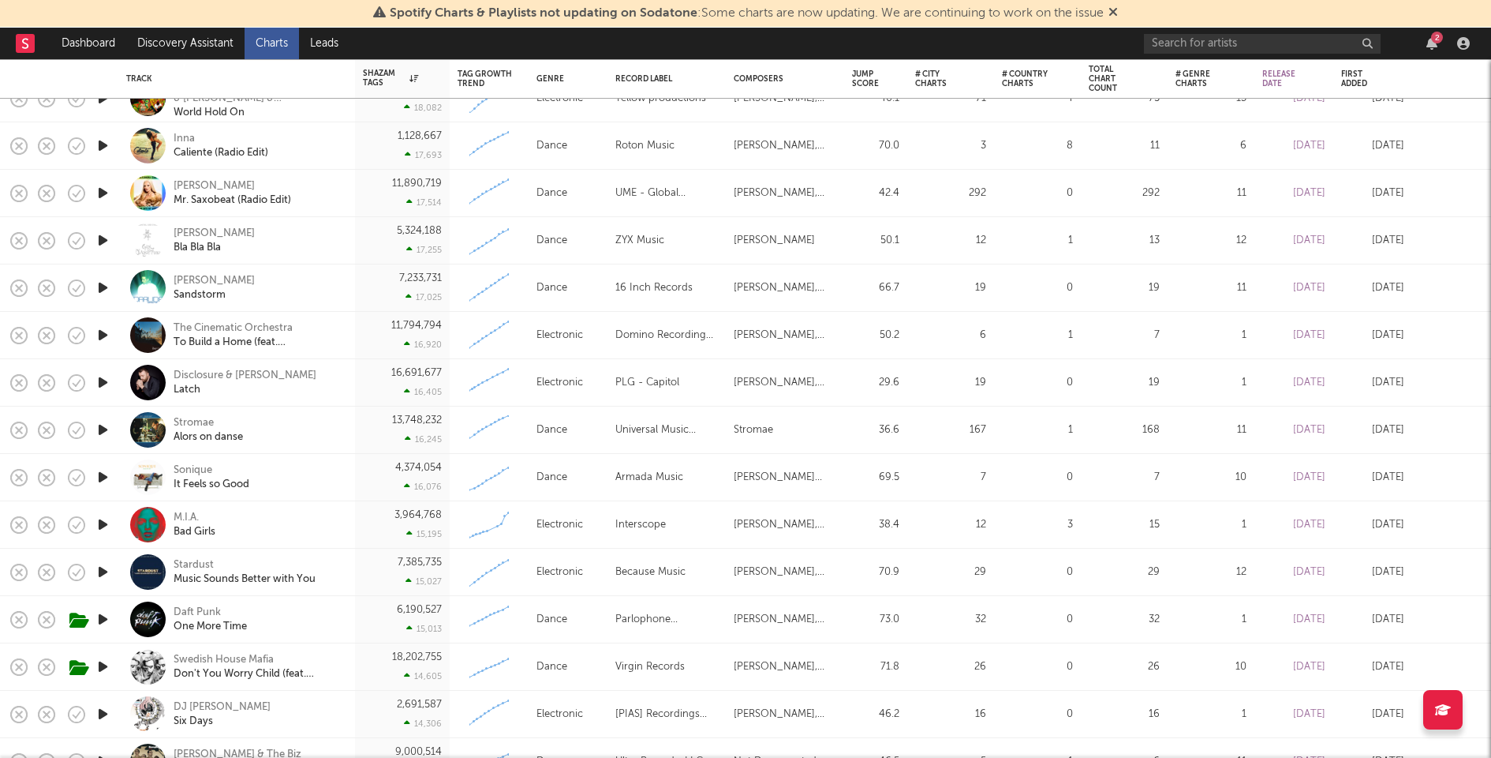
click at [100, 279] on icon "button" at bounding box center [103, 288] width 17 height 20
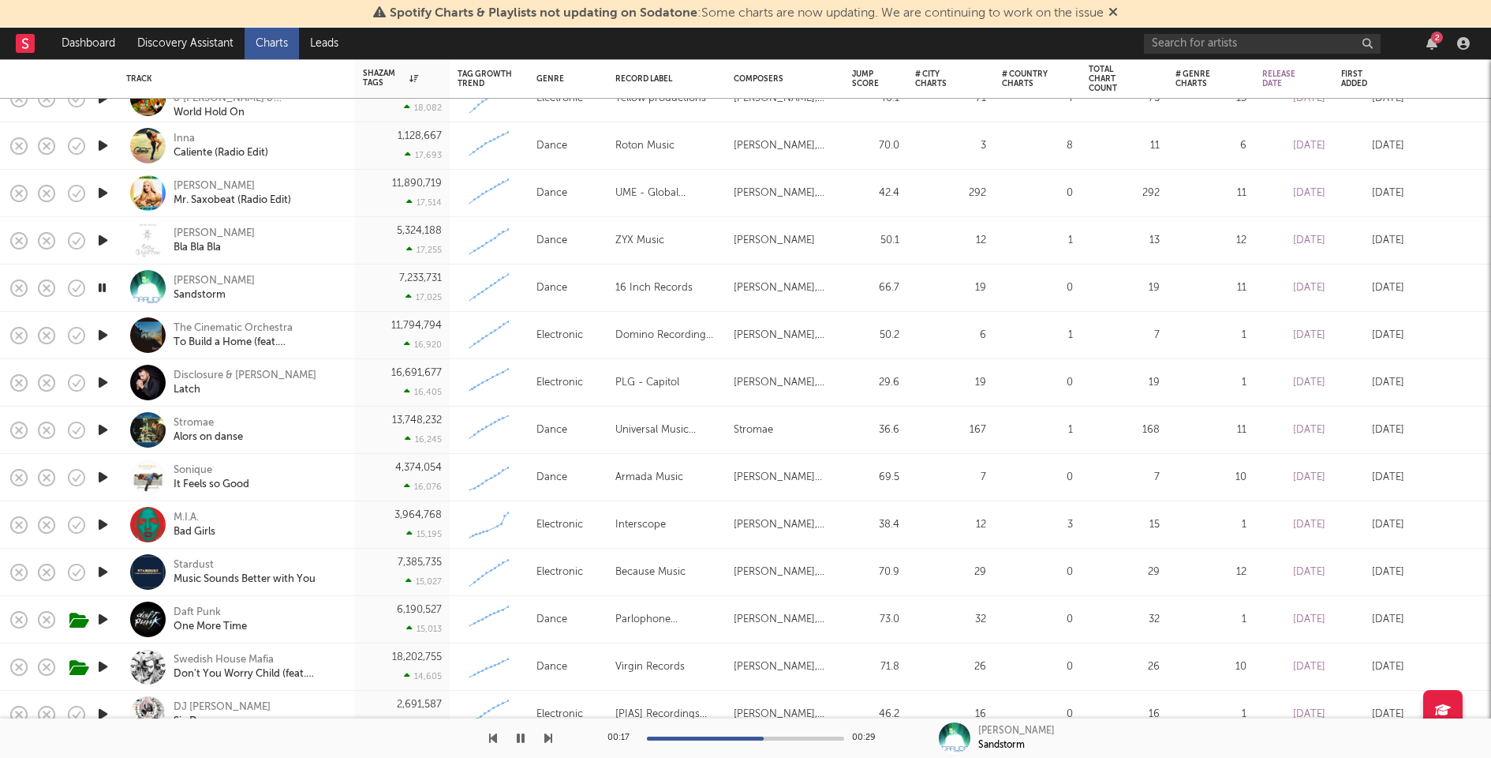
click at [764, 739] on div at bounding box center [745, 738] width 197 height 4
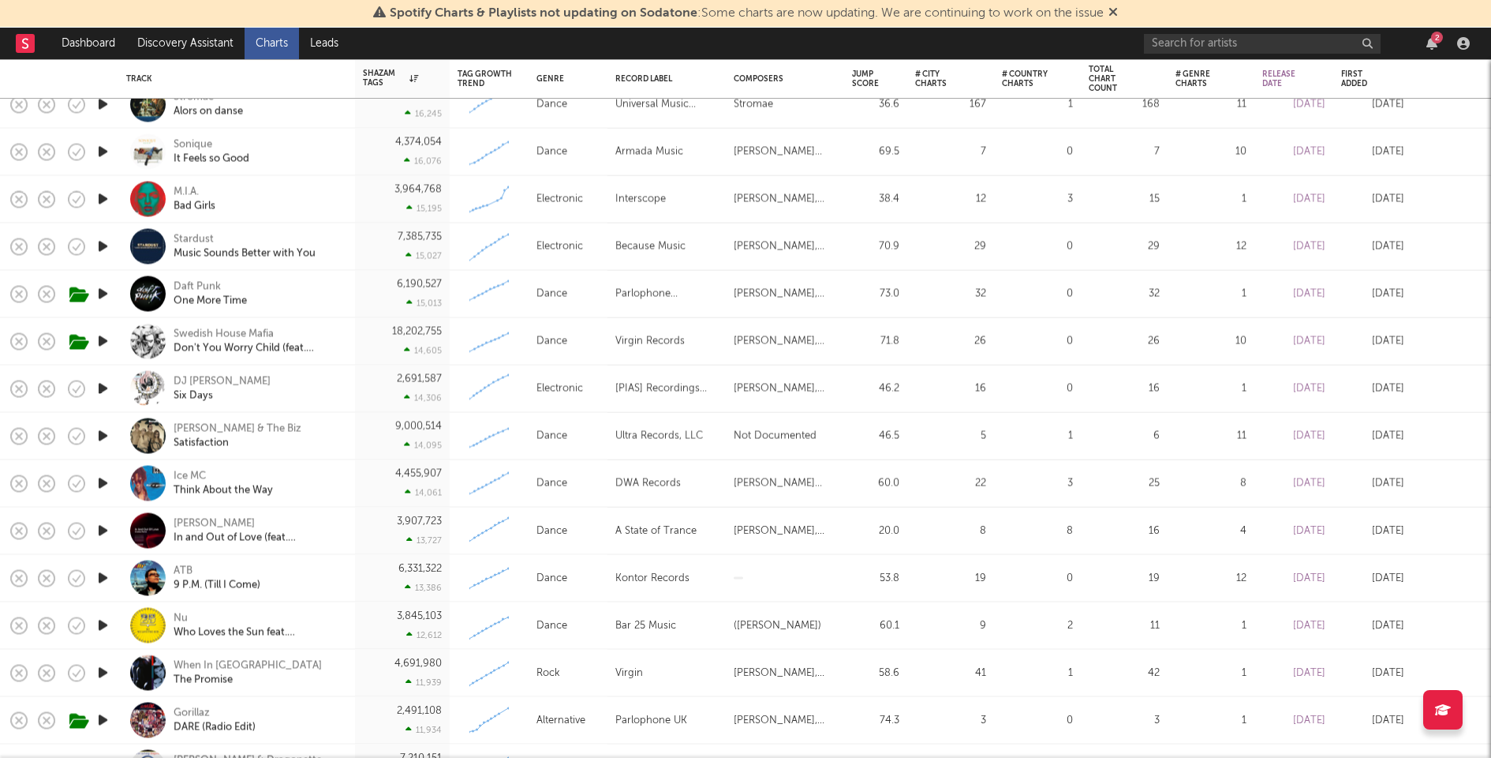
click at [103, 387] on icon "button" at bounding box center [103, 389] width 17 height 20
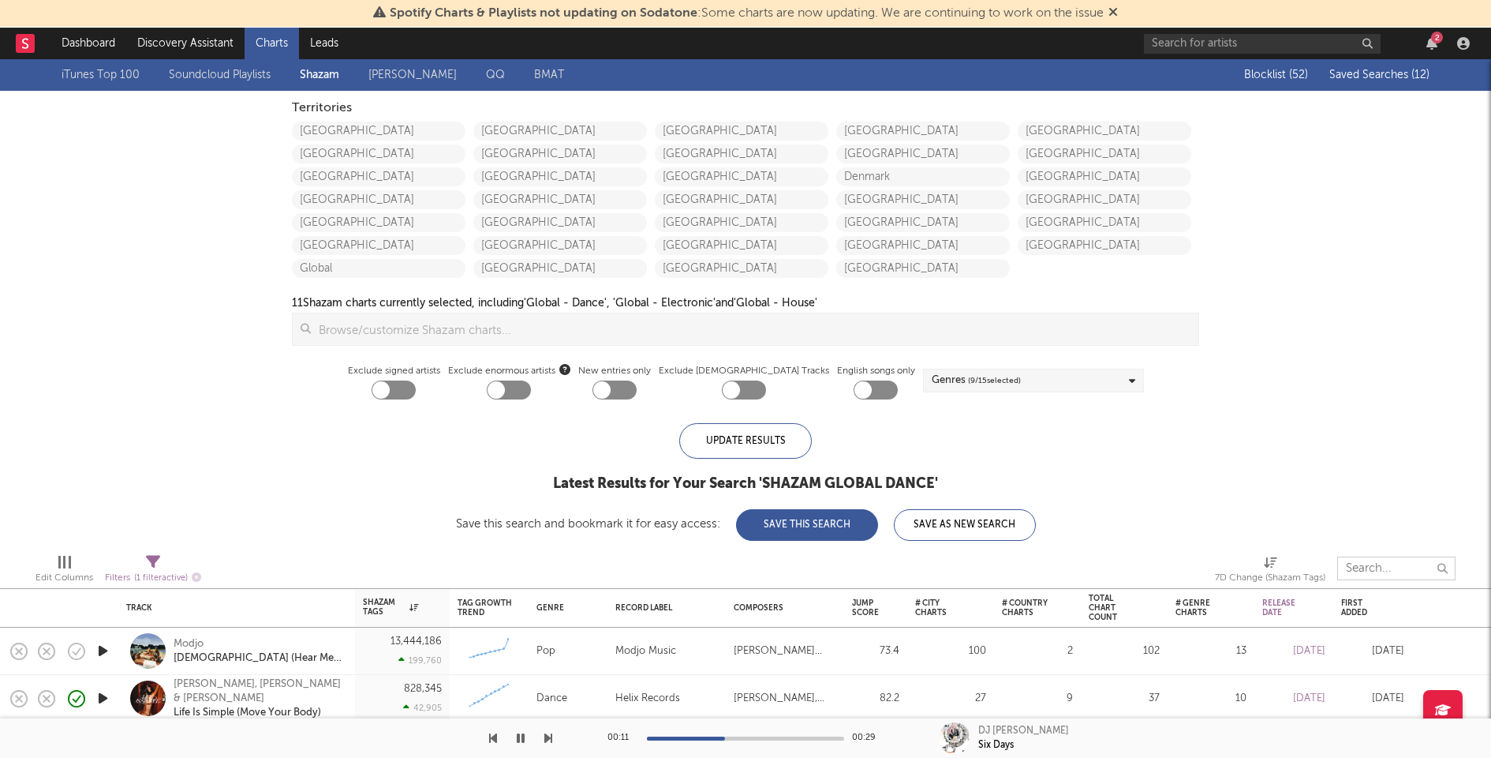
click at [1383, 568] on input "text" at bounding box center [1397, 568] width 118 height 24
type input "benedi"
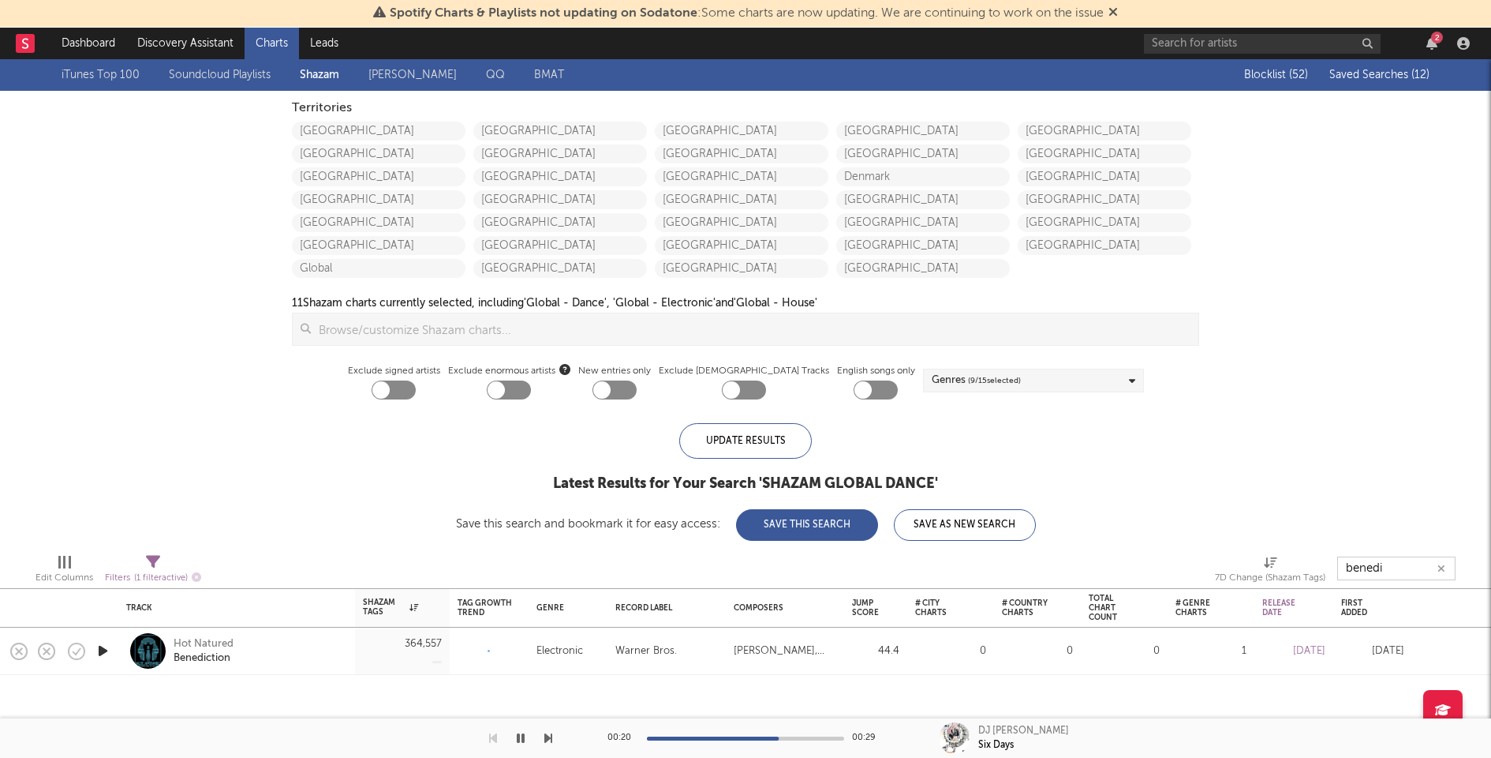
click at [1443, 567] on icon "button" at bounding box center [1442, 568] width 8 height 10
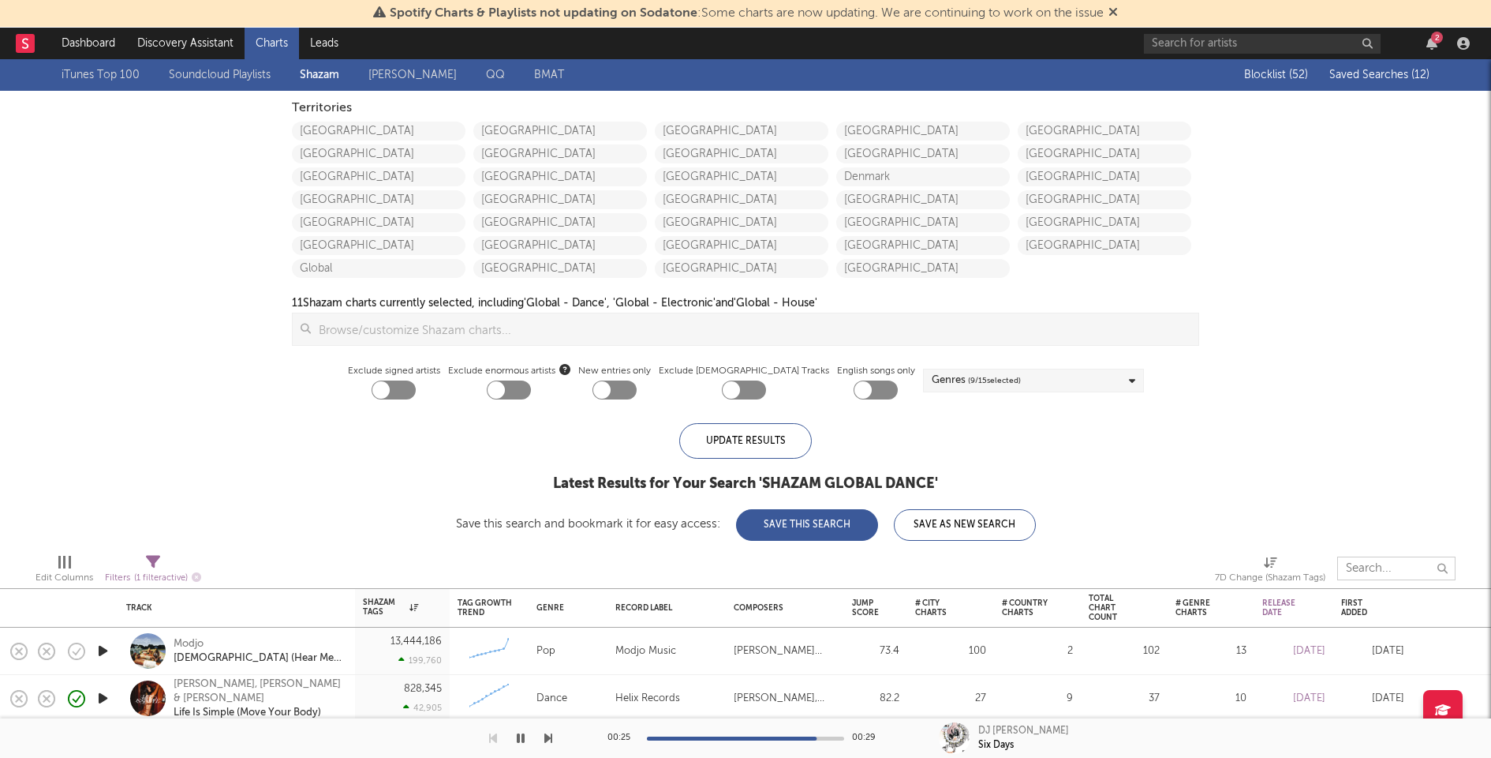
click at [1377, 568] on input "text" at bounding box center [1397, 568] width 118 height 24
type input "benediction"
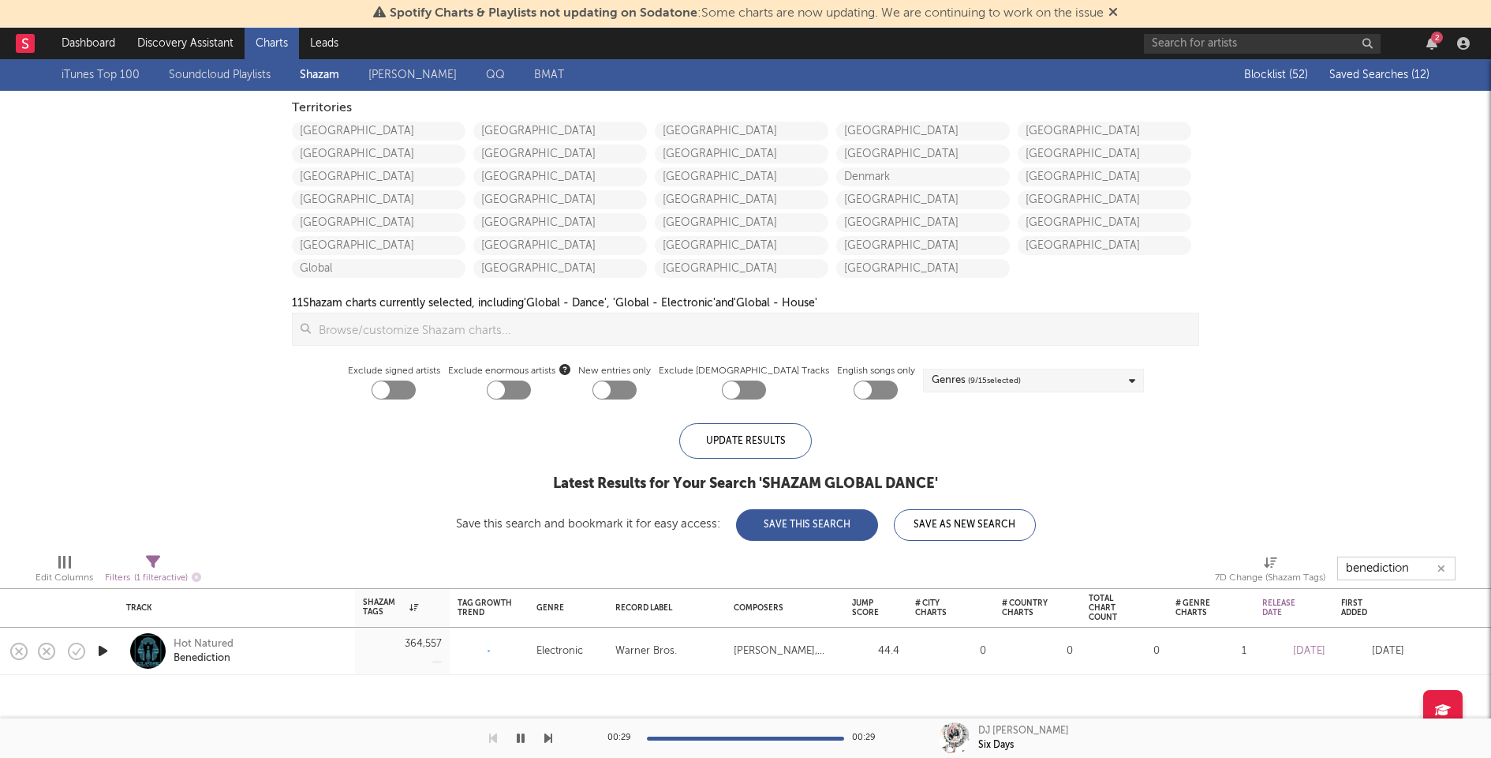
click at [1442, 565] on icon "button" at bounding box center [1442, 568] width 8 height 10
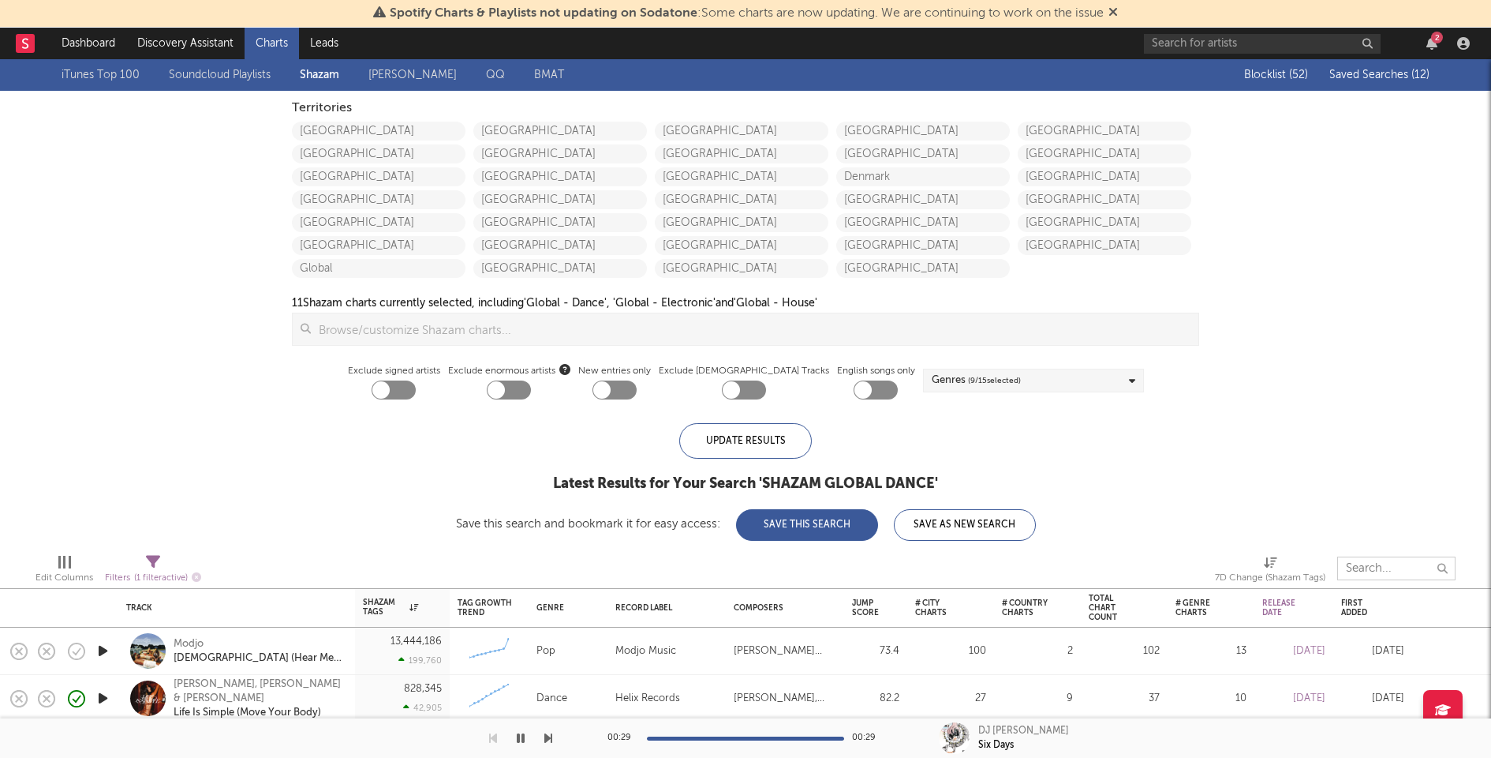
click at [1359, 571] on input "text" at bounding box center [1397, 568] width 118 height 24
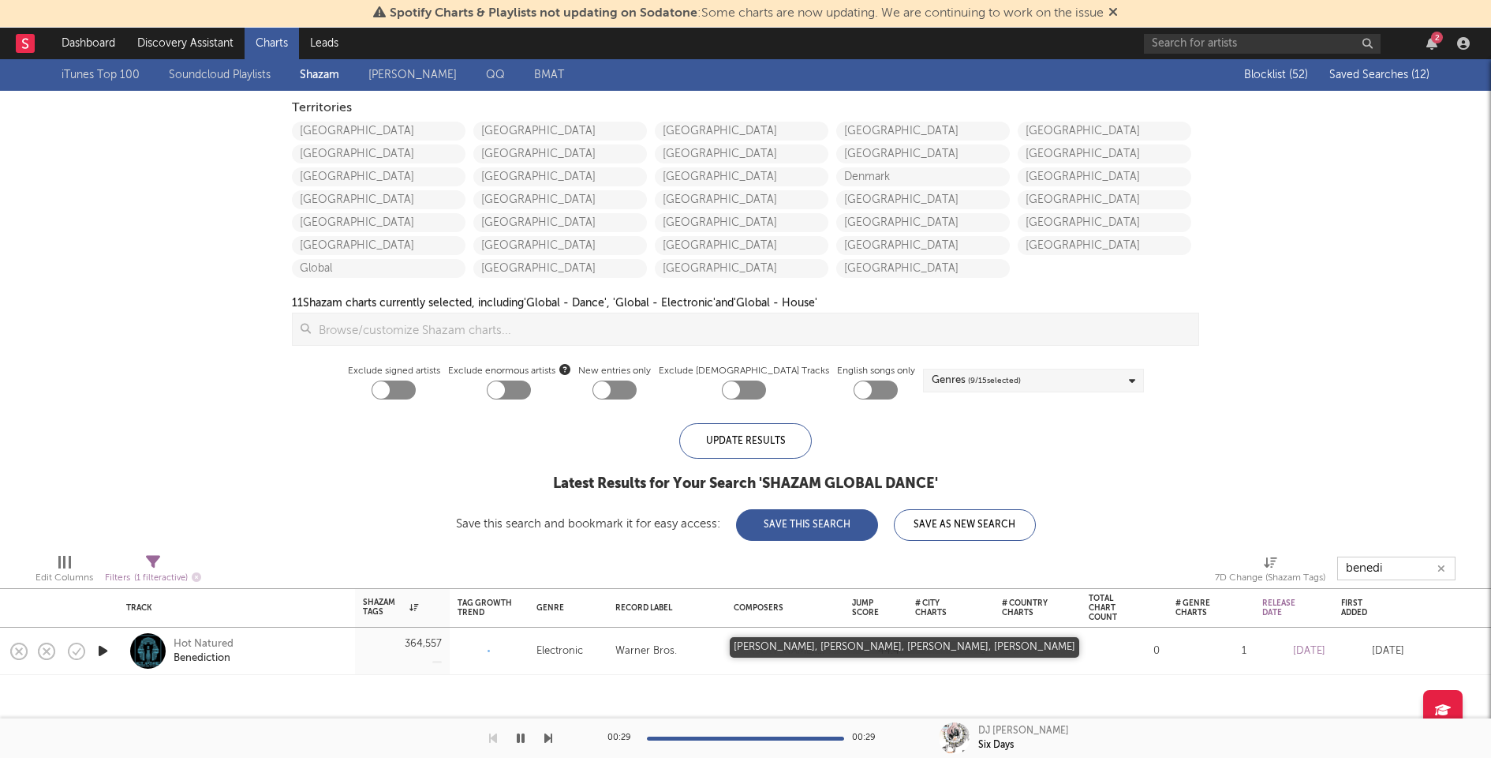
type input "benedi"
click at [818, 646] on div "Ali Love, Jamie Jones, Lee Foss, Luca C" at bounding box center [785, 651] width 103 height 19
select select "3m"
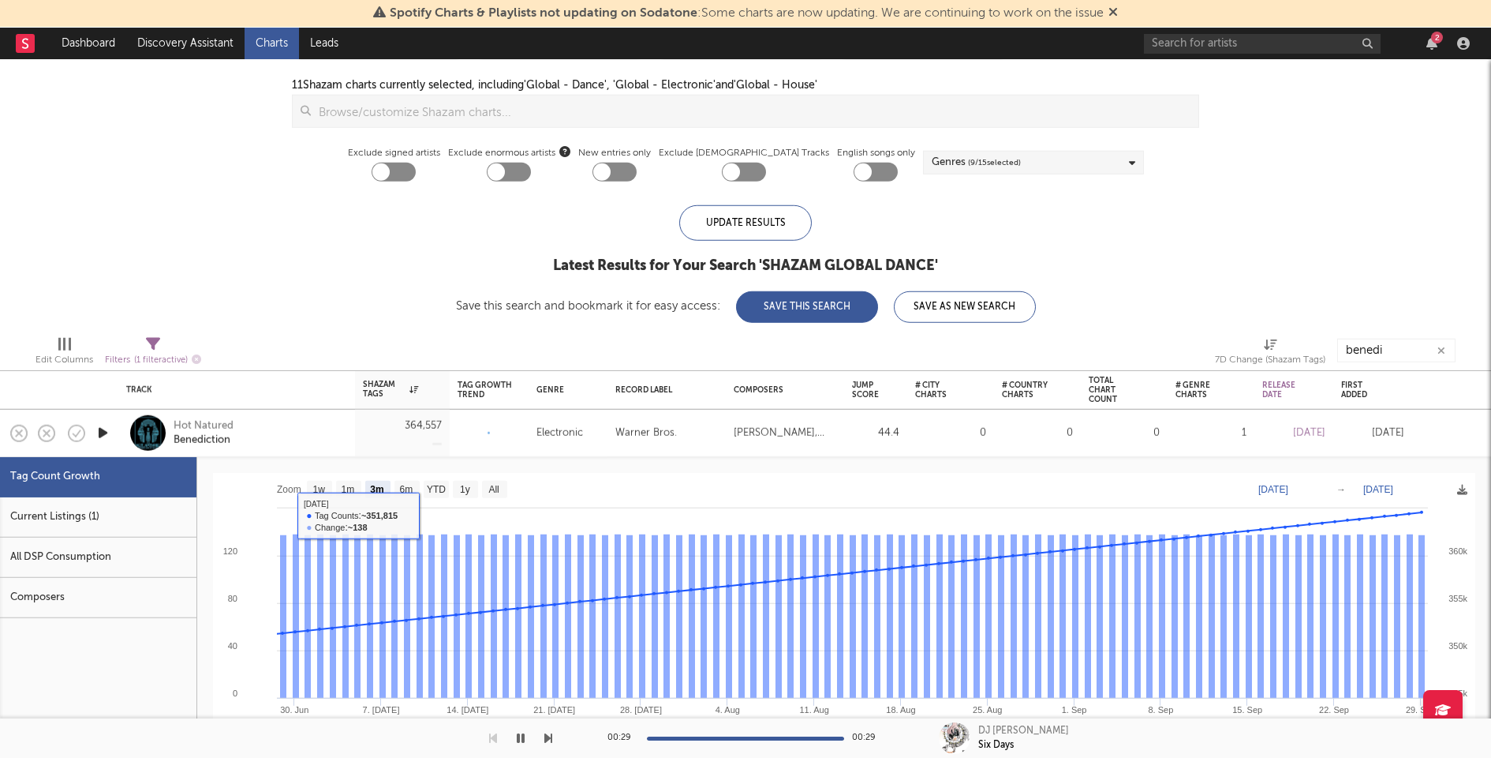
click at [149, 522] on div "Current Listings (1)" at bounding box center [98, 517] width 196 height 40
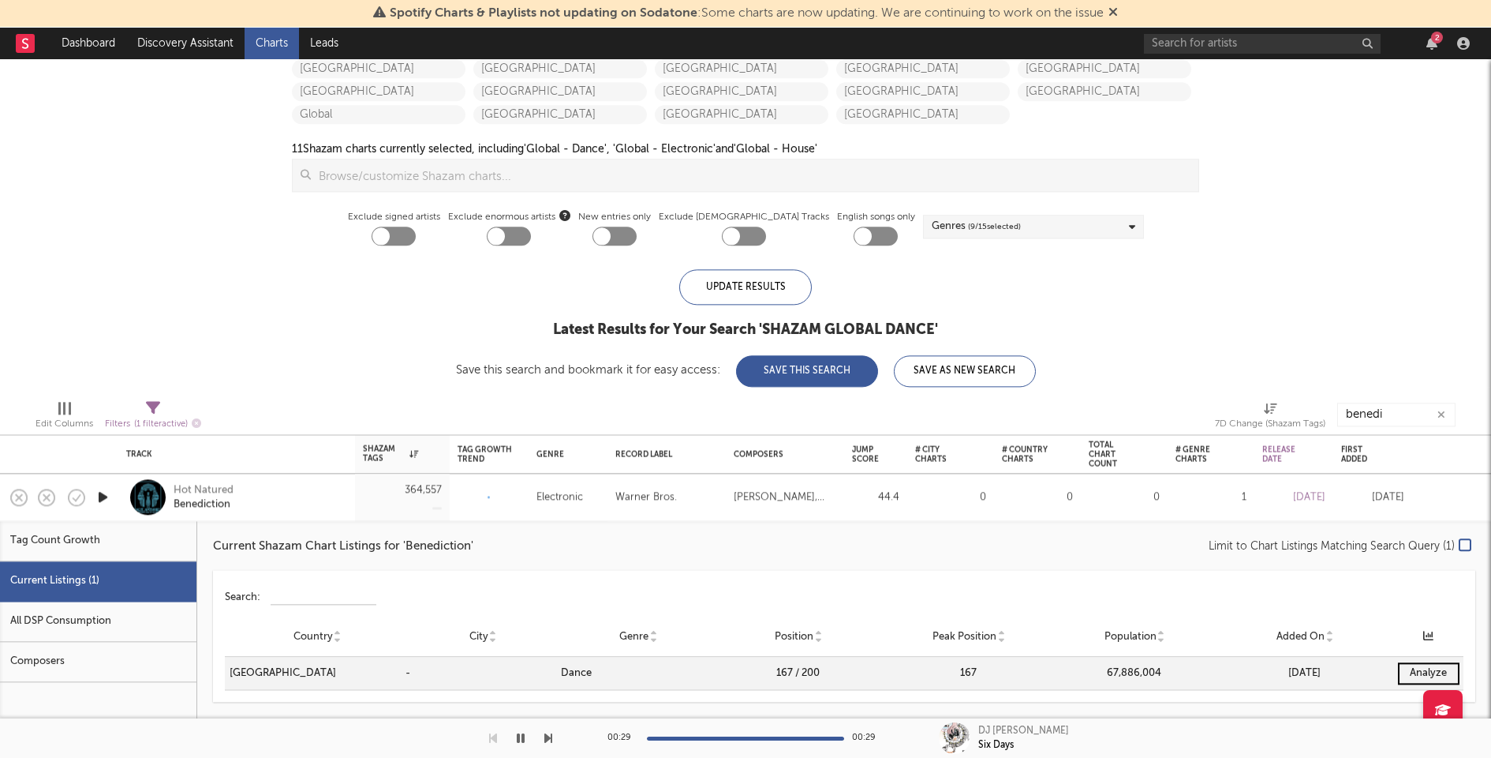
click at [320, 488] on div "Hot Natured Benediction" at bounding box center [259, 497] width 170 height 28
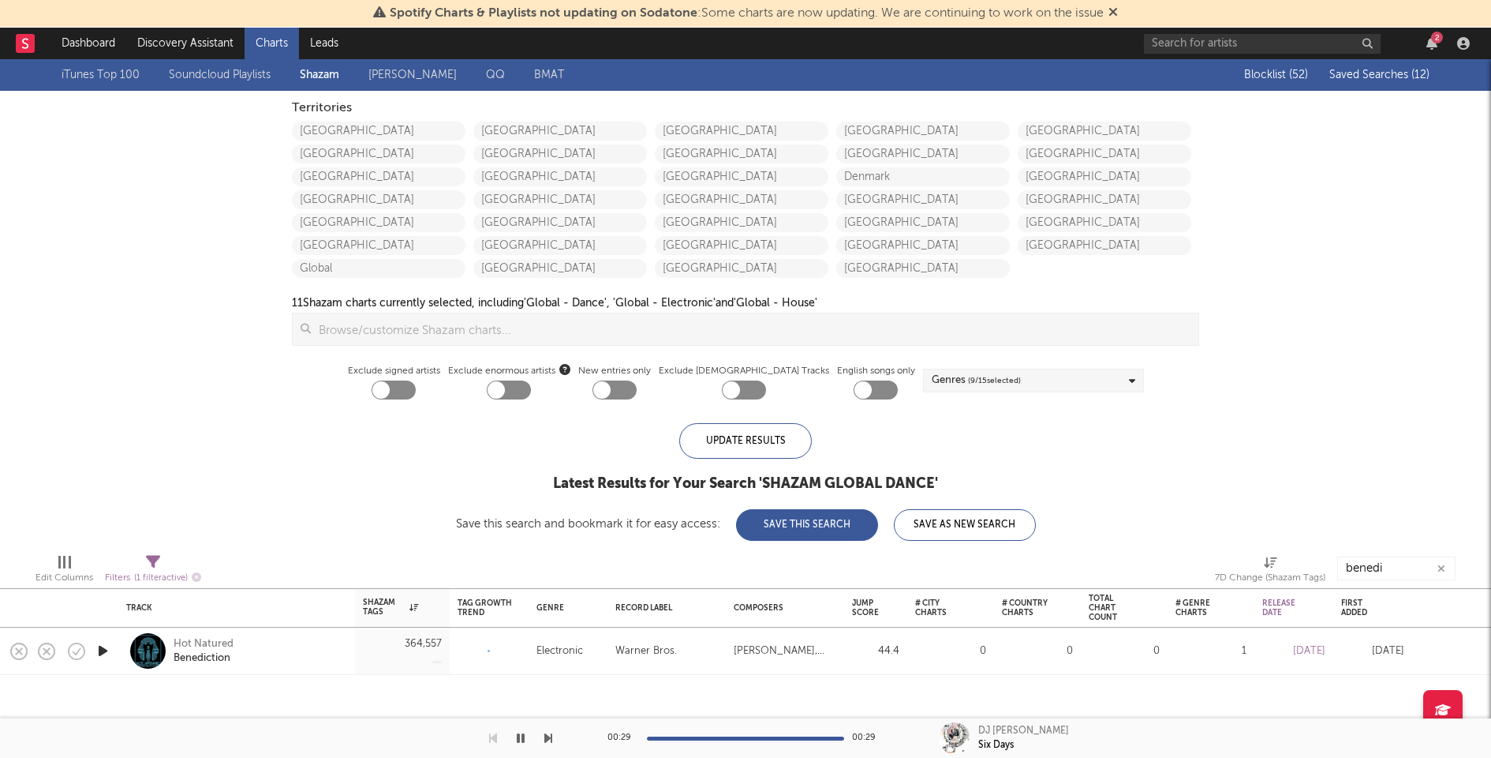
click at [1441, 565] on icon "button" at bounding box center [1442, 568] width 8 height 10
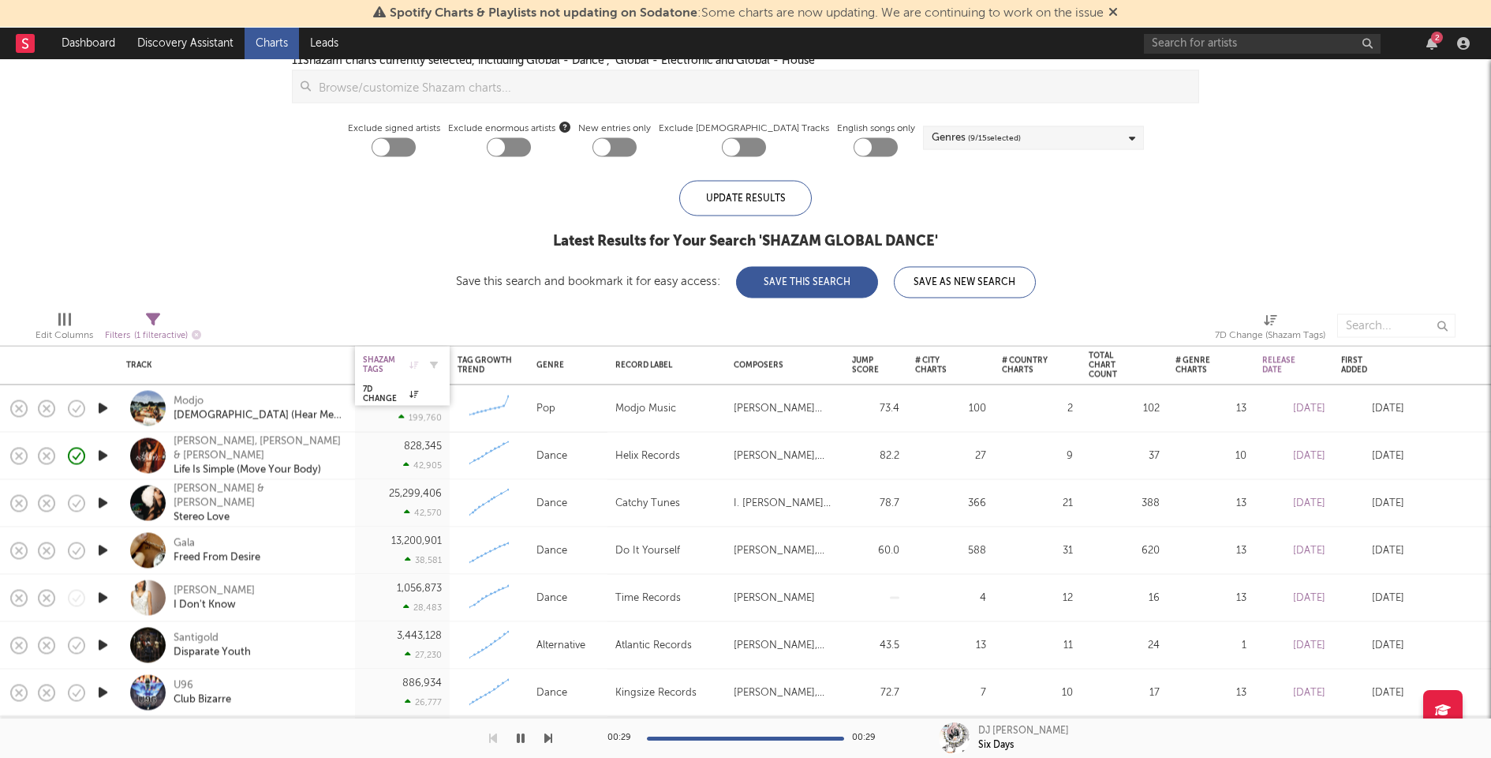
click at [389, 358] on div "Shazam Tags" at bounding box center [390, 363] width 55 height 19
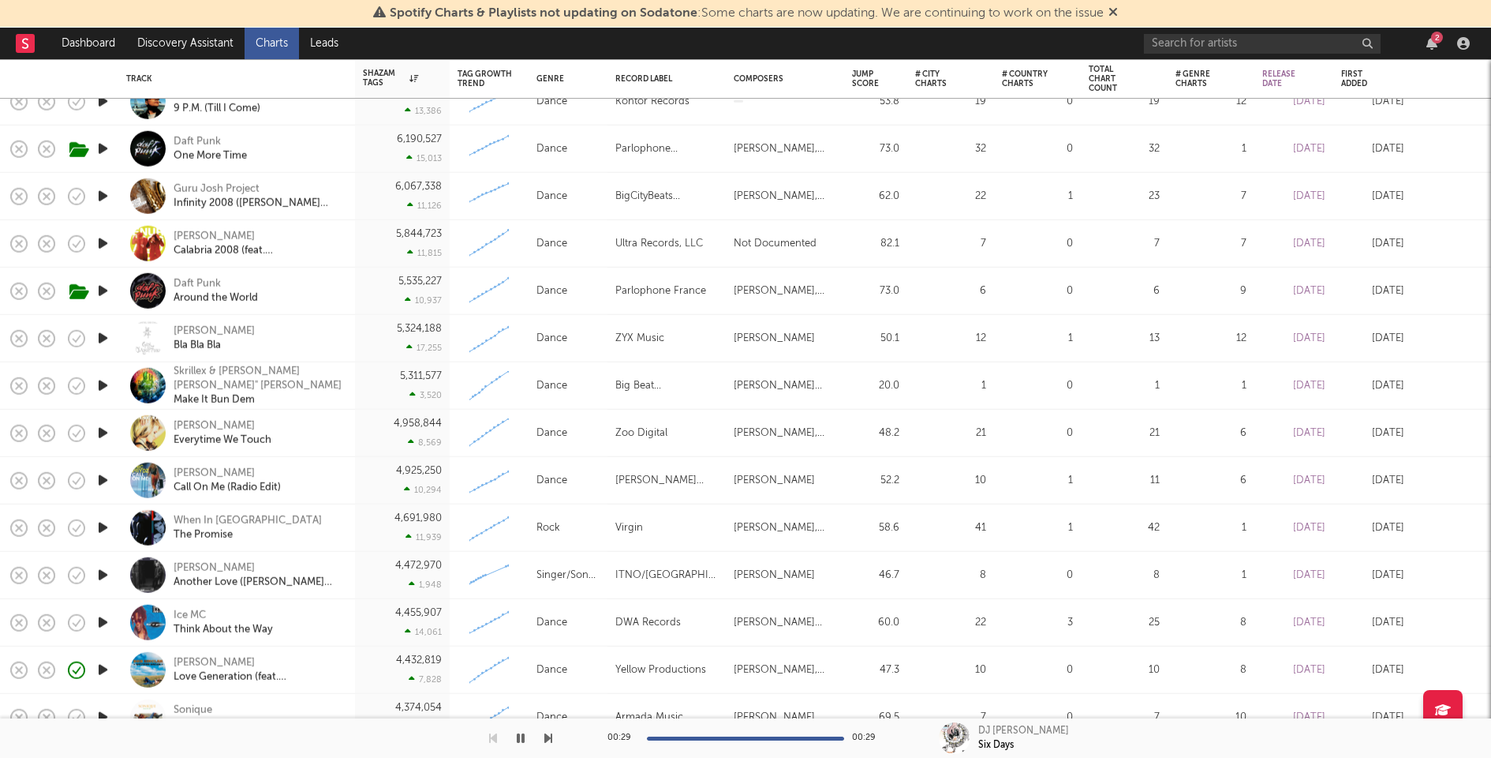
click at [100, 476] on icon "button" at bounding box center [103, 480] width 17 height 20
click at [102, 476] on icon "button" at bounding box center [102, 480] width 15 height 20
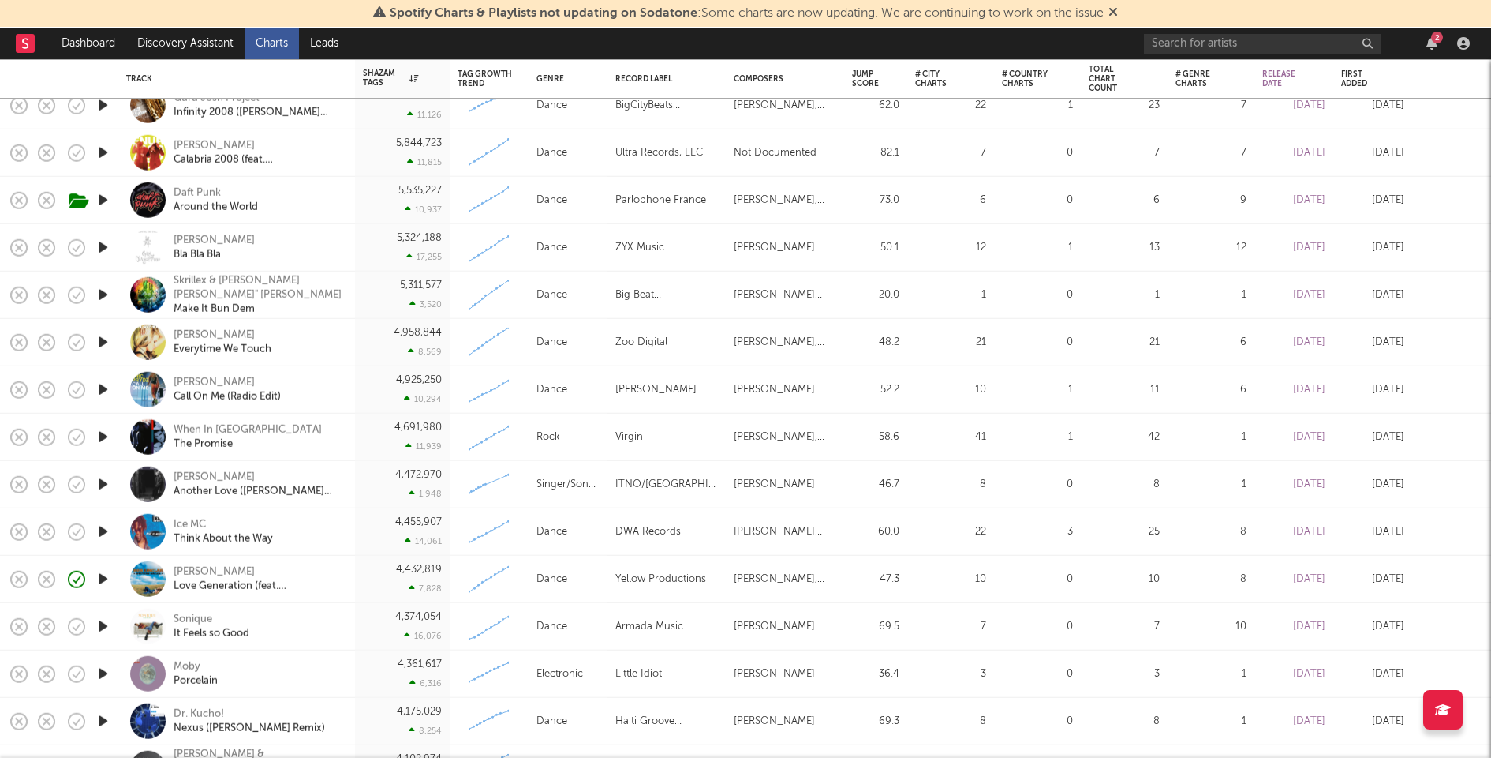
click at [97, 436] on icon "button" at bounding box center [103, 437] width 17 height 20
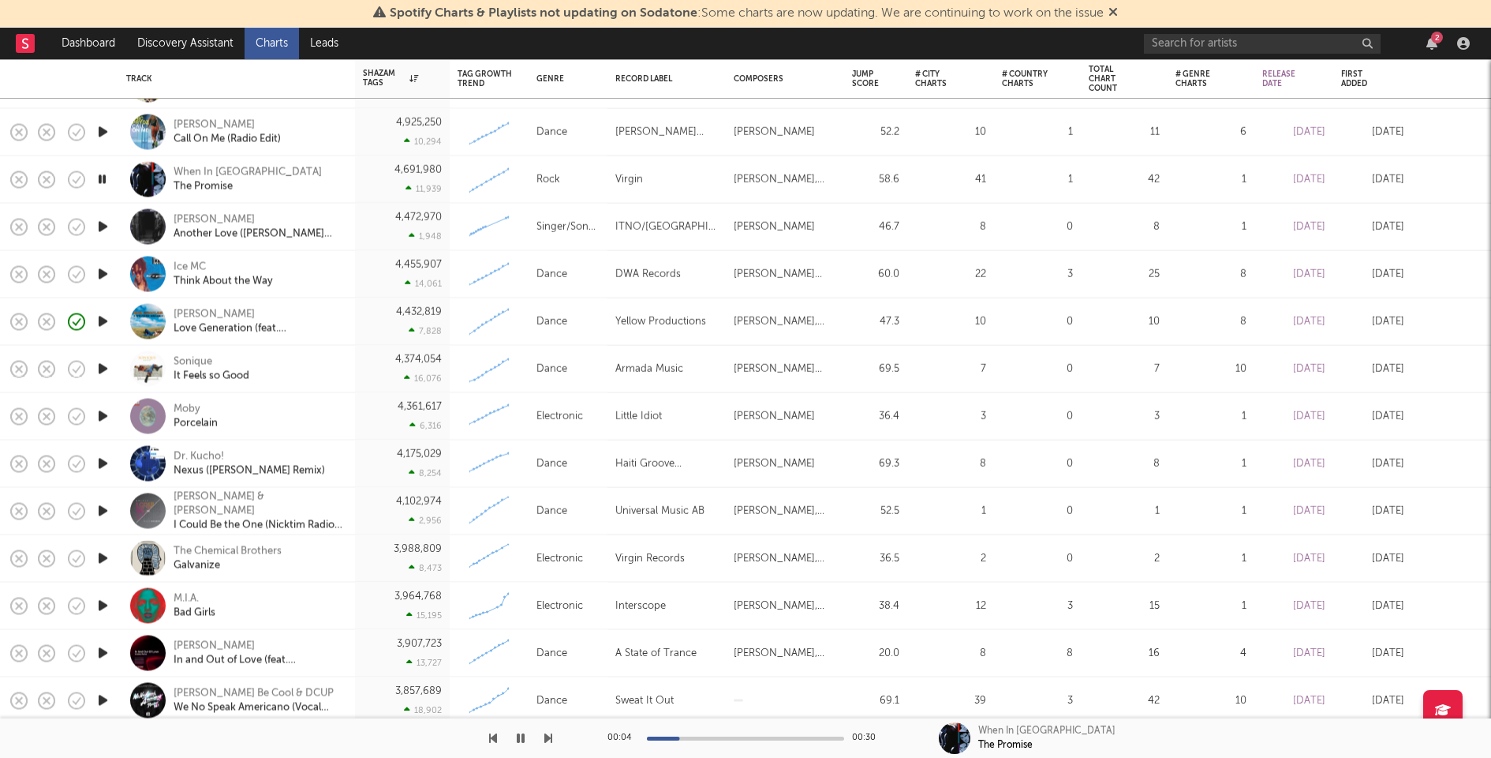
click at [103, 417] on icon "button" at bounding box center [103, 416] width 17 height 20
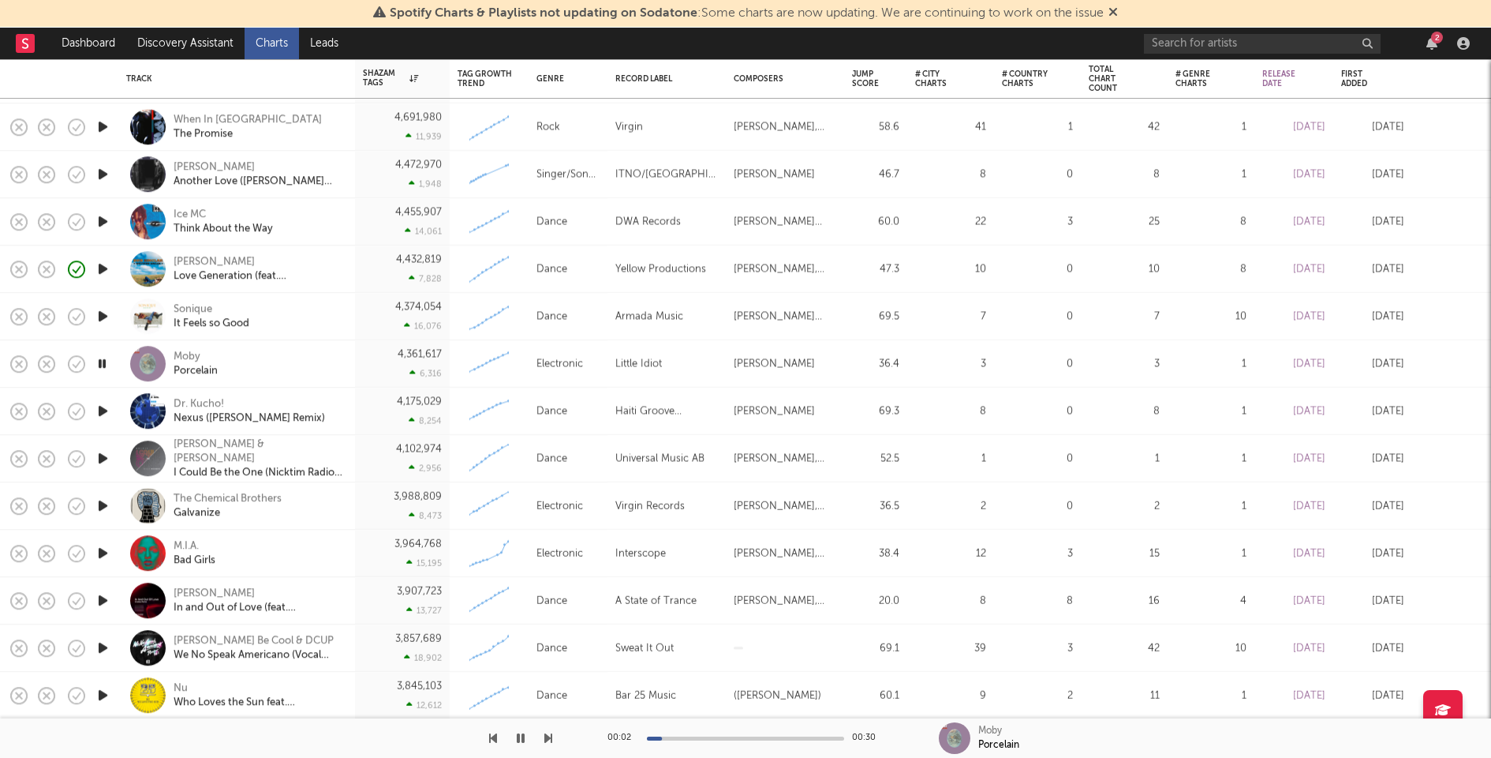
click at [104, 413] on icon "button" at bounding box center [103, 411] width 17 height 20
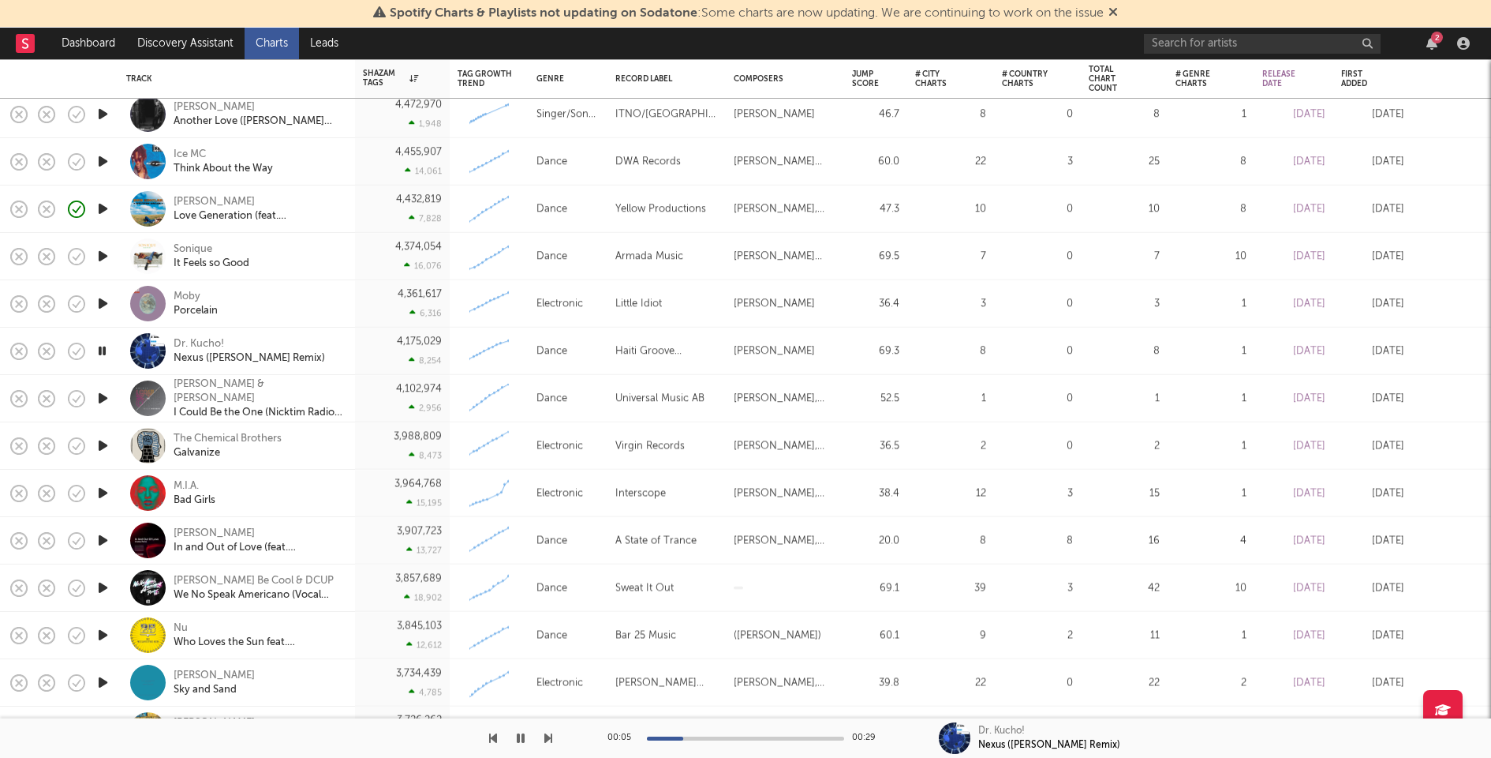
click at [776, 736] on div at bounding box center [745, 738] width 197 height 4
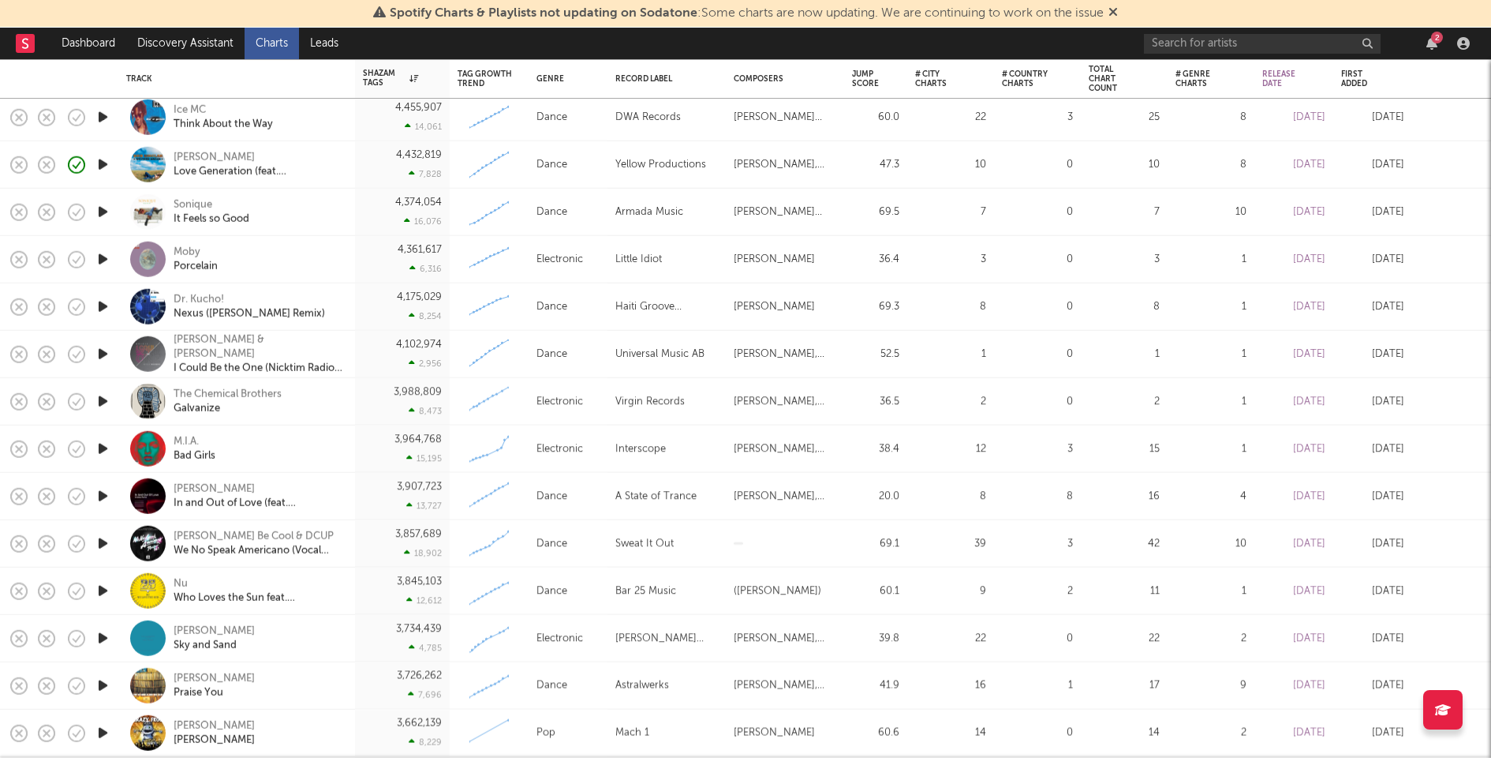
click at [103, 354] on icon "button" at bounding box center [103, 354] width 17 height 20
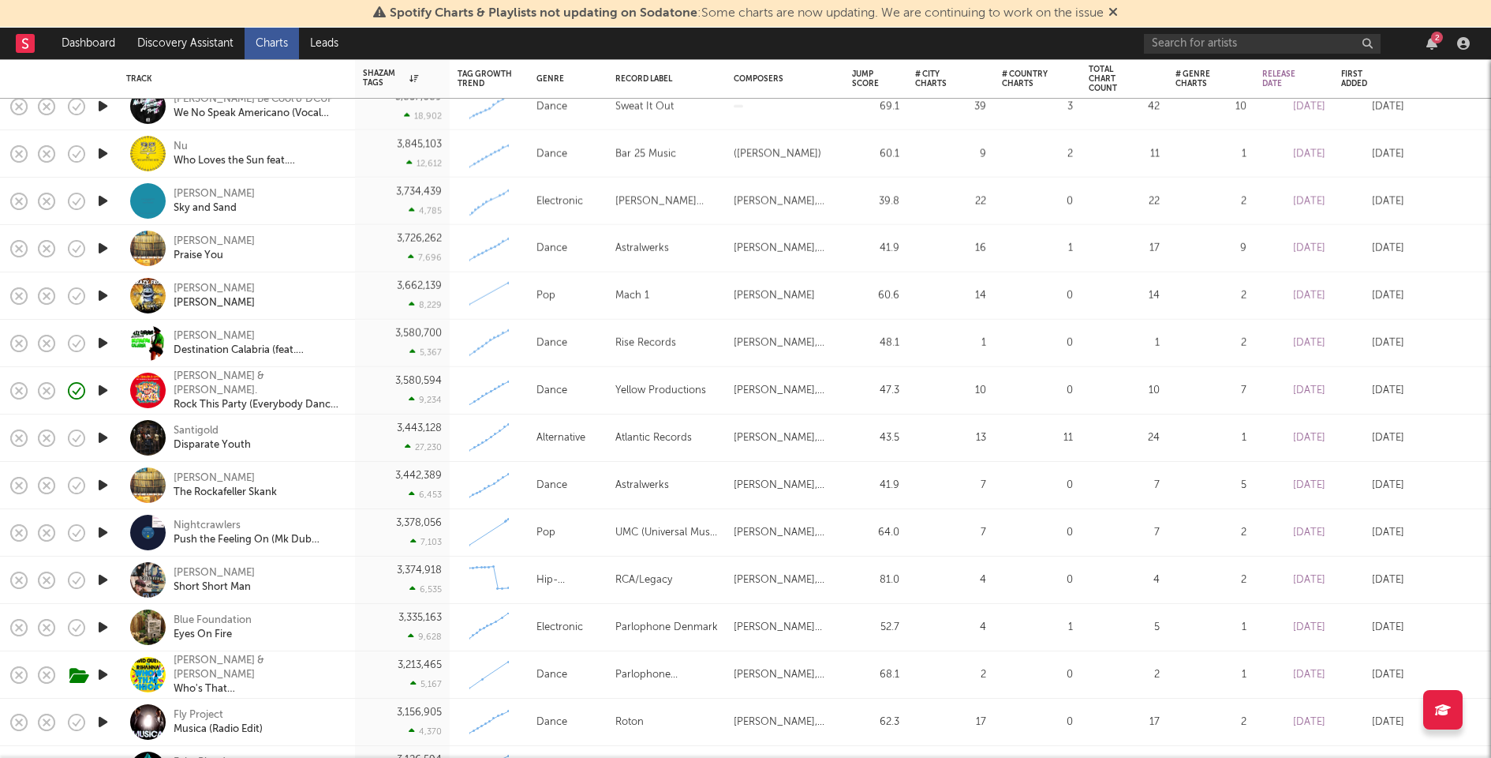
click at [100, 430] on icon "button" at bounding box center [103, 438] width 17 height 20
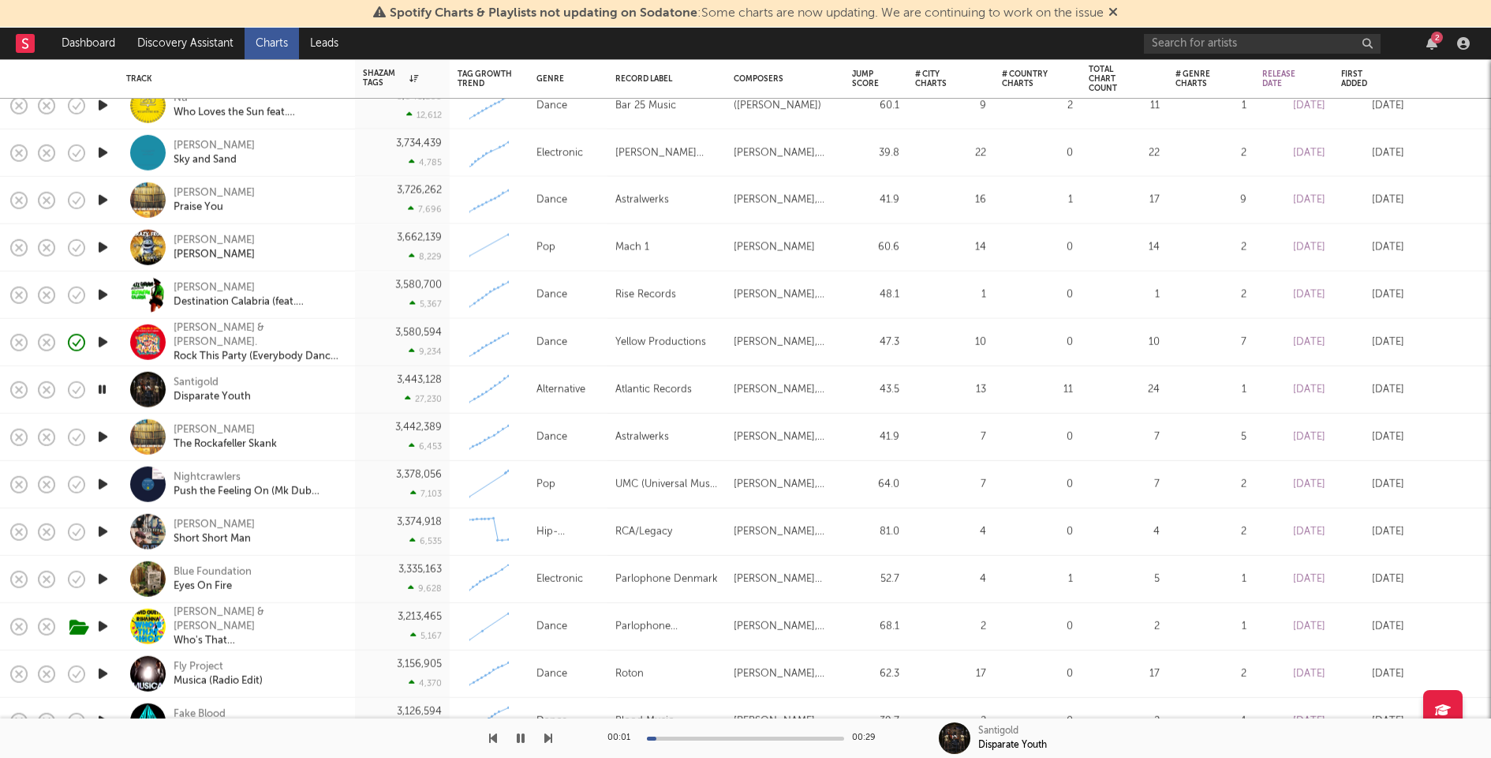
click at [102, 438] on icon "button" at bounding box center [103, 437] width 17 height 20
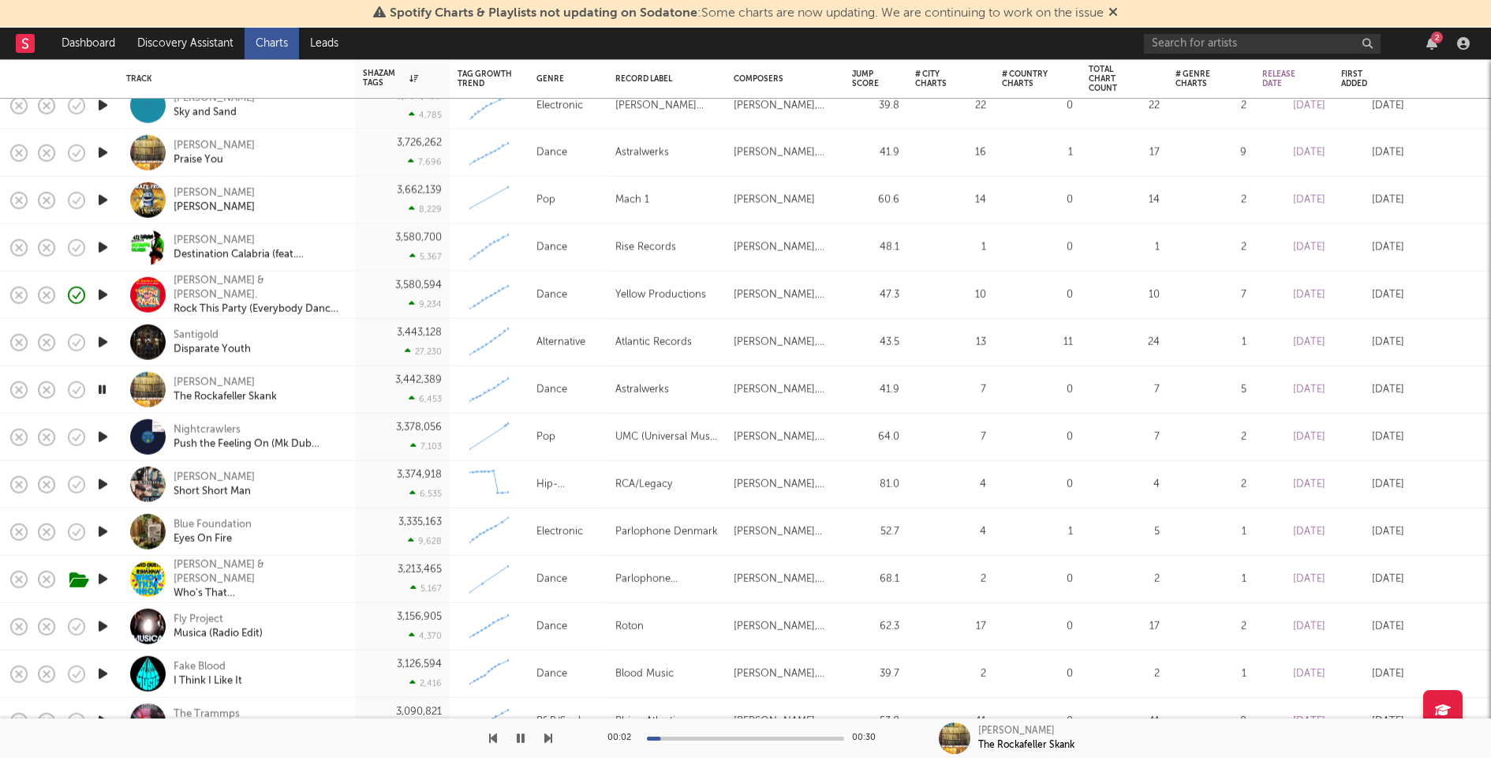
click at [101, 440] on icon "button" at bounding box center [103, 437] width 17 height 20
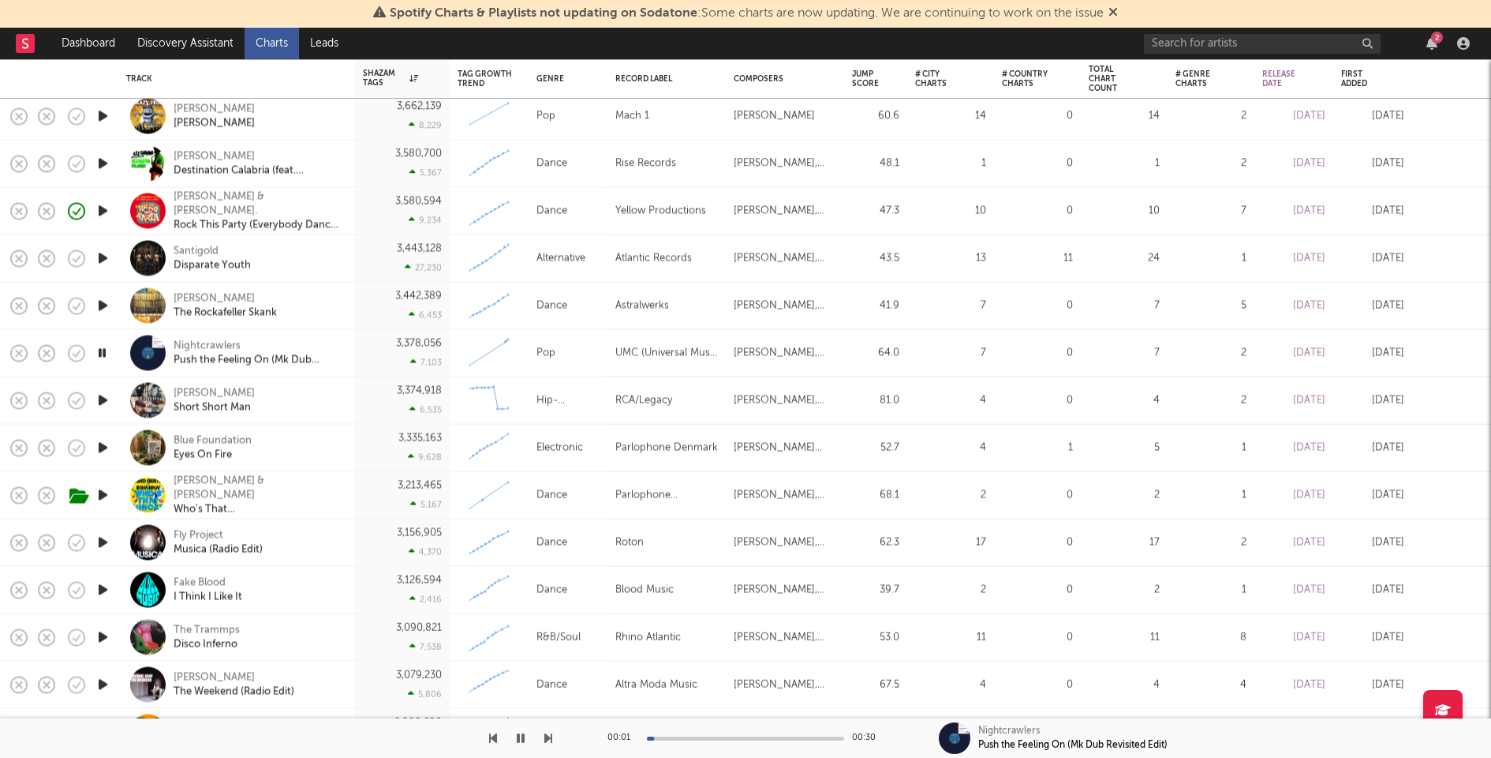
click at [103, 398] on icon "button" at bounding box center [103, 401] width 17 height 20
click at [105, 447] on icon "button" at bounding box center [103, 448] width 17 height 20
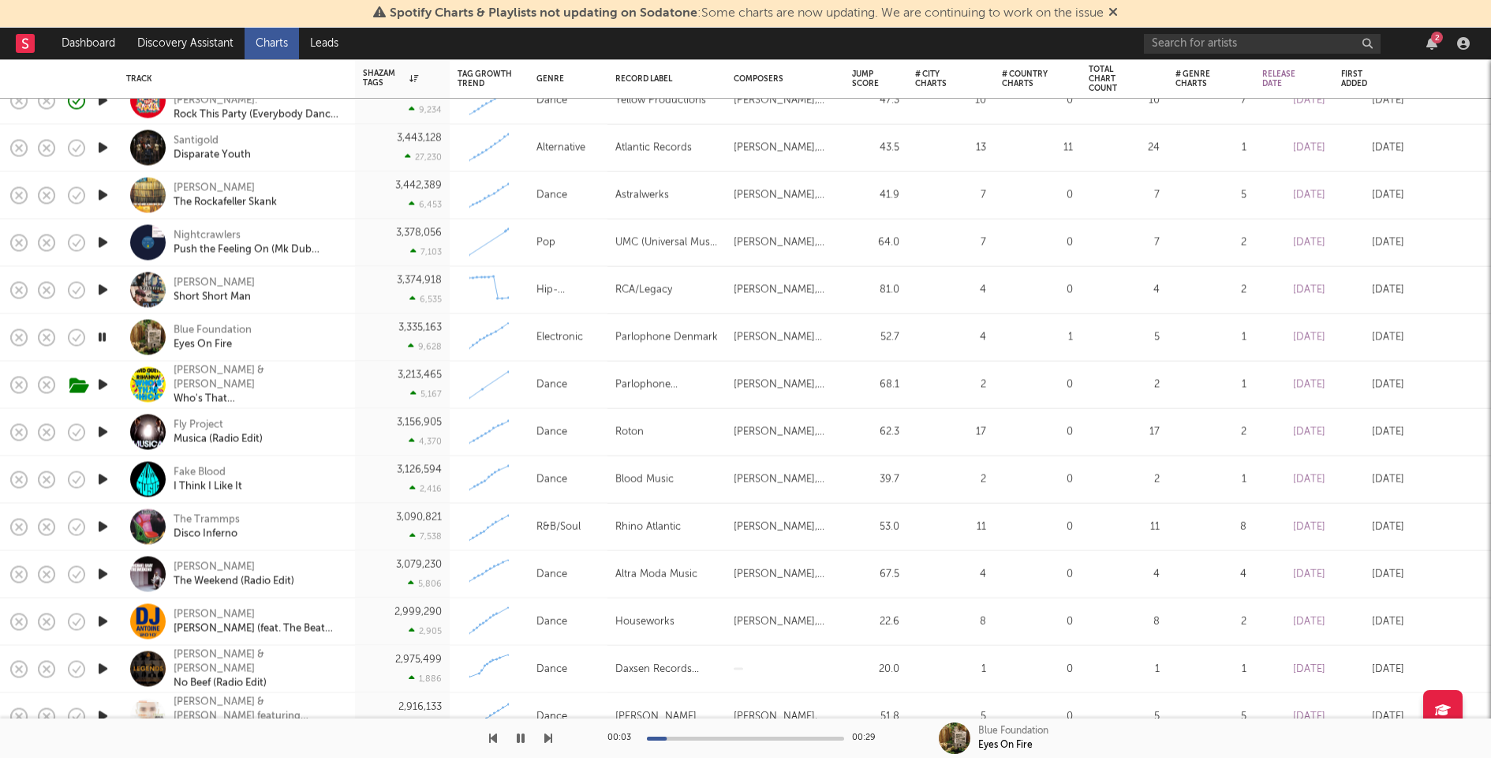
click at [103, 427] on icon "button" at bounding box center [103, 432] width 17 height 20
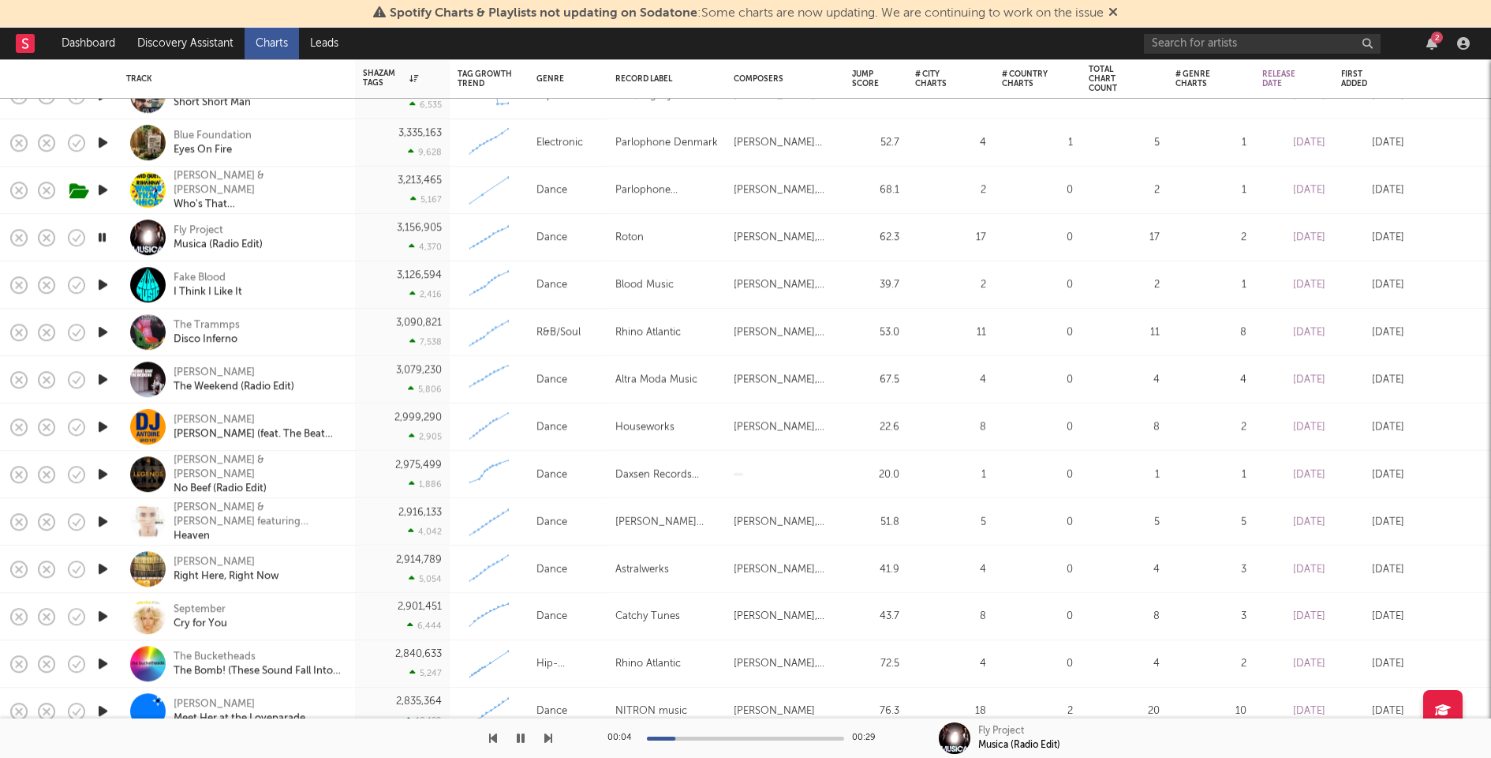
click at [103, 379] on icon "button" at bounding box center [103, 379] width 17 height 20
click at [330, 367] on div "Michael Gray The Weekend (Radio Edit)" at bounding box center [259, 379] width 170 height 28
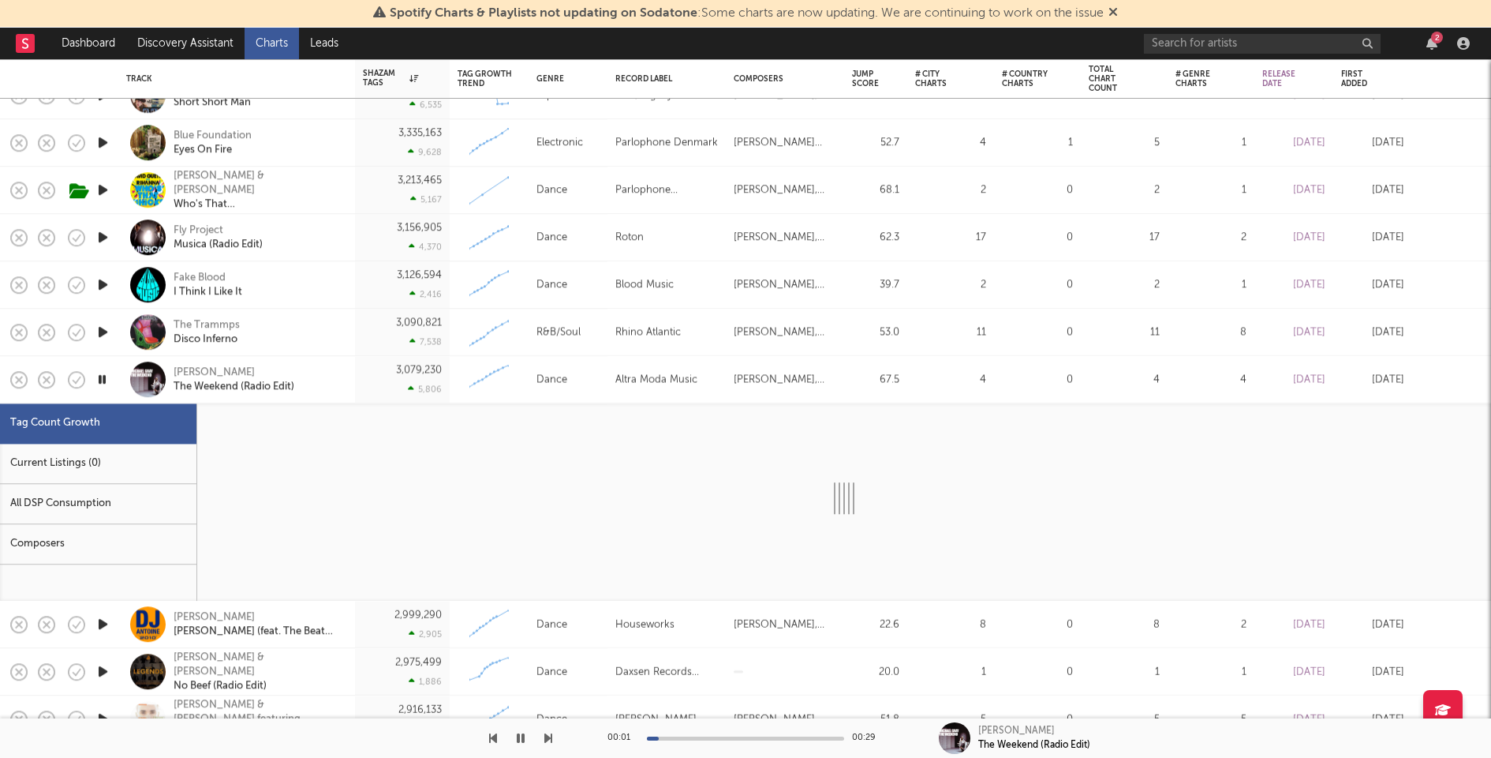
click at [108, 477] on div "Current Listings (0)" at bounding box center [98, 463] width 196 height 40
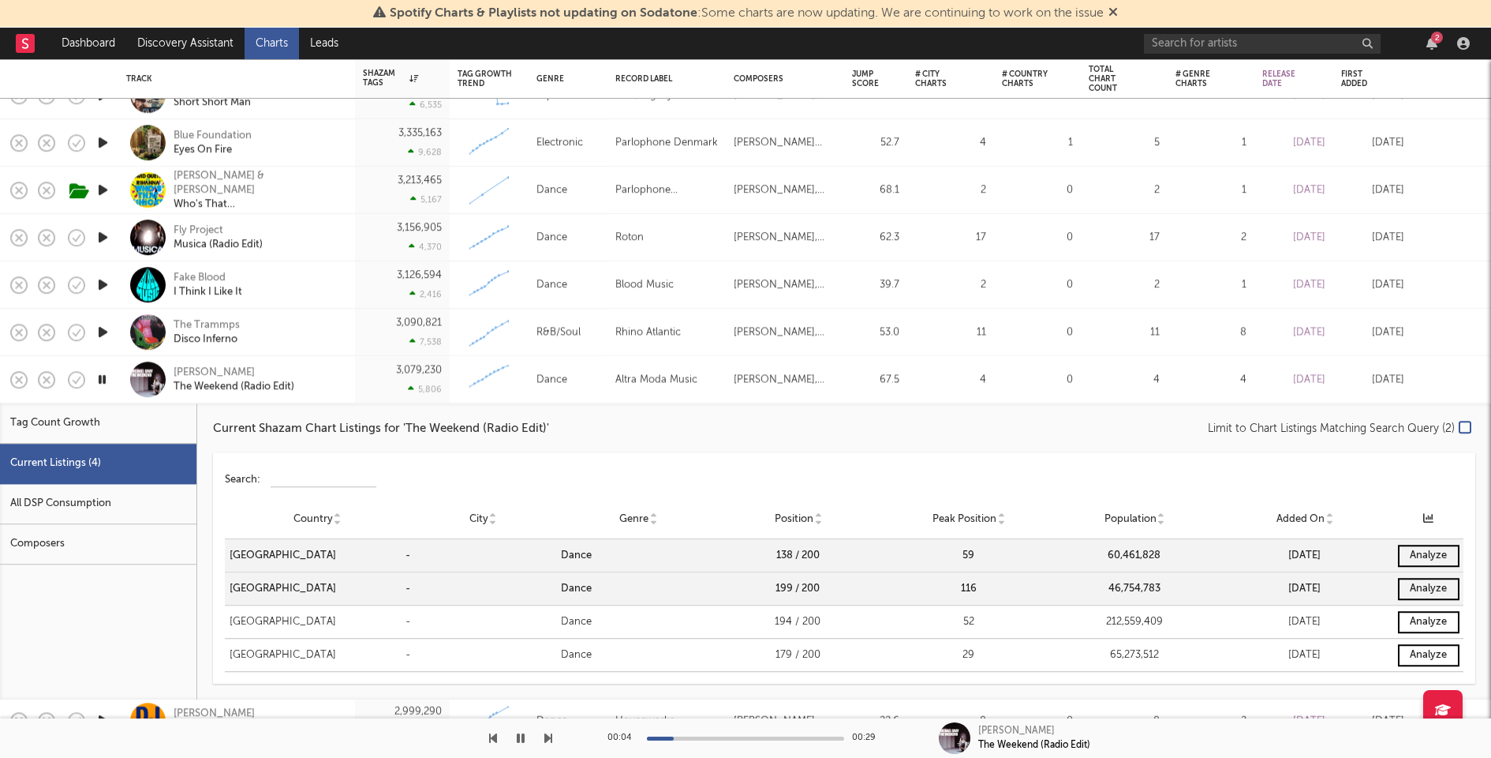
click at [339, 386] on div "Michael Gray The Weekend (Radio Edit)" at bounding box center [259, 379] width 170 height 28
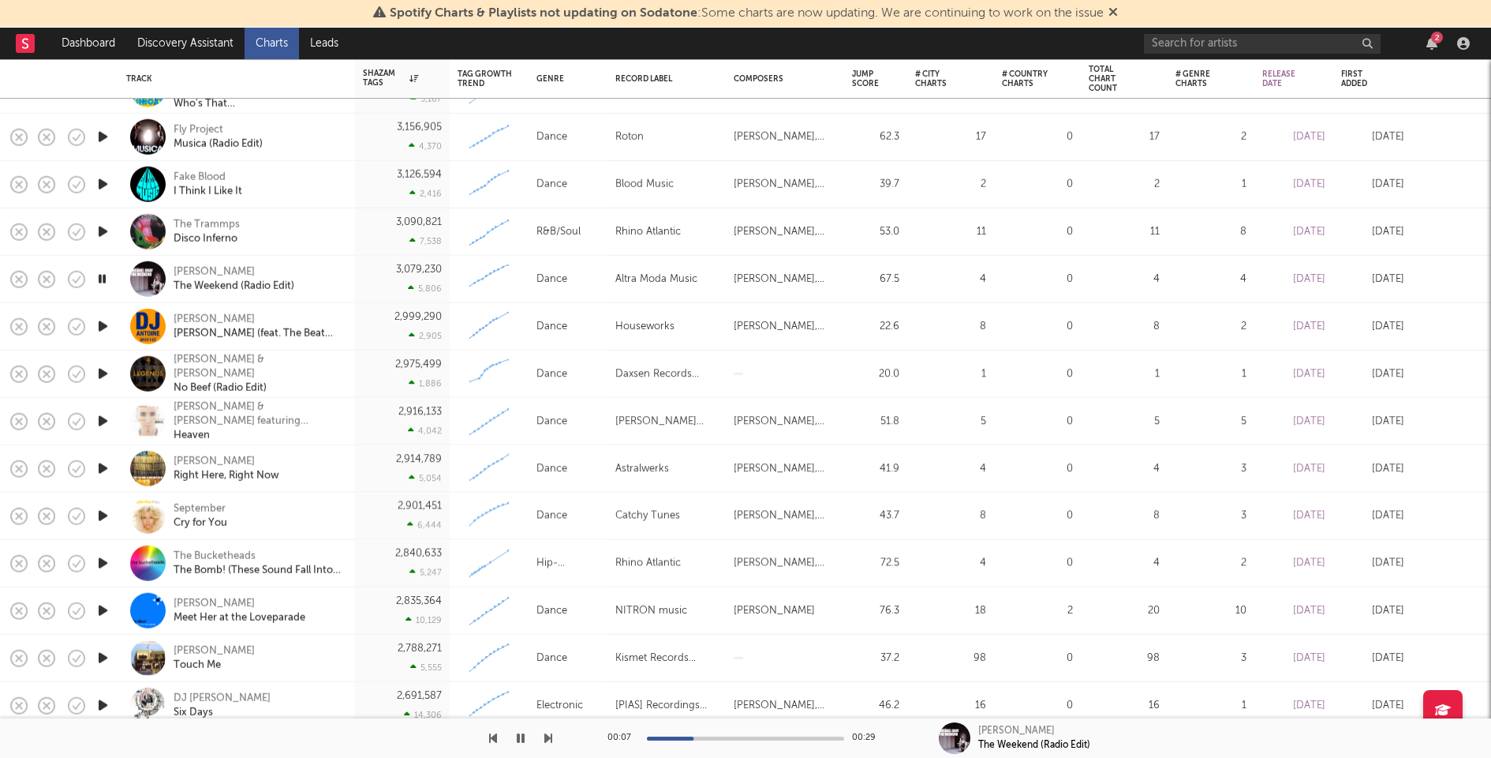
click at [99, 421] on icon "button" at bounding box center [103, 421] width 17 height 20
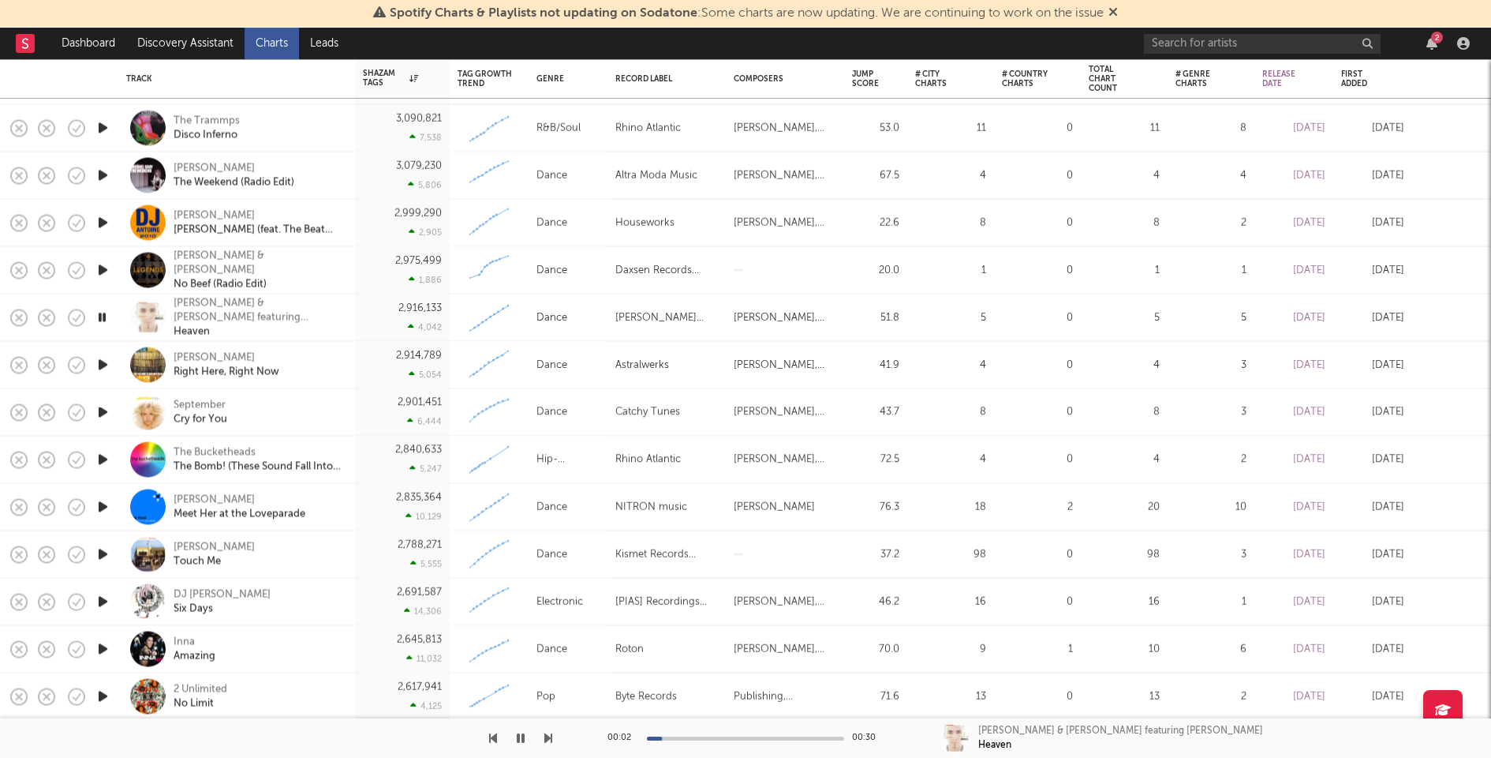
click at [106, 459] on icon "button" at bounding box center [103, 460] width 17 height 20
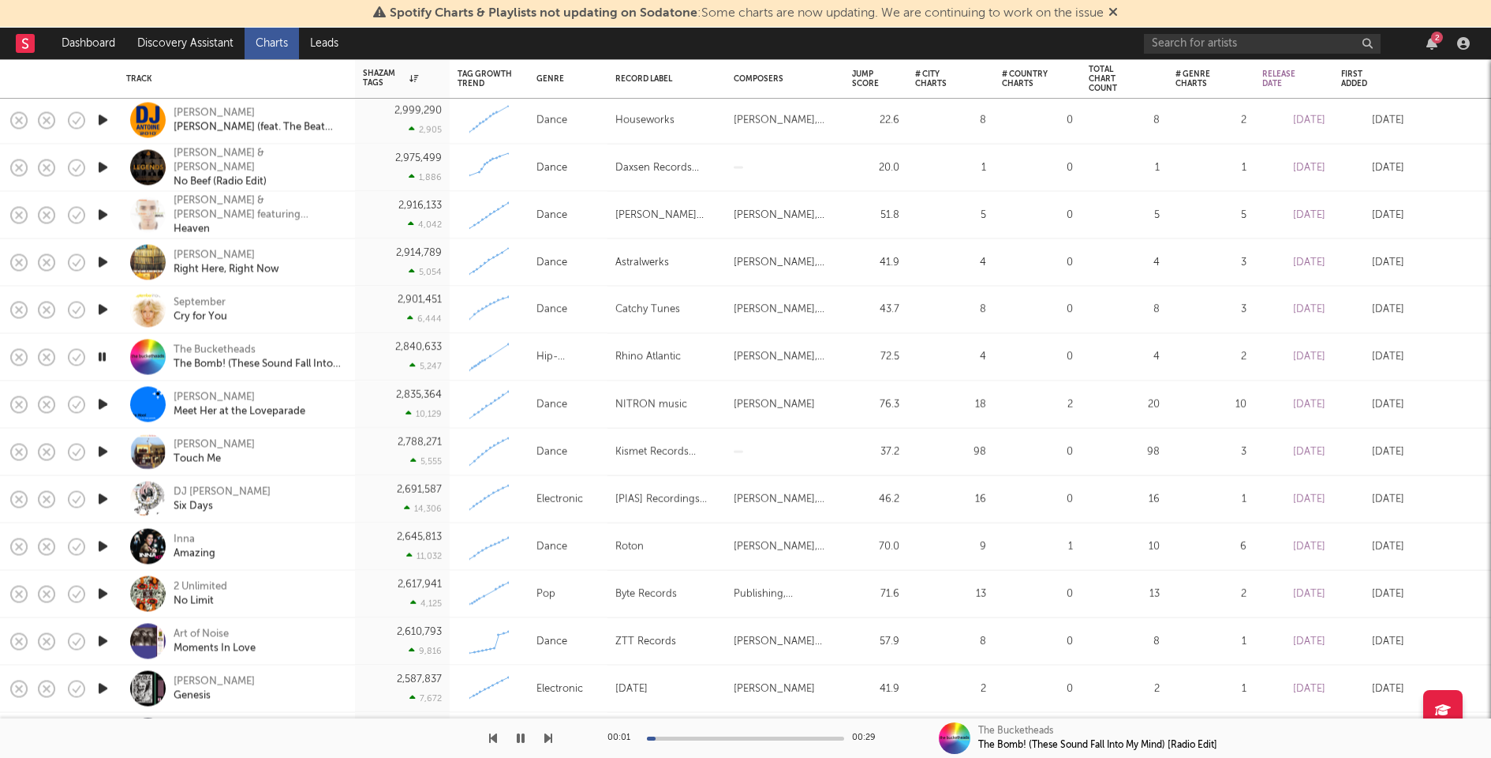
click at [103, 399] on icon "button" at bounding box center [103, 405] width 17 height 20
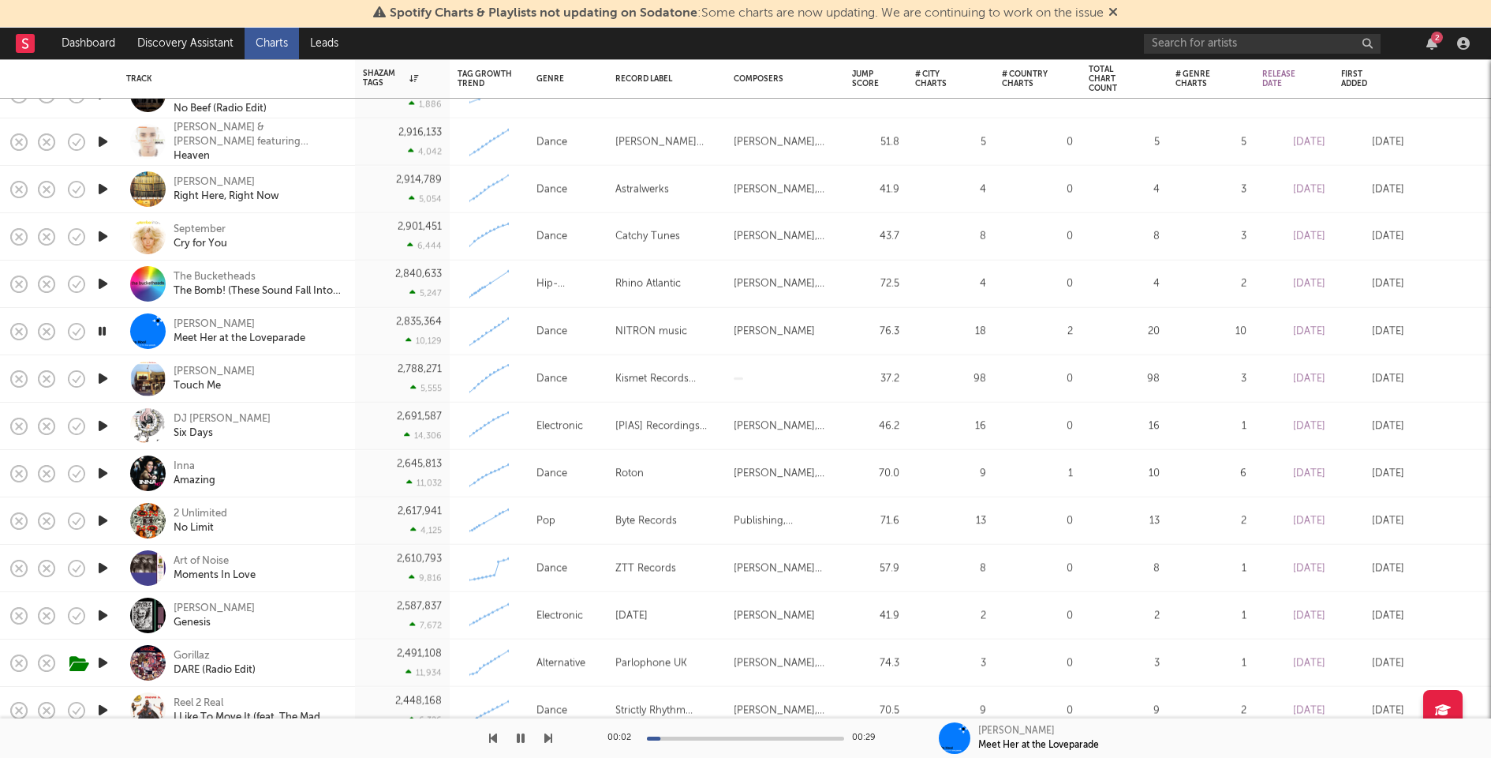
click at [102, 425] on icon "button" at bounding box center [103, 426] width 17 height 20
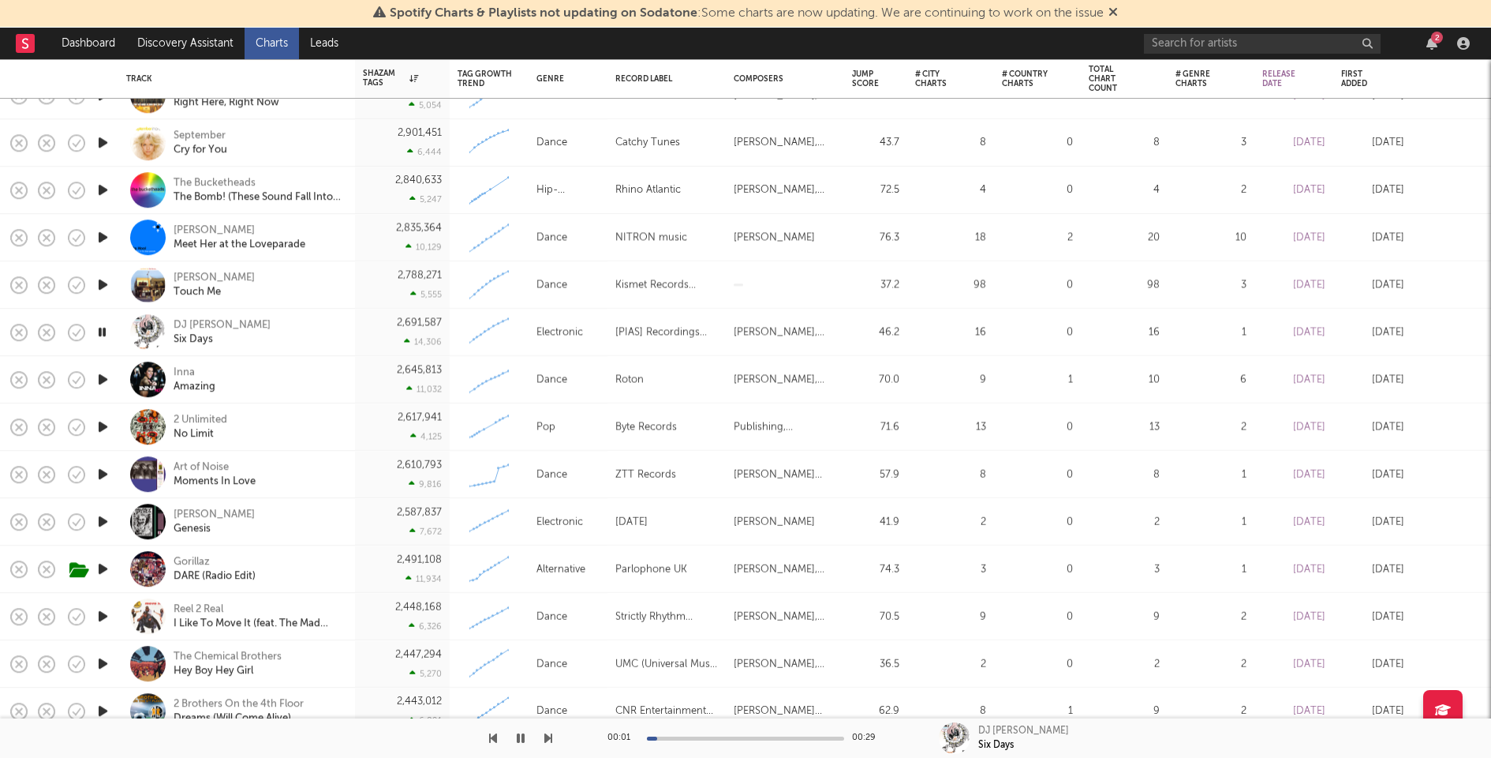
click at [103, 375] on icon "button" at bounding box center [103, 379] width 17 height 20
click at [103, 426] on icon "button" at bounding box center [103, 427] width 17 height 20
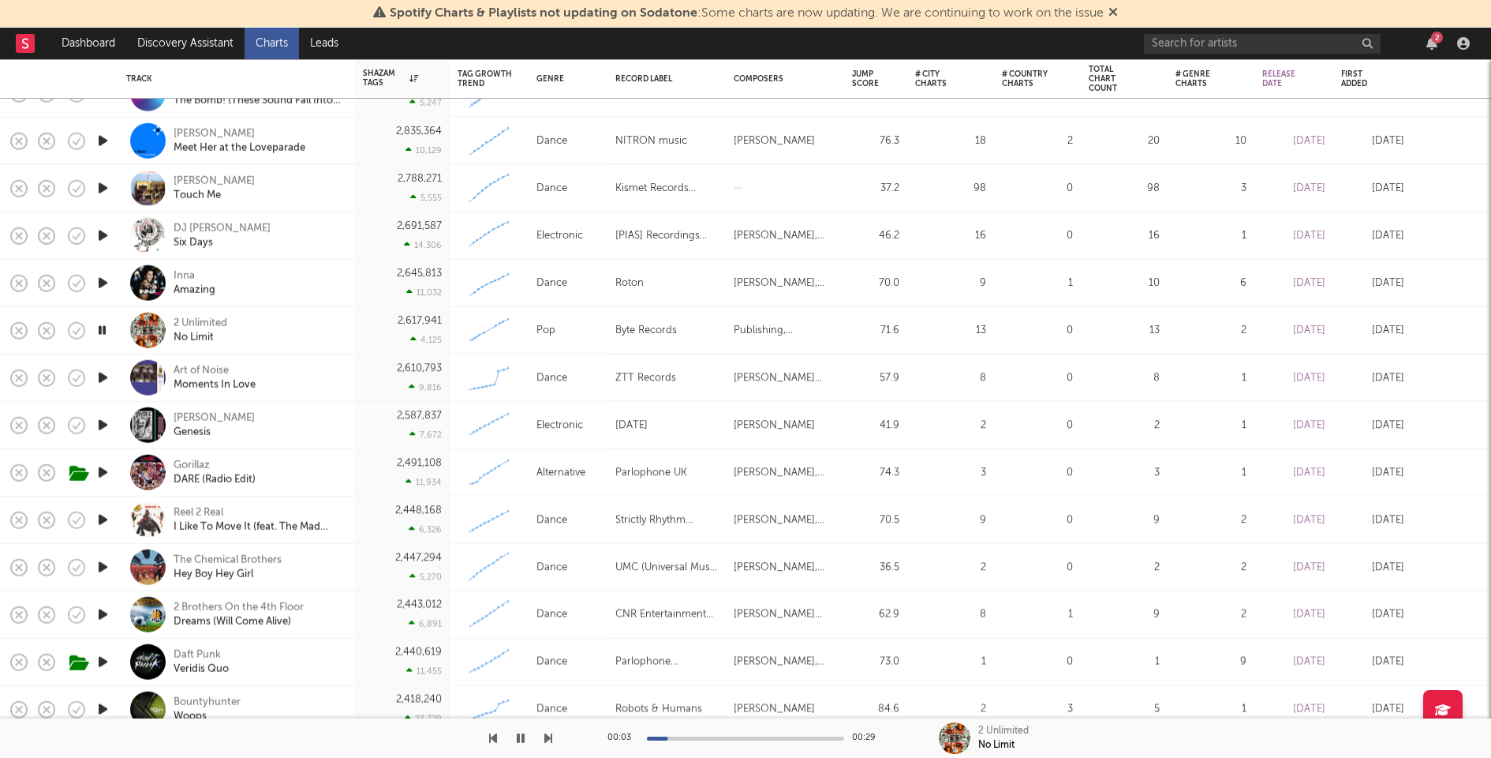
click at [736, 738] on div at bounding box center [745, 738] width 197 height 4
click at [102, 374] on icon "button" at bounding box center [103, 378] width 17 height 20
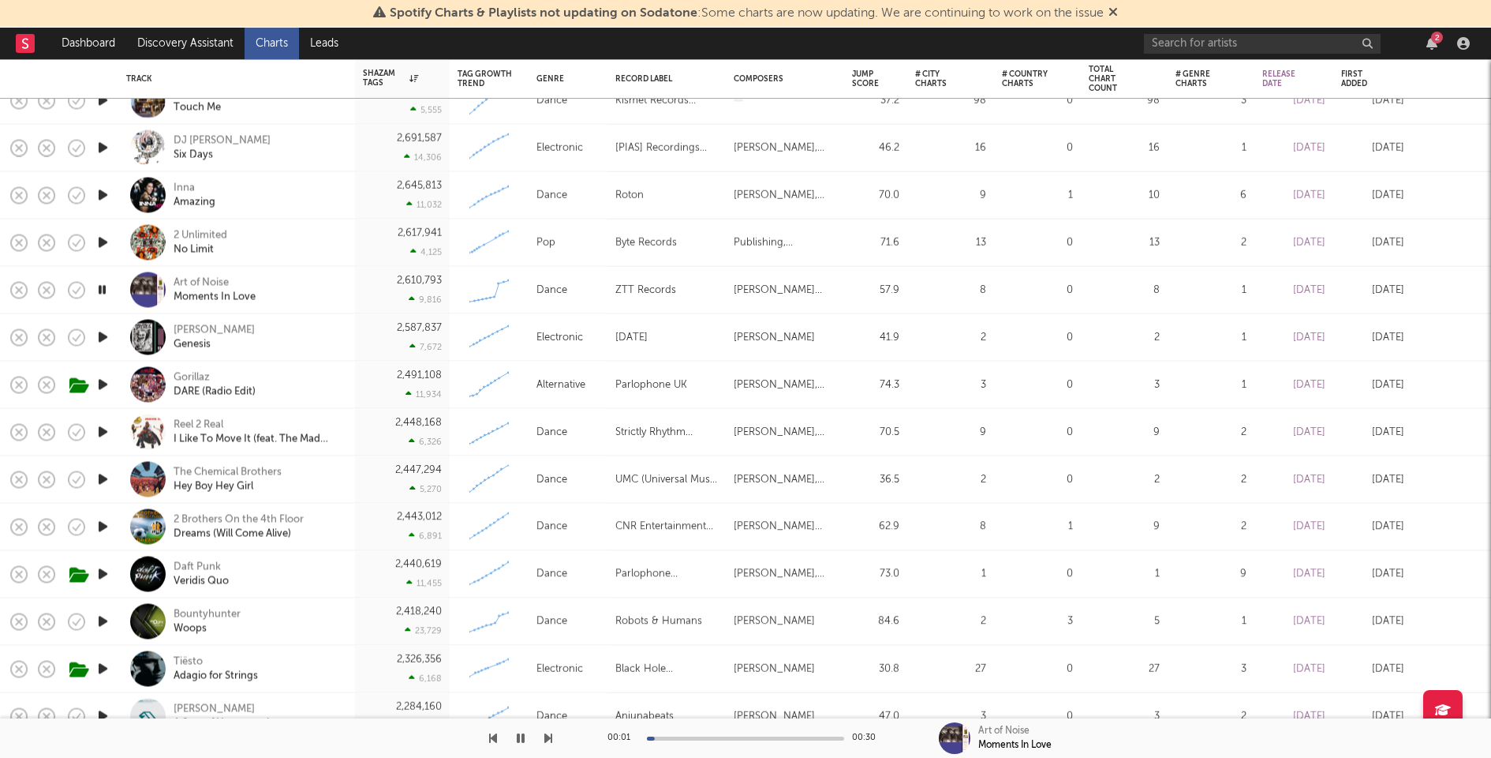
click at [100, 334] on icon "button" at bounding box center [103, 337] width 17 height 20
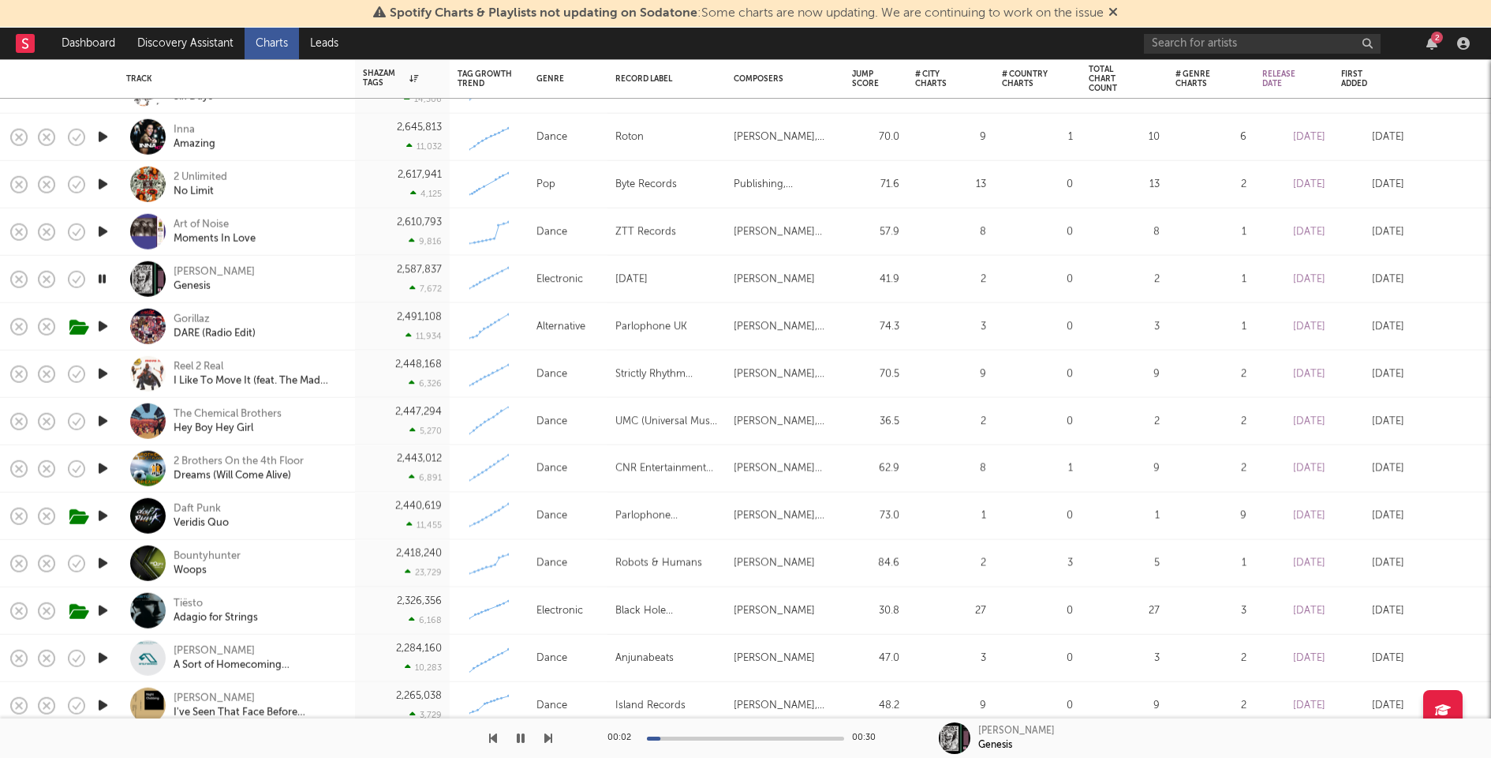
click at [103, 370] on icon "button" at bounding box center [103, 374] width 17 height 20
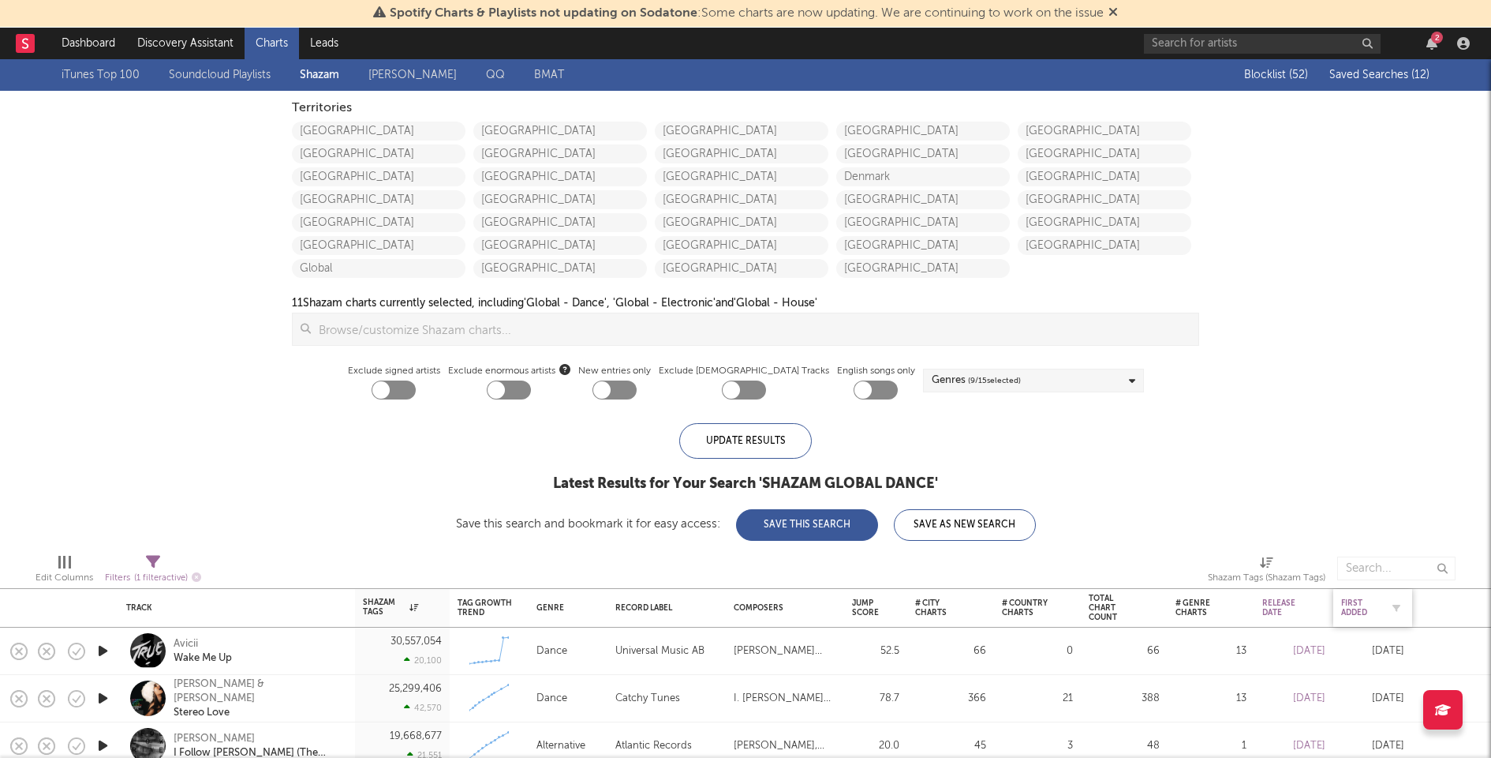
click at [1360, 603] on div "First Added" at bounding box center [1360, 607] width 39 height 19
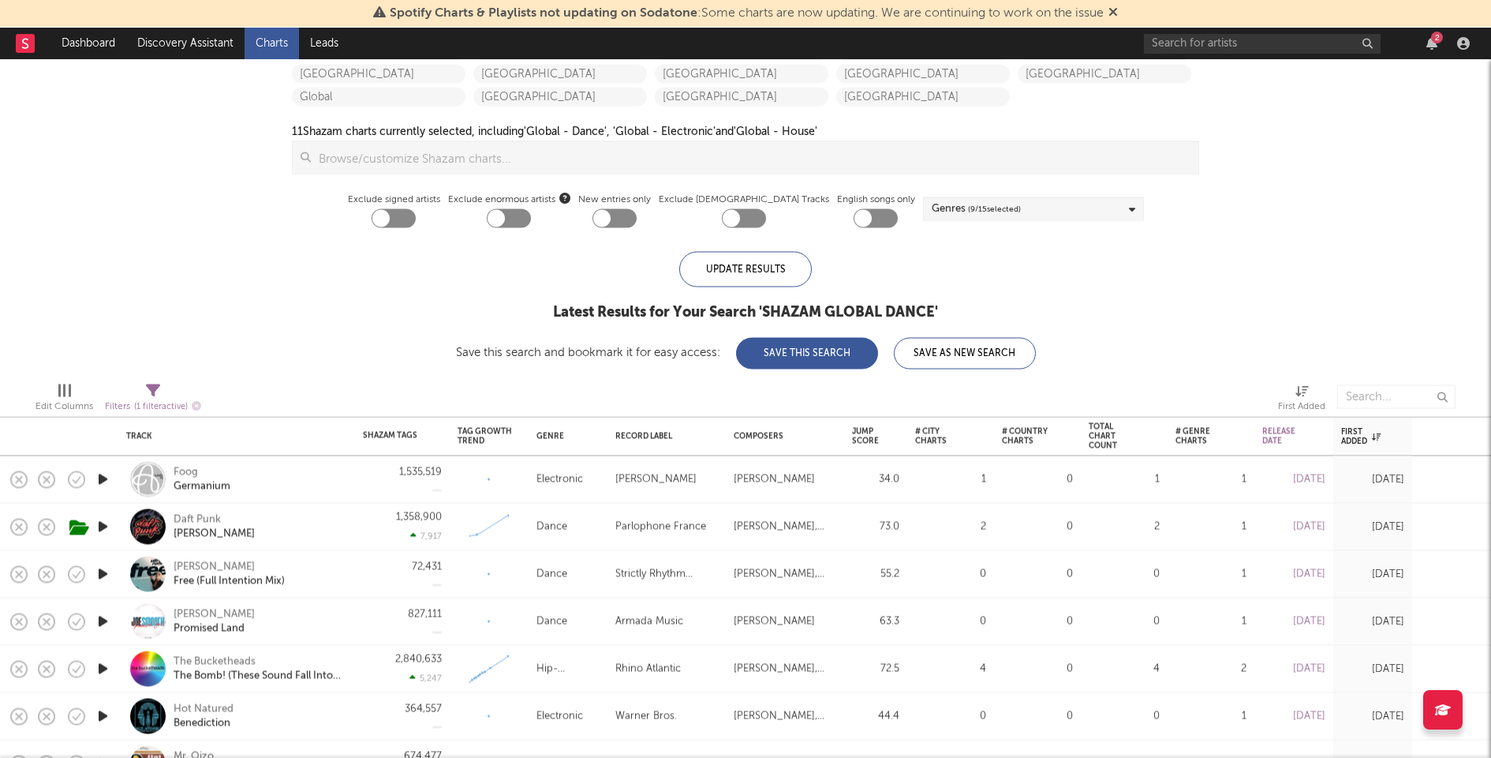
select select "before"
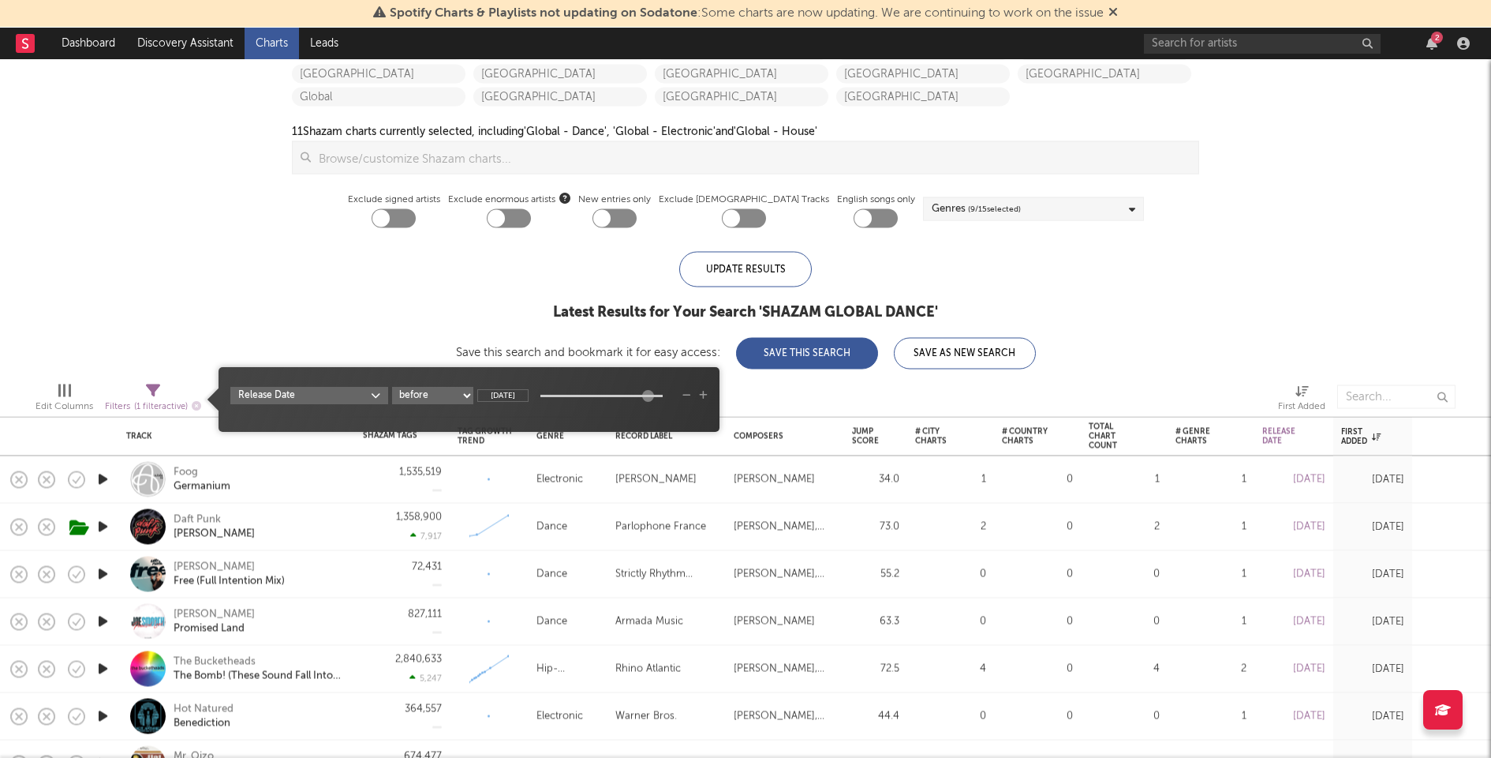
click at [170, 399] on div "Filters ( 1 filter active)" at bounding box center [153, 406] width 96 height 20
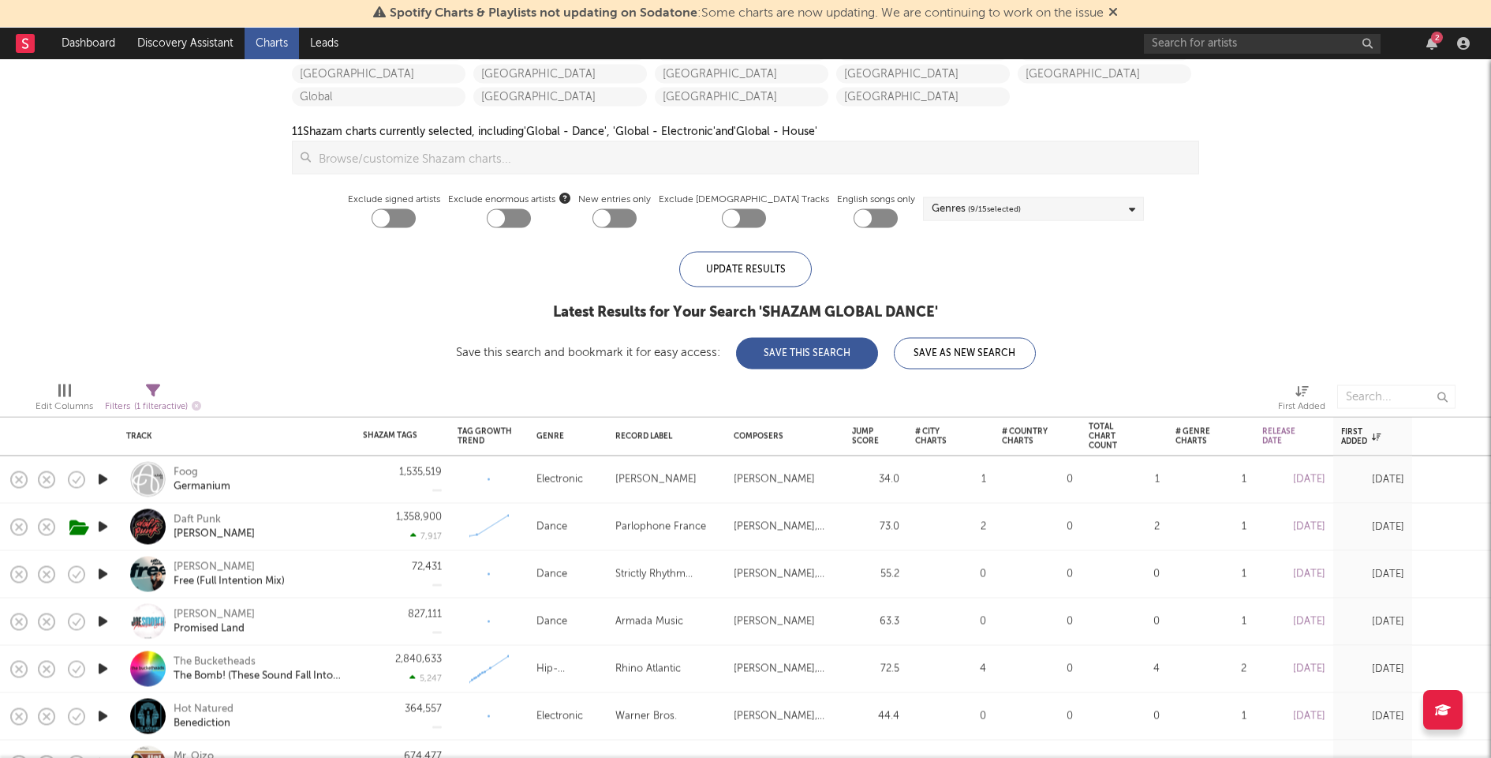
click at [276, 326] on div "iTunes Top 100 Soundcloud Playlists Shazam Warner Chappell QQ BMAT Blocklist ( …" at bounding box center [745, 128] width 1491 height 481
click at [1005, 346] on button "Save As New Search" at bounding box center [965, 354] width 142 height 32
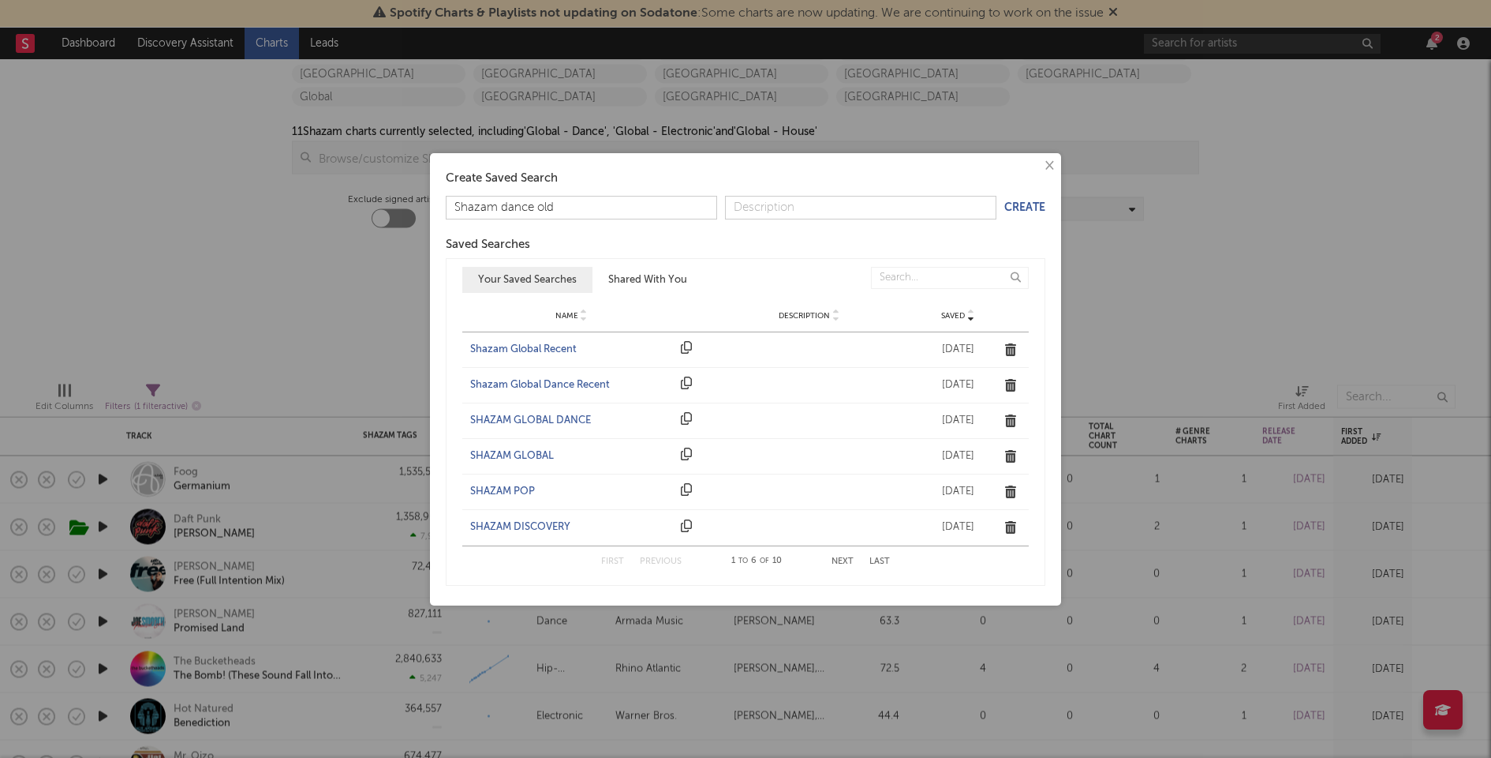
type input "Shazam dance old"
click at [1026, 200] on form "Shazam dance old Create" at bounding box center [746, 208] width 600 height 24
click at [1026, 204] on button "Create" at bounding box center [1025, 207] width 41 height 11
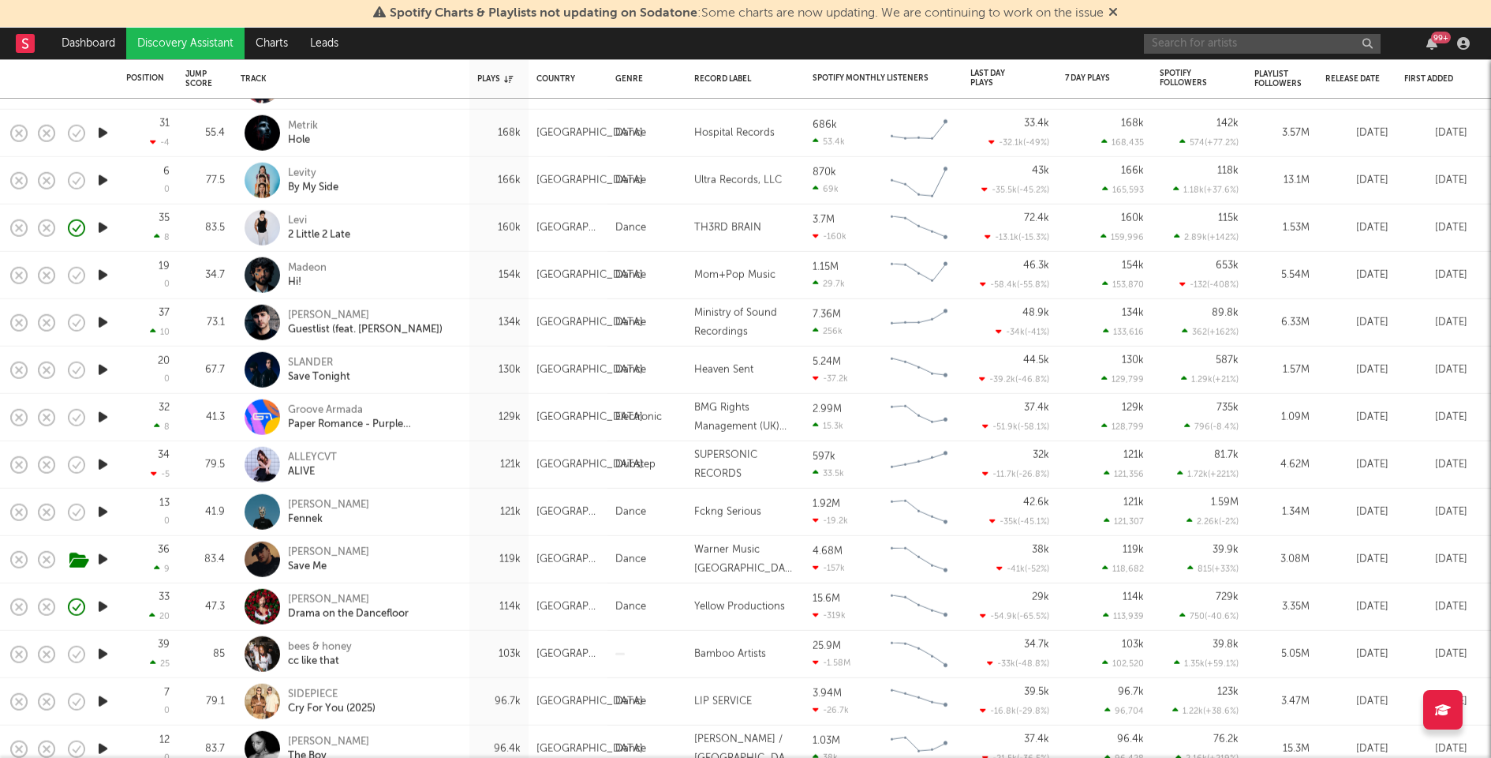
click at [1270, 36] on input "text" at bounding box center [1262, 44] width 237 height 20
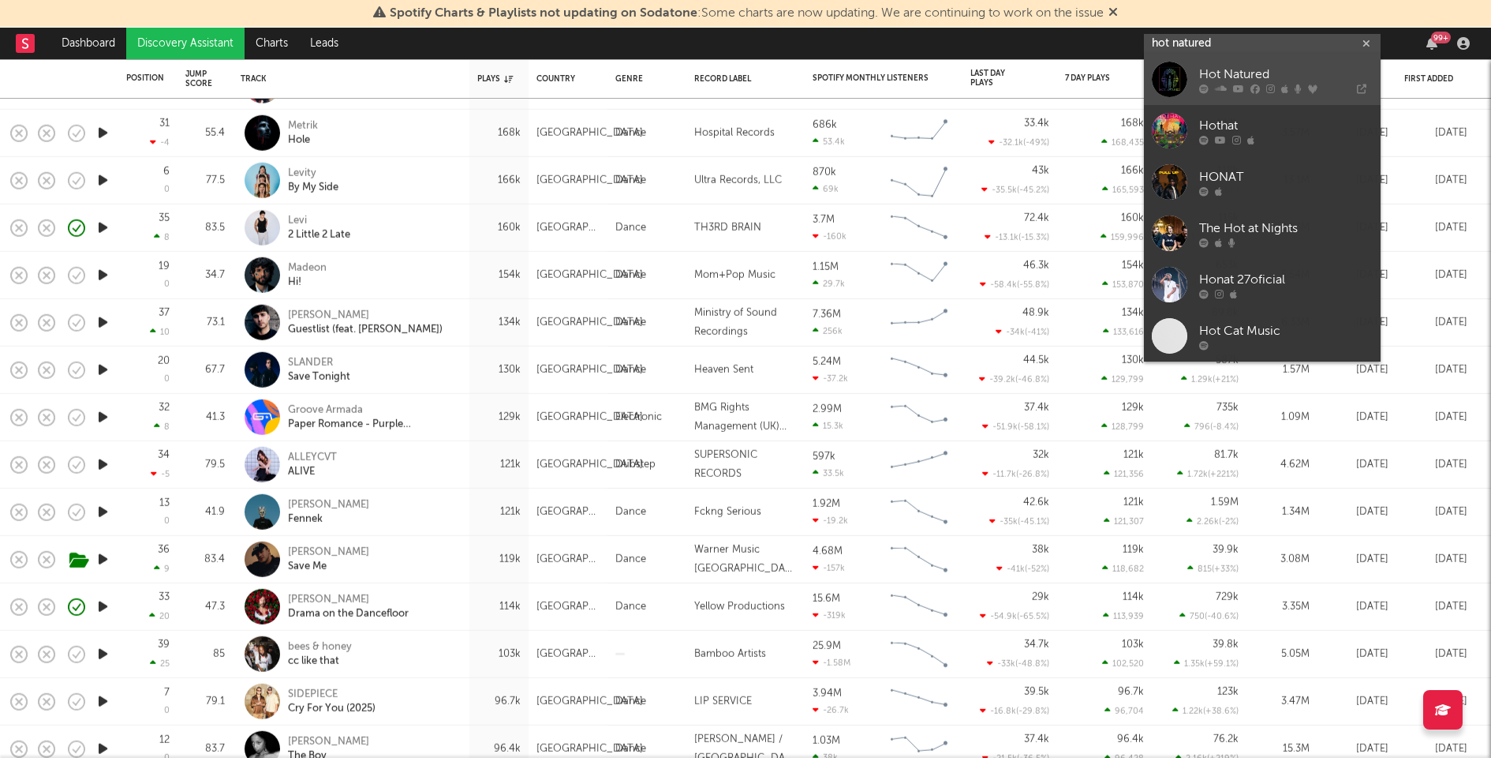
type input "hot natured"
click at [1243, 77] on div "Hot Natured" at bounding box center [1286, 74] width 174 height 19
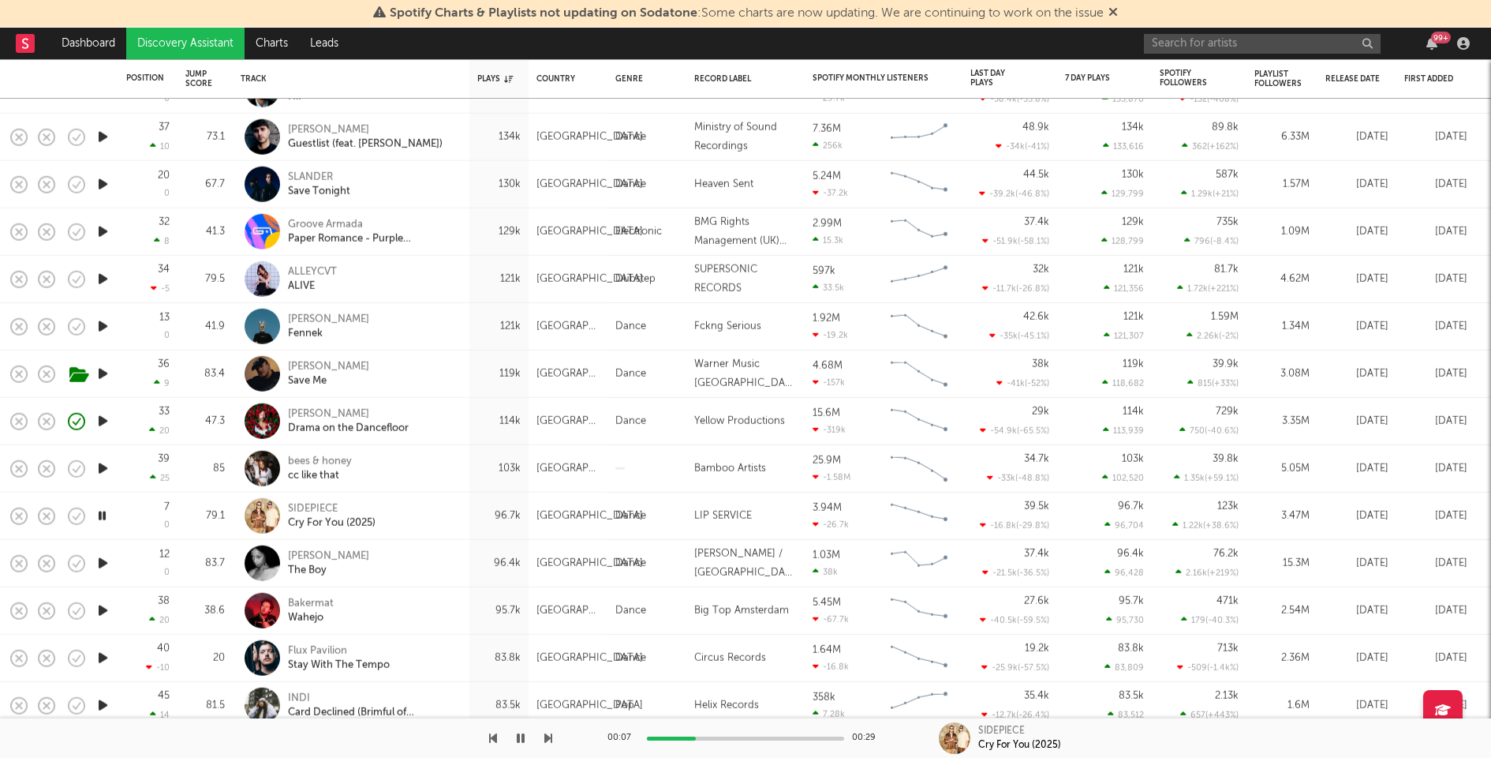
click at [104, 562] on icon "button" at bounding box center [103, 563] width 17 height 20
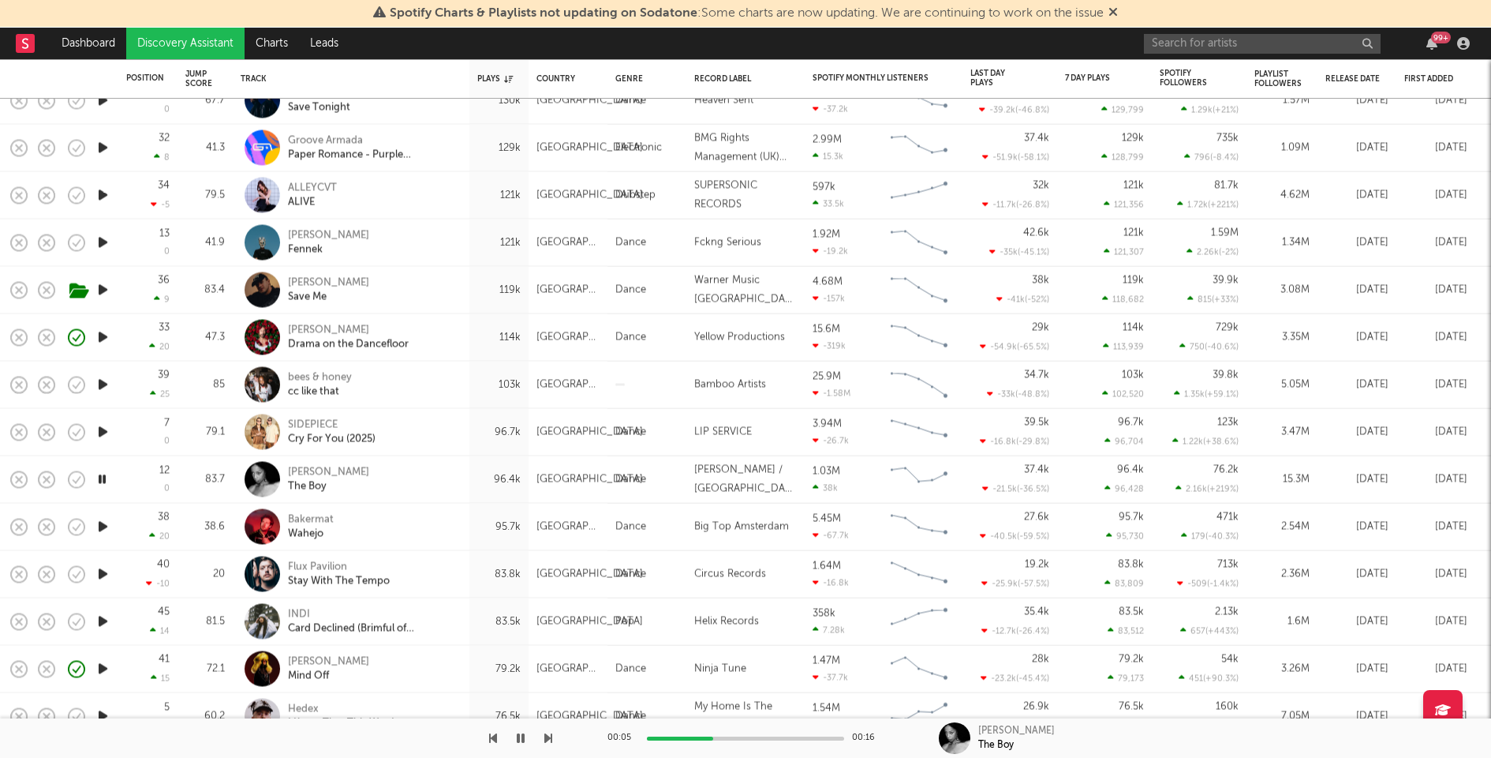
click at [101, 527] on icon "button" at bounding box center [103, 527] width 17 height 20
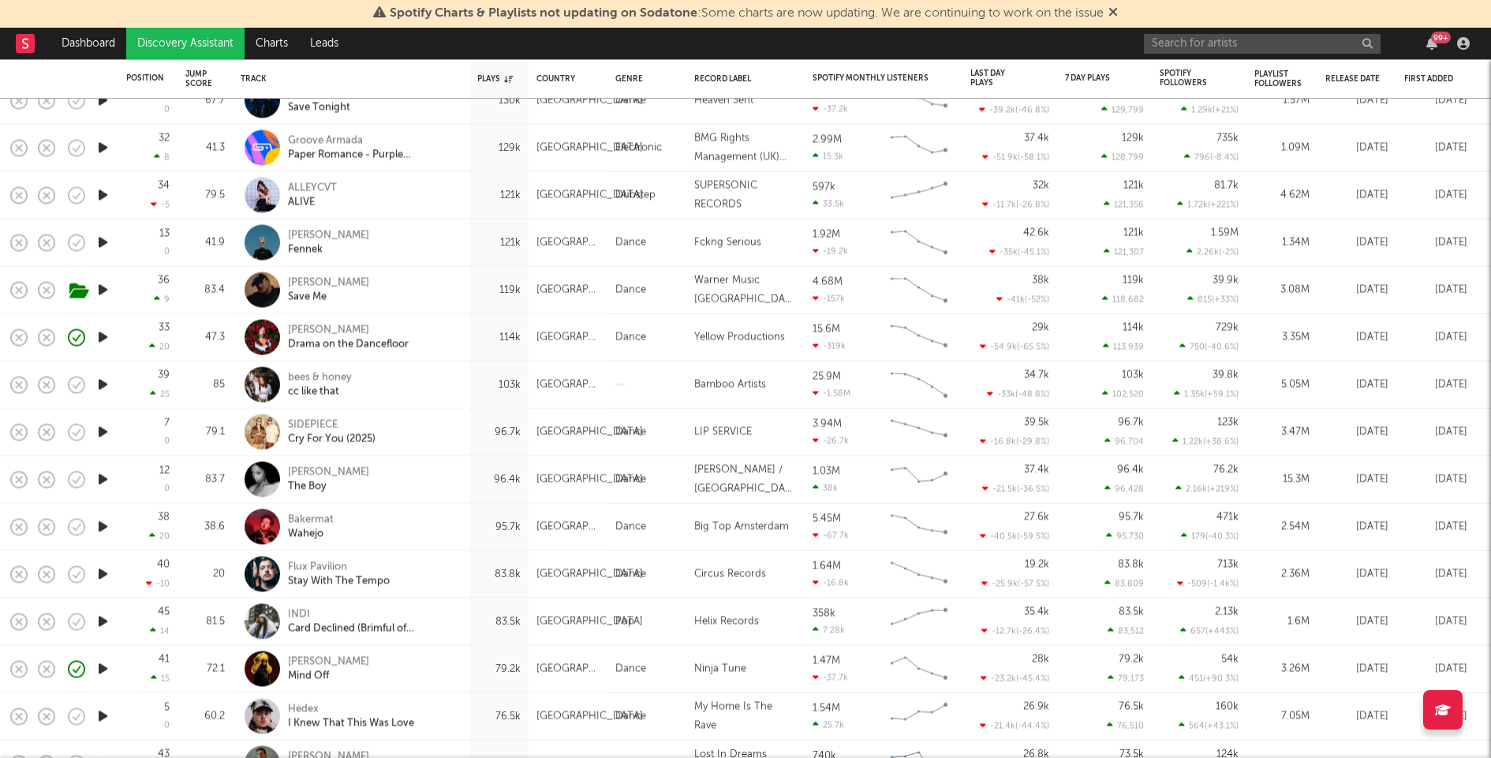
click at [101, 574] on icon "button" at bounding box center [103, 574] width 17 height 20
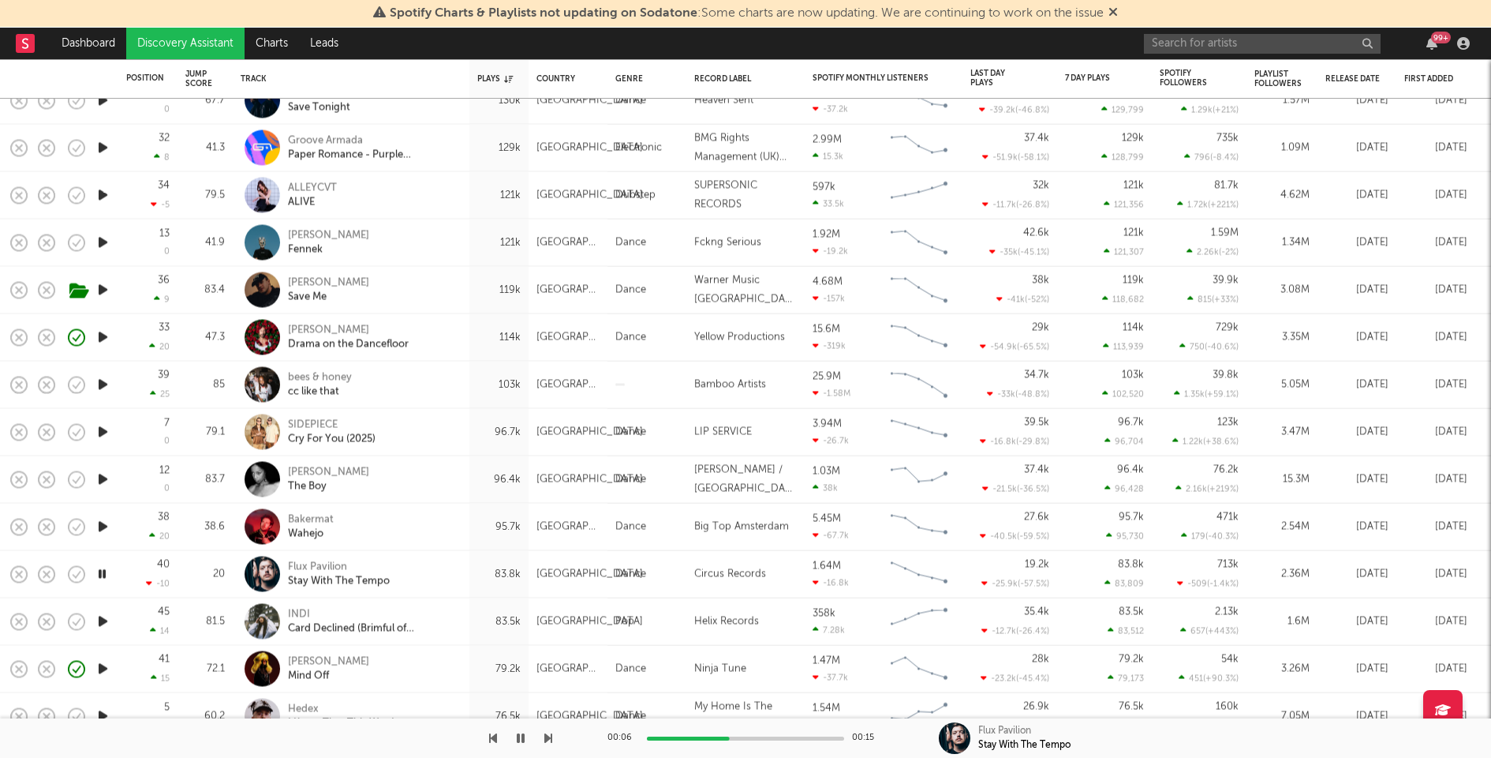
click at [100, 573] on icon "button" at bounding box center [102, 574] width 15 height 20
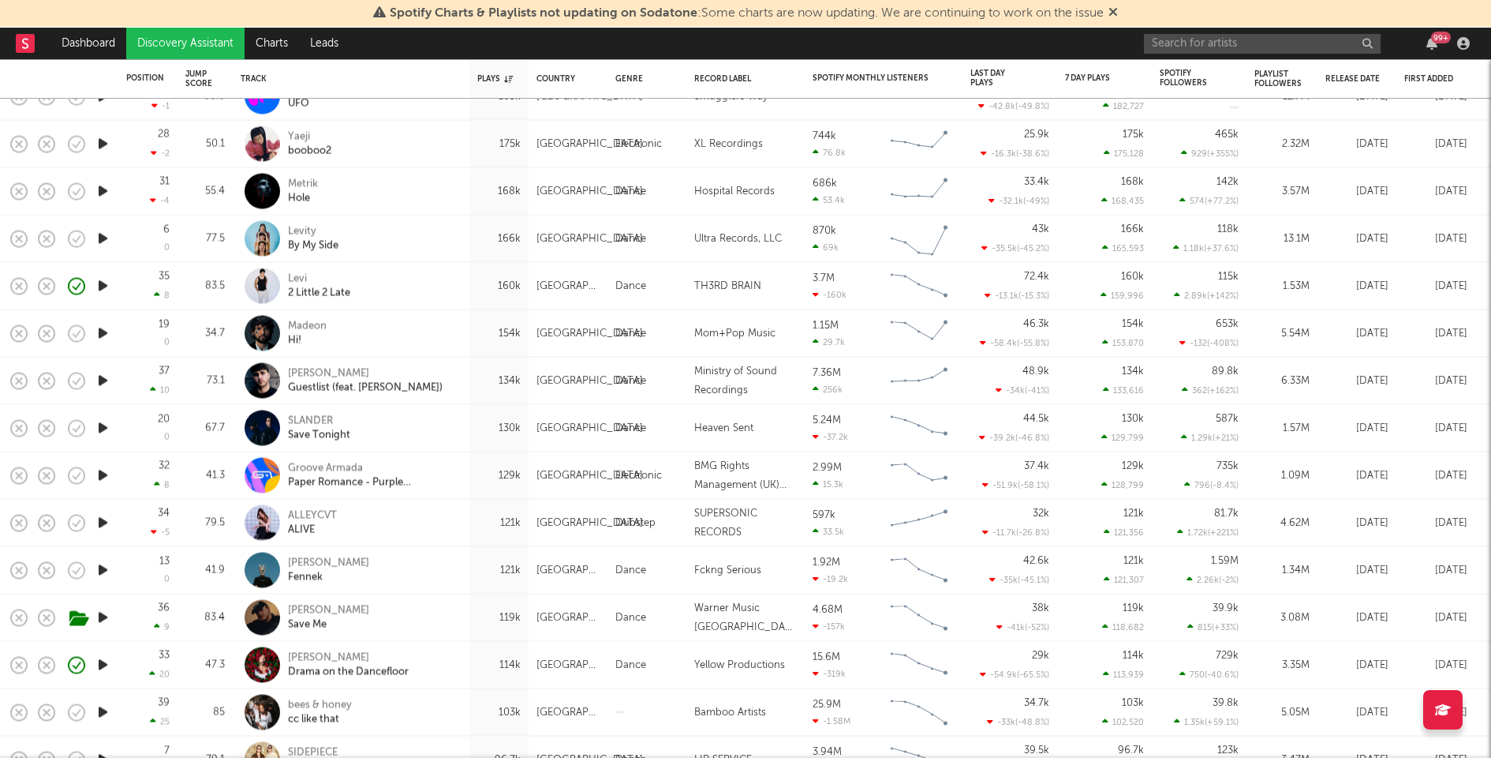
click at [99, 480] on icon "button" at bounding box center [103, 476] width 17 height 20
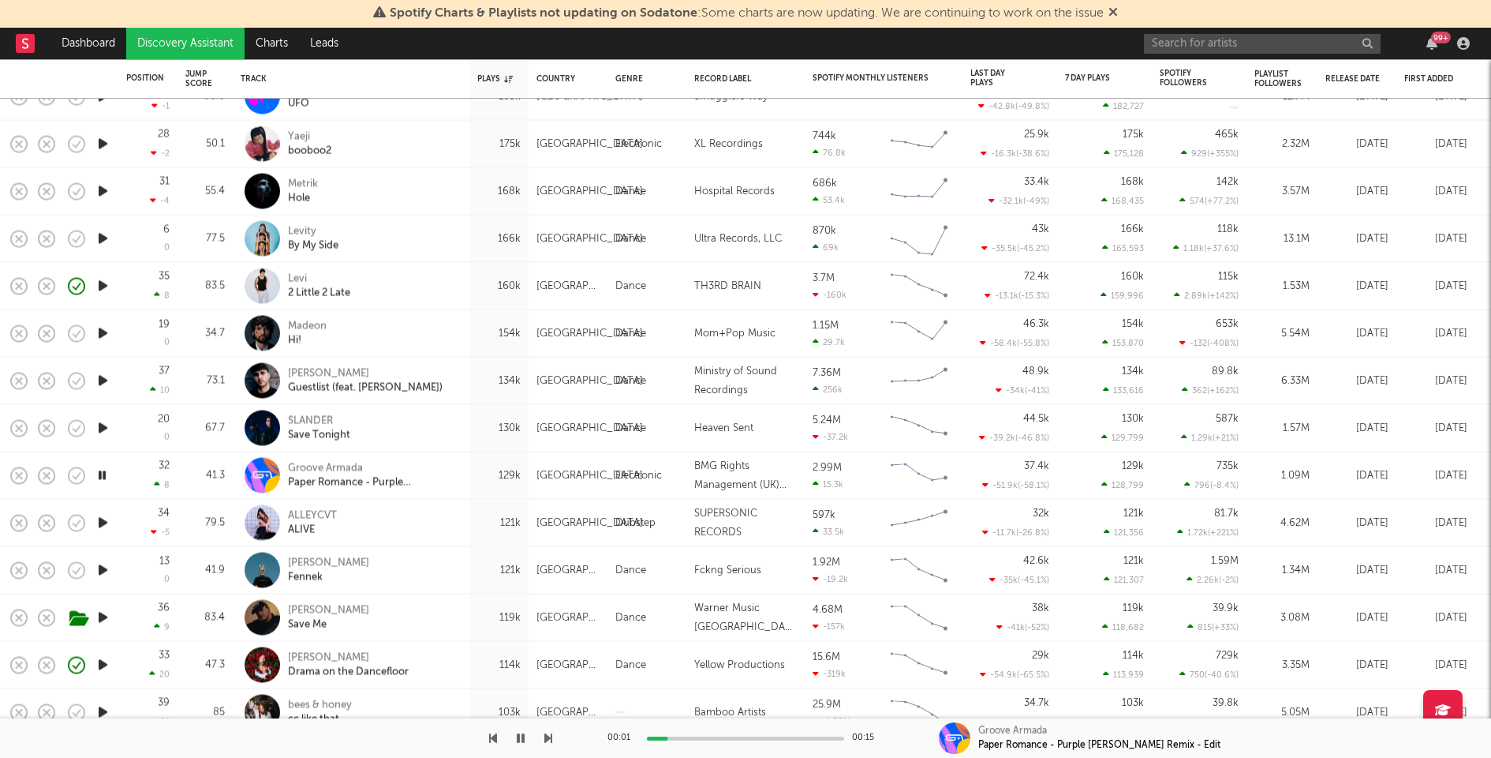
click at [99, 518] on icon "button" at bounding box center [103, 523] width 17 height 20
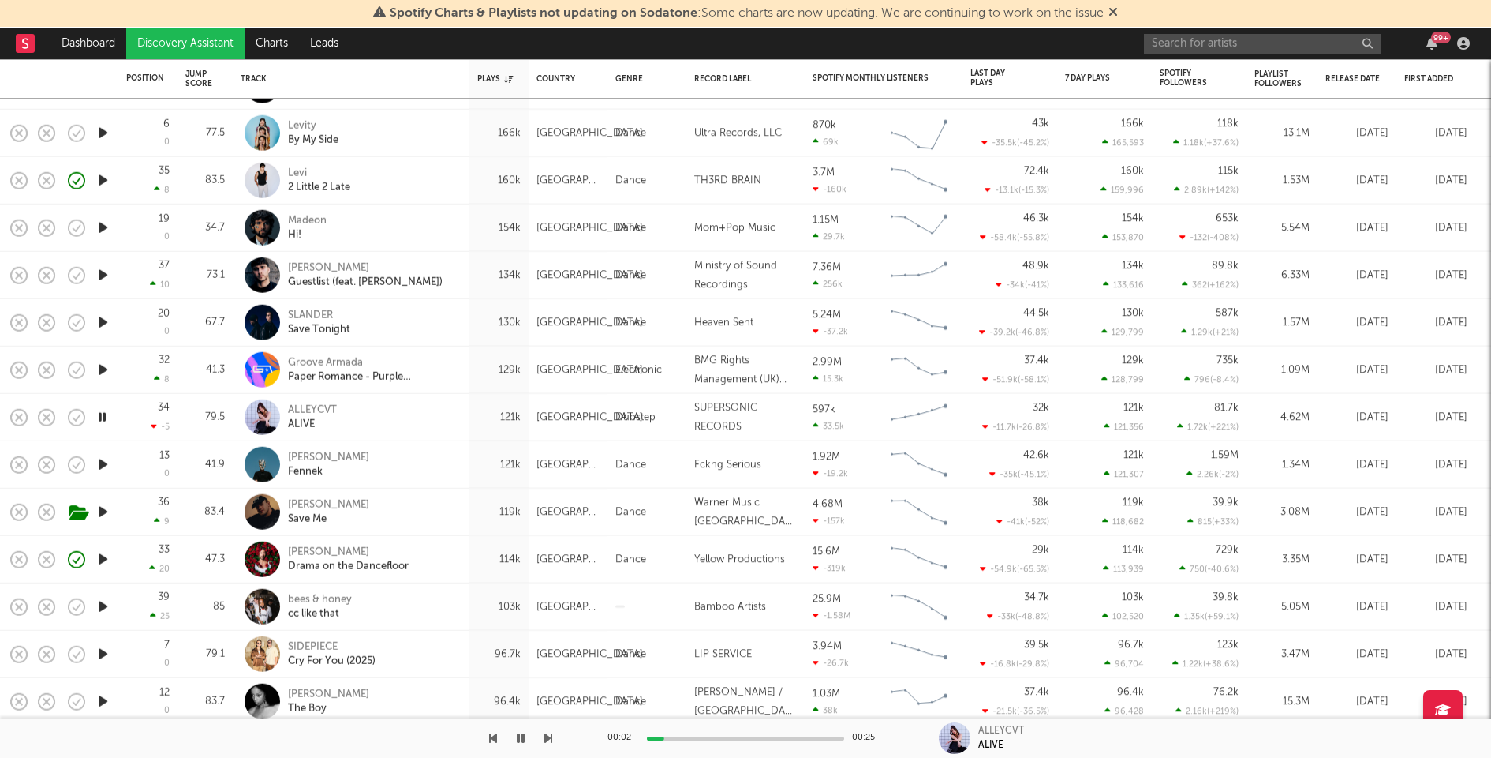
click at [100, 606] on icon "button" at bounding box center [103, 607] width 17 height 20
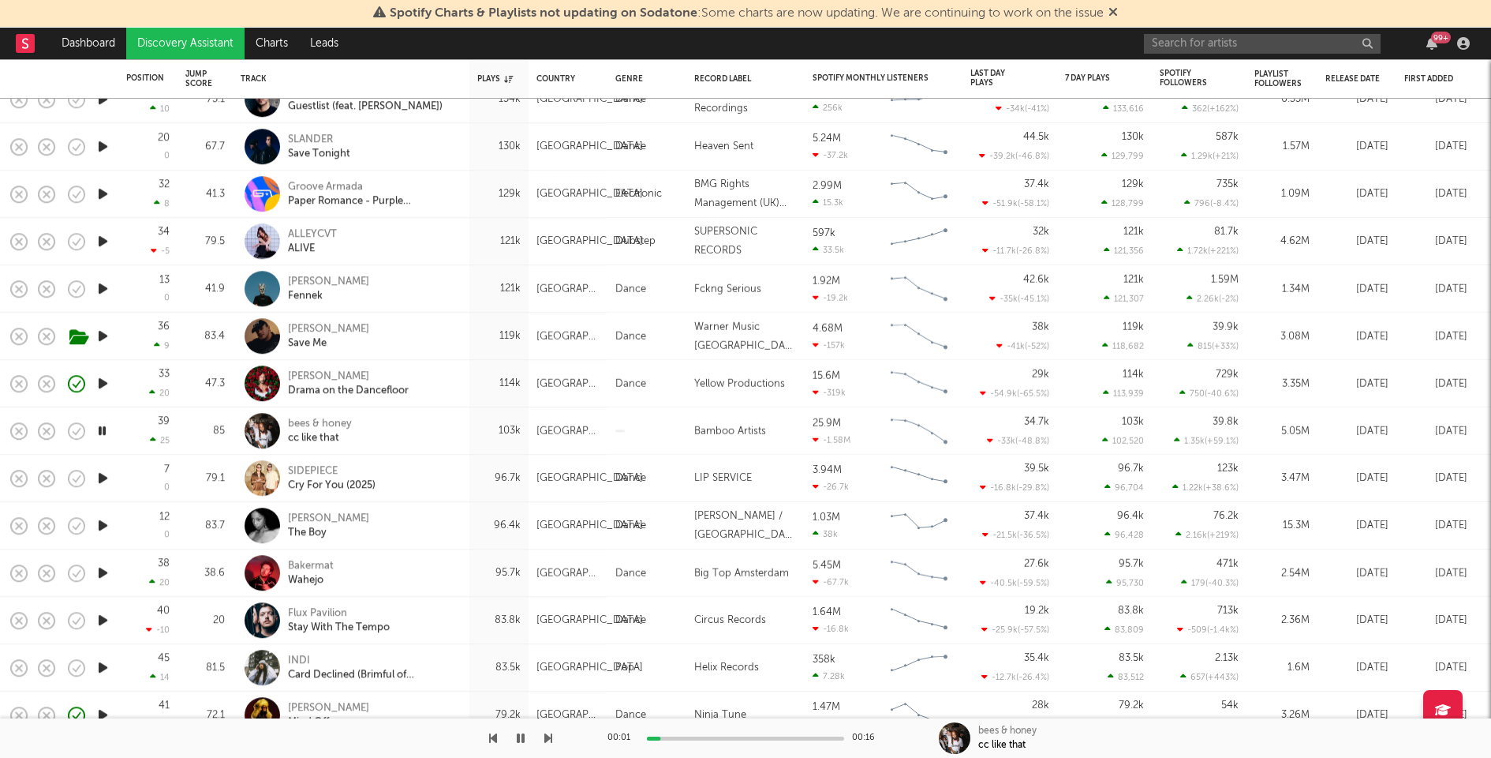
click at [106, 479] on icon "button" at bounding box center [103, 478] width 17 height 20
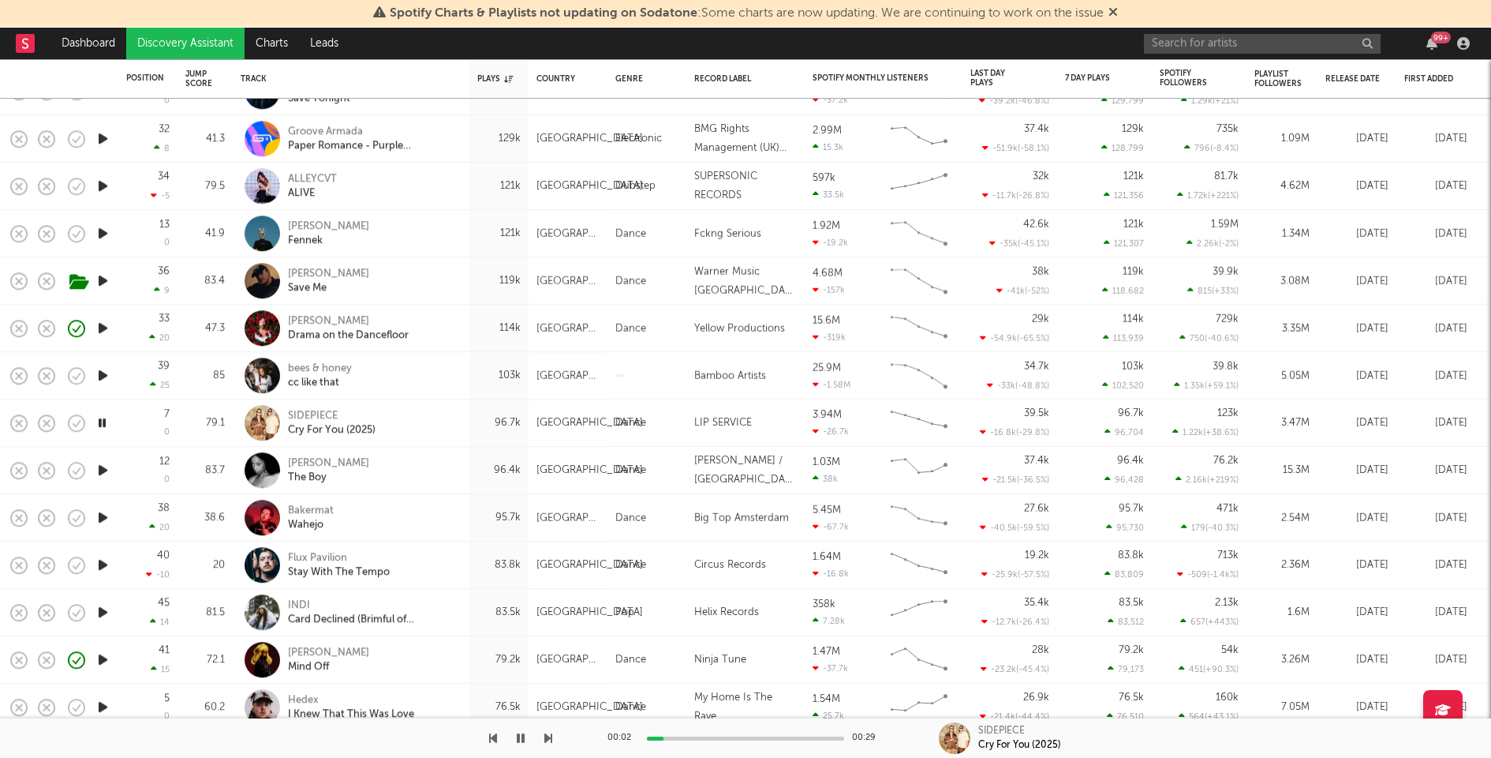
click at [104, 471] on icon "button" at bounding box center [103, 470] width 17 height 20
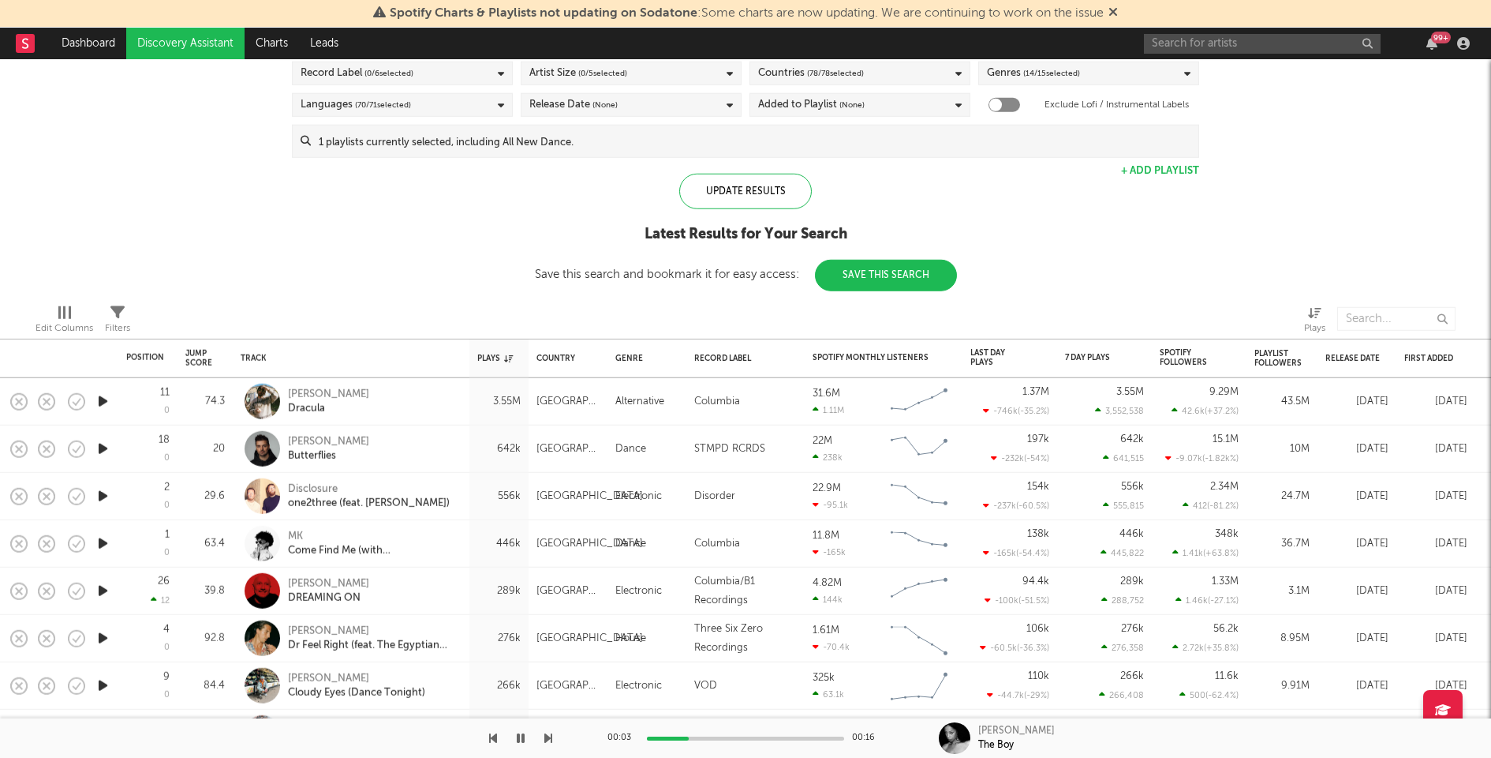
click at [101, 541] on icon "button" at bounding box center [103, 543] width 17 height 20
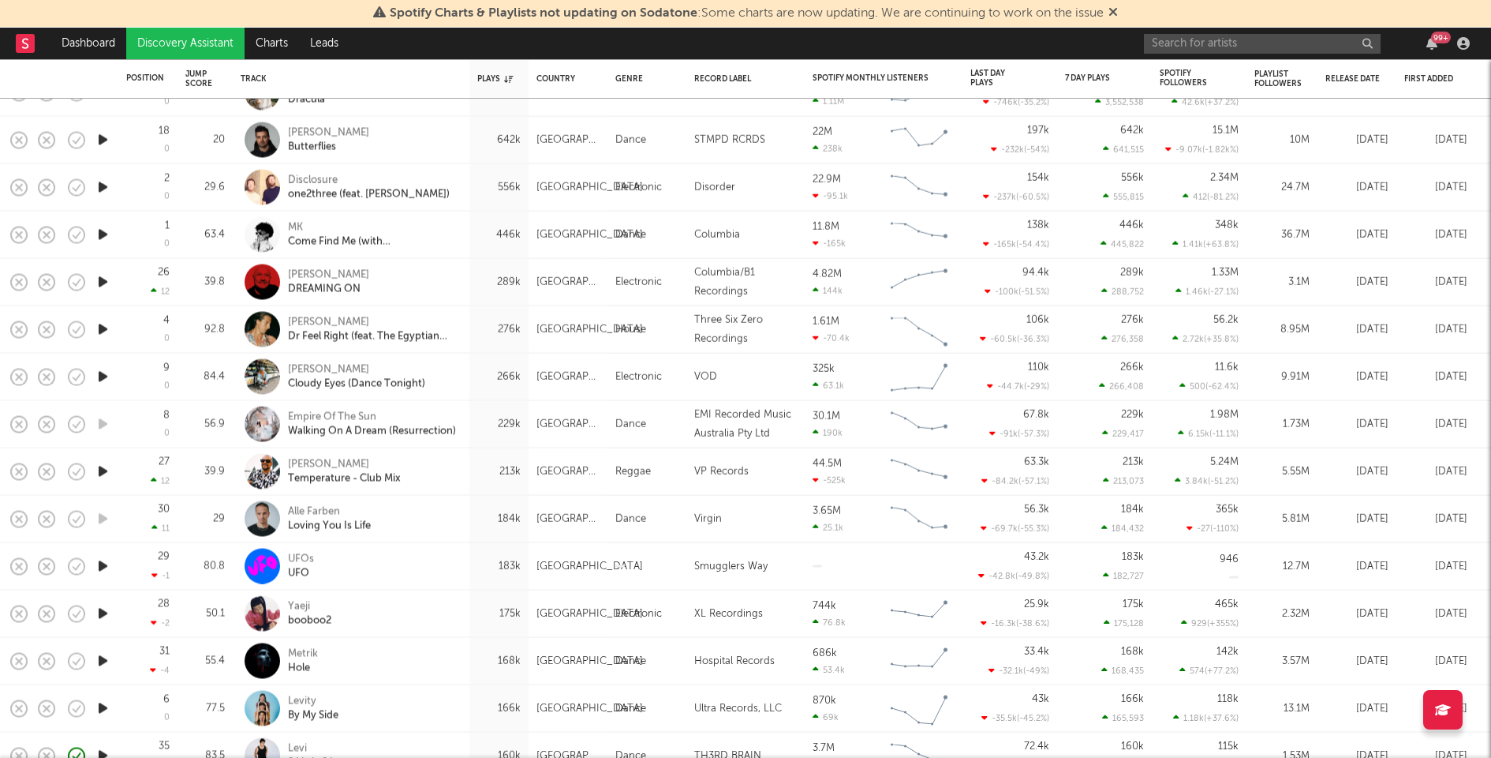
click at [100, 329] on icon "button" at bounding box center [103, 330] width 17 height 20
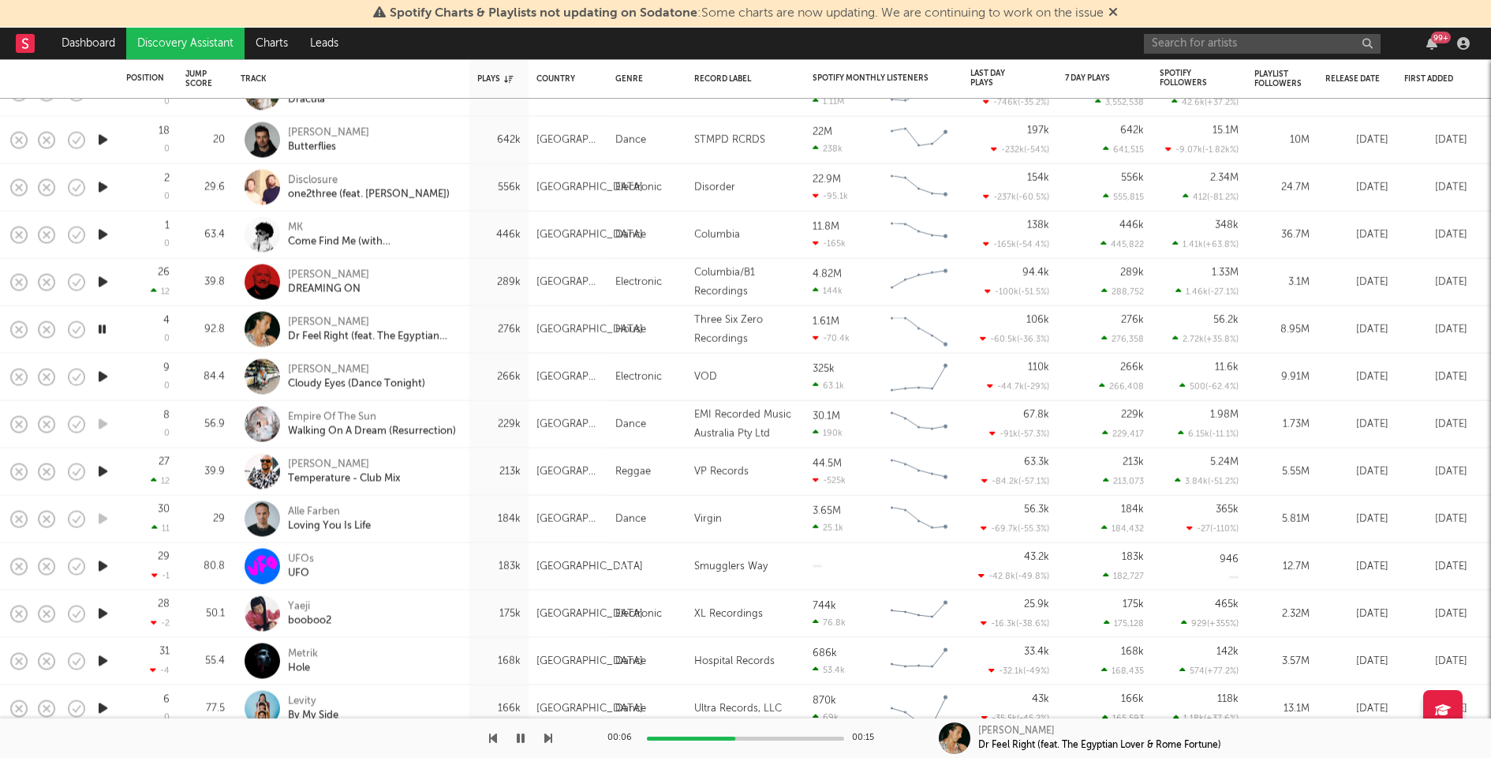
click at [101, 470] on icon "button" at bounding box center [103, 472] width 17 height 20
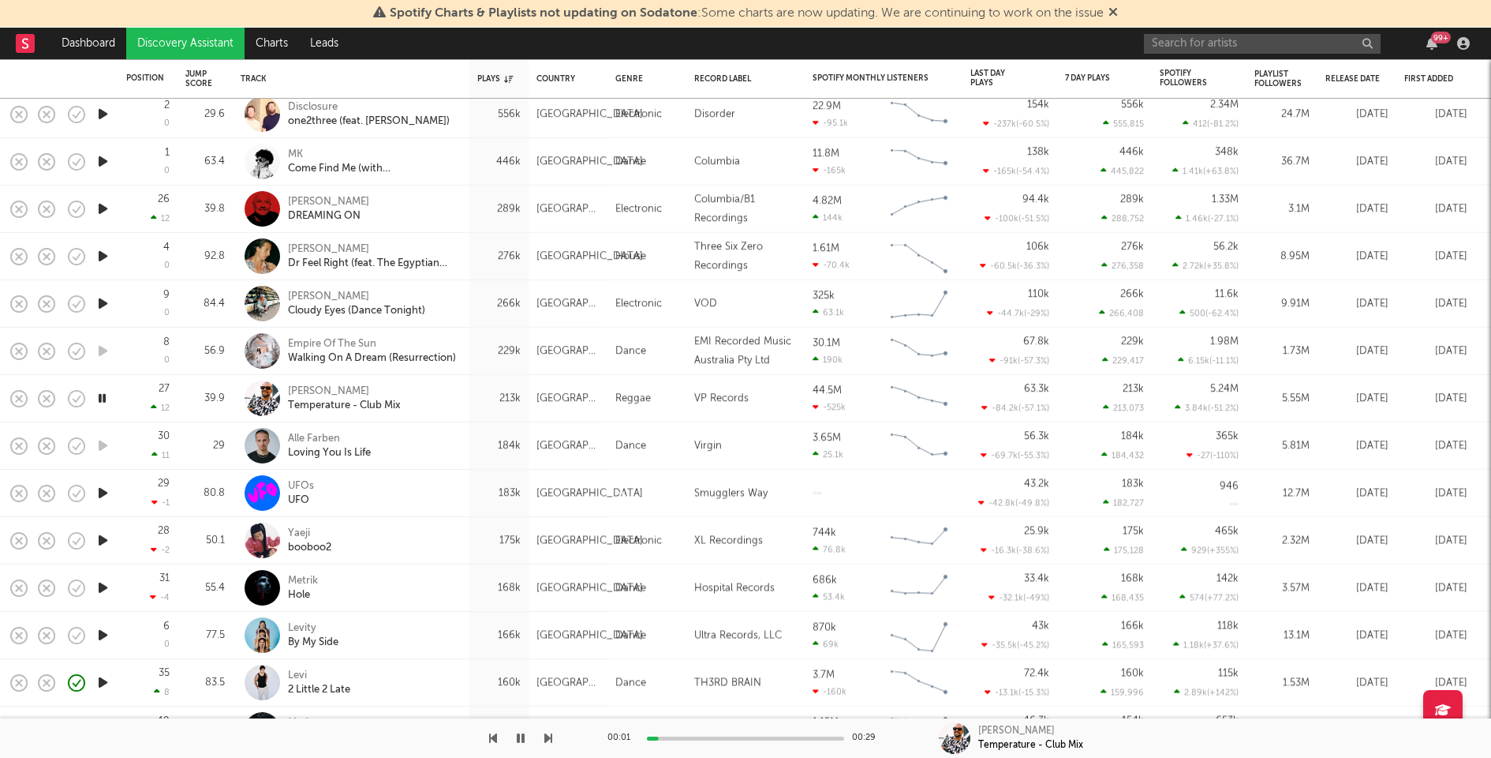
click at [102, 497] on icon "button" at bounding box center [103, 493] width 17 height 20
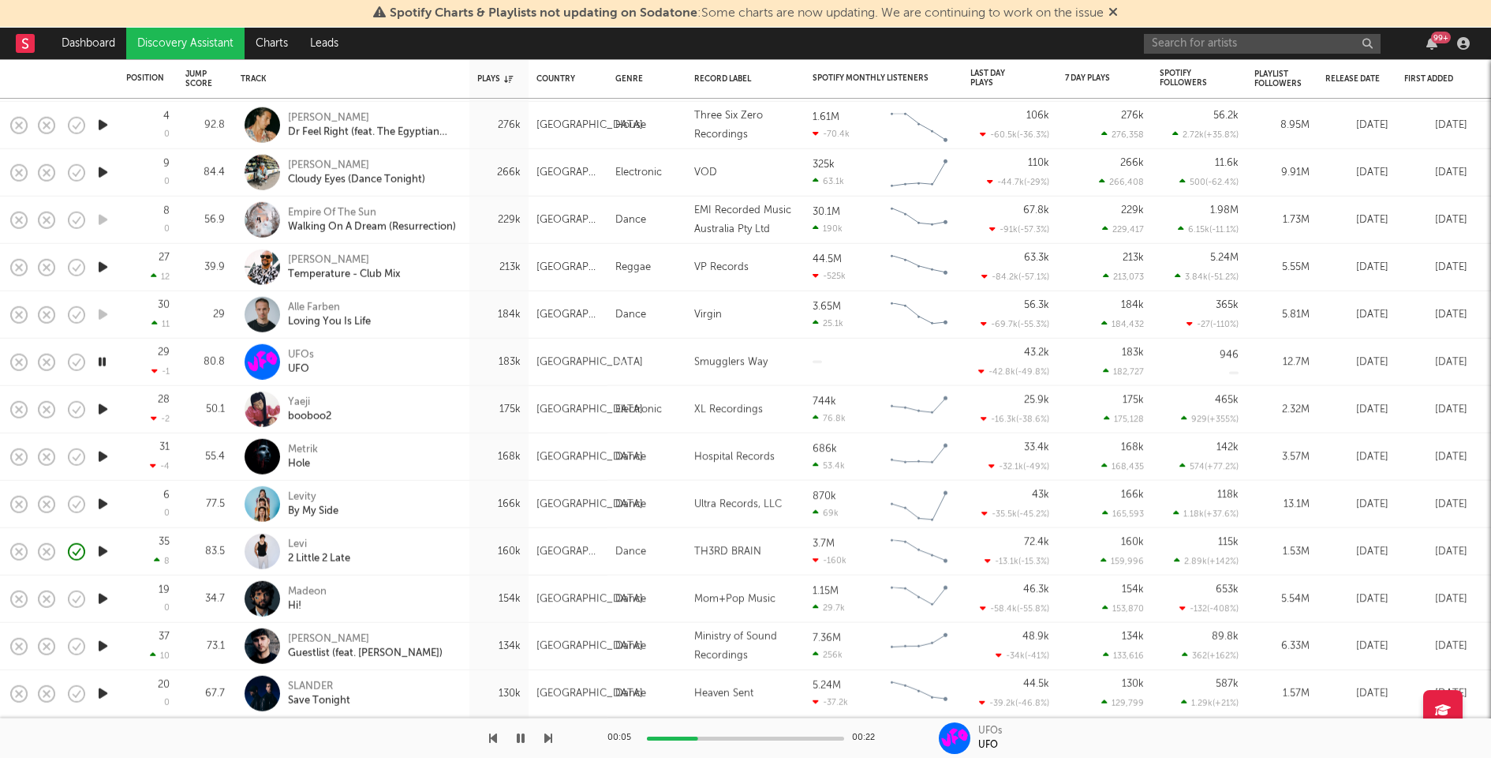
click at [102, 410] on icon "button" at bounding box center [103, 409] width 17 height 20
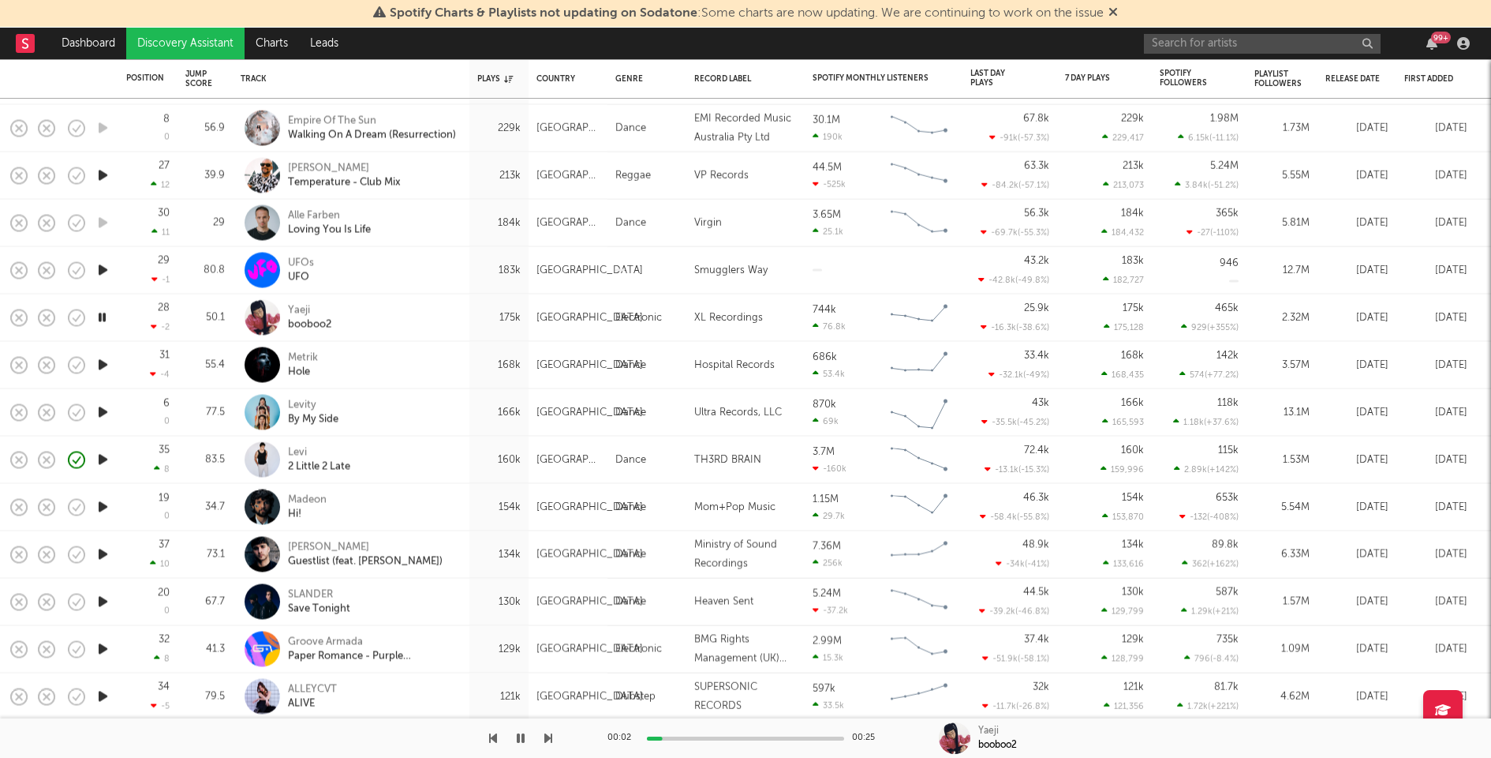
click at [103, 365] on icon "button" at bounding box center [103, 365] width 17 height 20
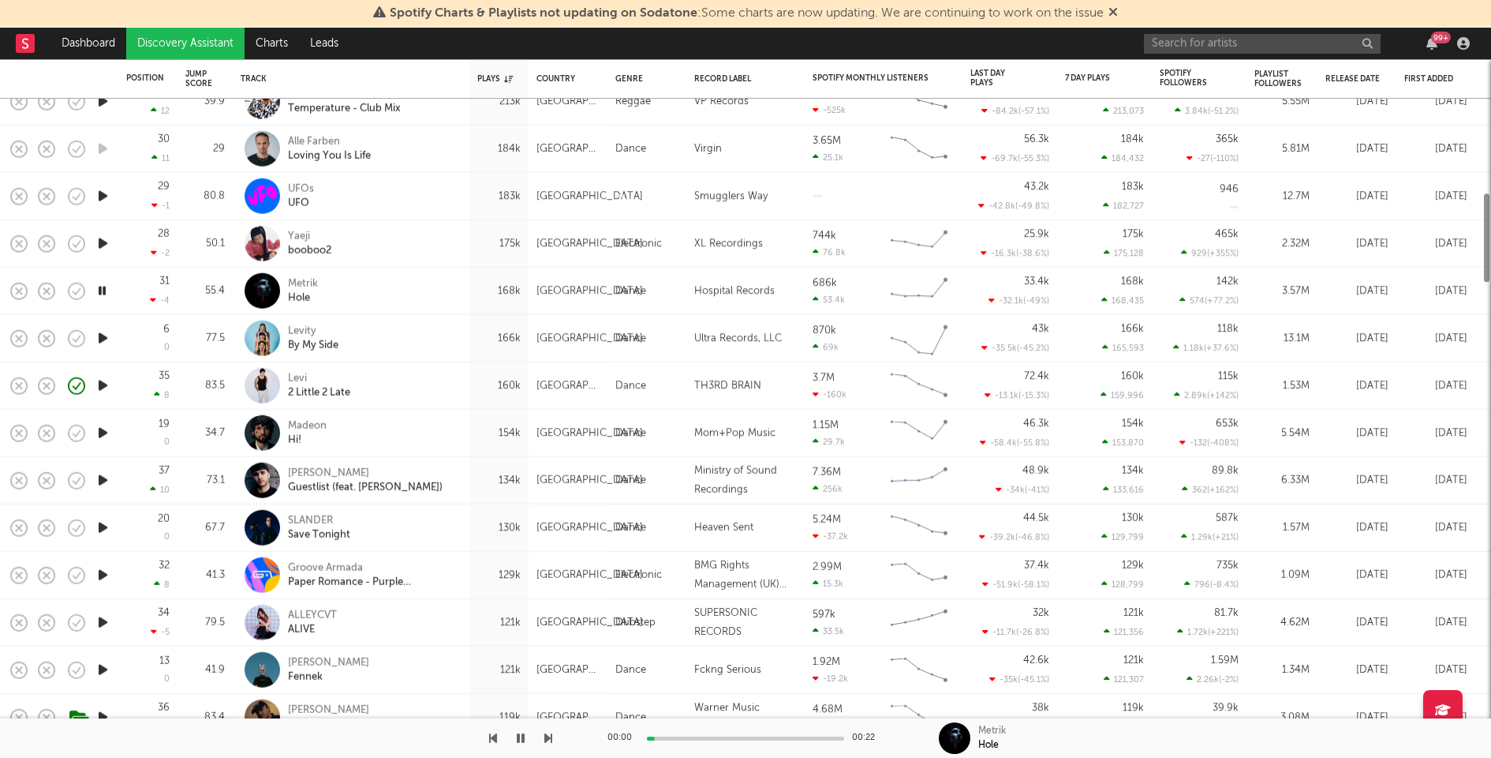
click at [101, 332] on icon "button" at bounding box center [103, 338] width 17 height 20
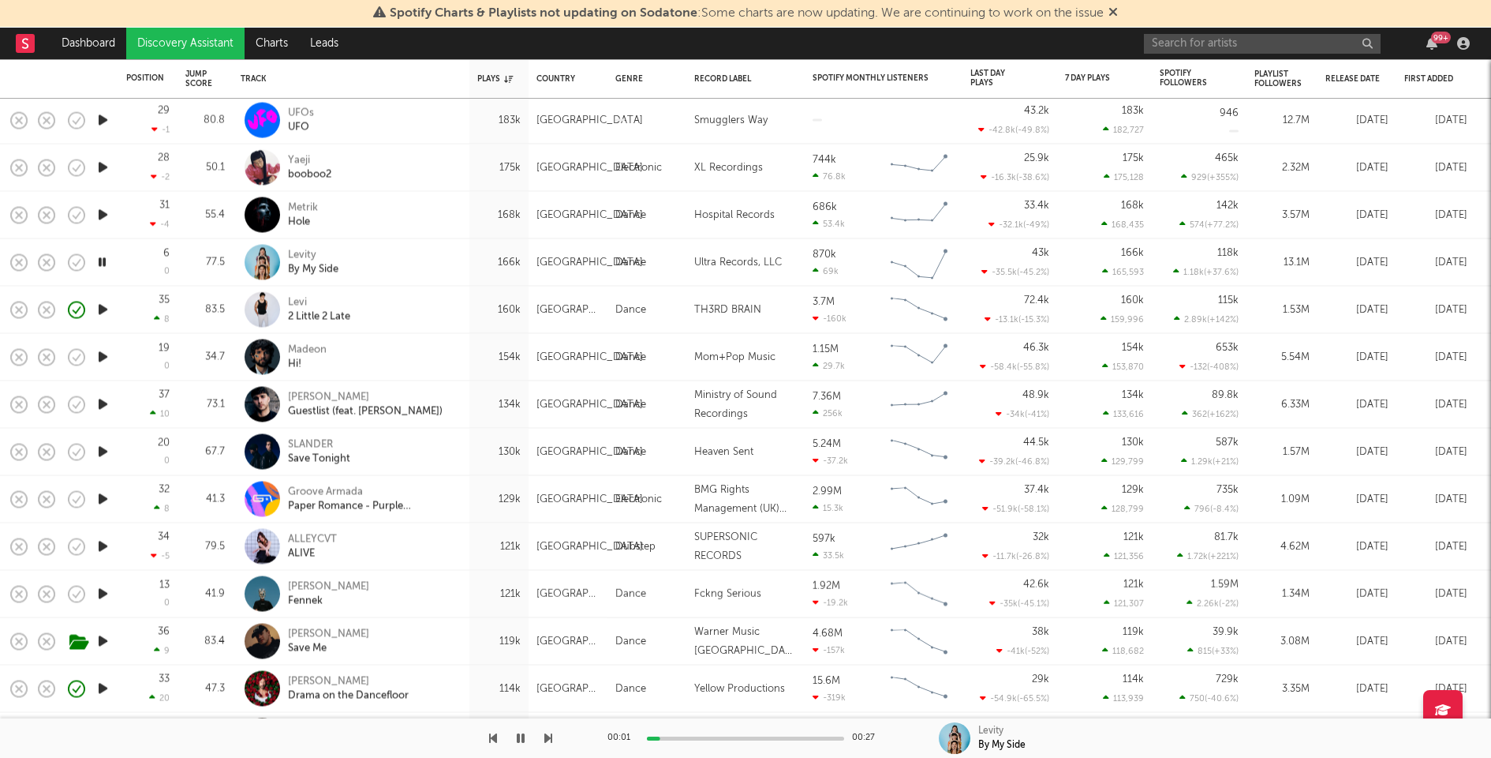
click at [101, 356] on icon "button" at bounding box center [103, 357] width 17 height 20
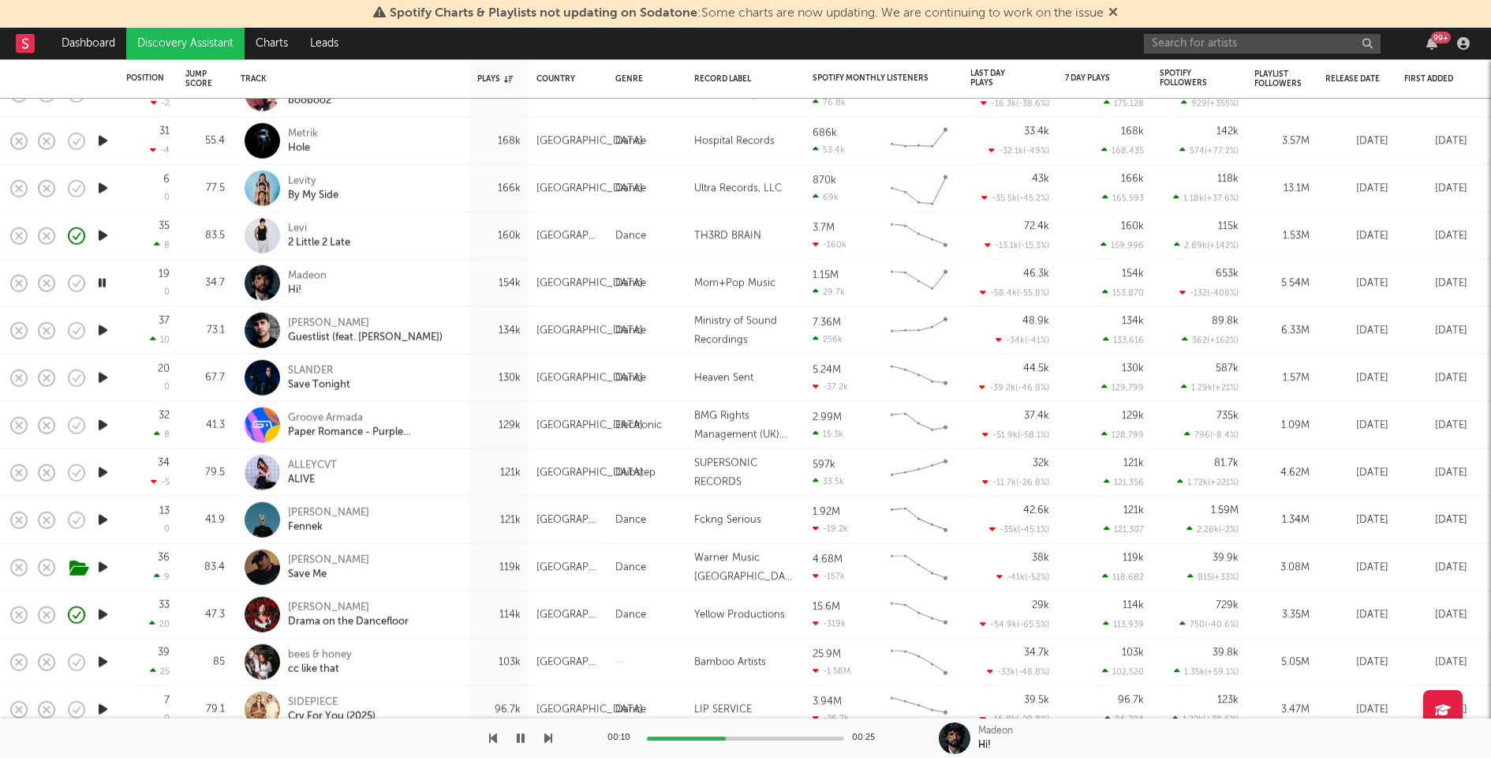
click at [99, 375] on icon "button" at bounding box center [103, 378] width 17 height 20
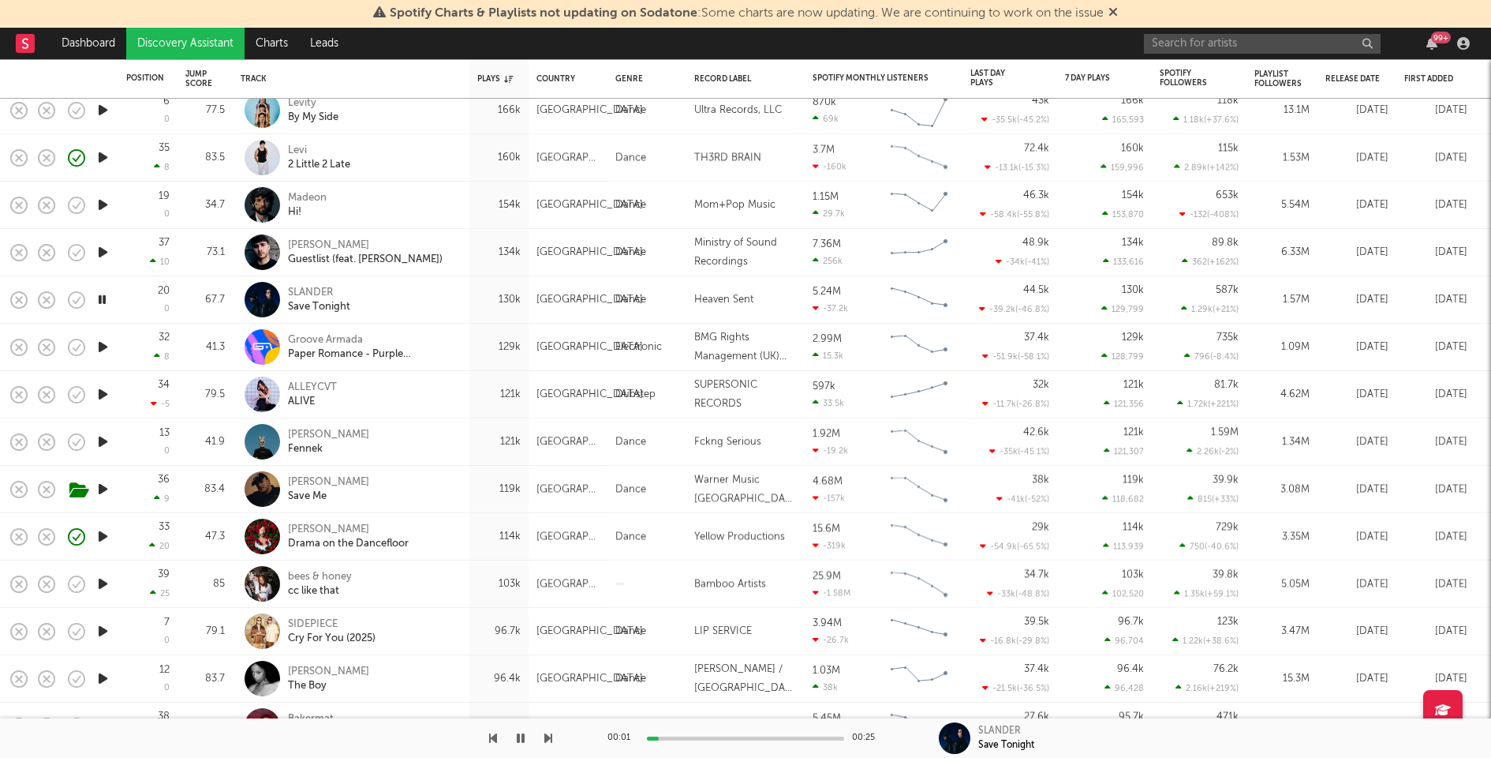
click at [99, 393] on icon "button" at bounding box center [103, 394] width 17 height 20
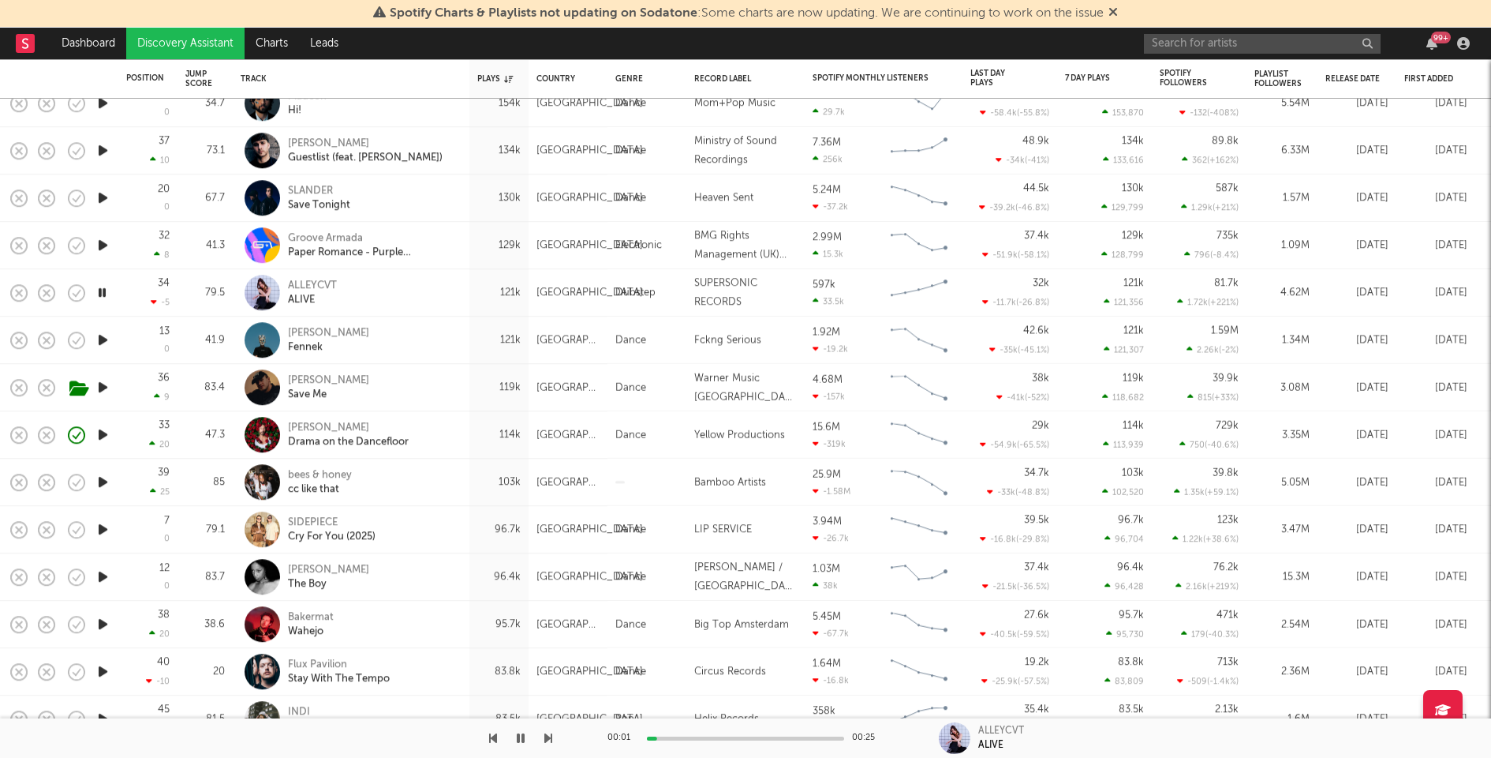
click at [100, 435] on icon "button" at bounding box center [103, 435] width 17 height 20
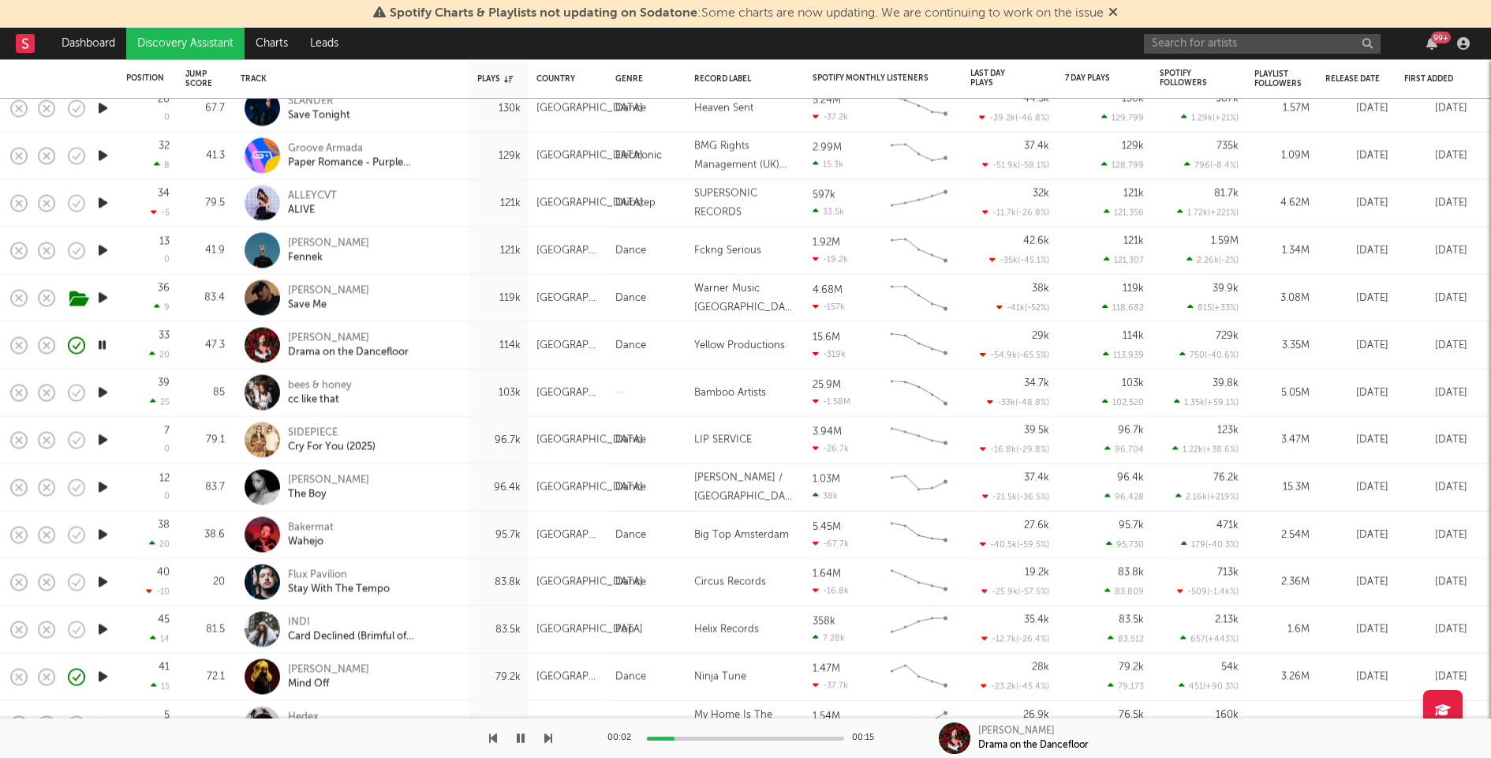
click at [103, 437] on icon "button" at bounding box center [103, 440] width 17 height 20
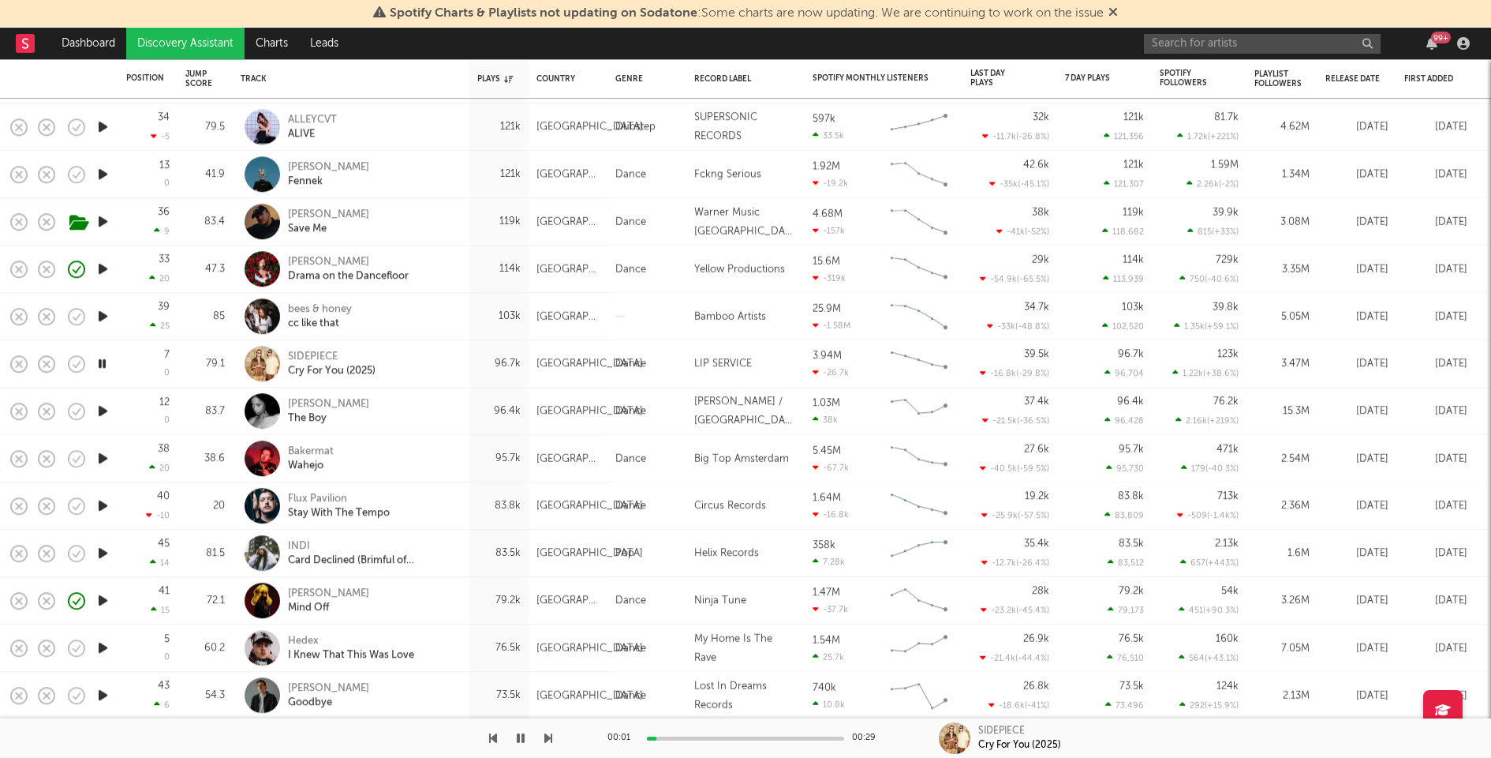
click at [106, 414] on icon "button" at bounding box center [103, 411] width 17 height 20
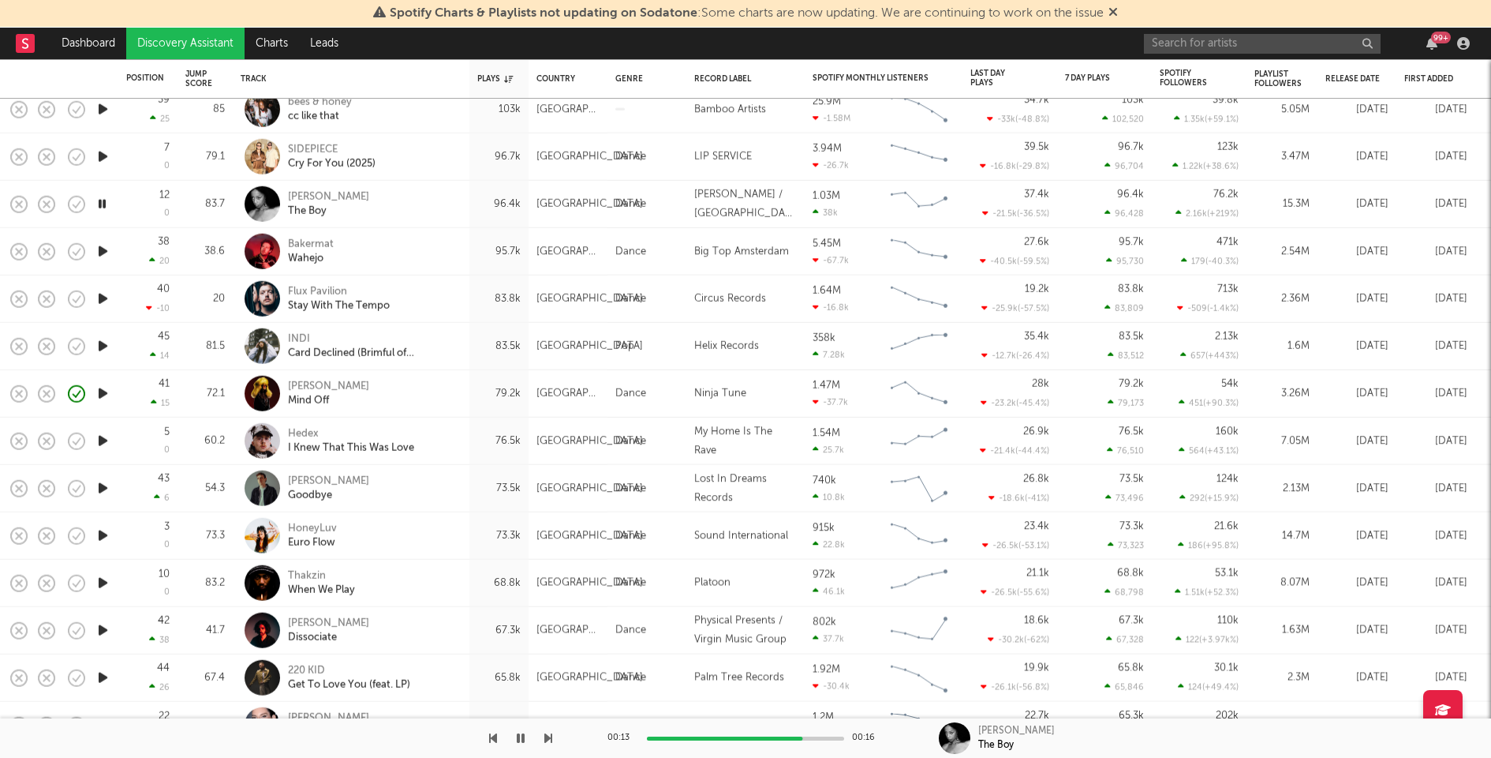
click at [99, 253] on icon "button" at bounding box center [103, 251] width 17 height 20
click at [99, 344] on icon "button" at bounding box center [103, 346] width 17 height 20
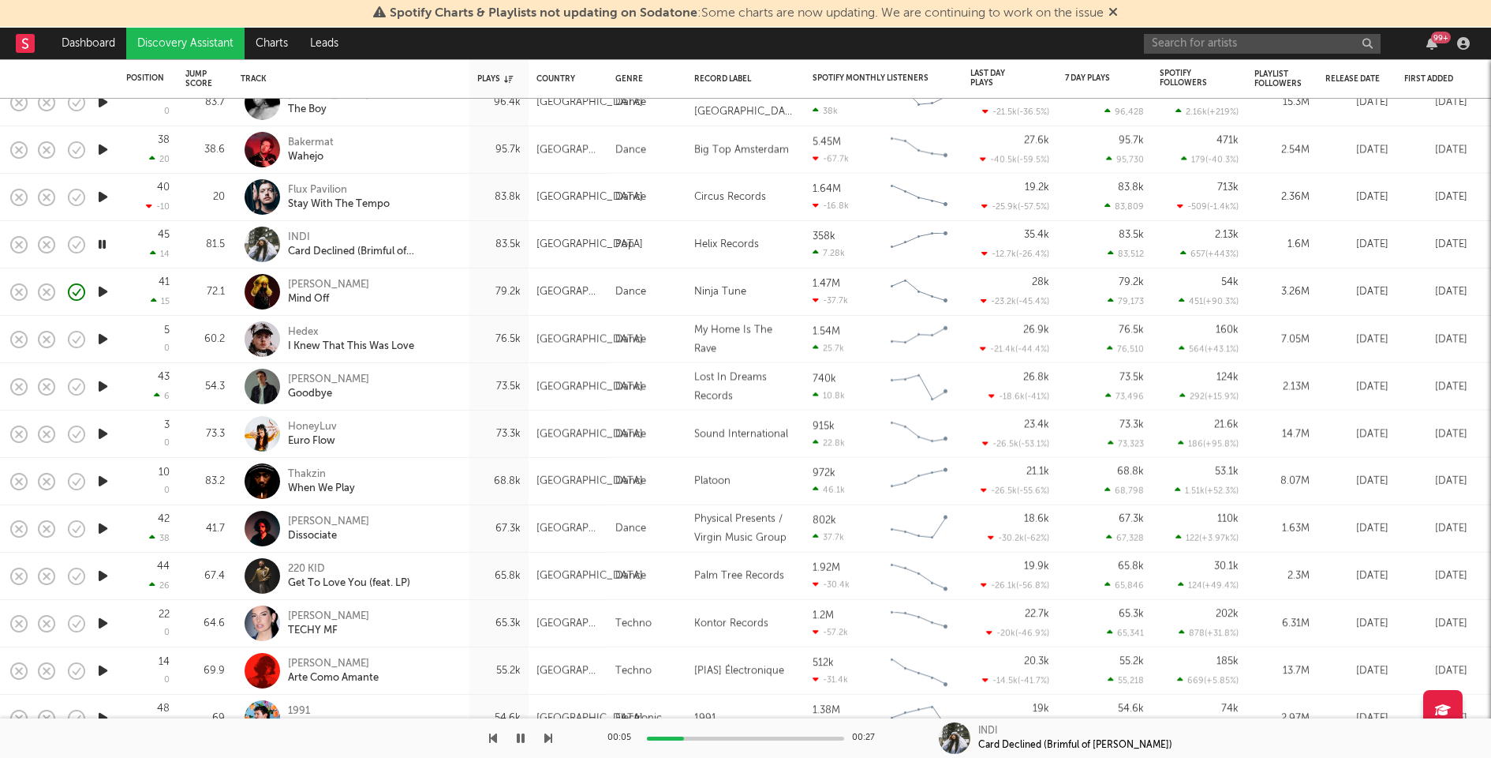
click at [103, 338] on icon "button" at bounding box center [103, 339] width 17 height 20
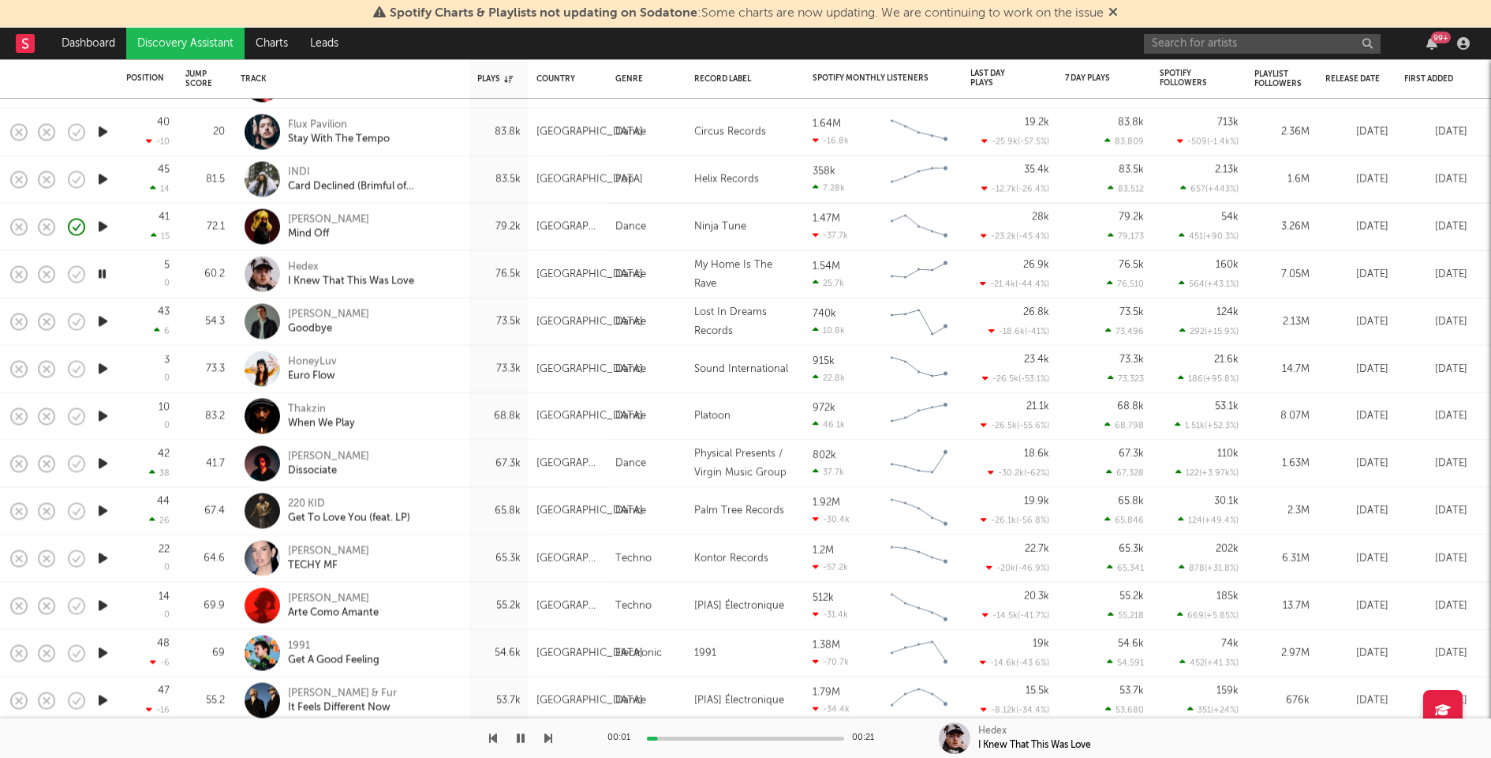
click at [102, 319] on icon "button" at bounding box center [103, 322] width 17 height 20
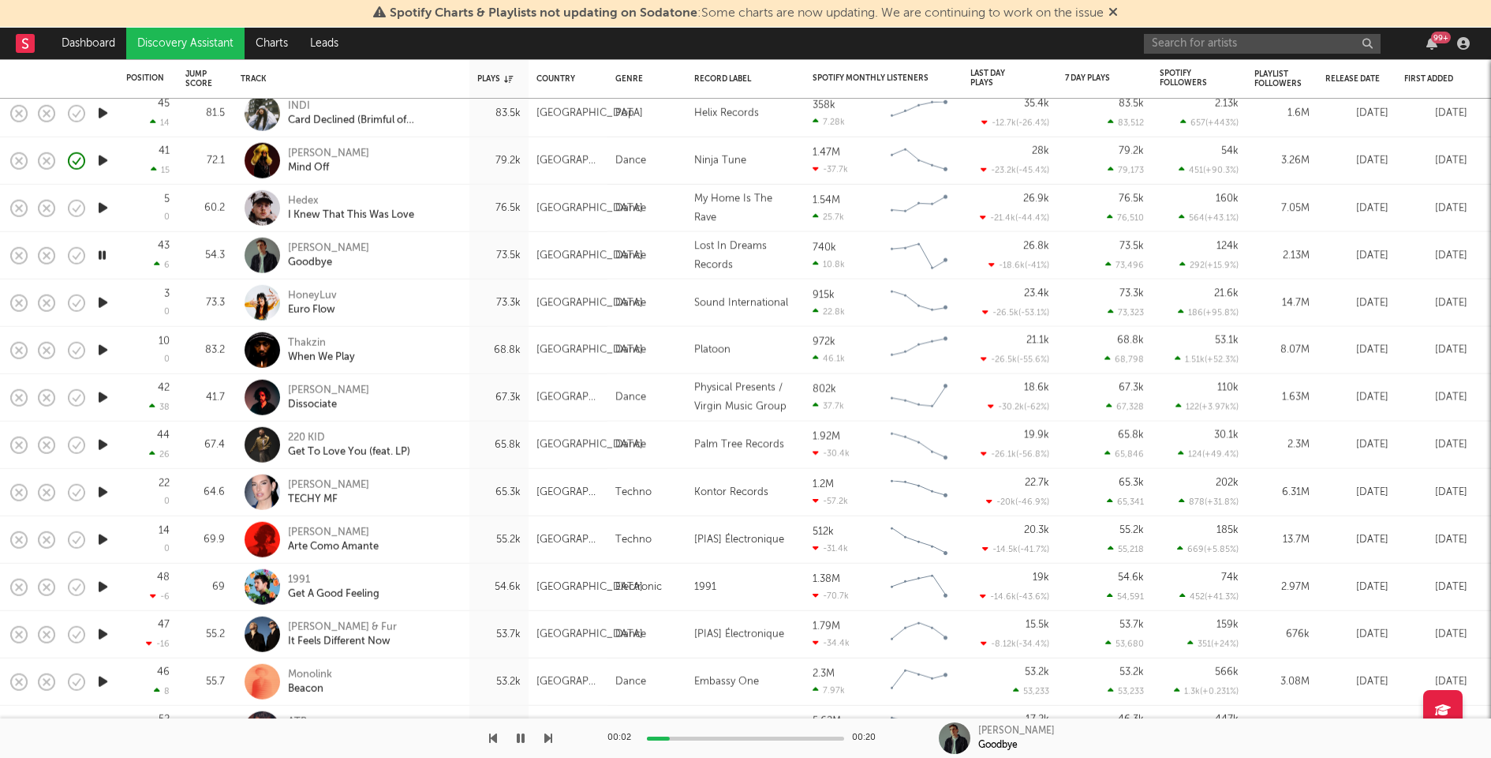
click at [103, 394] on icon "button" at bounding box center [103, 397] width 17 height 20
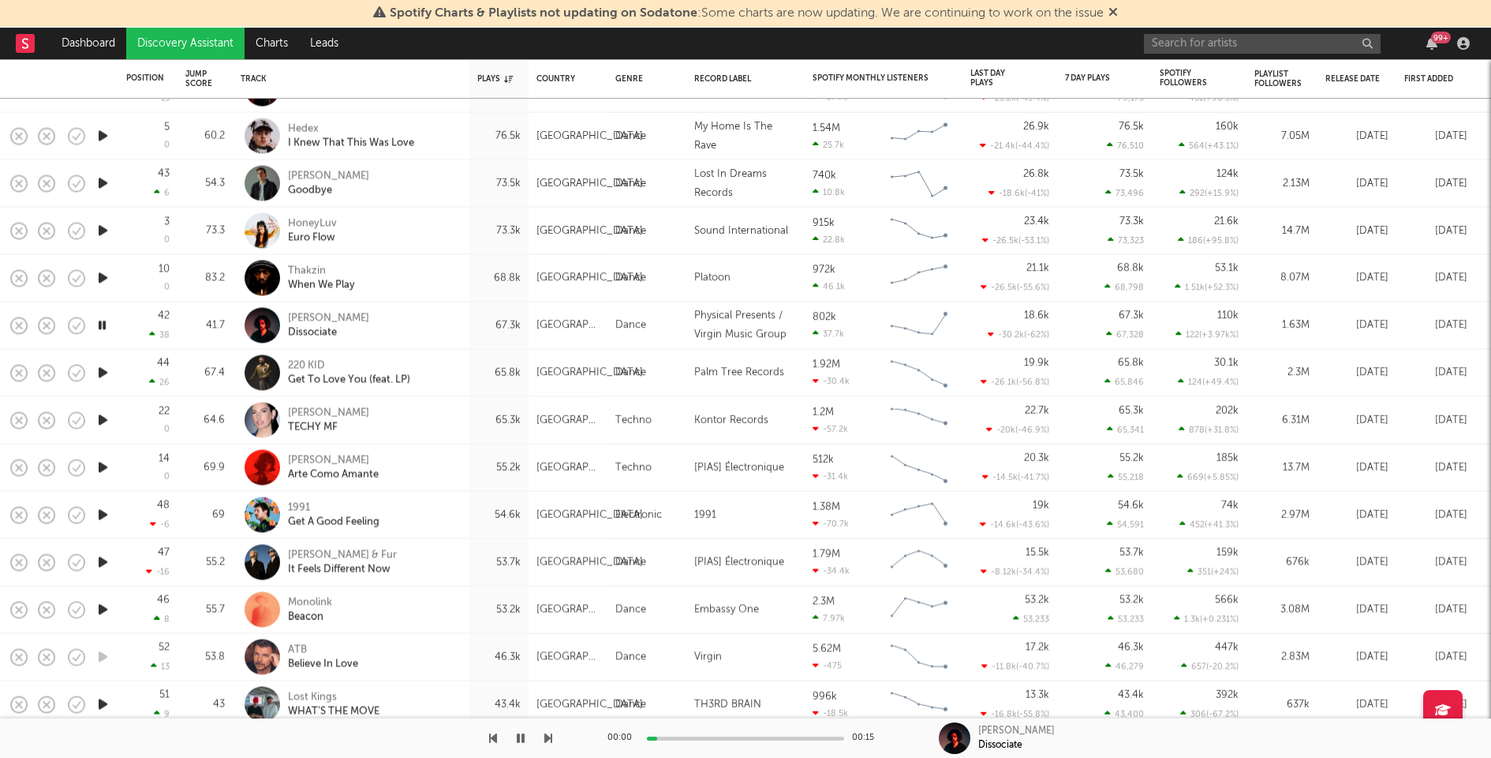
click at [103, 369] on icon "button" at bounding box center [103, 373] width 17 height 20
click at [103, 514] on icon "button" at bounding box center [103, 515] width 17 height 20
click at [103, 565] on icon "button" at bounding box center [103, 562] width 17 height 20
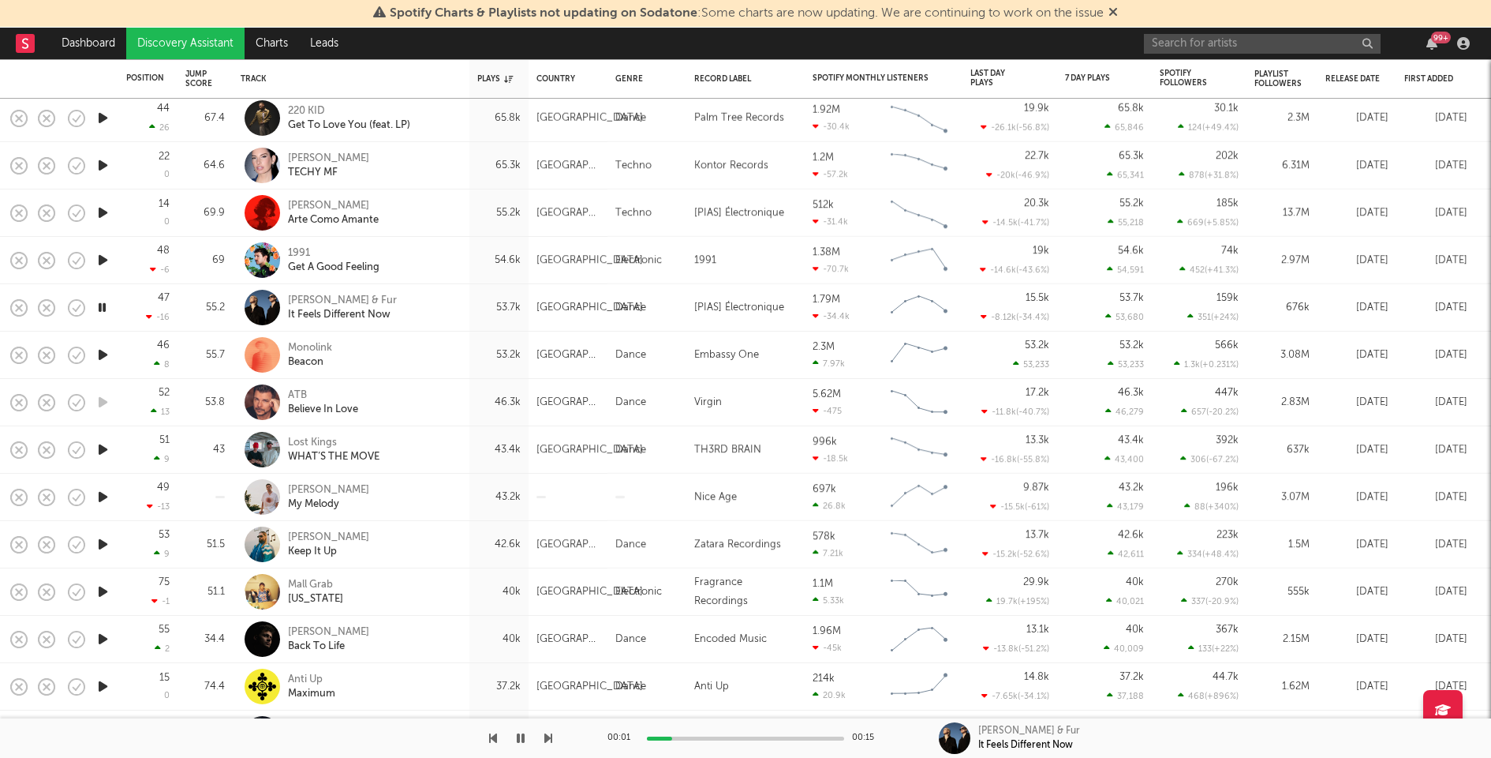
click at [103, 353] on icon "button" at bounding box center [103, 355] width 17 height 20
click at [103, 448] on icon "button" at bounding box center [103, 450] width 17 height 20
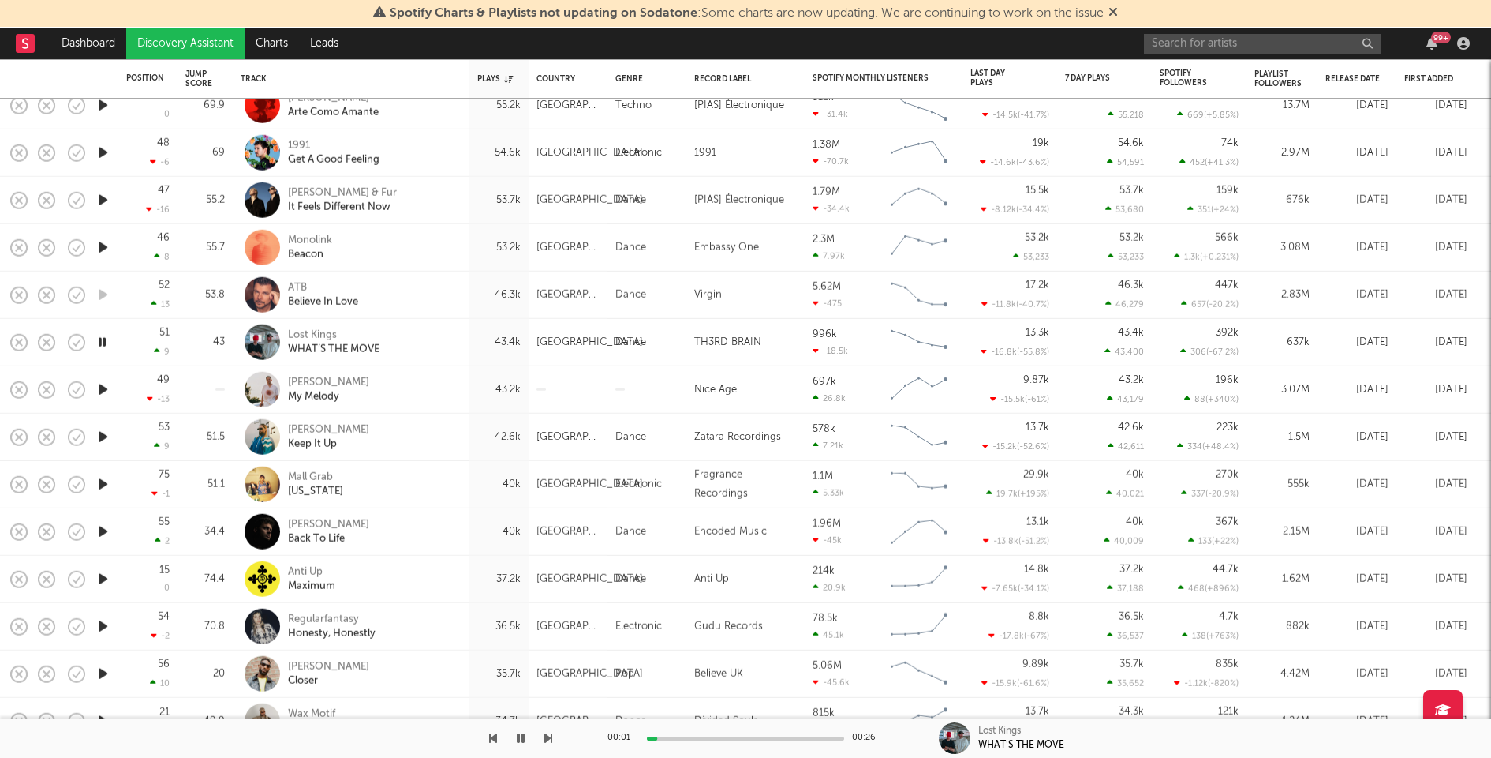
click at [102, 386] on icon "button" at bounding box center [103, 390] width 17 height 20
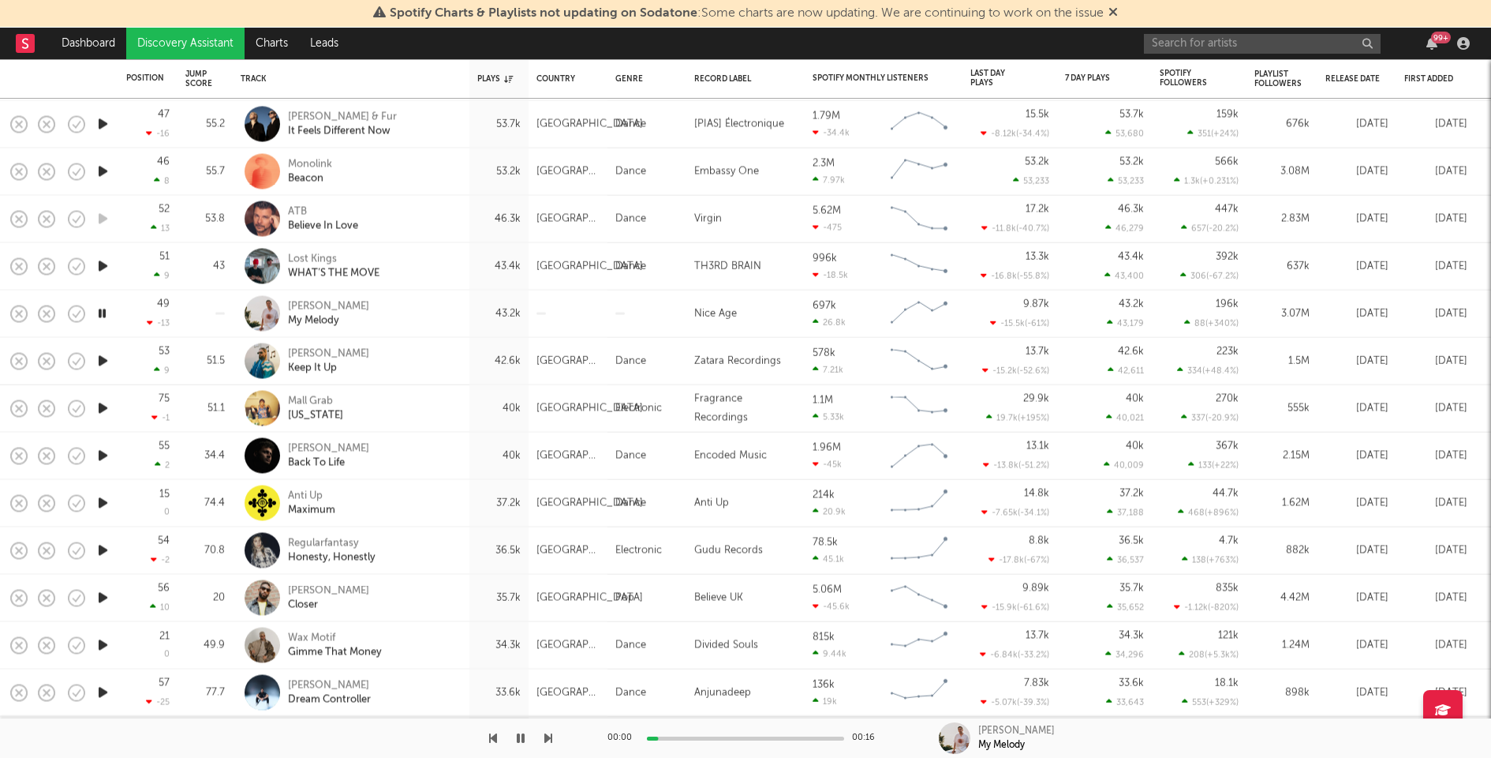
click at [102, 361] on icon "button" at bounding box center [103, 361] width 17 height 20
click at [103, 407] on icon "button" at bounding box center [103, 408] width 17 height 20
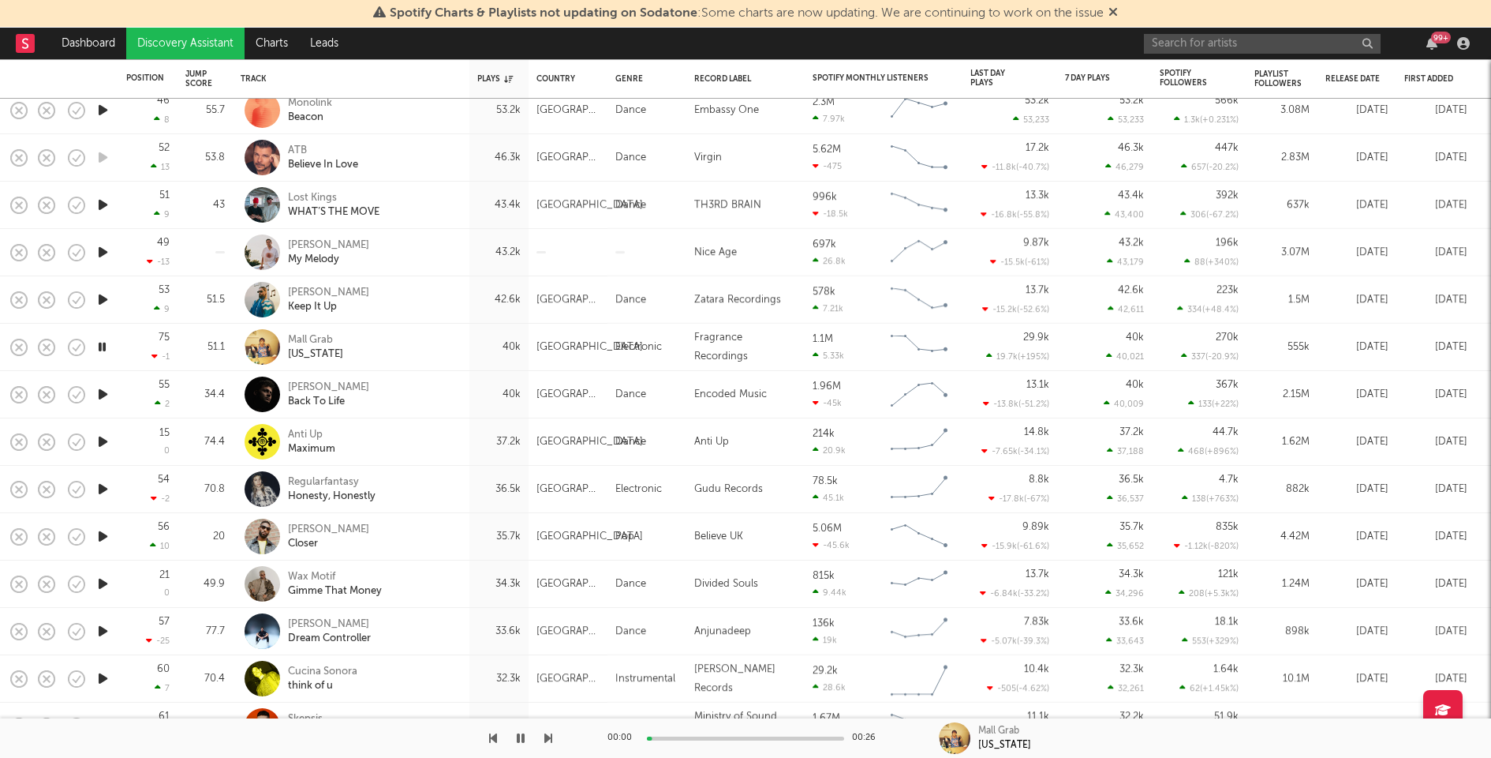
click at [103, 391] on icon "button" at bounding box center [103, 394] width 17 height 20
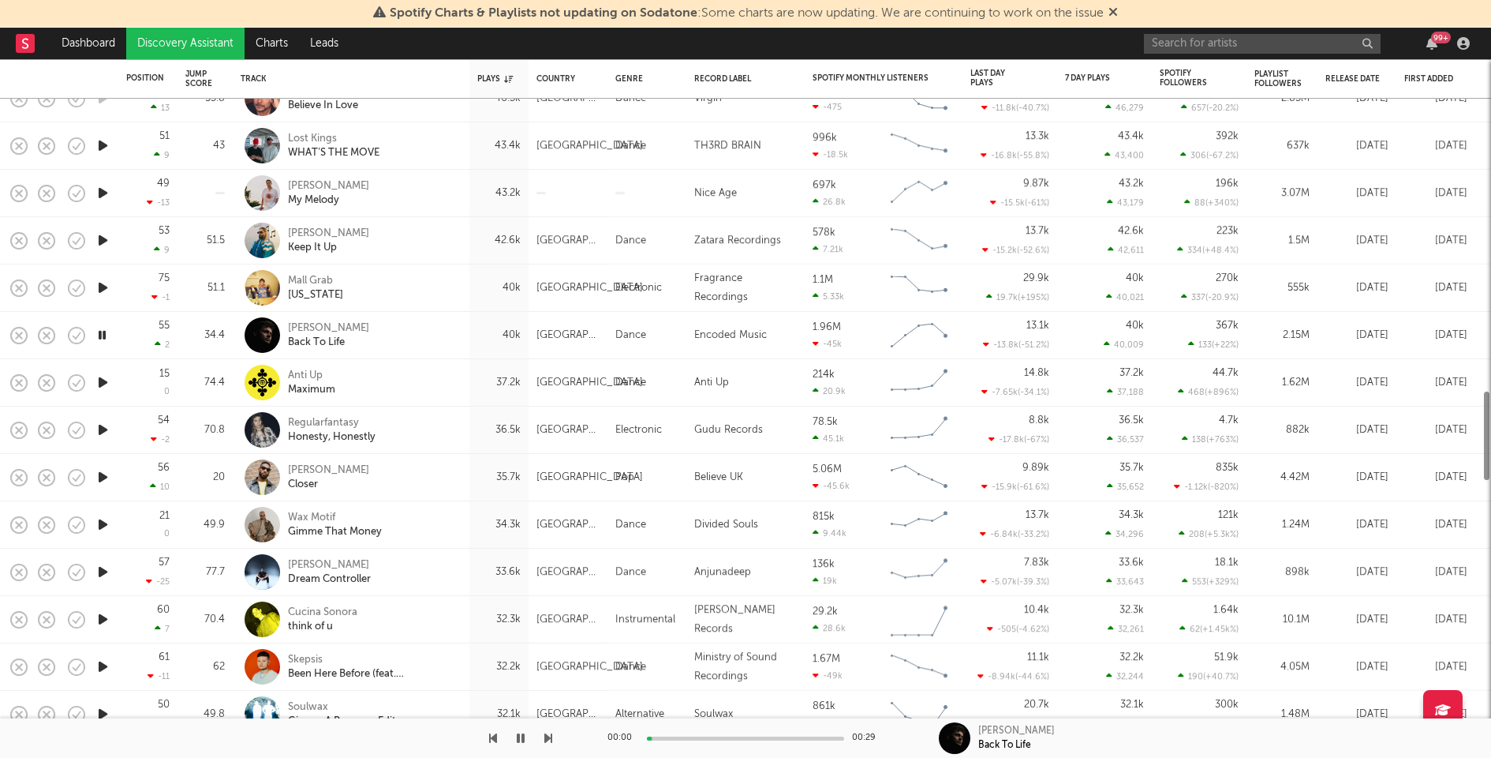
click at [102, 431] on icon "button" at bounding box center [103, 430] width 17 height 20
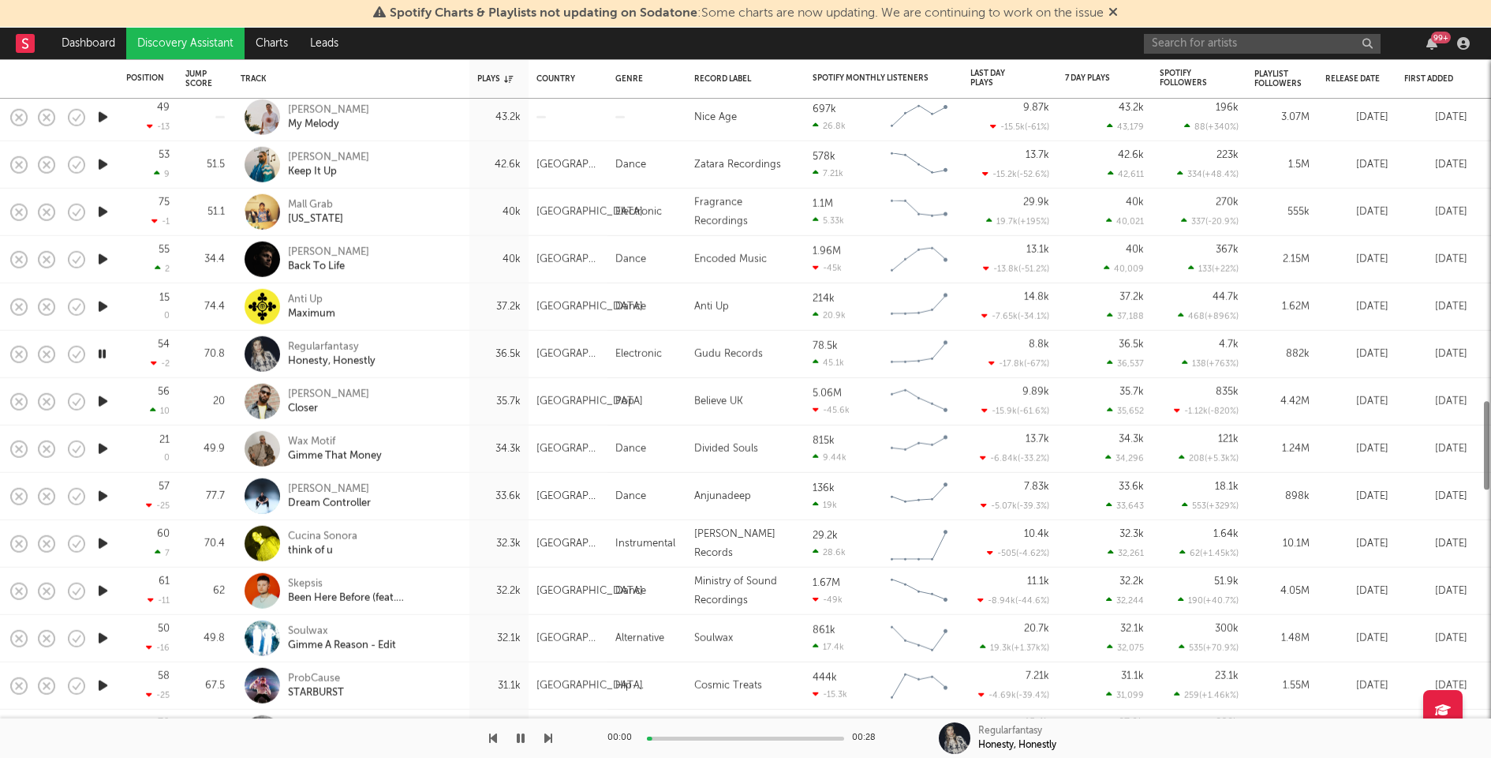
click at [100, 402] on icon "button" at bounding box center [103, 401] width 17 height 20
click at [103, 445] on icon "button" at bounding box center [103, 449] width 17 height 20
click at [104, 494] on icon "button" at bounding box center [103, 496] width 17 height 20
click at [102, 542] on icon "button" at bounding box center [103, 543] width 17 height 20
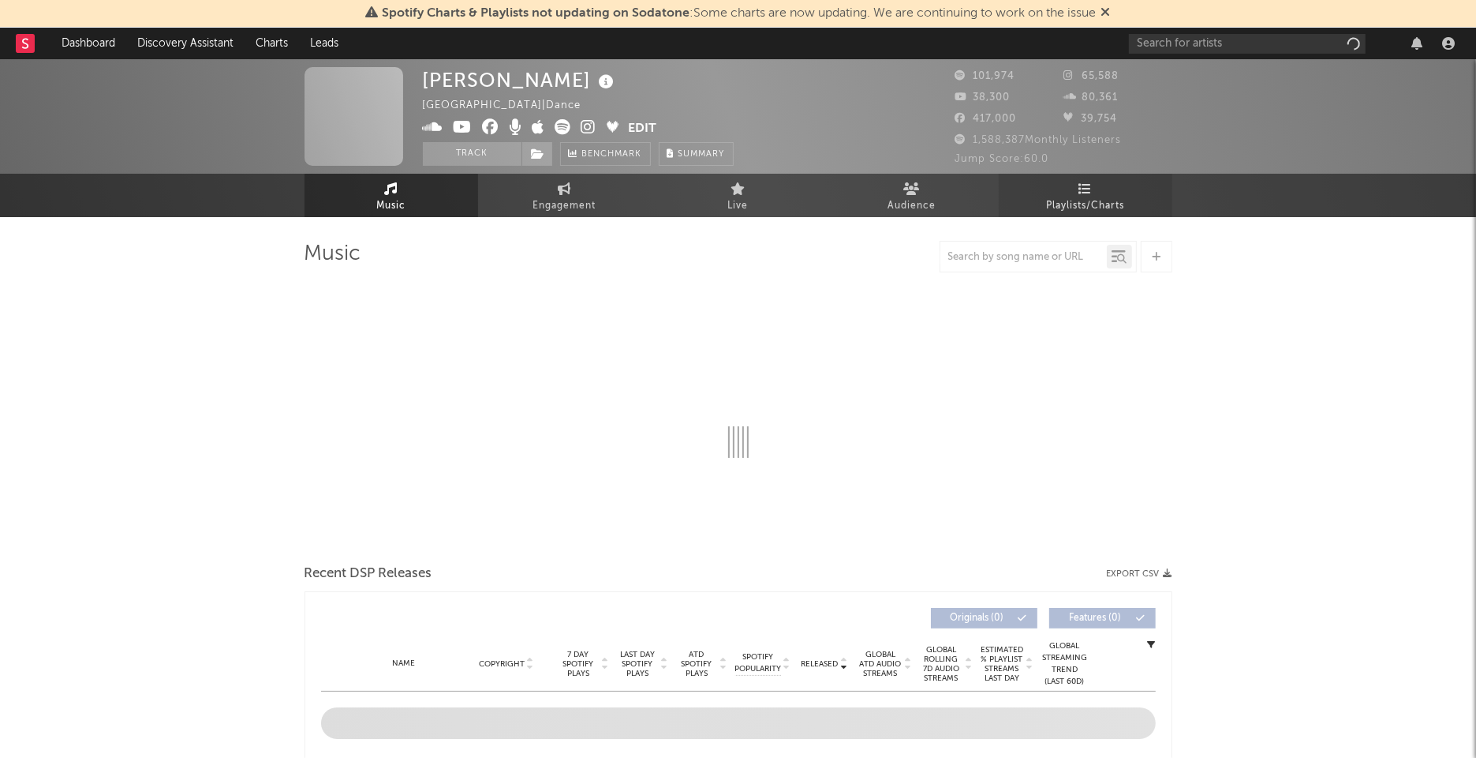
click at [1077, 212] on span "Playlists/Charts" at bounding box center [1085, 205] width 78 height 19
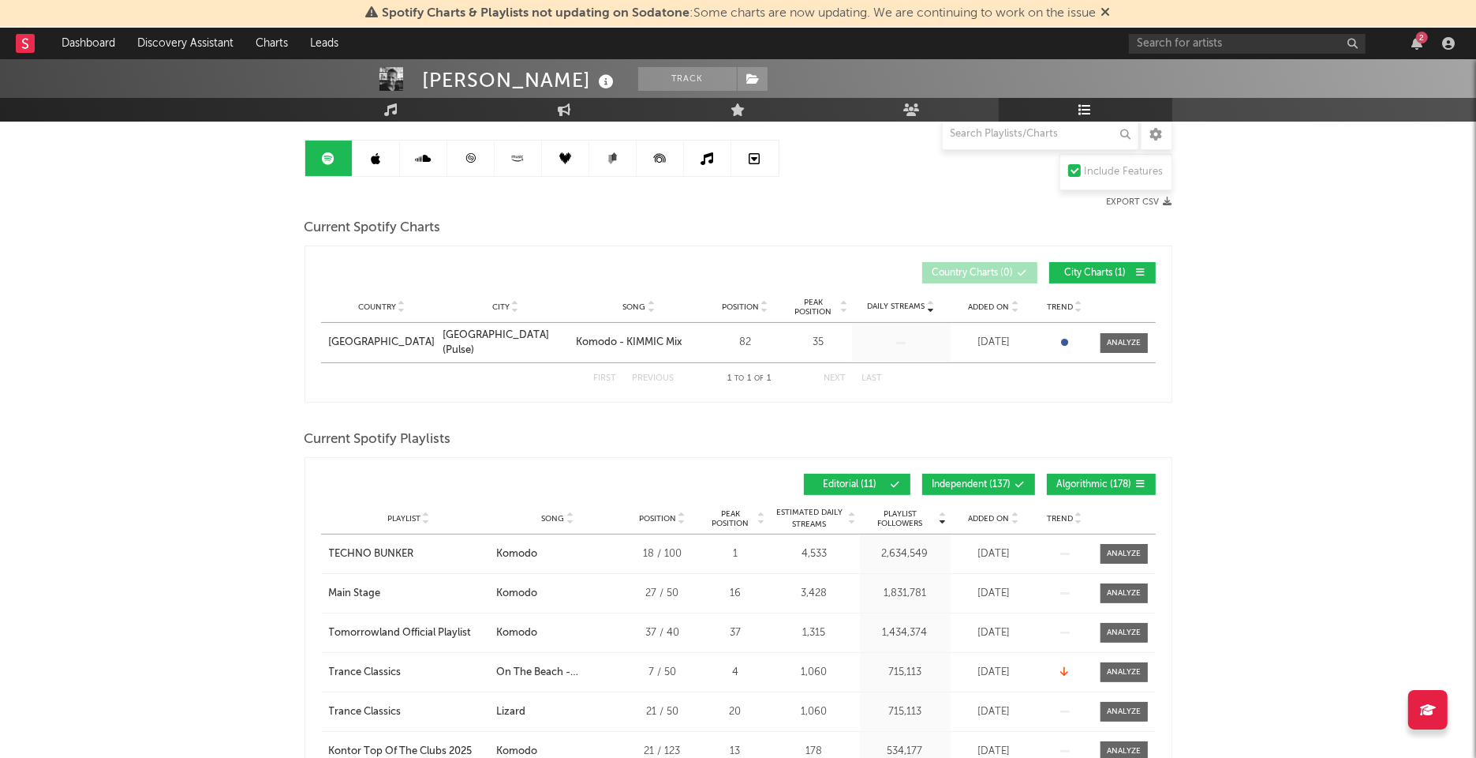
scroll to position [89, 0]
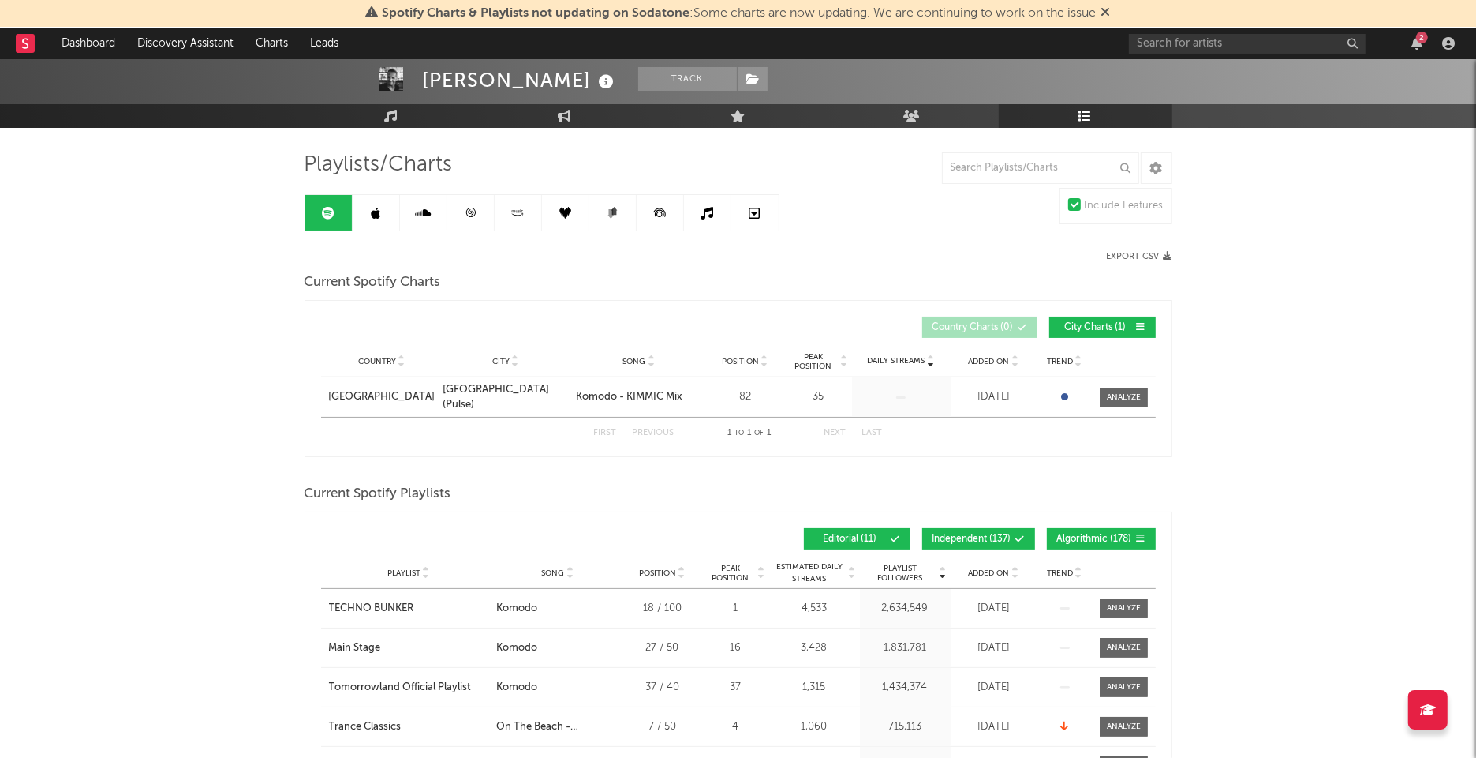
click at [460, 201] on link at bounding box center [470, 213] width 47 height 36
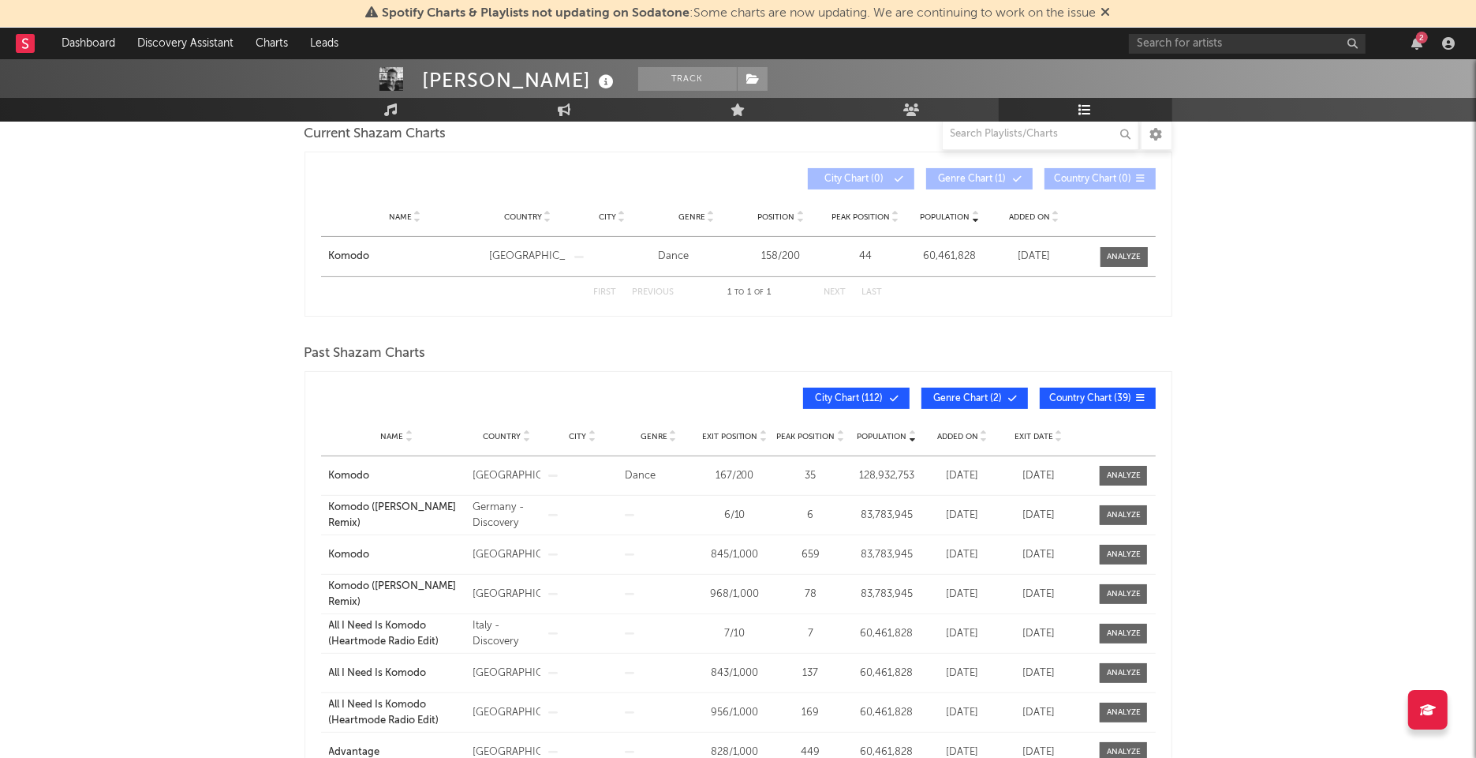
scroll to position [242, 0]
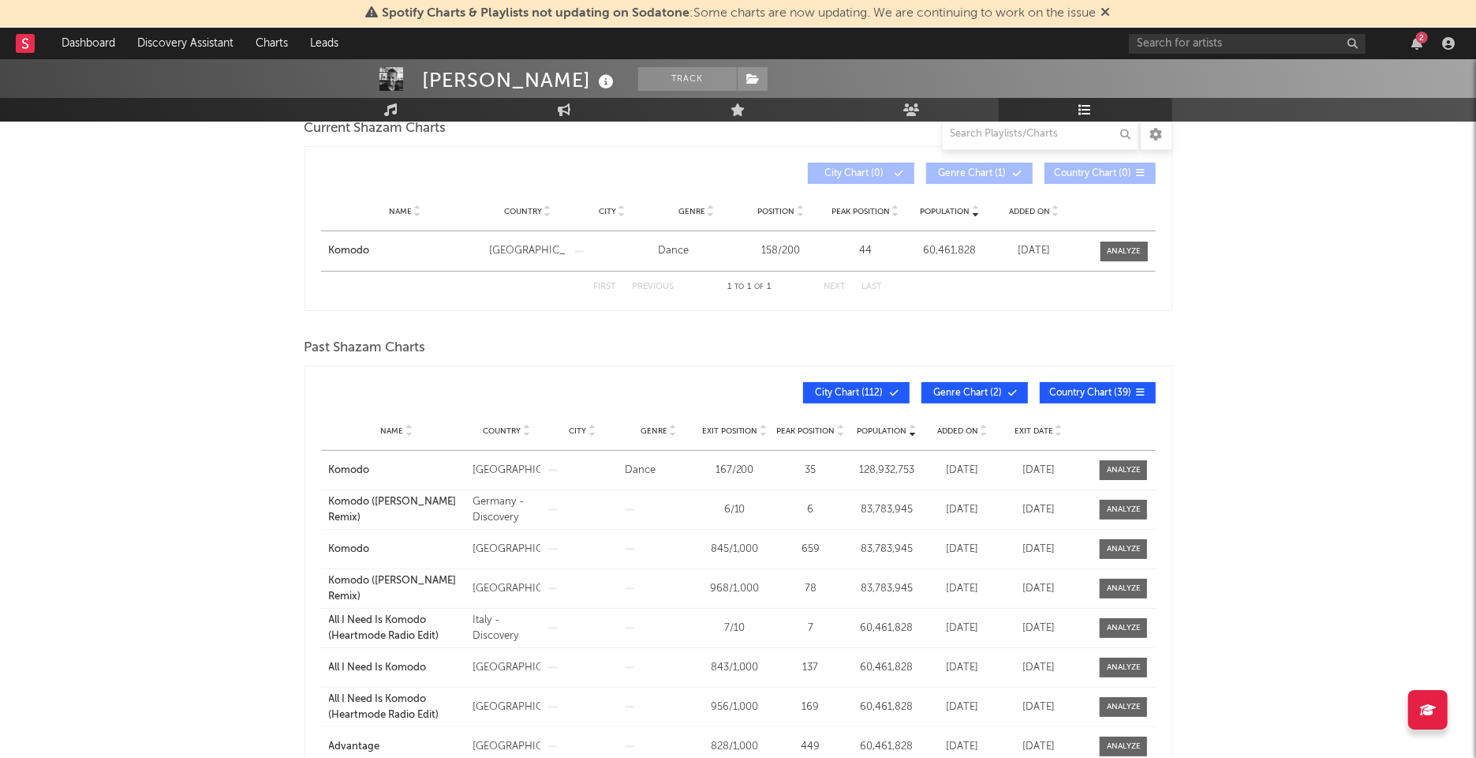
click at [956, 393] on span "Genre Chart ( 2 )" at bounding box center [968, 392] width 73 height 9
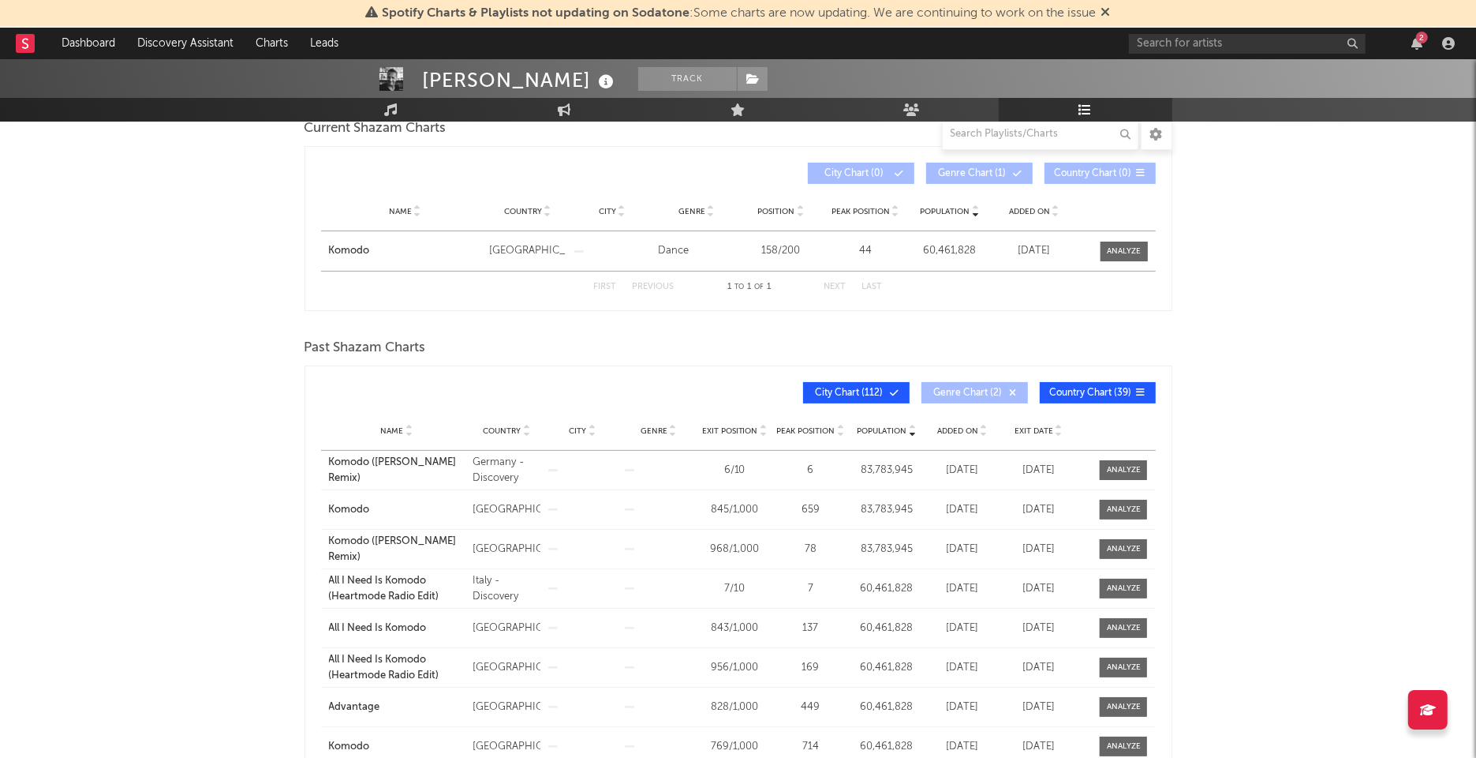
click at [840, 393] on span "City Chart ( 112 )" at bounding box center [850, 392] width 73 height 9
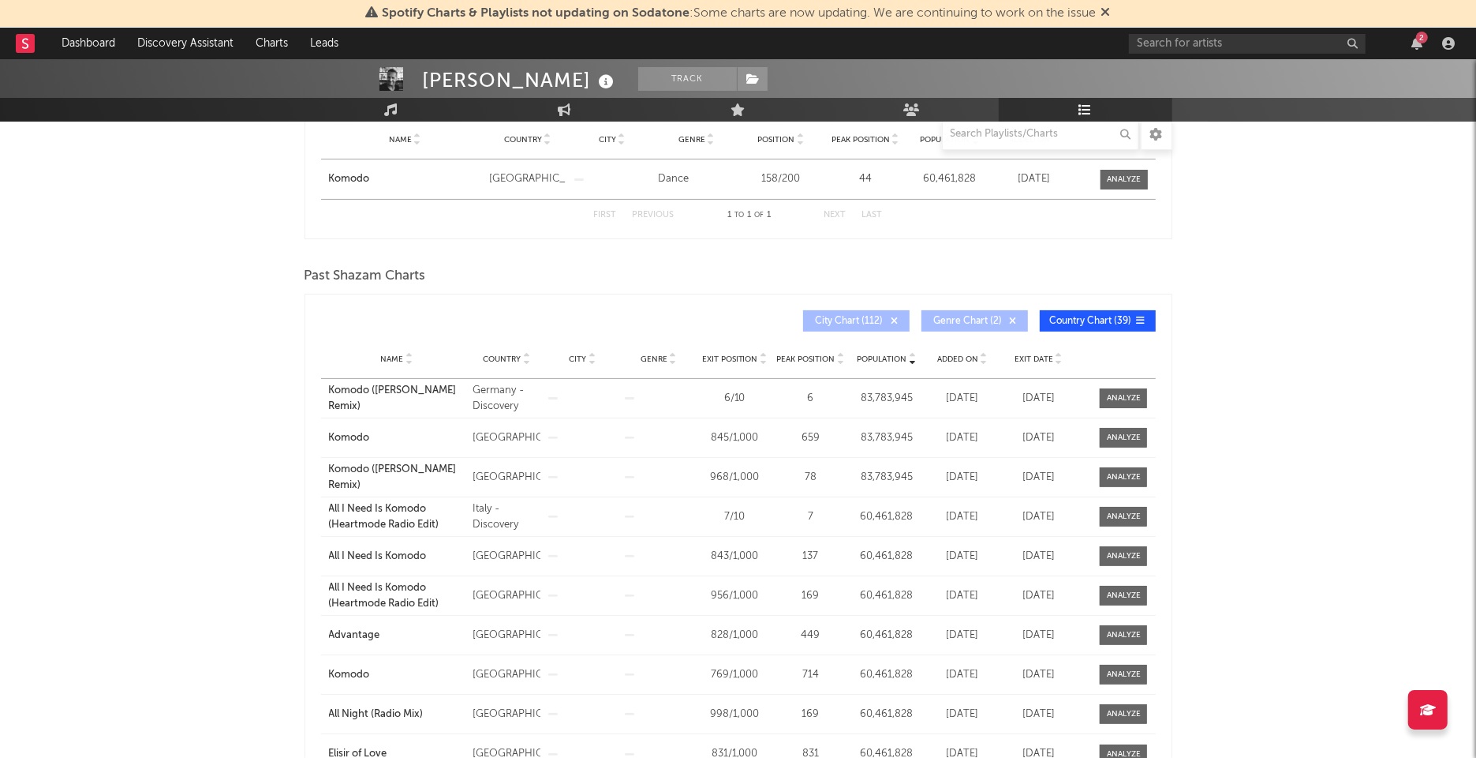
scroll to position [297, 0]
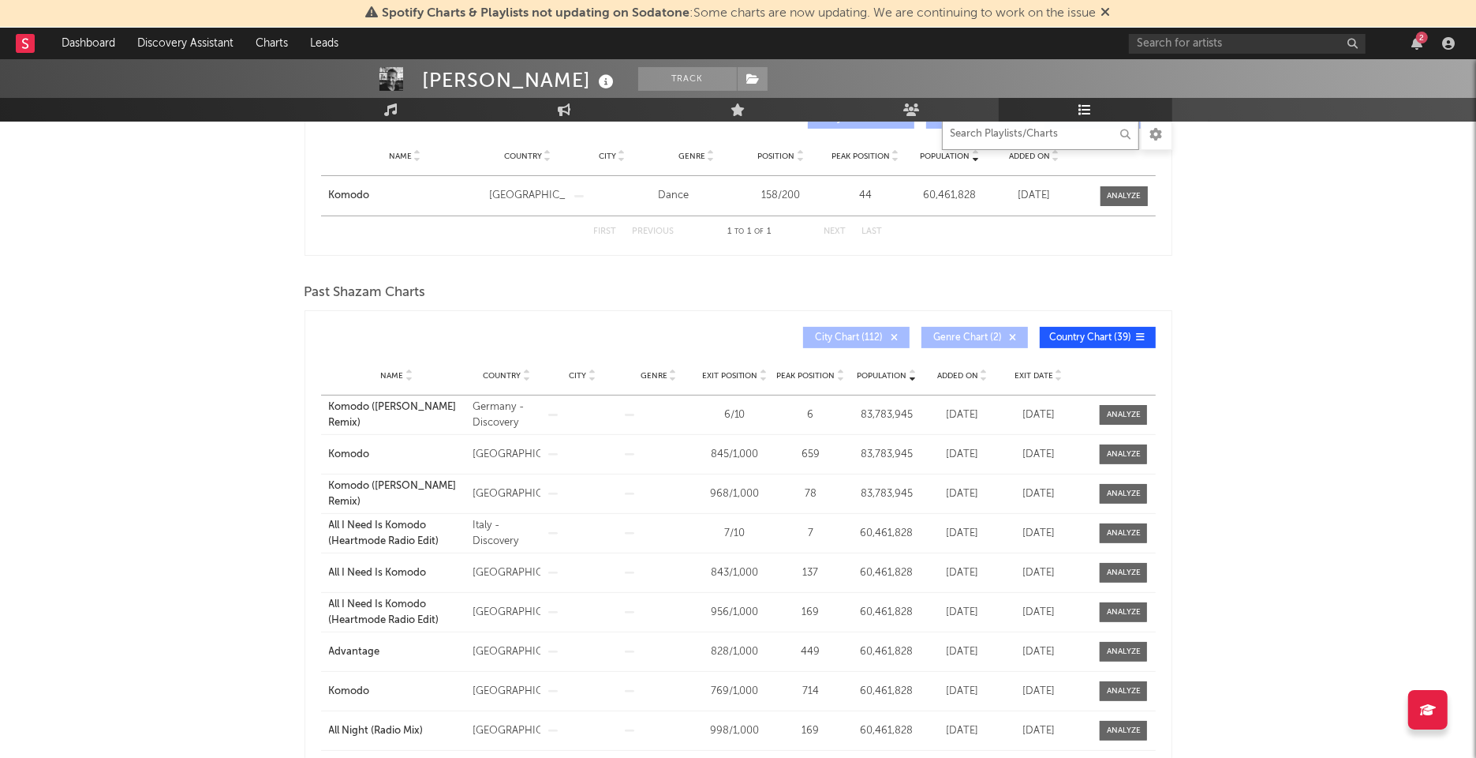
click at [1055, 141] on input "text" at bounding box center [1040, 134] width 197 height 32
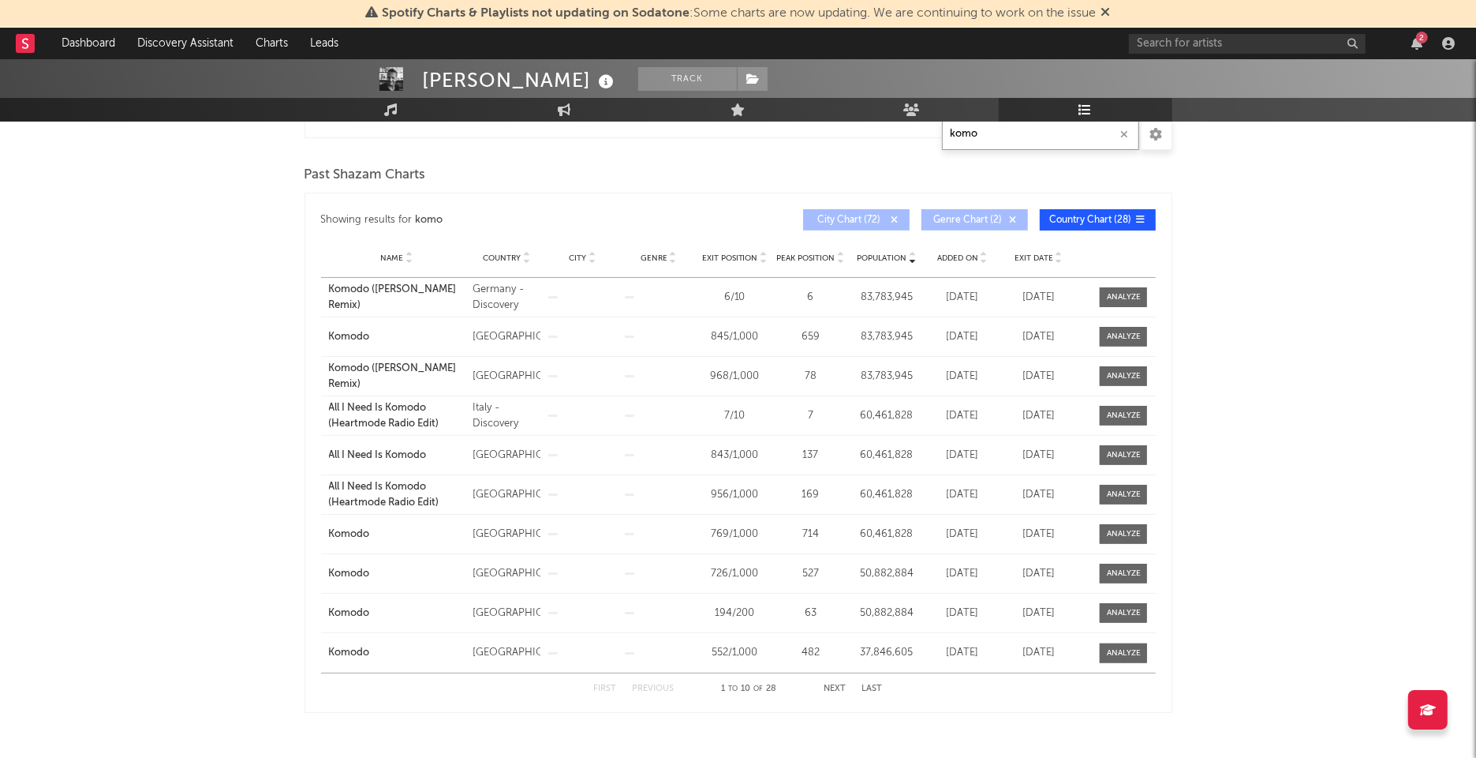
scroll to position [432, 0]
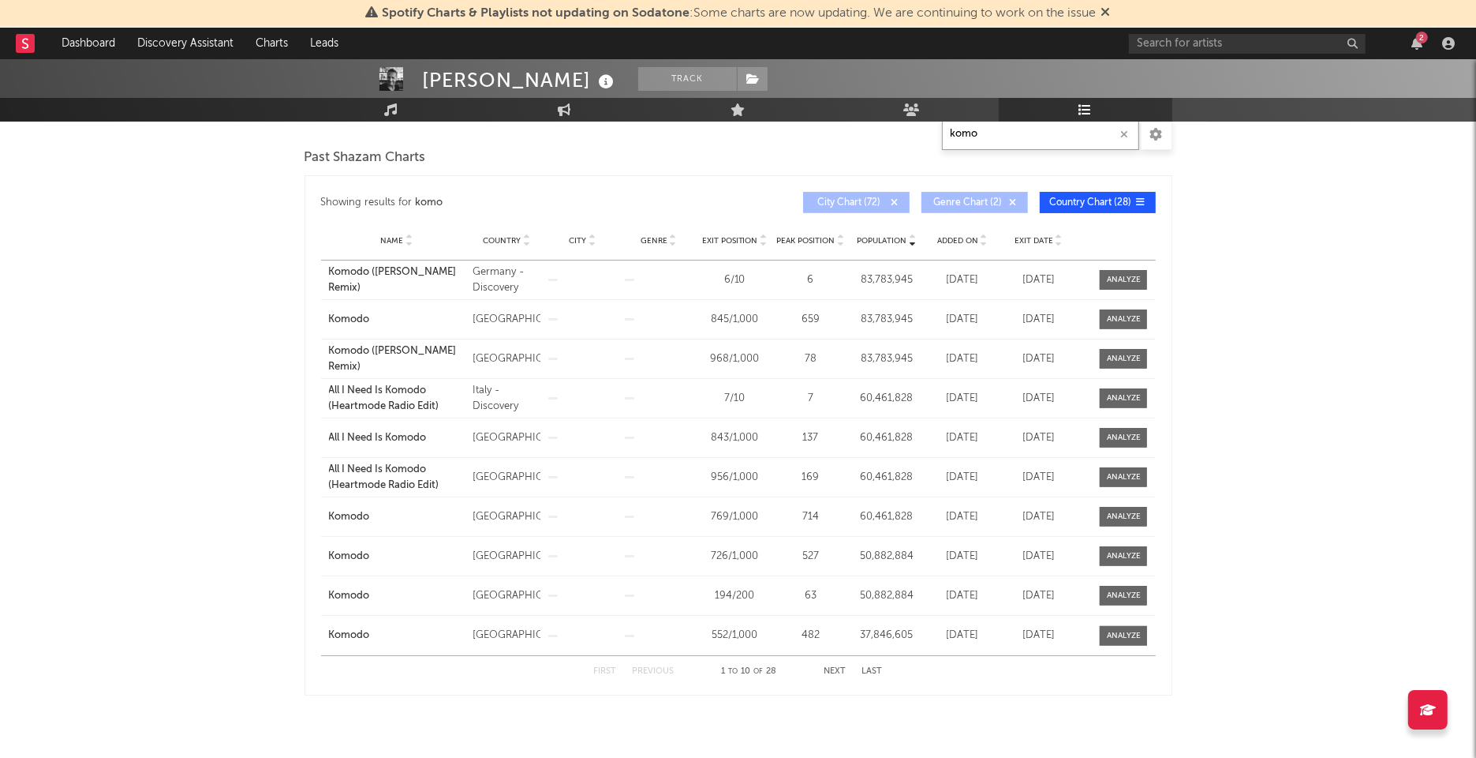
type input "komo"
click at [844, 669] on button "Next" at bounding box center [836, 671] width 22 height 9
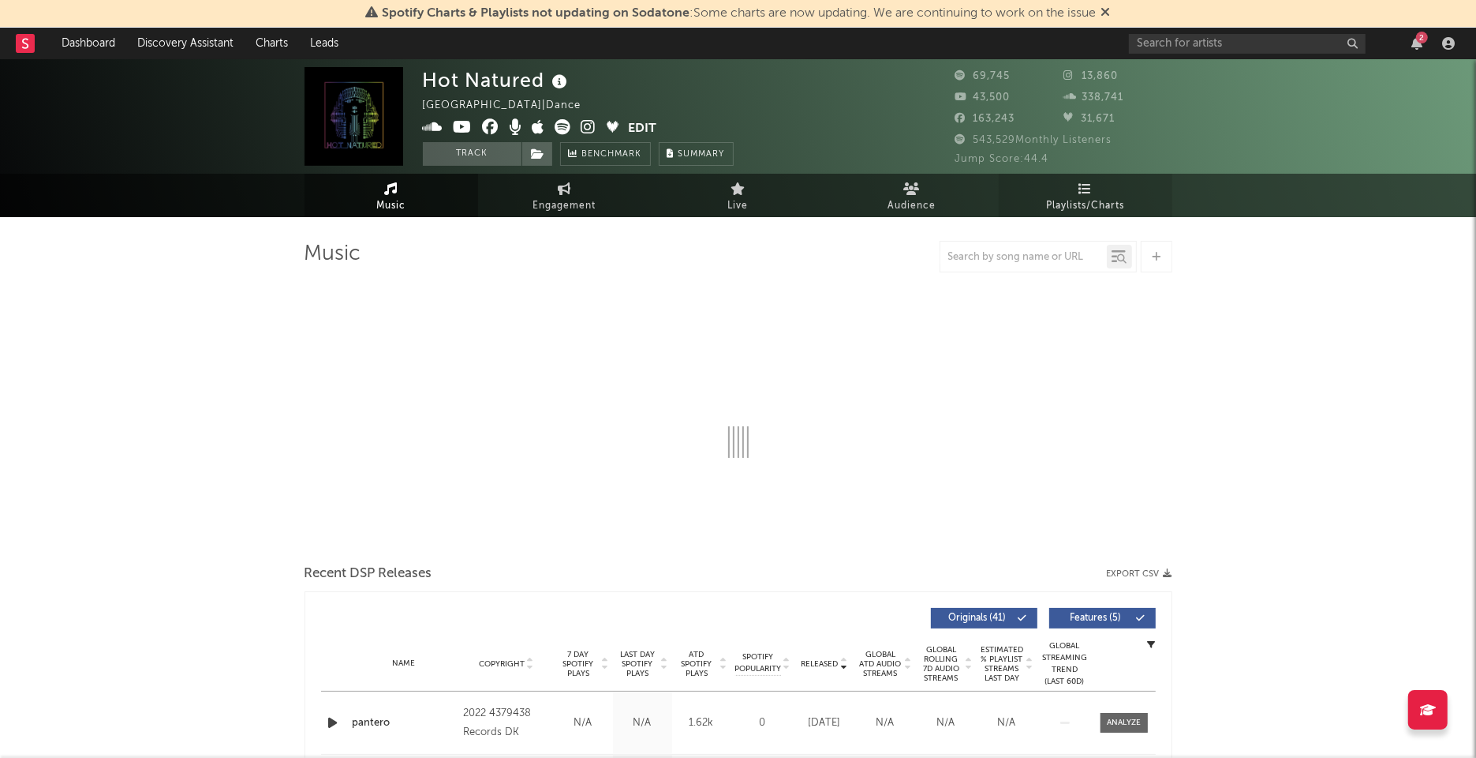
click at [1051, 193] on link "Playlists/Charts" at bounding box center [1086, 195] width 174 height 43
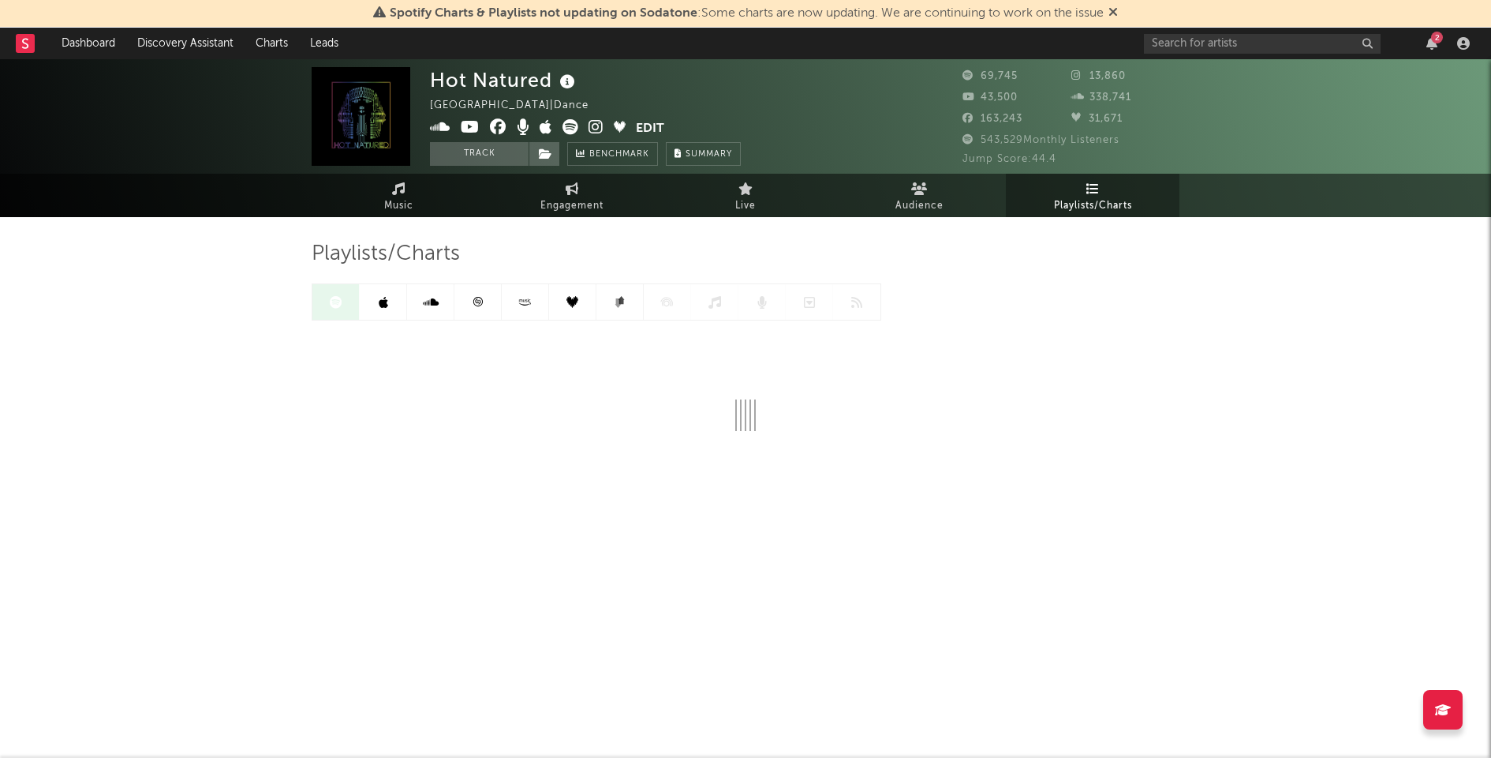
click at [471, 304] on link at bounding box center [478, 302] width 47 height 36
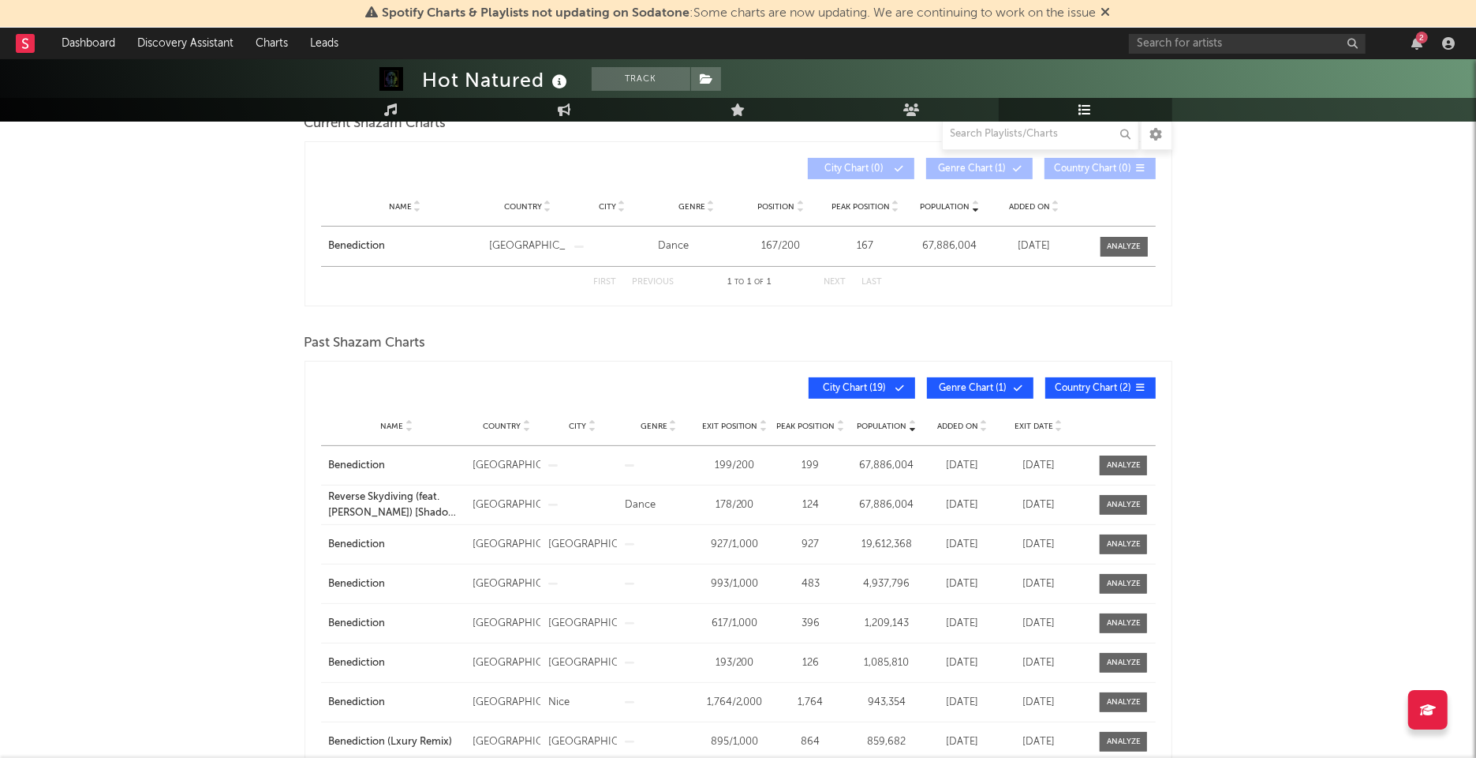
scroll to position [251, 0]
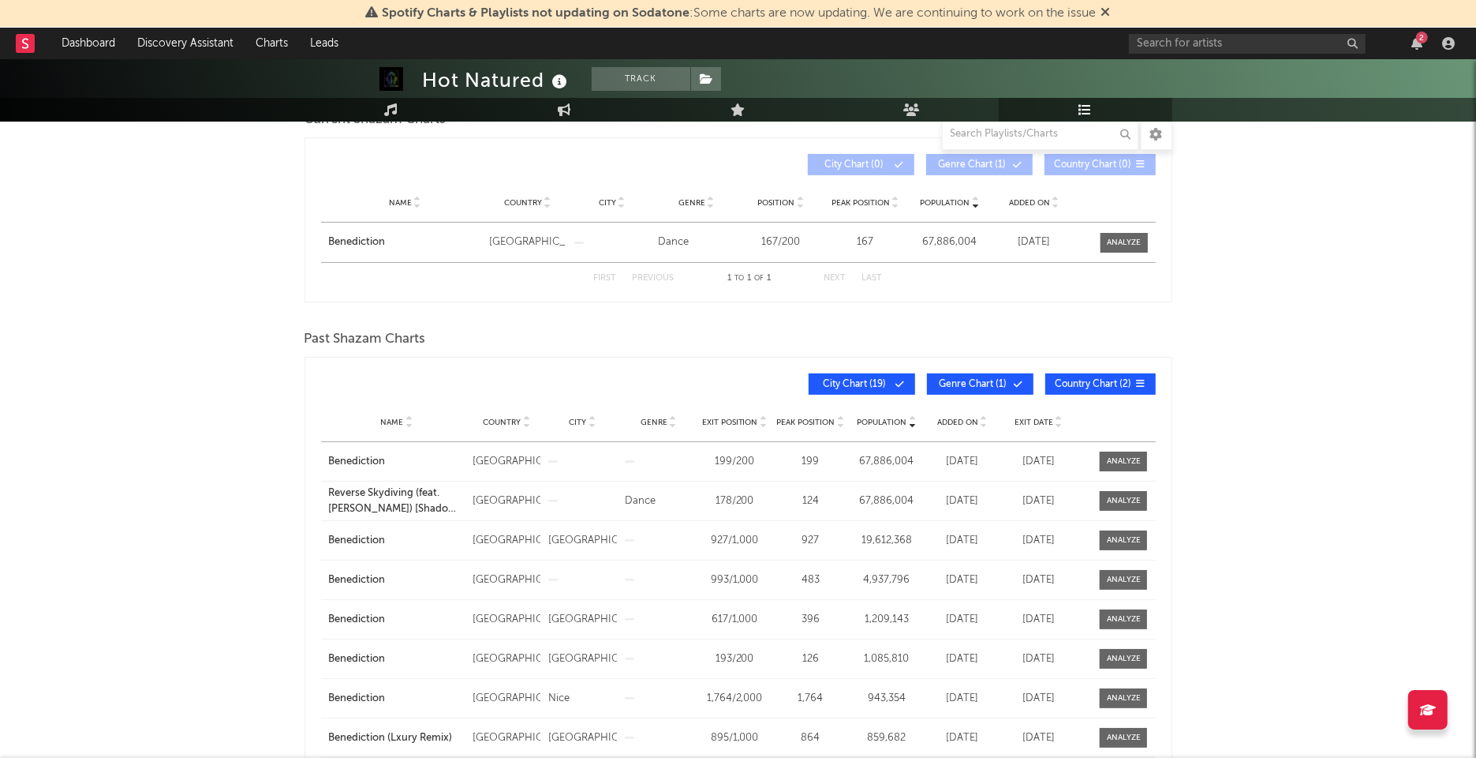
click at [932, 373] on button "Genre Chart ( 1 )" at bounding box center [980, 383] width 107 height 21
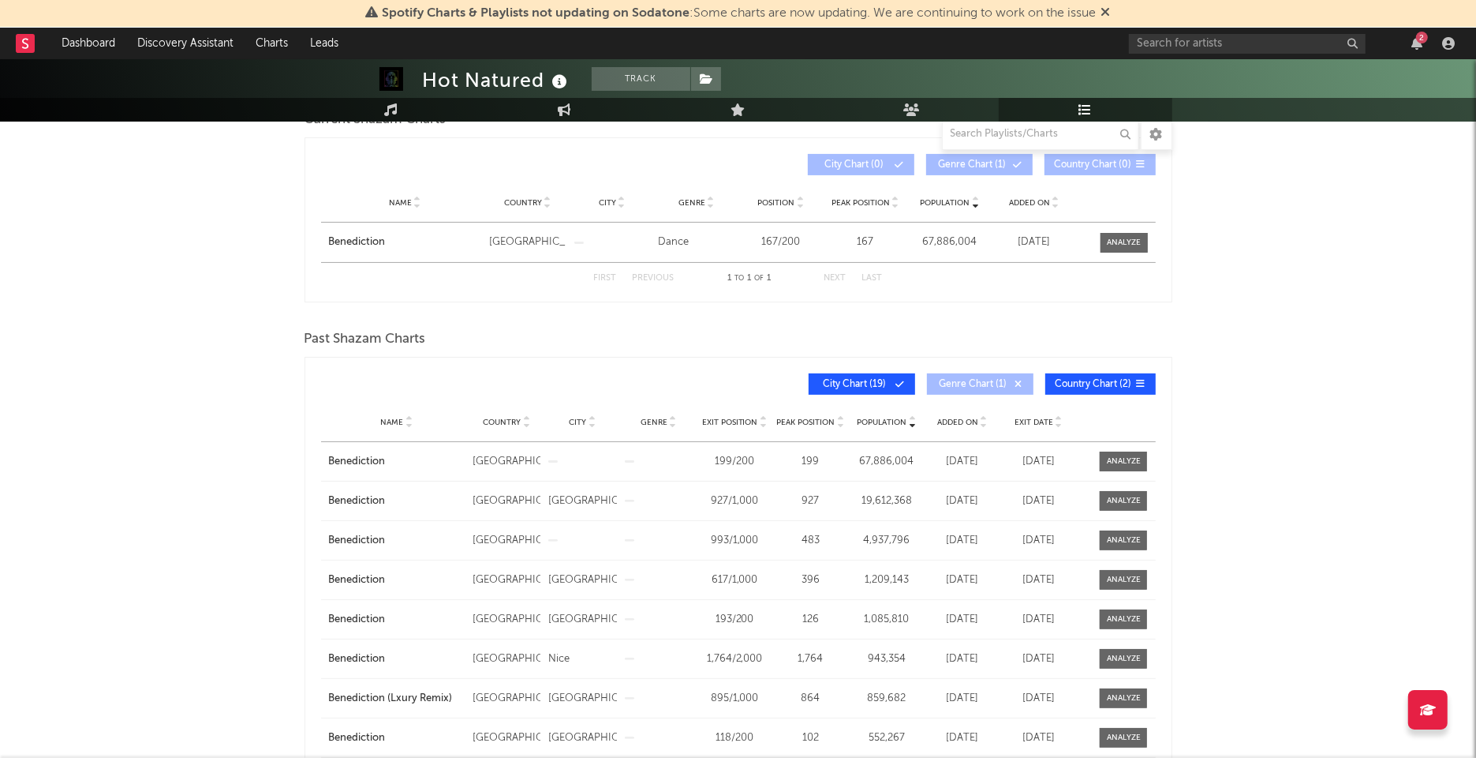
click at [829, 373] on button "City Chart ( 19 )" at bounding box center [862, 383] width 107 height 21
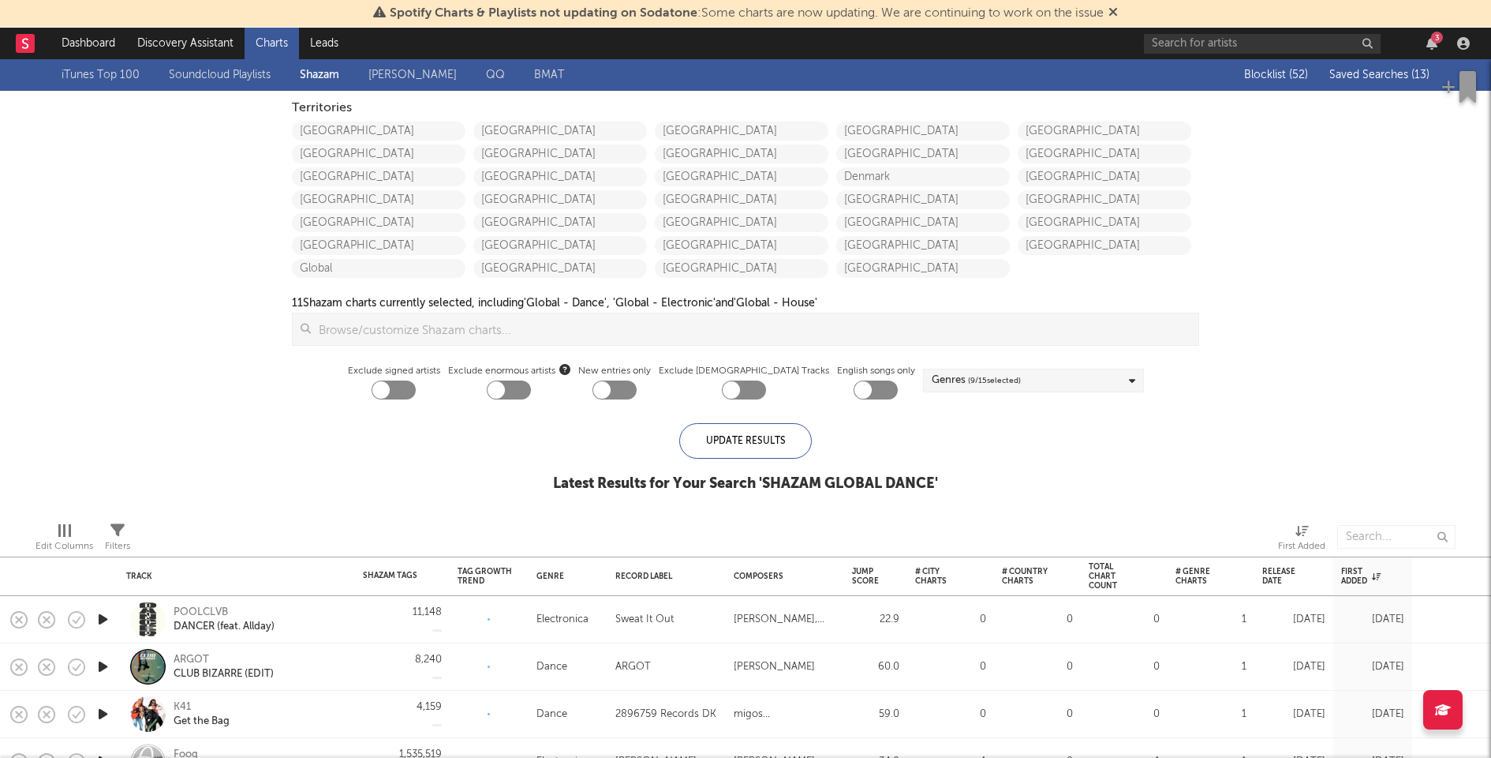
click at [103, 620] on icon "button" at bounding box center [103, 619] width 17 height 20
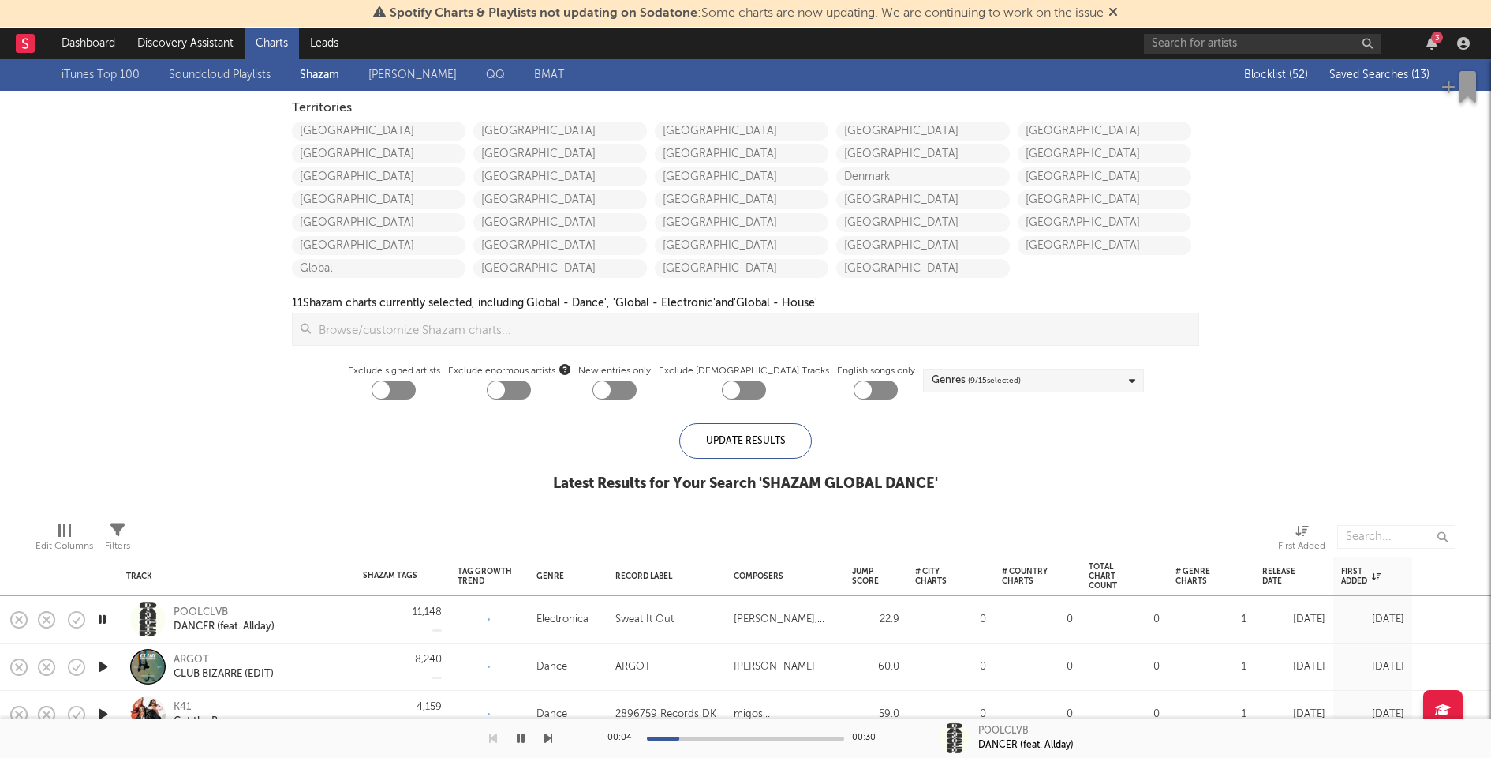
click at [103, 619] on icon "button" at bounding box center [102, 619] width 15 height 20
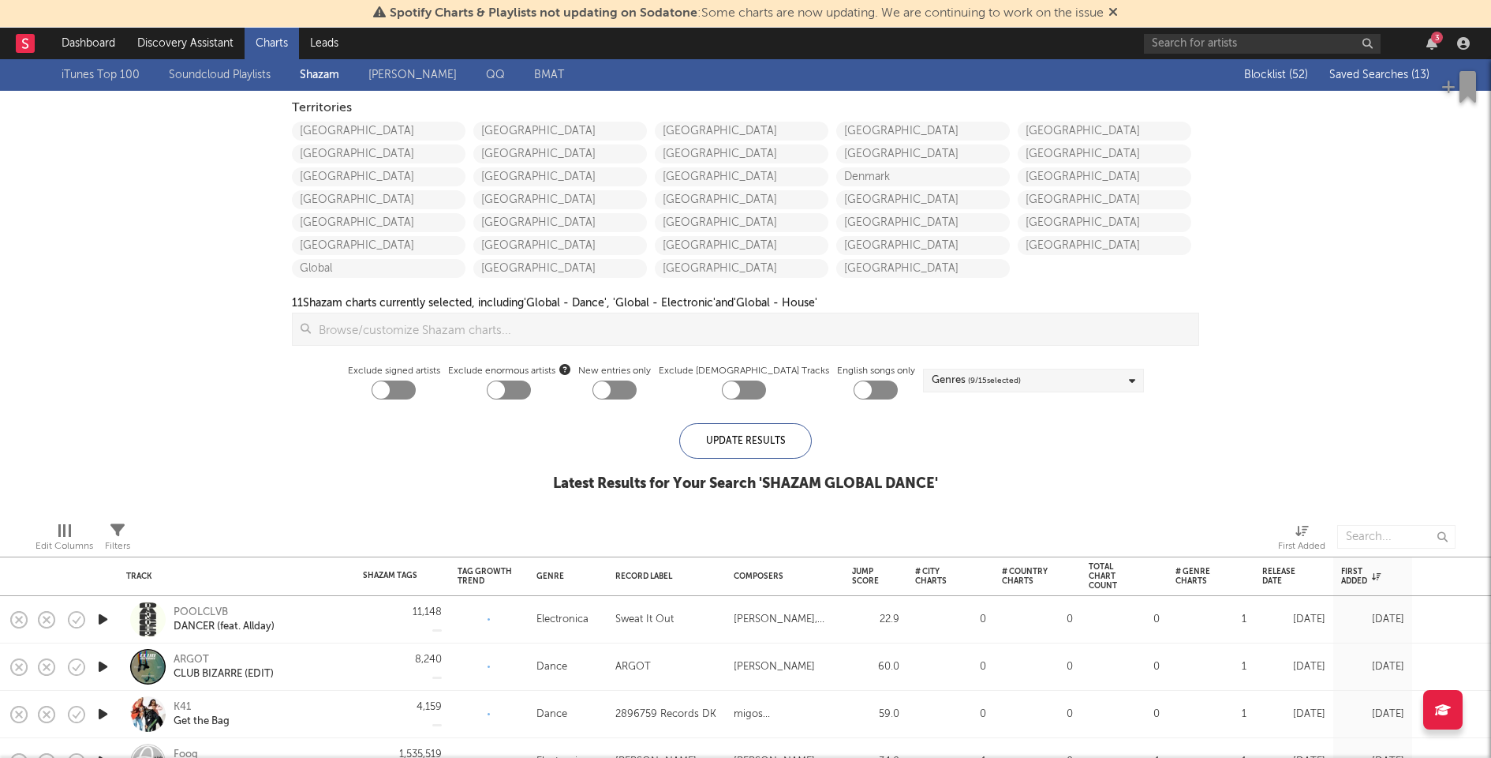
click at [746, 386] on div at bounding box center [744, 389] width 44 height 19
checkbox input "true"
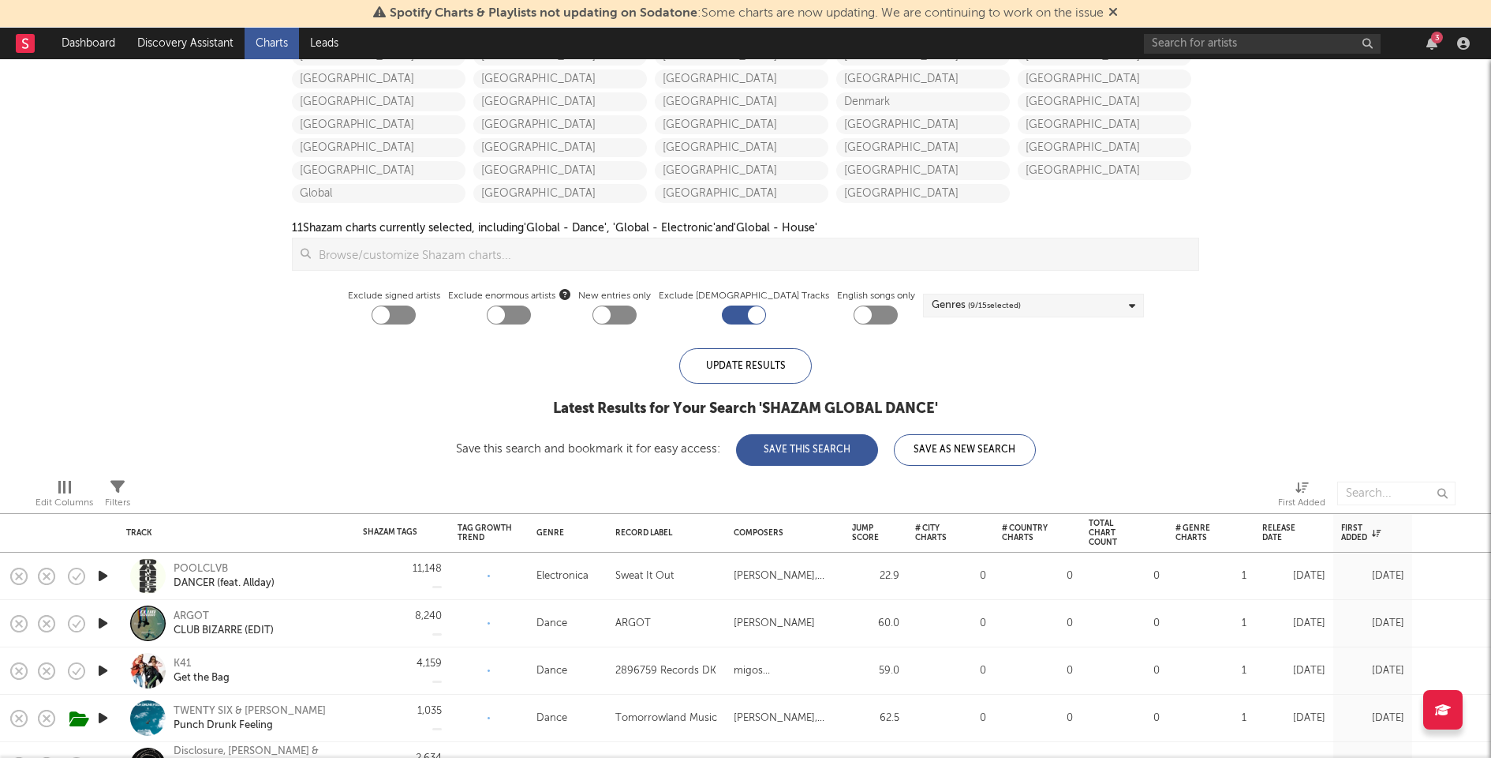
click at [782, 448] on button "Save This Search" at bounding box center [807, 450] width 142 height 32
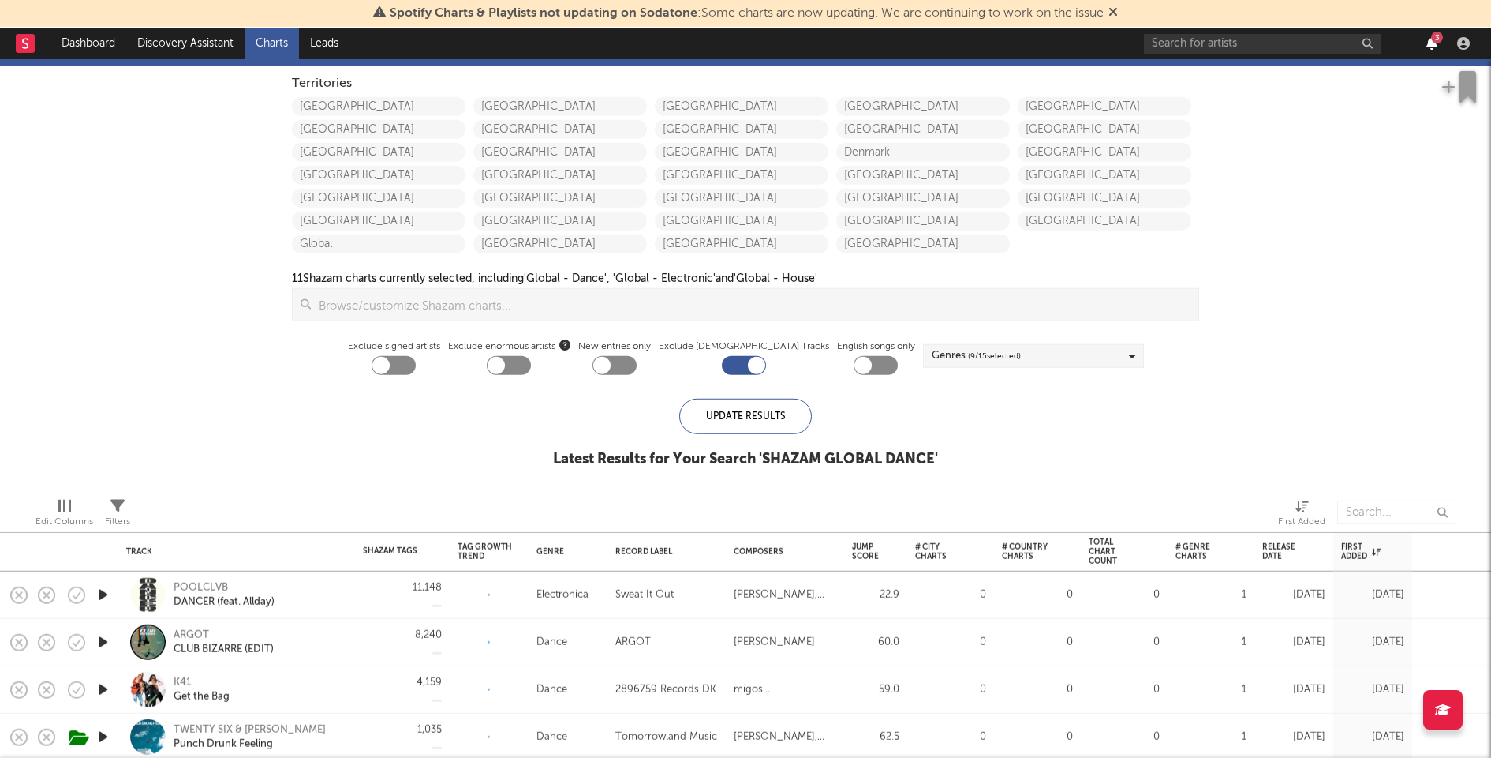
click at [1435, 44] on icon "button" at bounding box center [1432, 43] width 11 height 13
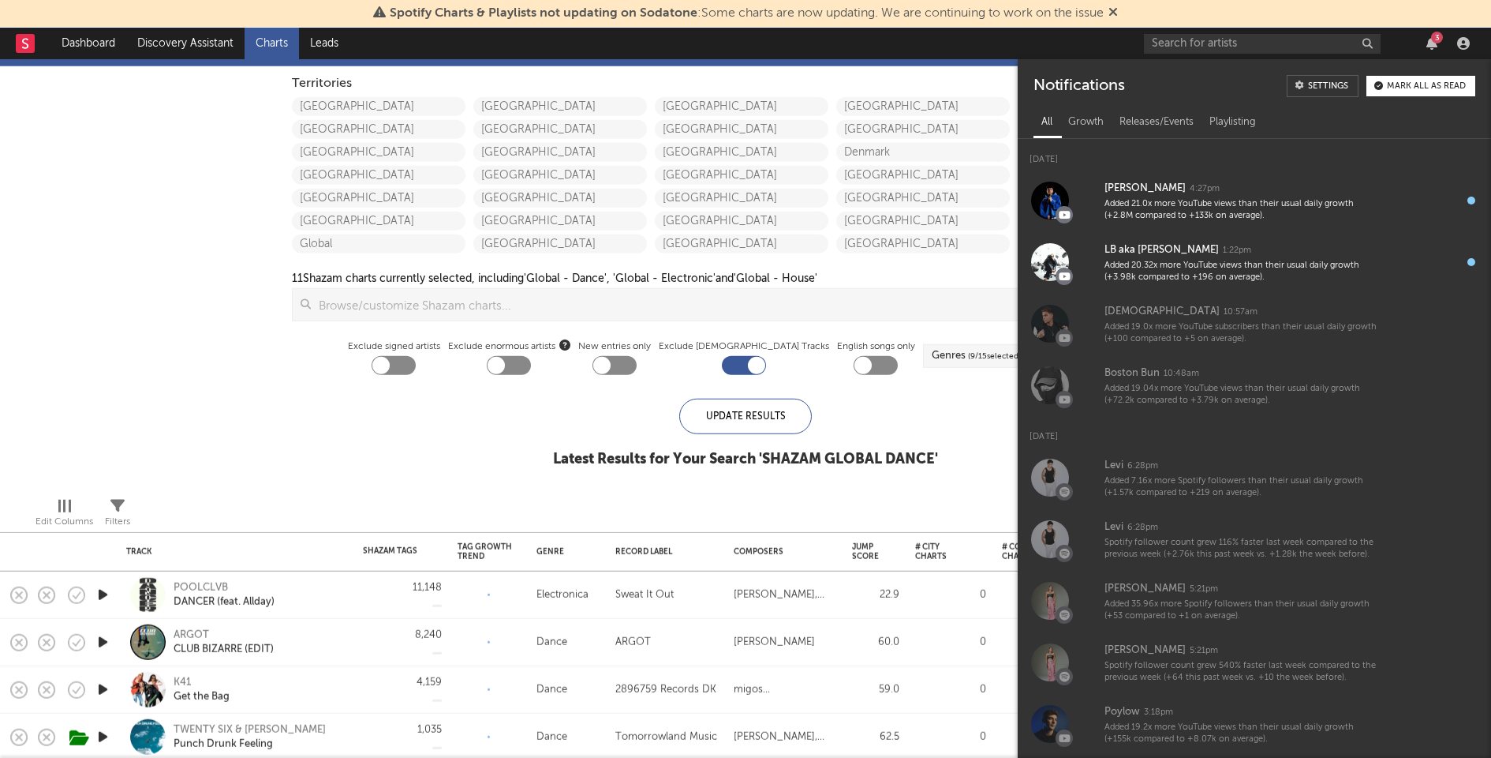
click at [1420, 87] on div "Mark all as read" at bounding box center [1426, 86] width 79 height 9
click at [137, 436] on div "iTunes Top 100 Soundcloud Playlists [PERSON_NAME] QQ BMAT Blocklist ( 52 ) Save…" at bounding box center [745, 260] width 1491 height 450
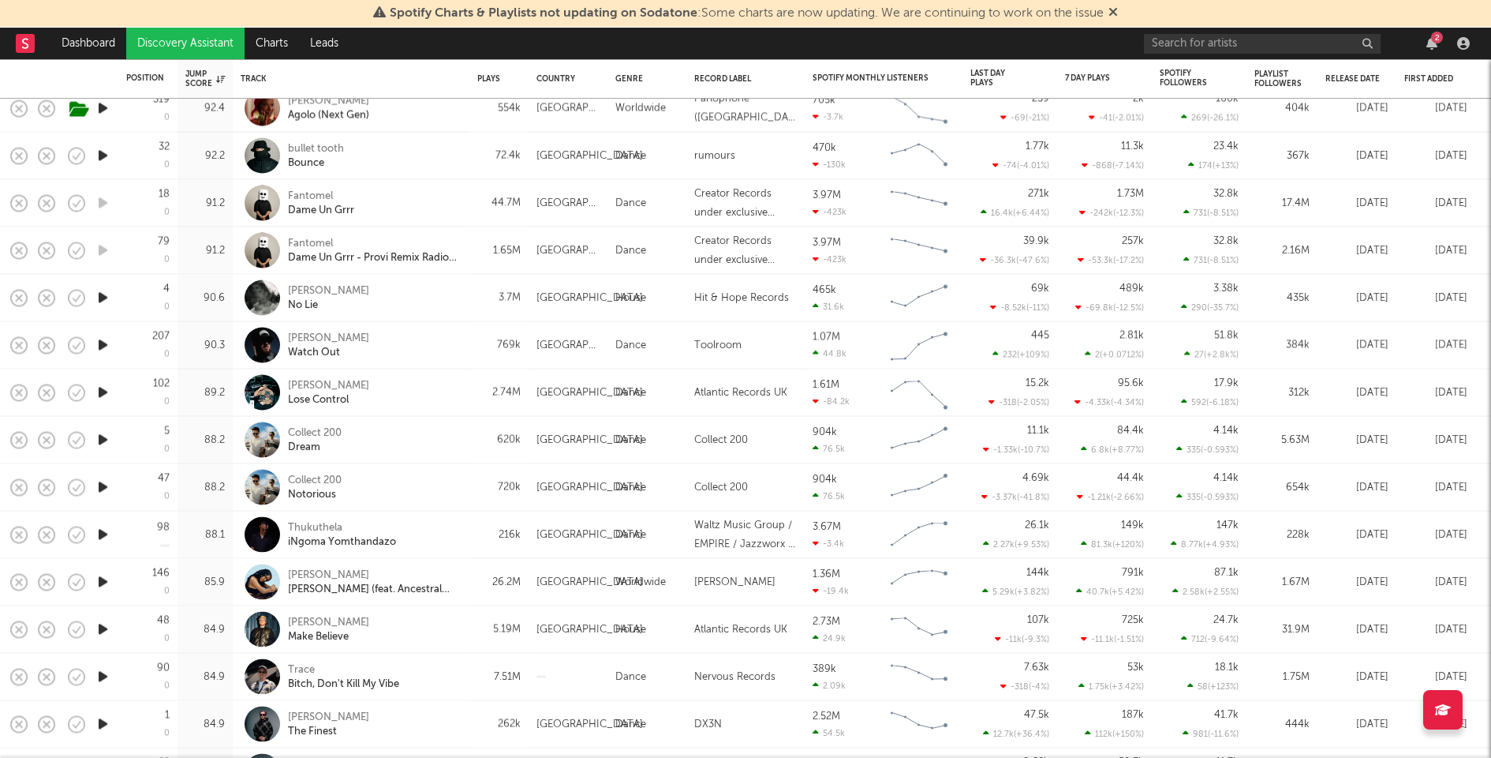
click at [106, 437] on icon "button" at bounding box center [103, 440] width 17 height 20
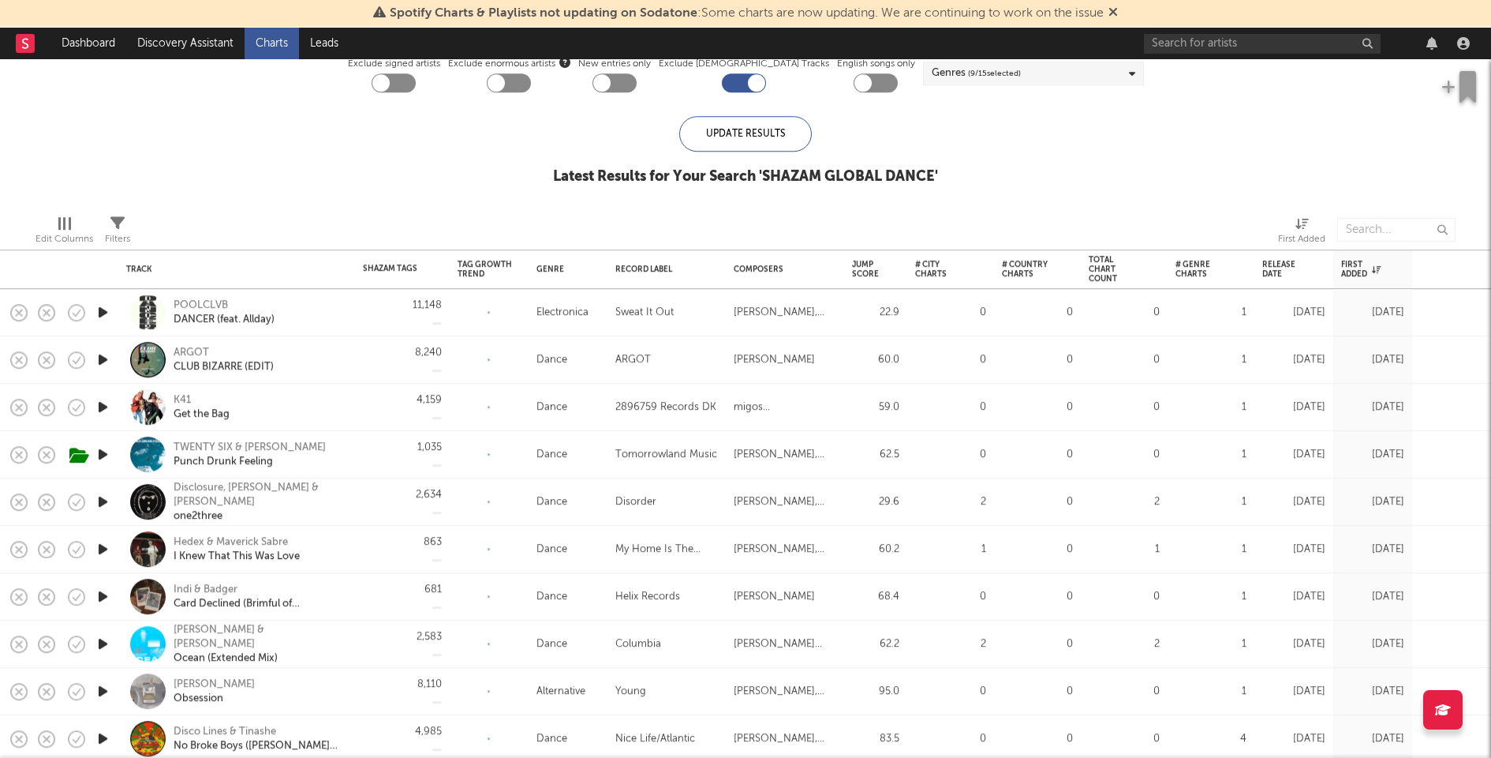
click at [105, 405] on icon "button" at bounding box center [103, 407] width 17 height 20
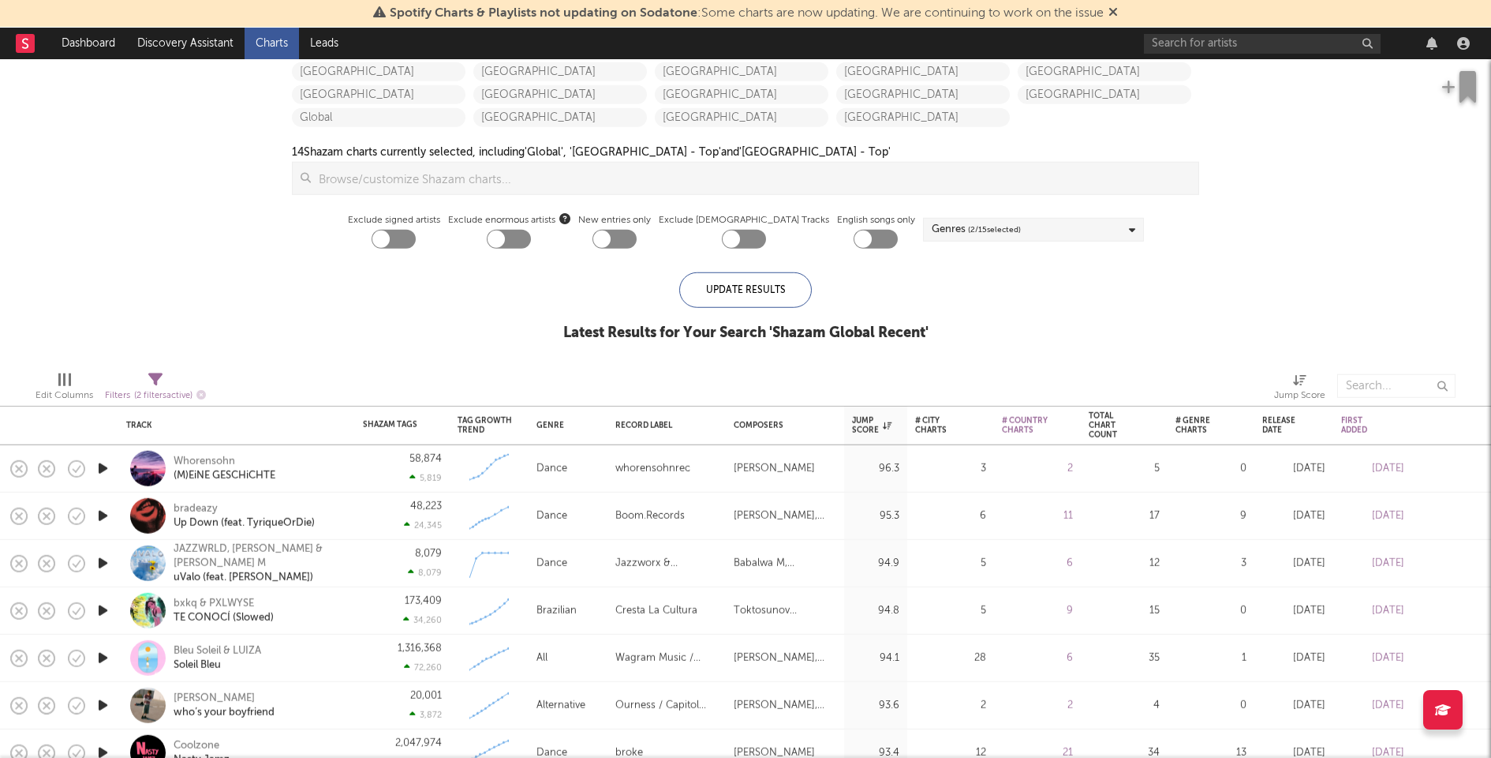
click at [102, 467] on icon "button" at bounding box center [103, 468] width 17 height 20
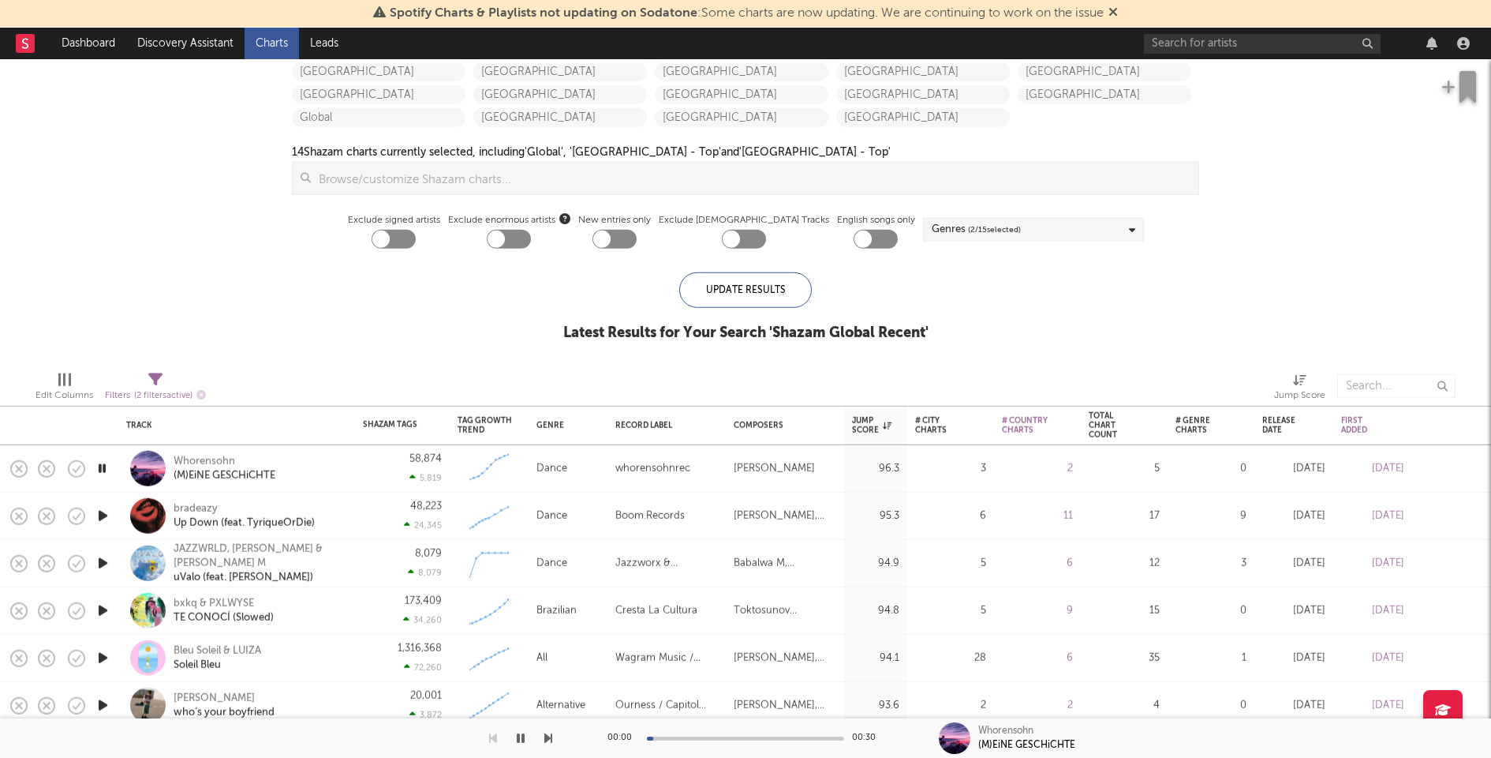
click at [160, 370] on div "Filters ( 2 filters active)" at bounding box center [155, 389] width 101 height 46
click at [160, 391] on span "( 2 filters active)" at bounding box center [163, 395] width 58 height 9
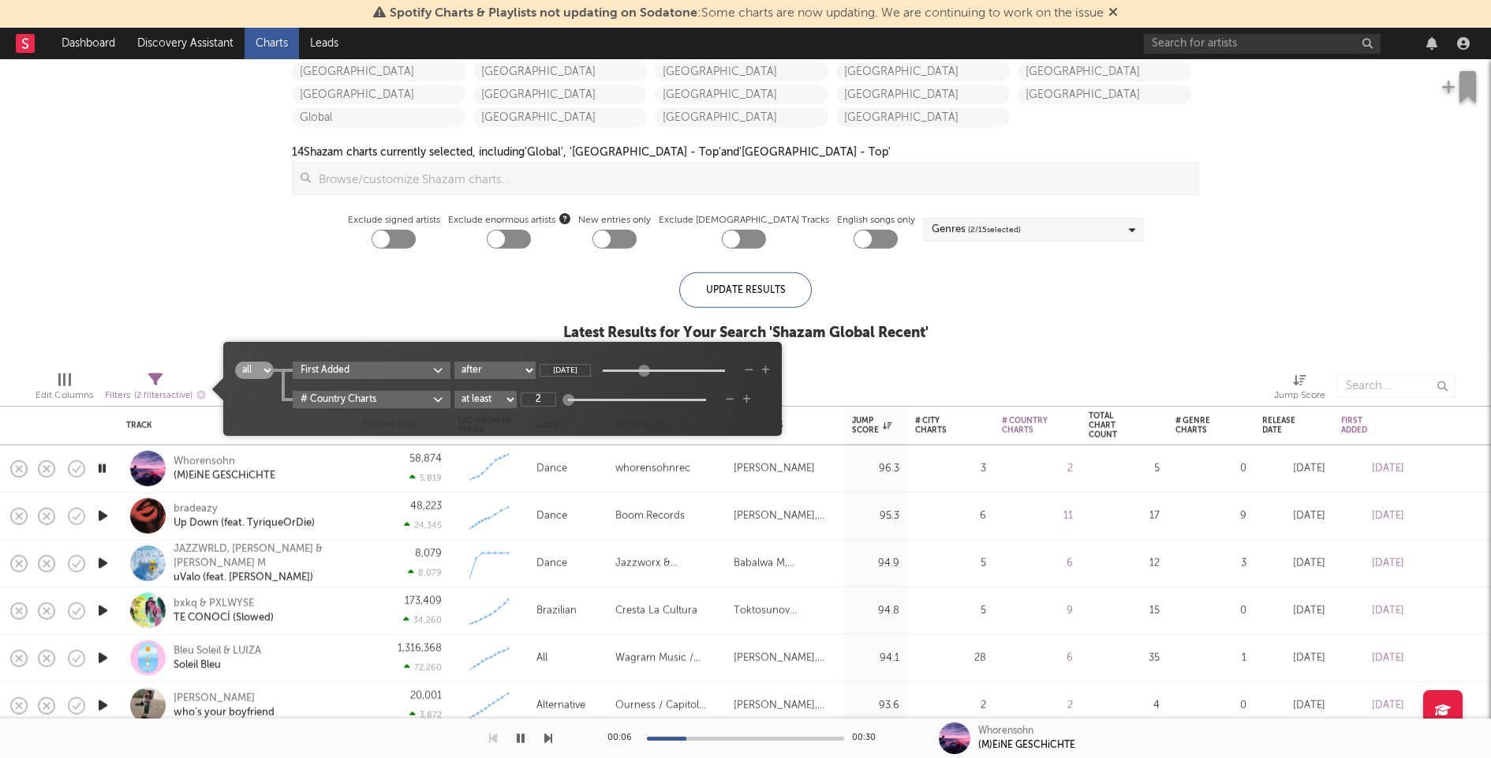
click at [184, 281] on div "iTunes Top 100 Soundcloud Playlists [PERSON_NAME] QQ BMAT Blocklist ( 52 ) Save…" at bounding box center [745, 133] width 1491 height 450
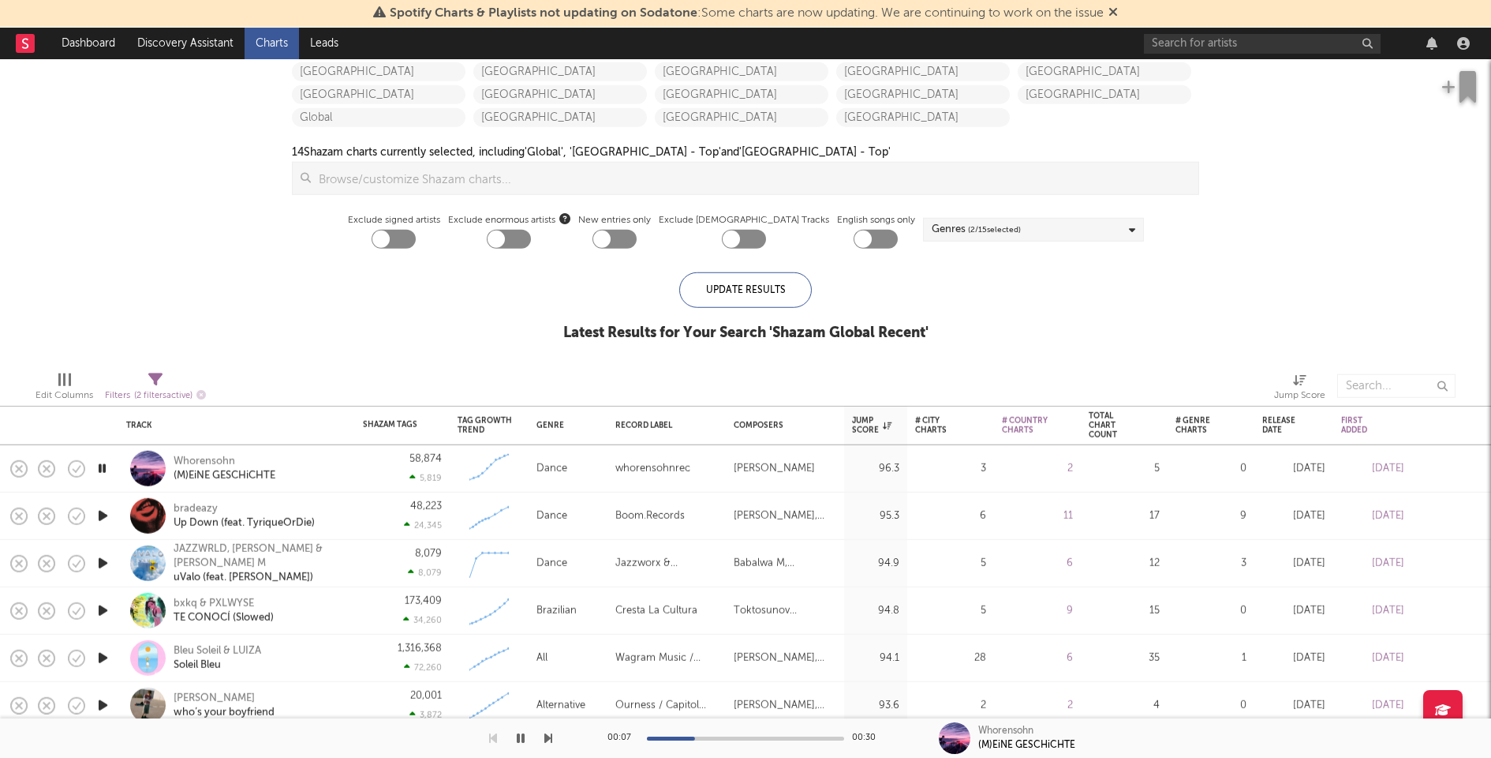
click at [100, 512] on icon "button" at bounding box center [103, 516] width 17 height 20
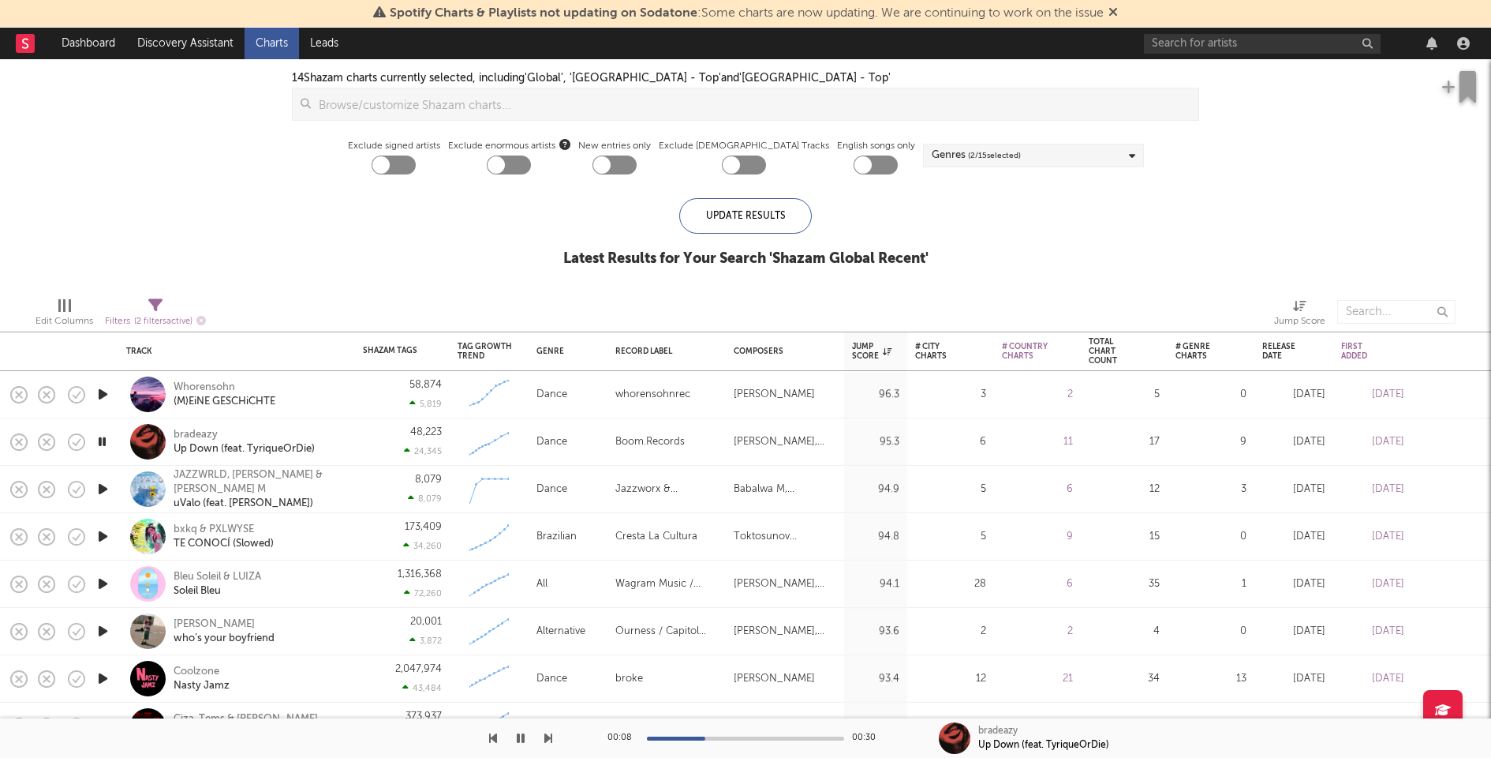
click at [103, 489] on icon "button" at bounding box center [103, 489] width 17 height 20
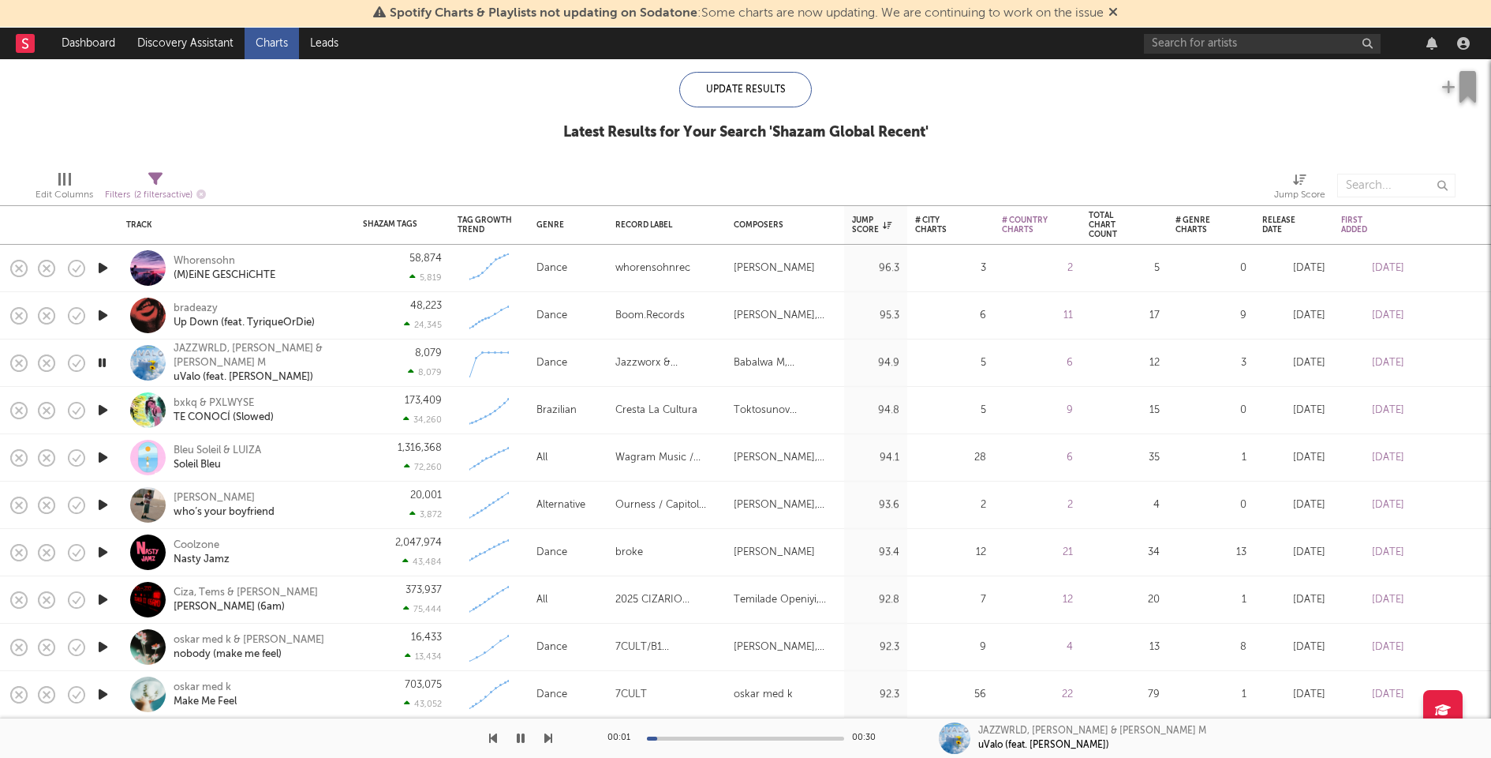
click at [99, 405] on icon "button" at bounding box center [103, 410] width 17 height 20
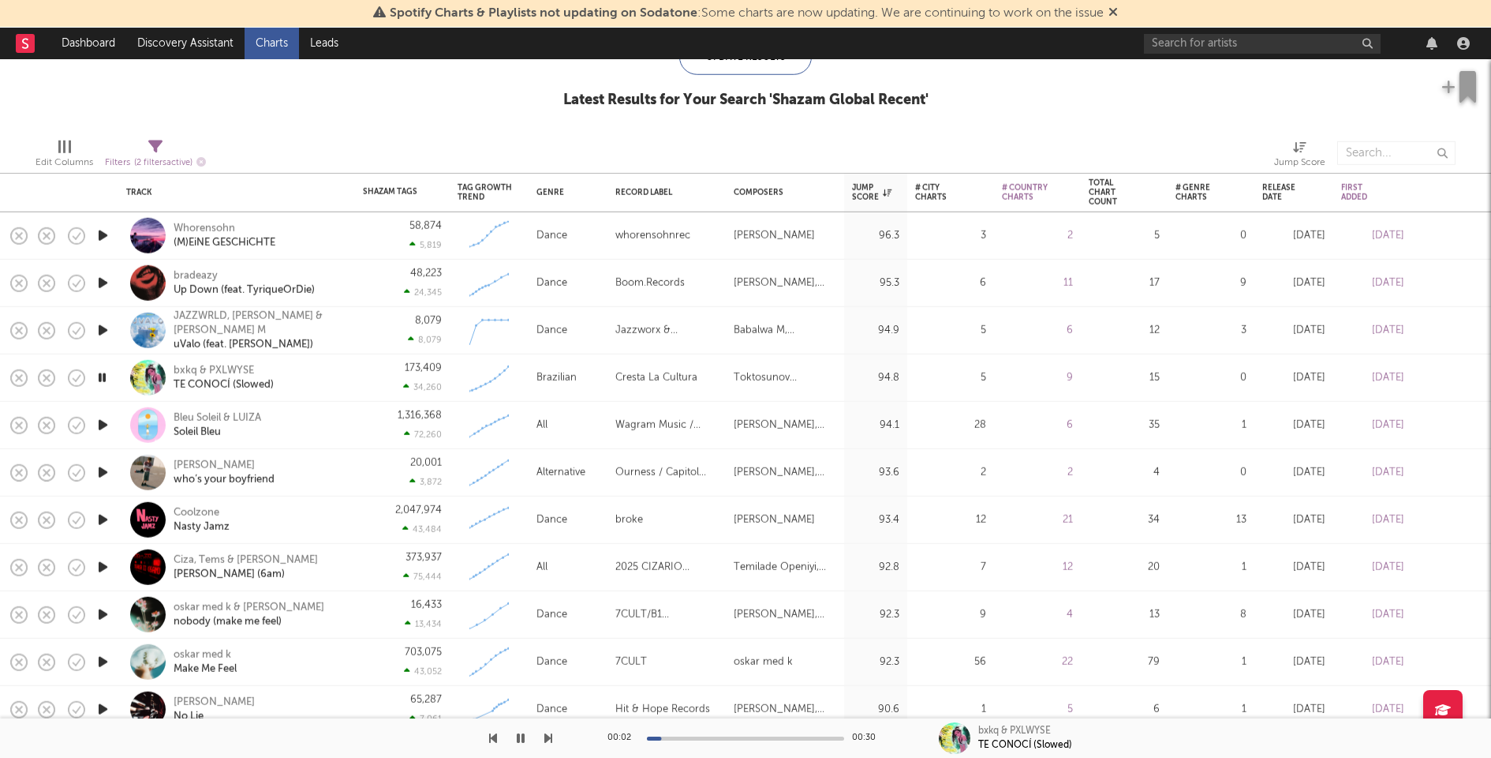
click at [99, 422] on icon "button" at bounding box center [103, 425] width 17 height 20
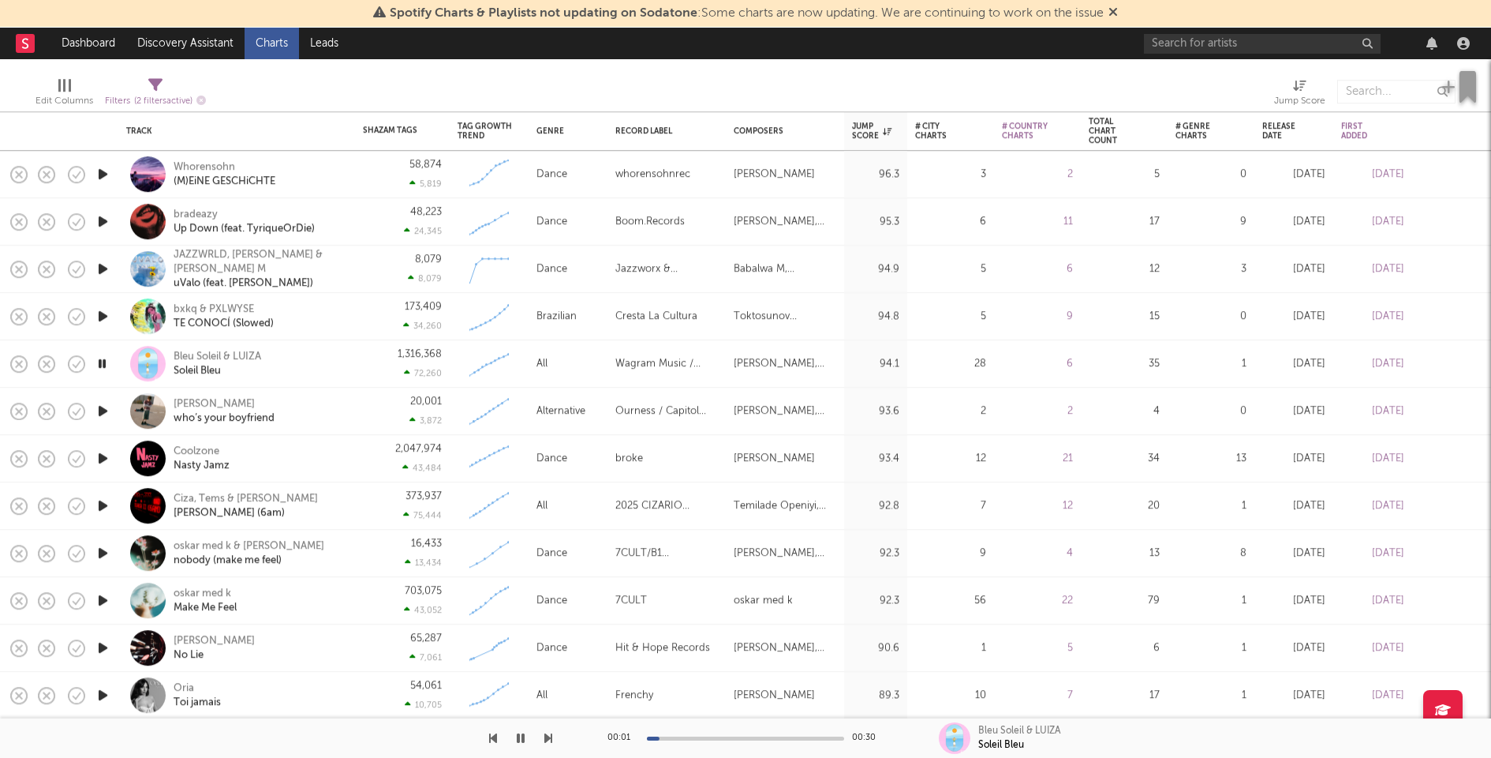
click at [101, 456] on icon "button" at bounding box center [103, 458] width 17 height 20
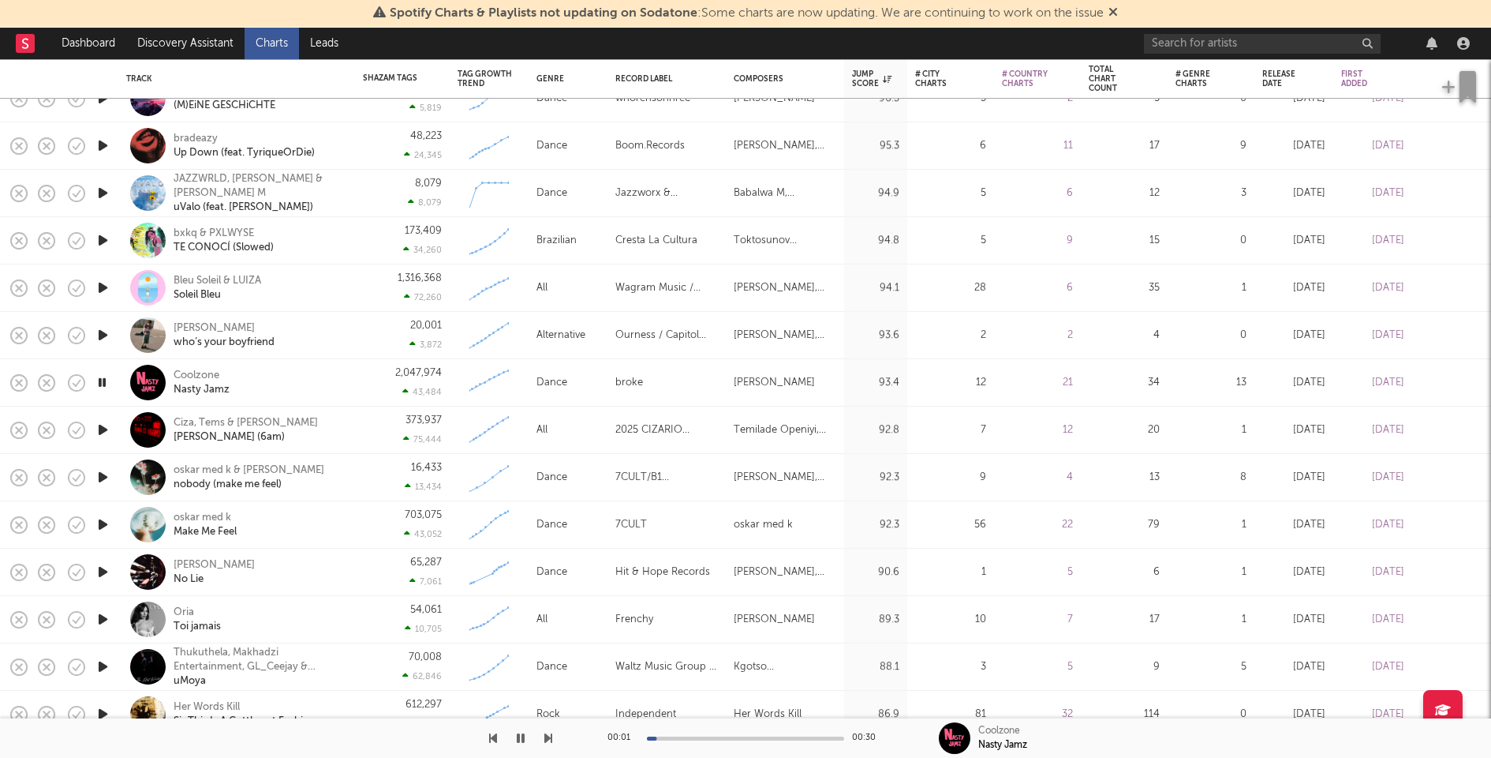
click at [103, 430] on icon "button" at bounding box center [103, 430] width 17 height 20
click at [102, 571] on icon "button" at bounding box center [103, 572] width 17 height 20
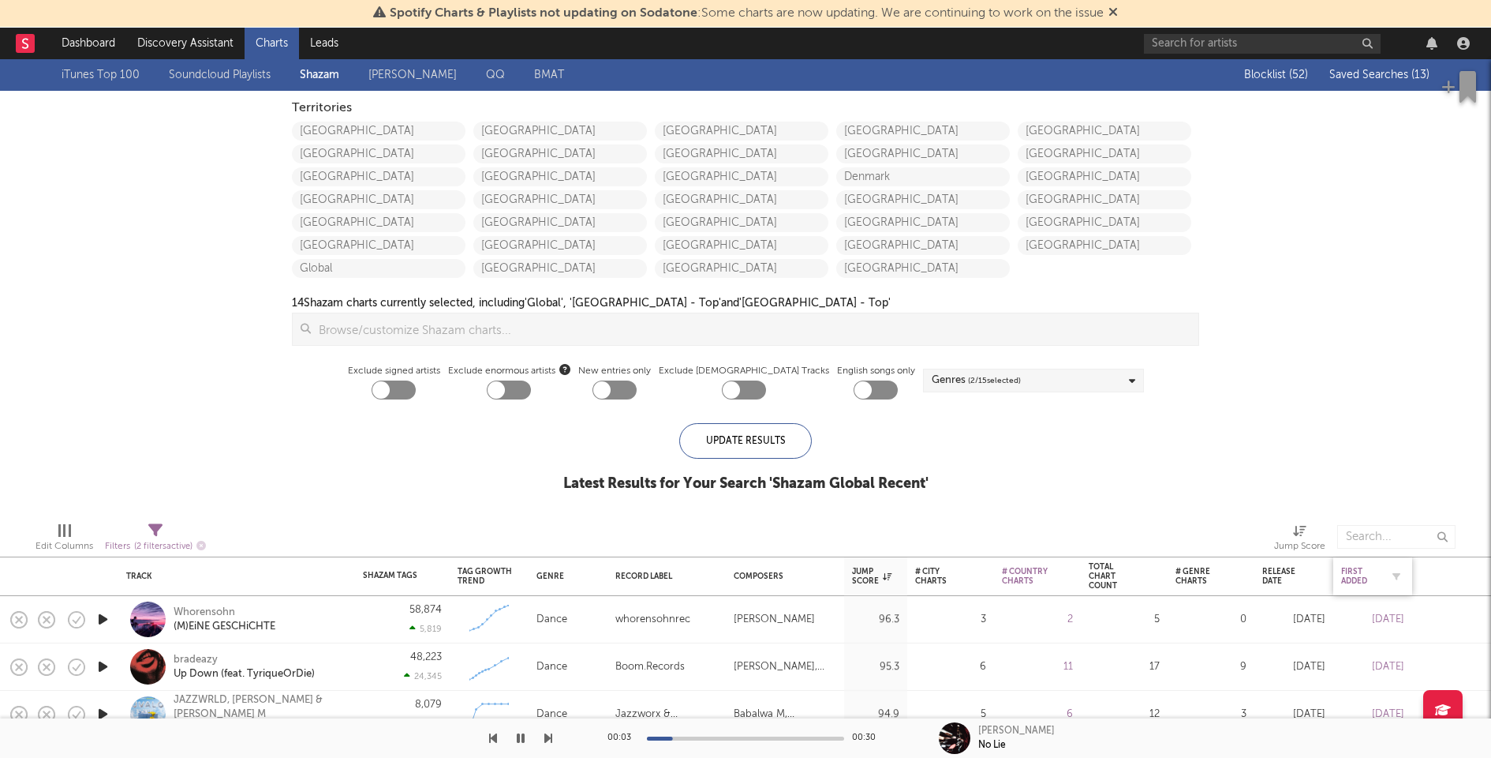
click at [1350, 583] on div "First Added" at bounding box center [1360, 576] width 39 height 19
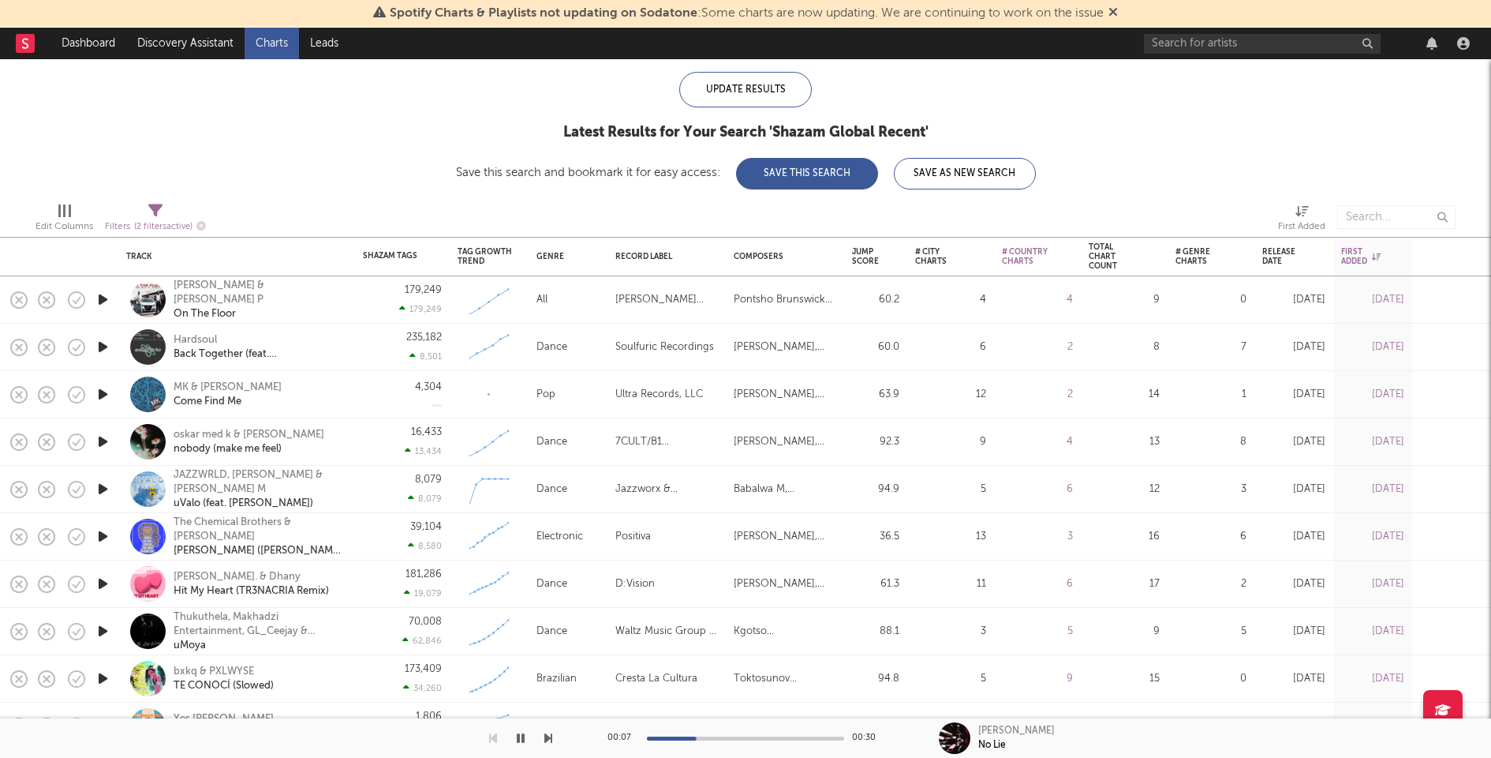
click at [100, 300] on icon "button" at bounding box center [103, 300] width 17 height 20
click at [103, 345] on icon "button" at bounding box center [103, 347] width 17 height 20
click at [102, 391] on icon "button" at bounding box center [103, 394] width 17 height 20
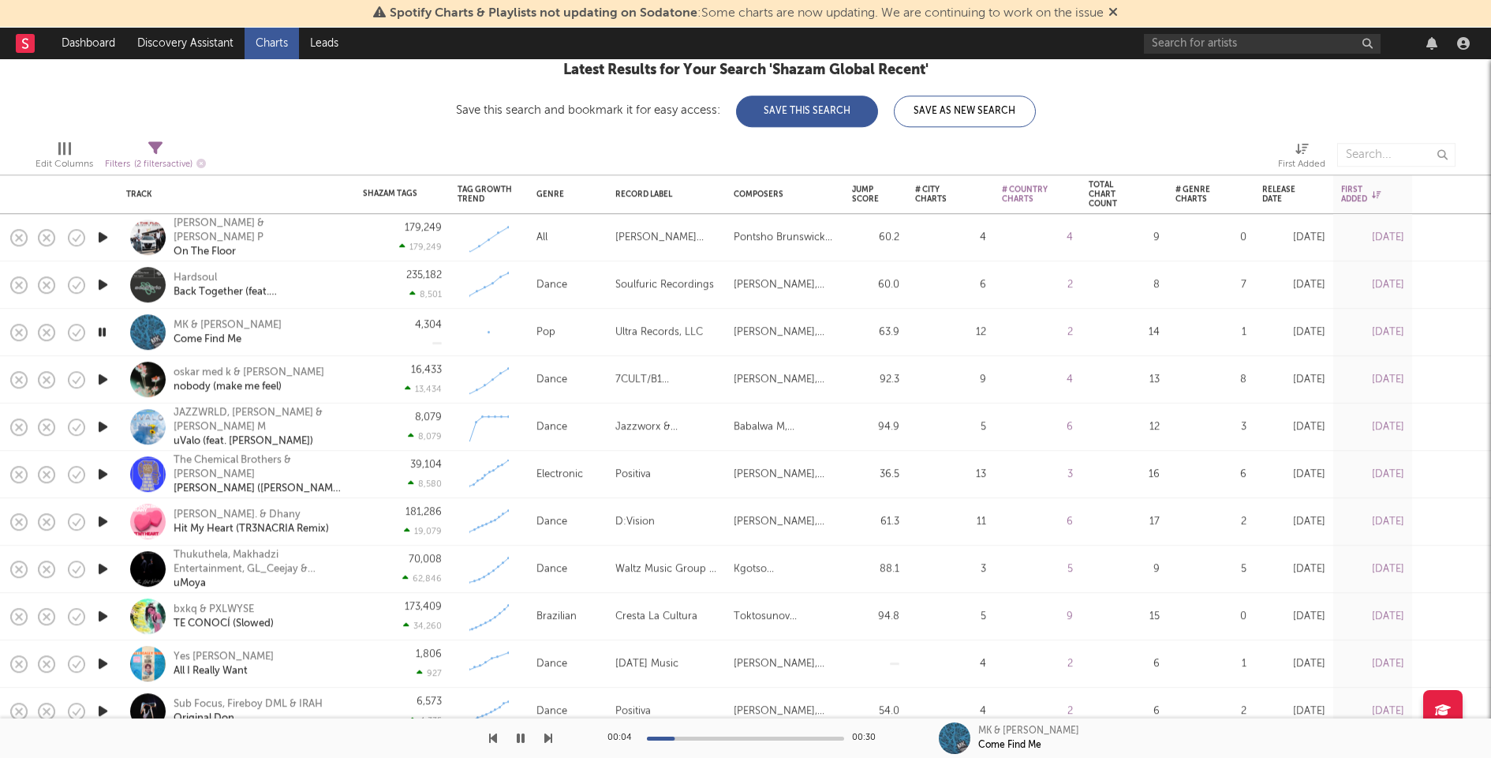
click at [103, 473] on icon "button" at bounding box center [103, 474] width 17 height 20
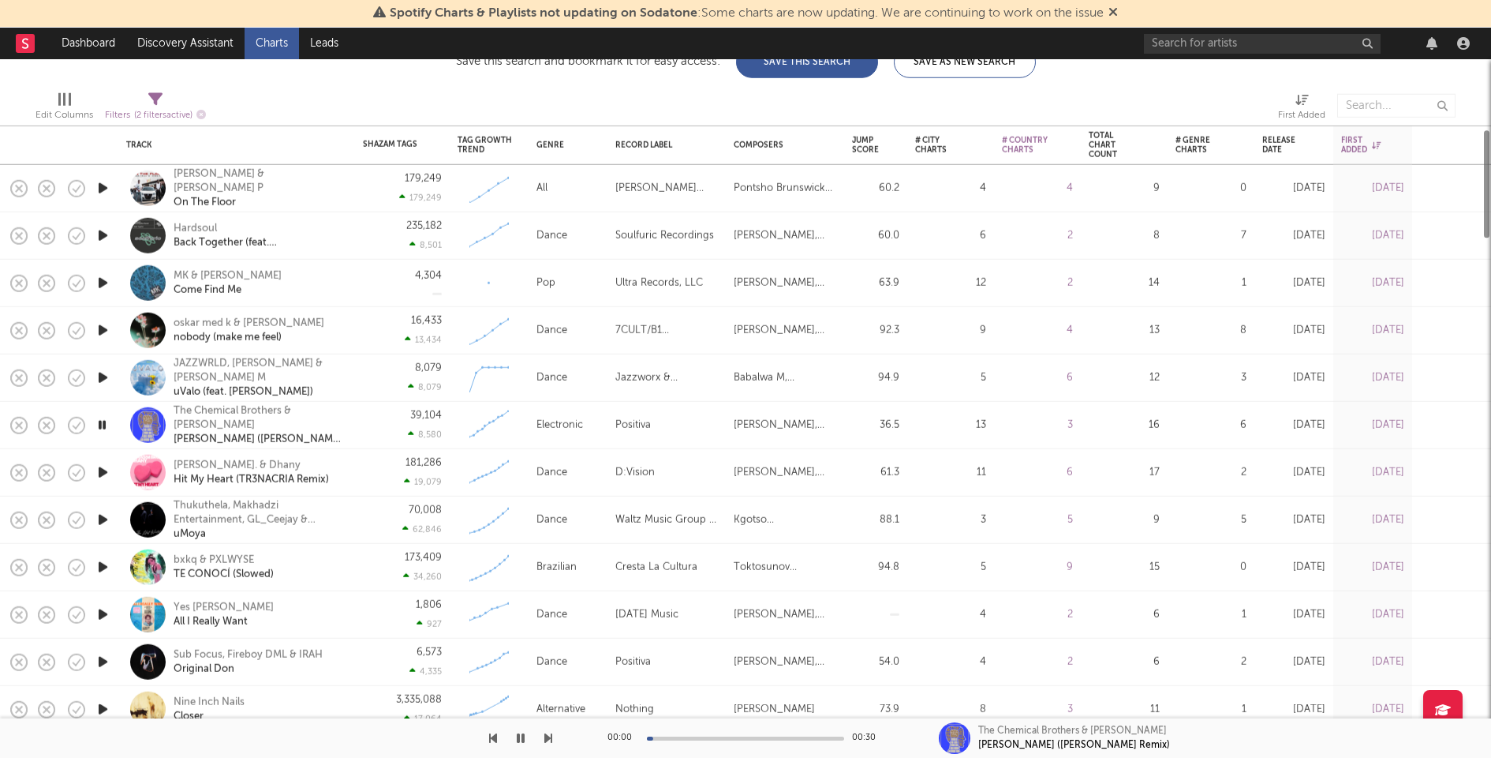
click at [102, 468] on icon "button" at bounding box center [103, 472] width 17 height 20
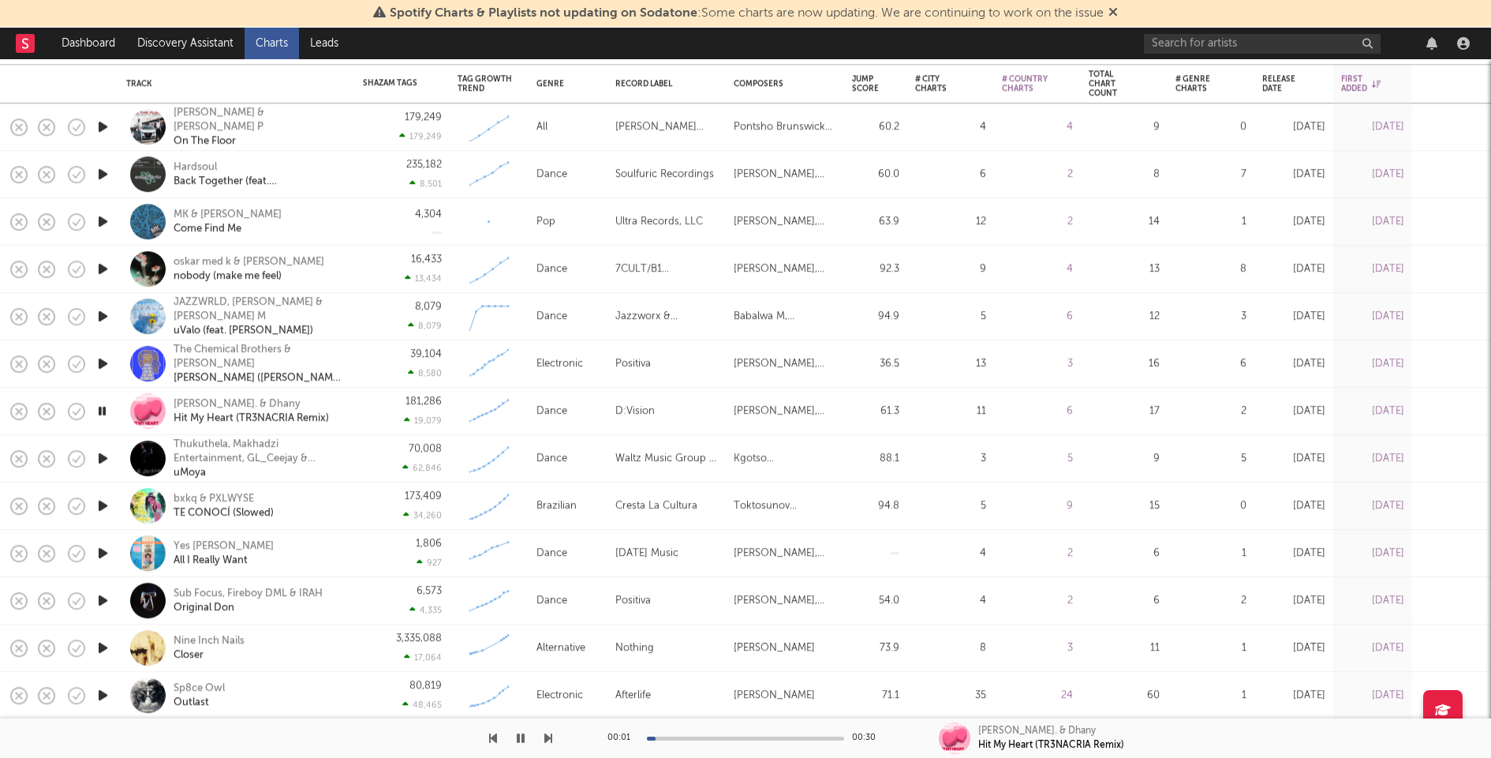
click at [100, 503] on icon "button" at bounding box center [103, 506] width 17 height 20
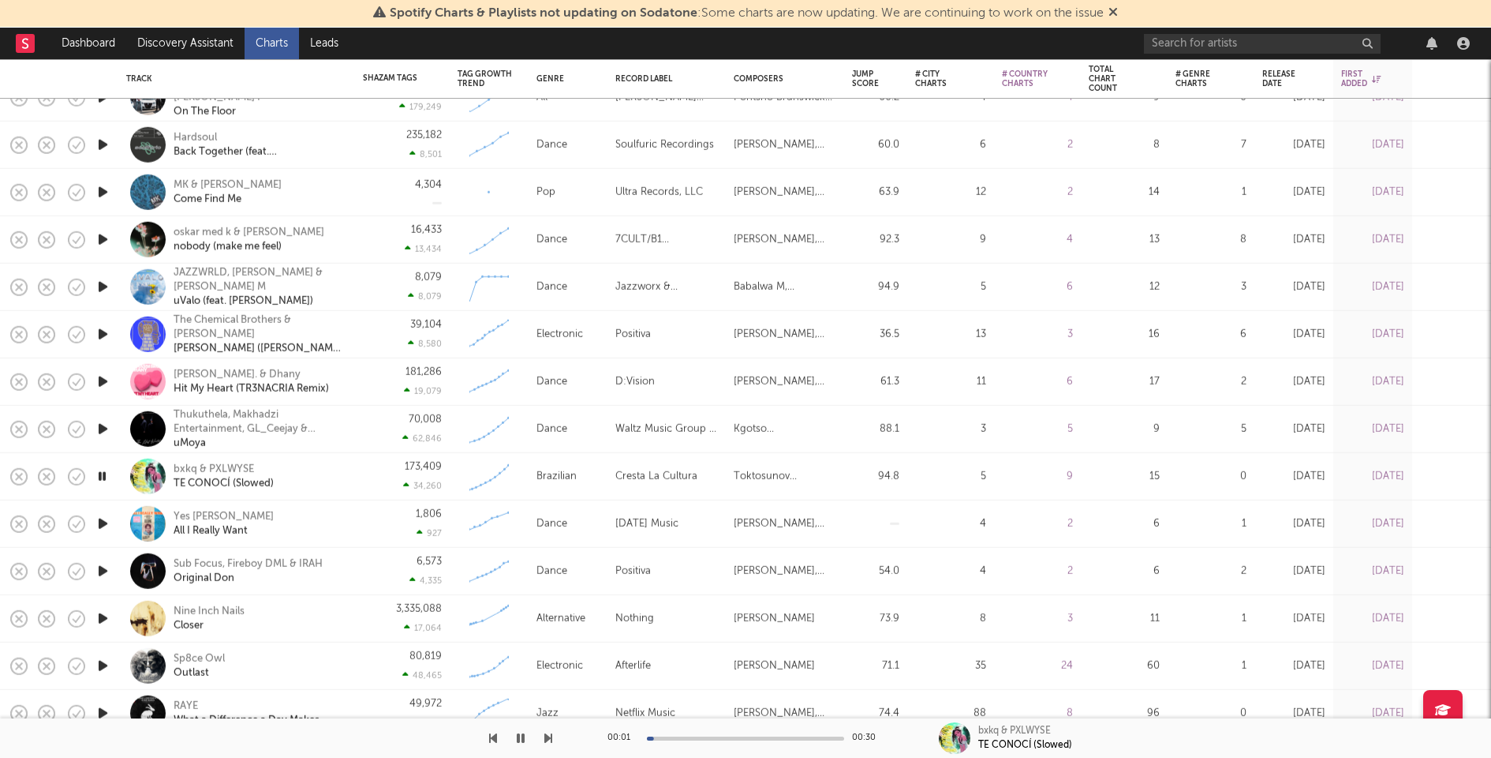
click at [100, 521] on icon "button" at bounding box center [103, 524] width 17 height 20
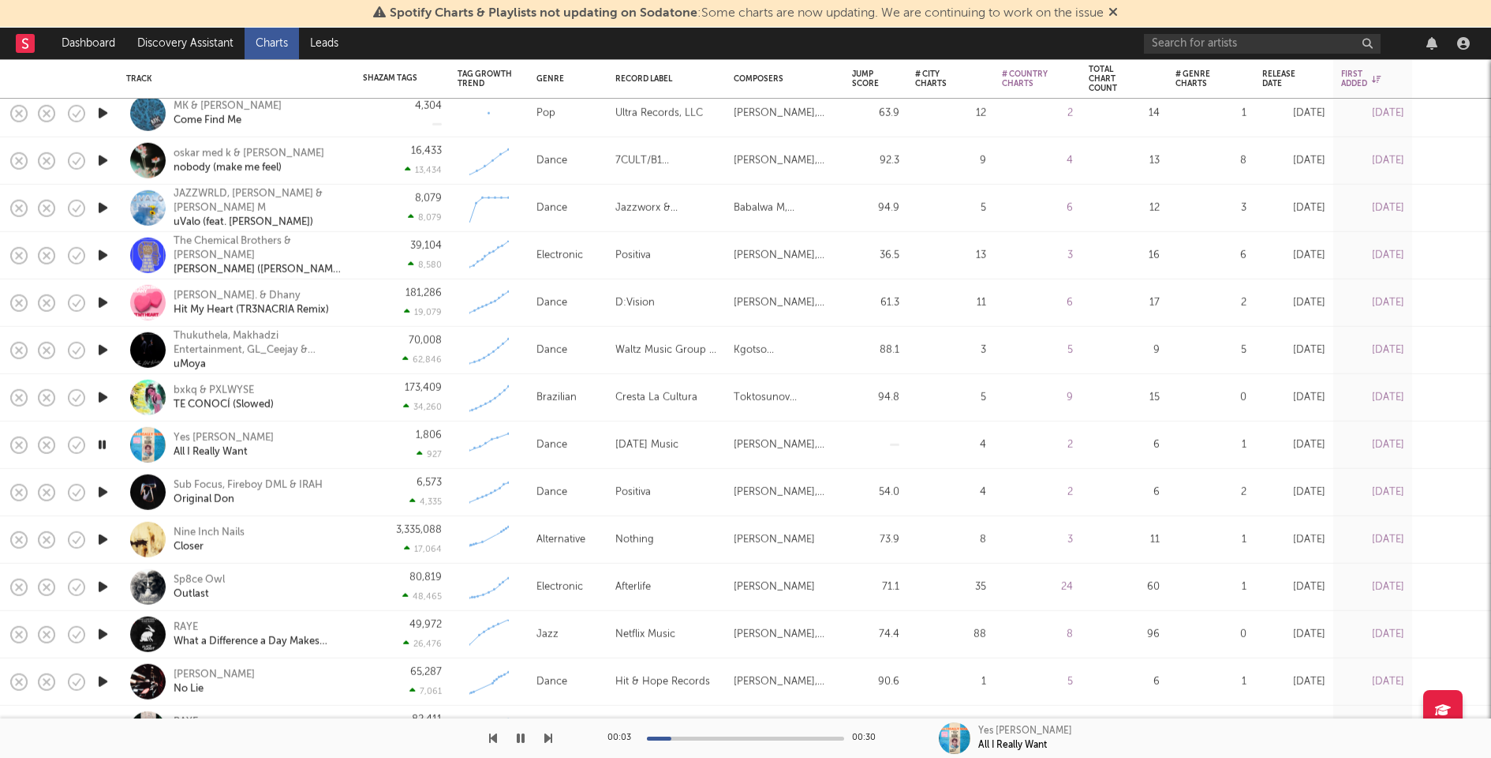
click at [100, 537] on icon "button" at bounding box center [103, 539] width 17 height 20
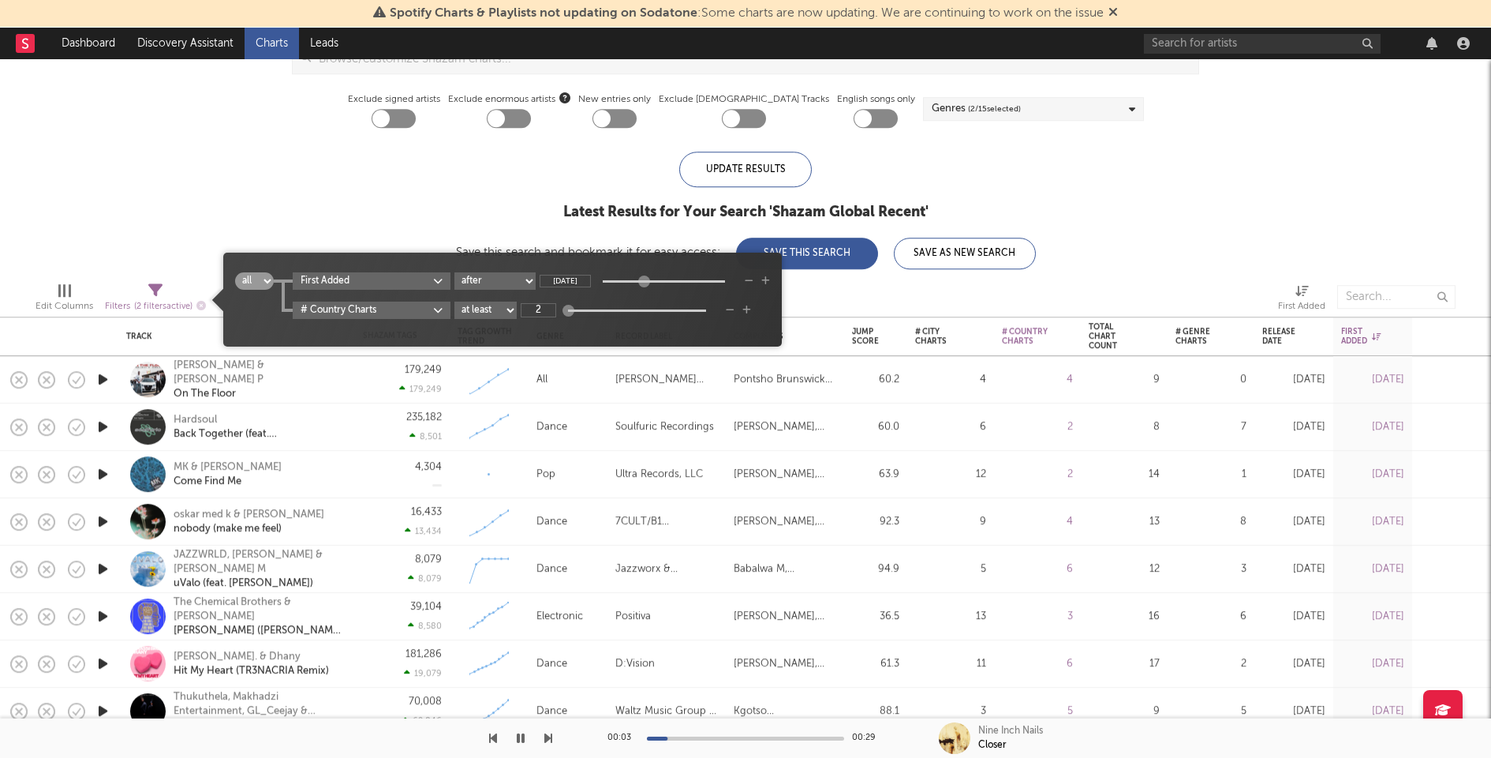
click at [142, 304] on span "( 2 filters active)" at bounding box center [163, 306] width 58 height 9
type input "1"
click at [477, 211] on div "iTunes Top 100 Soundcloud Playlists Shazam Warner Chappell QQ BMAT Blocklist ( …" at bounding box center [745, 28] width 1491 height 481
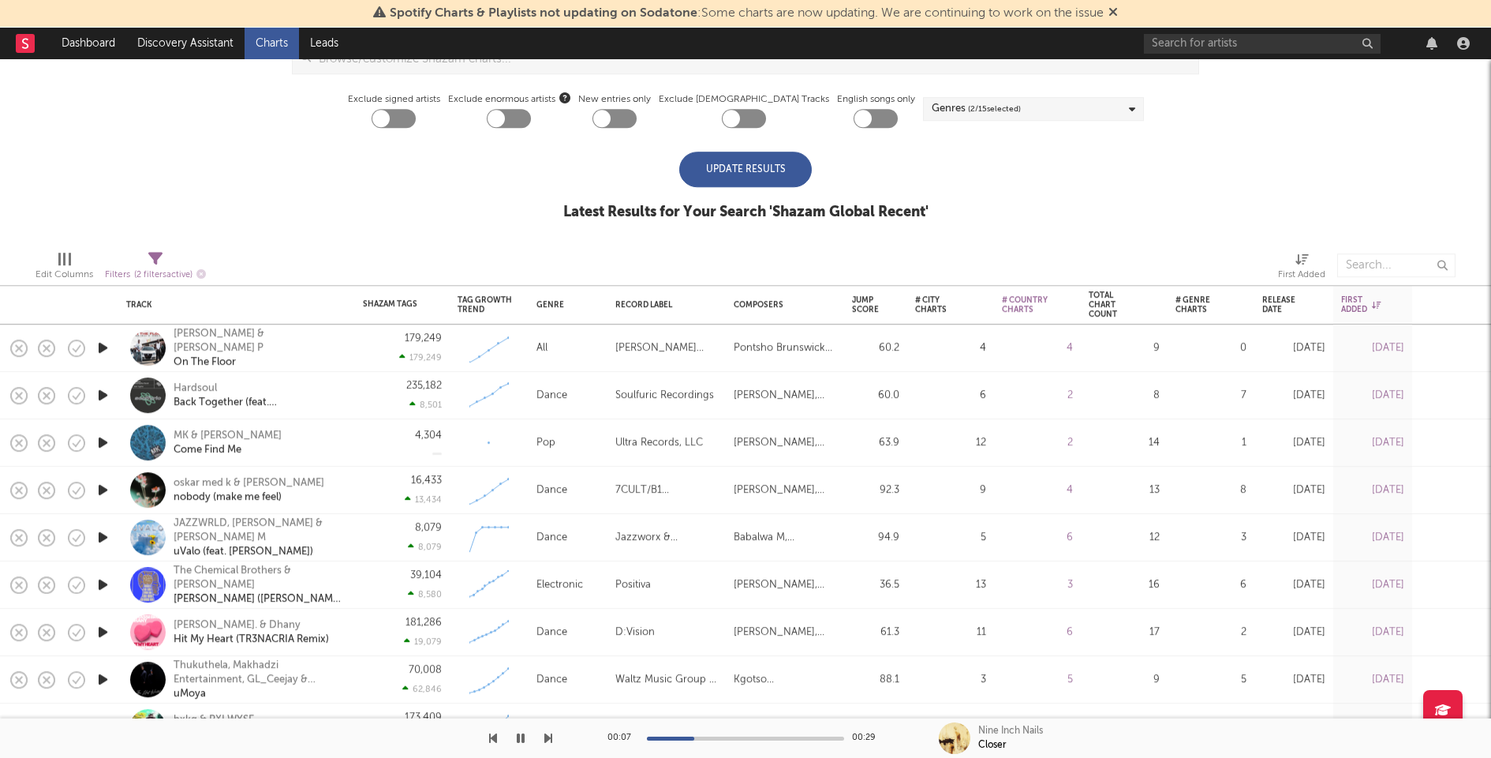
click at [781, 167] on div "Update Results" at bounding box center [745, 170] width 133 height 36
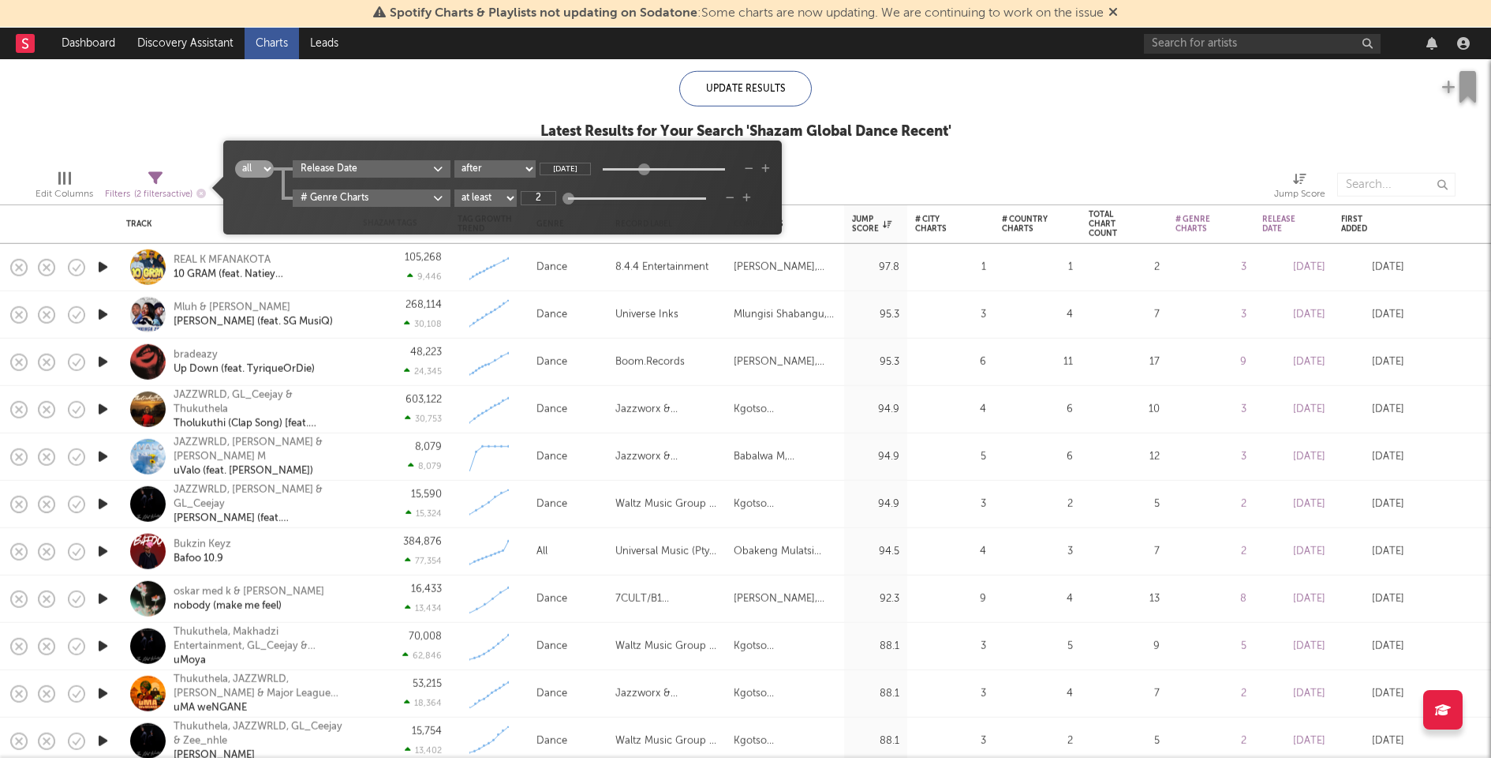
click at [134, 188] on div "Filters ( 2 filters active)" at bounding box center [155, 194] width 101 height 20
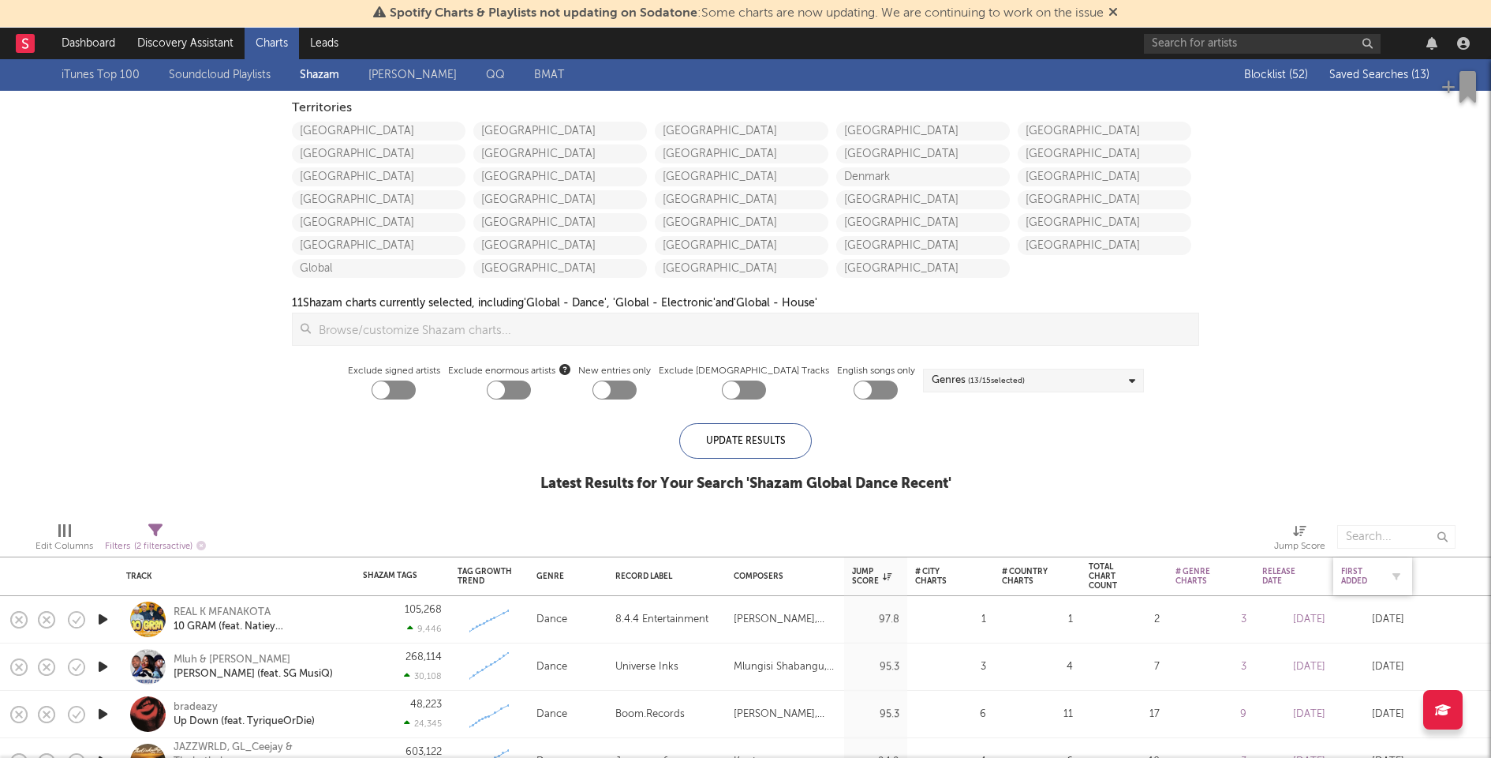
click at [1353, 572] on div "First Added" at bounding box center [1360, 576] width 39 height 19
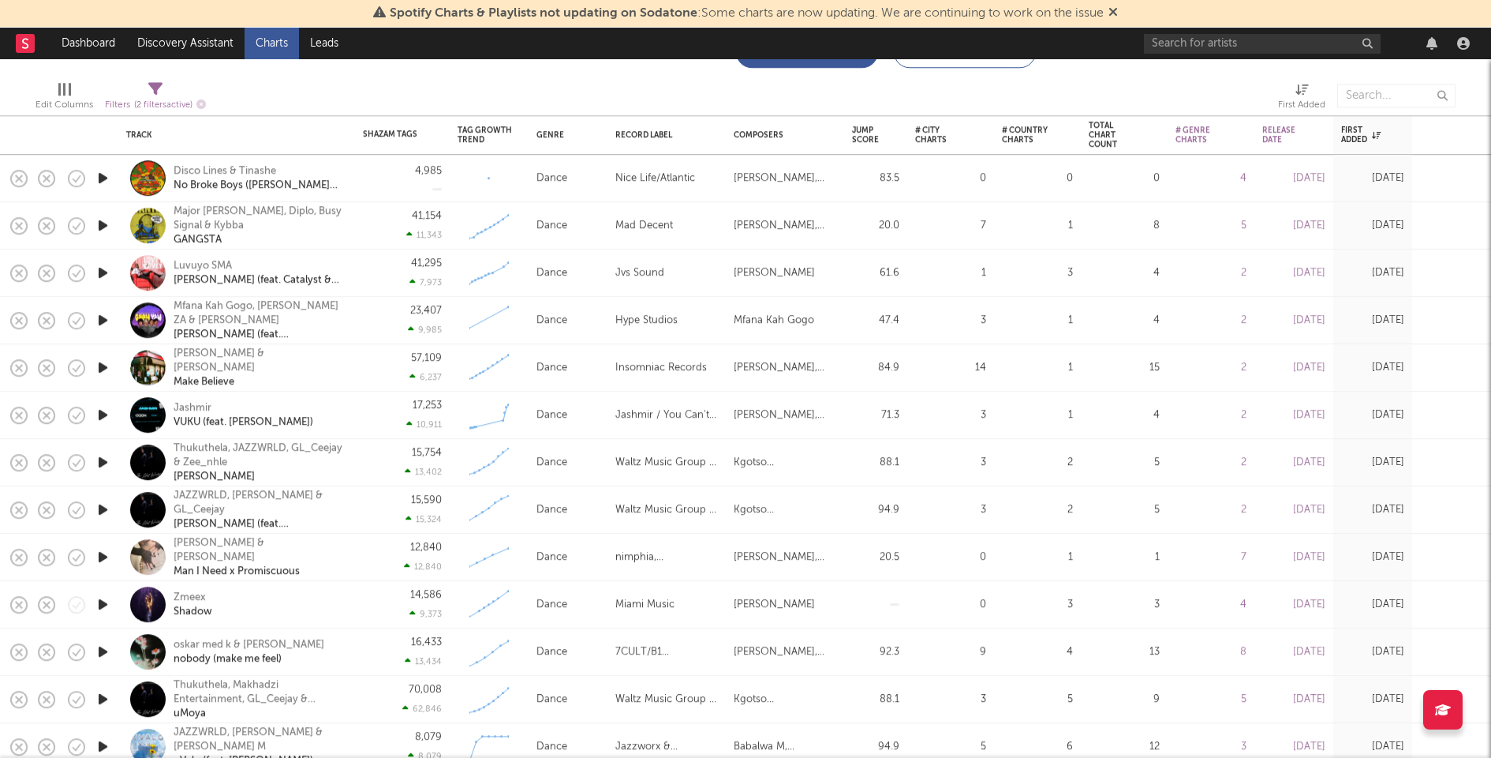
click at [101, 362] on icon "button" at bounding box center [103, 367] width 17 height 20
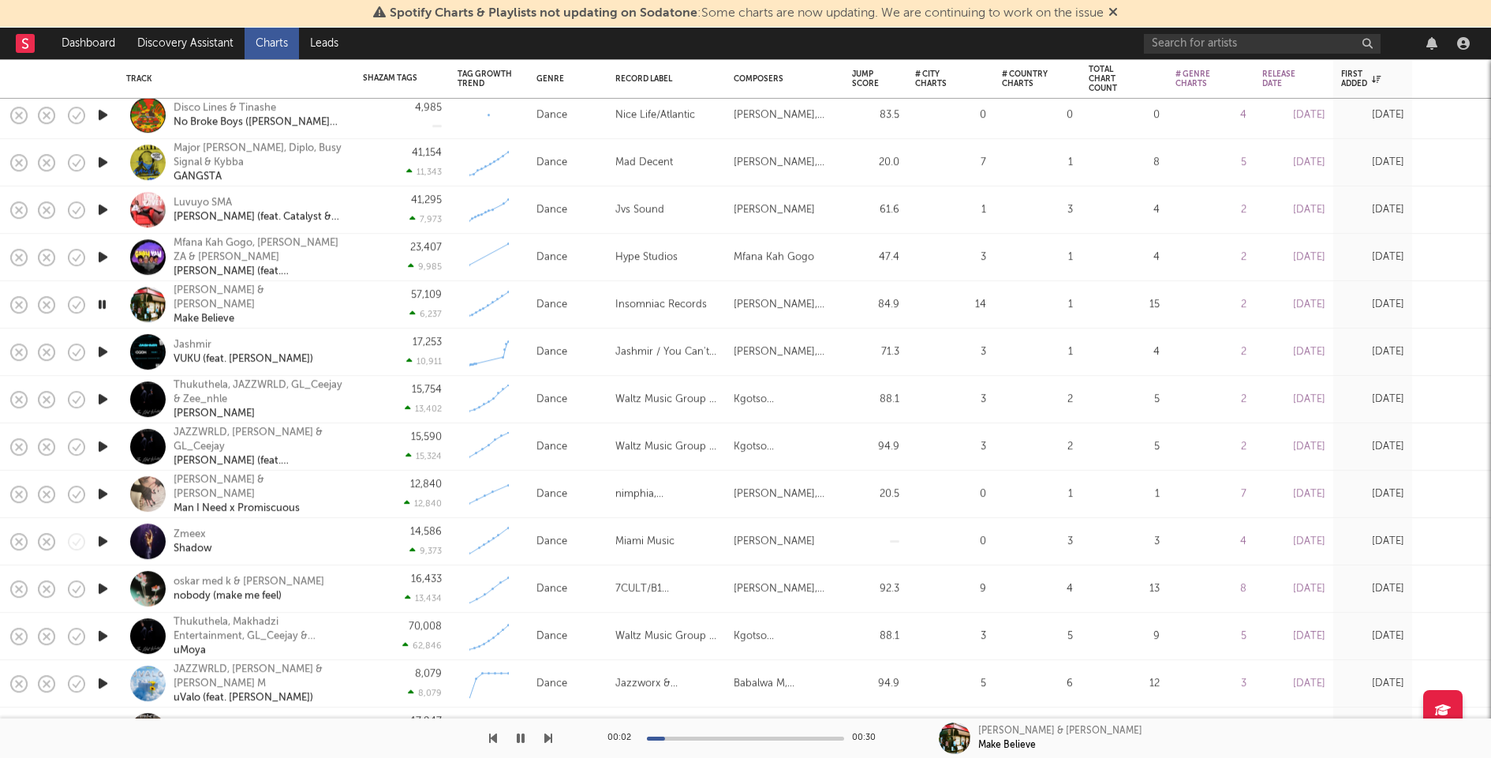
click at [105, 540] on icon "button" at bounding box center [103, 541] width 17 height 20
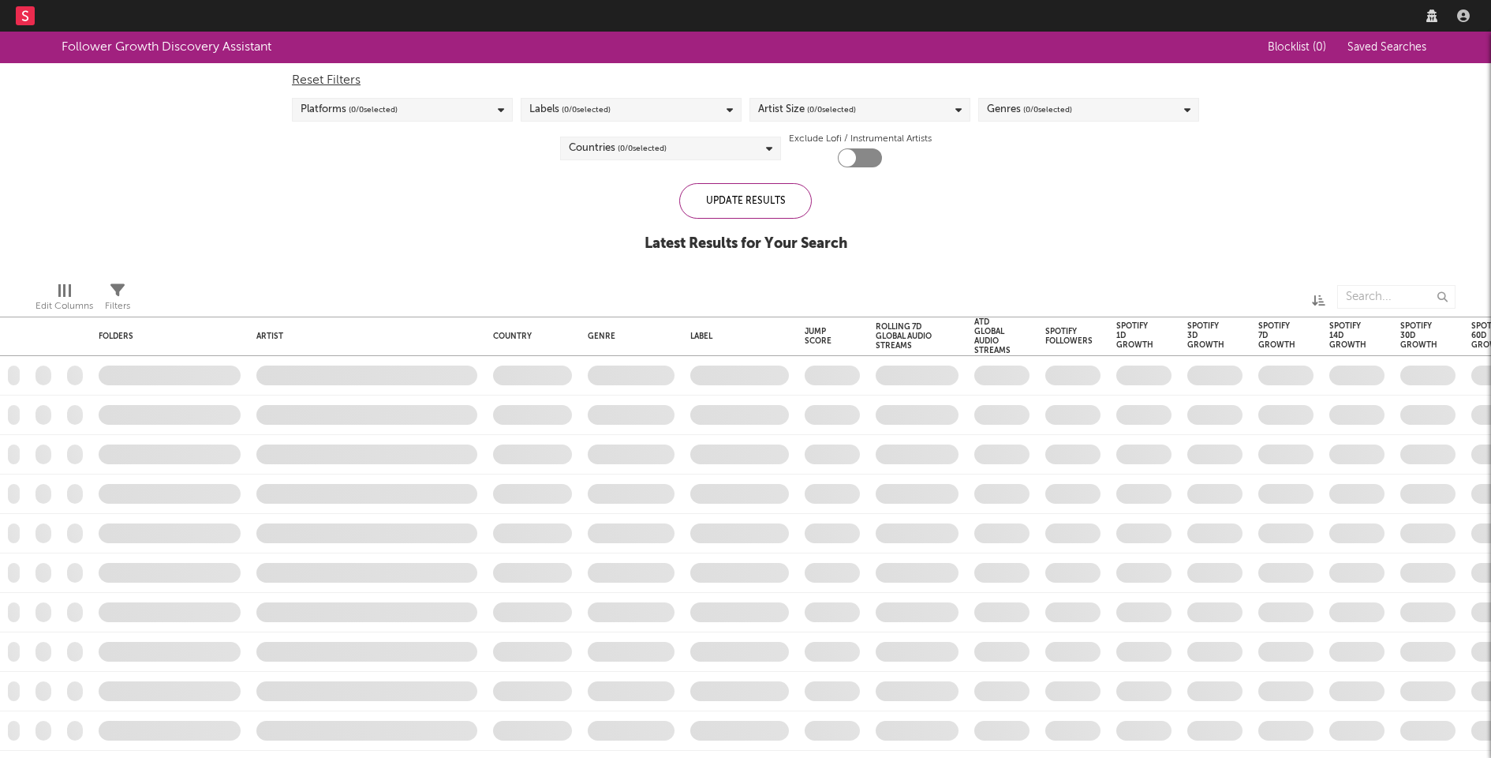
checkbox input "true"
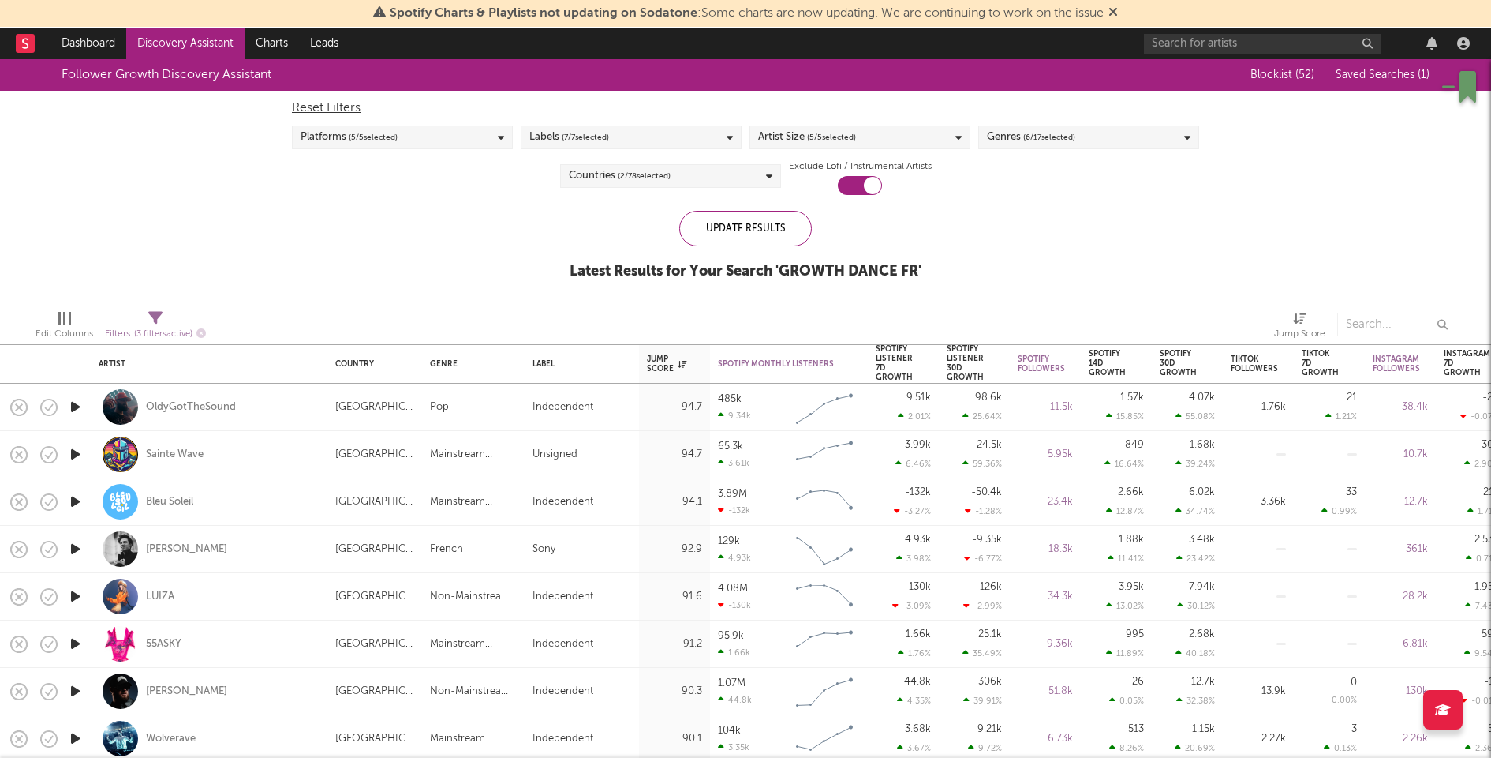
click at [137, 330] on span "( 3 filters active)" at bounding box center [163, 334] width 58 height 9
select select "between"
click at [193, 220] on div "Follower Growth Discovery Assistant Blocklist ( 52 ) Saved Searches ( 1 ) Reset…" at bounding box center [745, 178] width 1491 height 238
click at [1092, 127] on div "Genres ( 6 / 17 selected)" at bounding box center [1088, 137] width 221 height 24
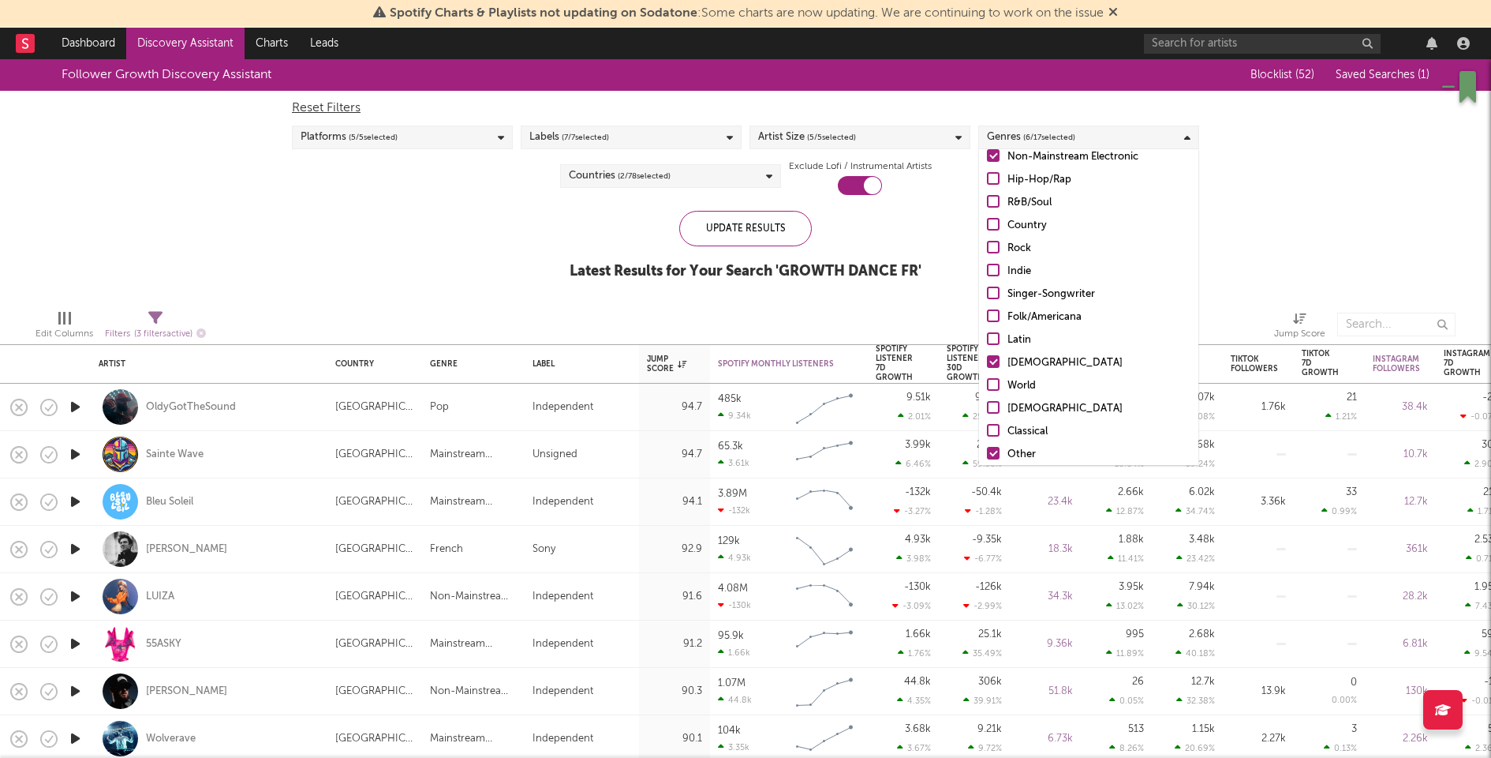
scroll to position [110, 0]
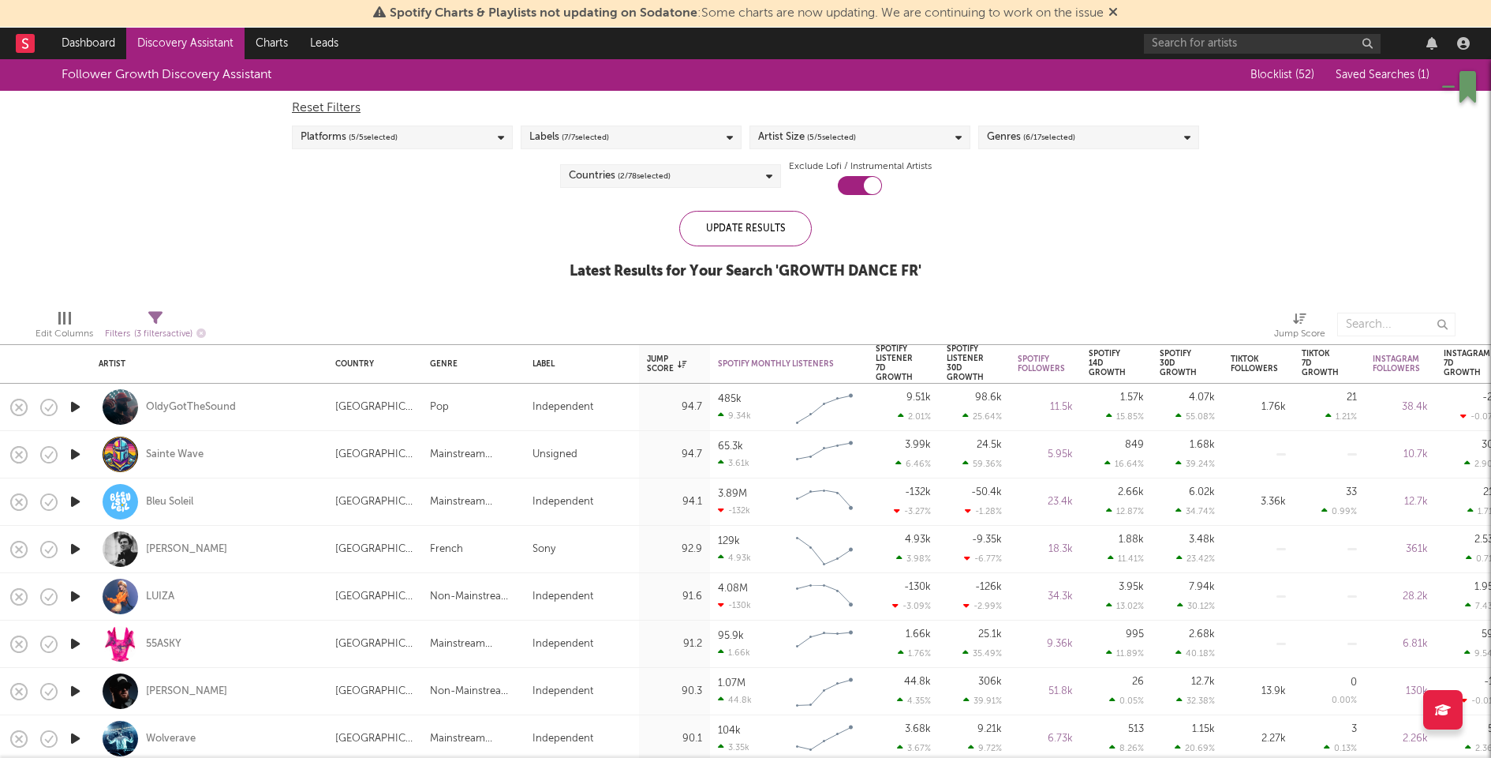
click at [412, 277] on div "Follower Growth Discovery Assistant Blocklist ( 52 ) Saved Searches ( 1 ) Reset…" at bounding box center [745, 178] width 1491 height 238
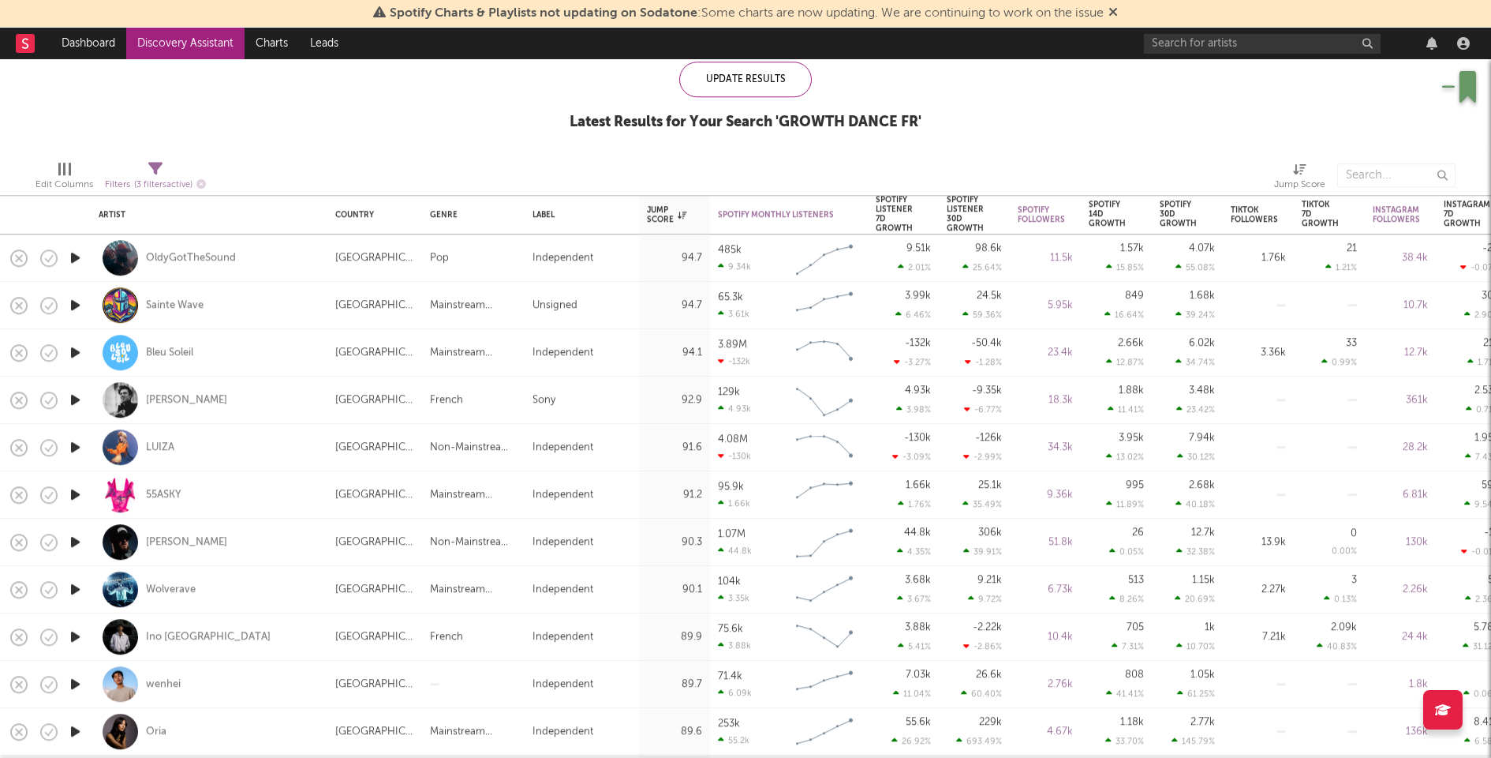
click at [71, 305] on icon "button" at bounding box center [75, 305] width 17 height 20
click at [73, 402] on icon "button" at bounding box center [75, 400] width 17 height 20
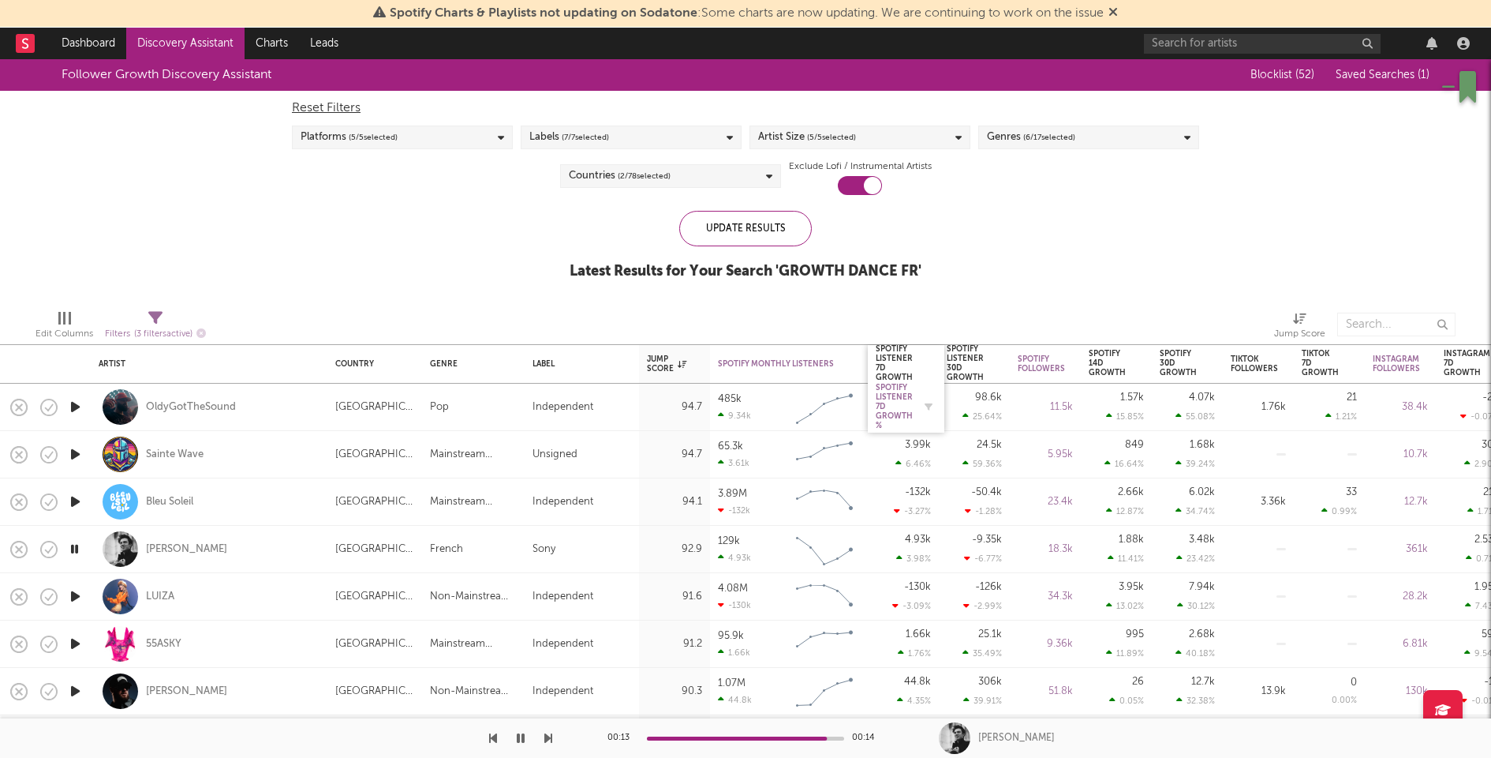
click at [894, 398] on div "Spotify Listener 7D Growth %" at bounding box center [894, 406] width 37 height 47
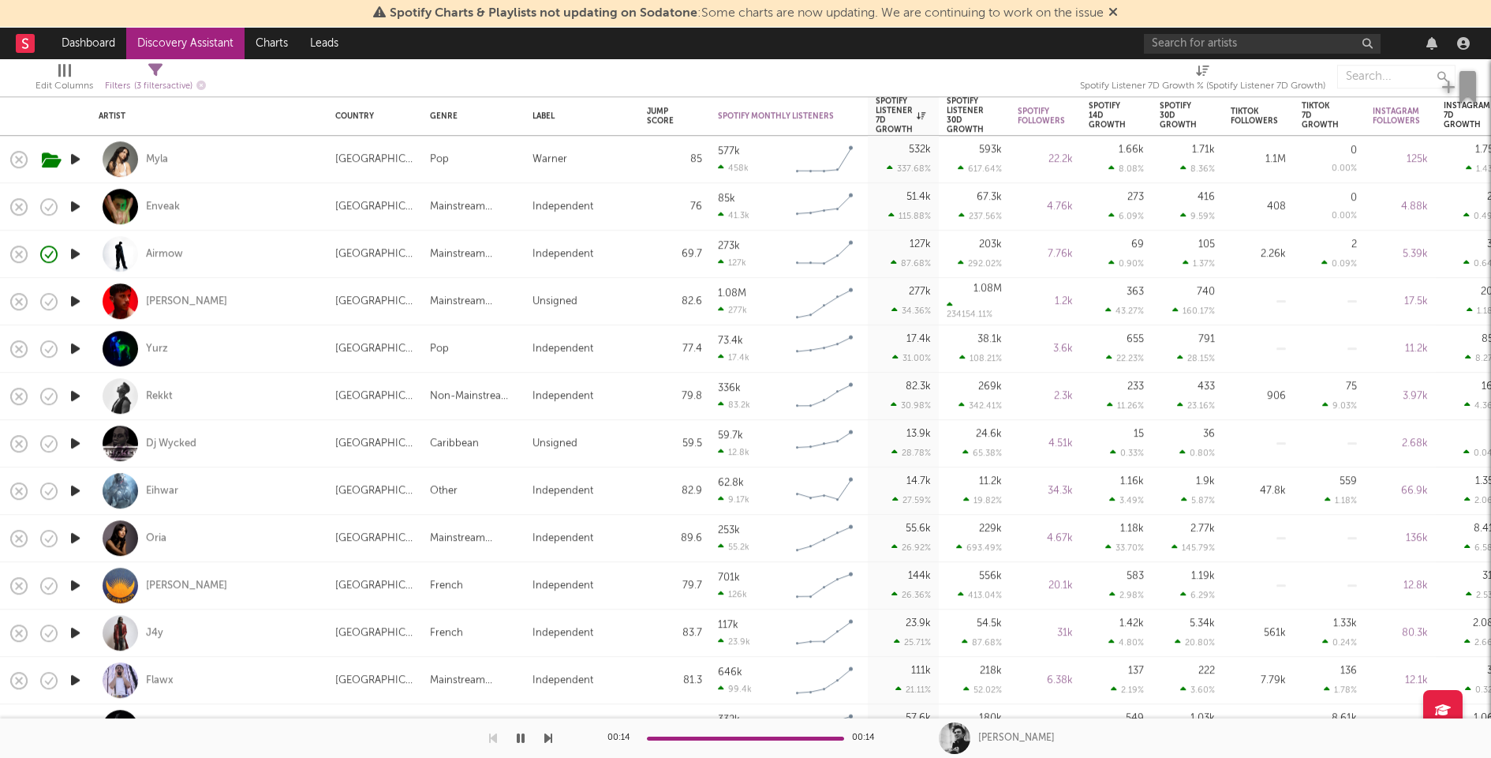
click at [74, 486] on icon "button" at bounding box center [75, 491] width 17 height 20
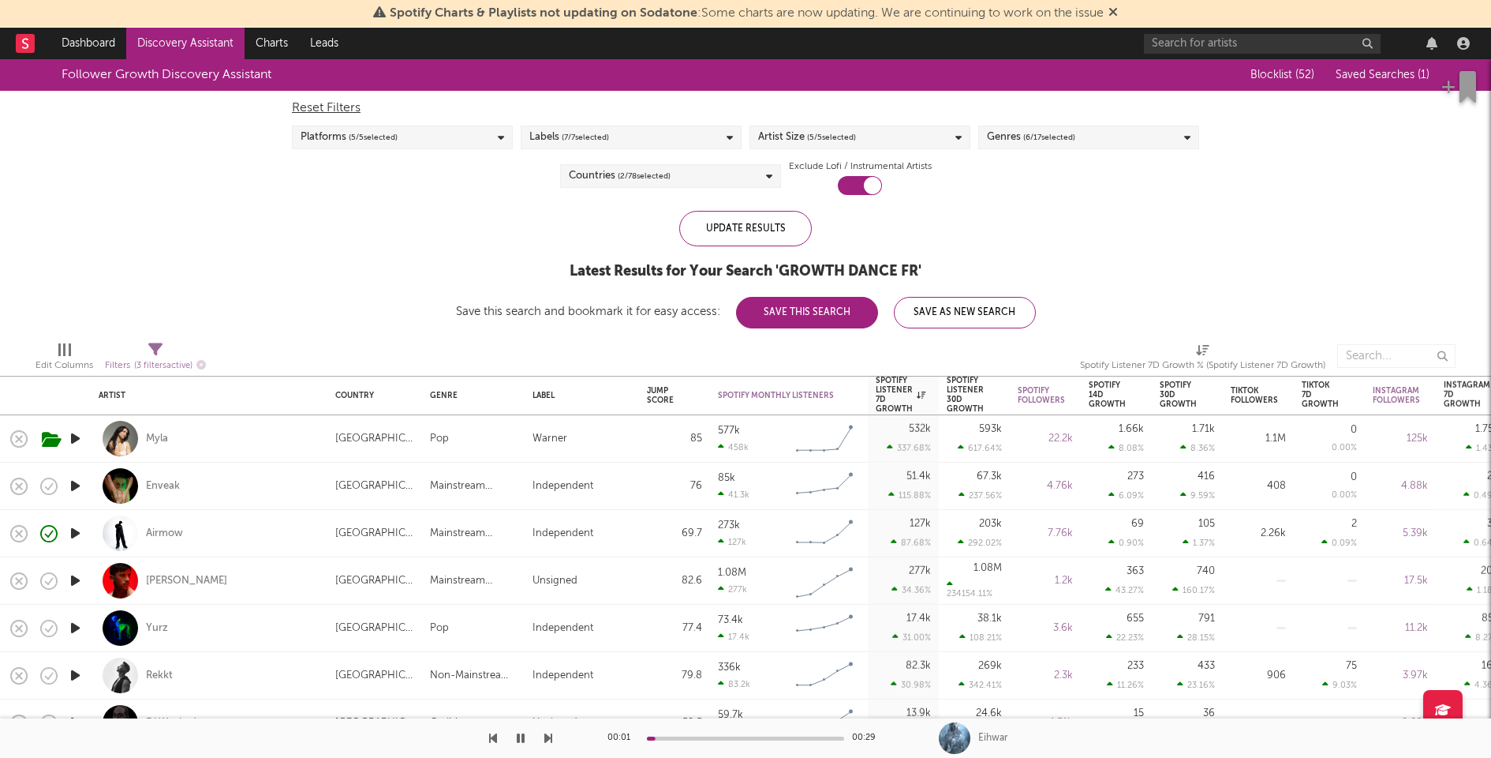
click at [1014, 137] on div "Genres ( 6 / 17 selected)" at bounding box center [1031, 137] width 88 height 19
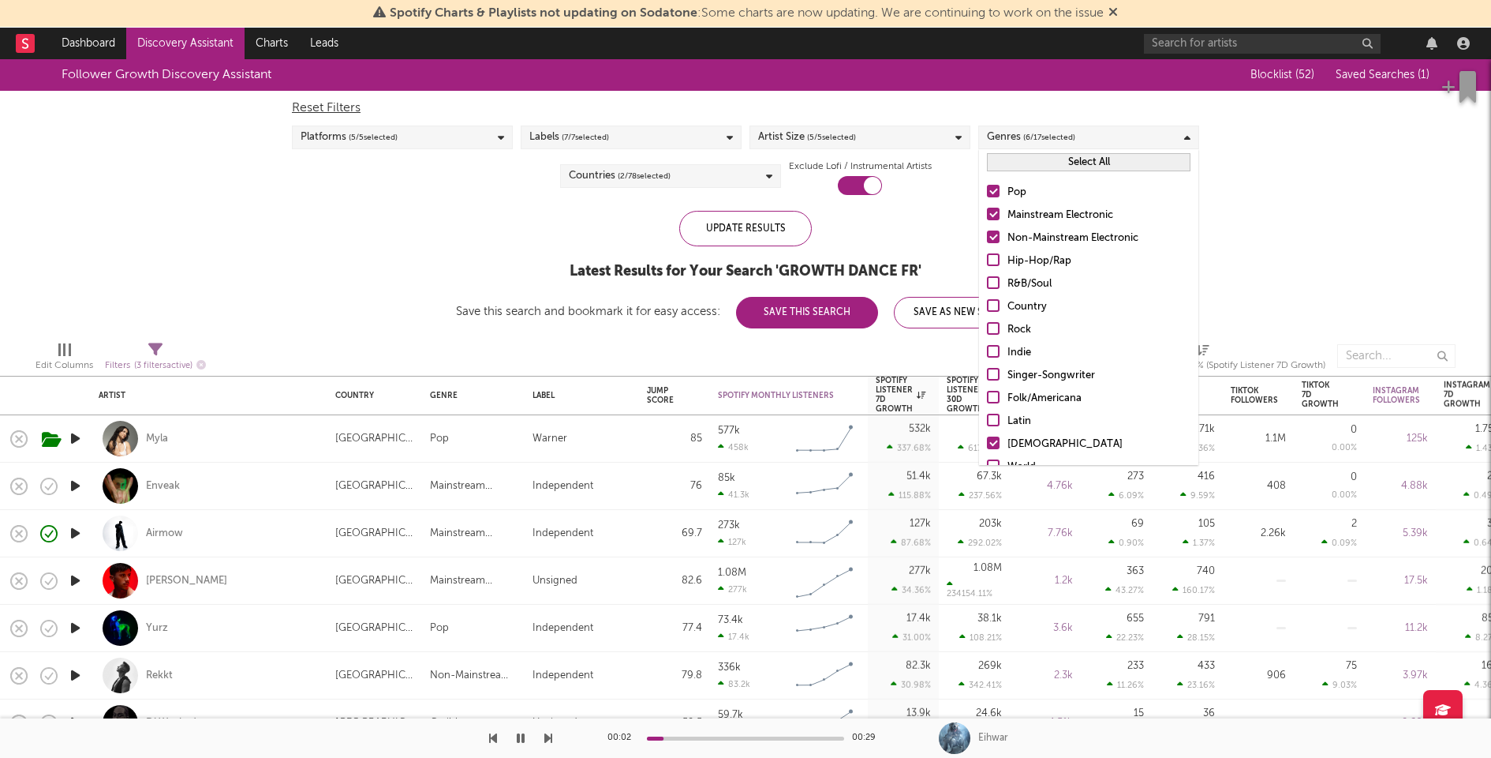
scroll to position [110, 0]
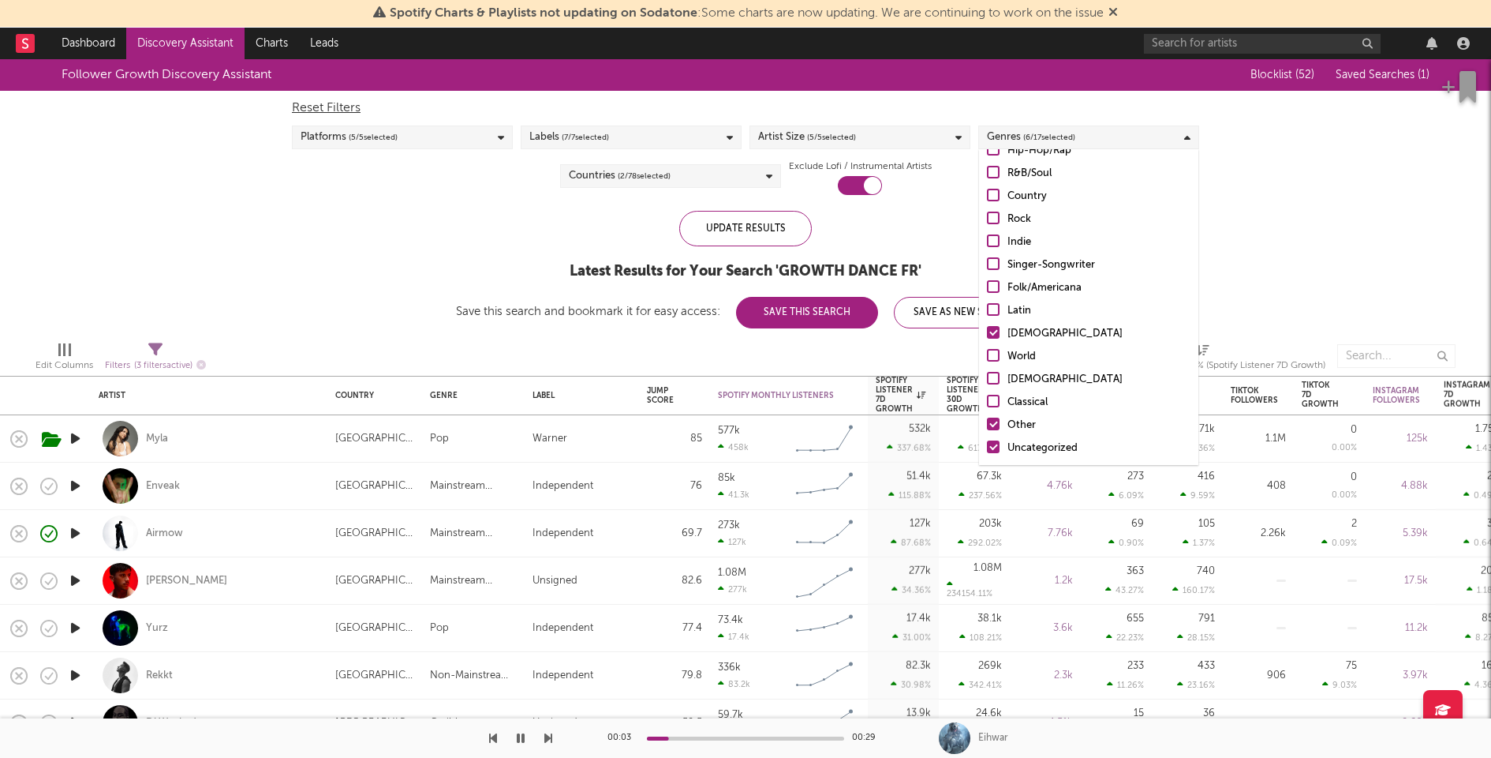
click at [1023, 429] on div "Other" at bounding box center [1099, 425] width 183 height 19
click at [987, 429] on input "Other" at bounding box center [987, 425] width 0 height 19
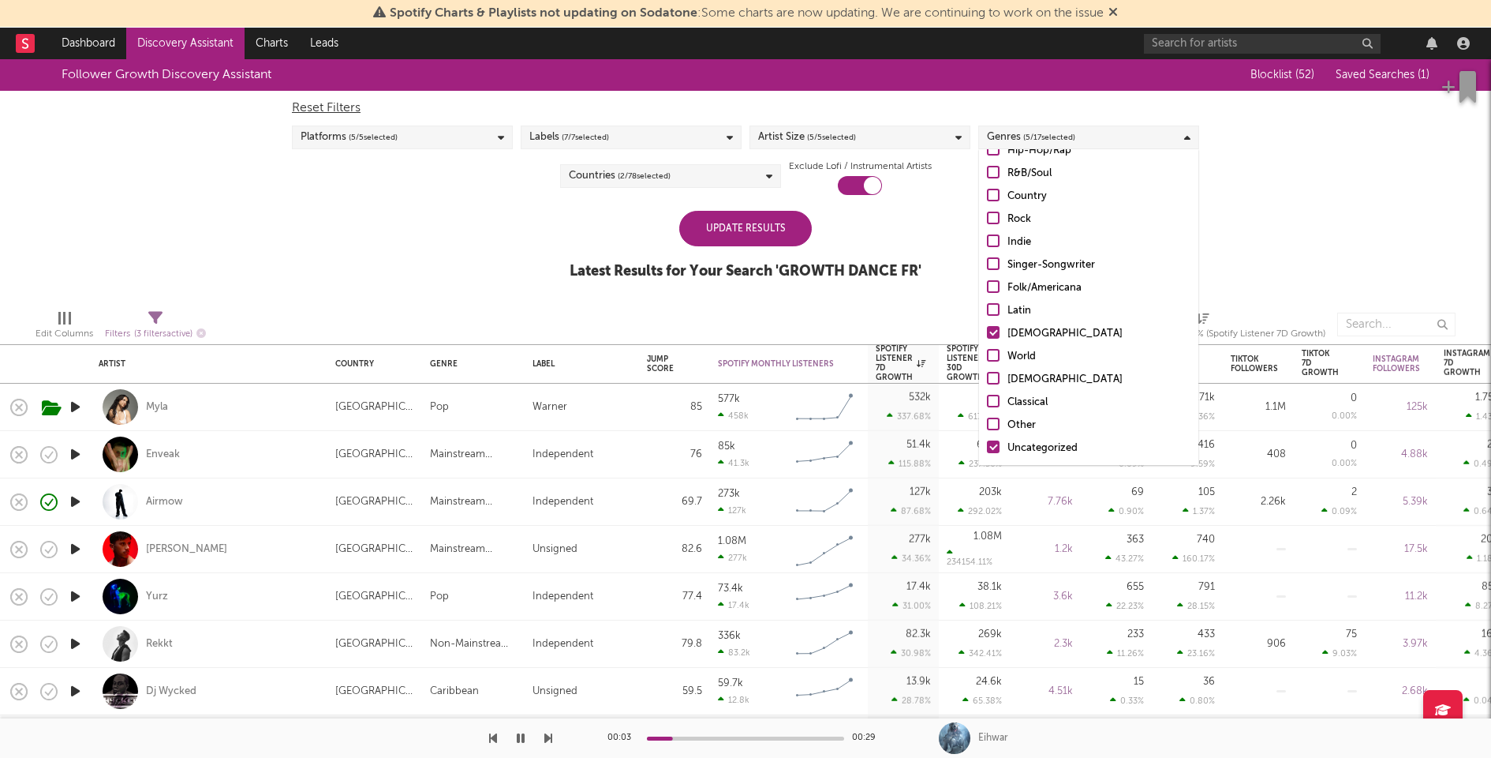
click at [1023, 446] on div "Uncategorized" at bounding box center [1099, 448] width 183 height 19
click at [987, 446] on input "Uncategorized" at bounding box center [987, 448] width 0 height 19
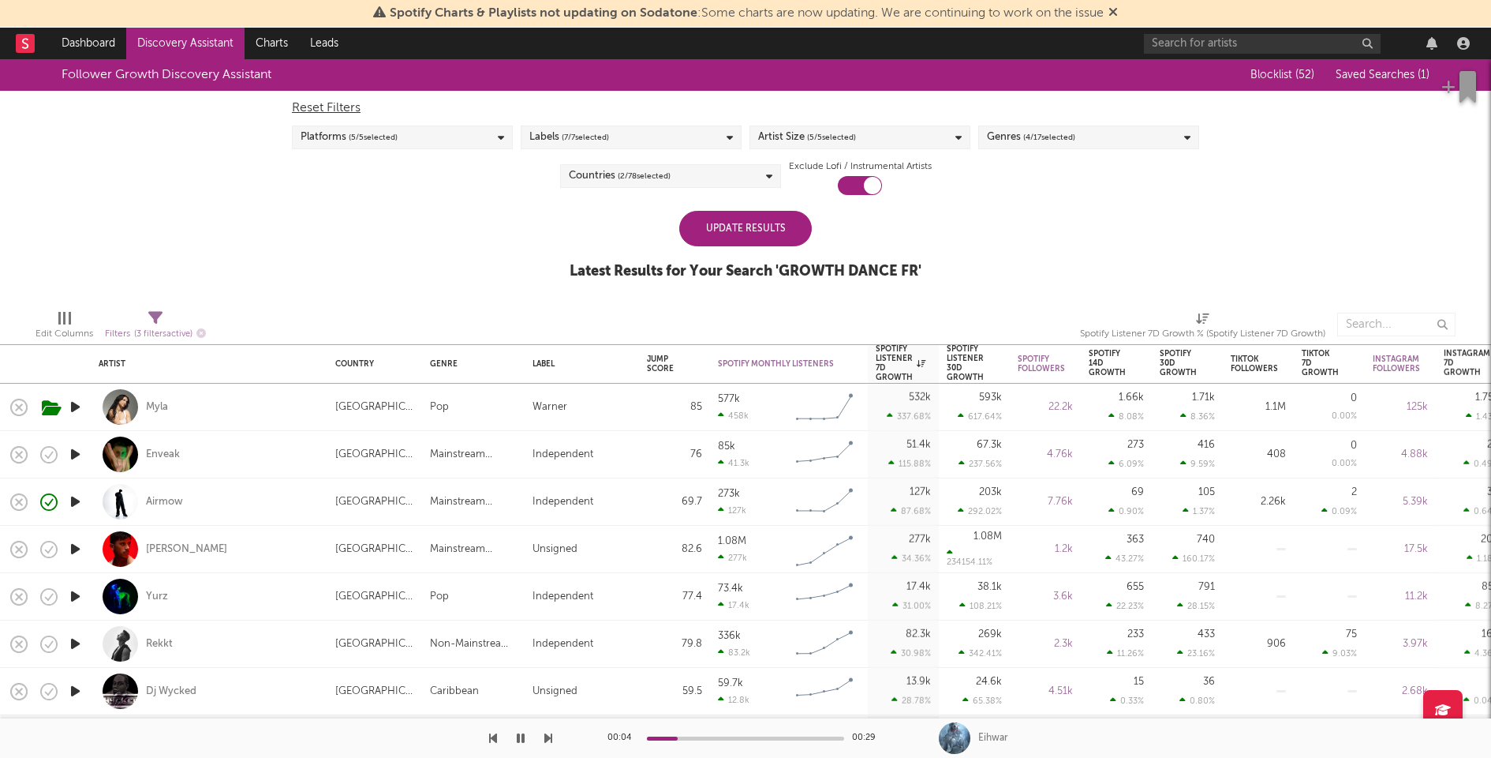
click at [764, 237] on div "Update Results" at bounding box center [745, 229] width 133 height 36
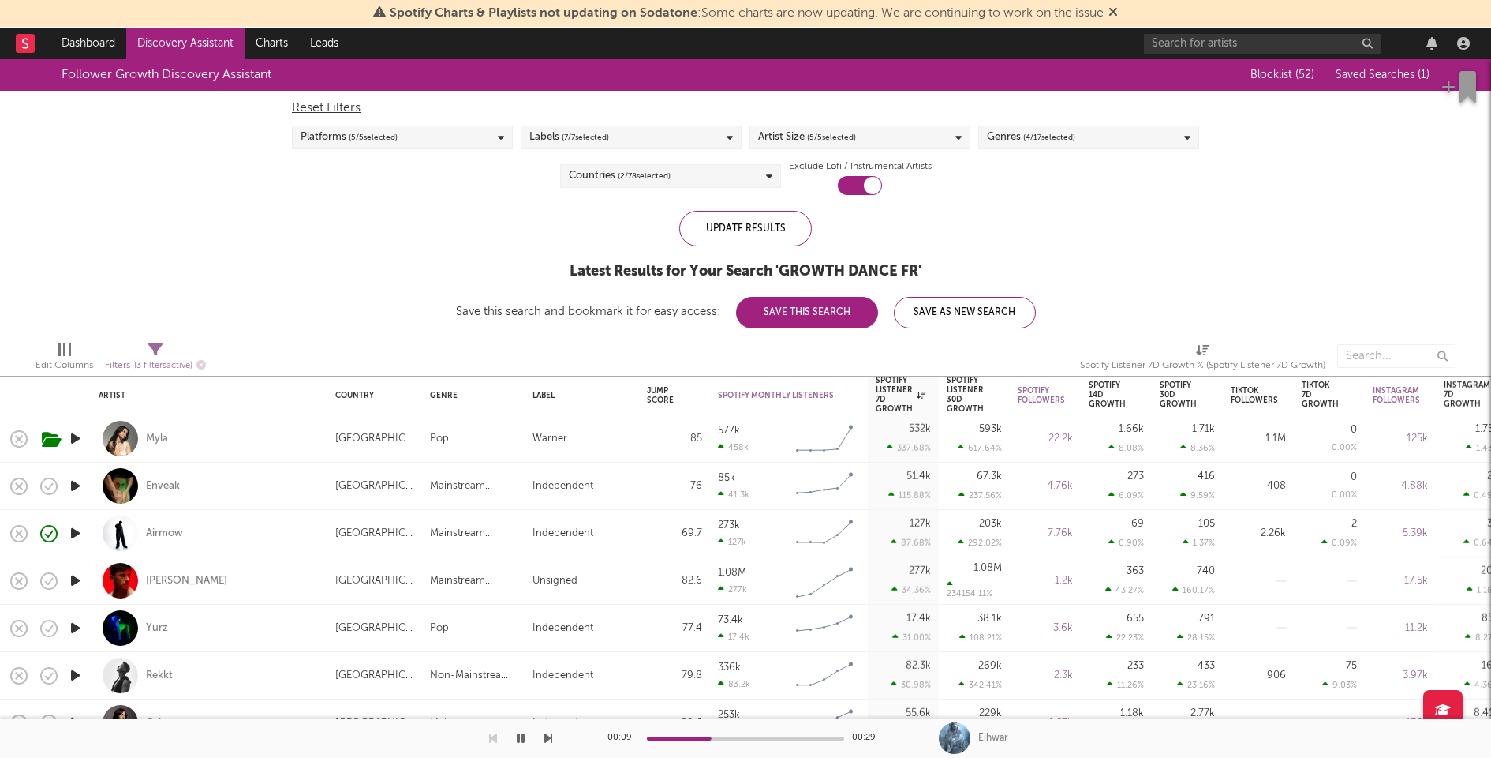
click at [799, 322] on button "Save This Search" at bounding box center [807, 313] width 142 height 32
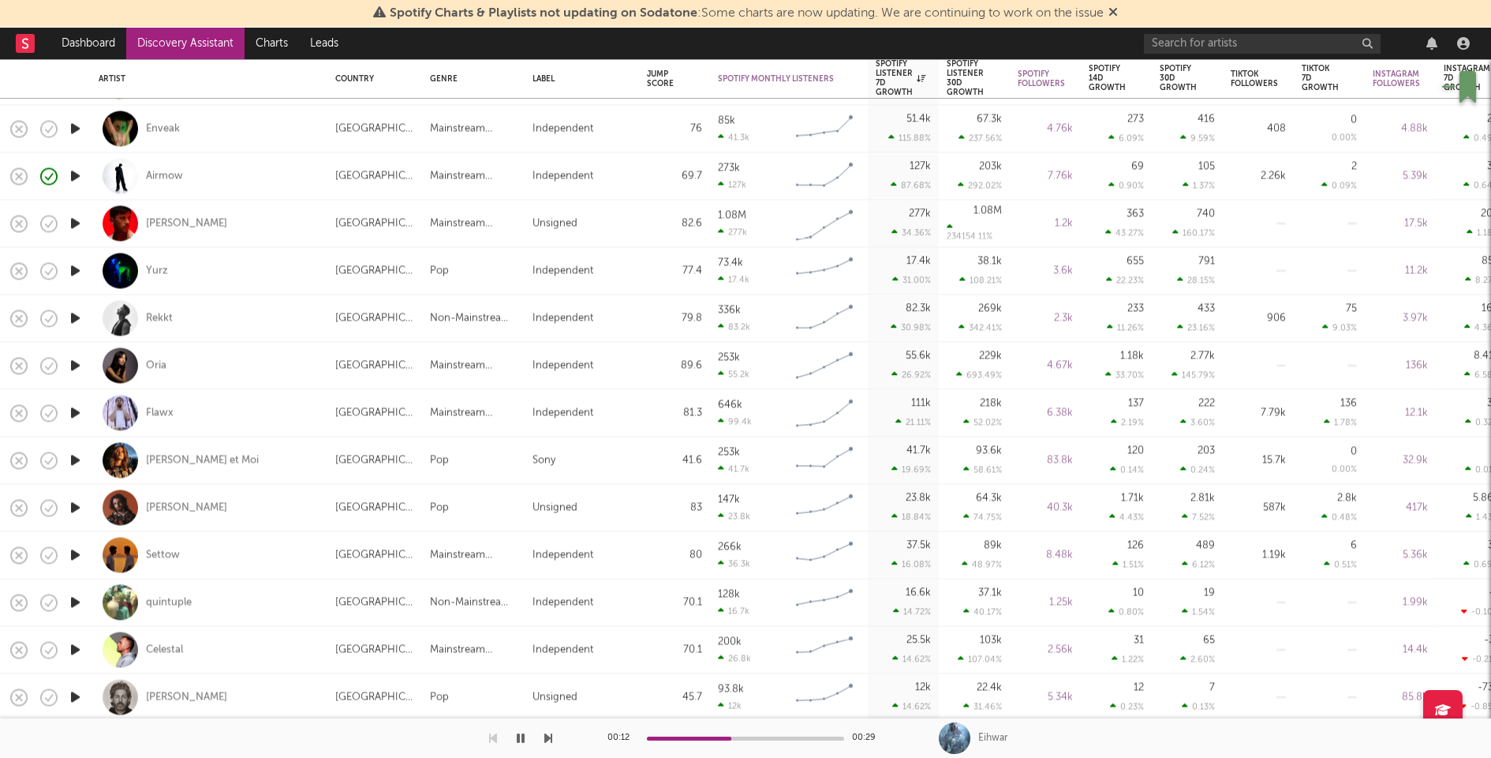
click at [79, 458] on icon "button" at bounding box center [75, 461] width 17 height 20
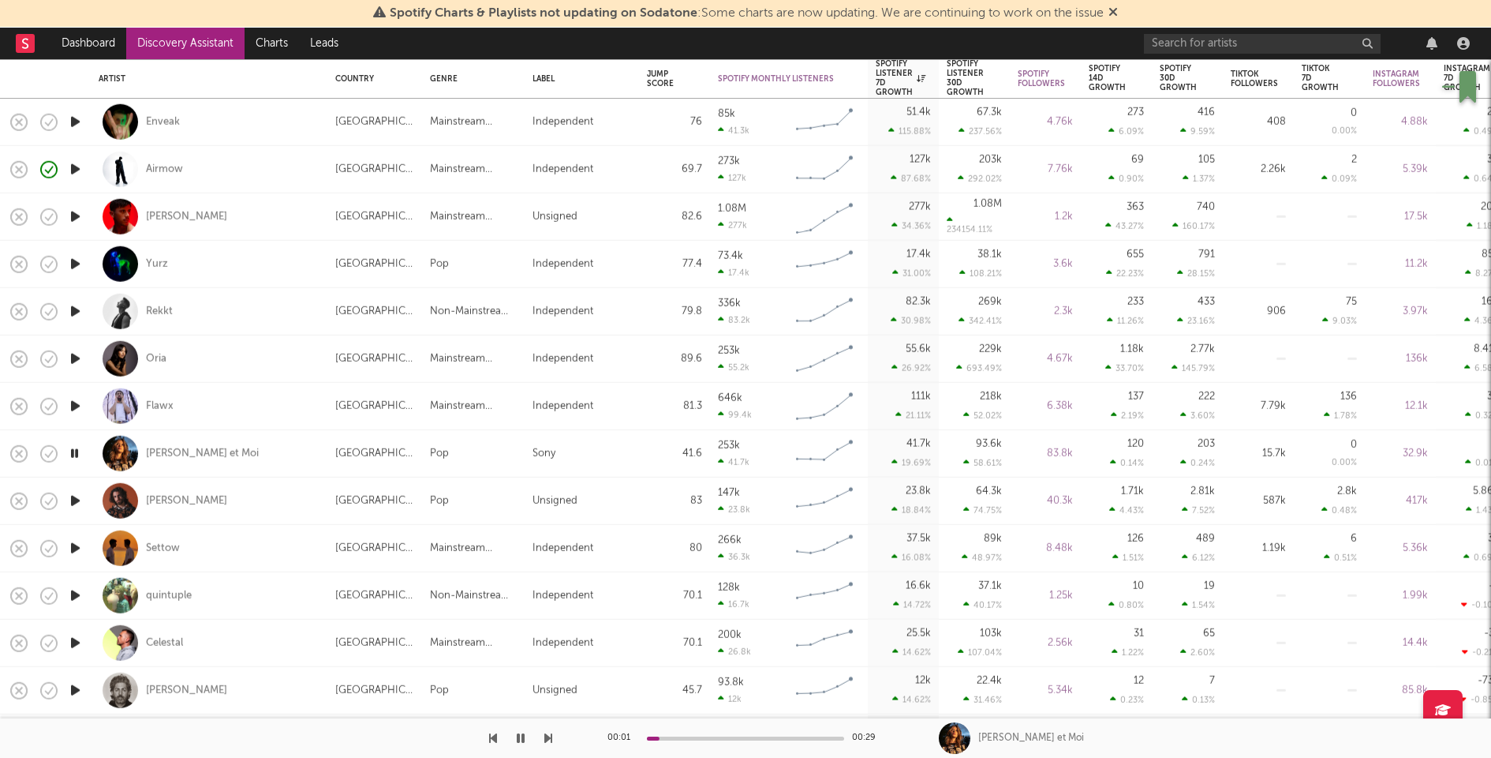
click at [78, 499] on icon "button" at bounding box center [75, 501] width 17 height 20
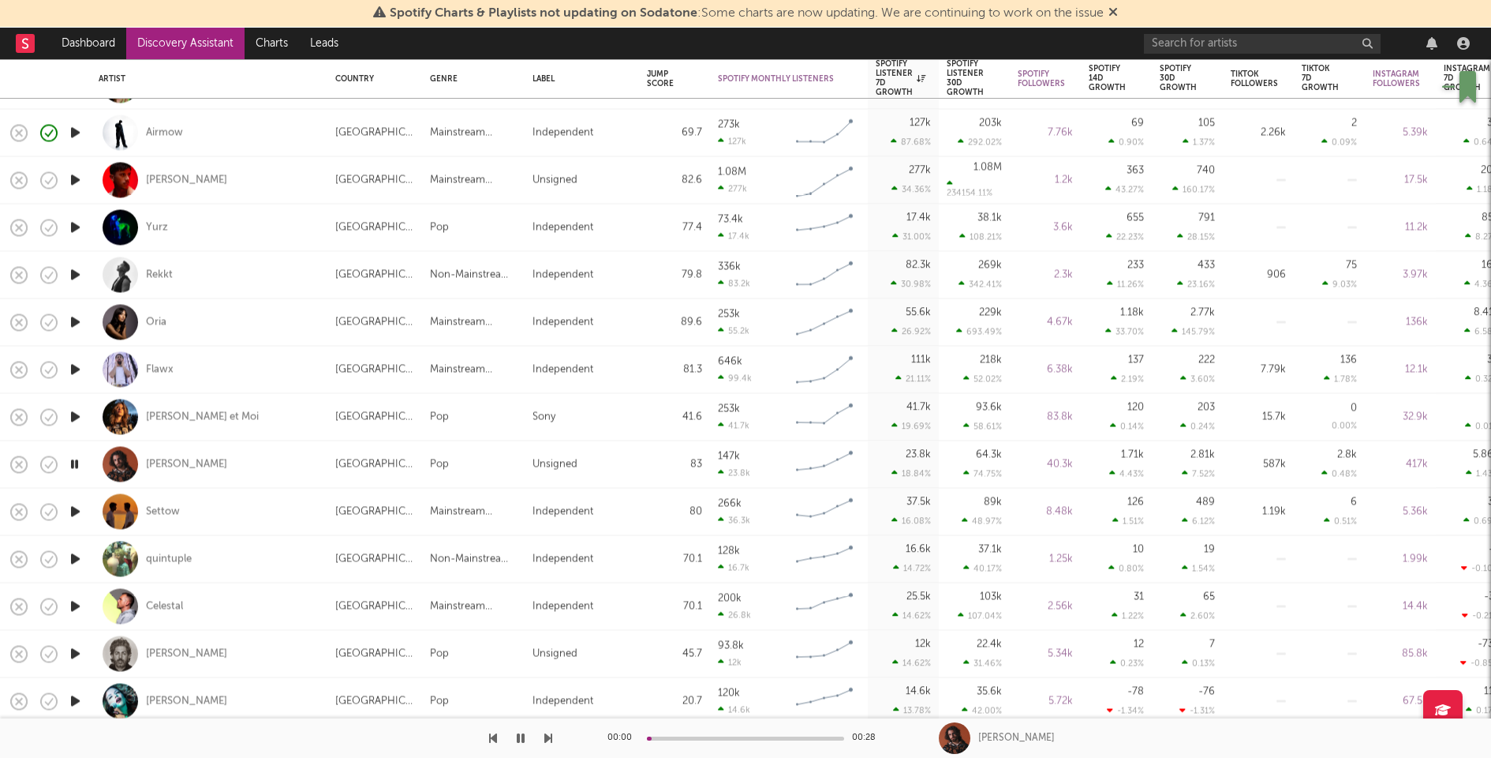
click at [77, 509] on icon "button" at bounding box center [75, 512] width 17 height 20
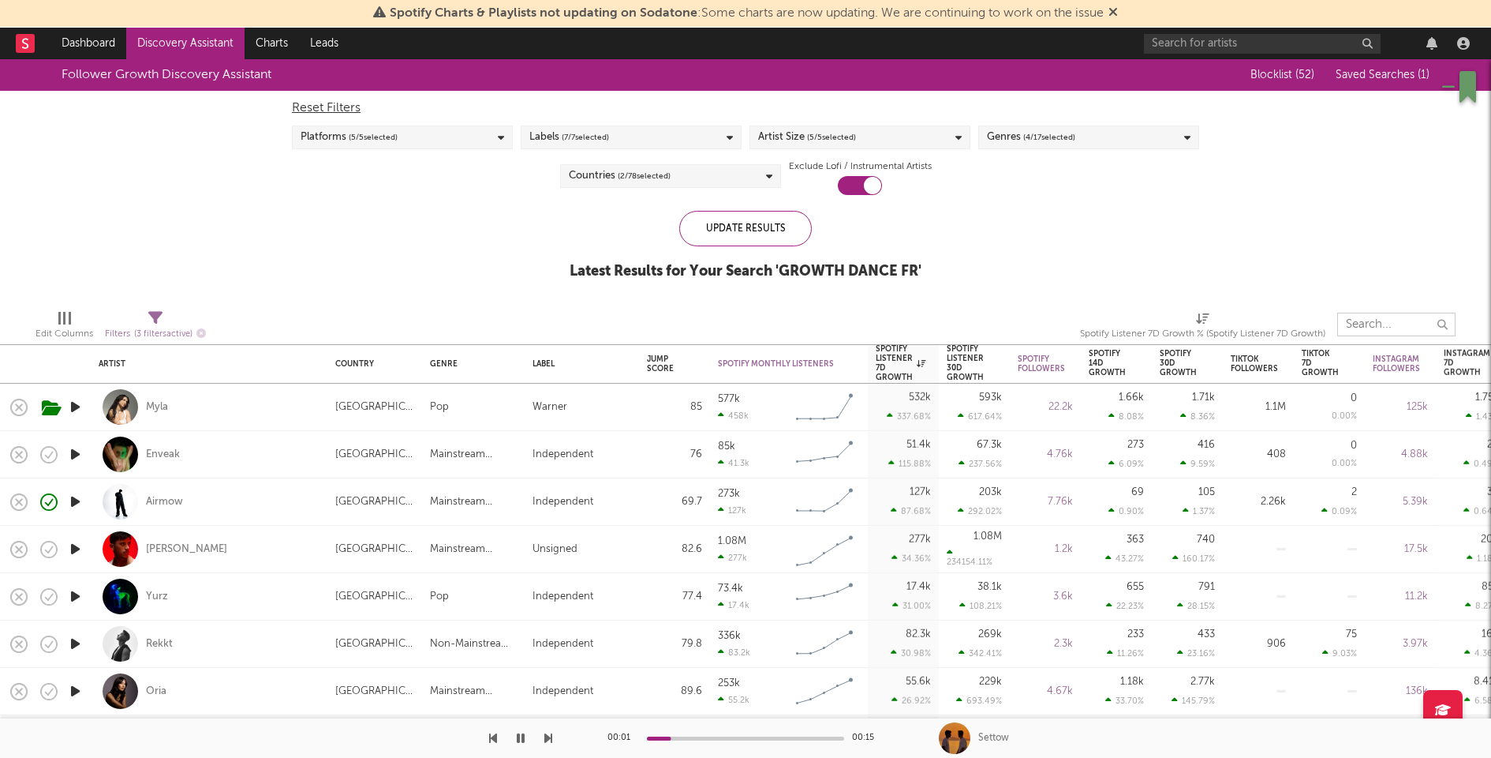
click at [1363, 327] on input "text" at bounding box center [1397, 324] width 118 height 24
type input "tasty"
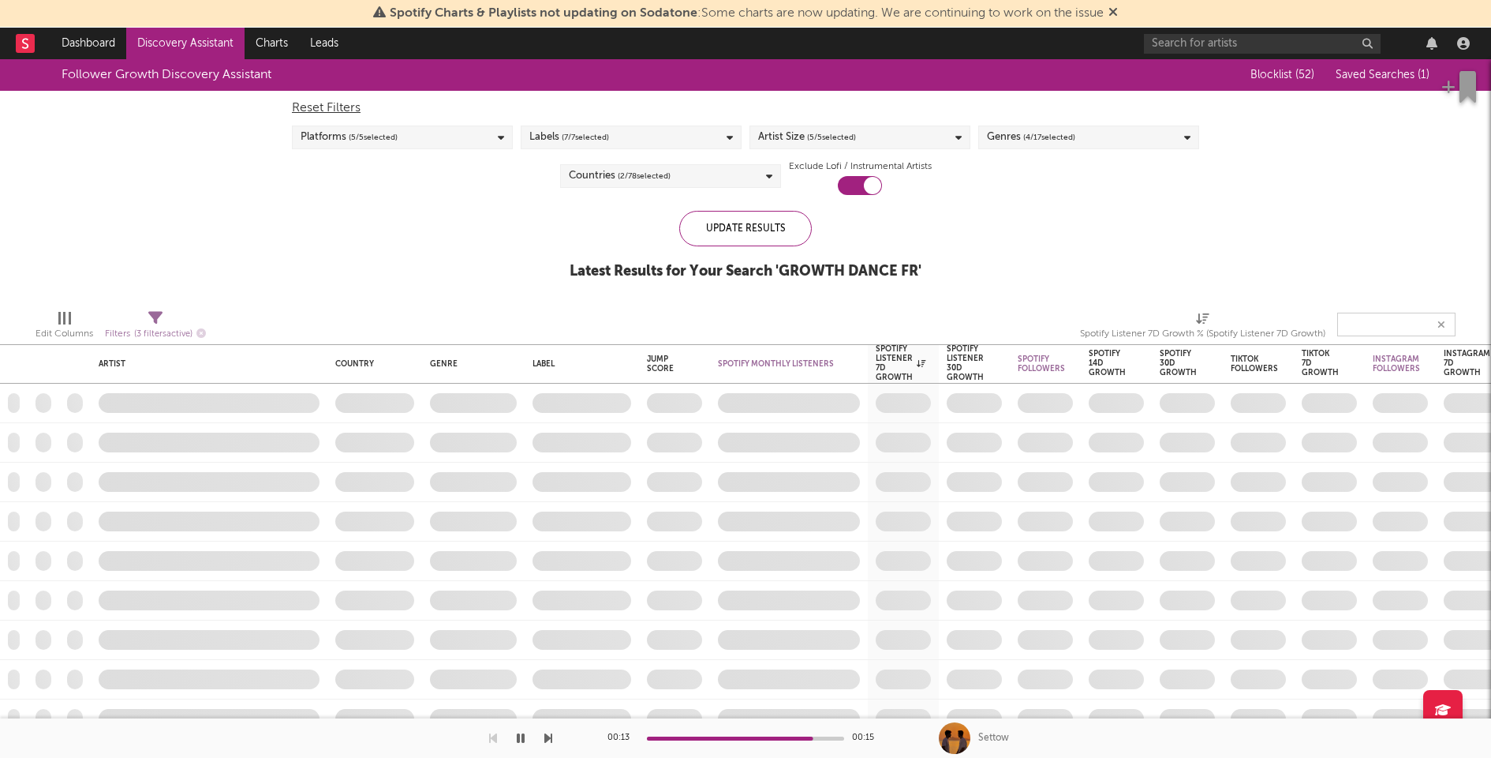
click at [517, 738] on icon "button" at bounding box center [521, 738] width 8 height 13
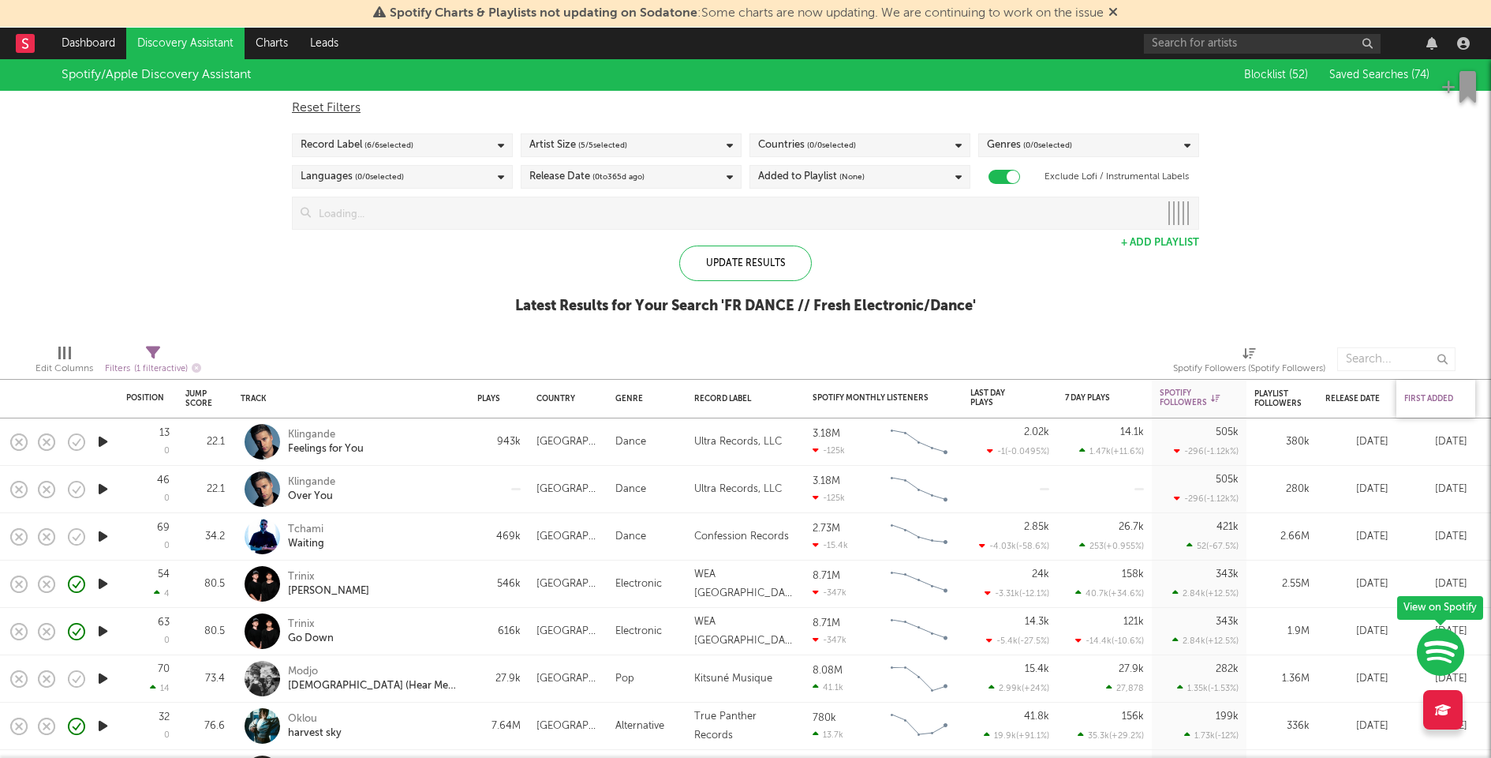
click at [1425, 397] on div "First Added" at bounding box center [1432, 398] width 55 height 9
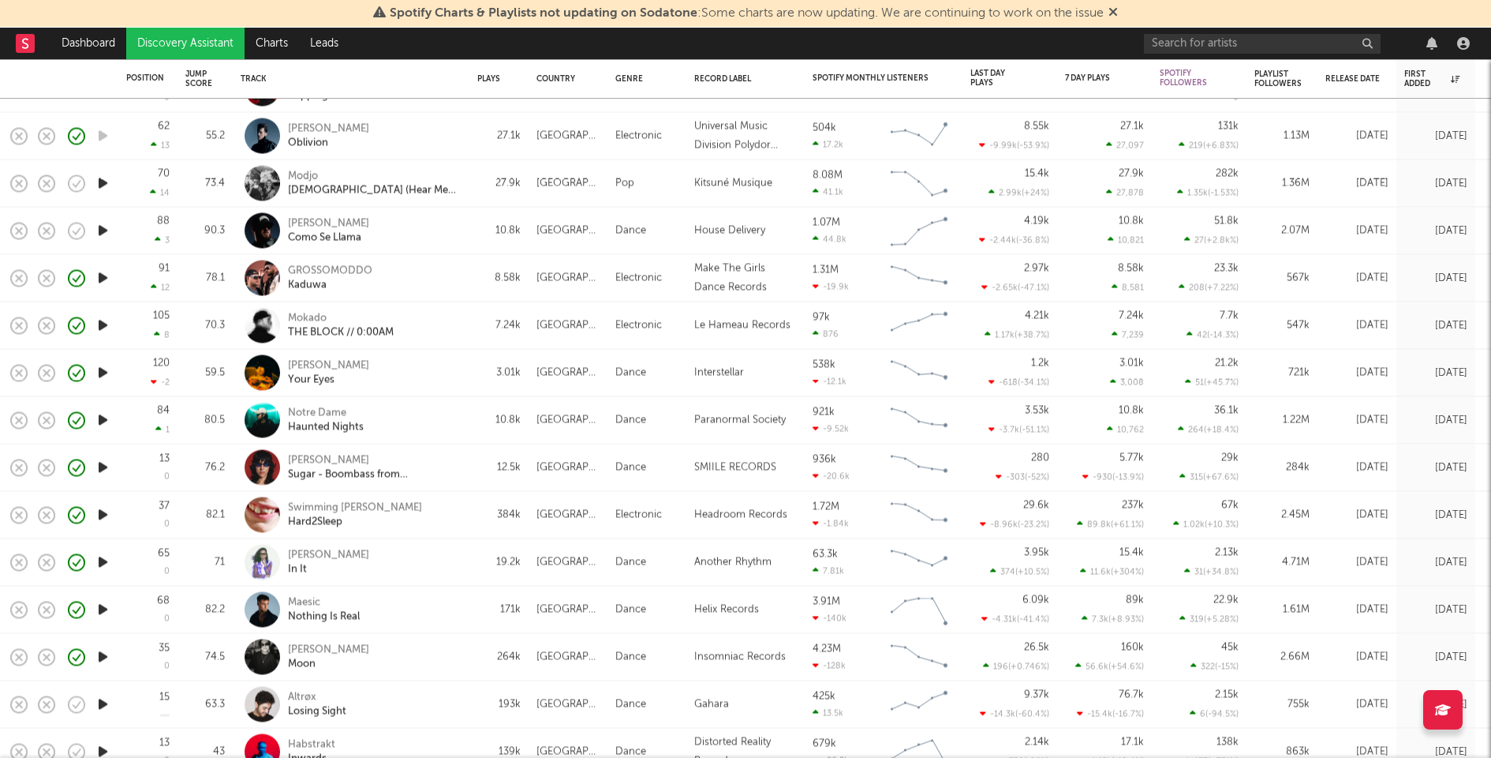
click at [104, 421] on icon "button" at bounding box center [103, 420] width 17 height 20
click at [104, 324] on icon "button" at bounding box center [103, 326] width 17 height 20
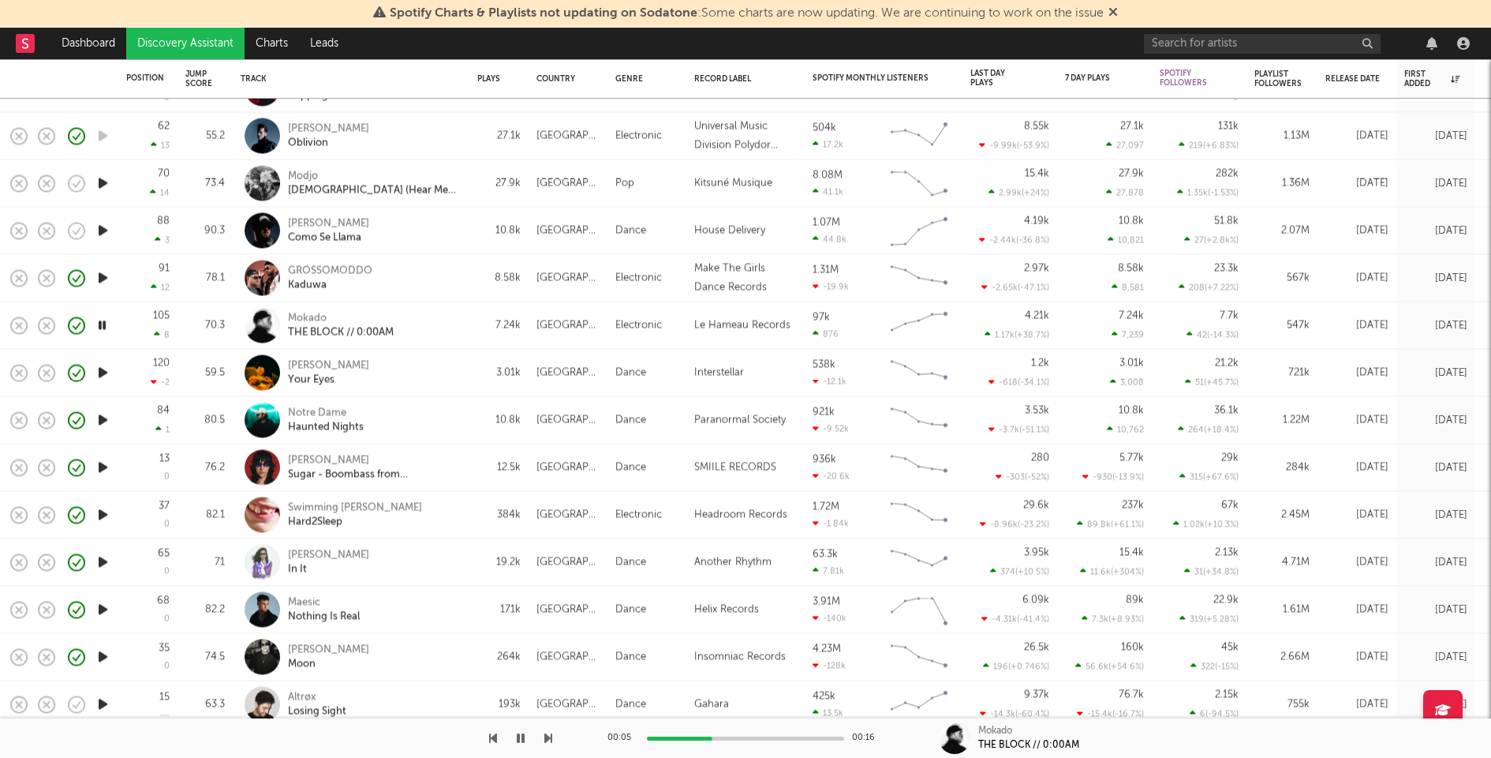
click at [104, 324] on icon "button" at bounding box center [102, 326] width 15 height 20
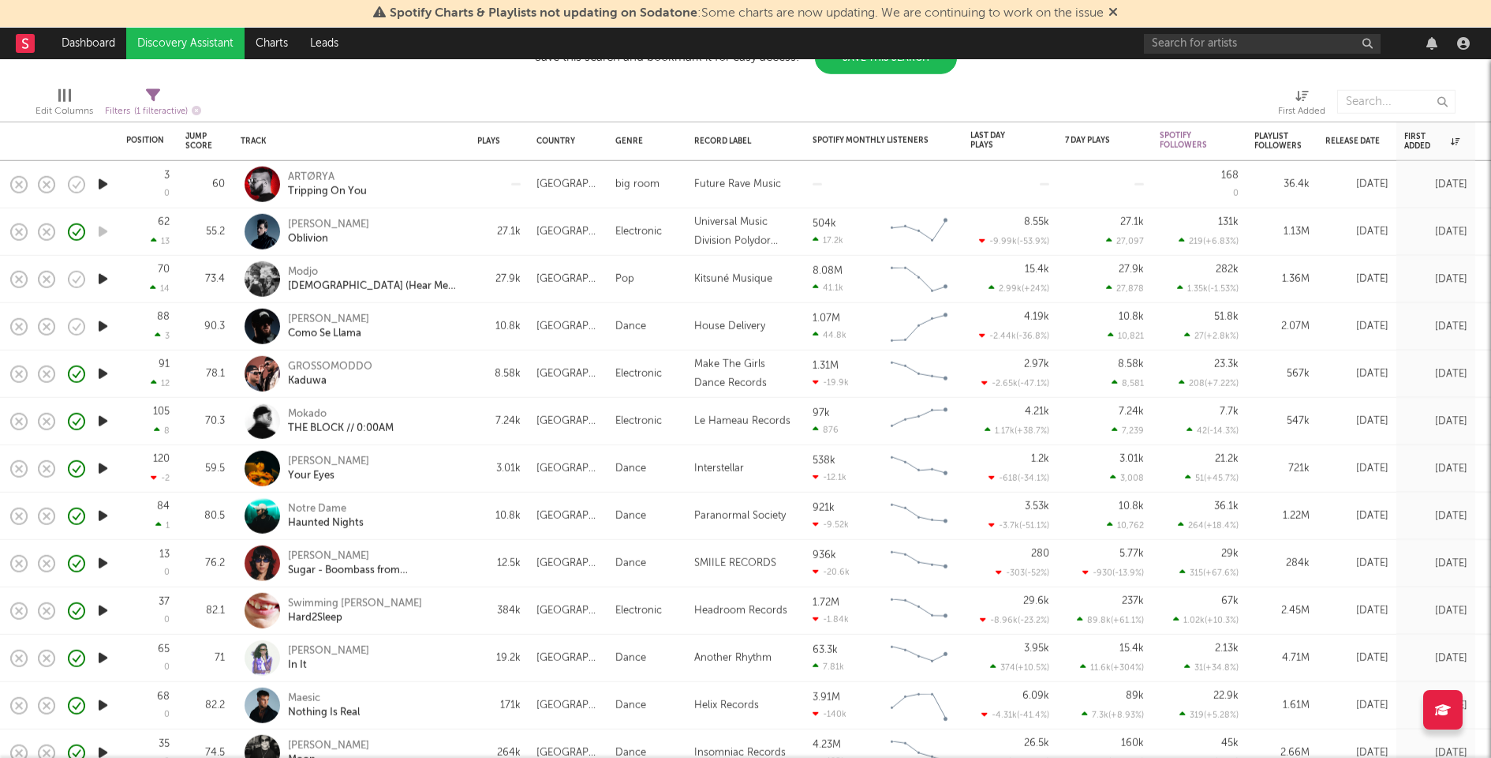
click at [99, 369] on icon "button" at bounding box center [103, 374] width 17 height 20
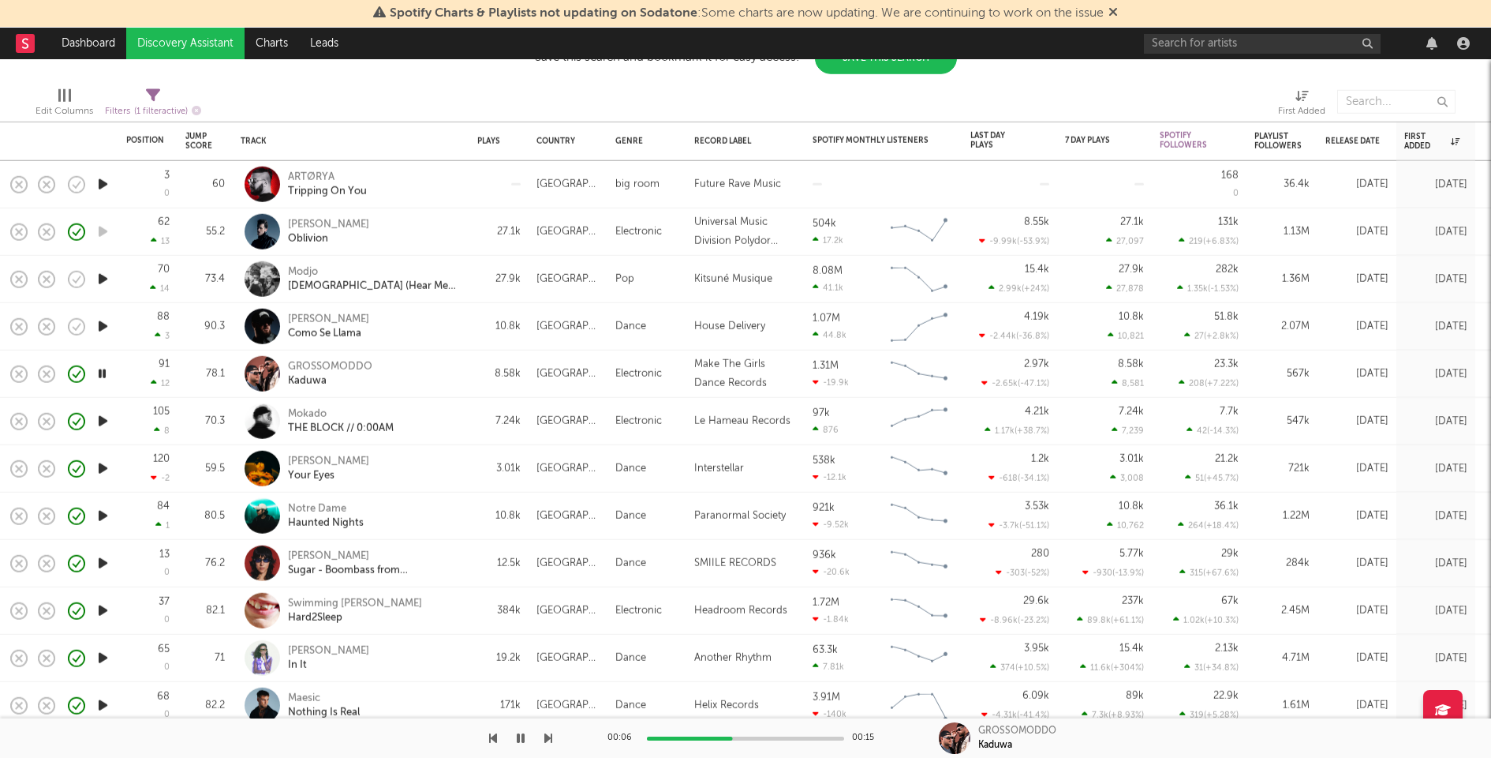
click at [103, 324] on icon "button" at bounding box center [103, 326] width 17 height 20
click at [99, 181] on icon "button" at bounding box center [103, 184] width 17 height 20
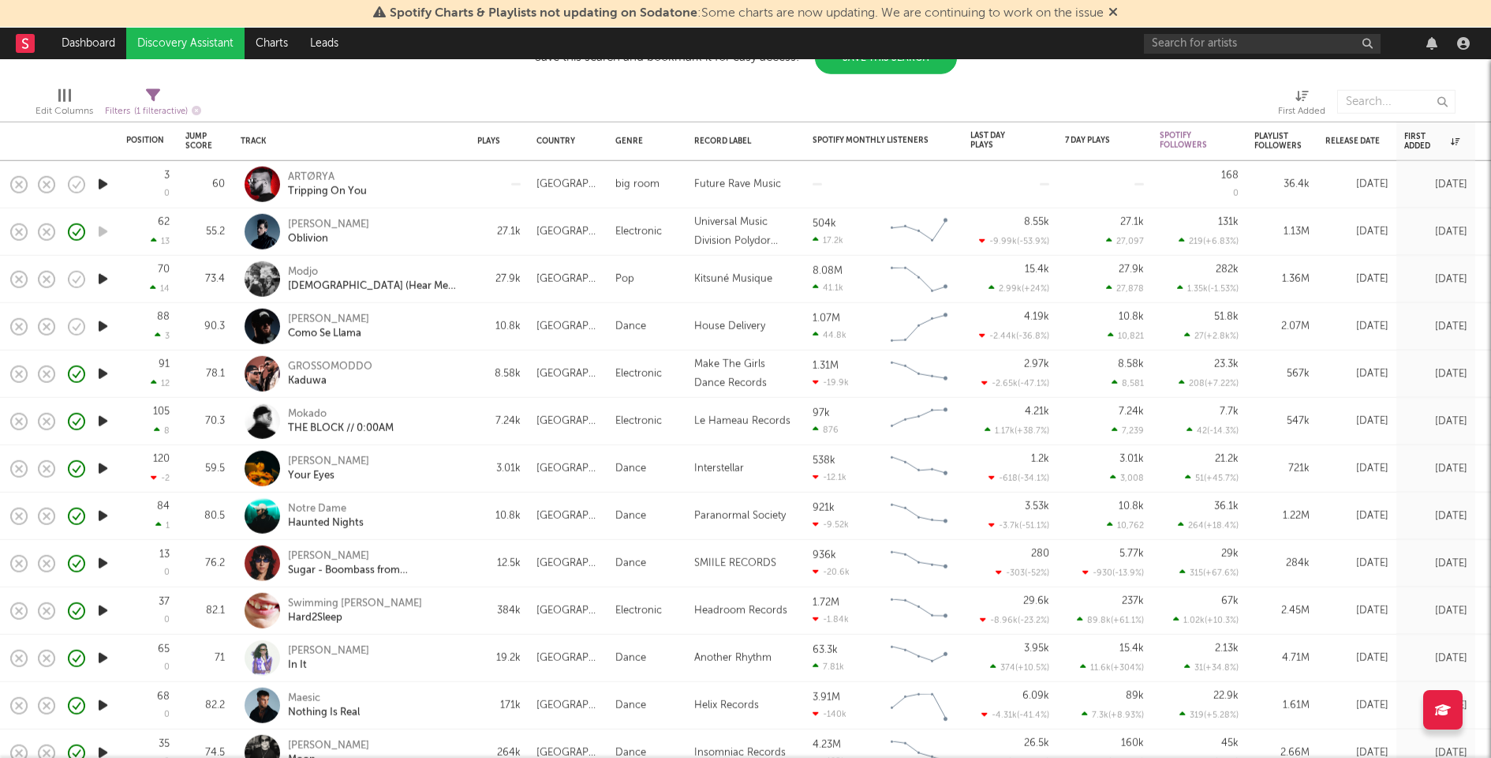
click at [105, 189] on icon "button" at bounding box center [103, 184] width 17 height 20
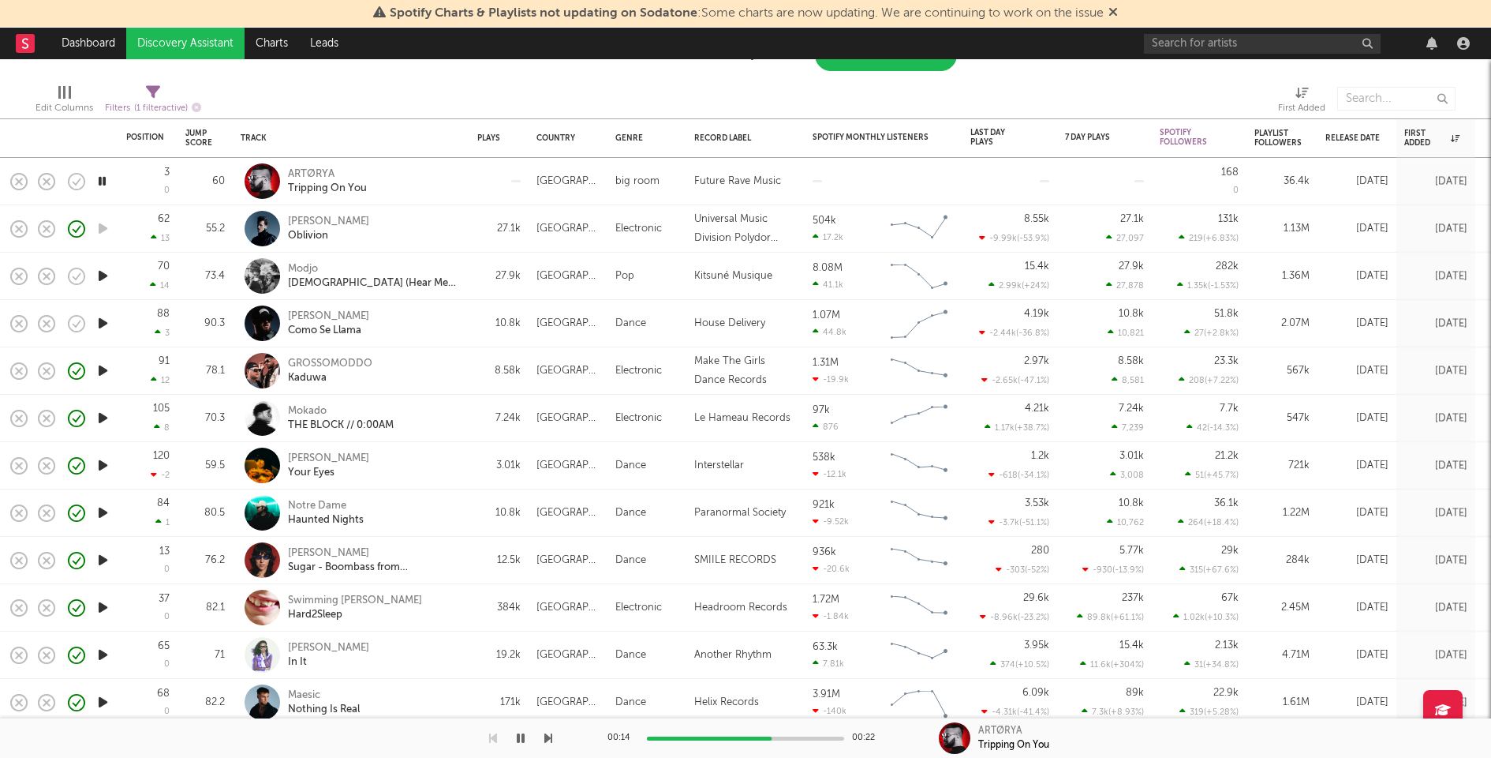
click at [102, 374] on icon "button" at bounding box center [103, 371] width 17 height 20
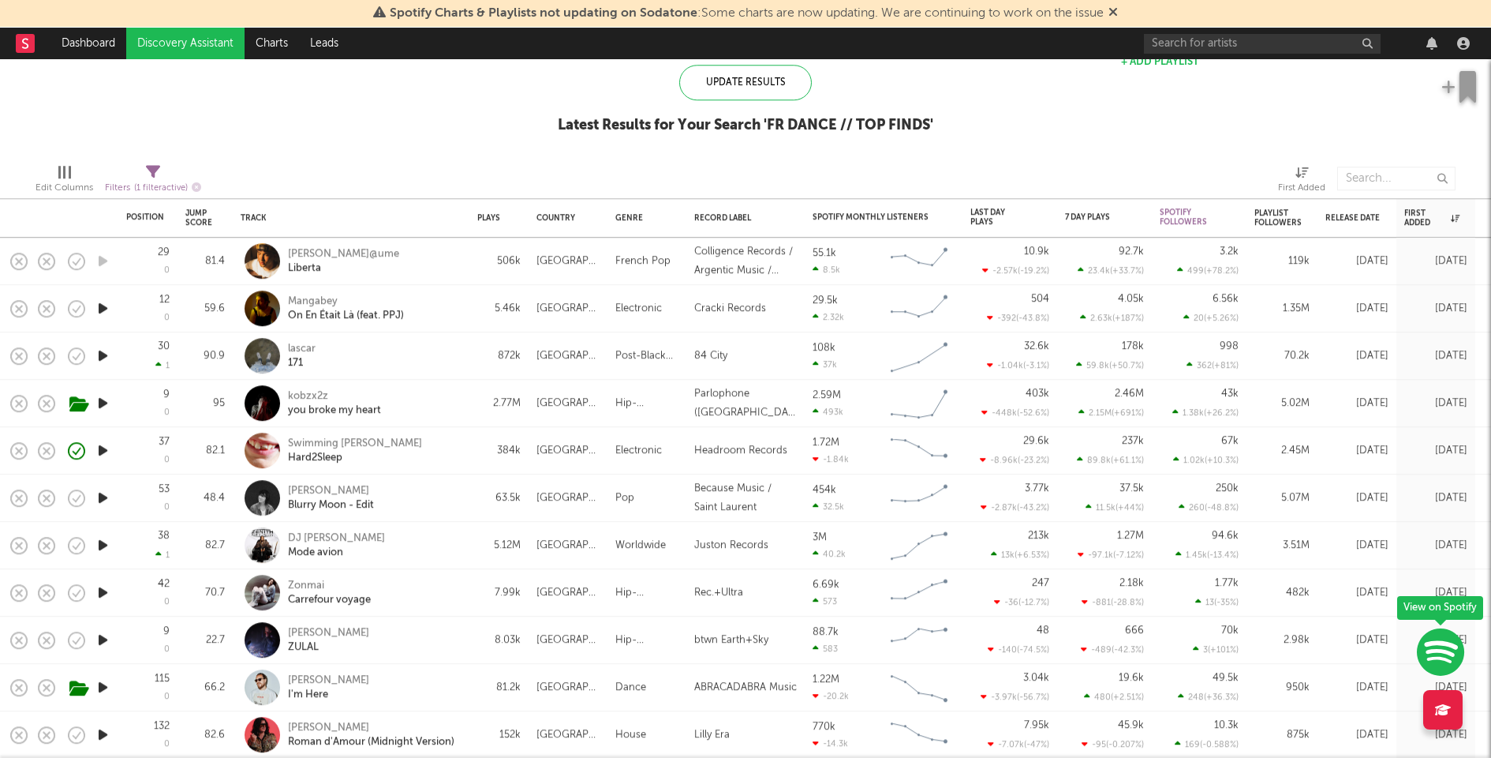
click at [108, 311] on icon "button" at bounding box center [103, 308] width 17 height 20
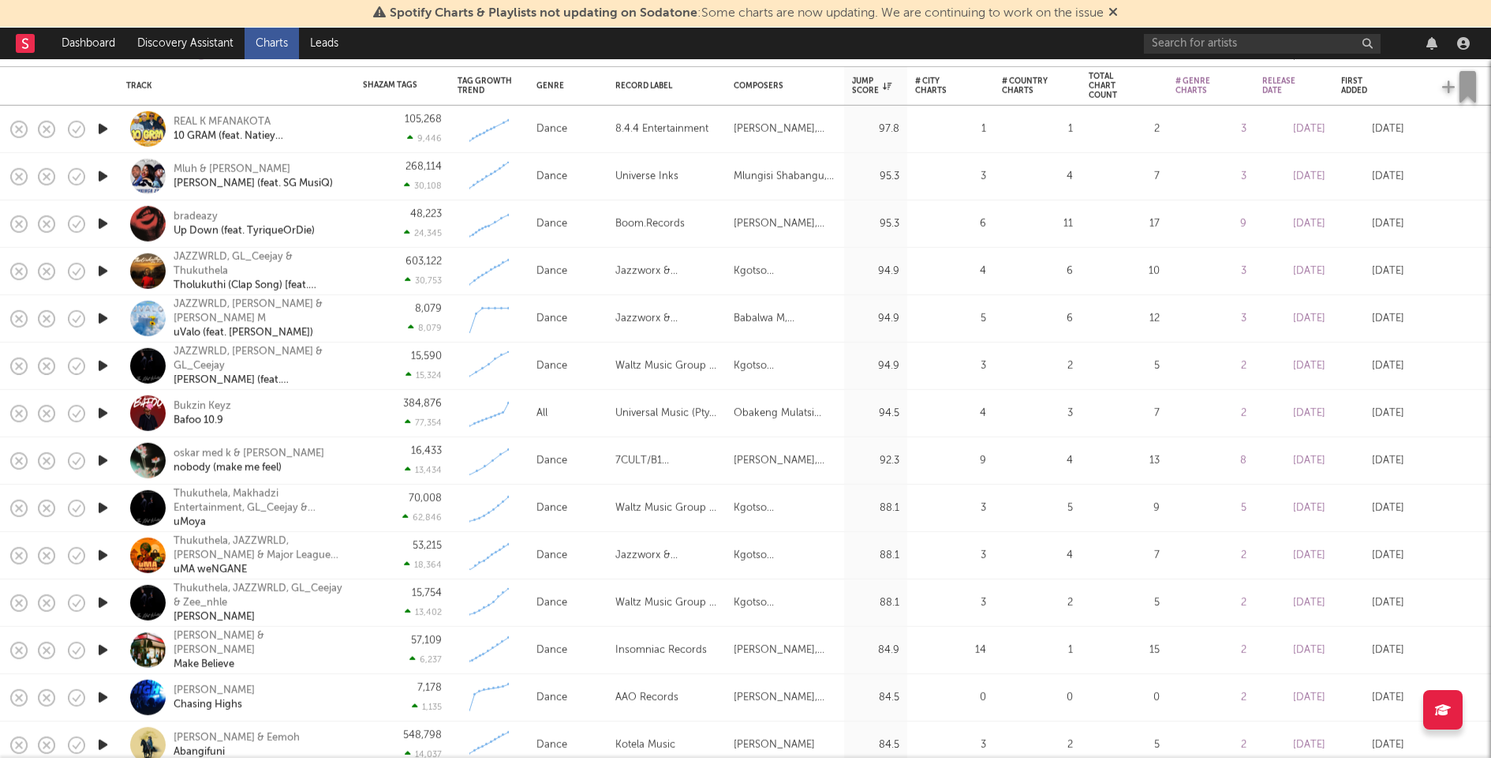
click at [104, 698] on icon "button" at bounding box center [103, 697] width 17 height 20
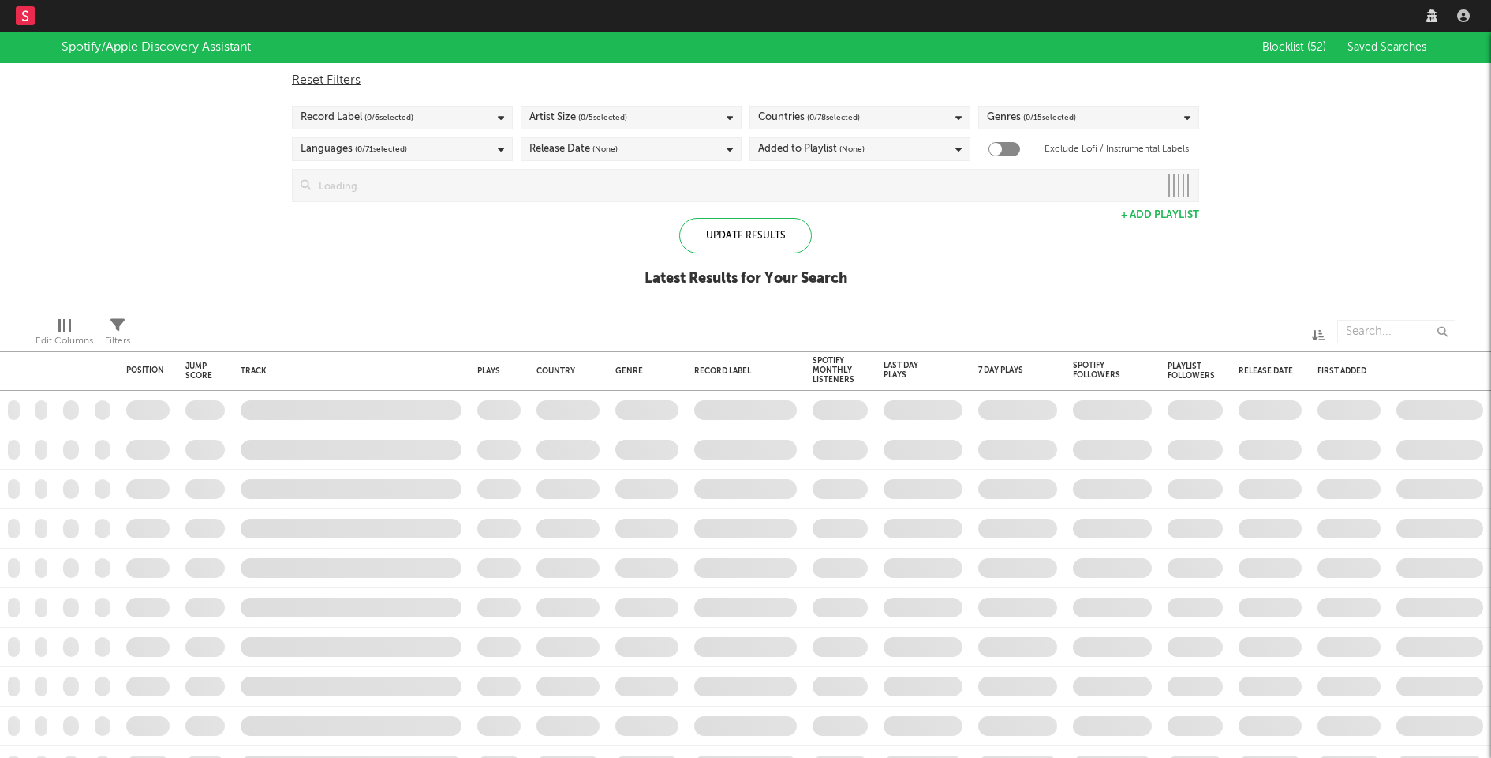
checkbox input "true"
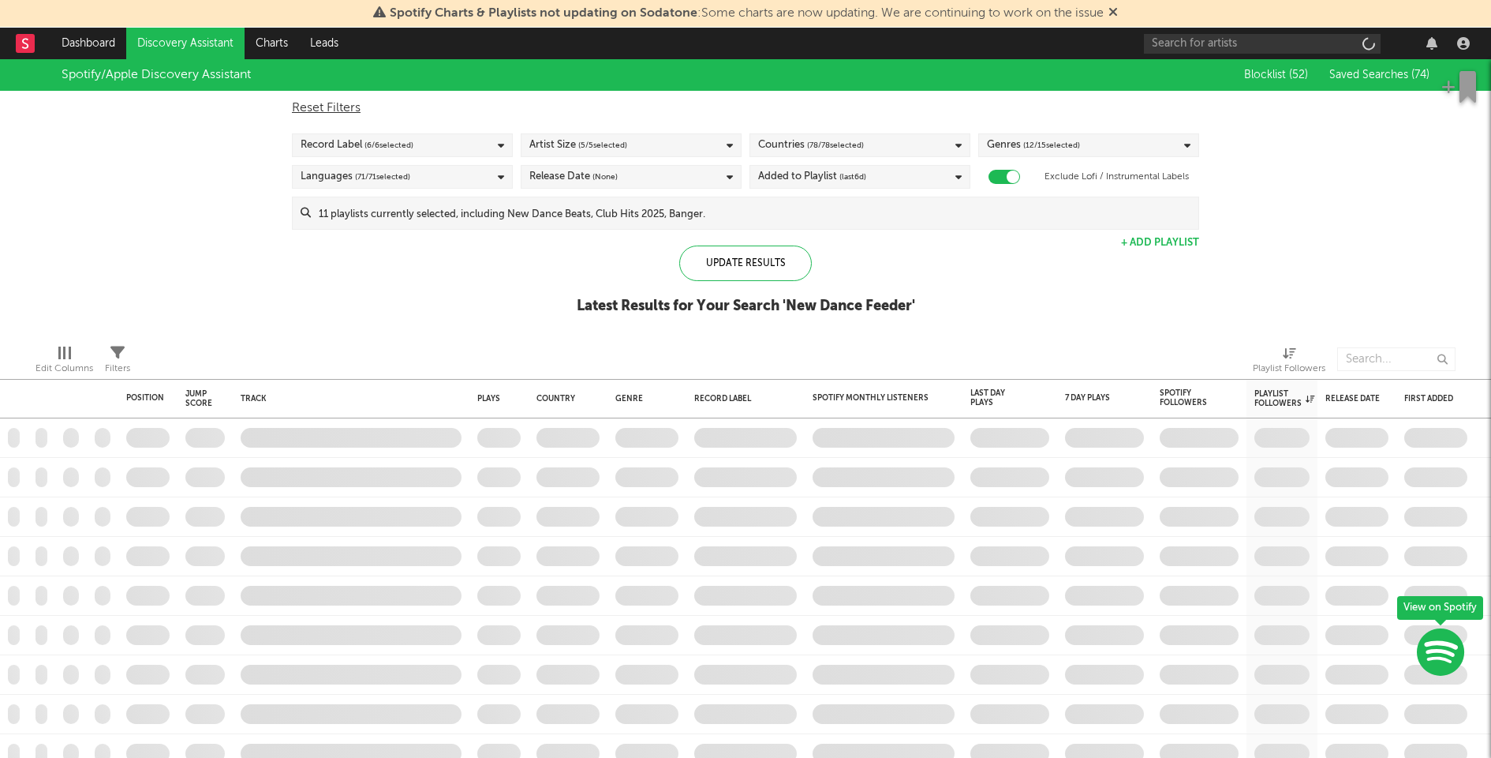
click at [579, 206] on input at bounding box center [755, 213] width 888 height 32
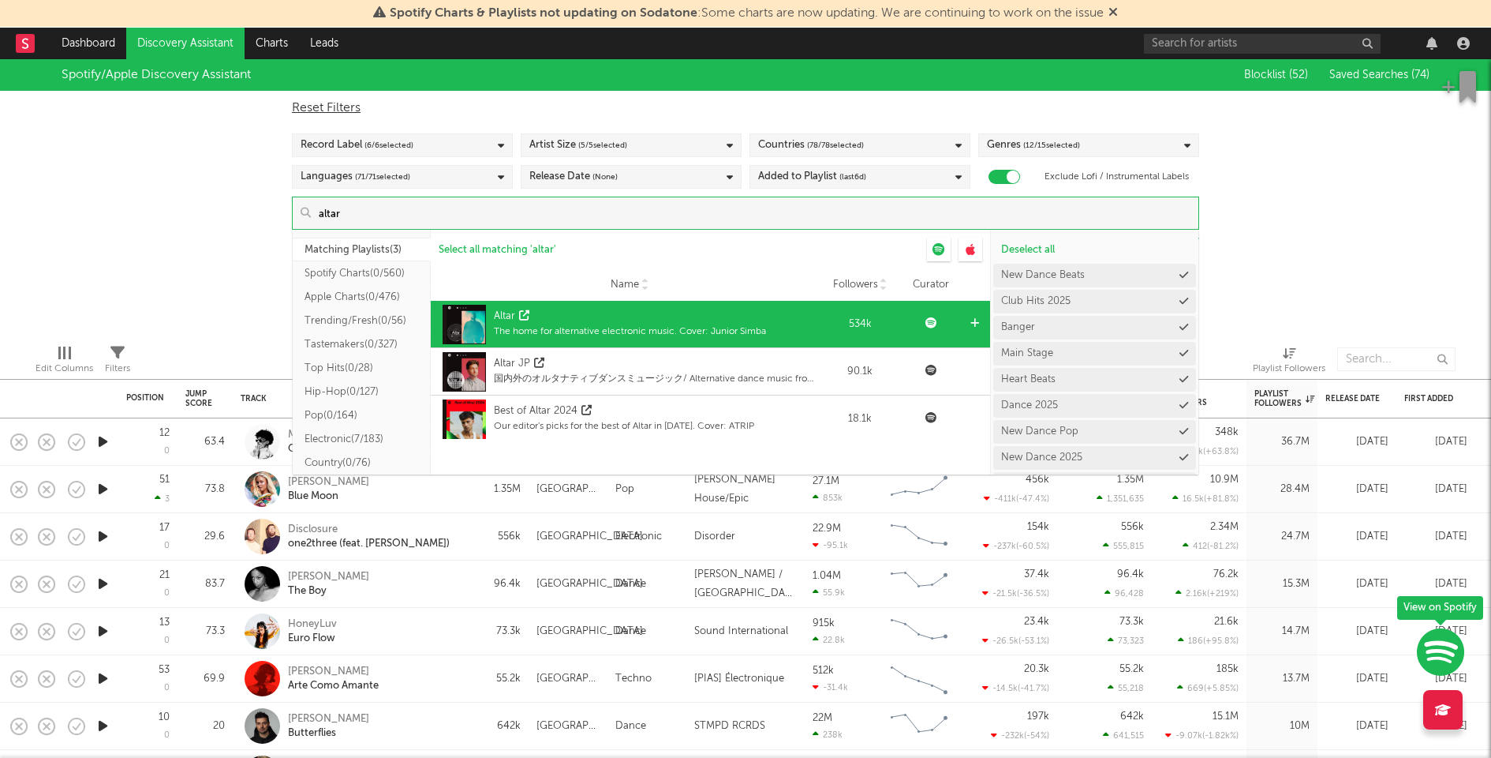
click at [978, 318] on icon at bounding box center [975, 323] width 9 height 10
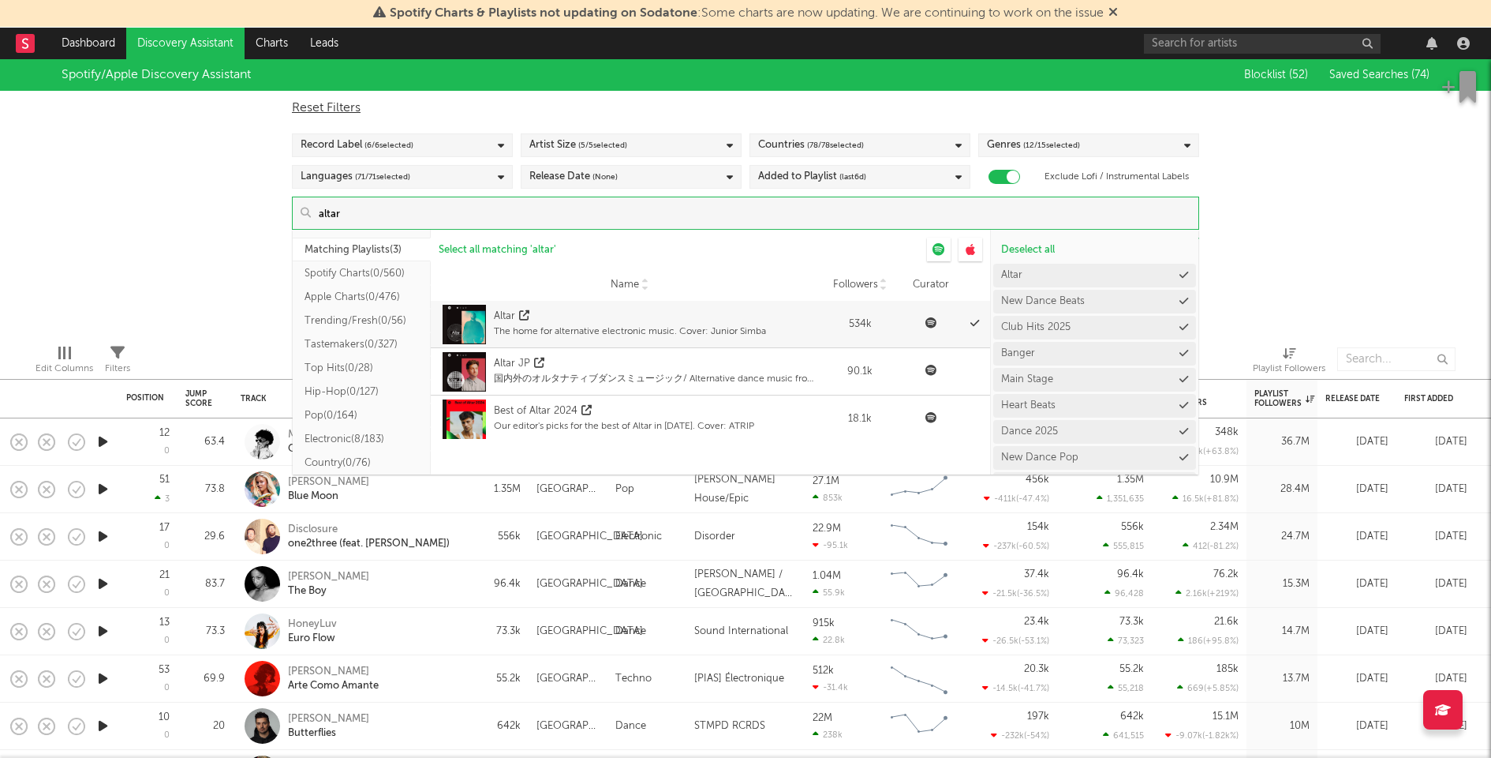
click at [622, 204] on input "altar" at bounding box center [755, 213] width 888 height 32
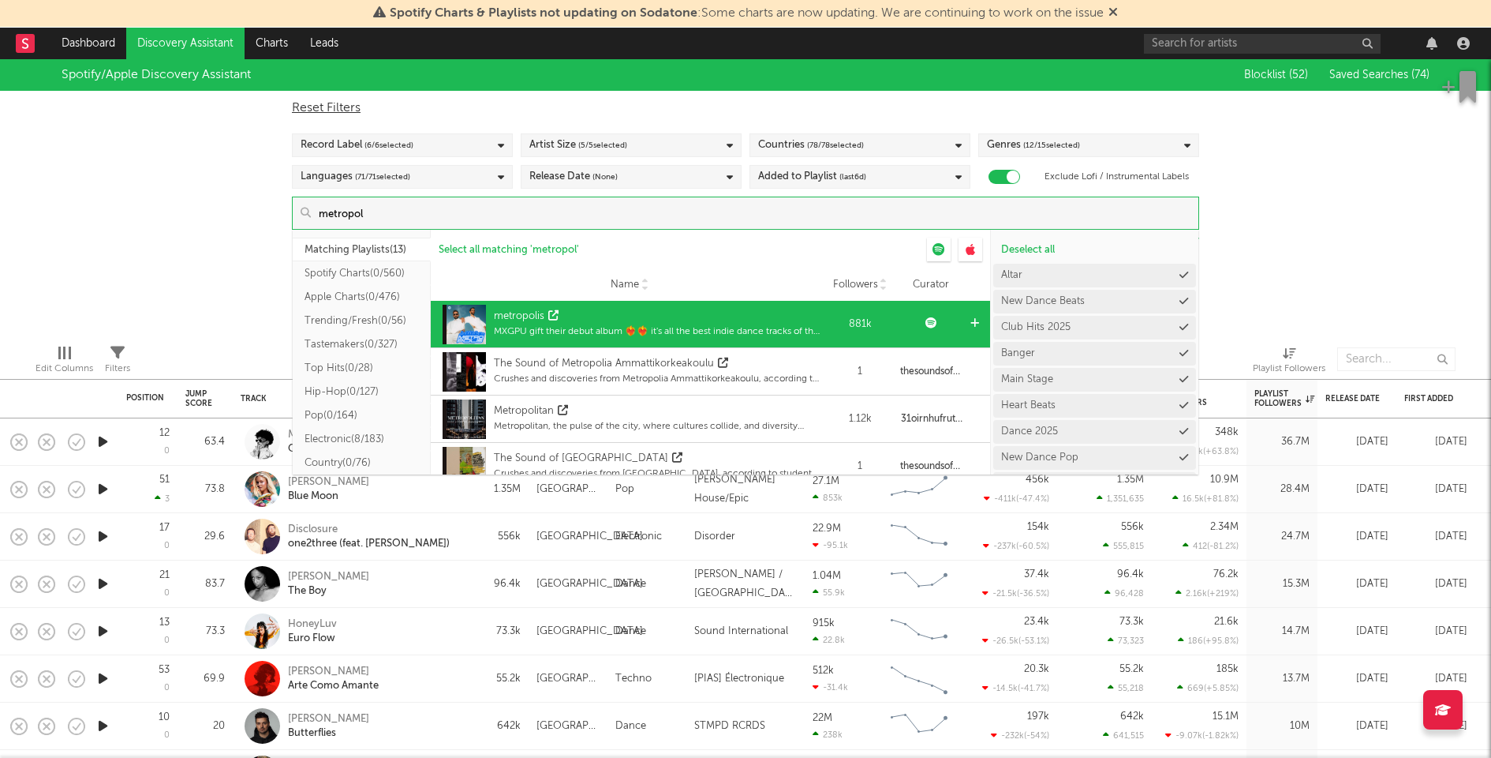
type input "metropol"
click at [971, 323] on icon at bounding box center [975, 323] width 9 height 10
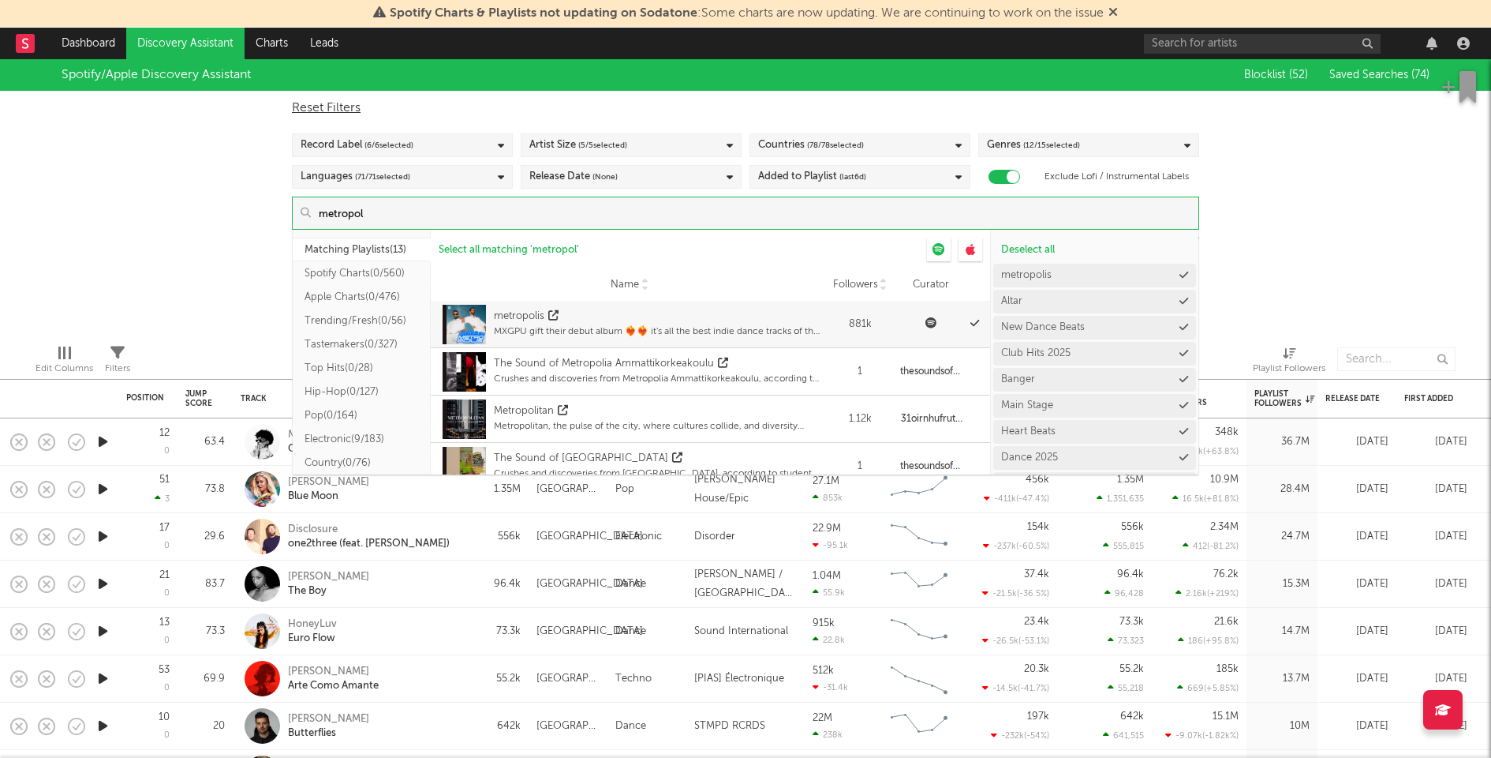
click at [461, 208] on input "metropol" at bounding box center [755, 213] width 888 height 32
click at [145, 249] on div "Spotify/Apple Discovery Assistant Blocklist ( 52 ) Saved Searches ( 74 ) Reset …" at bounding box center [745, 195] width 1491 height 272
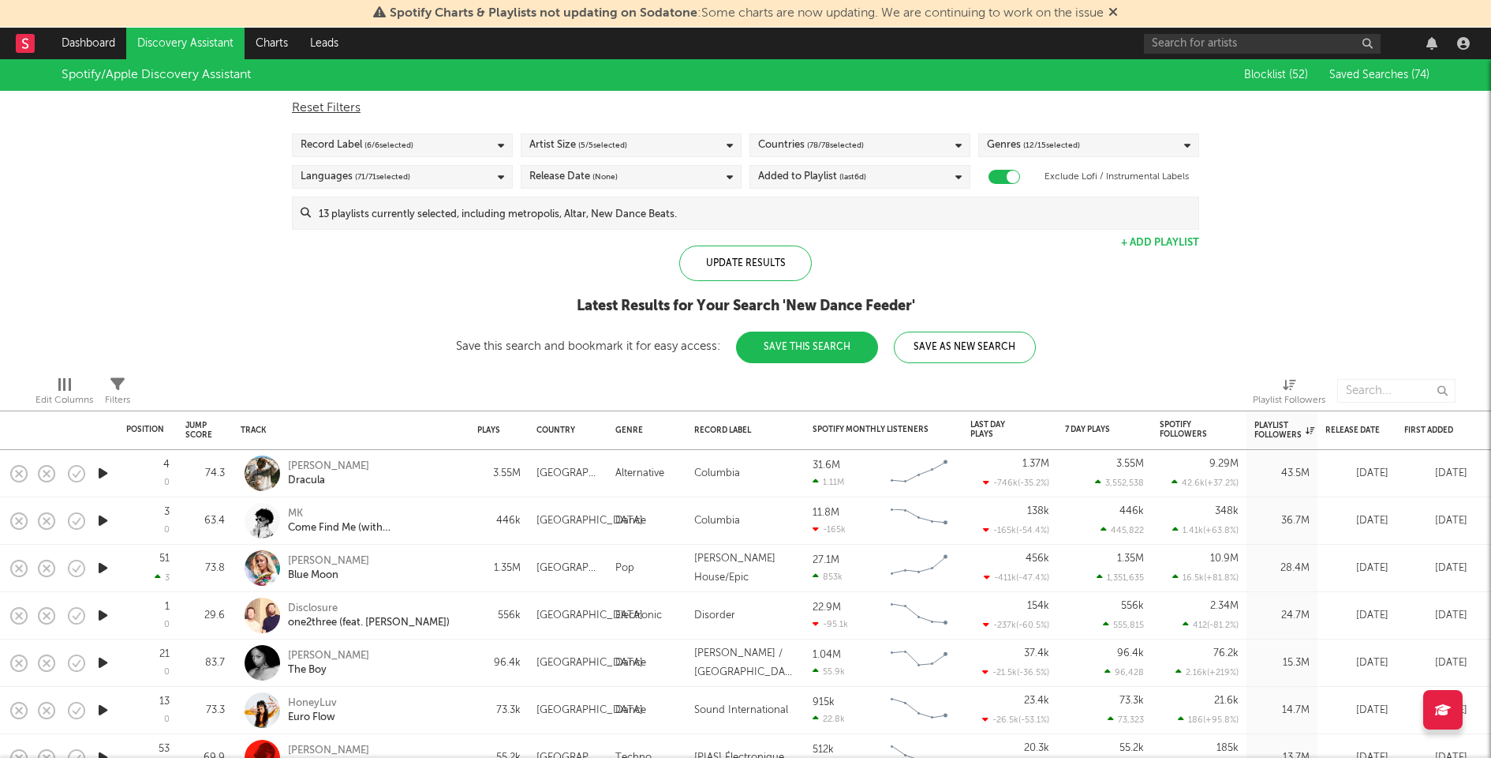
click at [477, 215] on input at bounding box center [755, 213] width 888 height 32
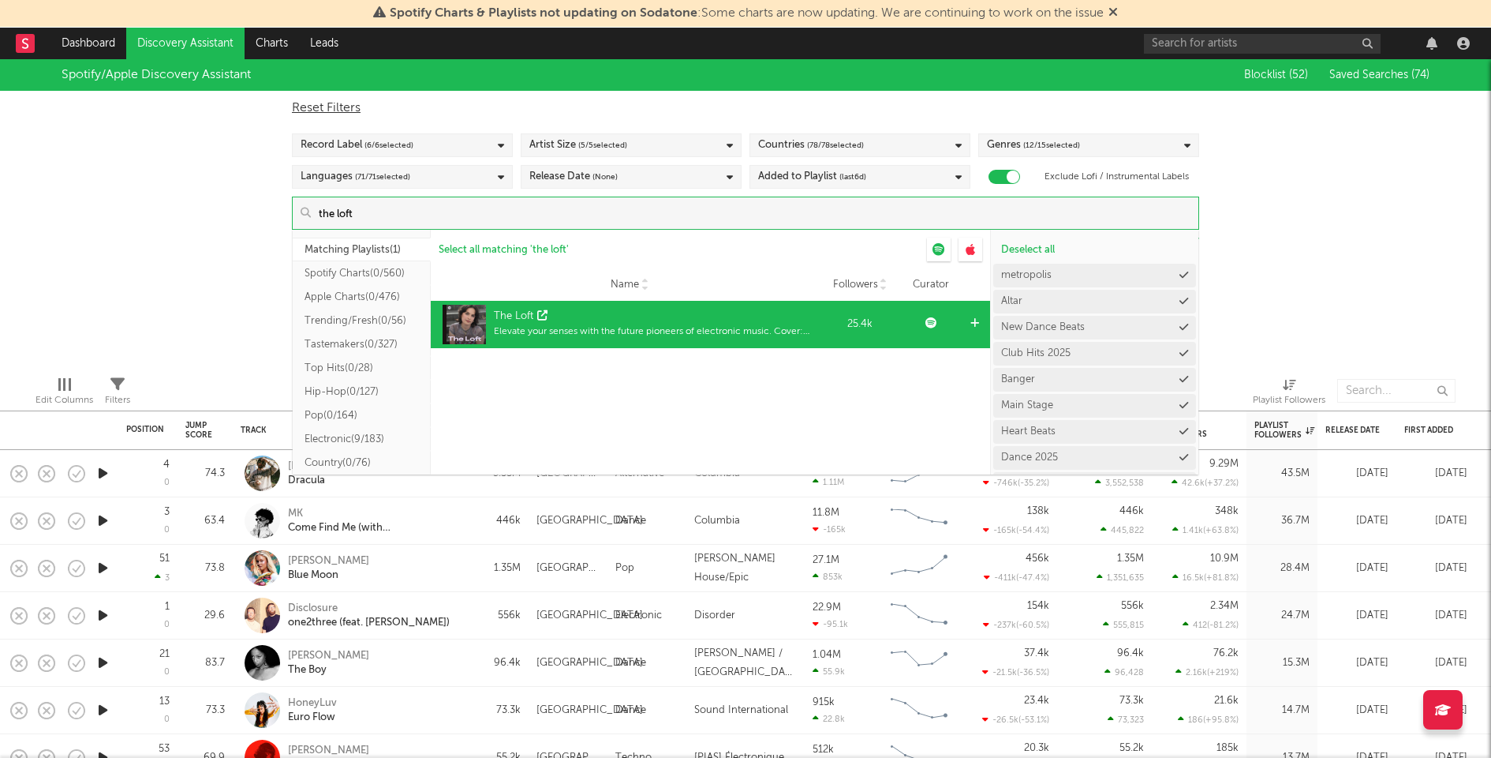
click at [978, 319] on icon at bounding box center [975, 323] width 9 height 10
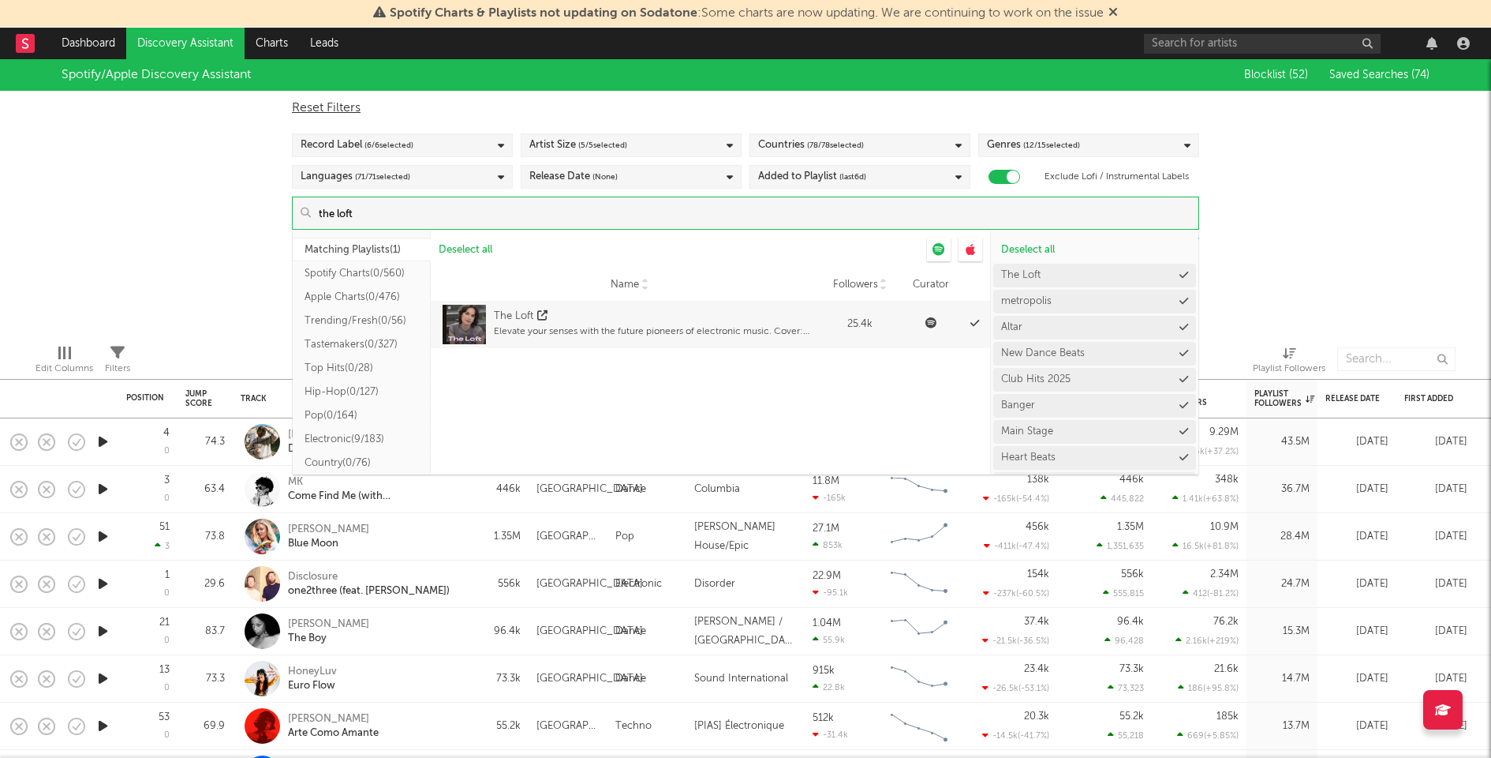
click at [391, 207] on input "the loft" at bounding box center [755, 213] width 888 height 32
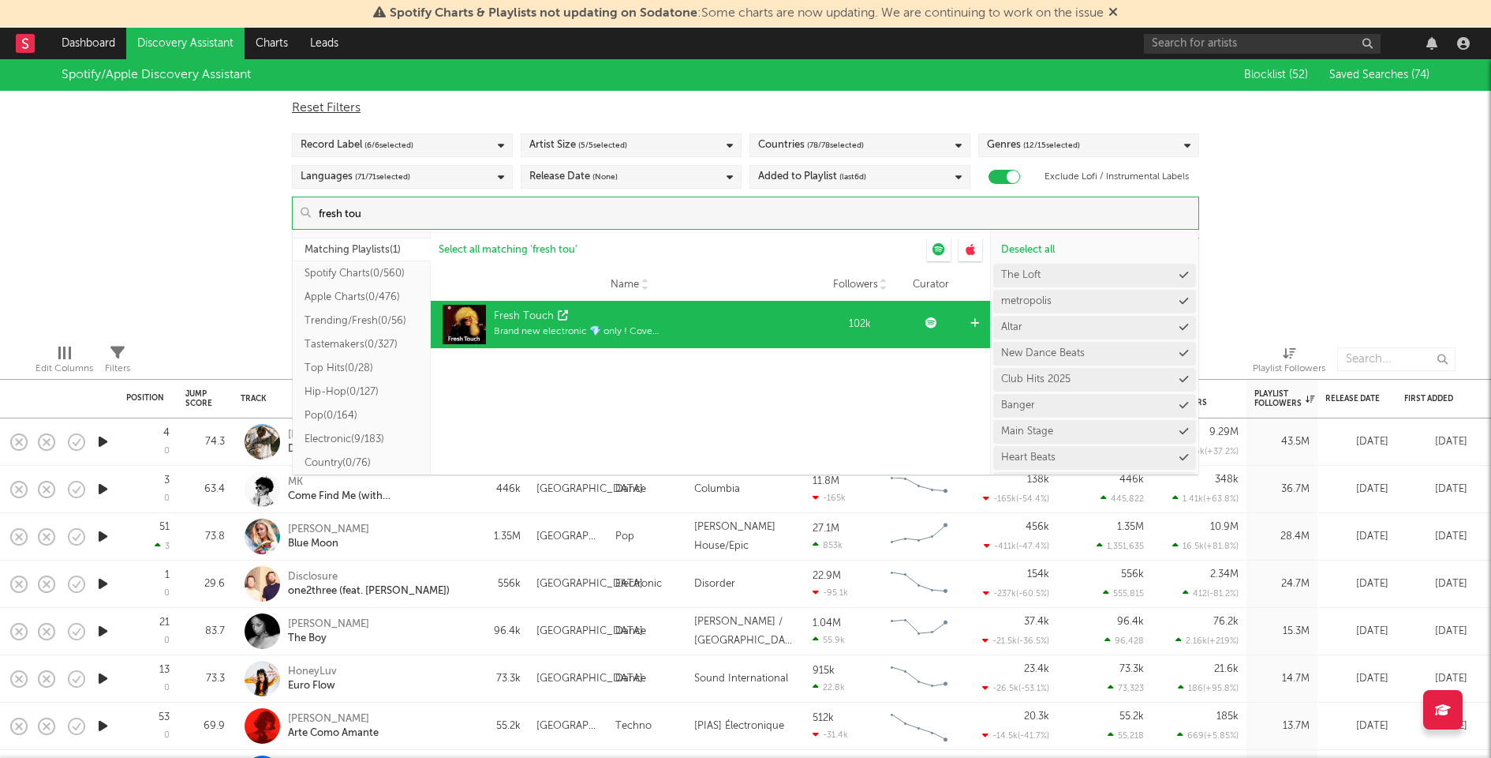
click at [982, 317] on div at bounding box center [977, 324] width 12 height 47
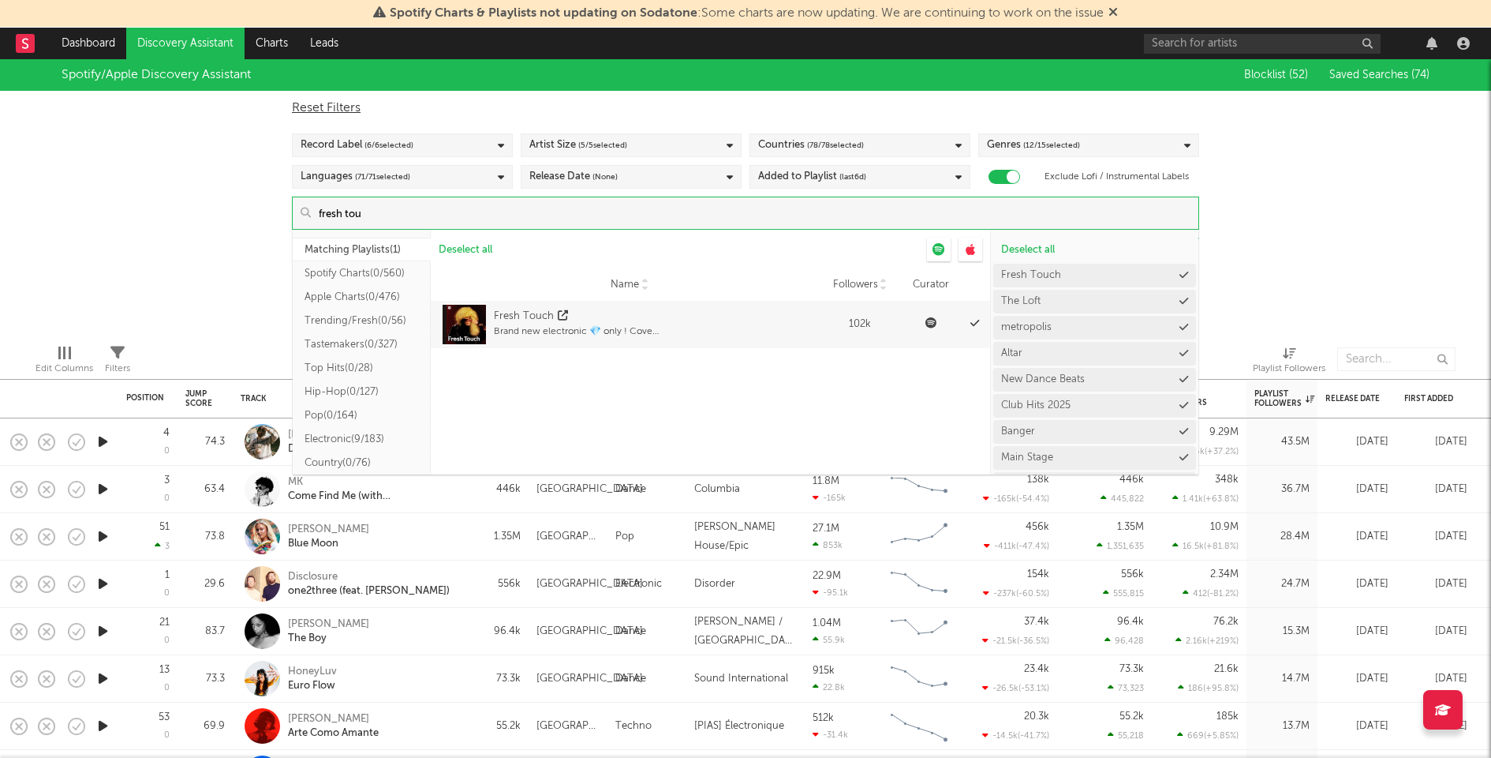
click at [524, 221] on input "fresh tou" at bounding box center [755, 213] width 888 height 32
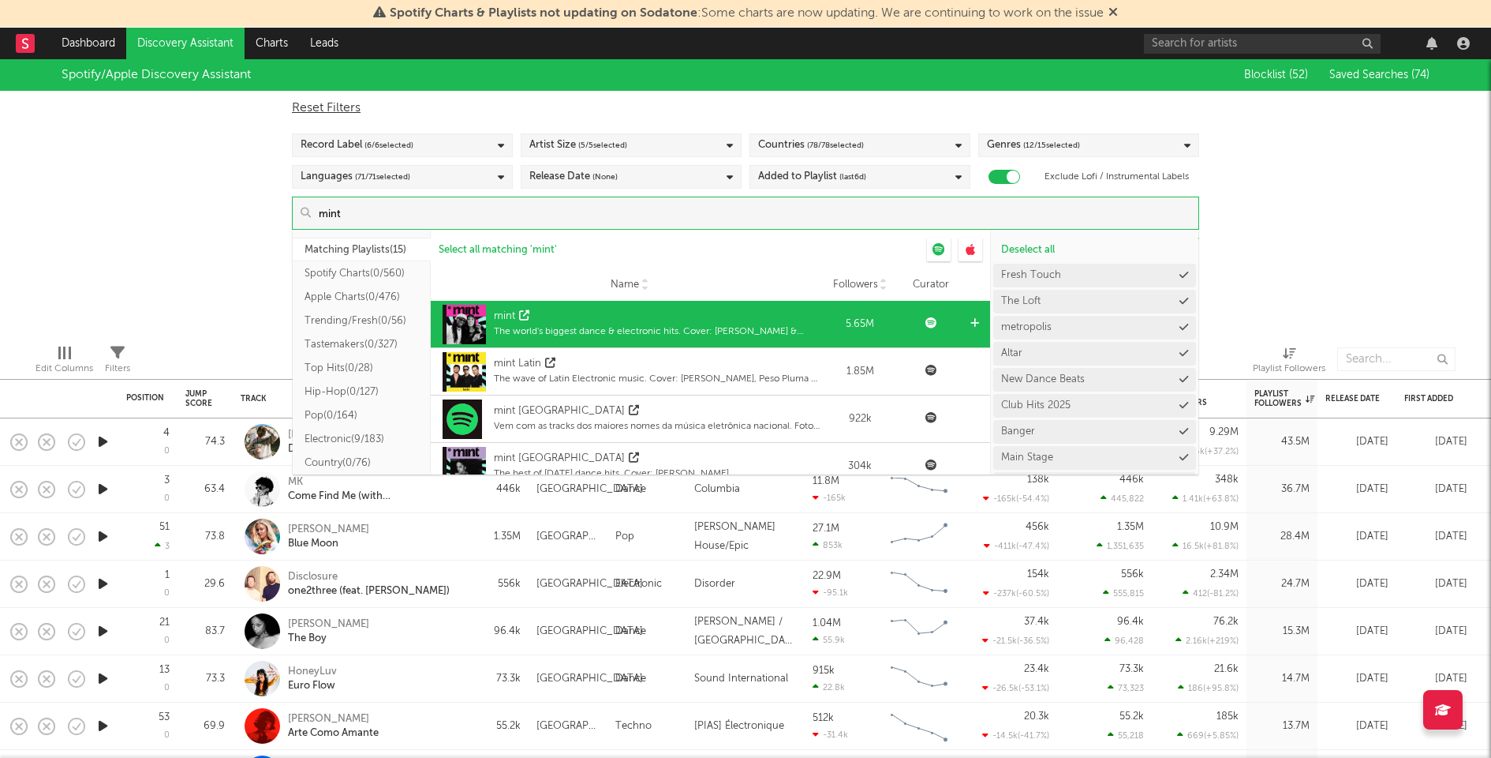
click at [971, 320] on div at bounding box center [977, 324] width 12 height 47
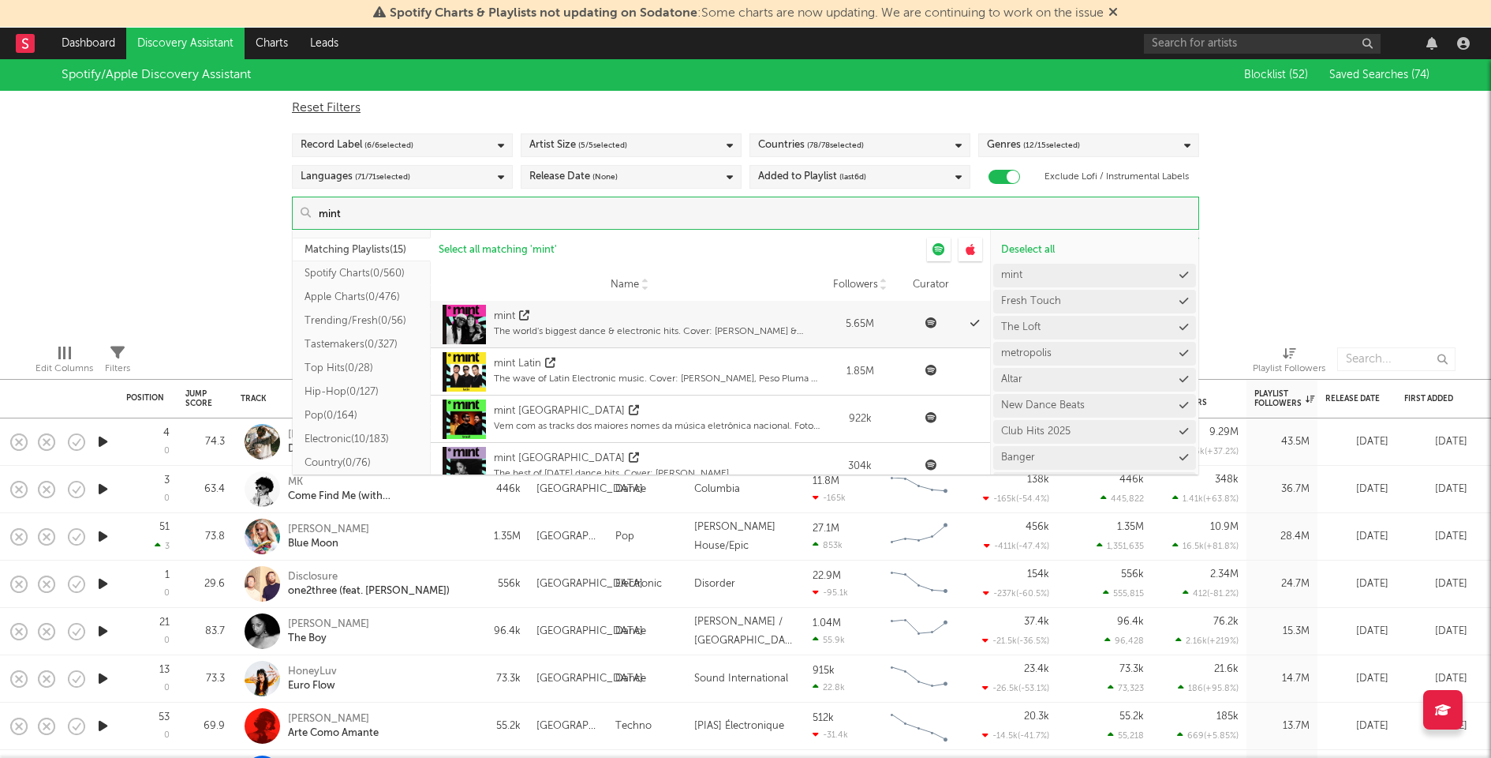
click at [476, 211] on input "mint" at bounding box center [755, 213] width 888 height 32
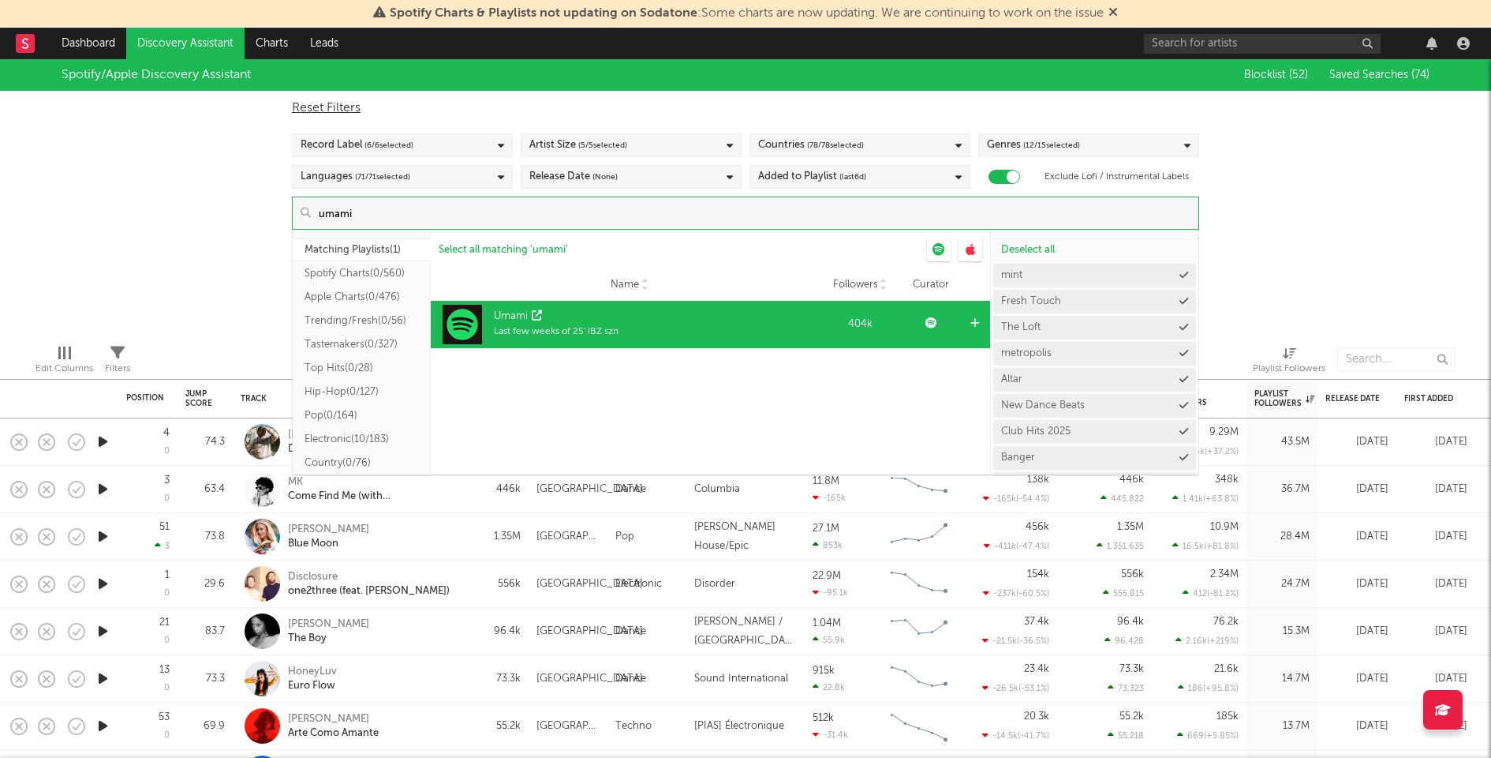
click at [976, 321] on icon at bounding box center [975, 323] width 9 height 10
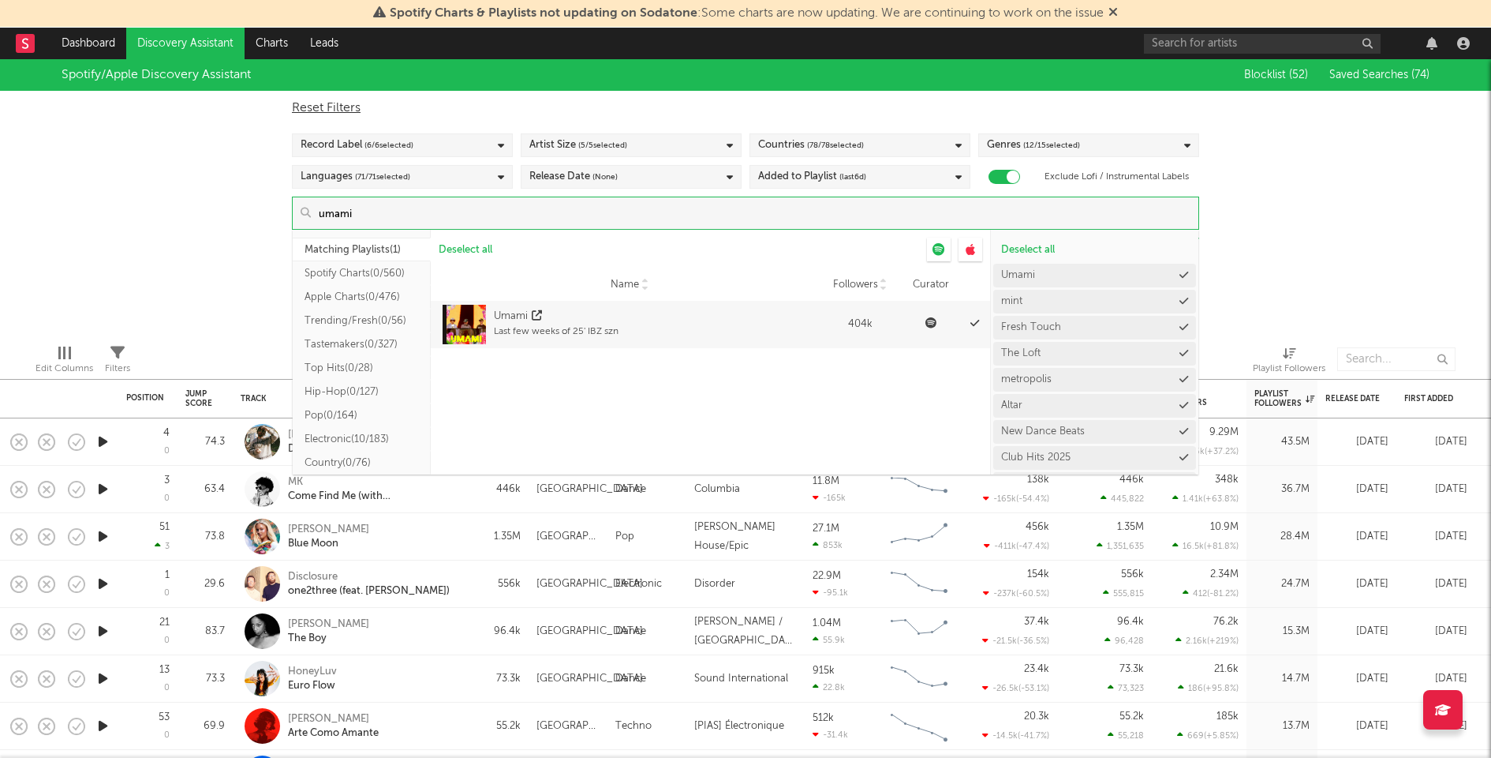
click at [495, 209] on input "umami" at bounding box center [755, 213] width 888 height 32
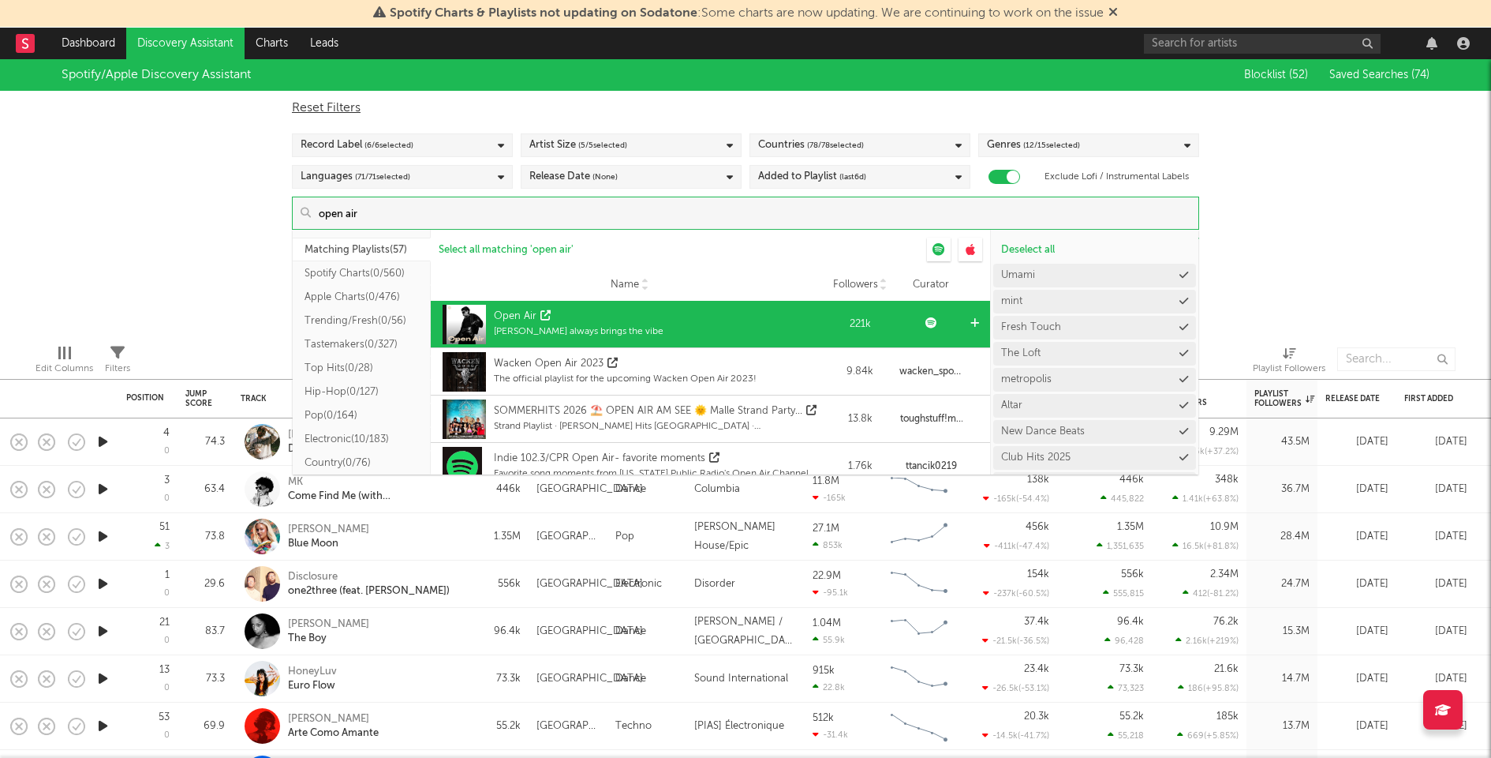
click at [971, 319] on icon at bounding box center [975, 323] width 9 height 10
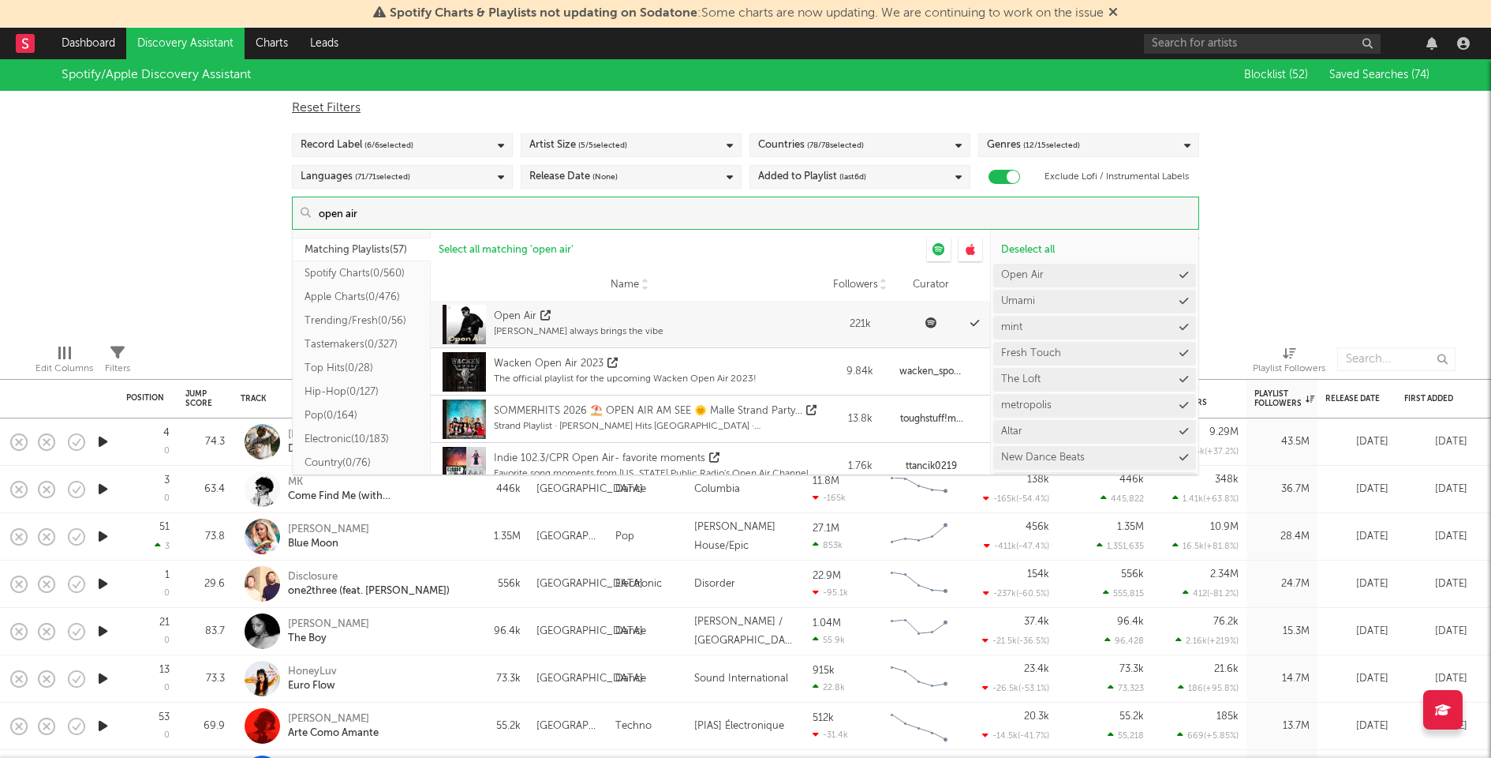
click at [597, 208] on input "open air" at bounding box center [755, 213] width 888 height 32
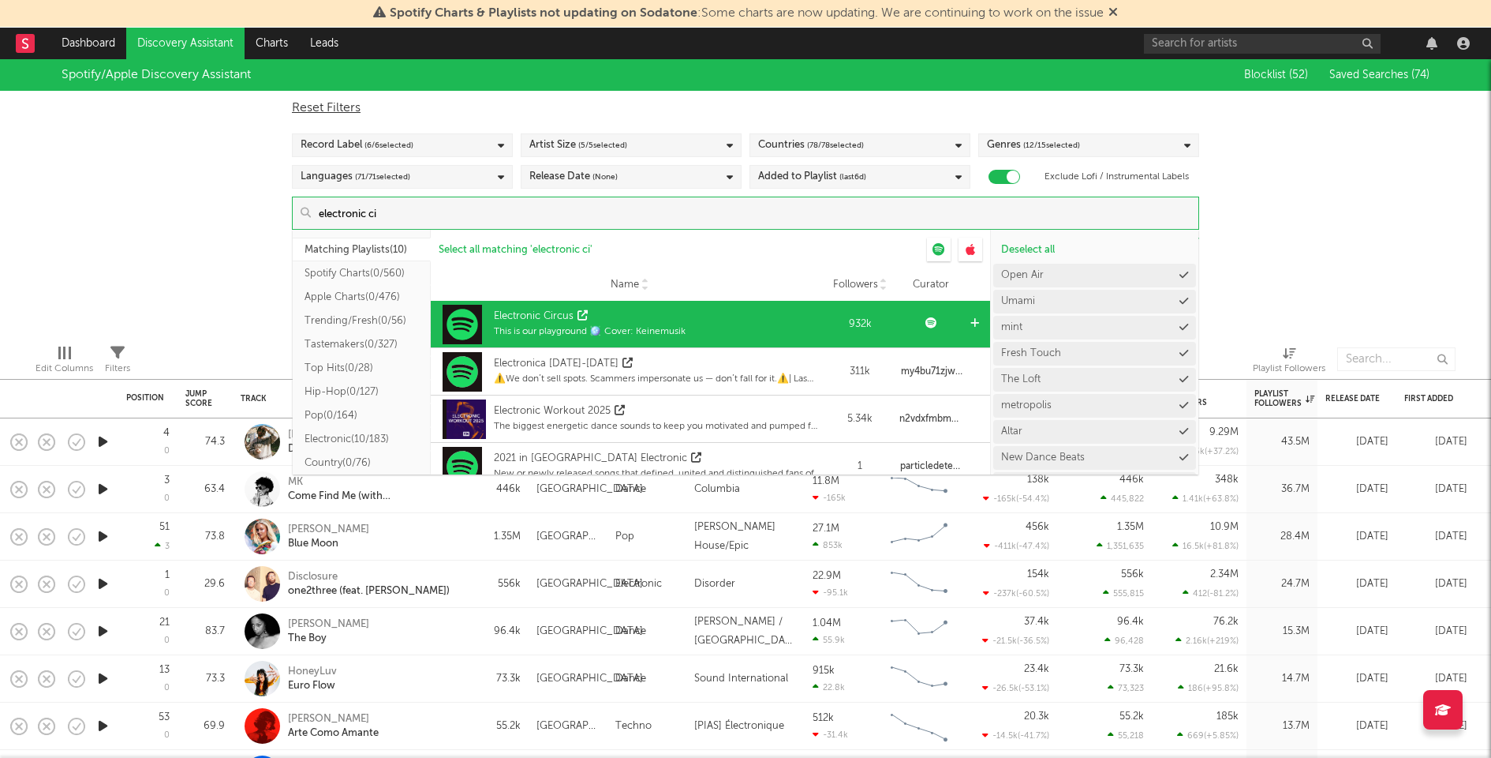
click at [971, 316] on div at bounding box center [977, 324] width 12 height 47
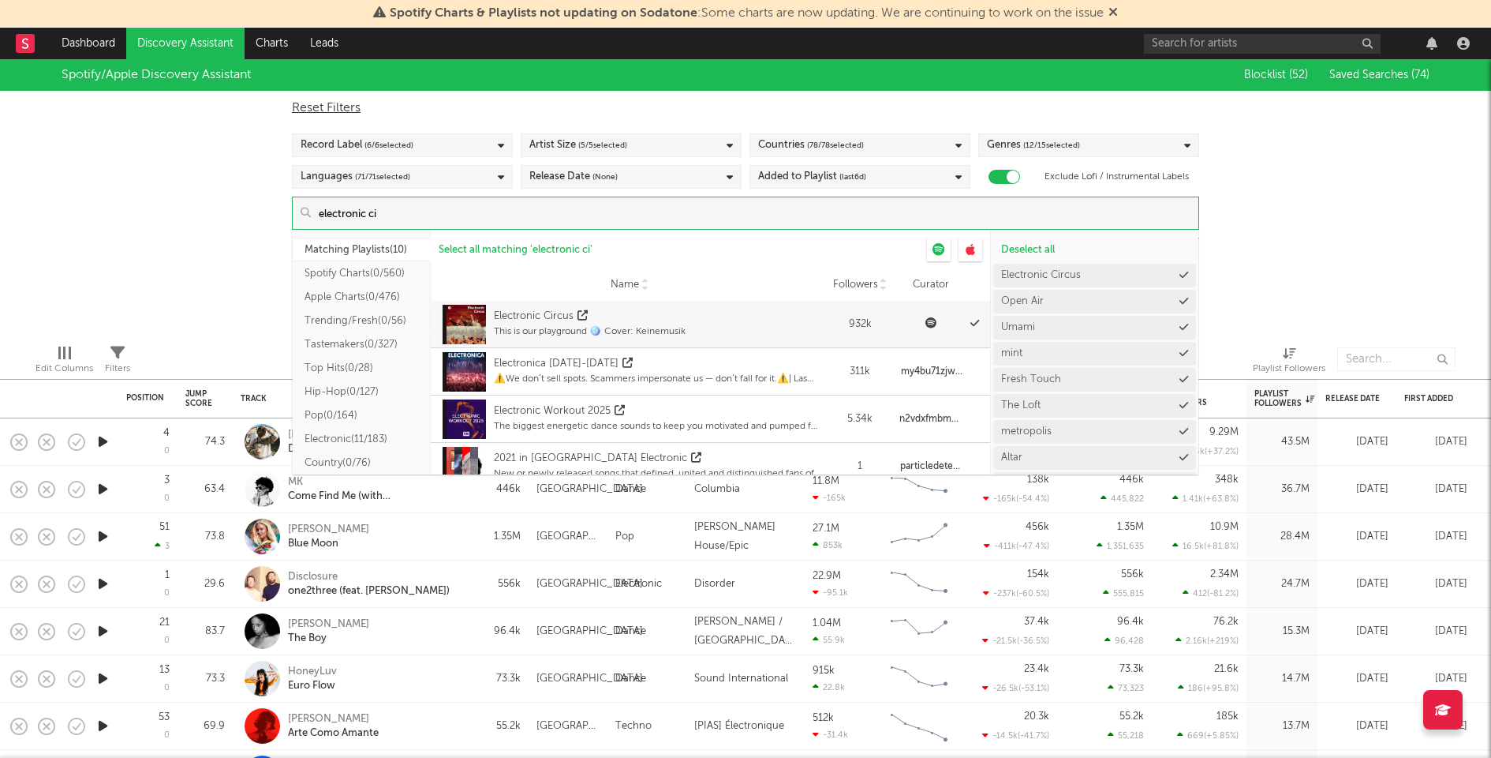
click at [547, 198] on input "electronic ci" at bounding box center [755, 213] width 888 height 32
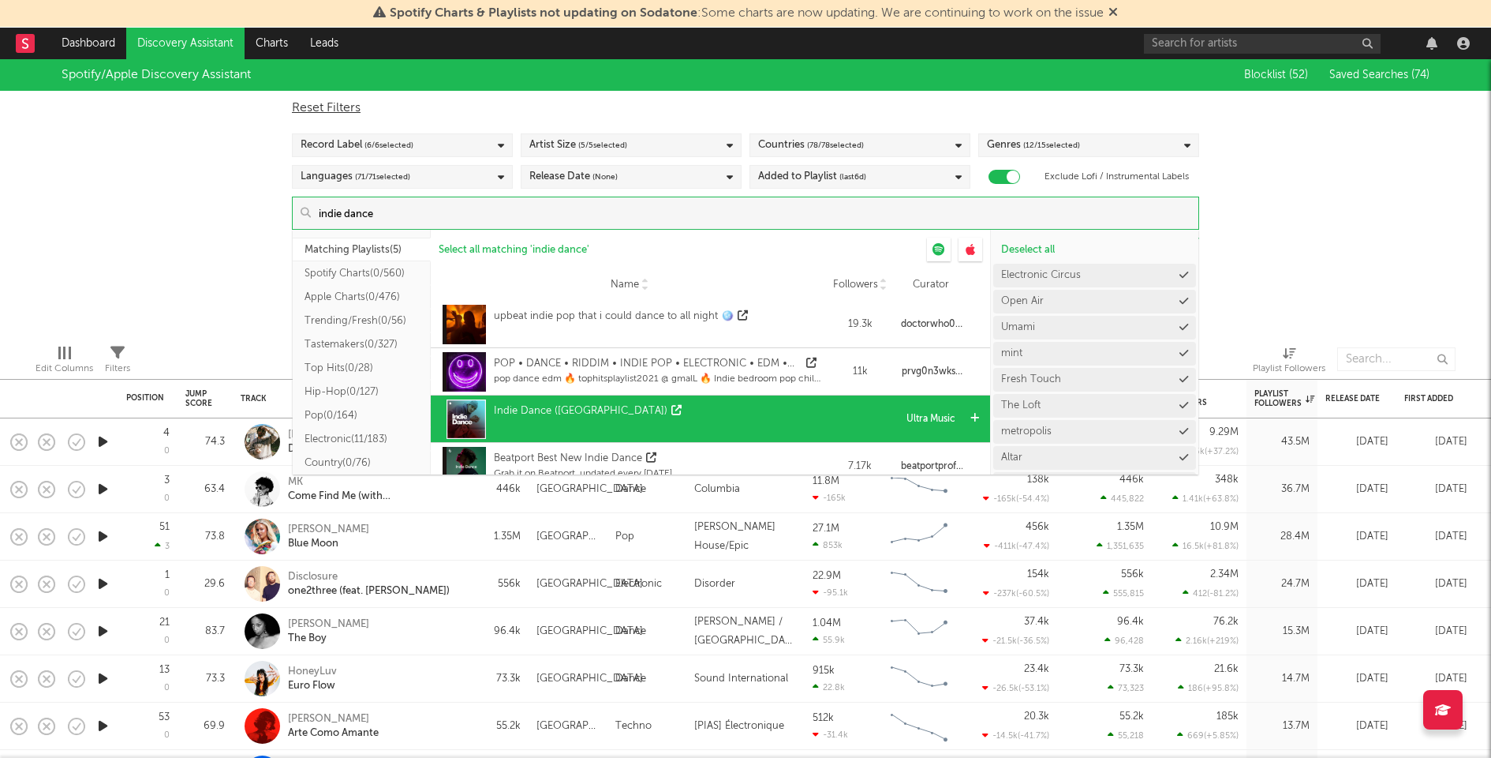
scroll to position [63, 0]
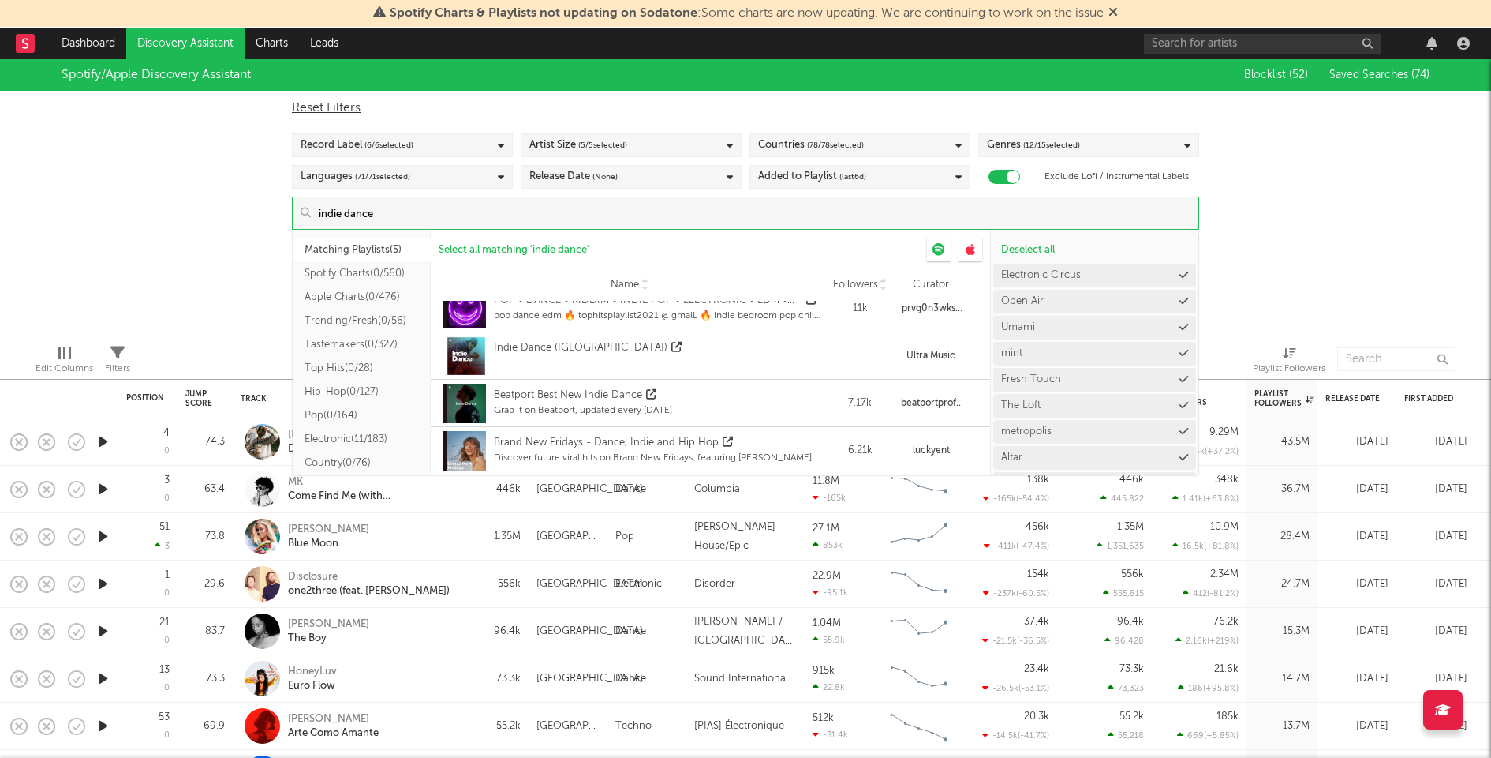
click at [357, 209] on input "indie dance" at bounding box center [755, 213] width 888 height 32
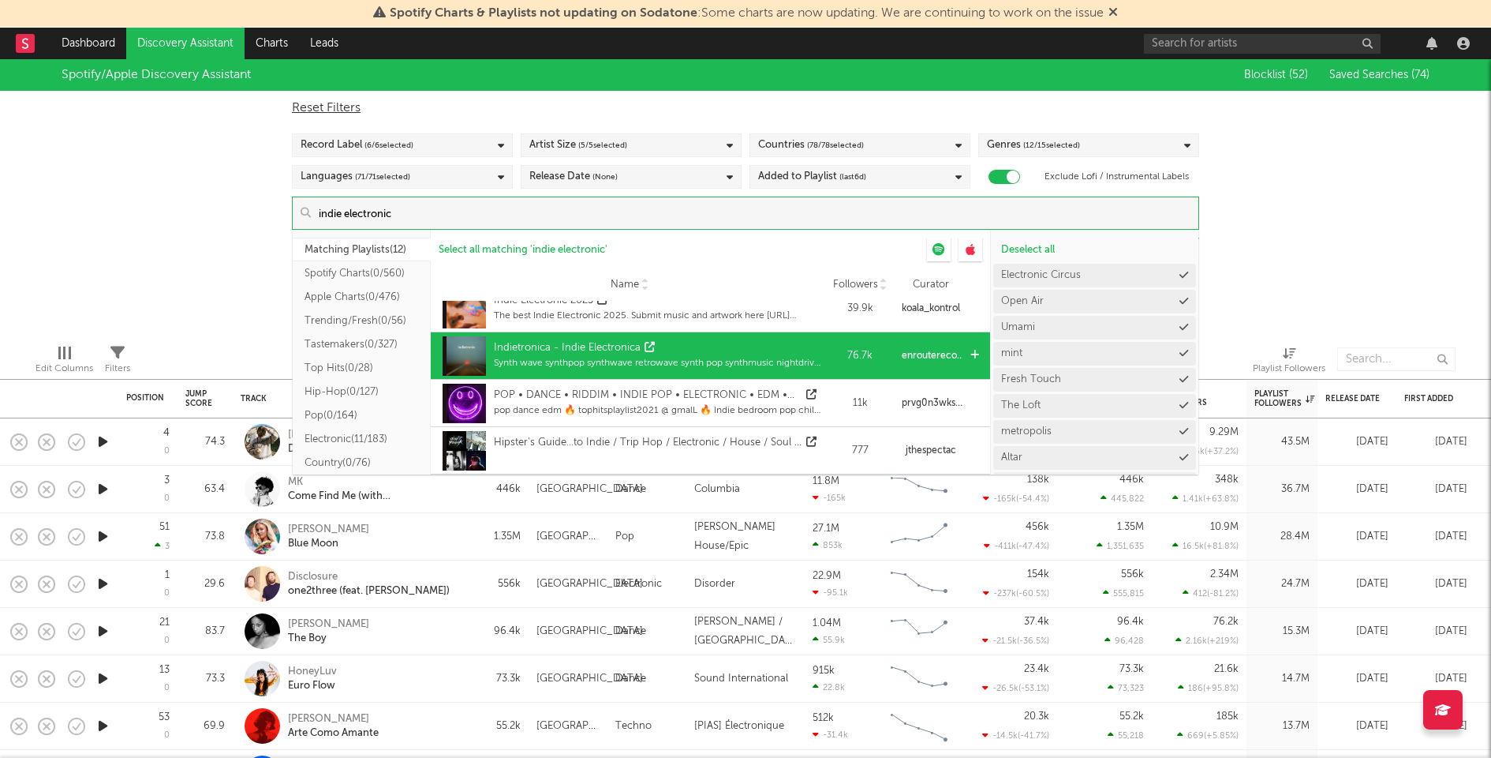
scroll to position [0, 0]
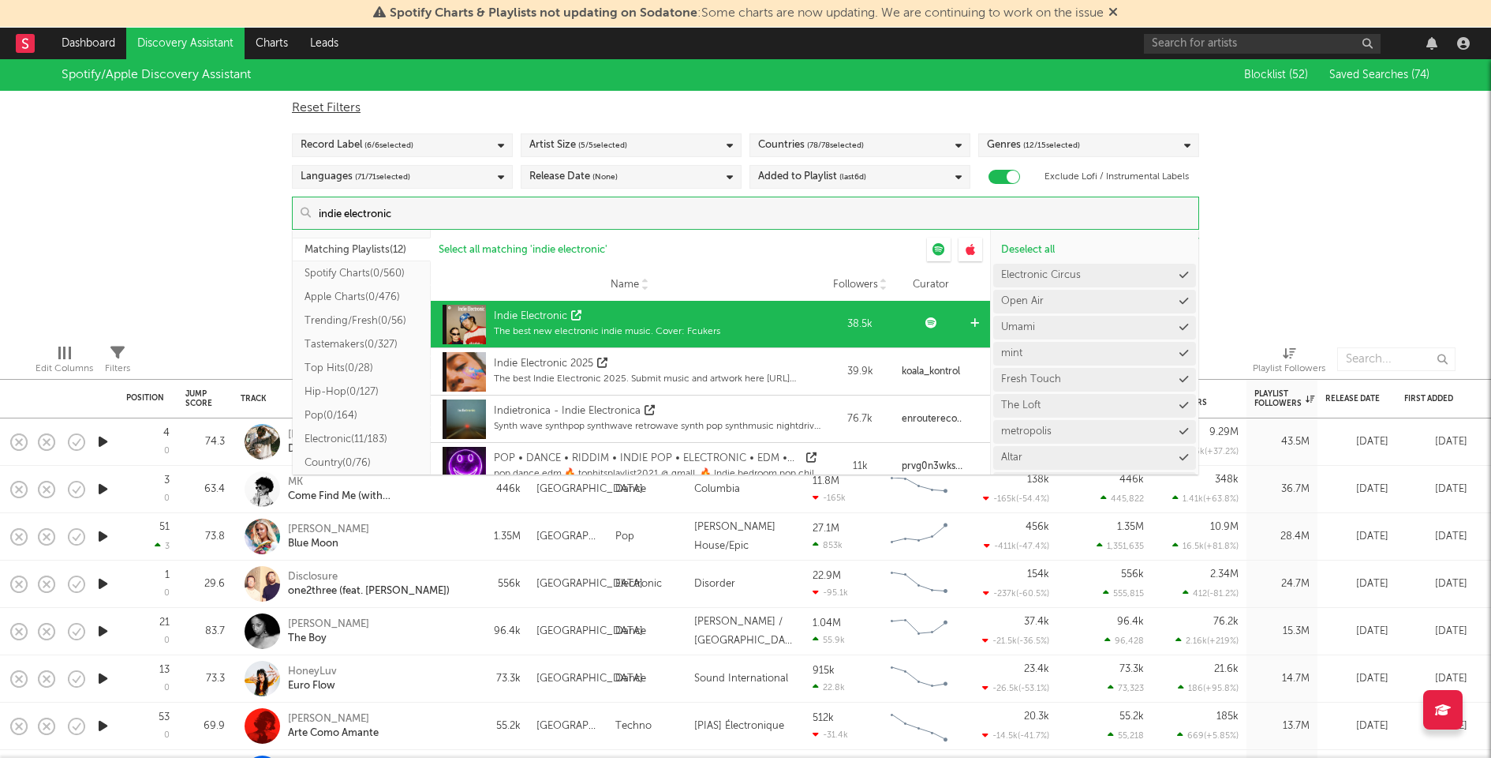
type input "indie electronic"
click at [971, 316] on div at bounding box center [977, 324] width 12 height 47
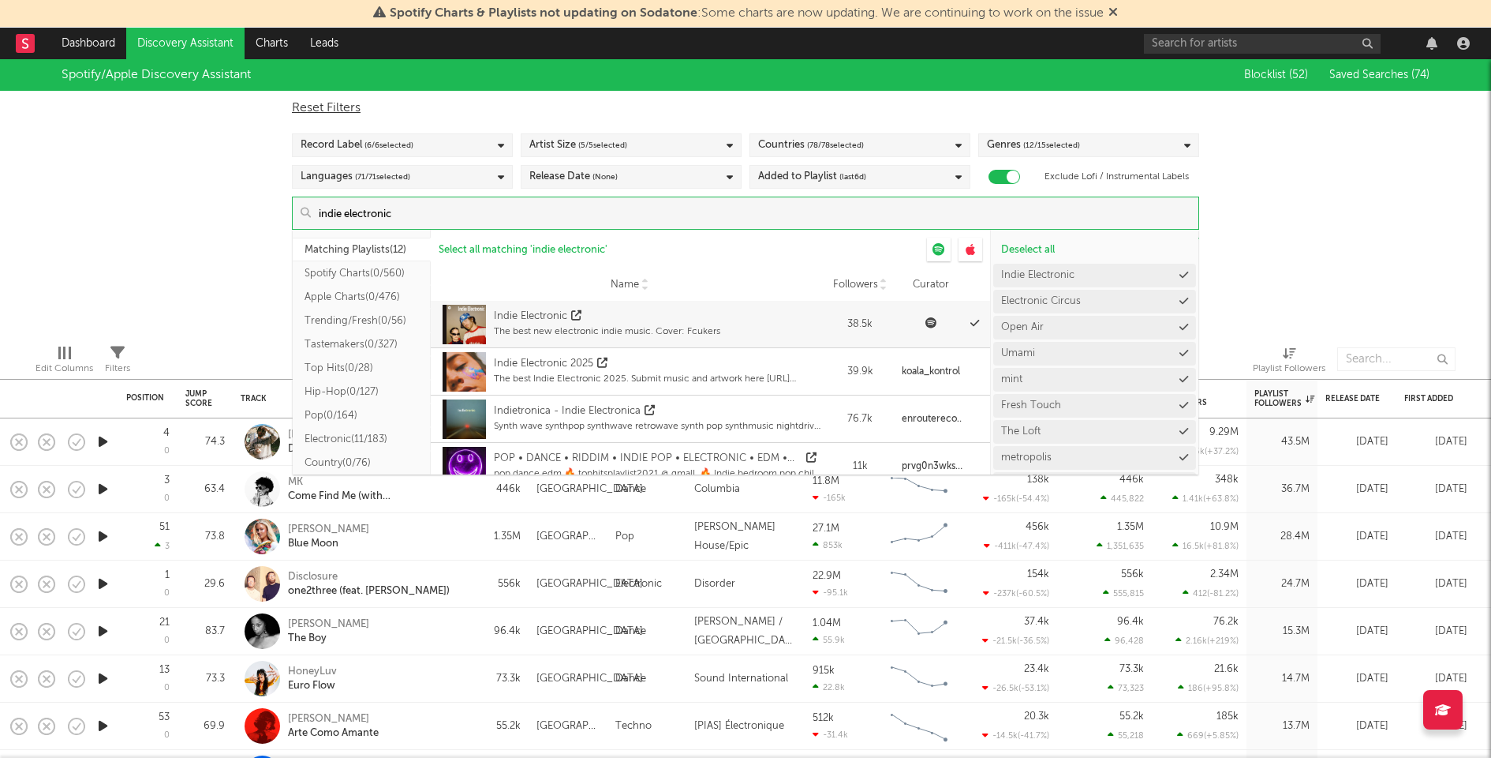
click at [398, 211] on input "indie electronic" at bounding box center [755, 213] width 888 height 32
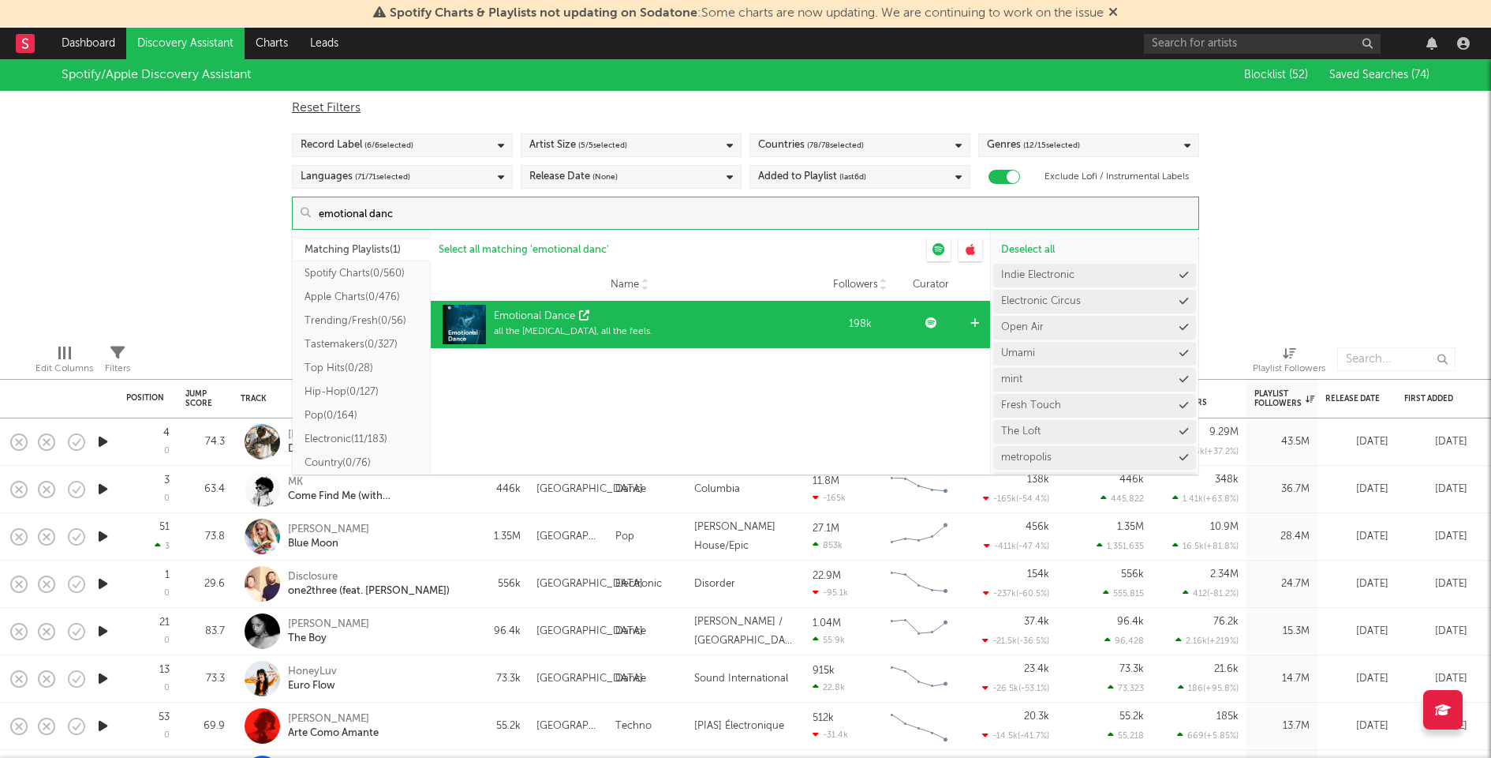
type input "emotional danc"
click at [968, 319] on div at bounding box center [979, 324] width 24 height 47
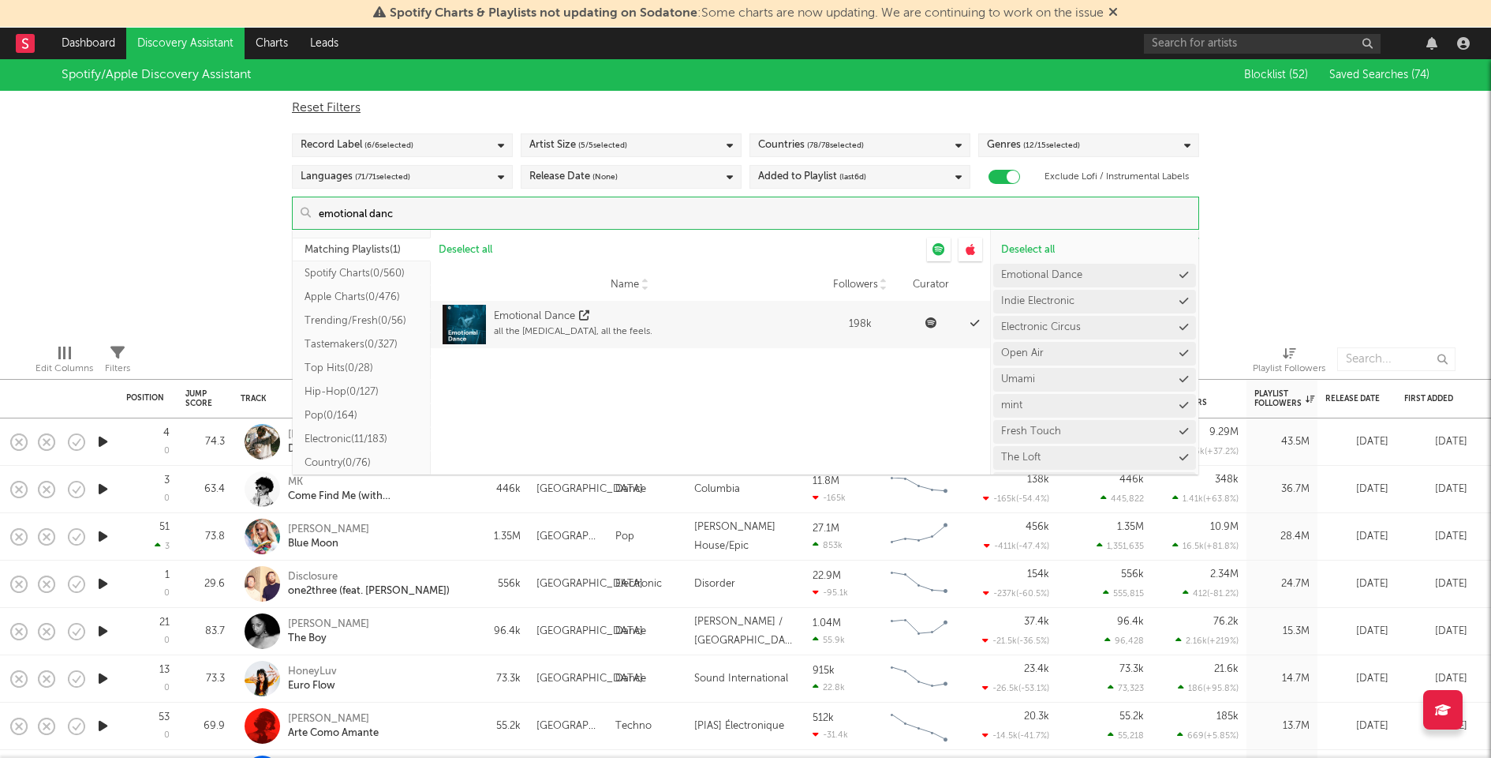
click at [249, 249] on div "Spotify/Apple Discovery Assistant Blocklist ( 52 ) Saved Searches ( 74 ) Reset …" at bounding box center [745, 195] width 1491 height 272
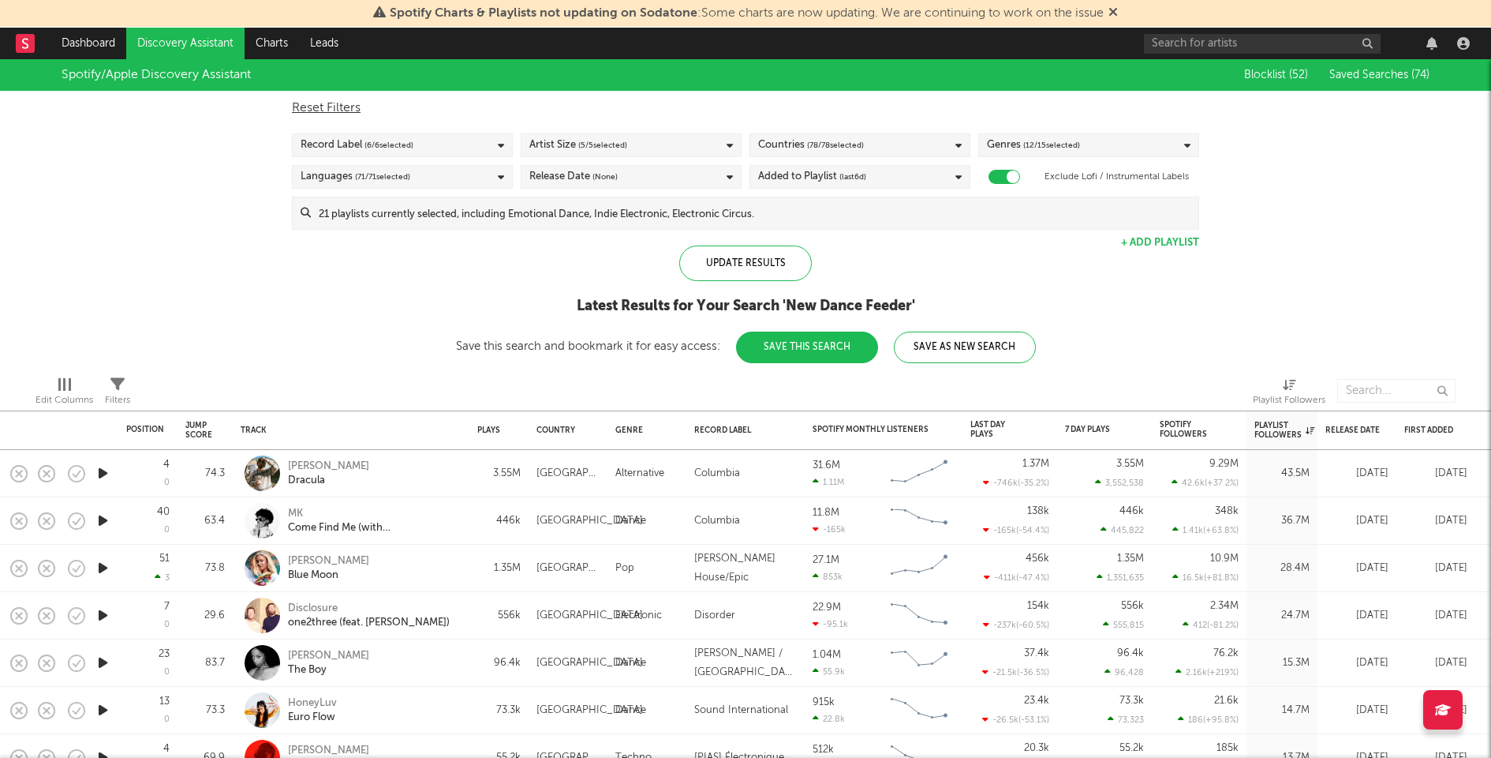
click at [926, 177] on div "Added to Playlist (last 6 d)" at bounding box center [860, 177] width 221 height 24
click at [769, 294] on div at bounding box center [764, 296] width 13 height 13
click at [758, 294] on input "From to 6 days ago" at bounding box center [758, 300] width 0 height 25
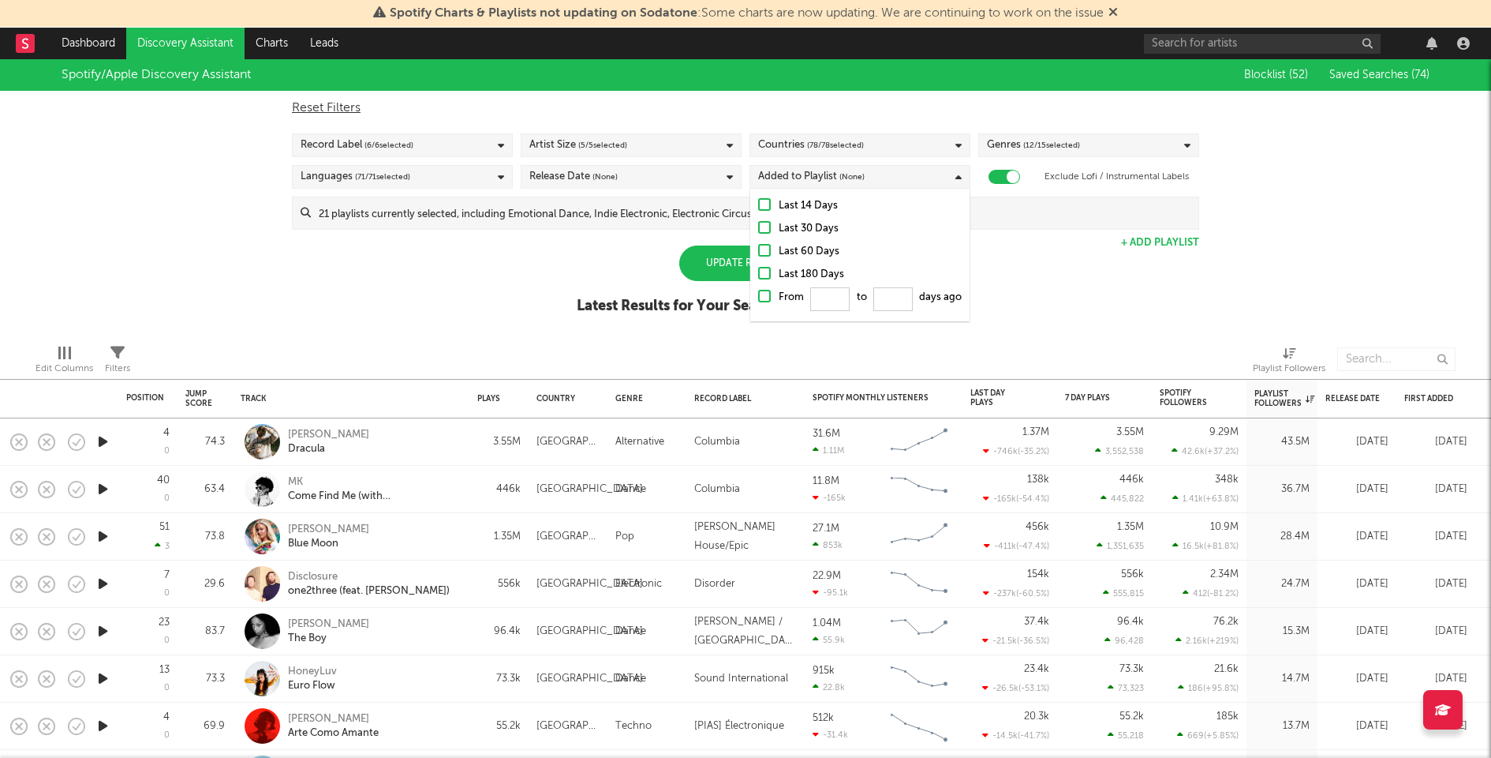
click at [544, 285] on div "Spotify/Apple Discovery Assistant Blocklist ( 52 ) Saved Searches ( 74 ) Reset …" at bounding box center [745, 195] width 1491 height 272
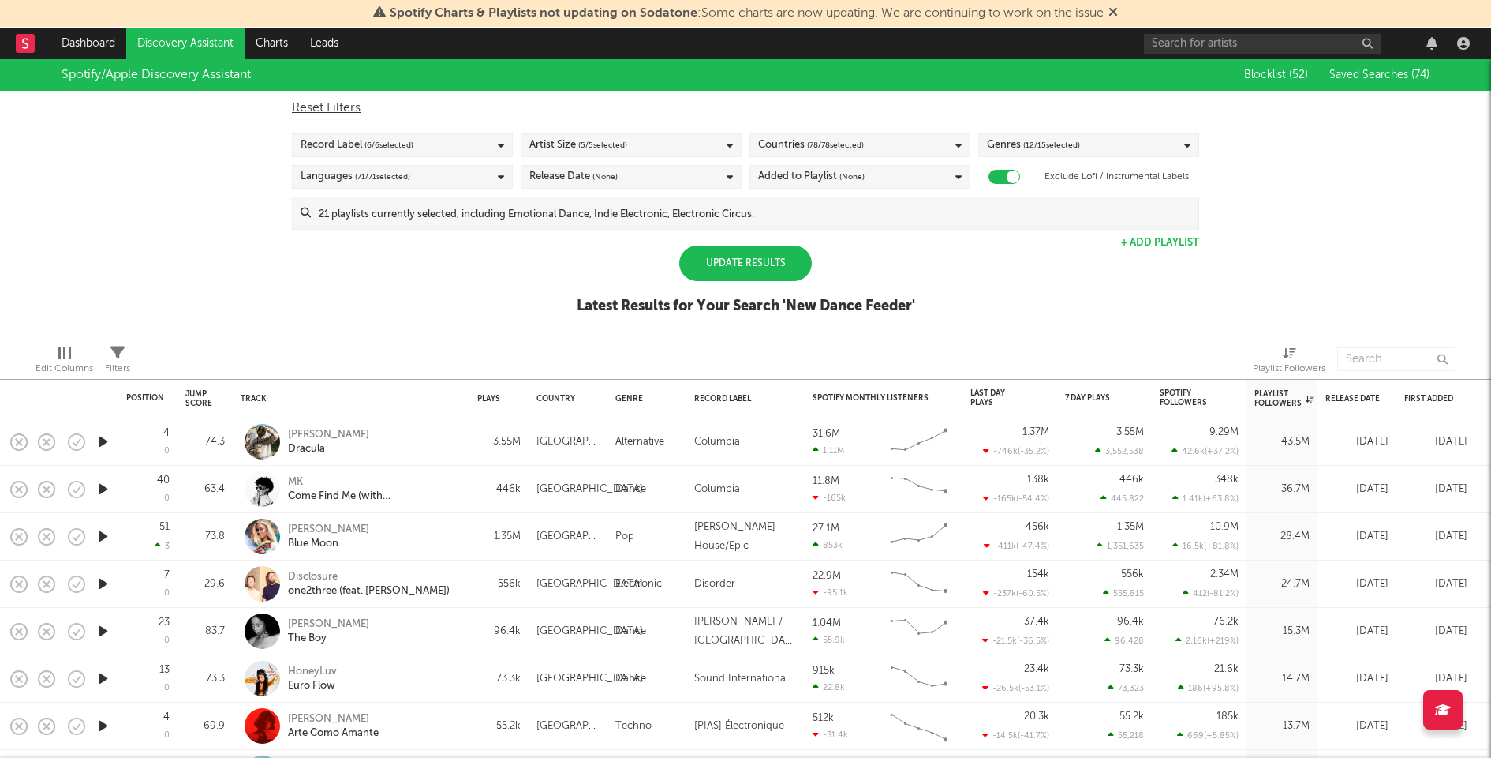
click at [768, 269] on div "Update Results" at bounding box center [745, 263] width 133 height 36
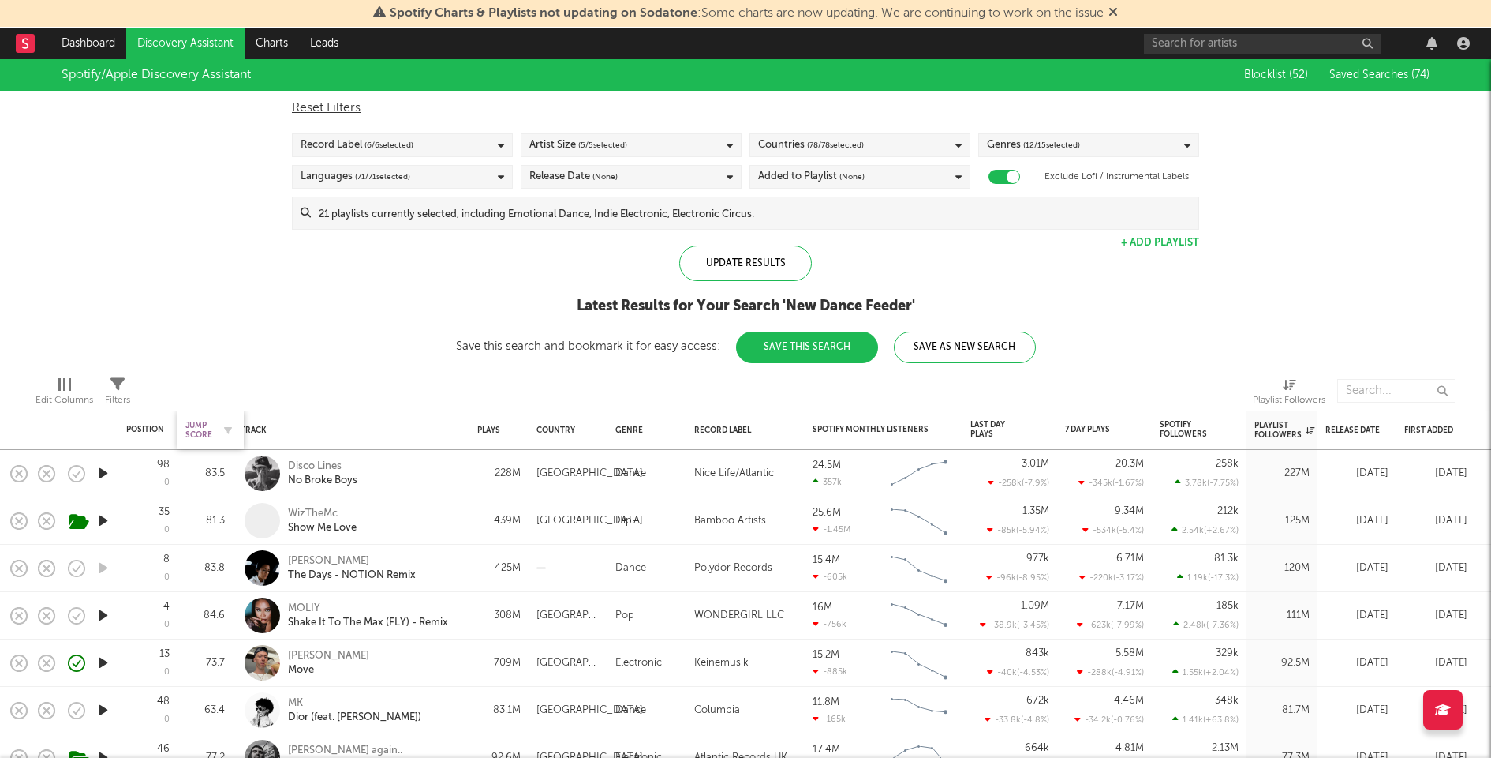
click at [192, 425] on div "Jump Score" at bounding box center [198, 430] width 27 height 19
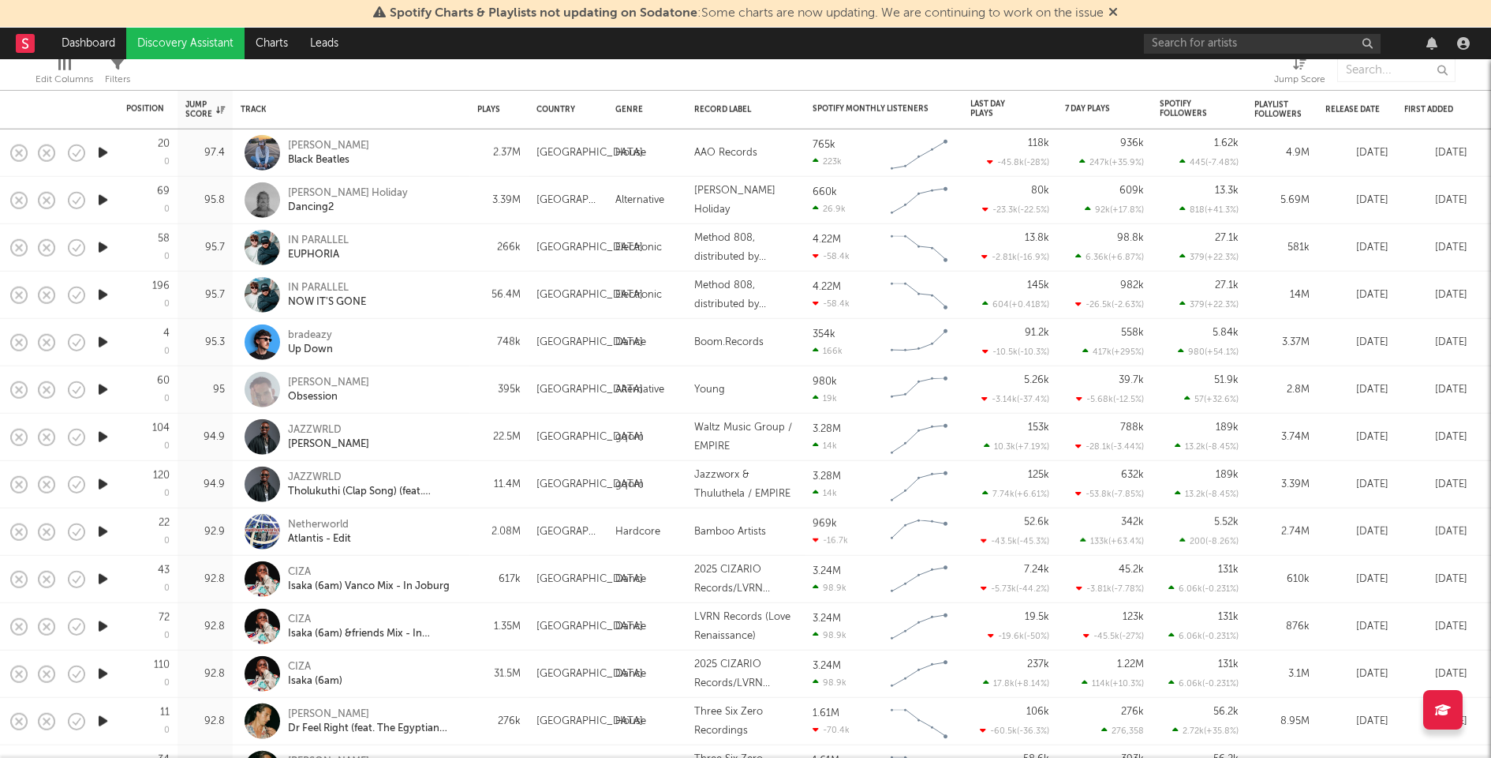
click at [107, 198] on icon "button" at bounding box center [103, 200] width 17 height 20
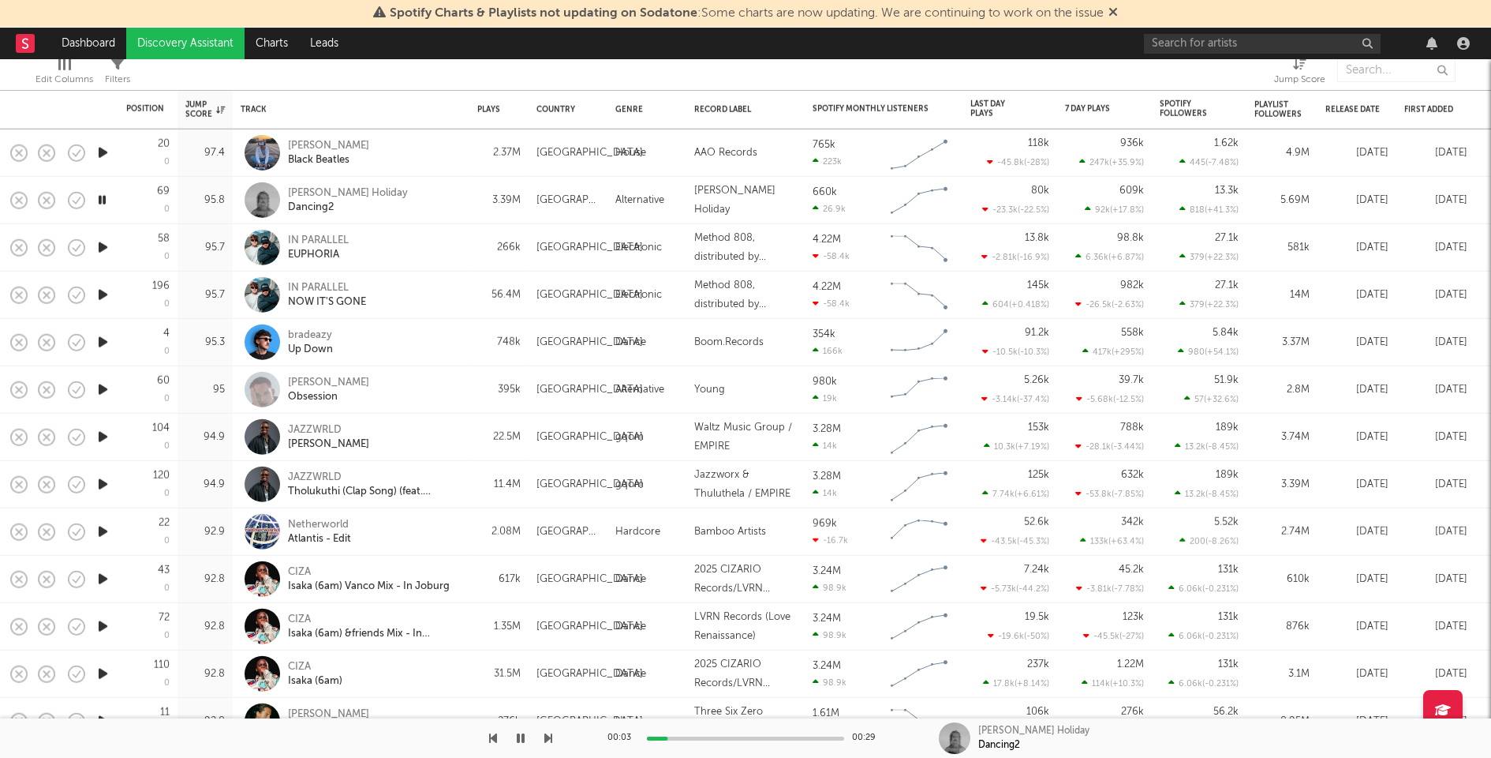
click at [107, 198] on icon "button" at bounding box center [102, 200] width 15 height 20
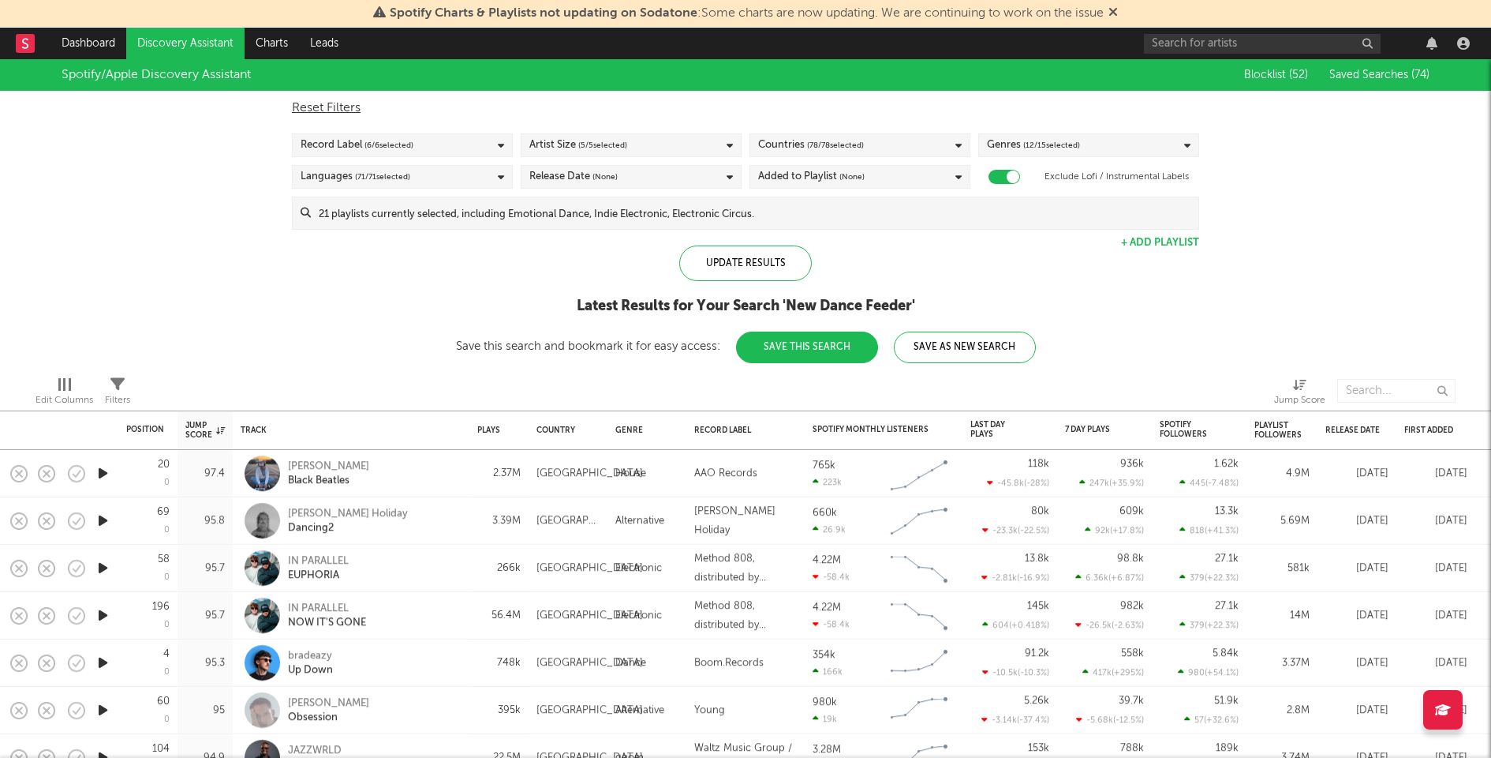
click at [1072, 141] on span "( 12 / 15 selected)" at bounding box center [1051, 145] width 57 height 19
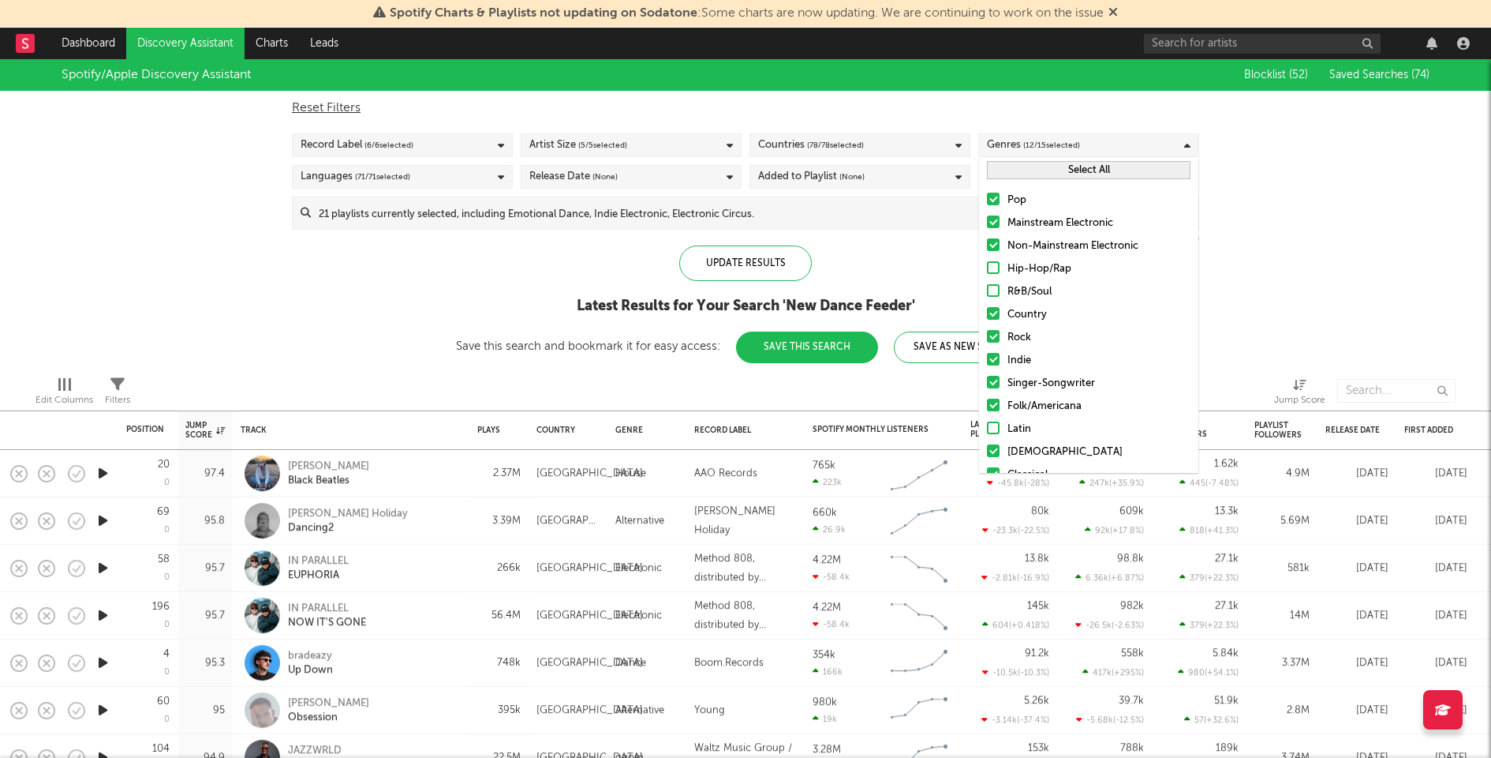
click at [1044, 169] on button "Select All" at bounding box center [1089, 170] width 204 height 18
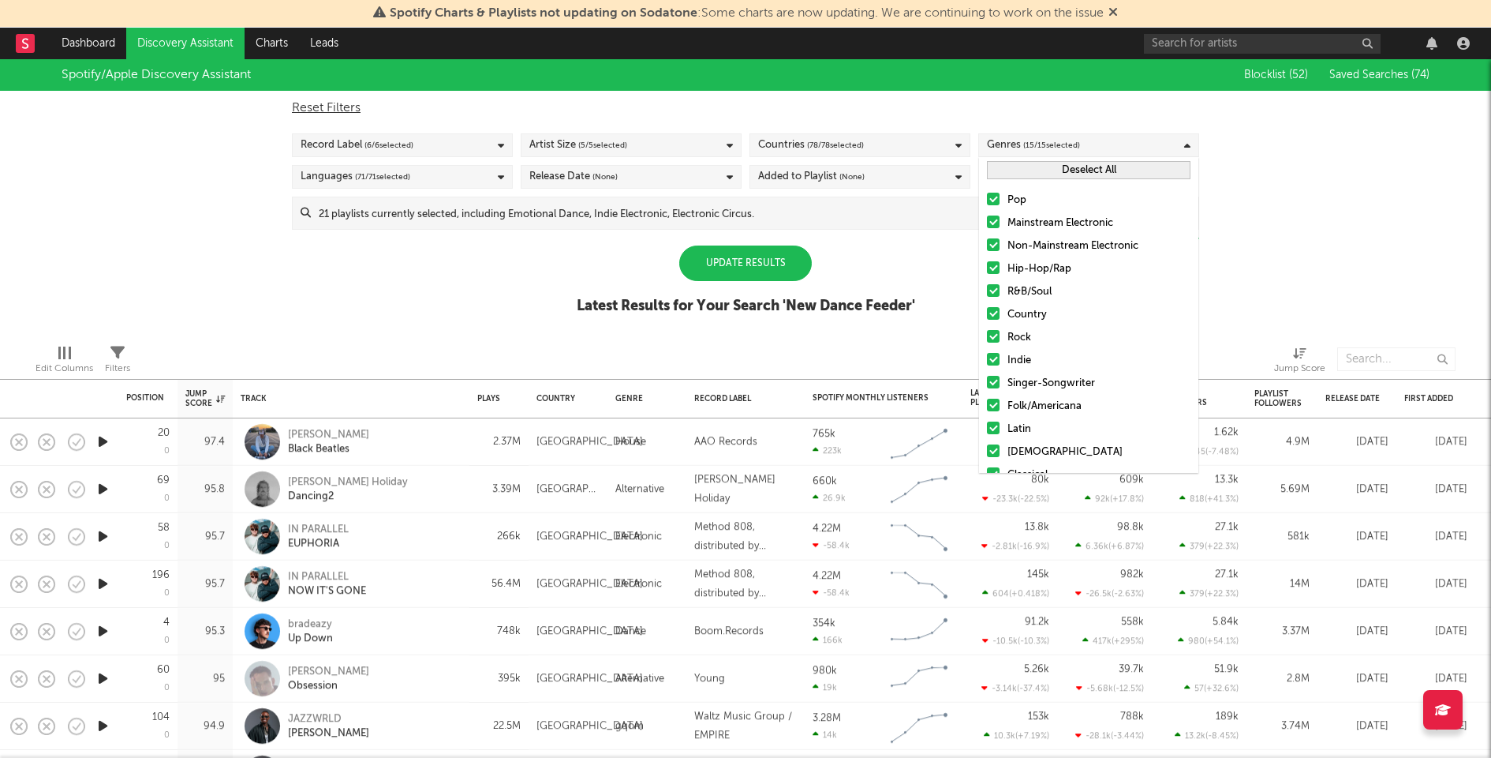
click at [1044, 169] on button "Deselect All" at bounding box center [1089, 170] width 204 height 18
click at [1044, 220] on div "Mainstream Electronic" at bounding box center [1099, 223] width 183 height 19
click at [987, 220] on input "Mainstream Electronic" at bounding box center [987, 223] width 0 height 19
click at [1044, 243] on div "Non-Mainstream Electronic" at bounding box center [1099, 246] width 183 height 19
click at [987, 243] on input "Non-Mainstream Electronic" at bounding box center [987, 246] width 0 height 19
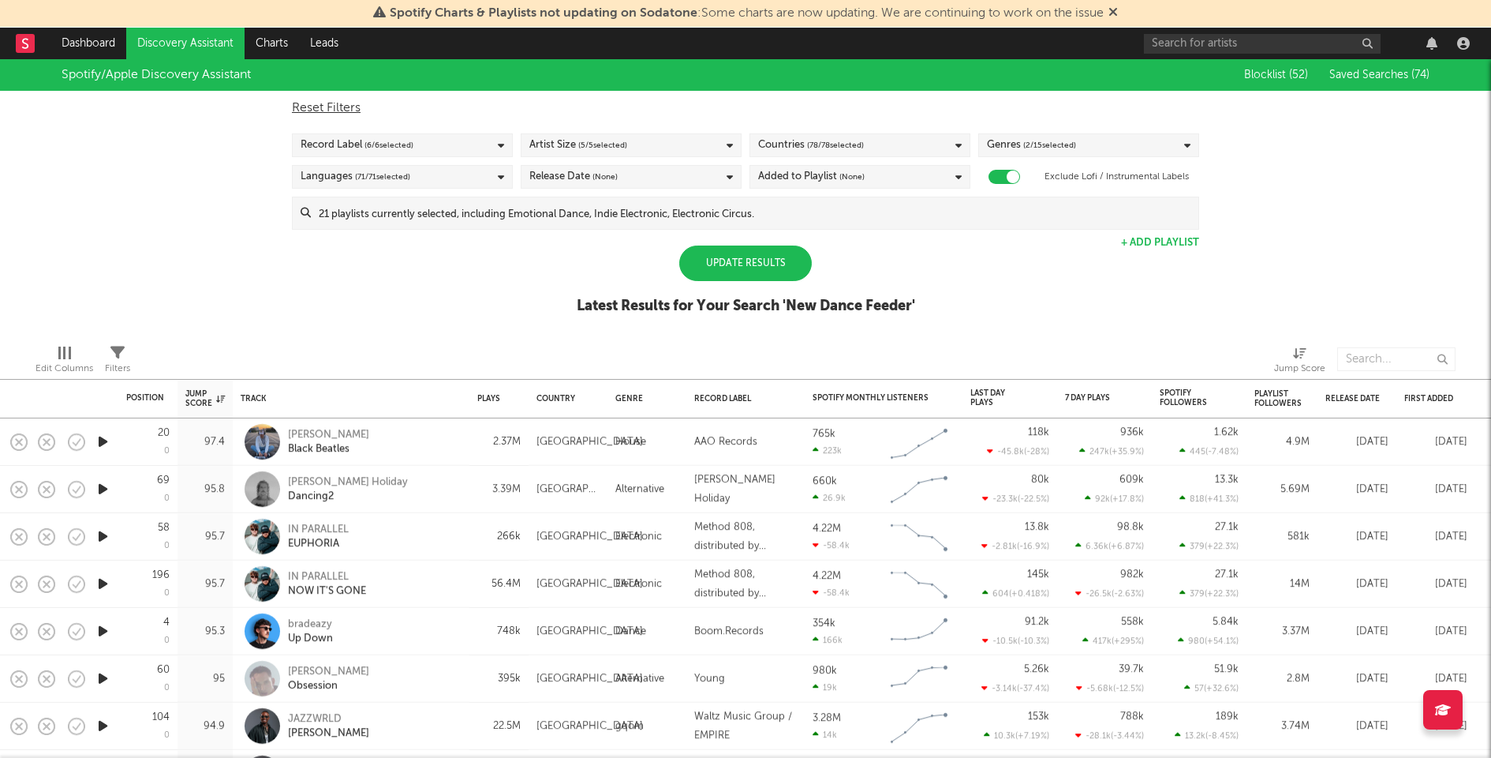
click at [717, 263] on div "Update Results" at bounding box center [745, 263] width 133 height 36
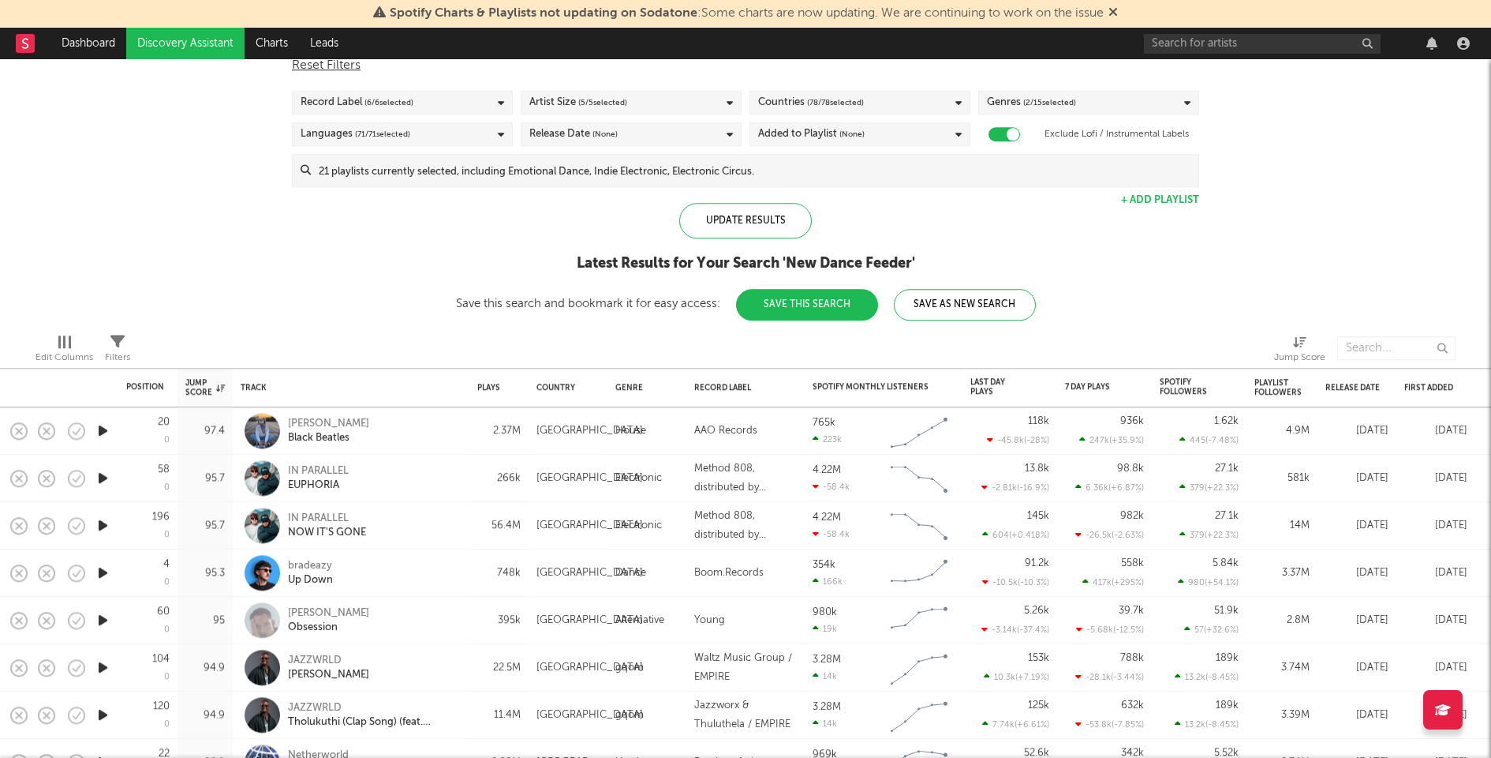
click at [103, 434] on icon "button" at bounding box center [103, 431] width 17 height 20
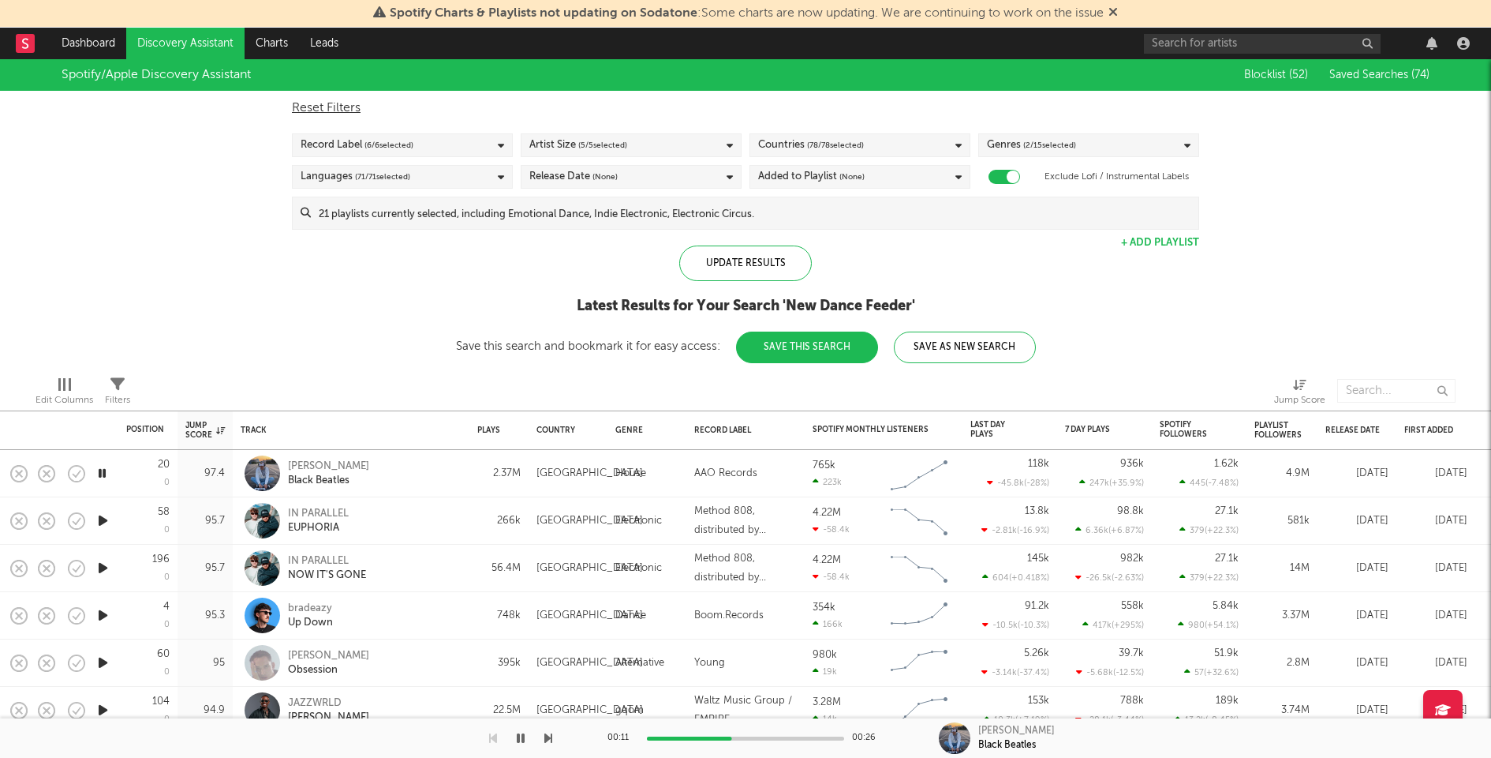
click at [1053, 146] on span "( 2 / 15 selected)" at bounding box center [1049, 145] width 53 height 19
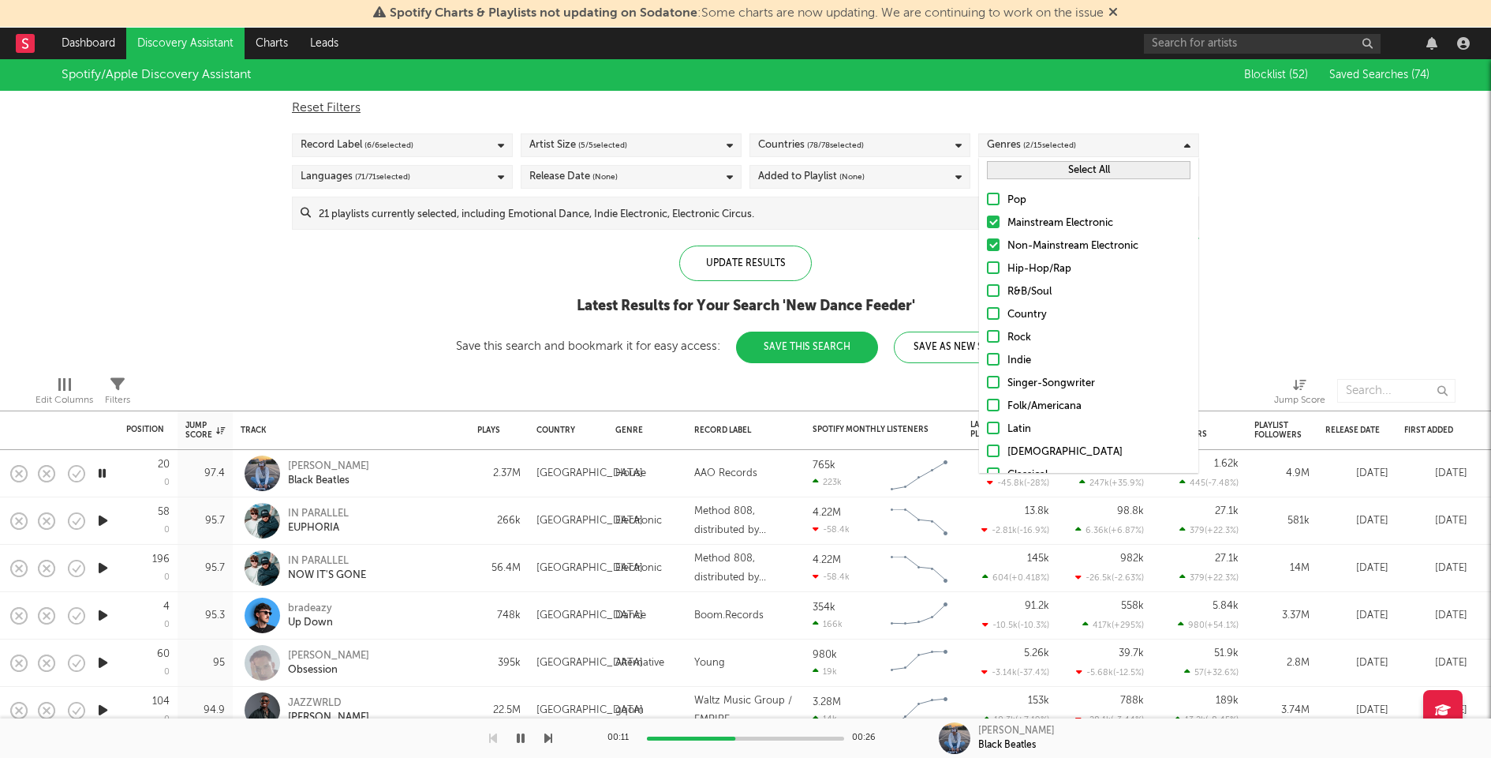
click at [1049, 169] on button "Select All" at bounding box center [1089, 170] width 204 height 18
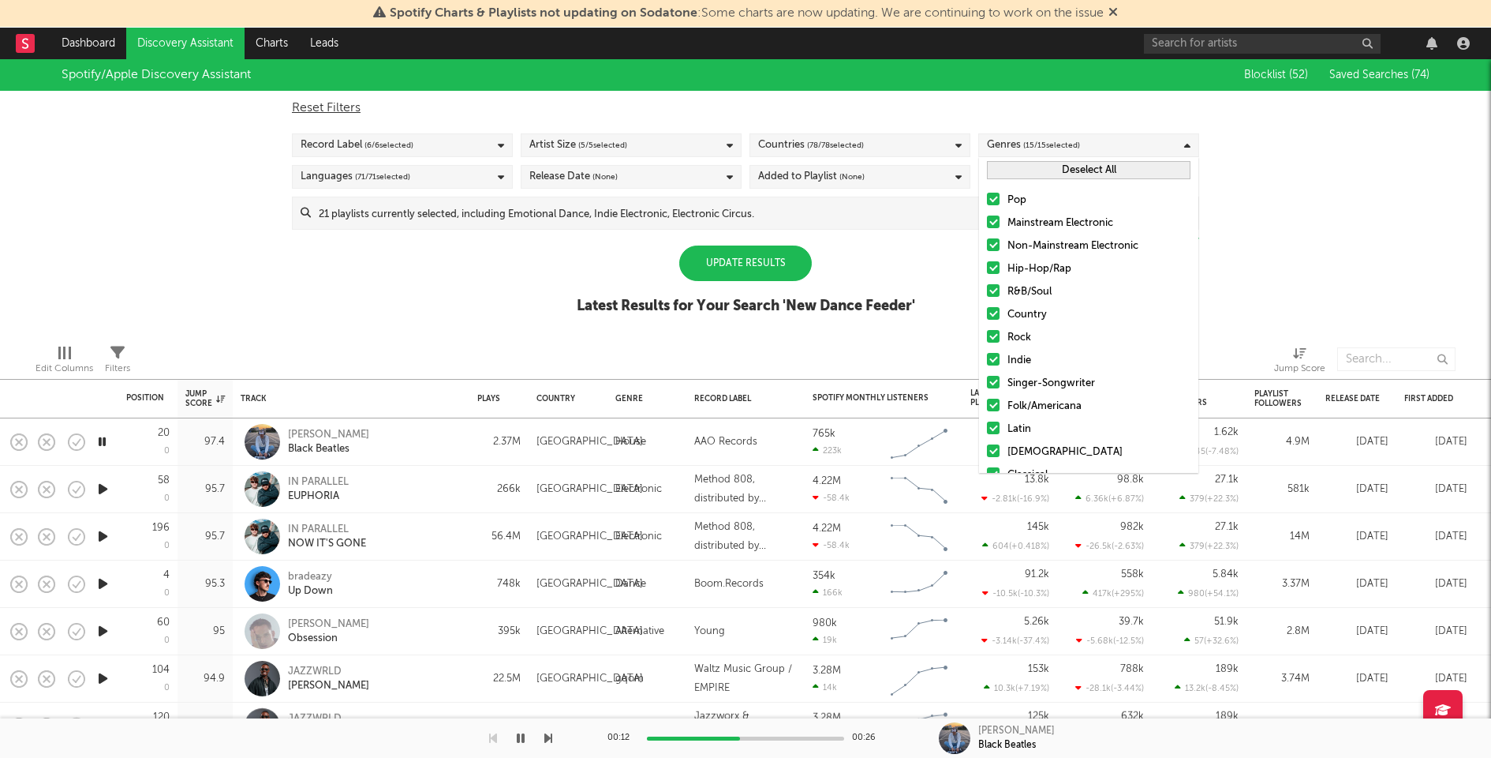
click at [759, 243] on div "Spotify/Apple Discovery Assistant Blocklist ( 52 ) Saved Searches ( 74 ) Reset …" at bounding box center [745, 195] width 1491 height 272
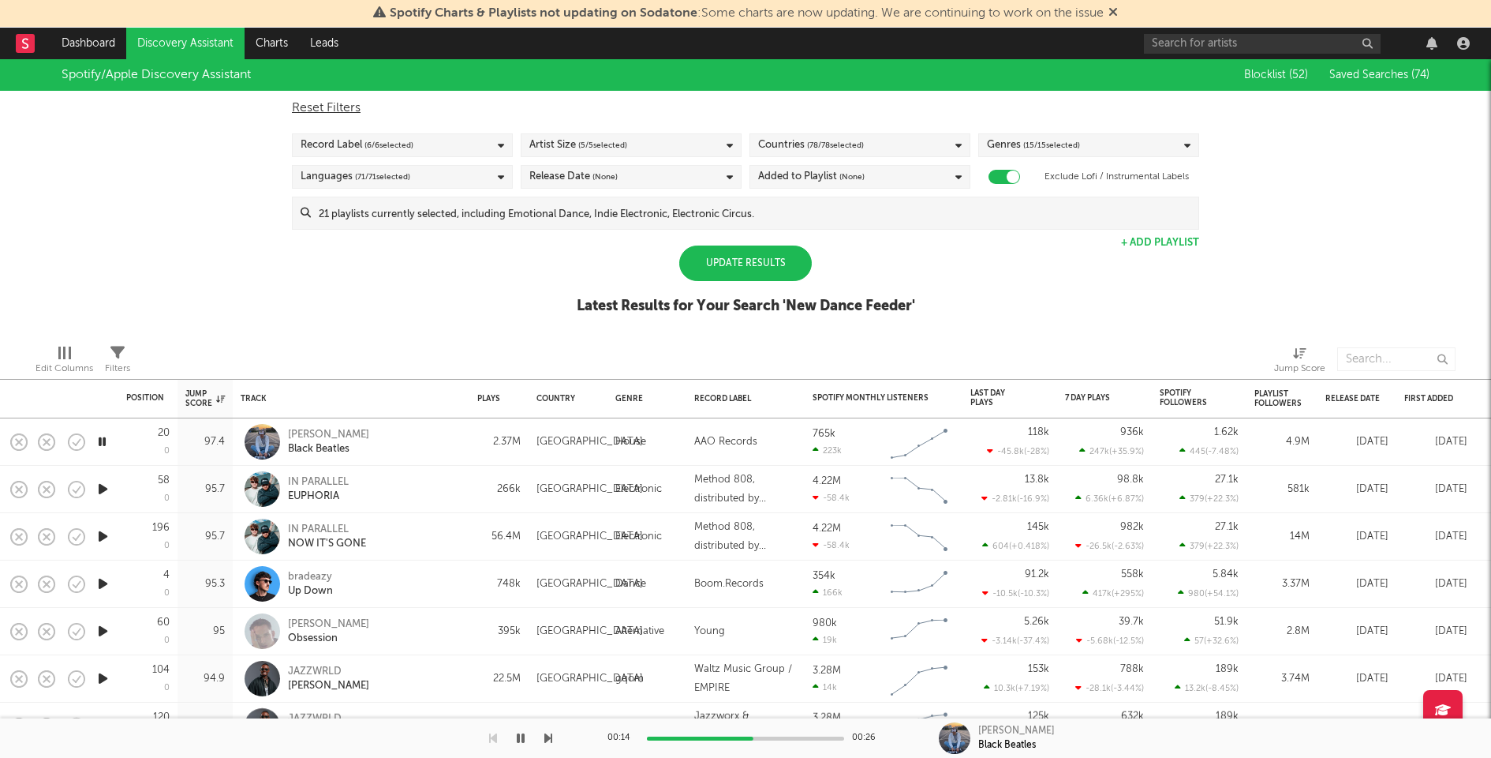
click at [747, 260] on div "Update Results" at bounding box center [745, 263] width 133 height 36
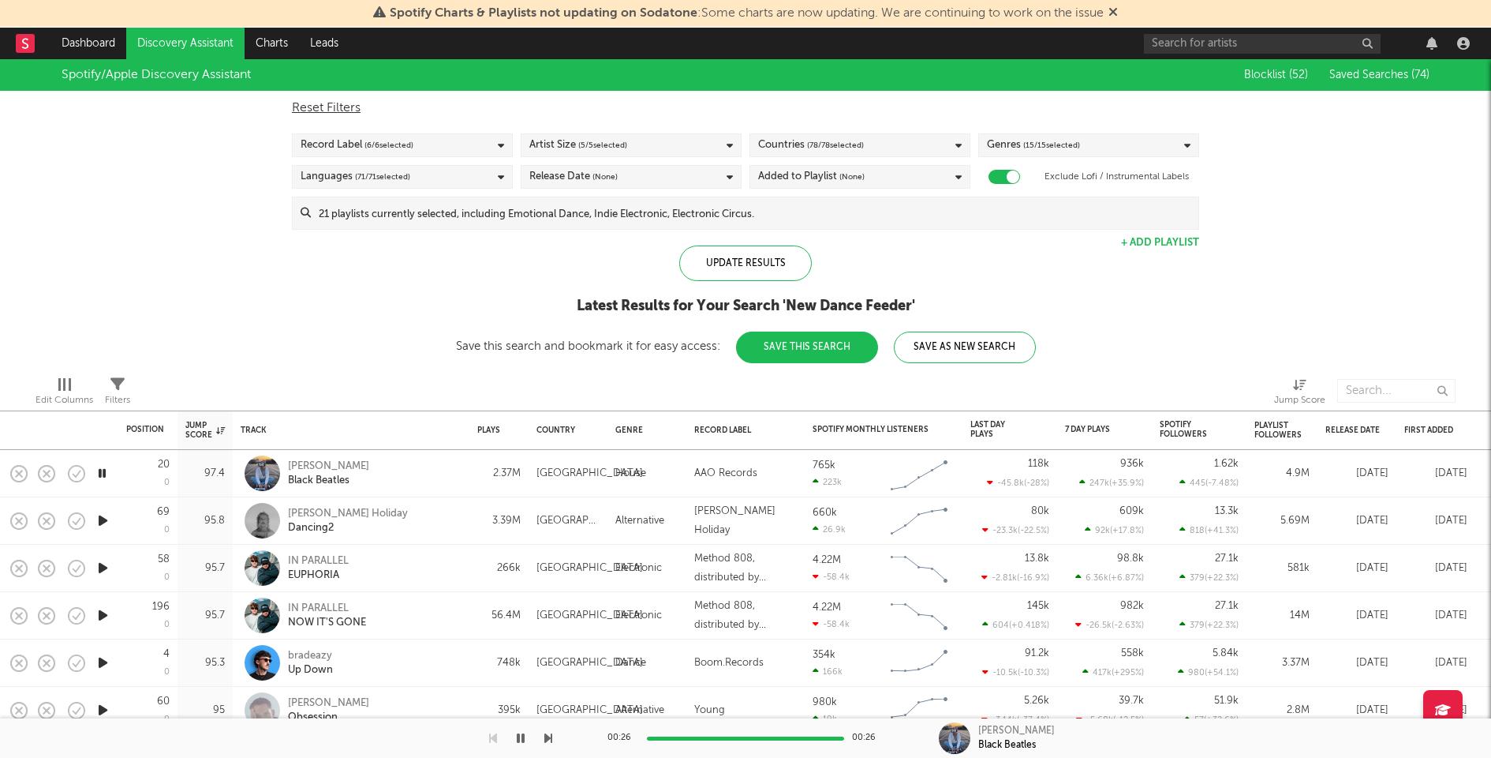
click at [1162, 148] on div "Genres ( 15 / 15 selected)" at bounding box center [1088, 145] width 221 height 24
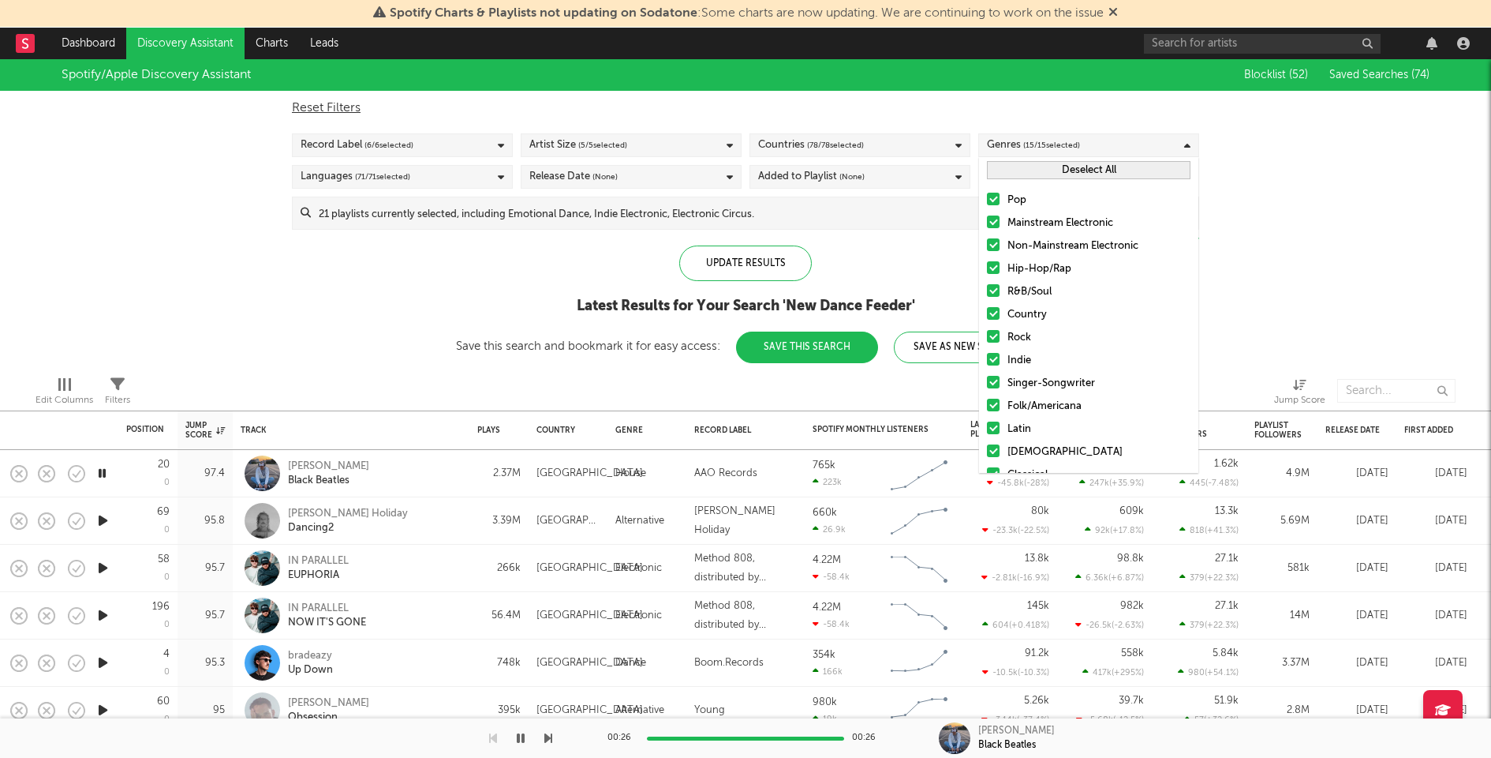
click at [1101, 169] on button "Deselect All" at bounding box center [1089, 170] width 204 height 18
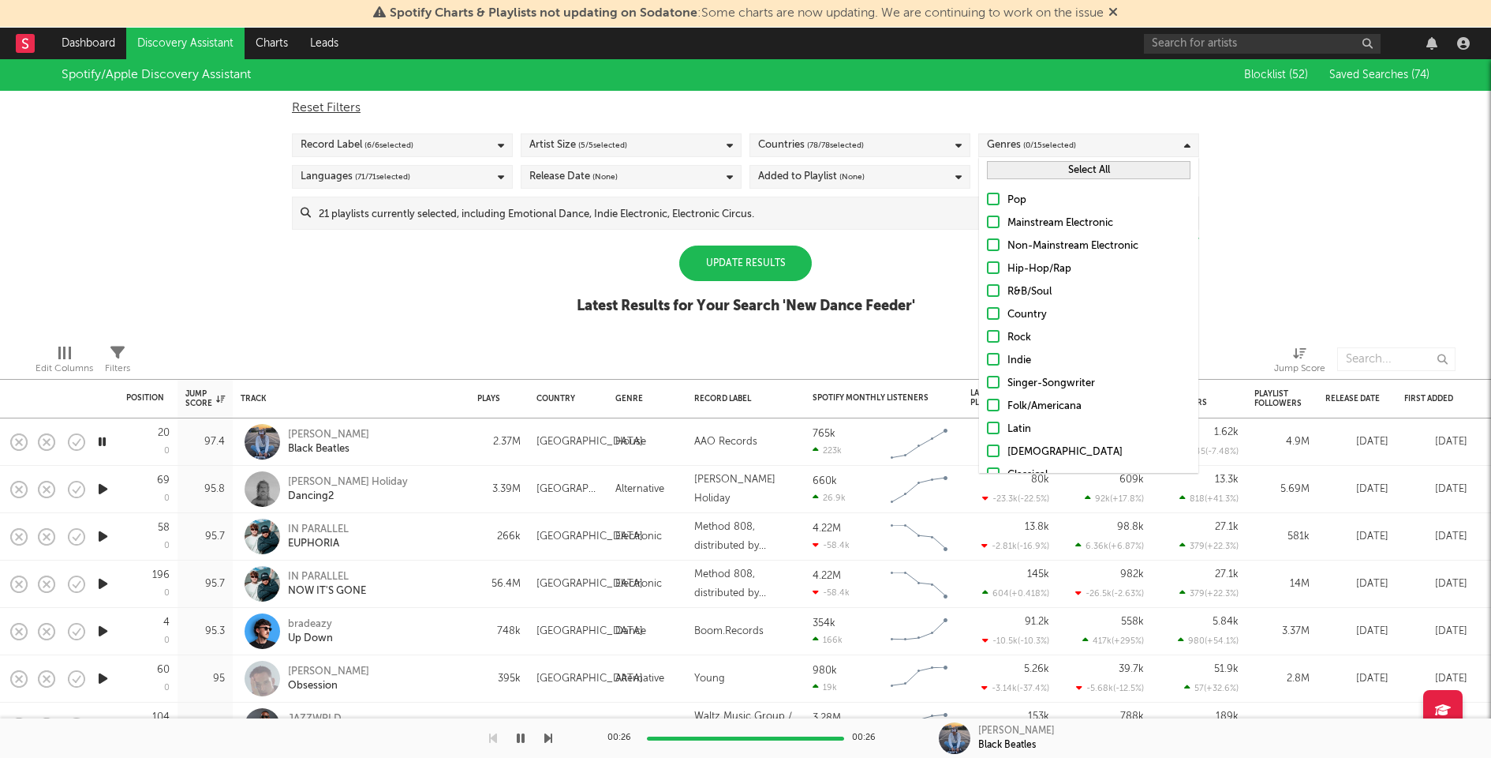
click at [1038, 240] on div "Non-Mainstream Electronic" at bounding box center [1099, 246] width 183 height 19
click at [987, 240] on input "Non-Mainstream Electronic" at bounding box center [987, 246] width 0 height 19
click at [1038, 220] on div "Mainstream Electronic" at bounding box center [1099, 223] width 183 height 19
click at [987, 220] on input "Mainstream Electronic" at bounding box center [987, 223] width 0 height 19
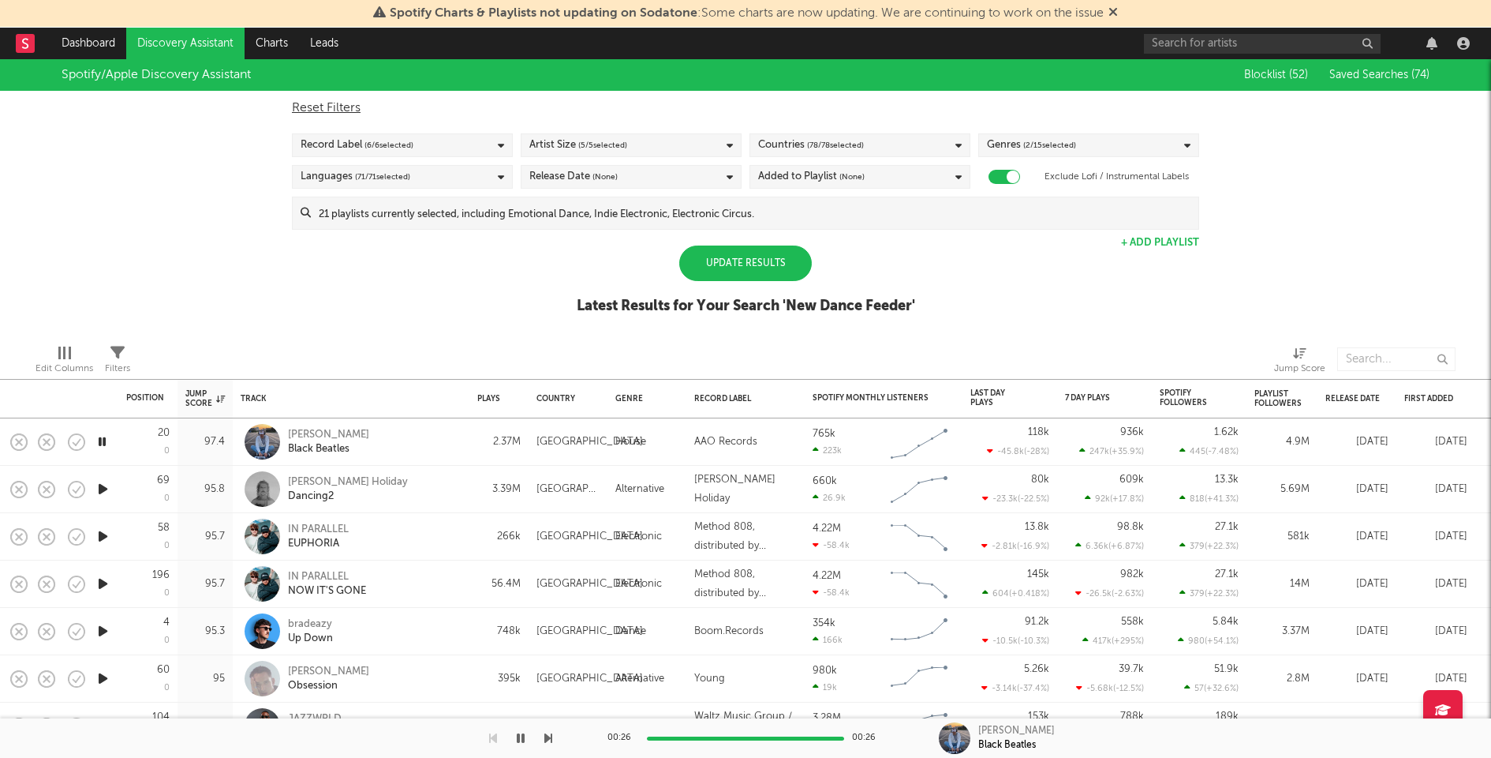
click at [745, 258] on div "Update Results" at bounding box center [745, 263] width 133 height 36
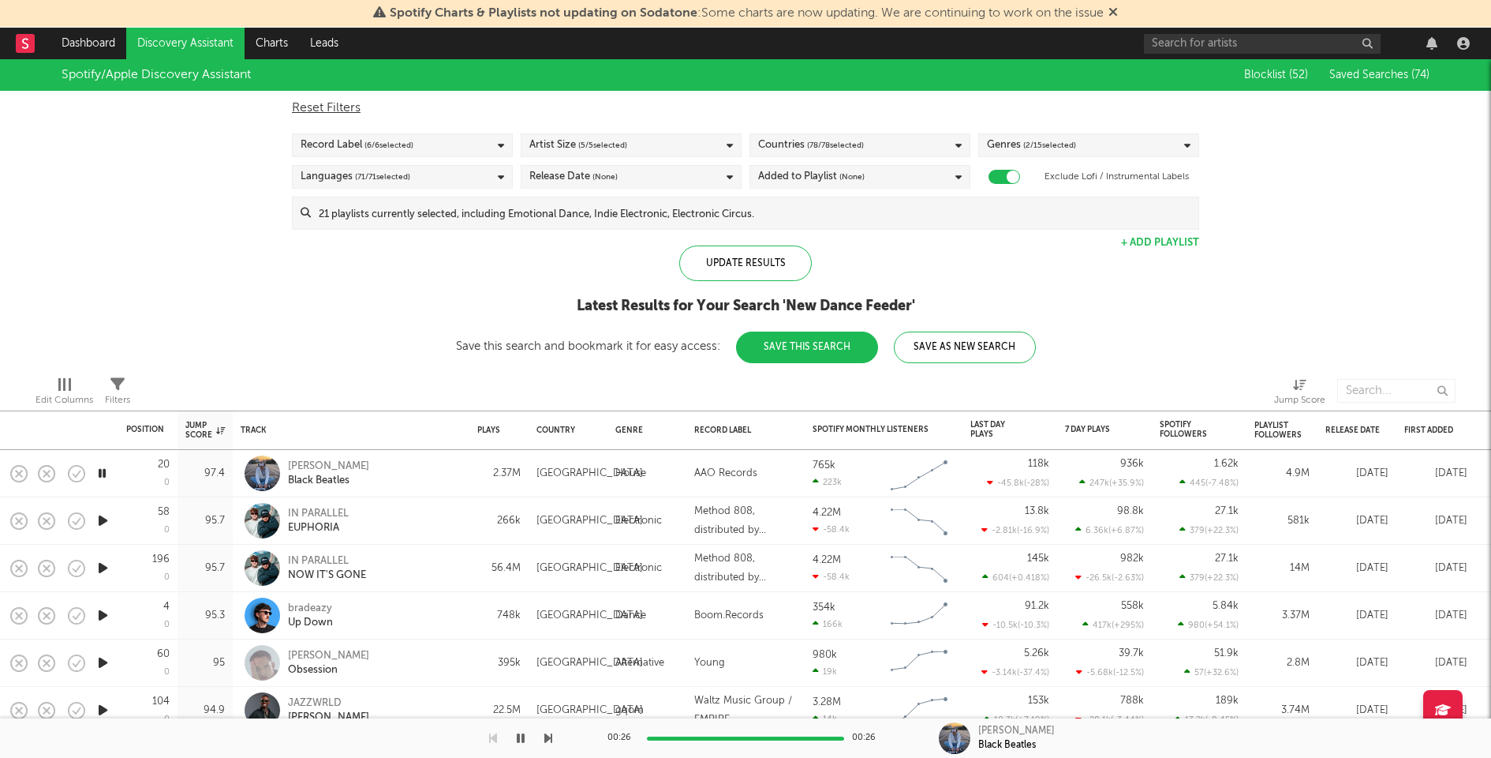
click at [1122, 140] on div "Genres ( 2 / 15 selected)" at bounding box center [1088, 145] width 221 height 24
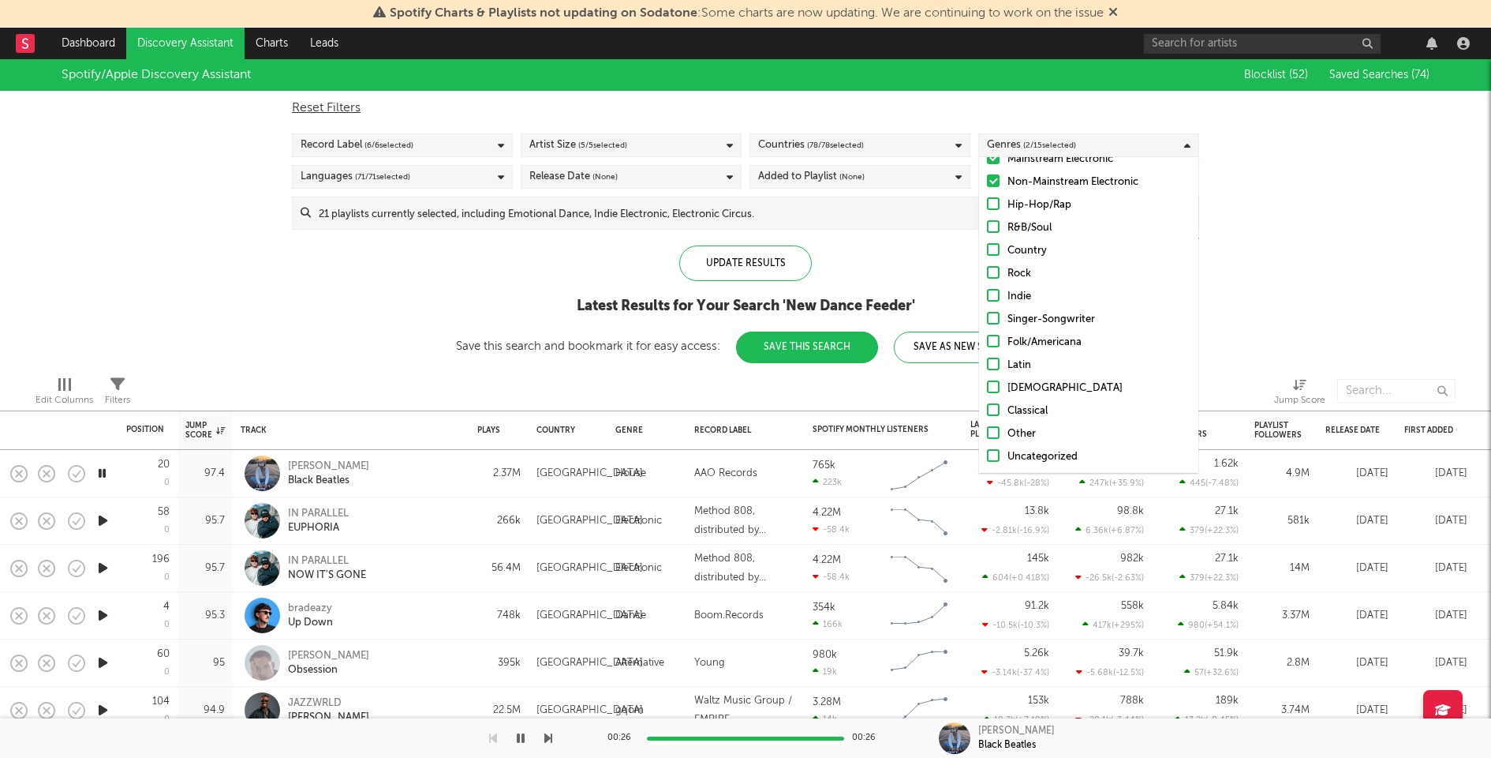
scroll to position [65, 0]
click at [1023, 361] on div "Latin" at bounding box center [1099, 364] width 183 height 19
click at [987, 361] on input "Latin" at bounding box center [987, 364] width 0 height 19
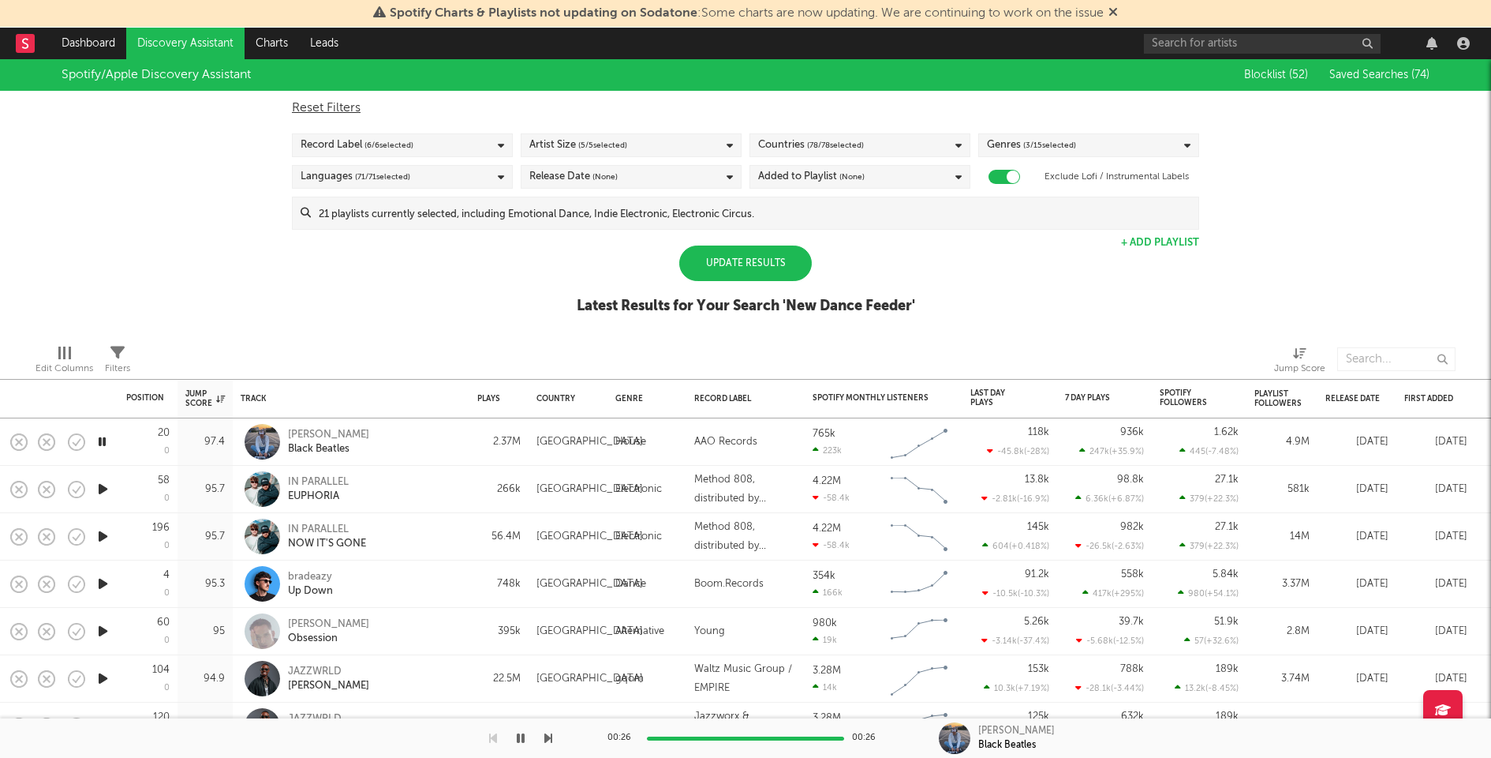
click at [803, 260] on div "Update Results" at bounding box center [745, 263] width 133 height 36
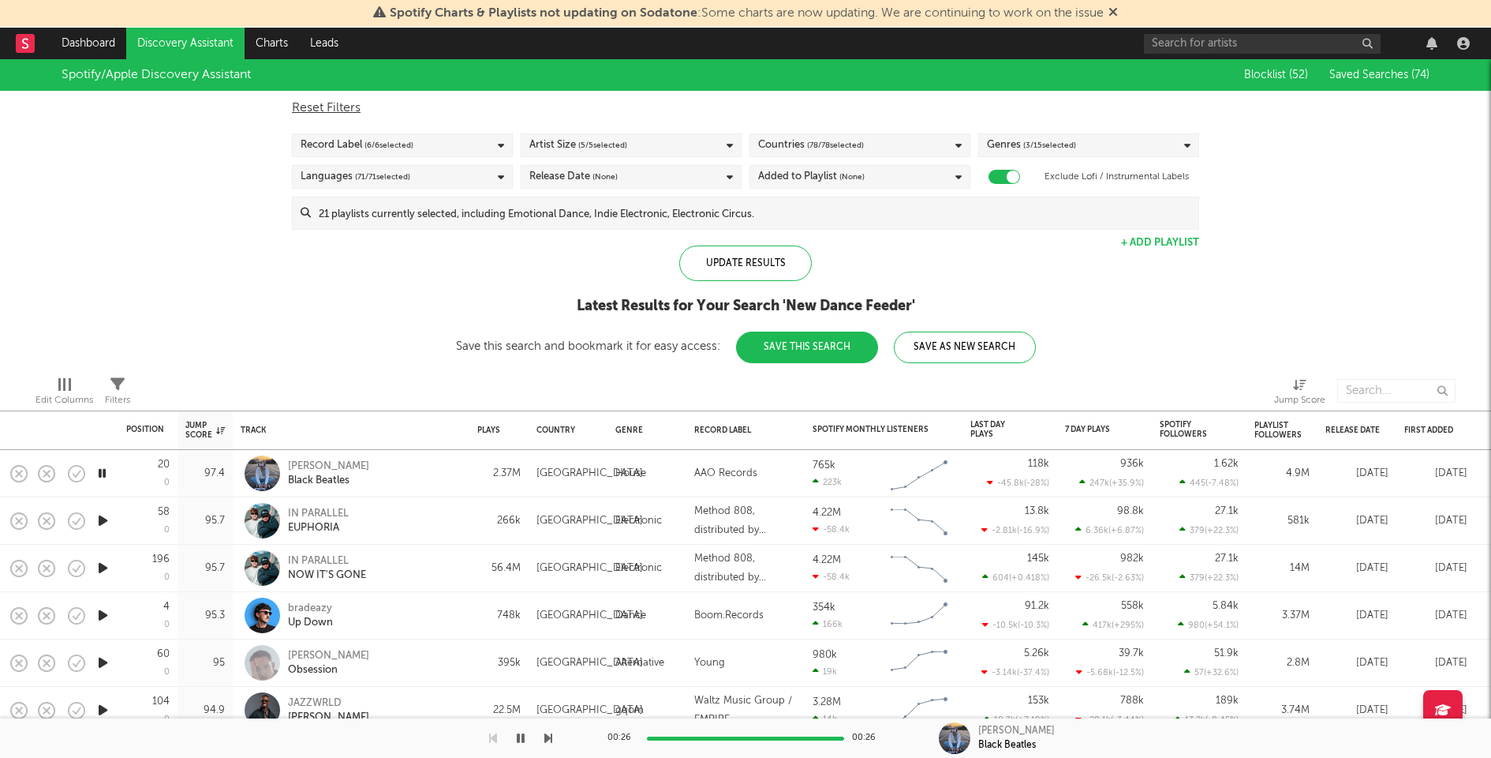
click at [1160, 148] on div "Genres ( 3 / 15 selected)" at bounding box center [1088, 145] width 221 height 24
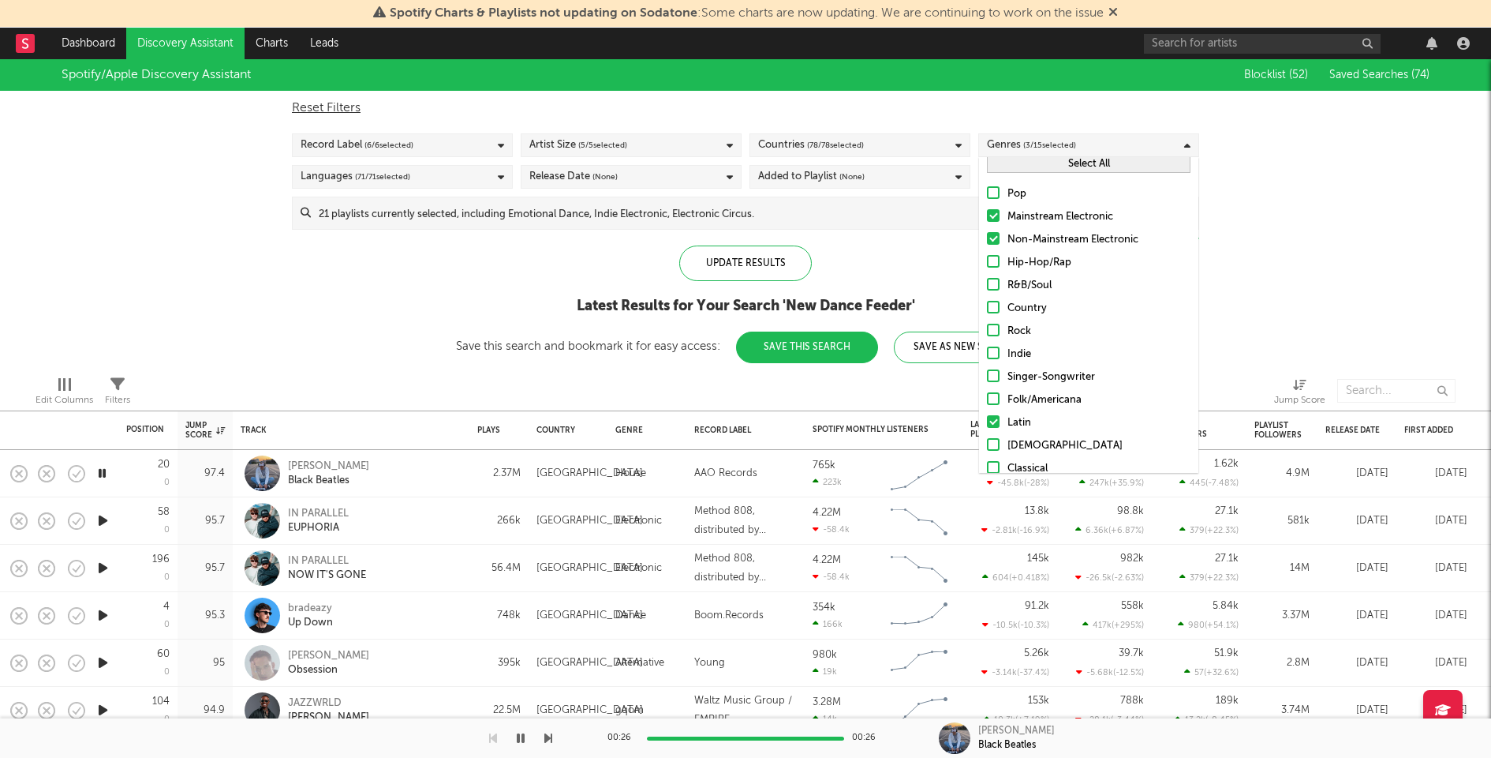
scroll to position [0, 0]
click at [1072, 175] on button "Select All" at bounding box center [1089, 170] width 204 height 18
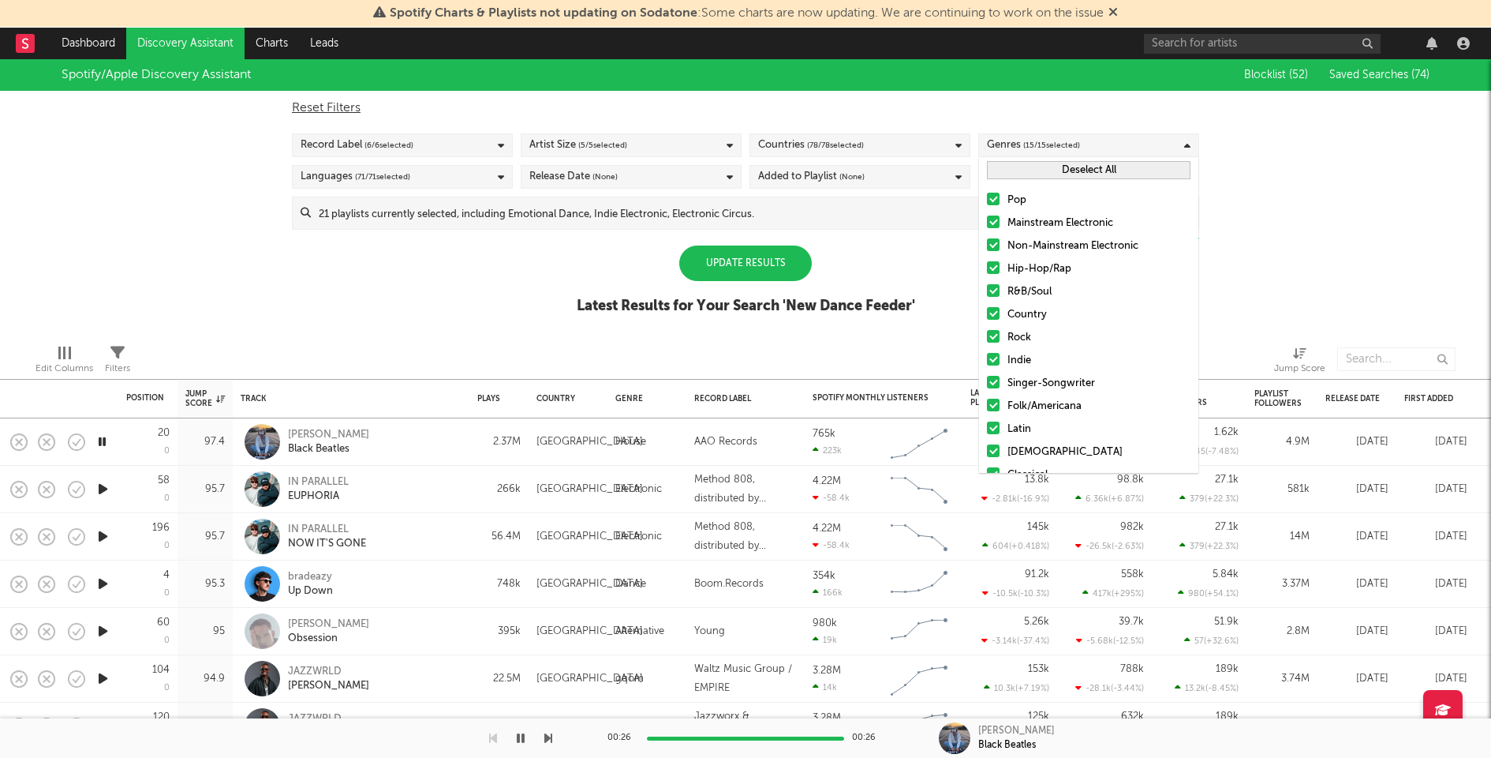
click at [1043, 263] on div "Hip-Hop/Rap" at bounding box center [1099, 269] width 183 height 19
click at [987, 263] on input "Hip-Hop/Rap" at bounding box center [987, 269] width 0 height 19
click at [799, 268] on div "Update Results" at bounding box center [745, 263] width 133 height 36
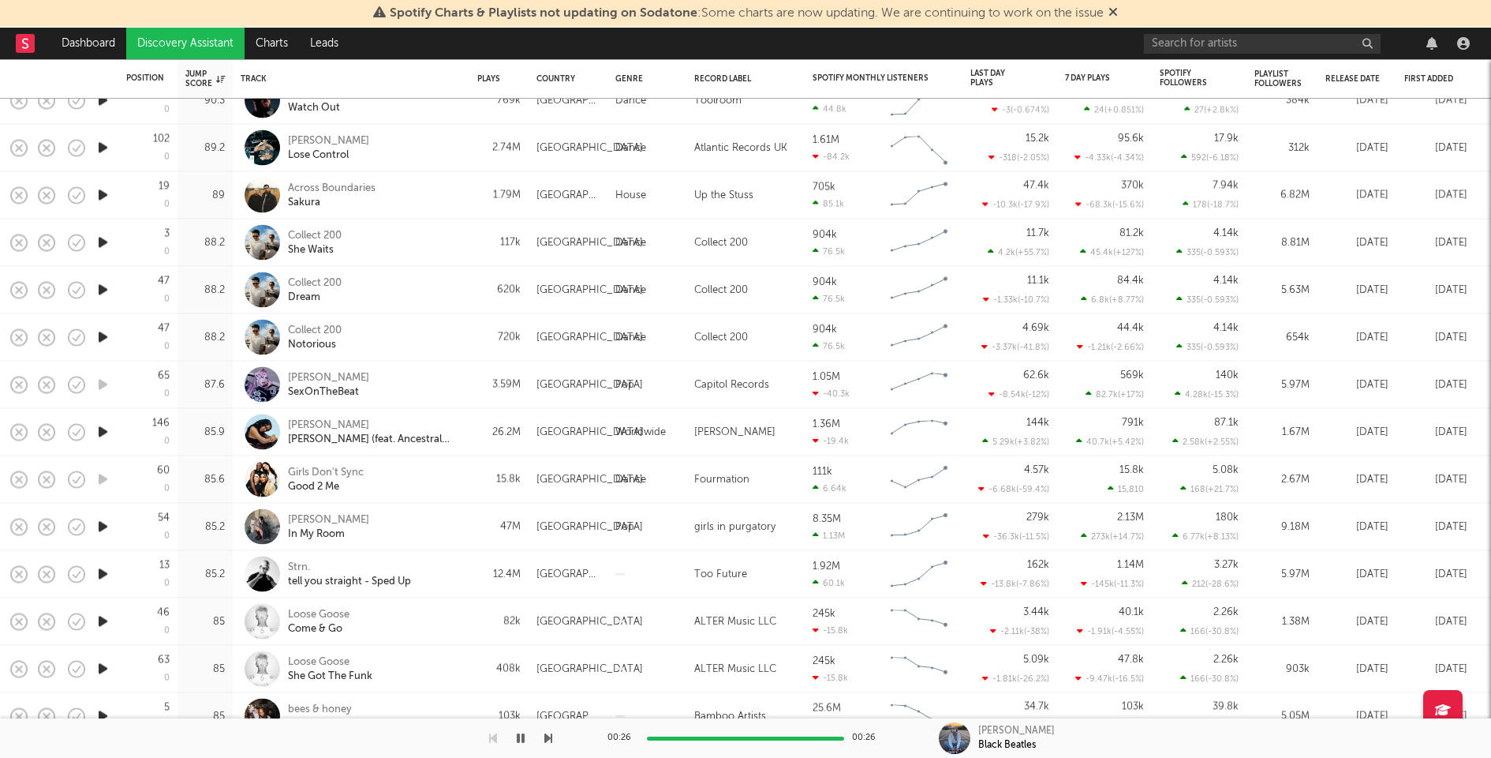
click at [103, 571] on icon "button" at bounding box center [103, 574] width 17 height 20
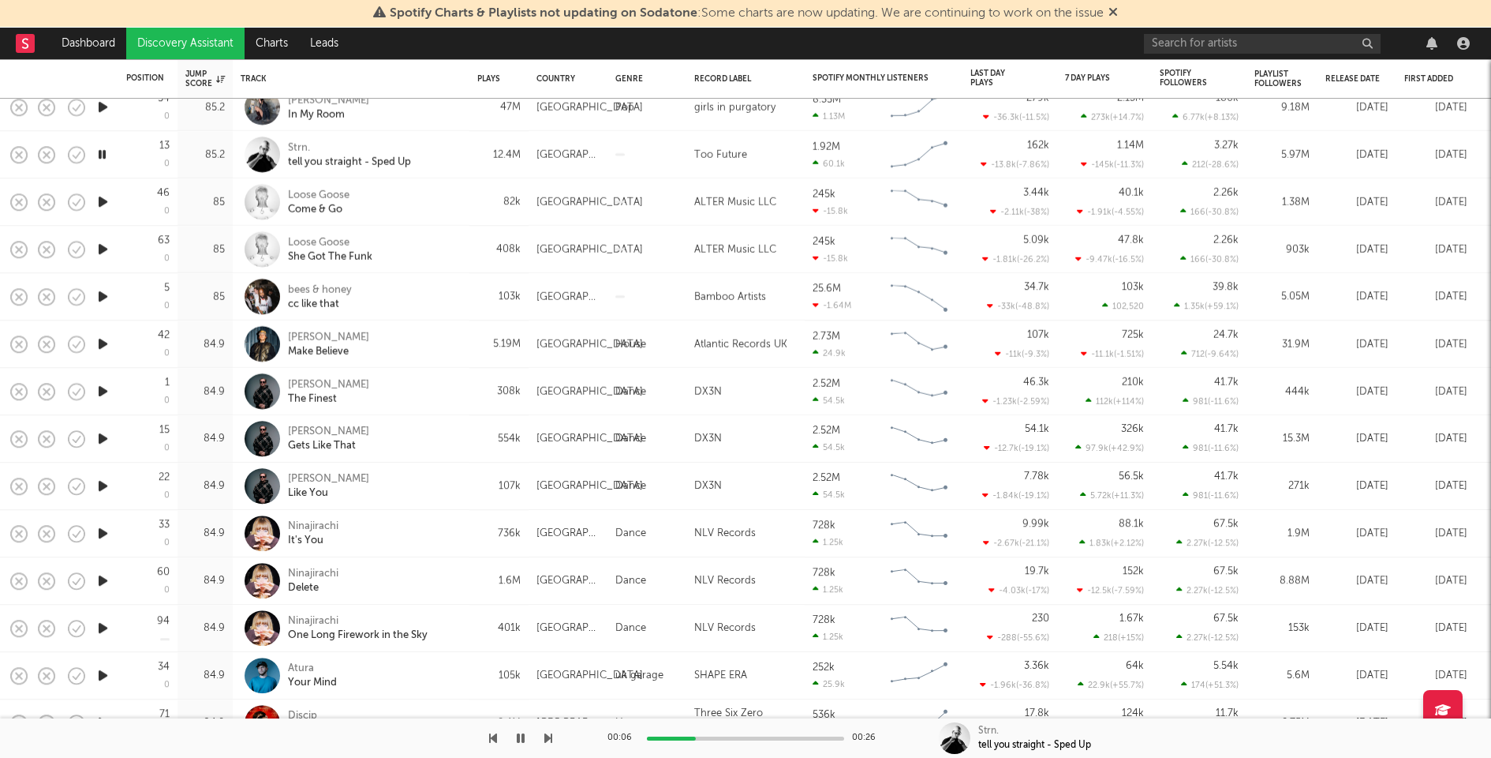
click at [103, 532] on icon "button" at bounding box center [103, 533] width 17 height 20
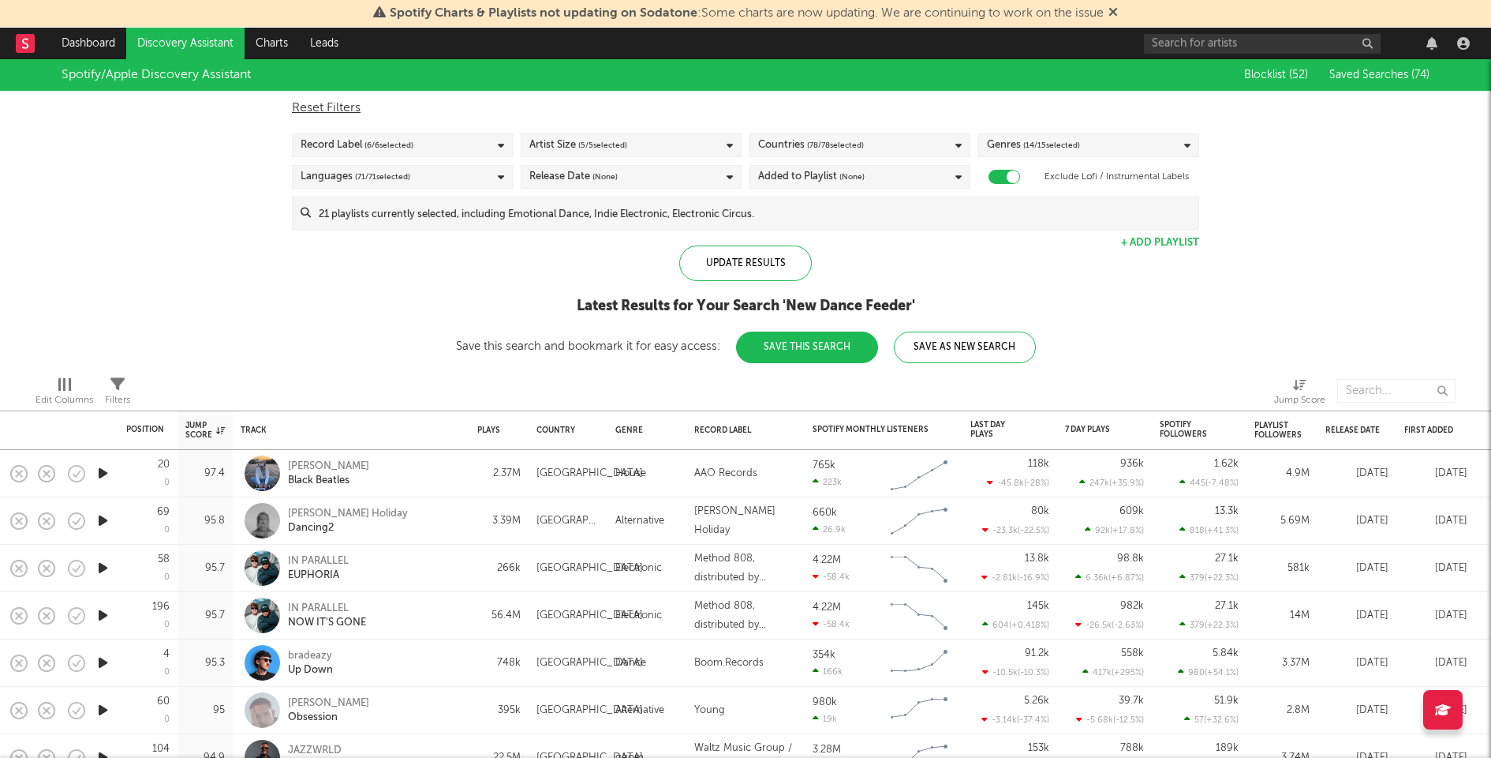
click at [585, 211] on input at bounding box center [755, 213] width 888 height 32
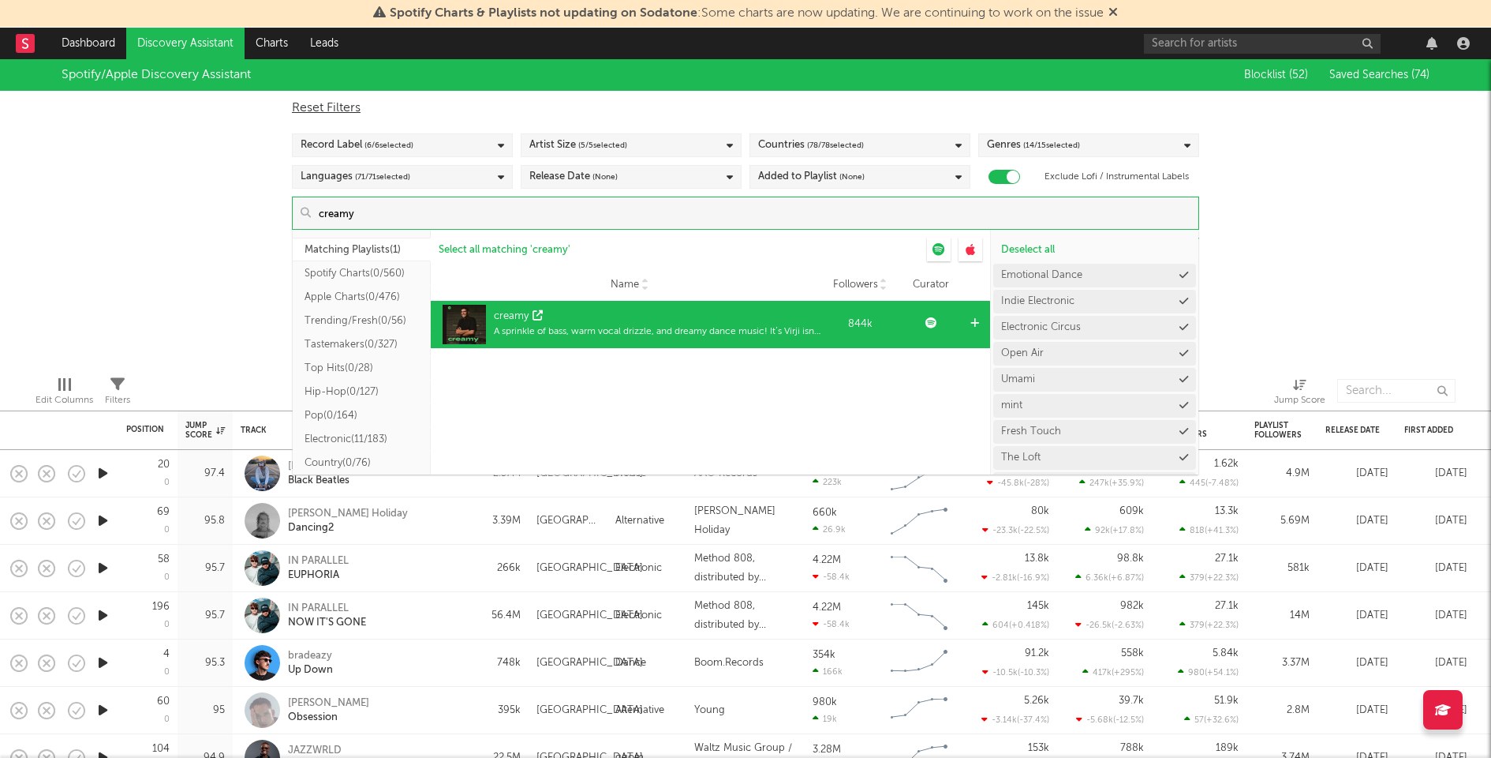
click at [977, 323] on icon at bounding box center [975, 323] width 9 height 10
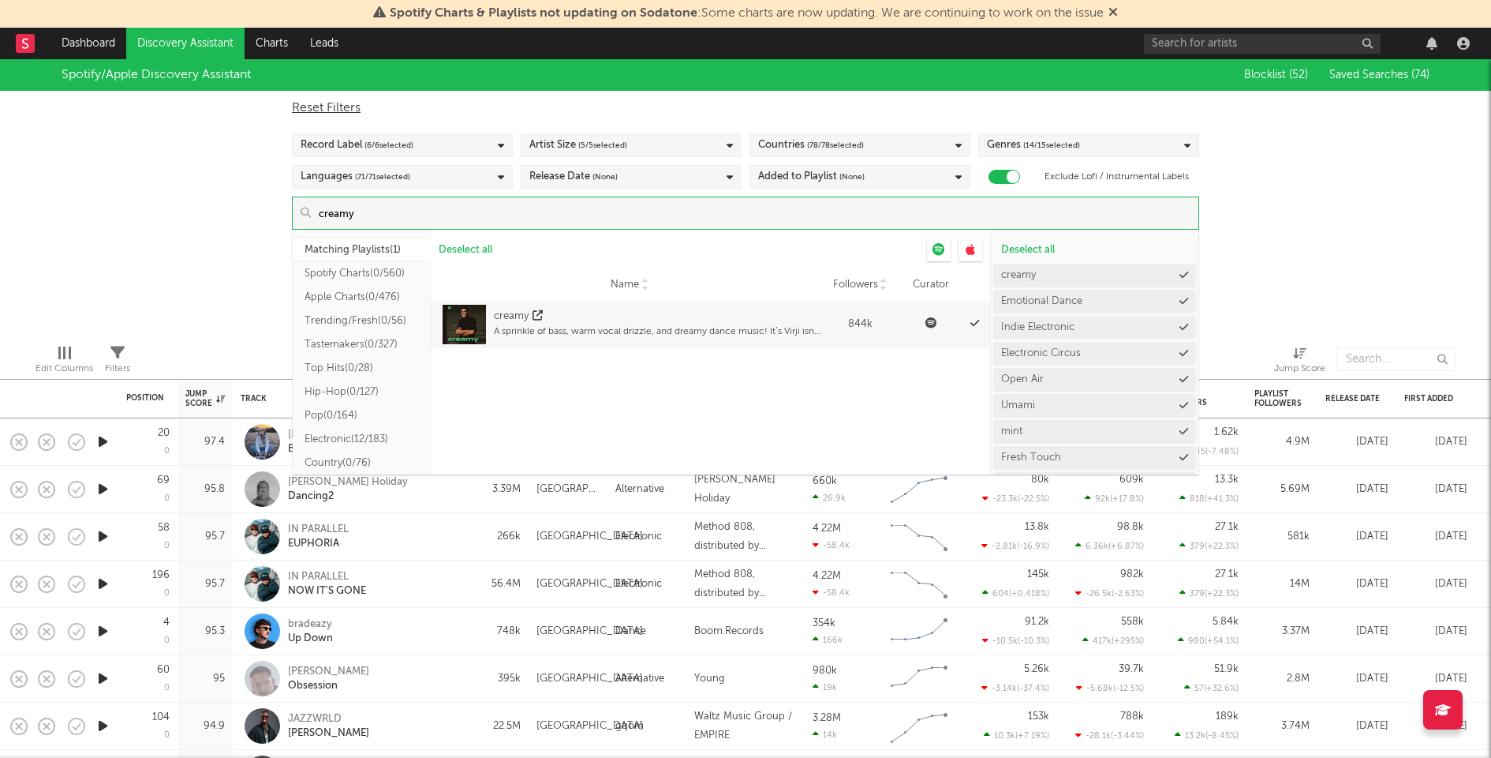
click at [496, 214] on input "creamy" at bounding box center [755, 213] width 888 height 32
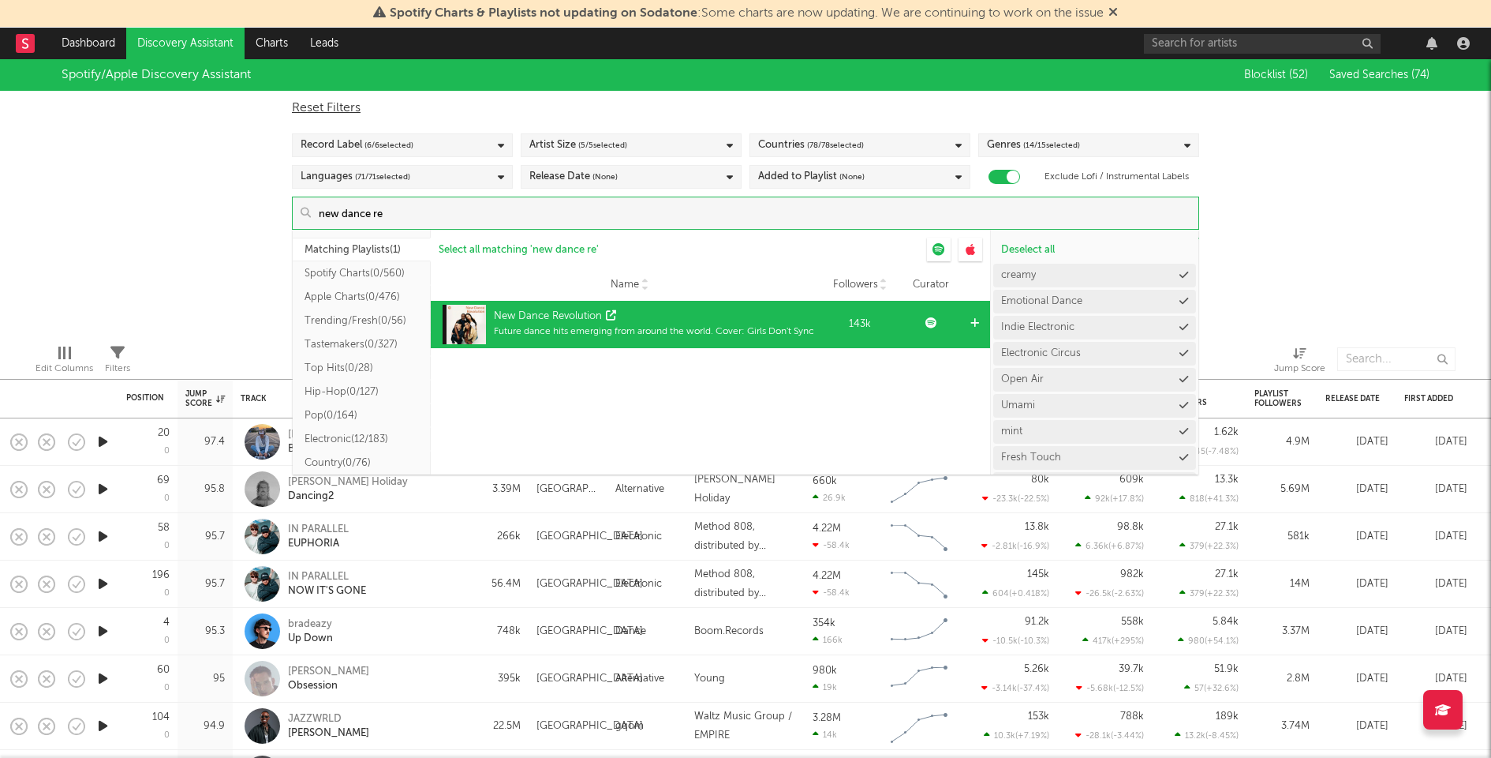
click at [969, 321] on div at bounding box center [979, 324] width 24 height 47
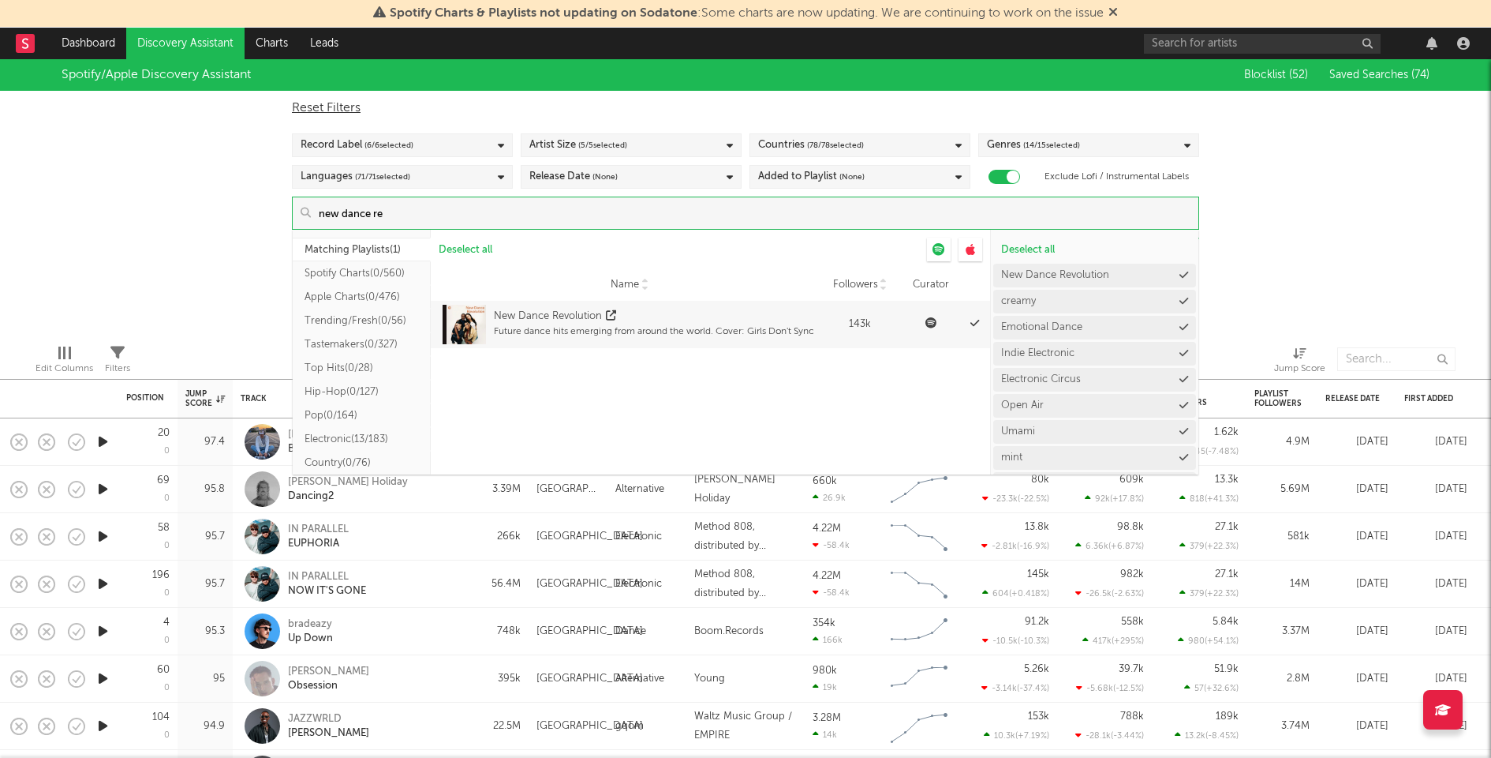
click at [612, 219] on input "new dance re" at bounding box center [755, 213] width 888 height 32
click at [611, 226] on input "new dance re" at bounding box center [755, 213] width 888 height 32
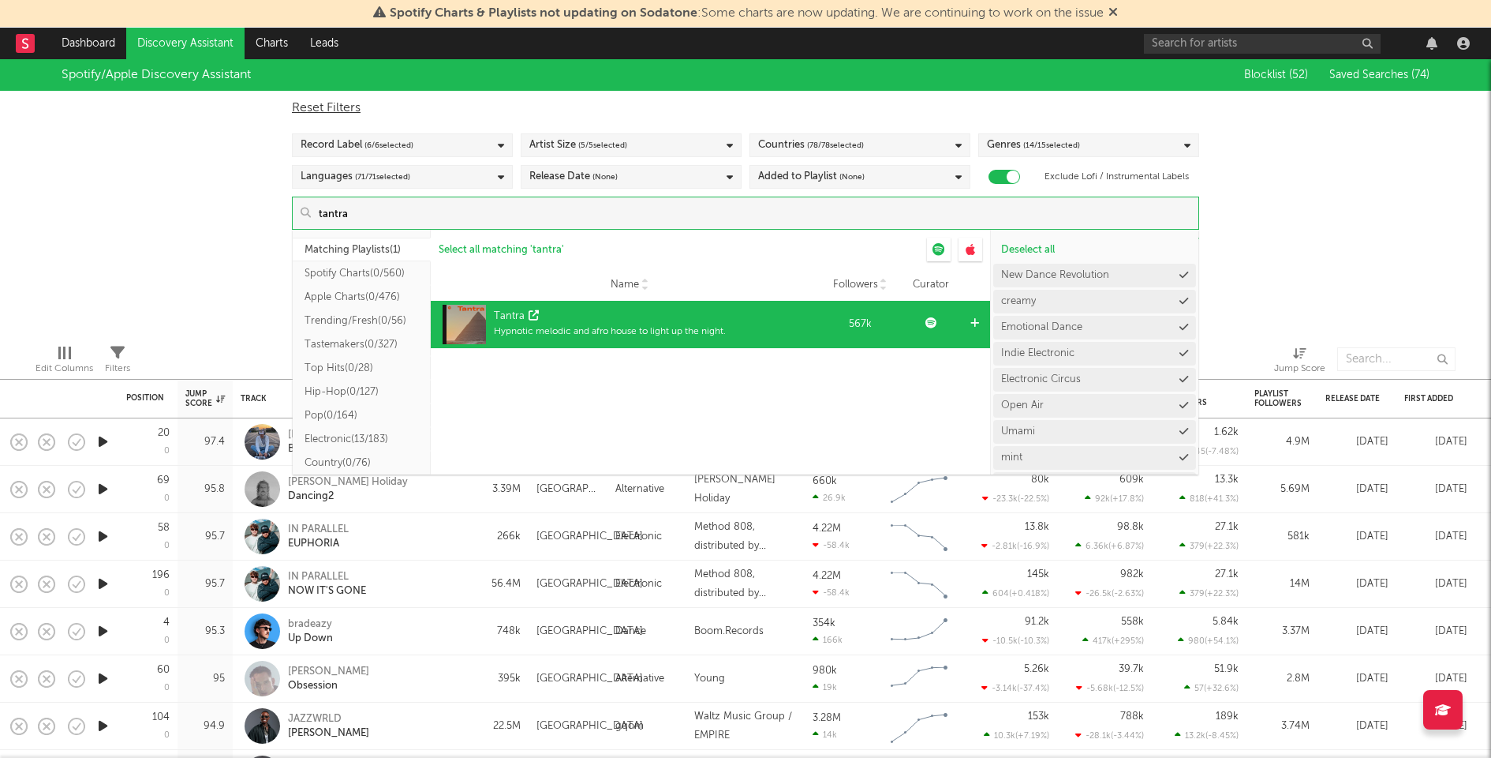
click at [967, 318] on div at bounding box center [979, 324] width 24 height 47
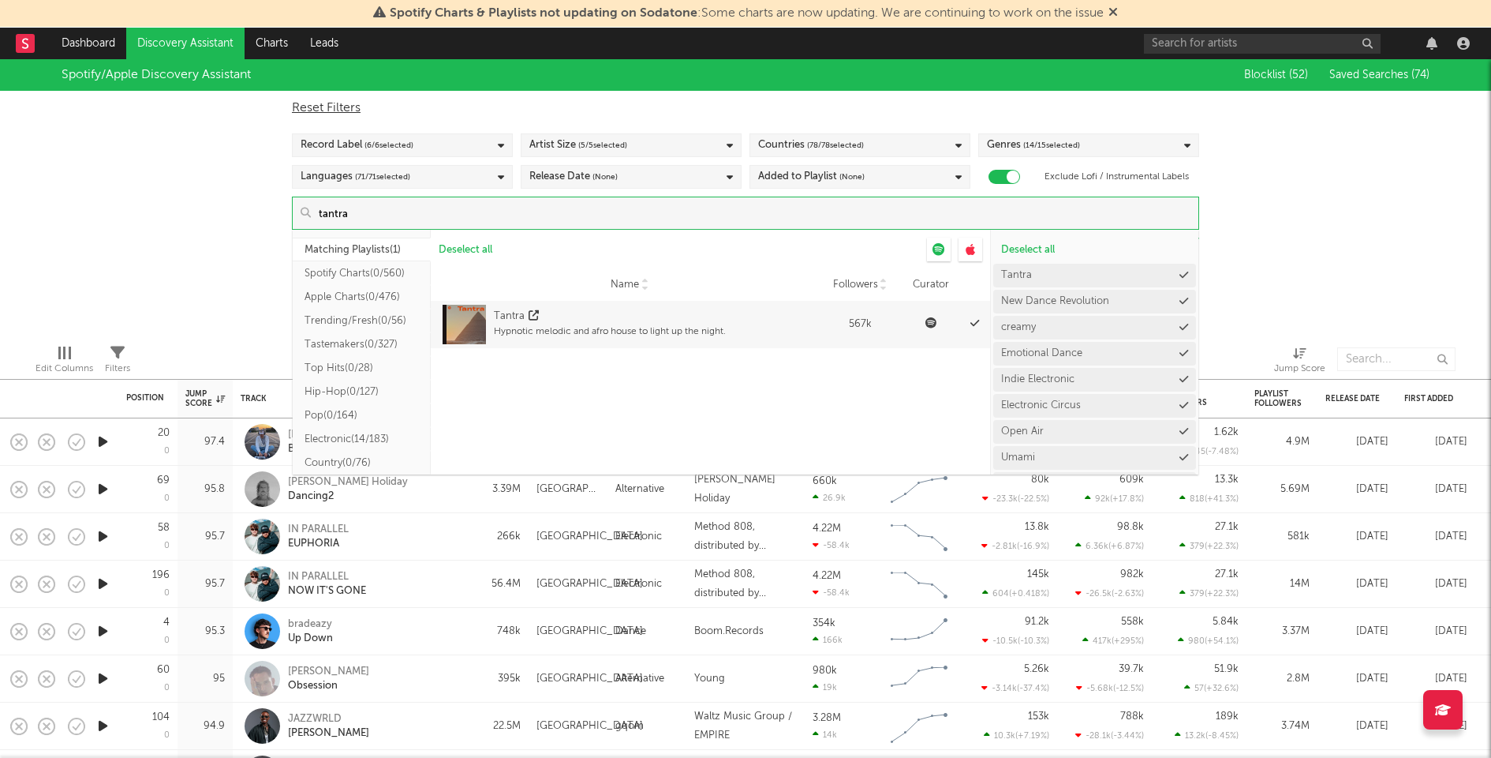
click at [635, 211] on input "tantra" at bounding box center [755, 213] width 888 height 32
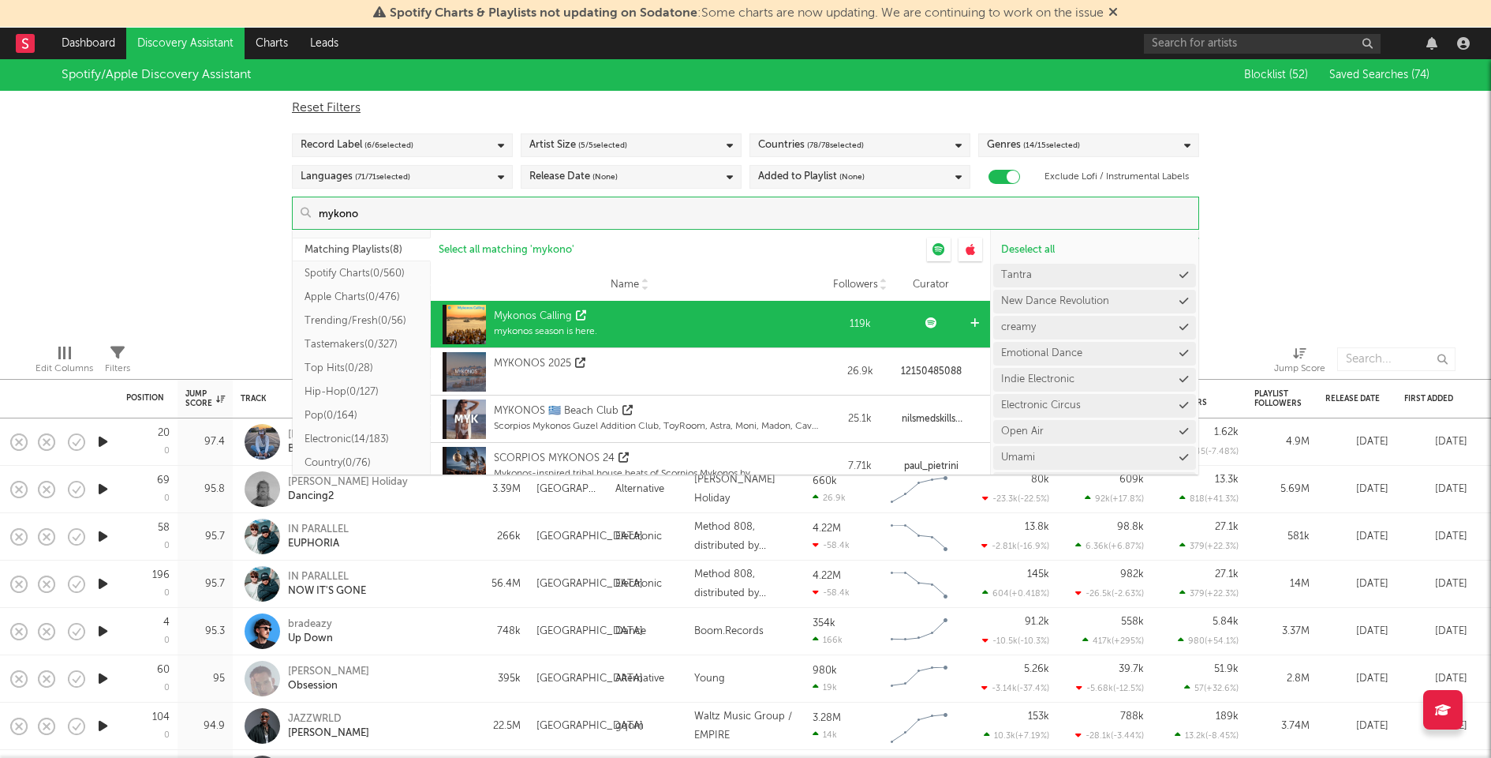
click at [967, 318] on div at bounding box center [979, 324] width 24 height 47
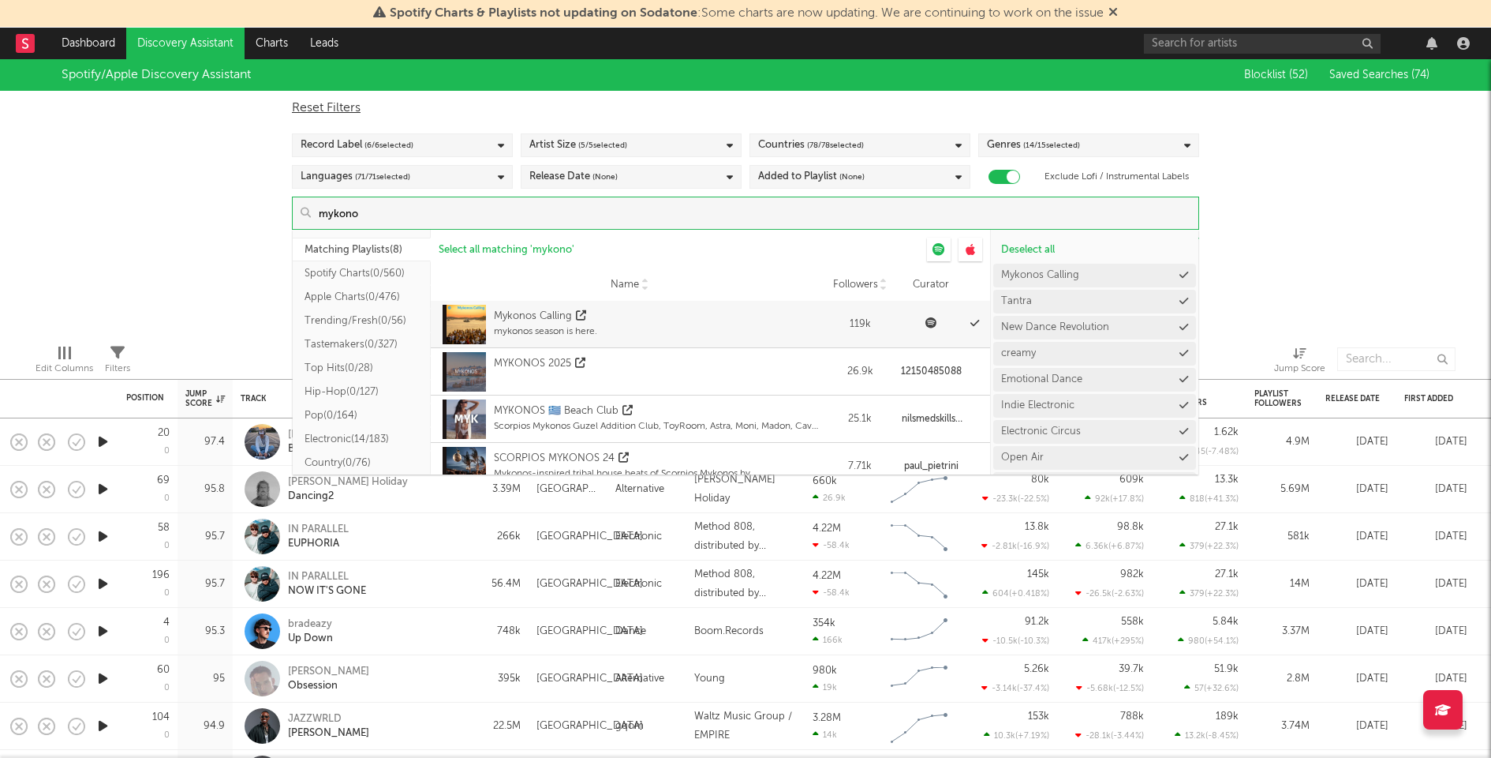
click at [694, 218] on input "mykono" at bounding box center [755, 213] width 888 height 32
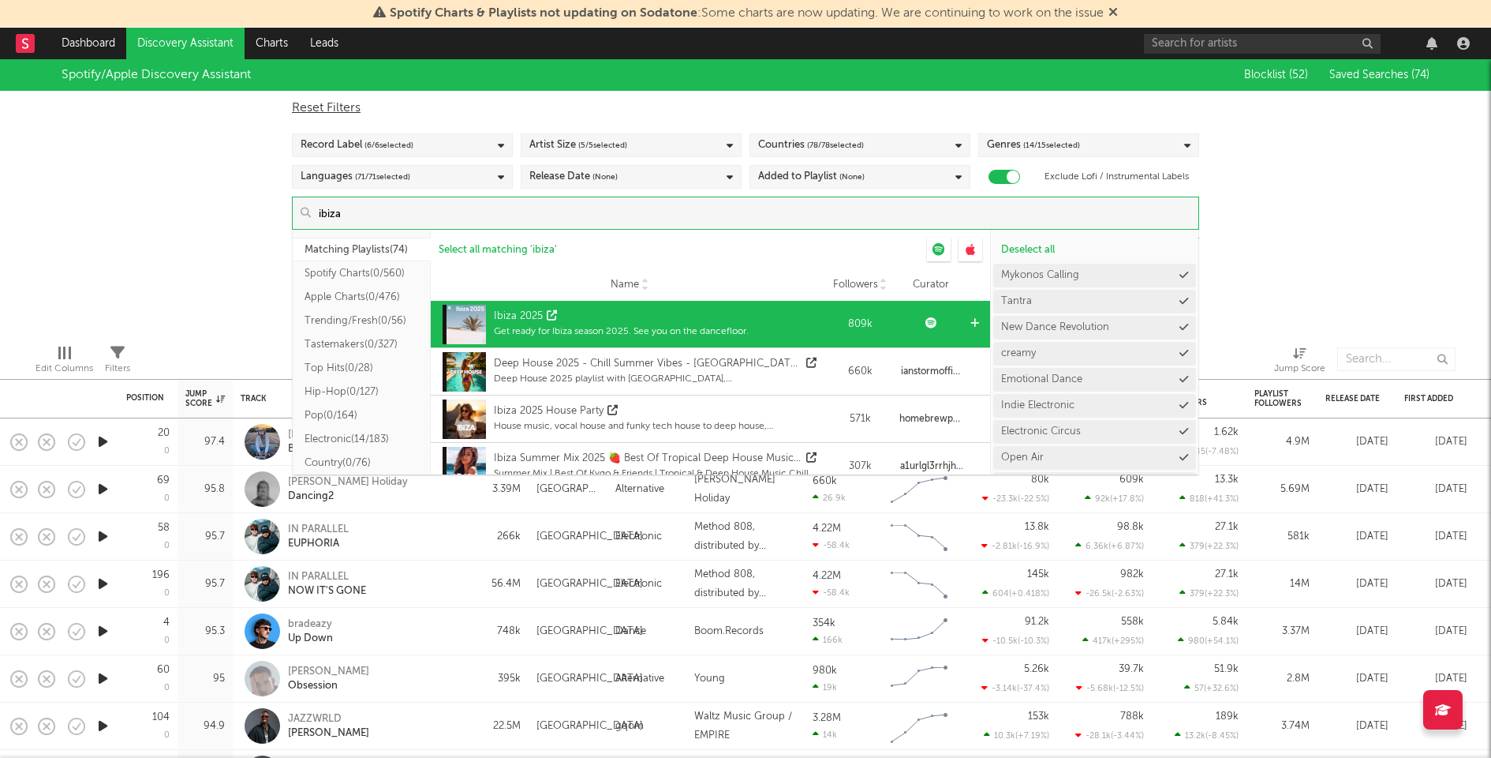
type input "ibiza"
click at [971, 322] on icon at bounding box center [975, 323] width 9 height 10
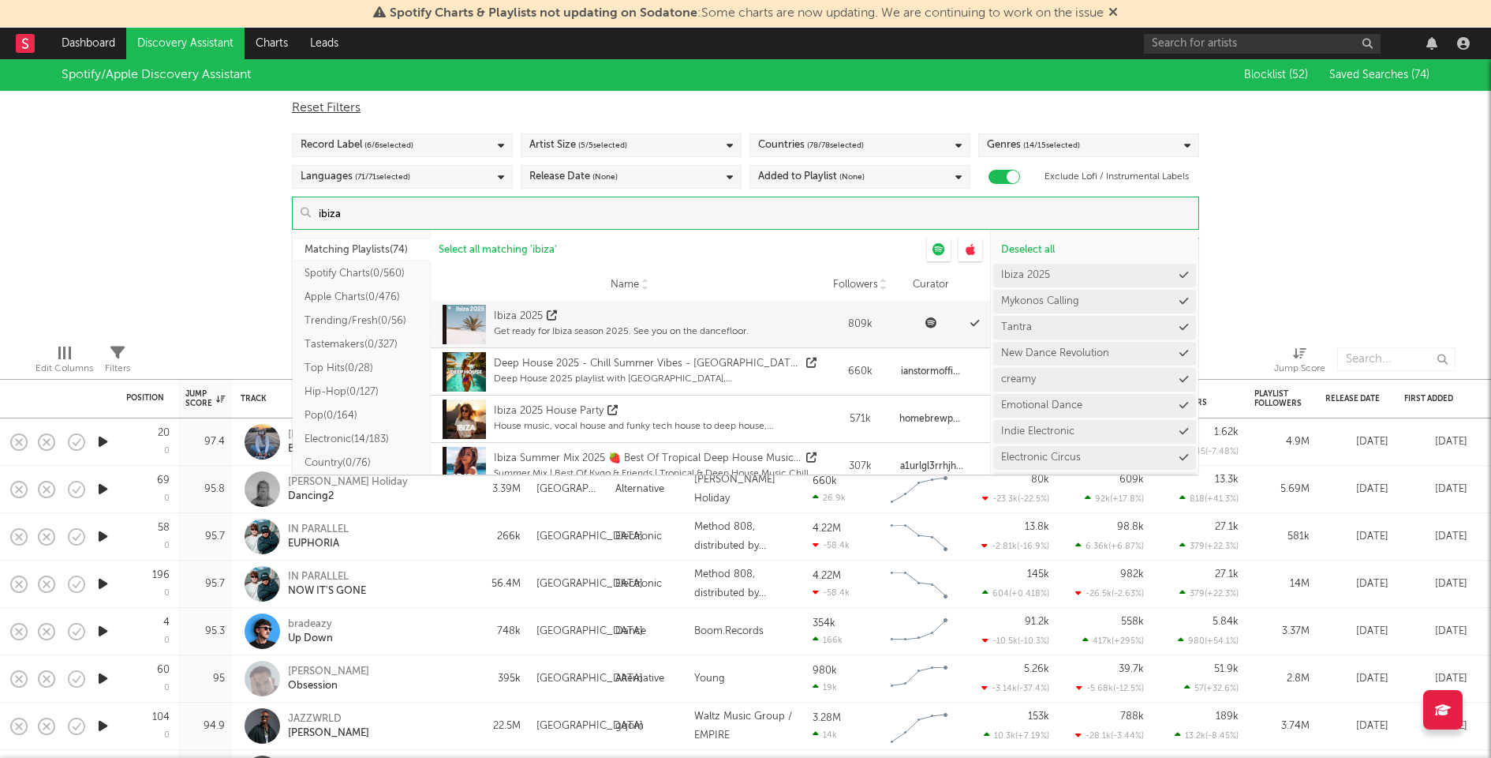
click at [1319, 235] on div "Spotify/Apple Discovery Assistant Blocklist ( 52 ) Saved Searches ( 74 ) Reset …" at bounding box center [745, 195] width 1491 height 272
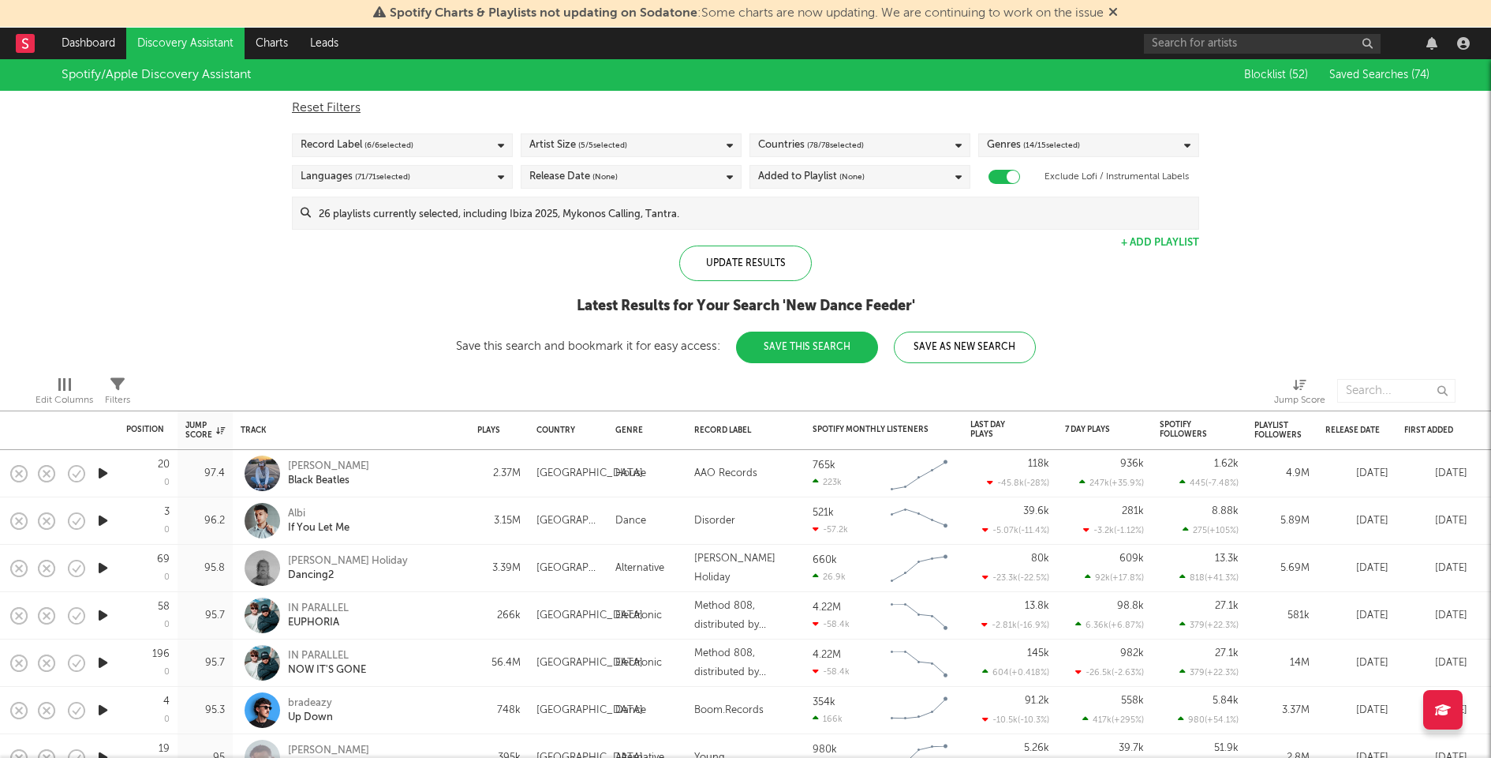
click at [949, 340] on button "Save As New Search" at bounding box center [965, 347] width 142 height 32
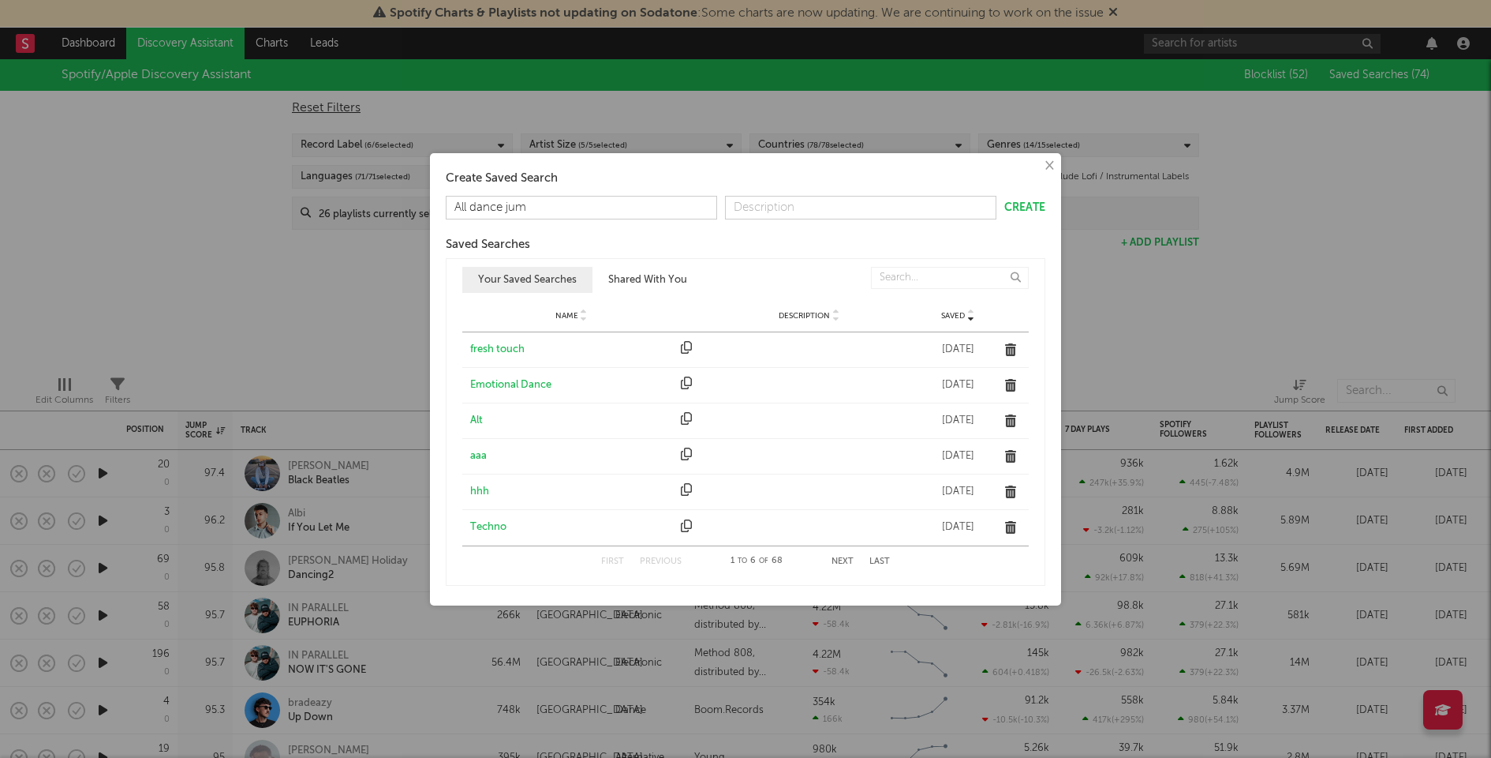
type input "All dance jump"
click at [1033, 204] on button "Create" at bounding box center [1025, 207] width 41 height 11
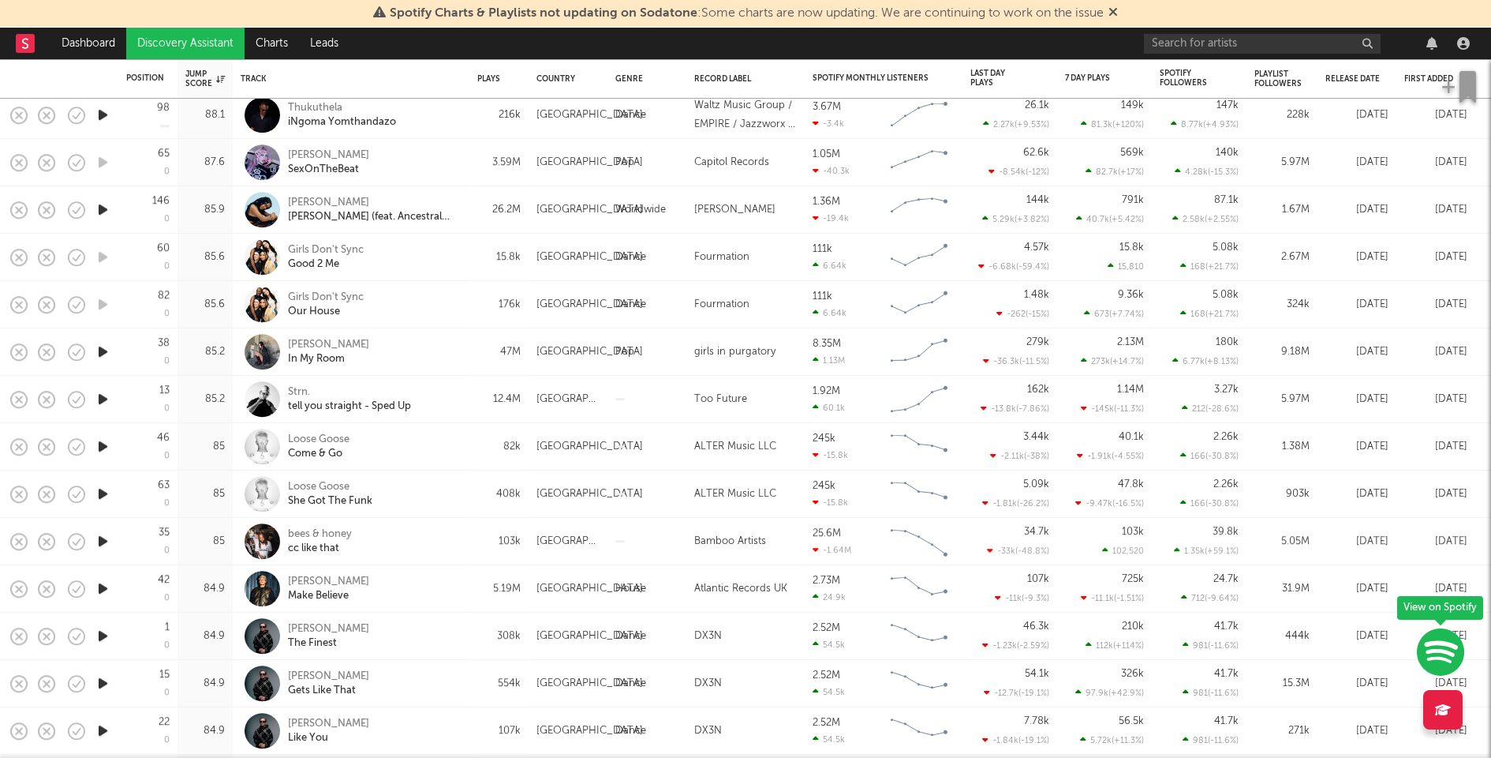
click at [103, 440] on icon "button" at bounding box center [103, 446] width 17 height 20
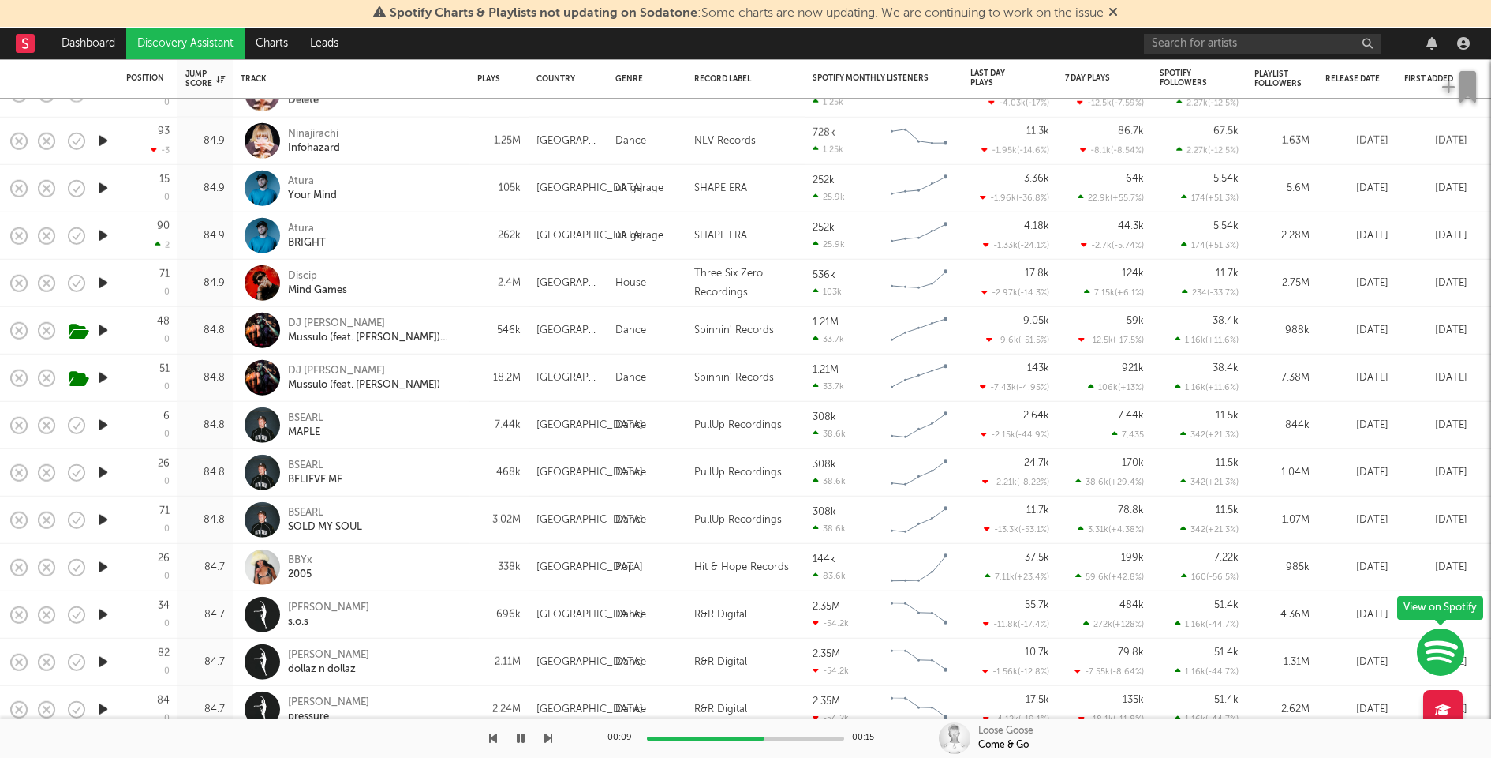
click at [103, 425] on icon "button" at bounding box center [103, 425] width 17 height 20
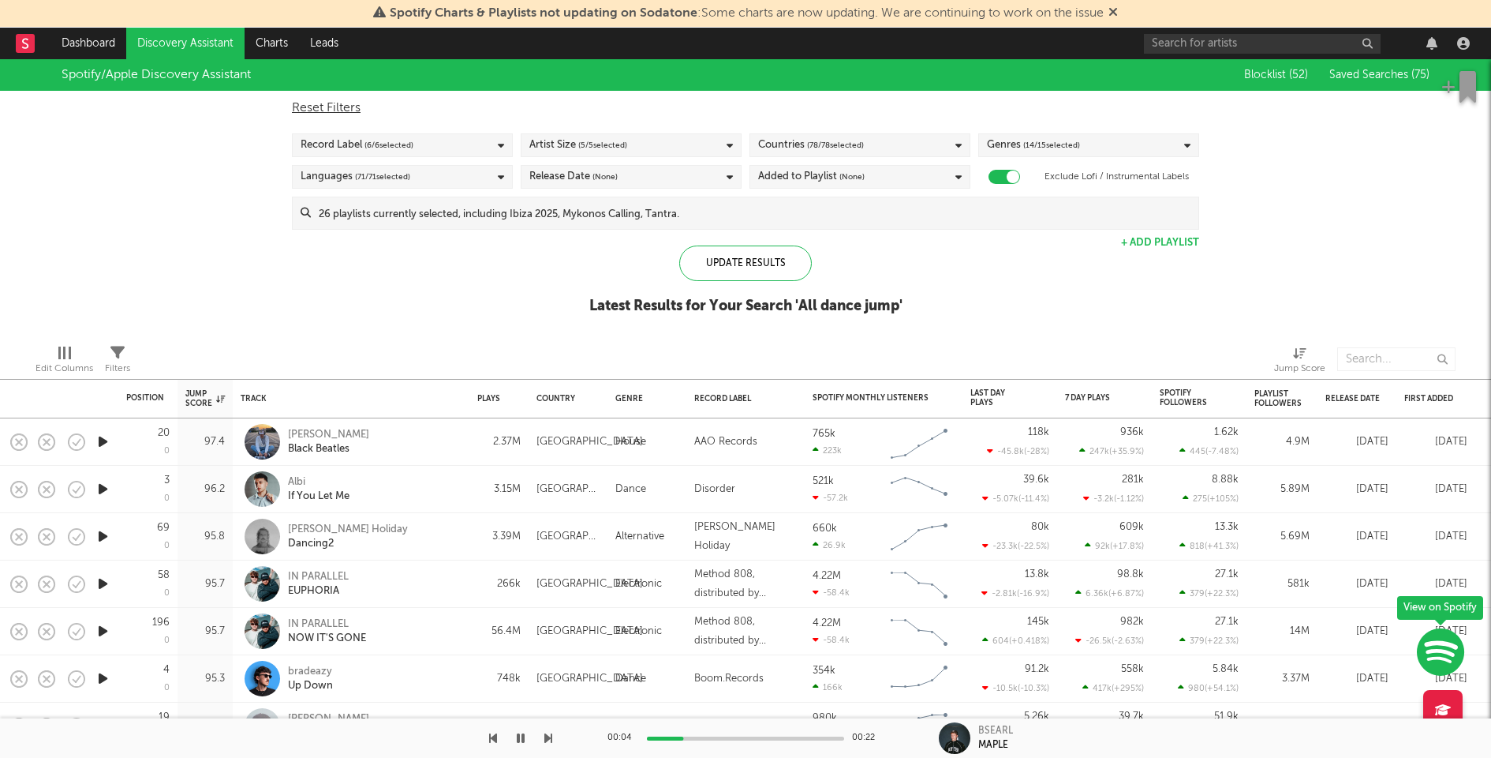
click at [827, 136] on span "( 78 / 78 selected)" at bounding box center [835, 145] width 57 height 19
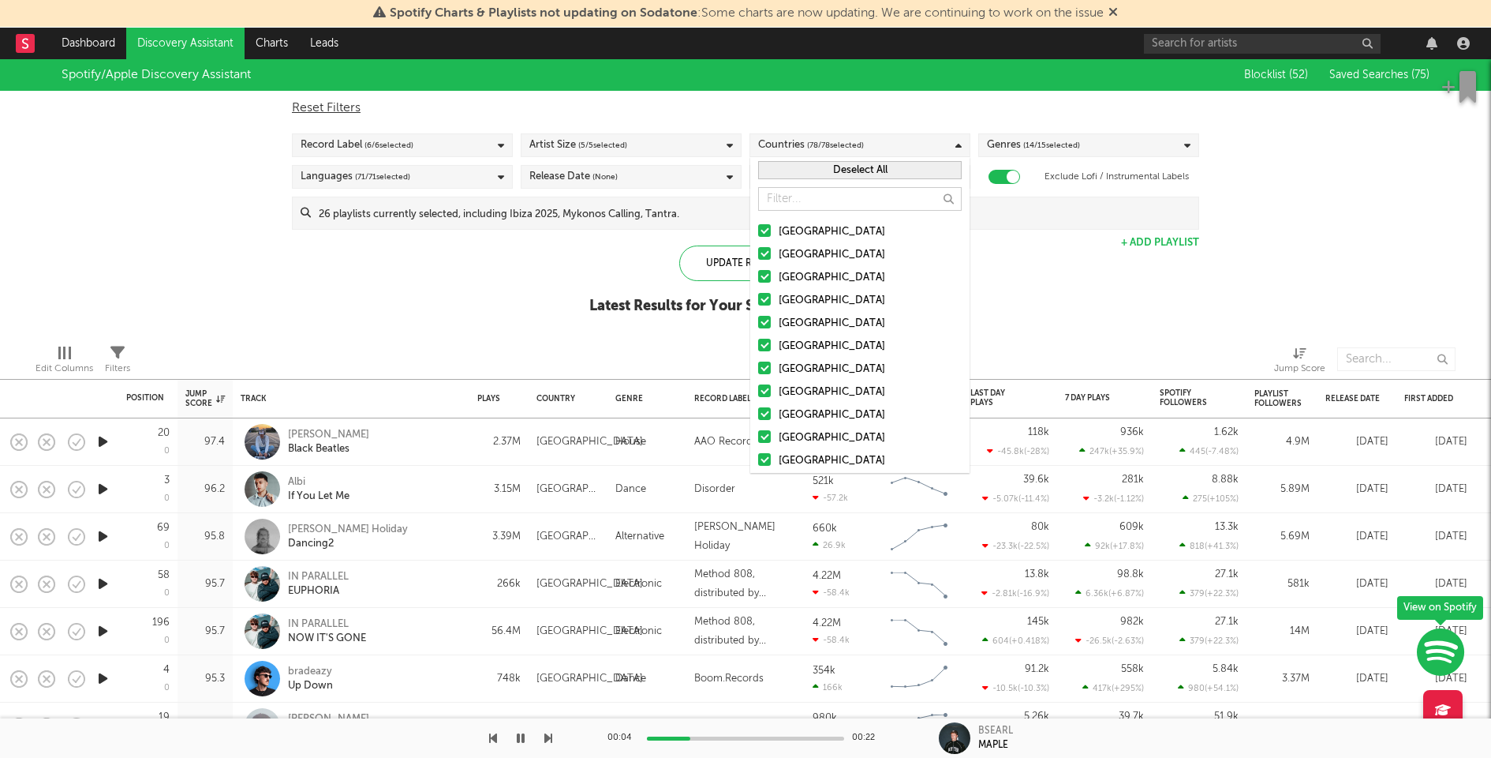
click at [850, 166] on button "Deselect All" at bounding box center [860, 170] width 204 height 18
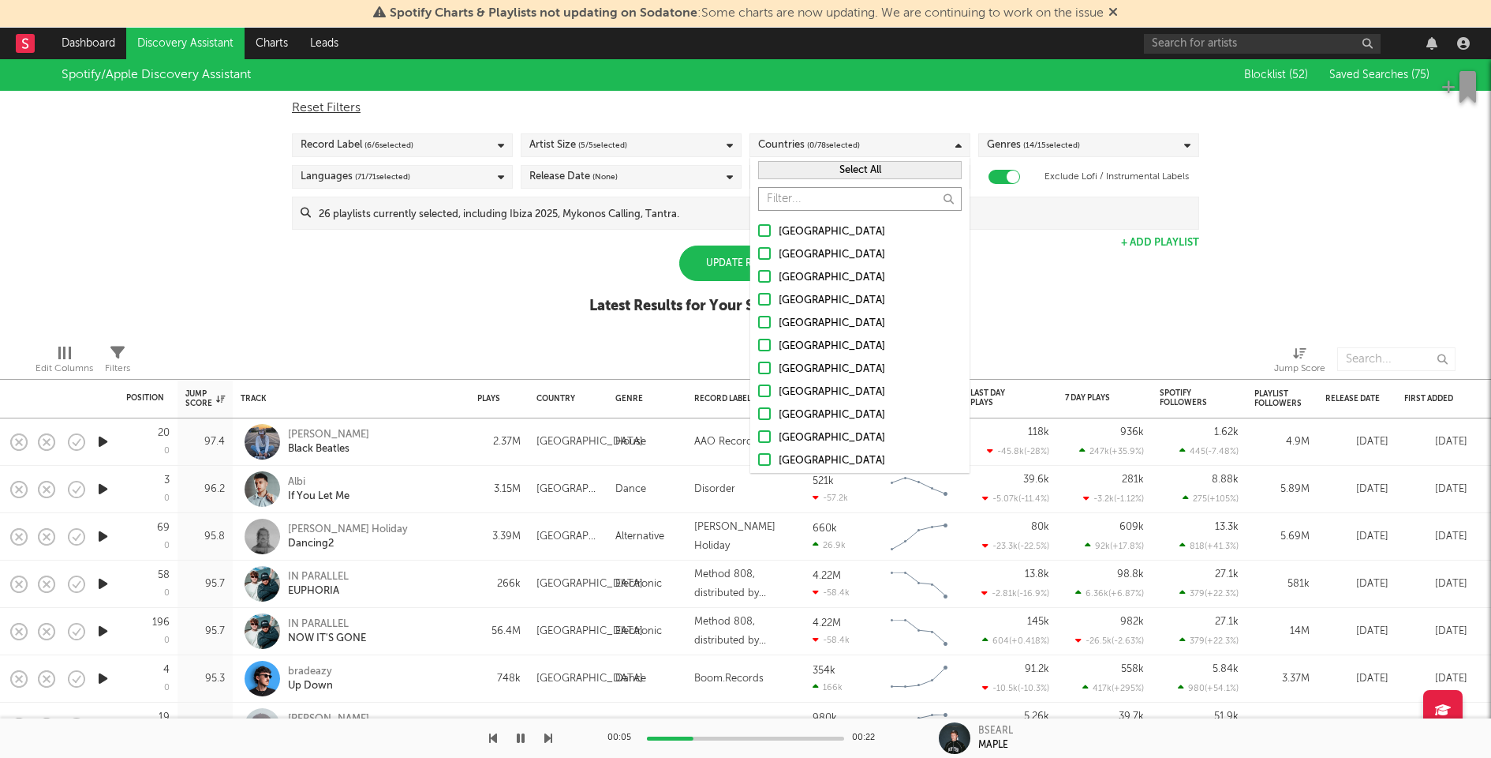
click at [831, 190] on input "text" at bounding box center [860, 199] width 204 height 24
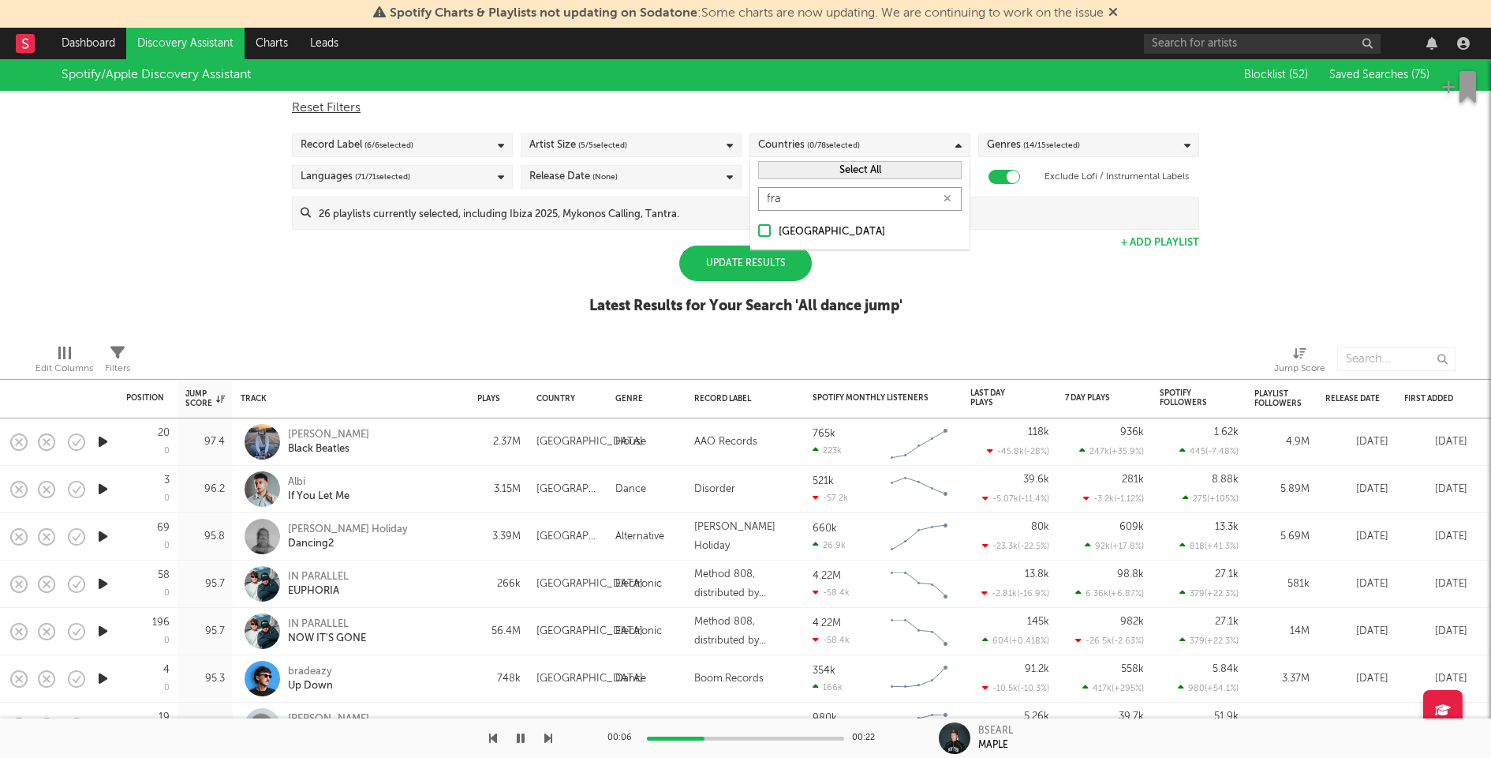
type input "fra"
click at [810, 231] on div "[GEOGRAPHIC_DATA]" at bounding box center [870, 232] width 183 height 19
click at [758, 231] on input "[GEOGRAPHIC_DATA]" at bounding box center [758, 232] width 0 height 19
click at [746, 253] on div "Update Results" at bounding box center [745, 263] width 133 height 36
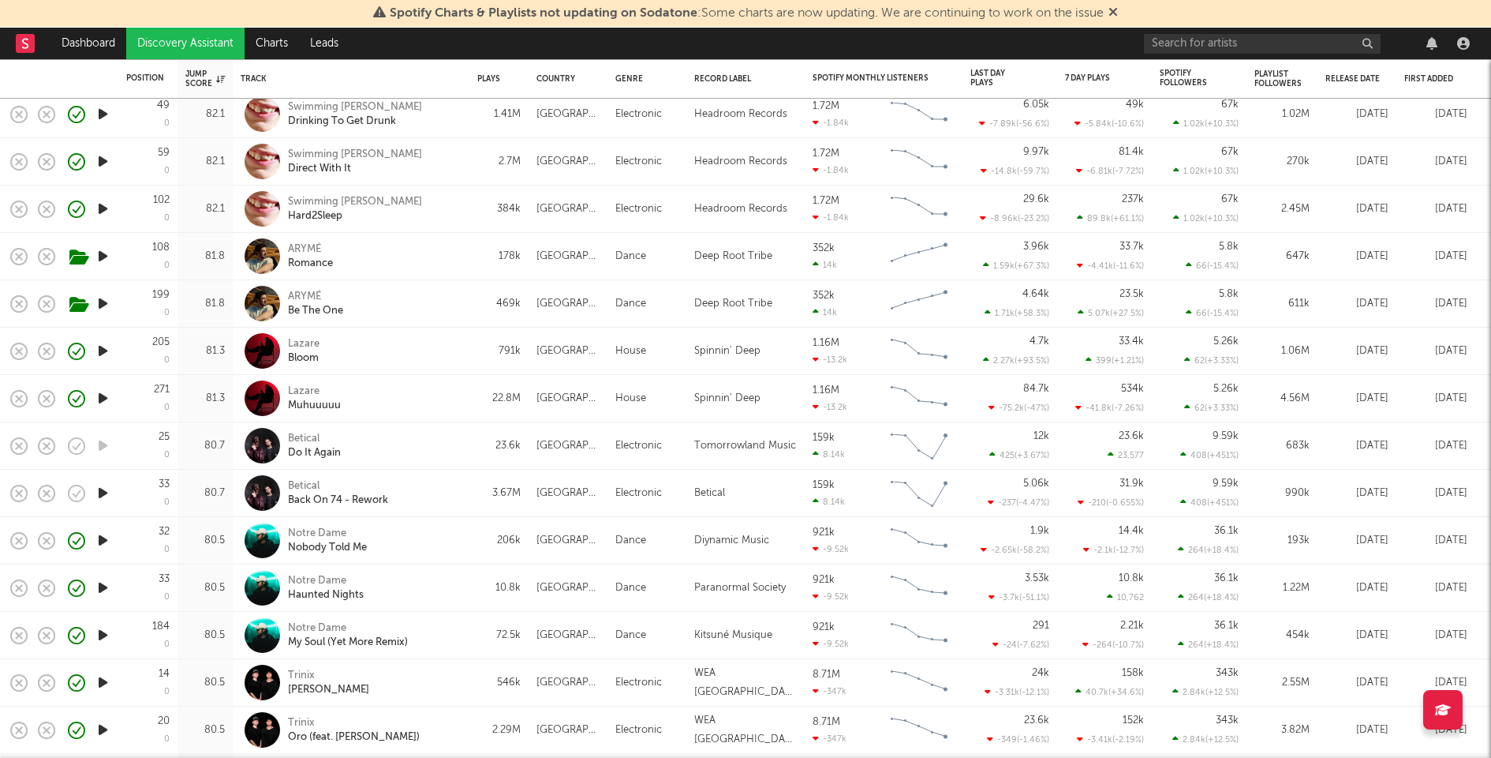
click at [102, 492] on icon "button" at bounding box center [103, 493] width 17 height 20
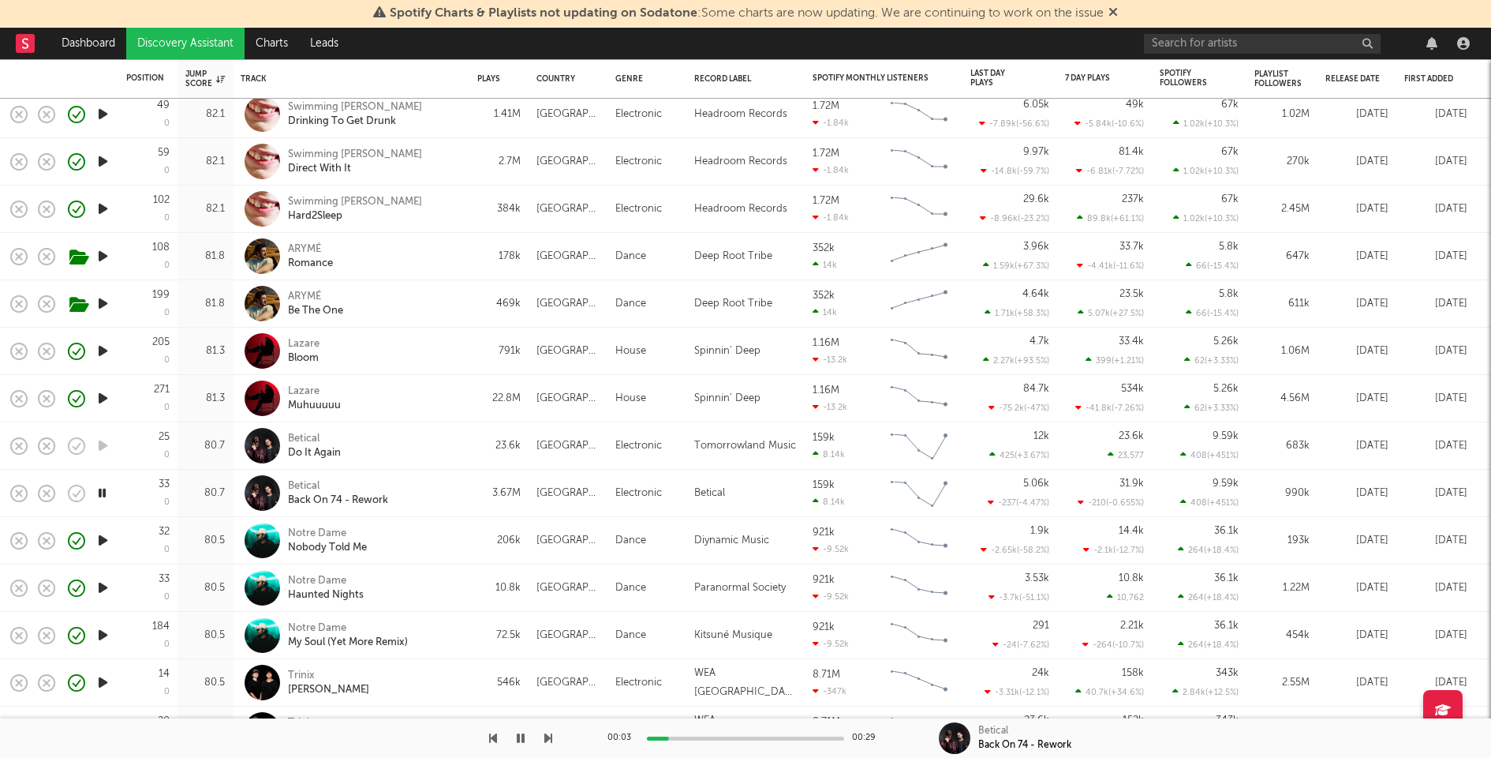
click at [102, 492] on icon "button" at bounding box center [102, 493] width 15 height 20
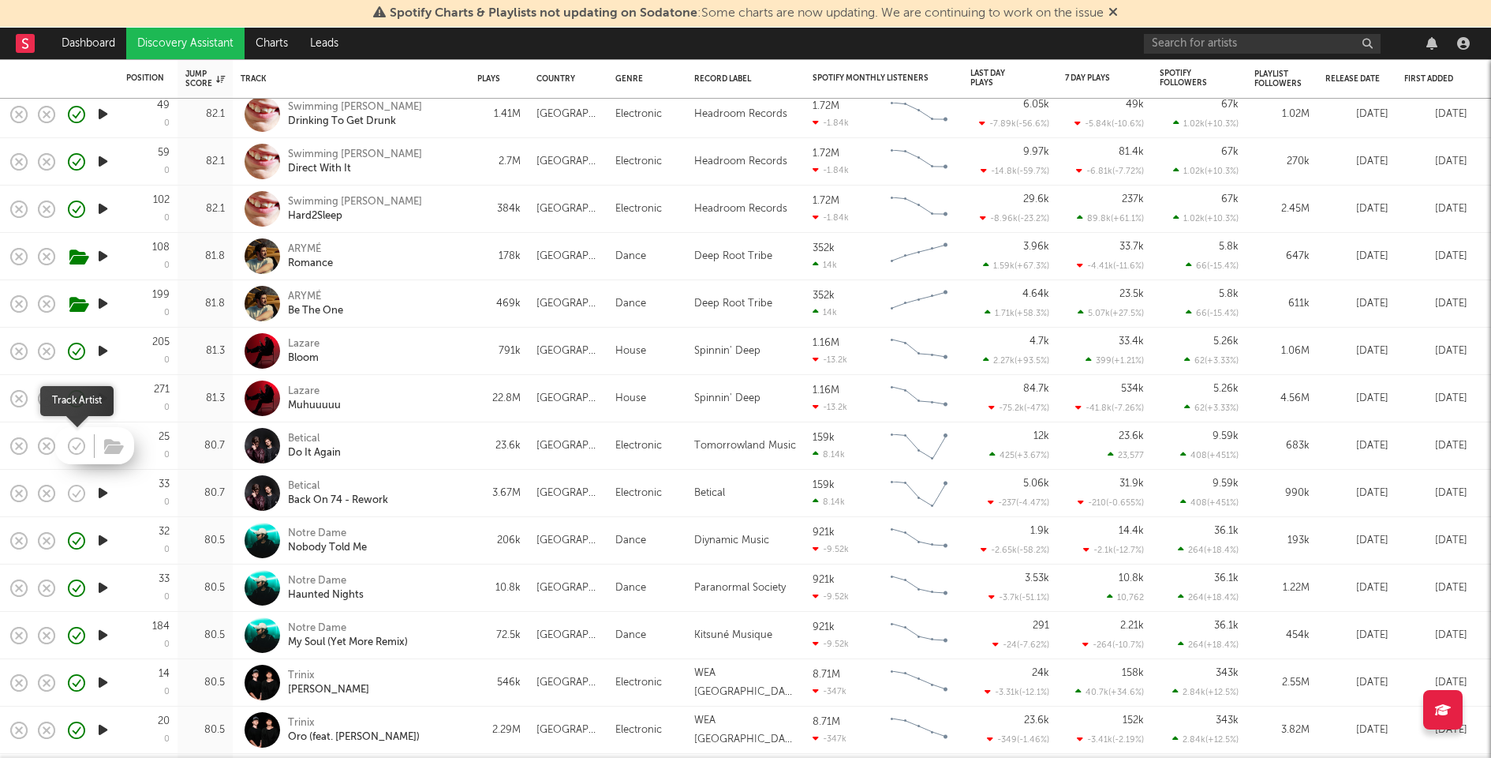
click at [80, 446] on icon "button" at bounding box center [76, 446] width 22 height 22
click at [113, 447] on icon "button" at bounding box center [114, 446] width 20 height 17
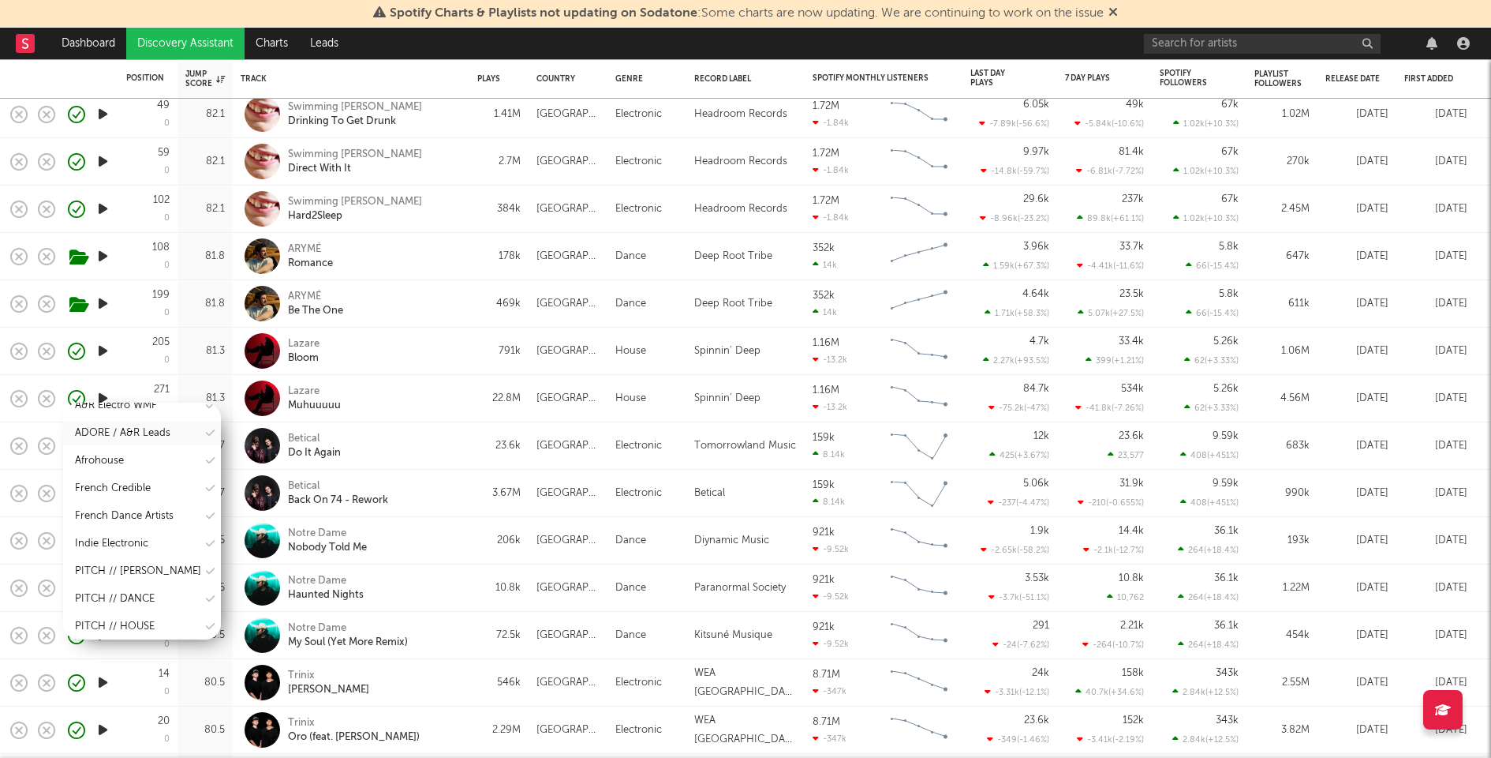
click at [150, 438] on div "ADORE / A&R Leads" at bounding box center [122, 433] width 95 height 19
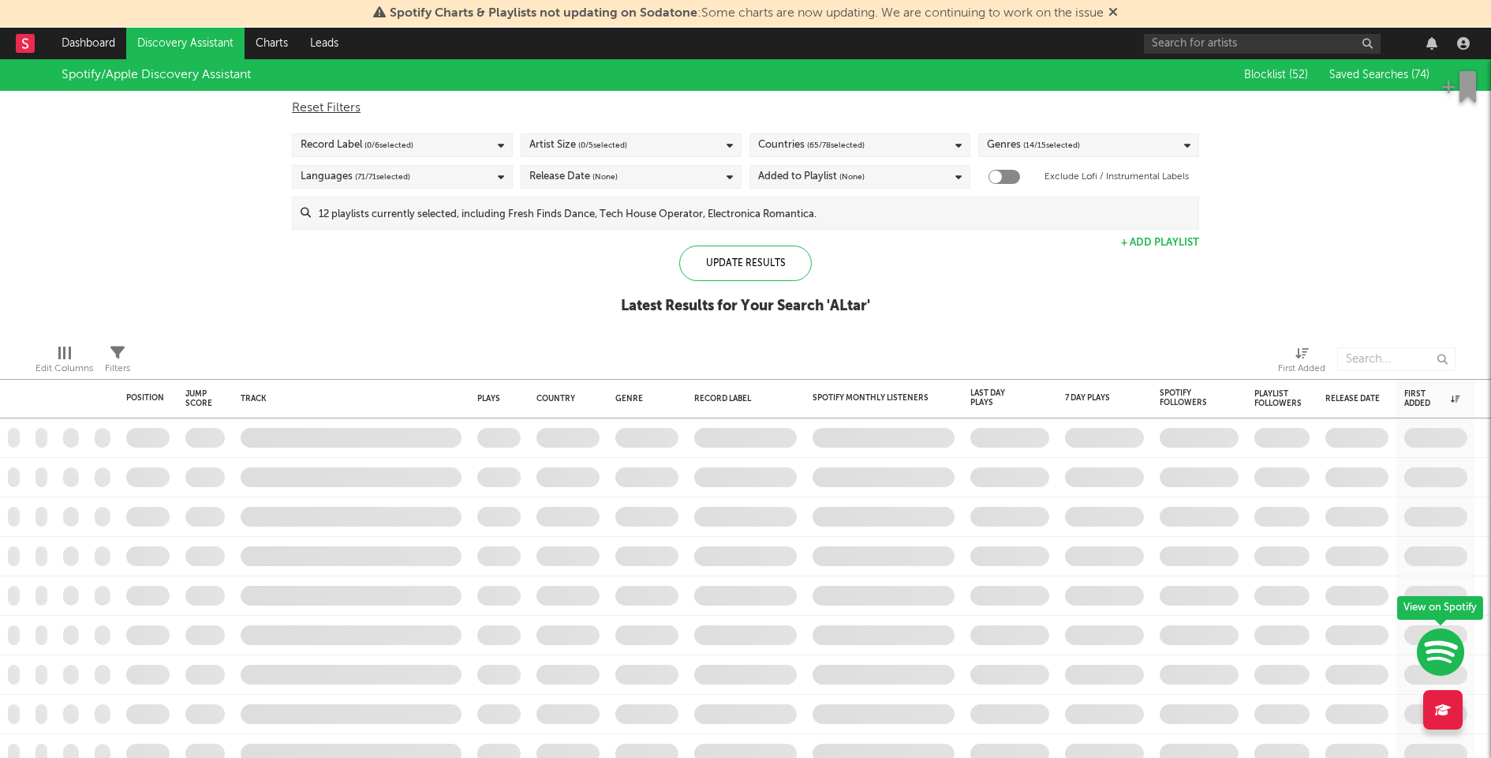
click at [534, 224] on input at bounding box center [755, 213] width 888 height 32
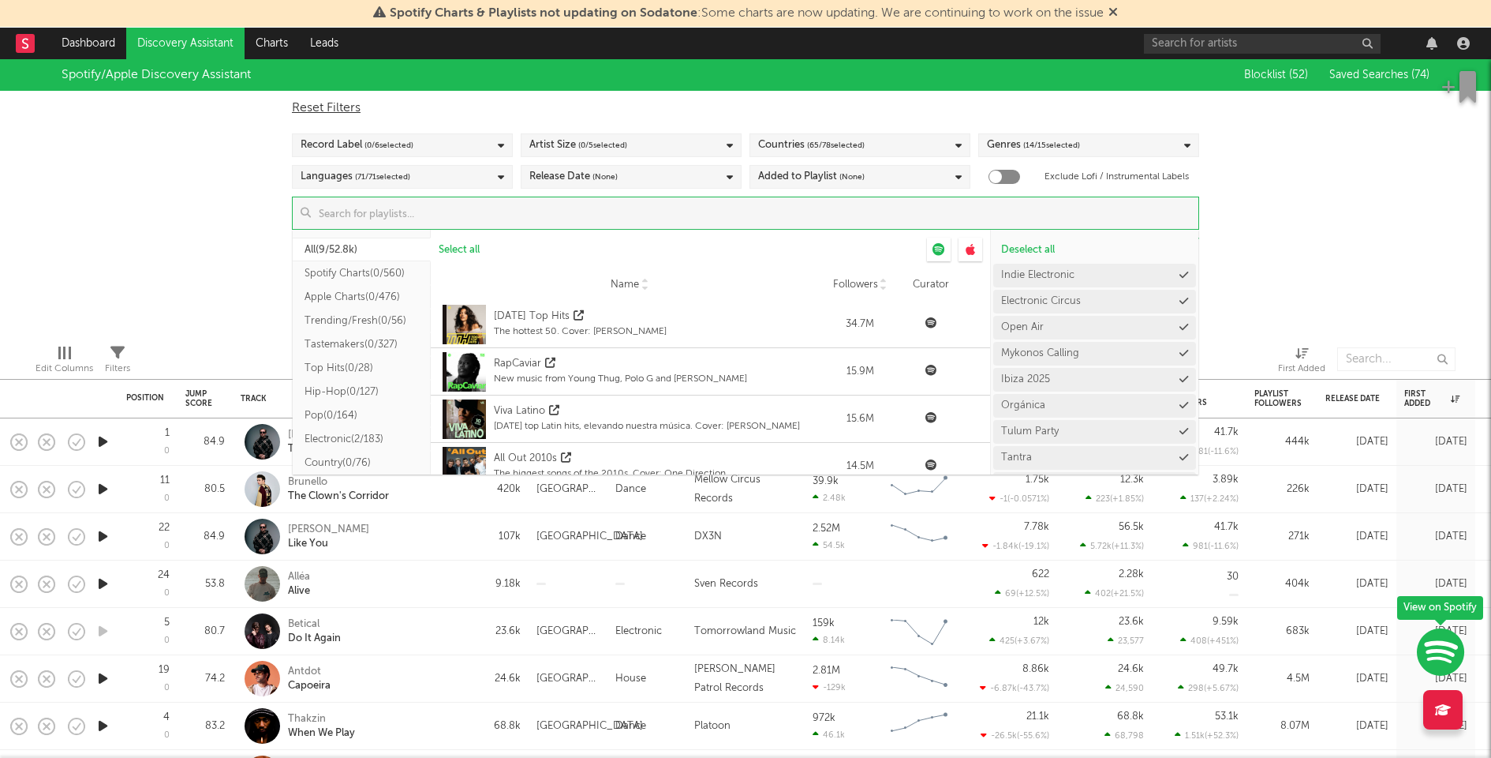
click at [691, 222] on input at bounding box center [755, 213] width 888 height 32
click at [1300, 276] on div "Spotify/Apple Discovery Assistant Blocklist ( 52 ) Saved Searches ( 74 ) Reset …" at bounding box center [745, 195] width 1491 height 272
